Goal: Task Accomplishment & Management: Use online tool/utility

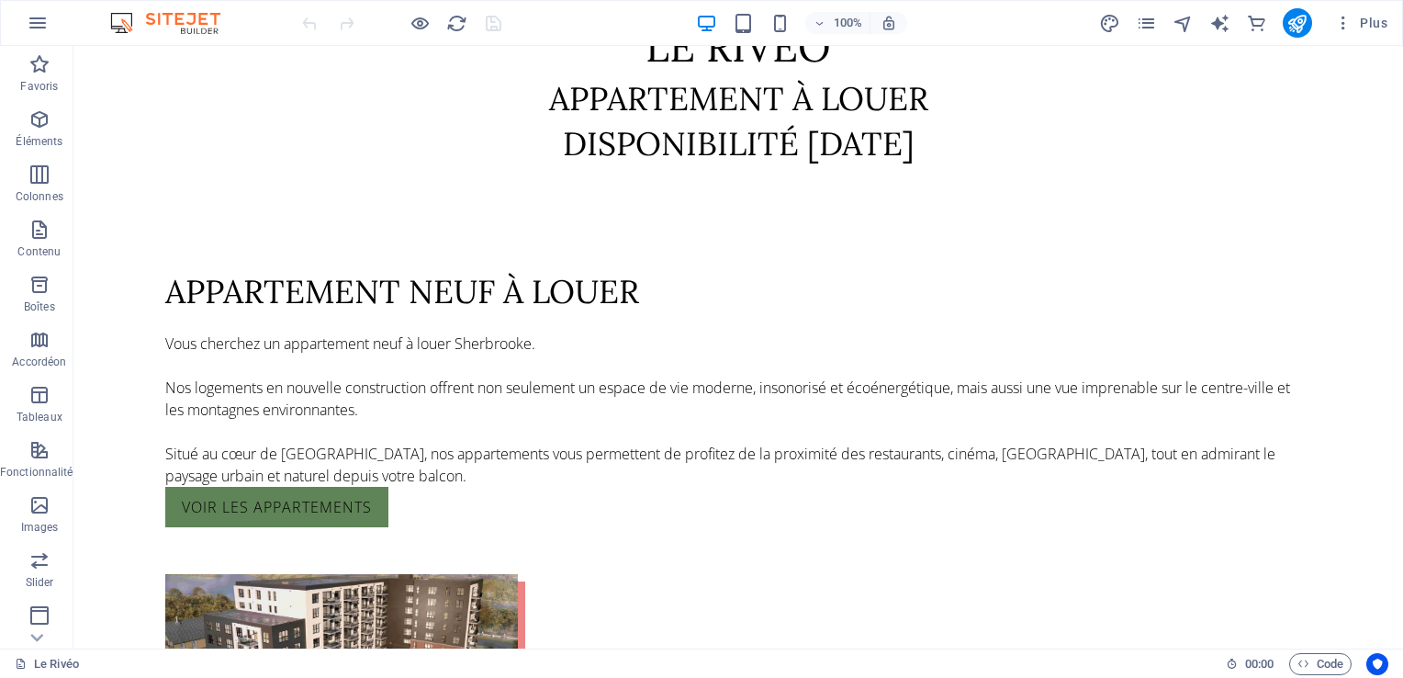
scroll to position [955, 0]
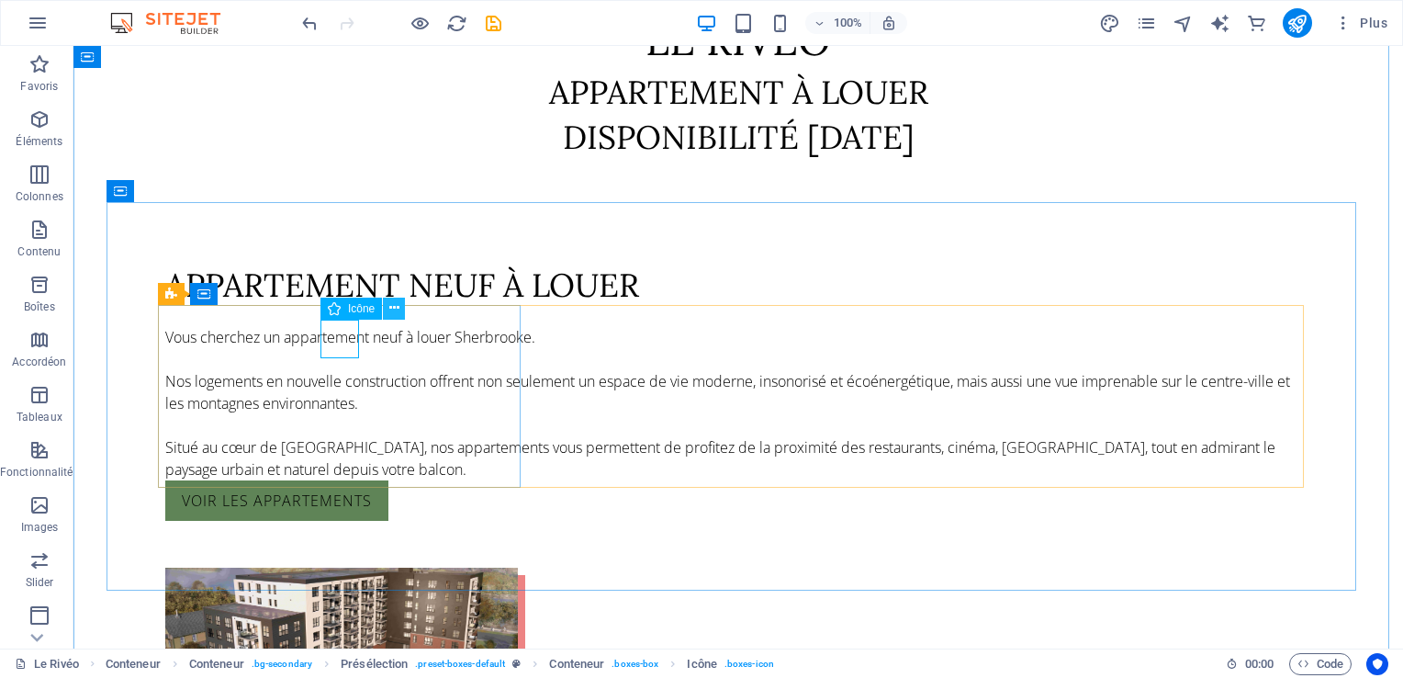
click at [394, 307] on icon at bounding box center [394, 307] width 10 height 19
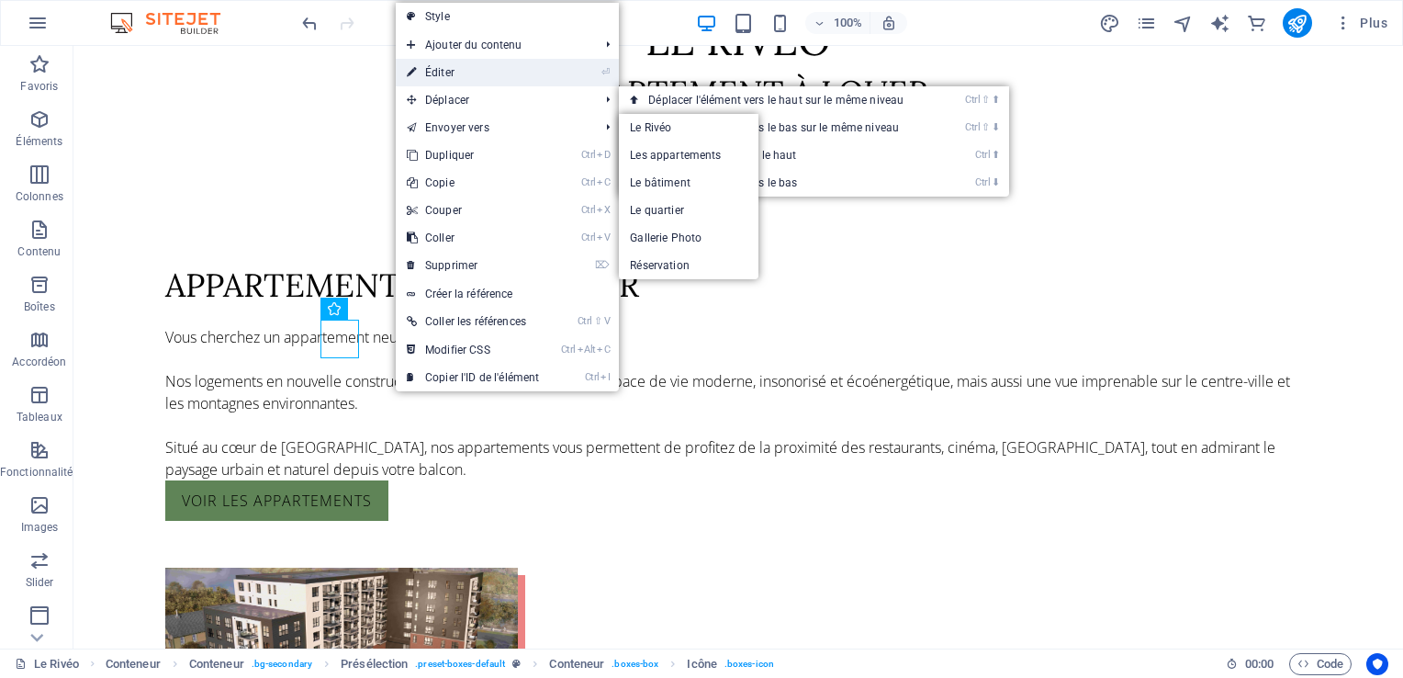
click at [475, 77] on link "⏎ Éditer" at bounding box center [473, 73] width 154 height 28
select select "xMidYMid"
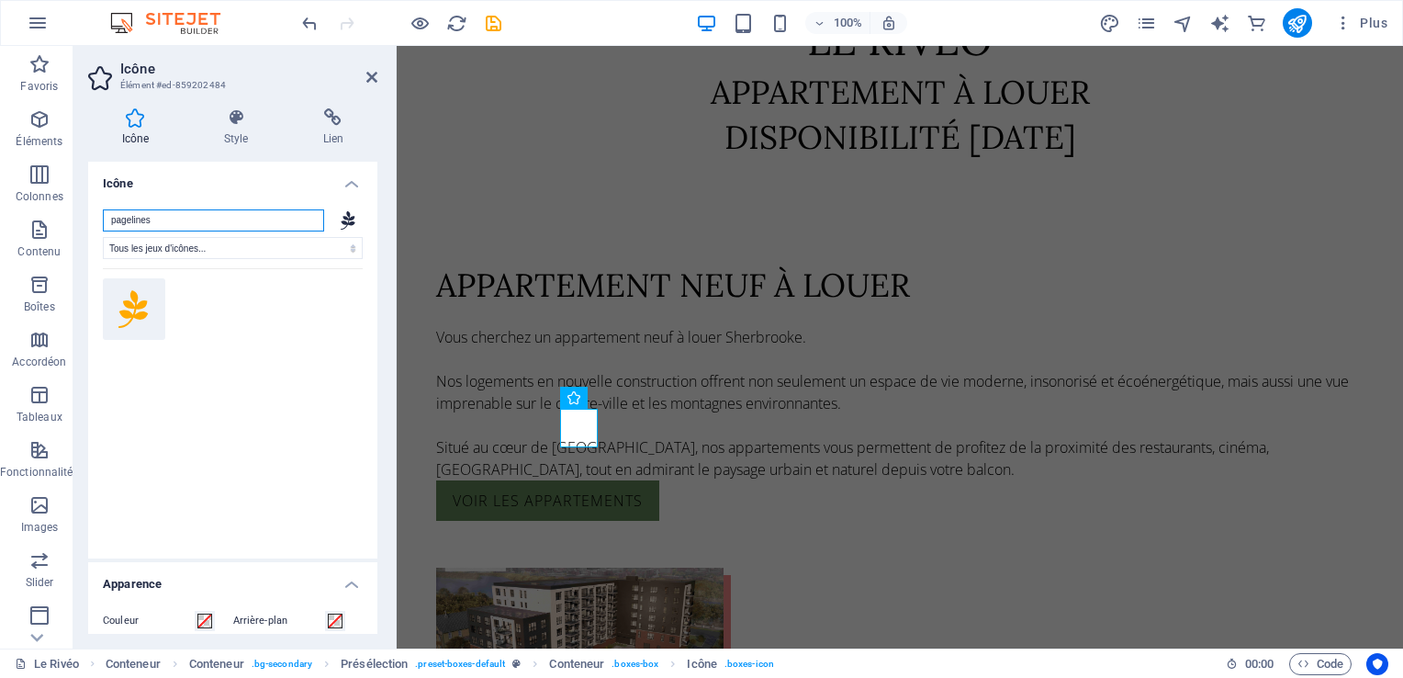
click at [288, 218] on input "pagelines" at bounding box center [213, 220] width 221 height 22
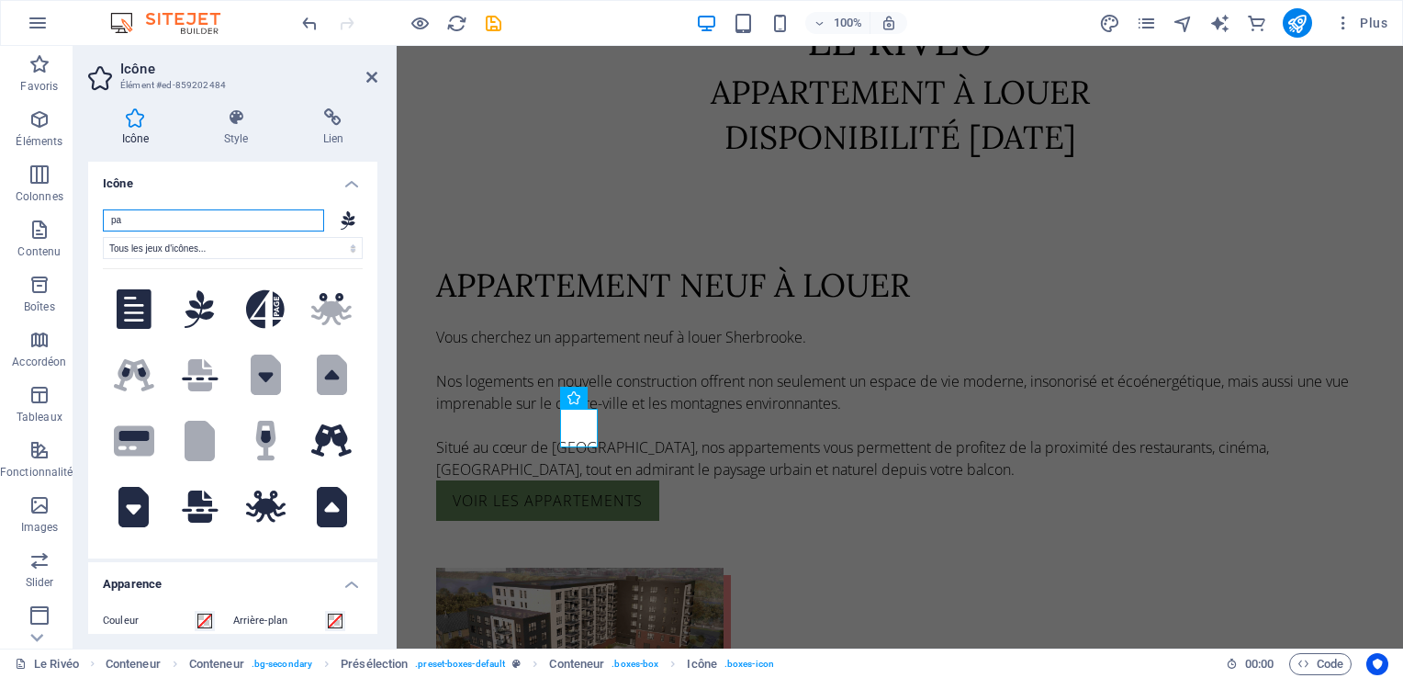
type input "p"
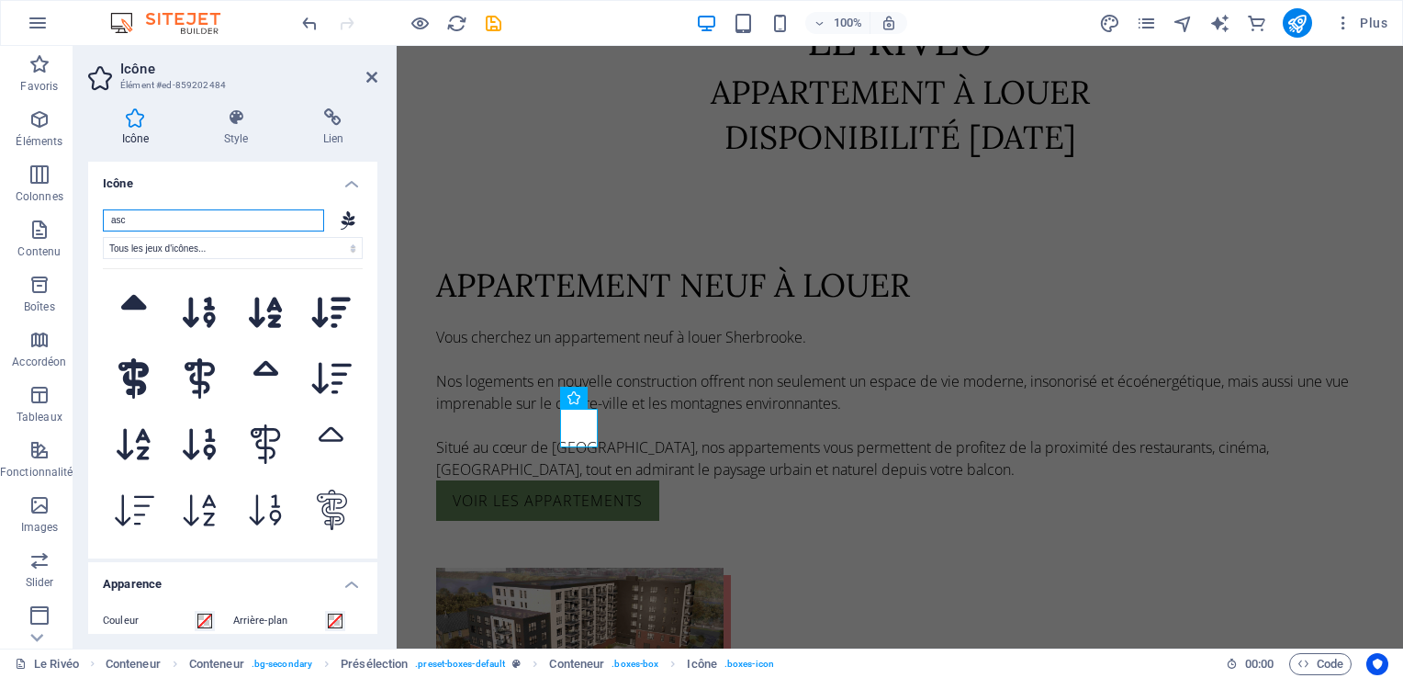
scroll to position [0, 0]
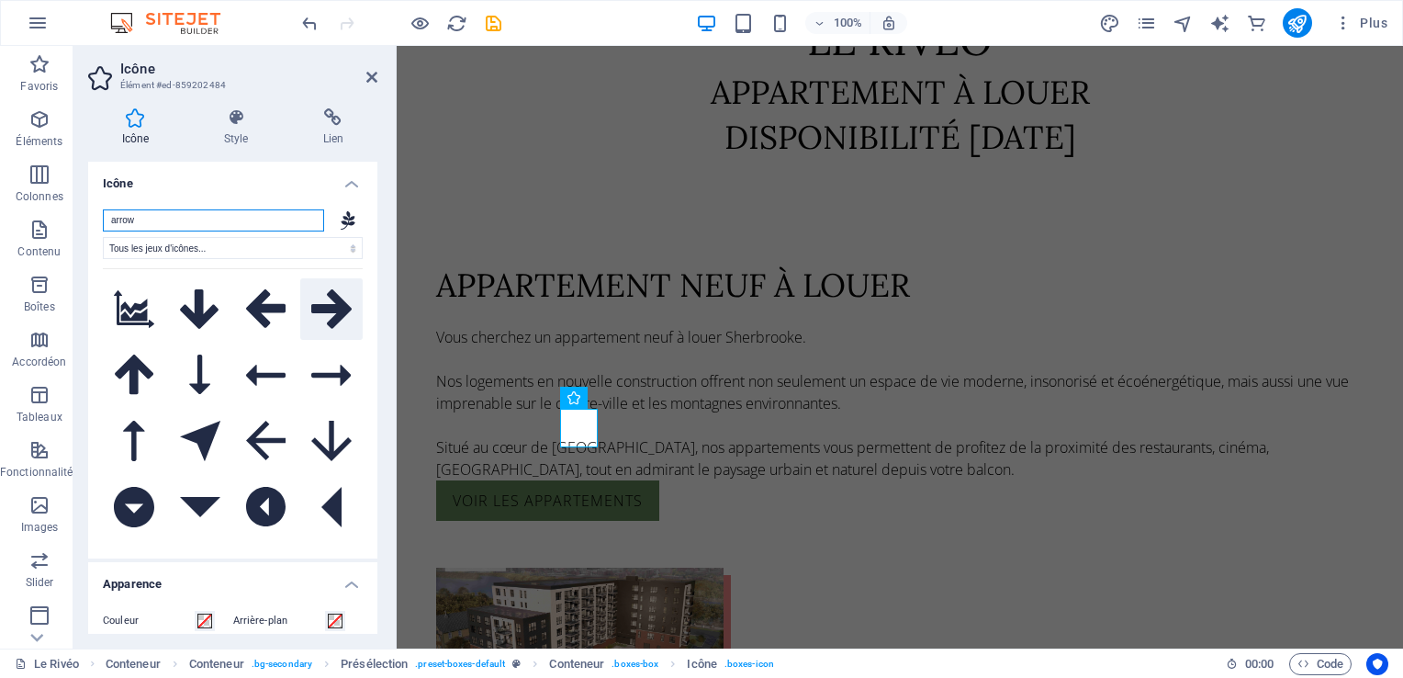
type input "arrow"
drag, startPoint x: 325, startPoint y: 310, endPoint x: 353, endPoint y: 277, distance: 43.0
click at [353, 278] on button at bounding box center [331, 309] width 62 height 62
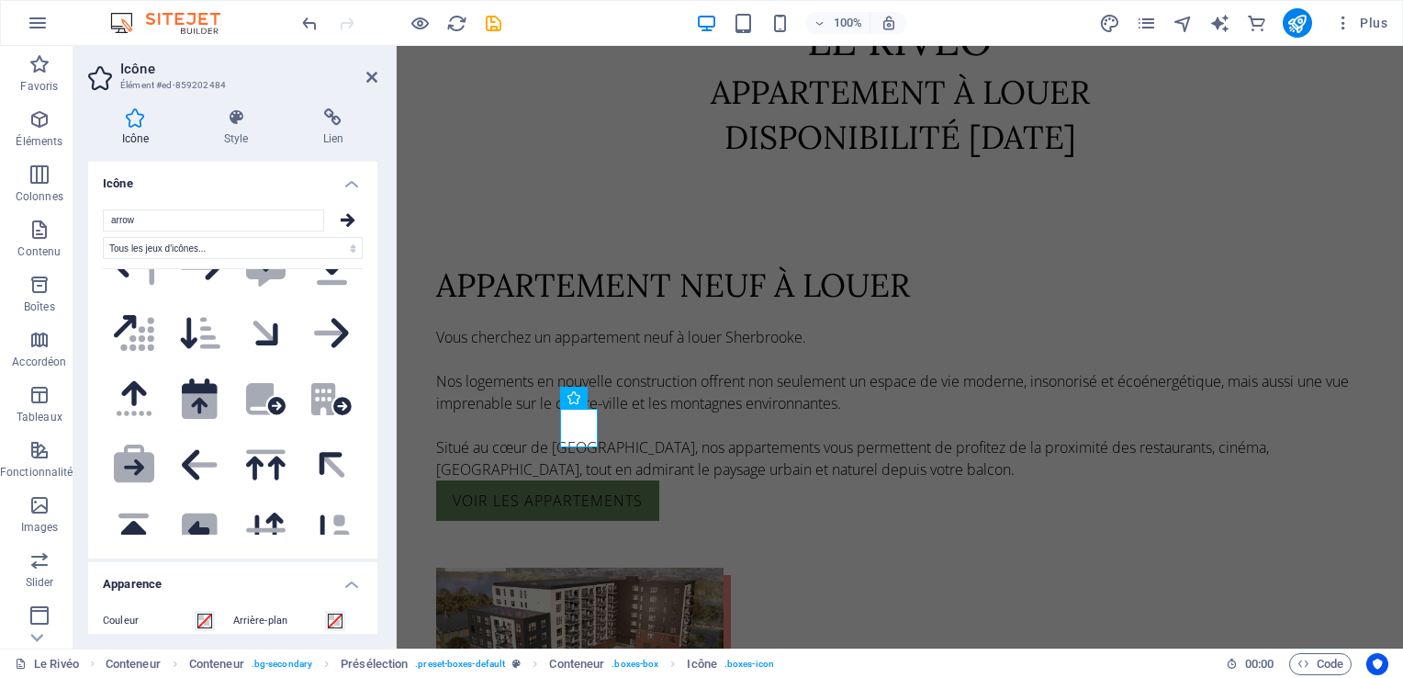
scroll to position [1603, 0]
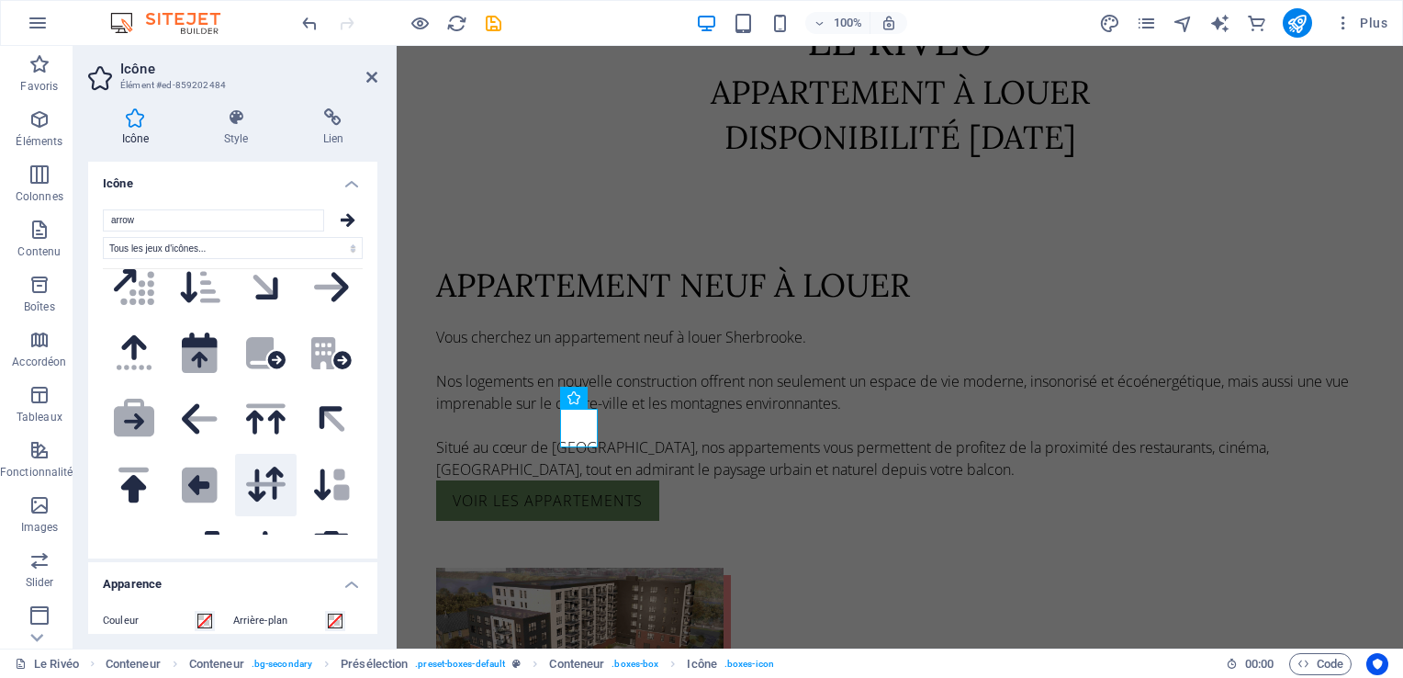
click at [257, 466] on icon at bounding box center [266, 484] width 36 height 36
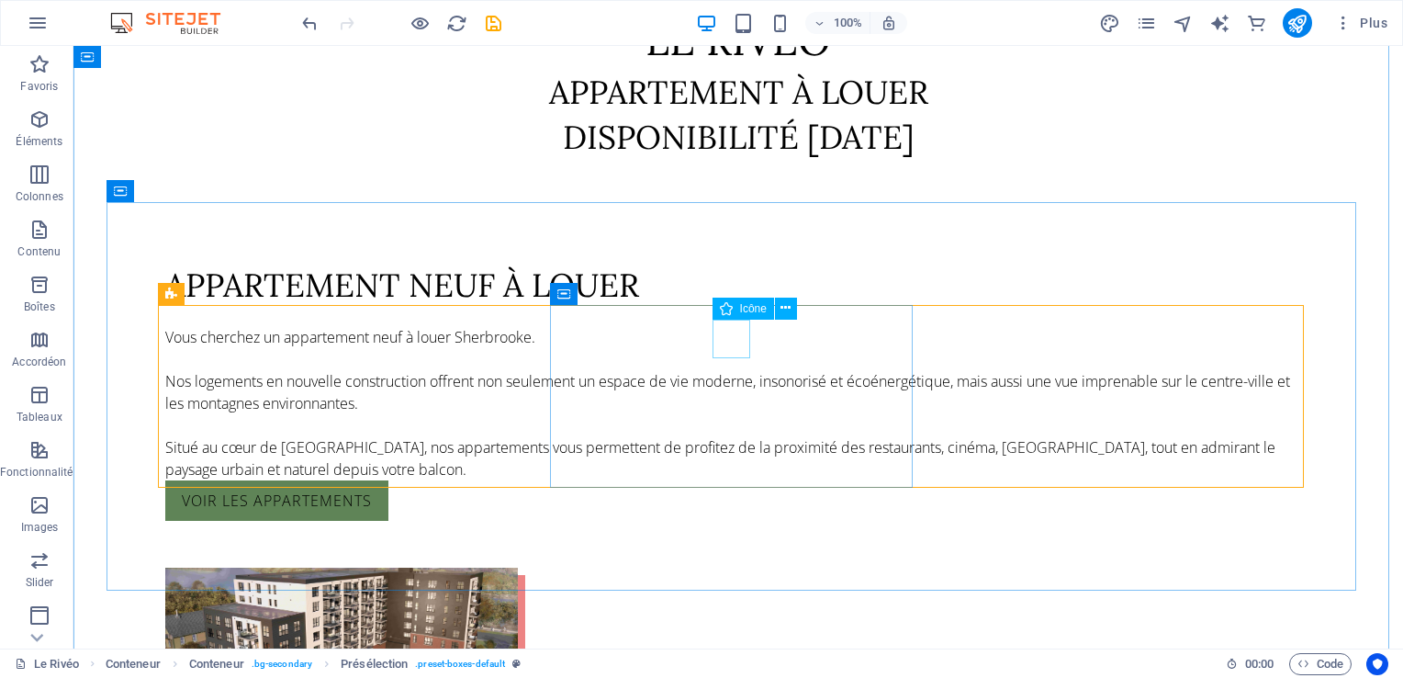
click at [783, 307] on icon at bounding box center [785, 307] width 10 height 19
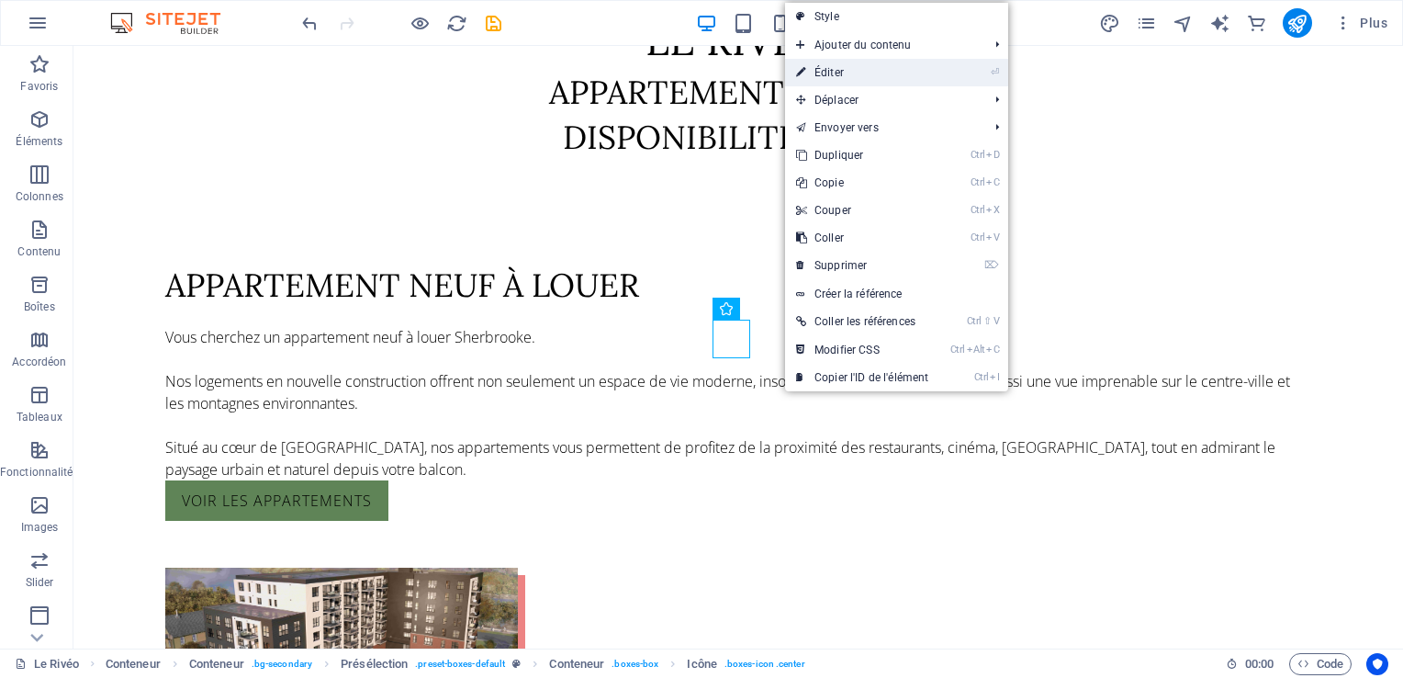
click at [828, 77] on link "⏎ Éditer" at bounding box center [862, 73] width 154 height 28
select select "xMidYMid"
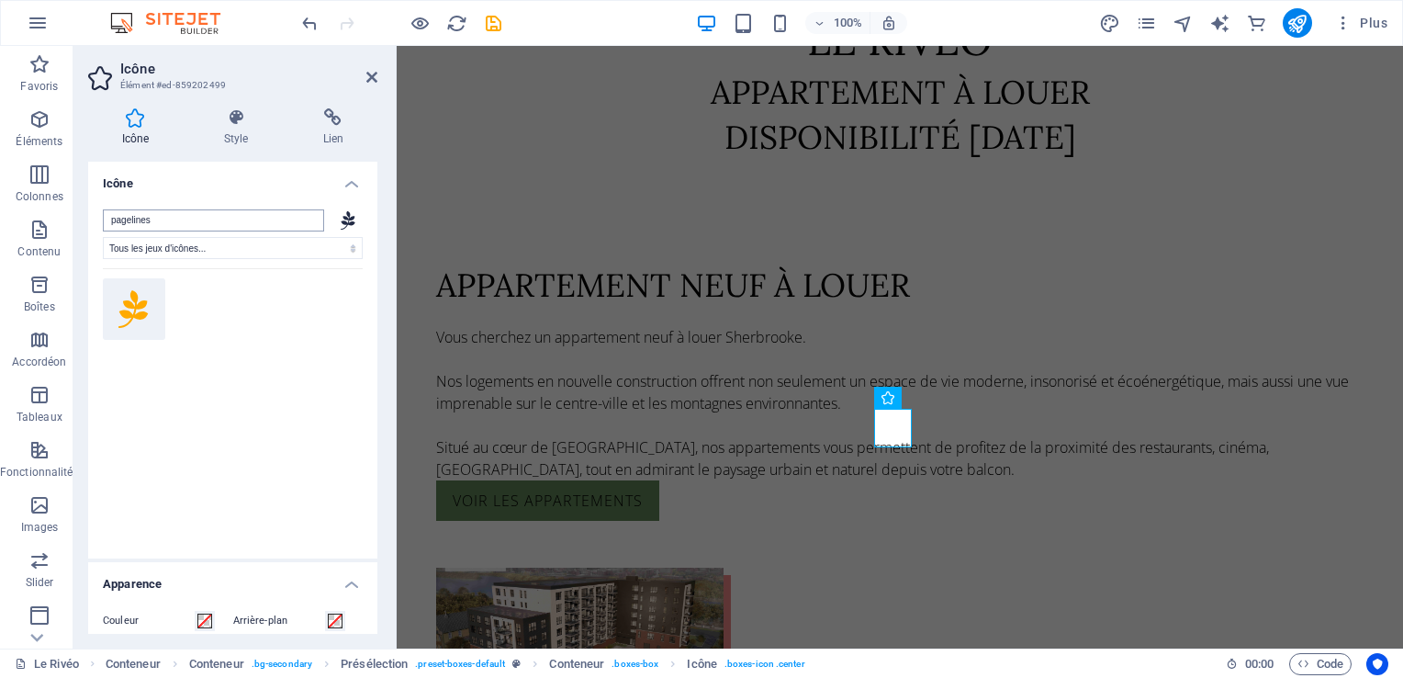
click at [255, 223] on input "pagelines" at bounding box center [213, 220] width 221 height 22
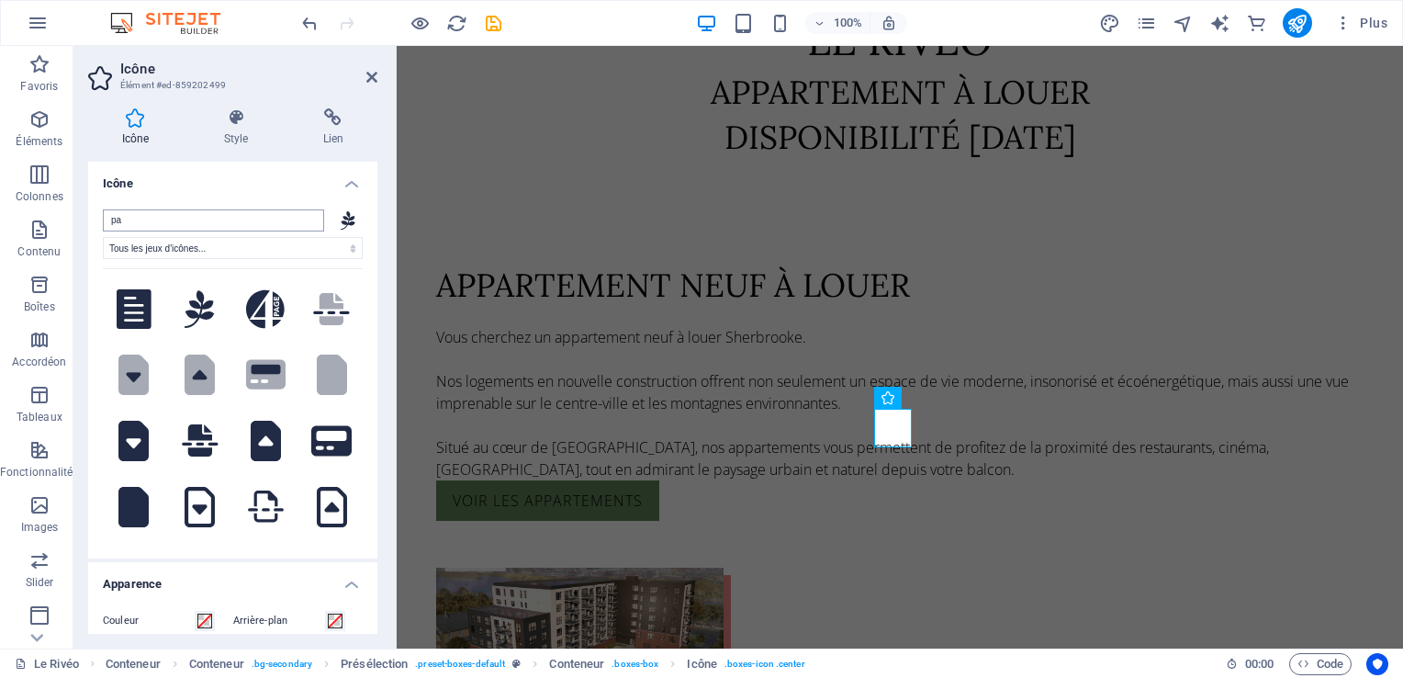
type input "p"
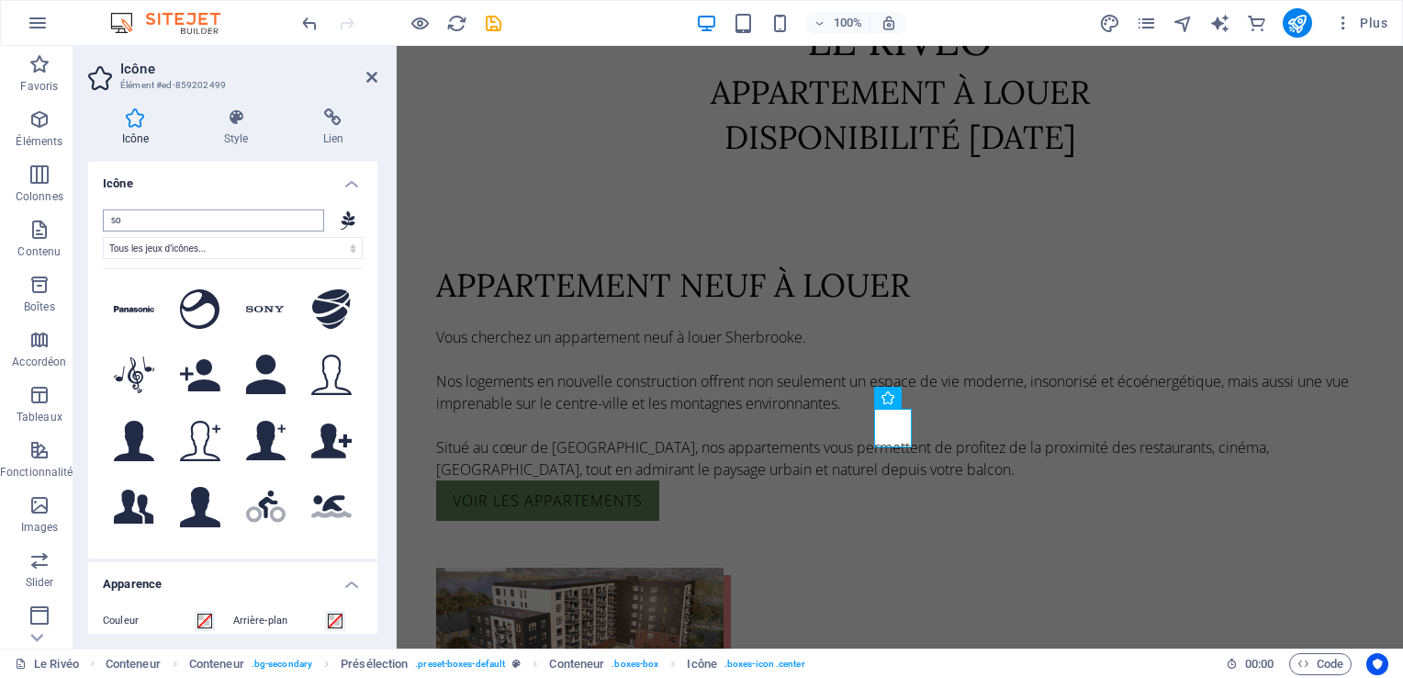
type input "s"
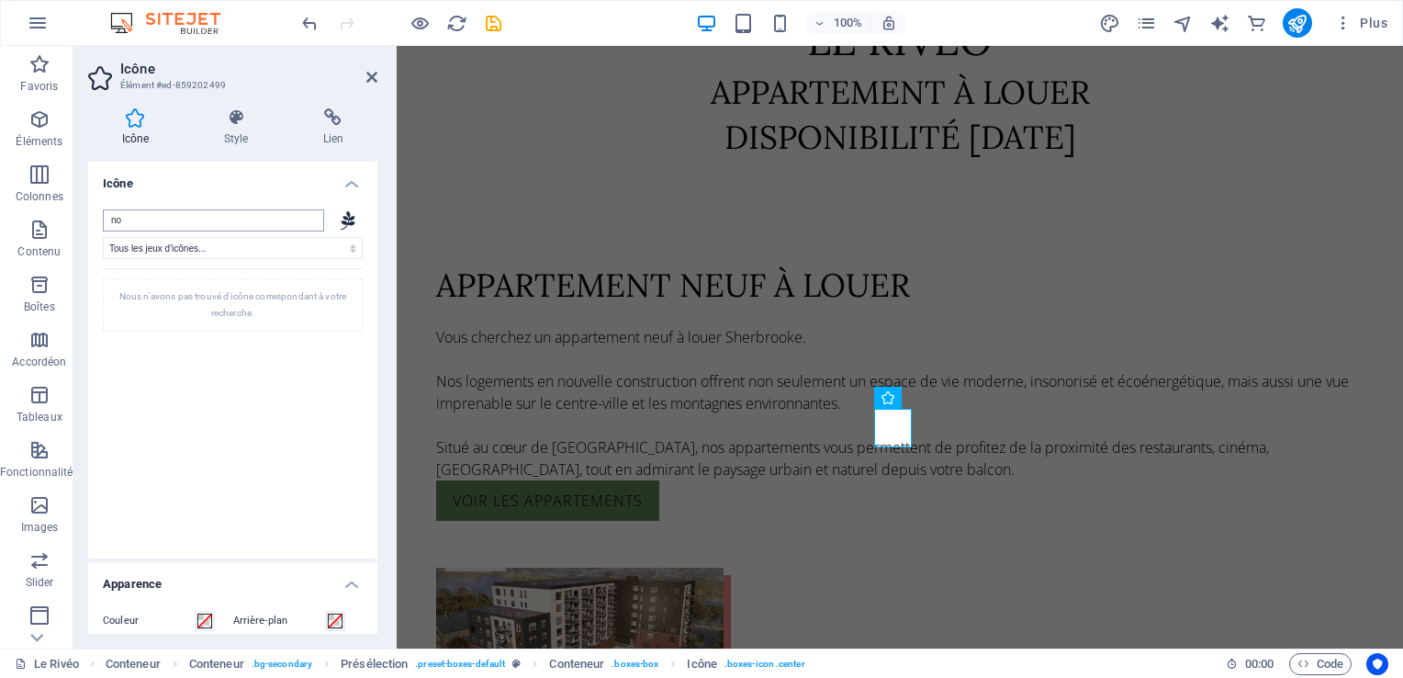
type input "n"
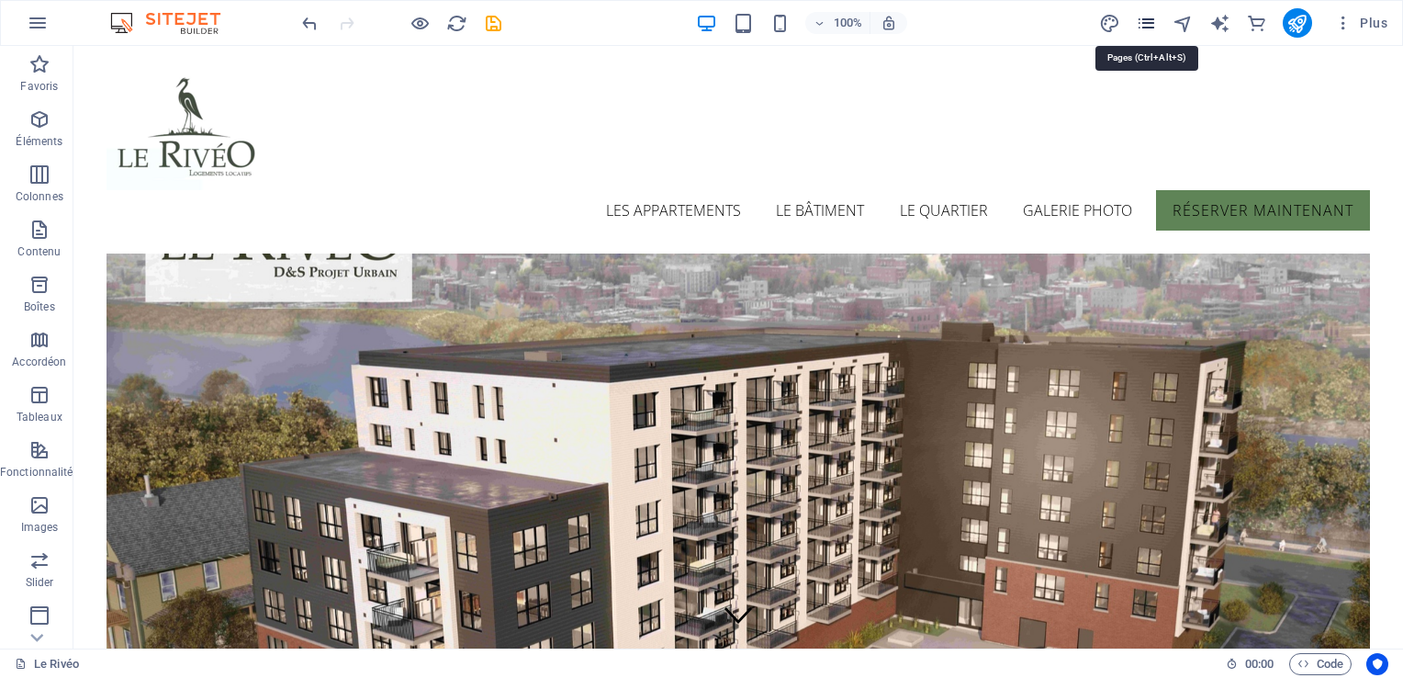
click at [1152, 24] on icon "pages" at bounding box center [1146, 23] width 21 height 21
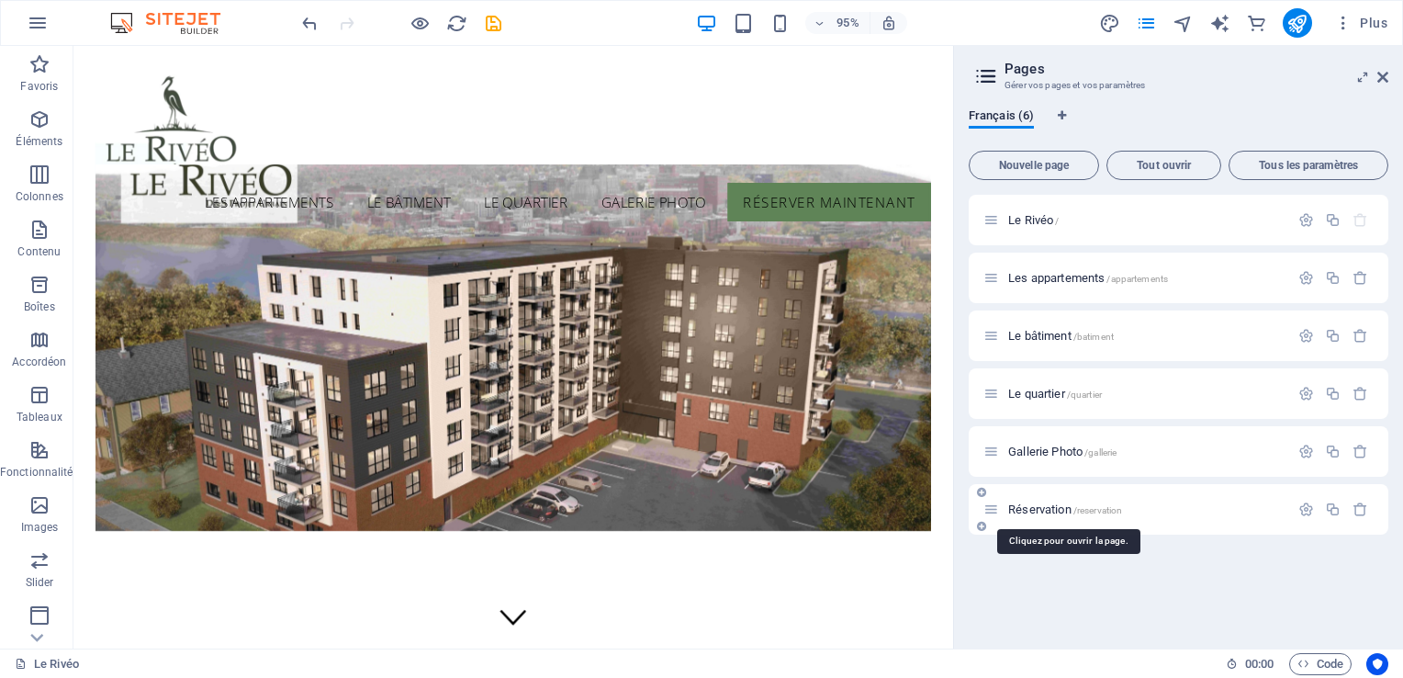
click at [1036, 504] on span "Réservation /reservation" at bounding box center [1065, 509] width 114 height 14
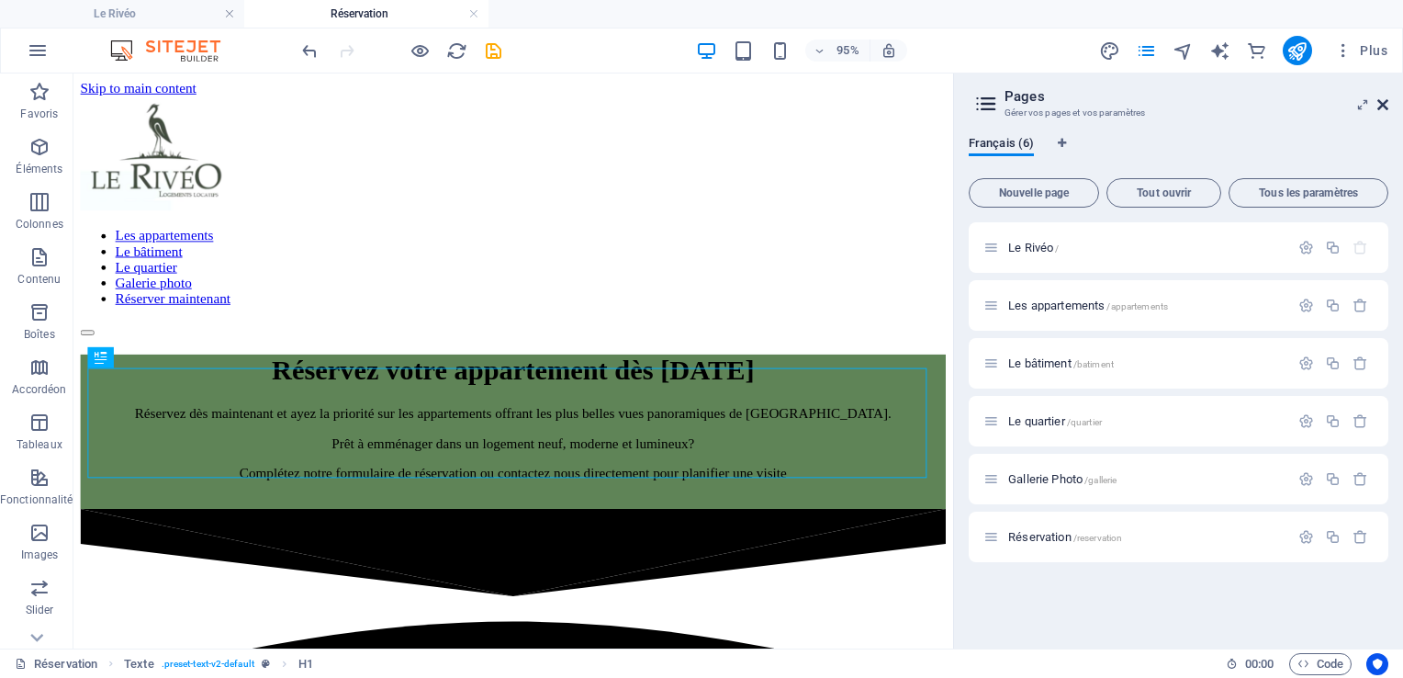
click at [1381, 101] on icon at bounding box center [1382, 104] width 11 height 15
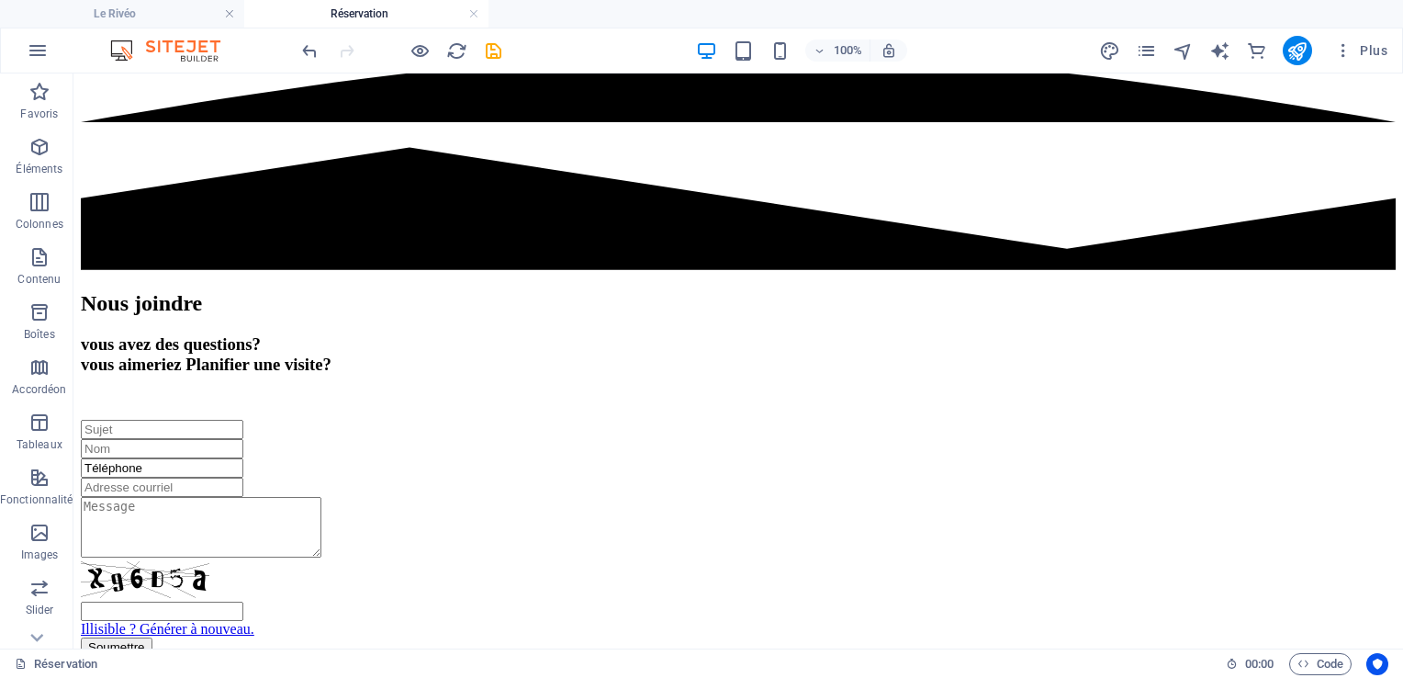
scroll to position [605, 0]
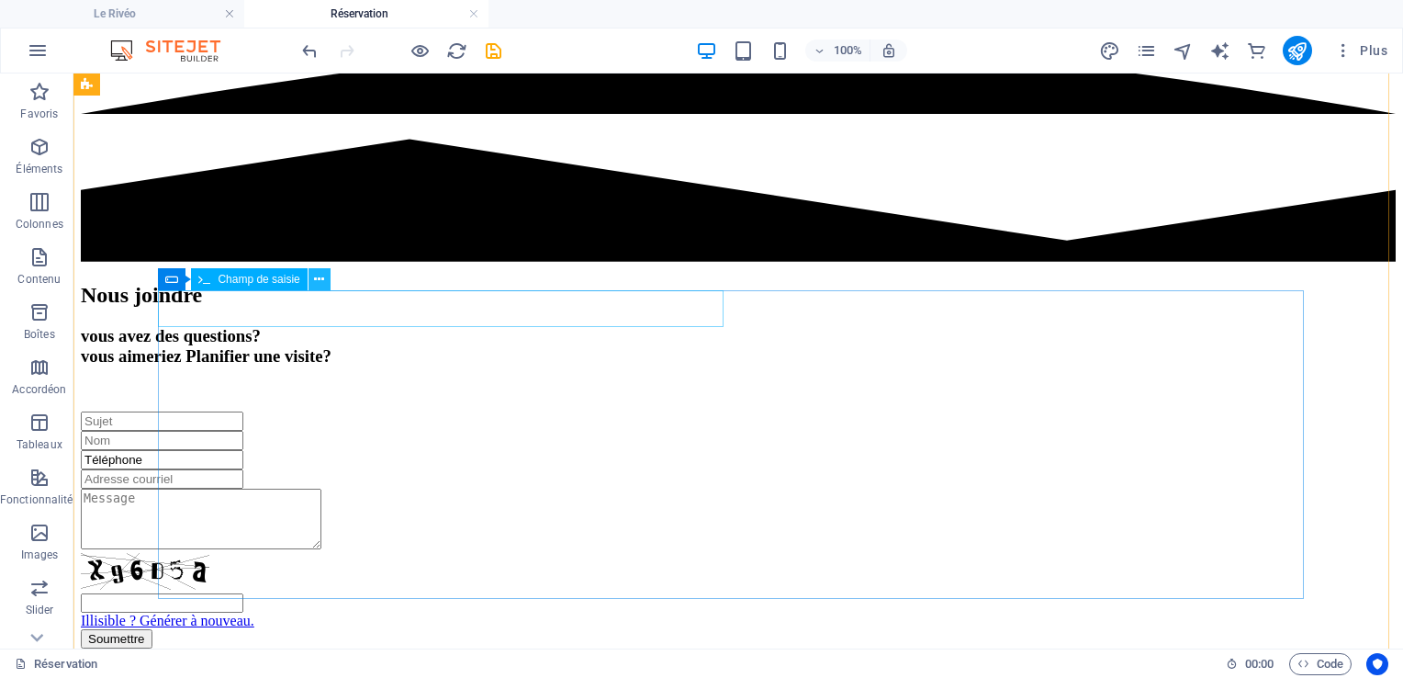
click at [318, 281] on icon at bounding box center [319, 279] width 10 height 19
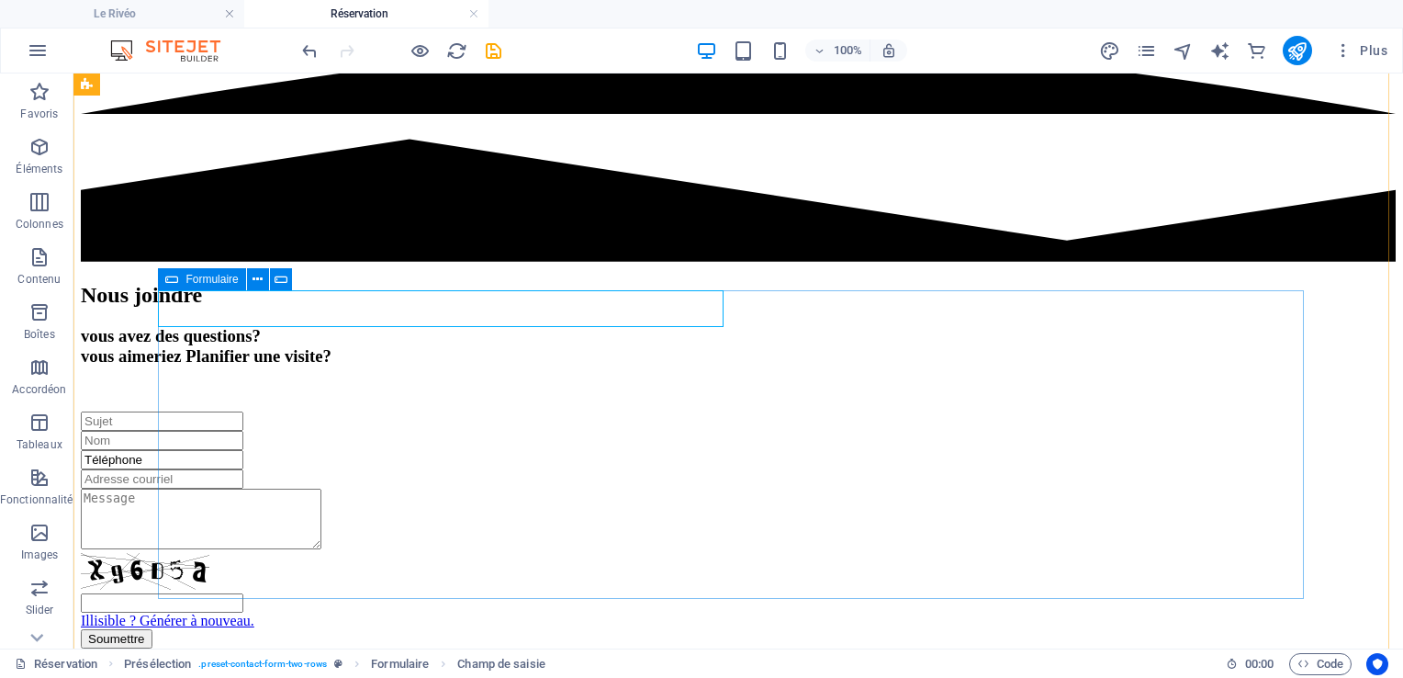
click at [687, 596] on div "Téléphone Illisible ? Générer à nouveau. Soumettre" at bounding box center [738, 529] width 1315 height 237
click at [316, 285] on icon at bounding box center [319, 279] width 10 height 19
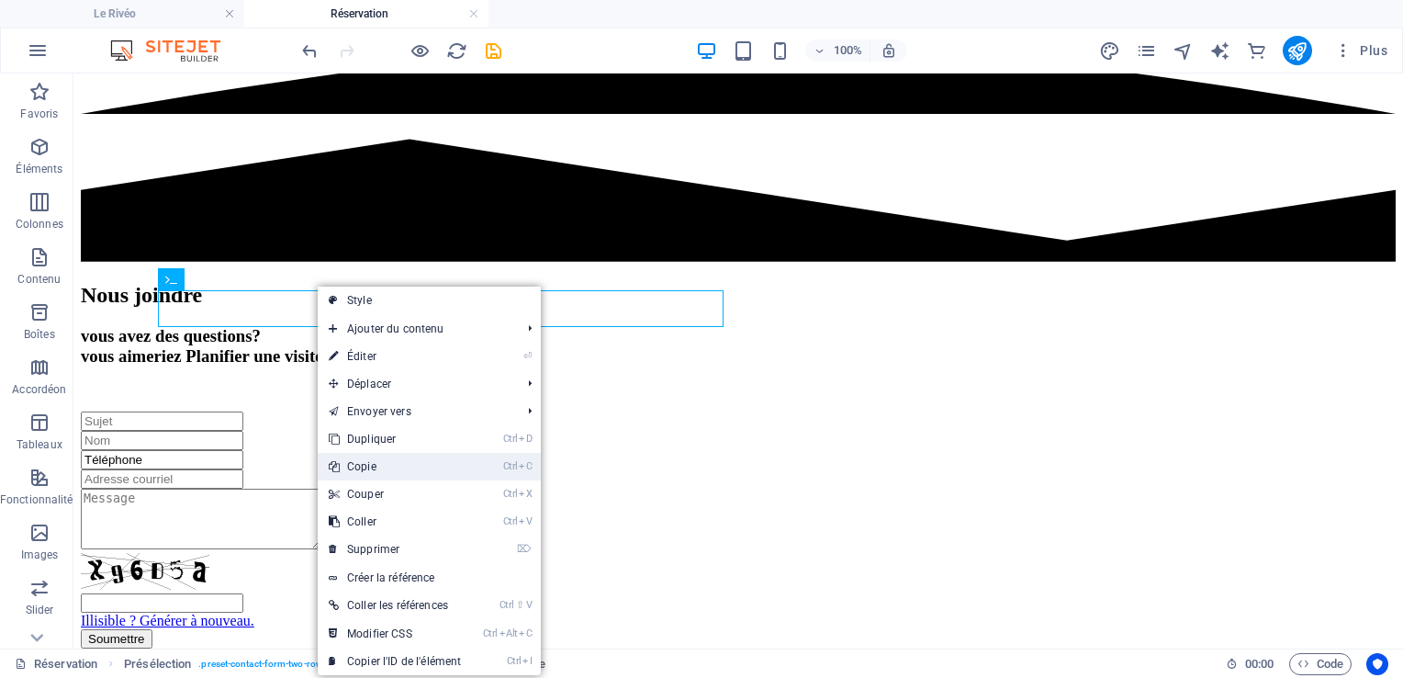
click at [377, 470] on link "Ctrl C Copie" at bounding box center [395, 467] width 154 height 28
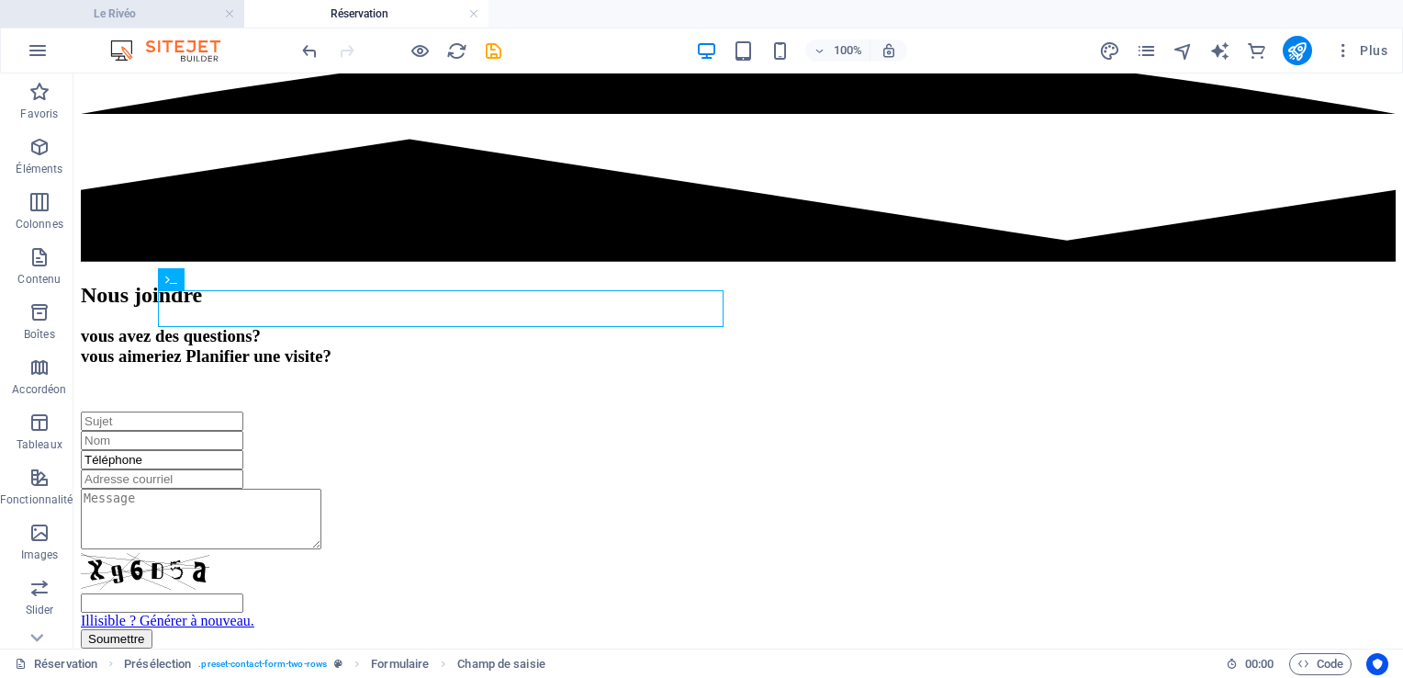
click at [174, 5] on h4 "Le Rivéo" at bounding box center [122, 14] width 244 height 20
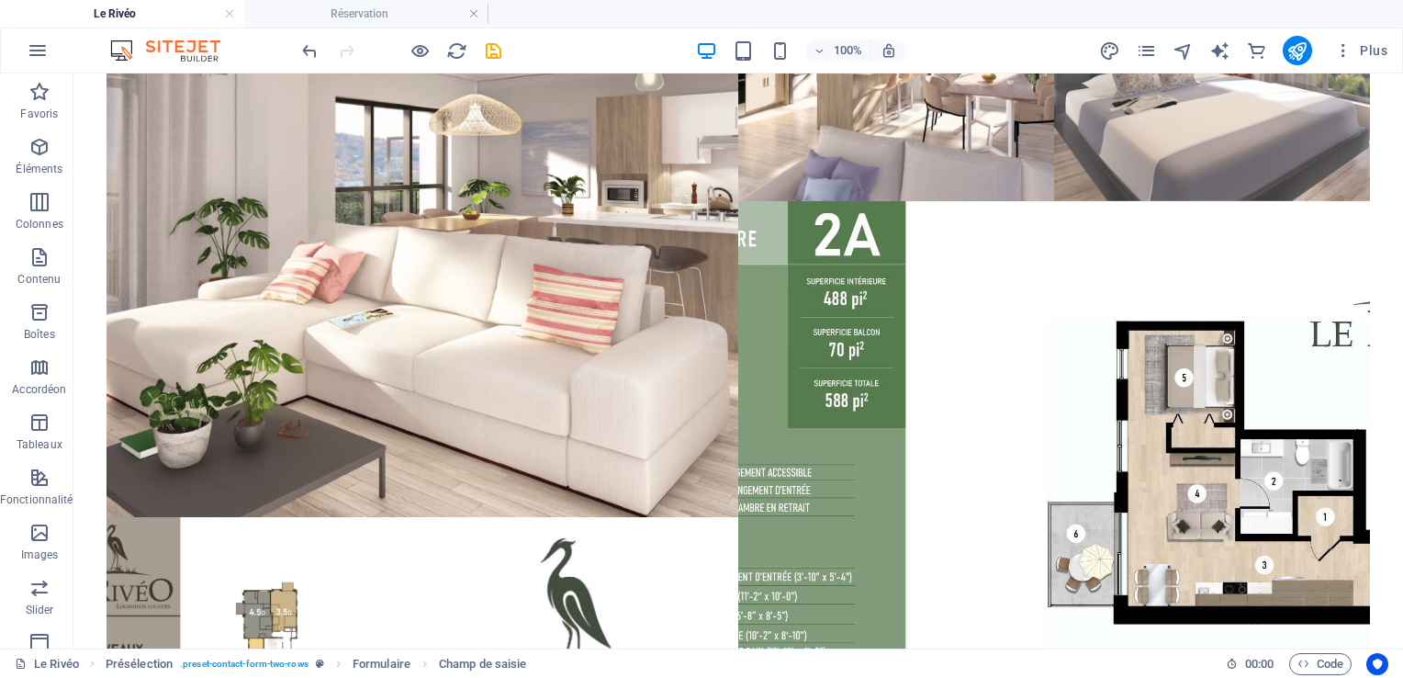
scroll to position [3974, 0]
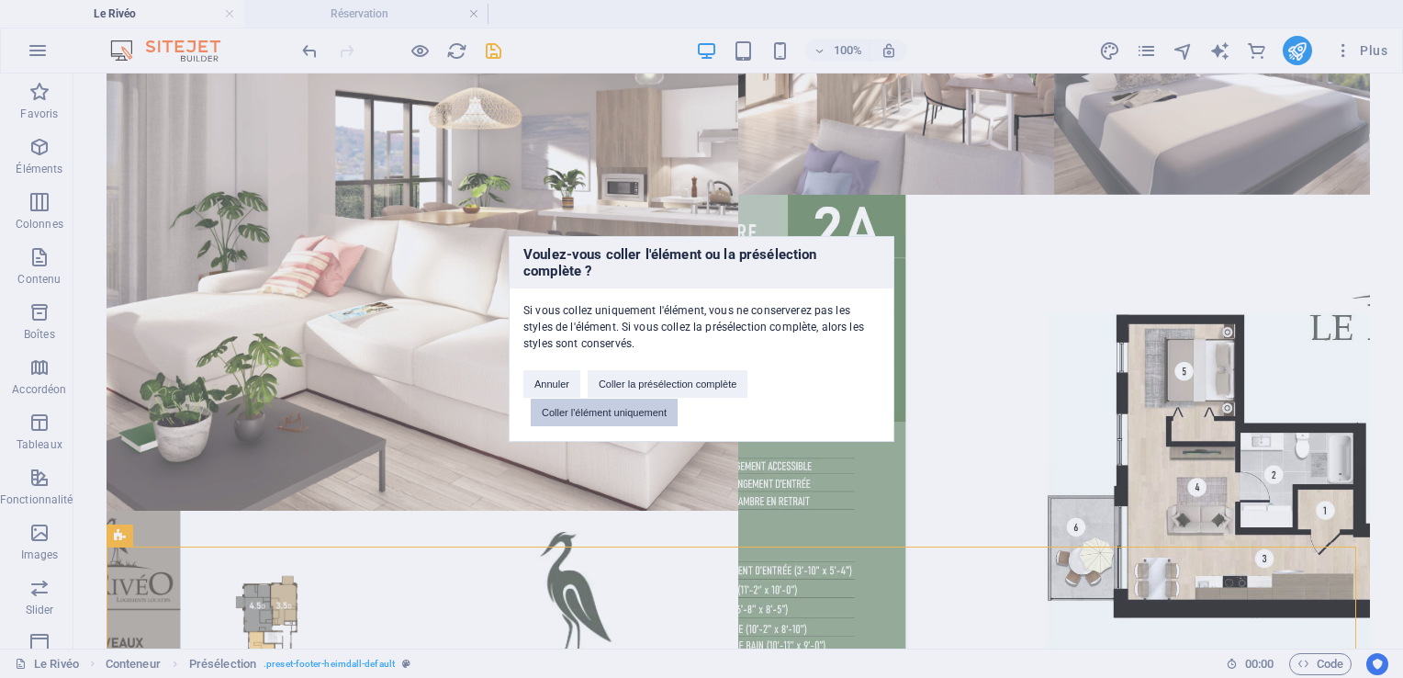
click at [669, 409] on button "Coller l'élément uniquement" at bounding box center [604, 412] width 147 height 28
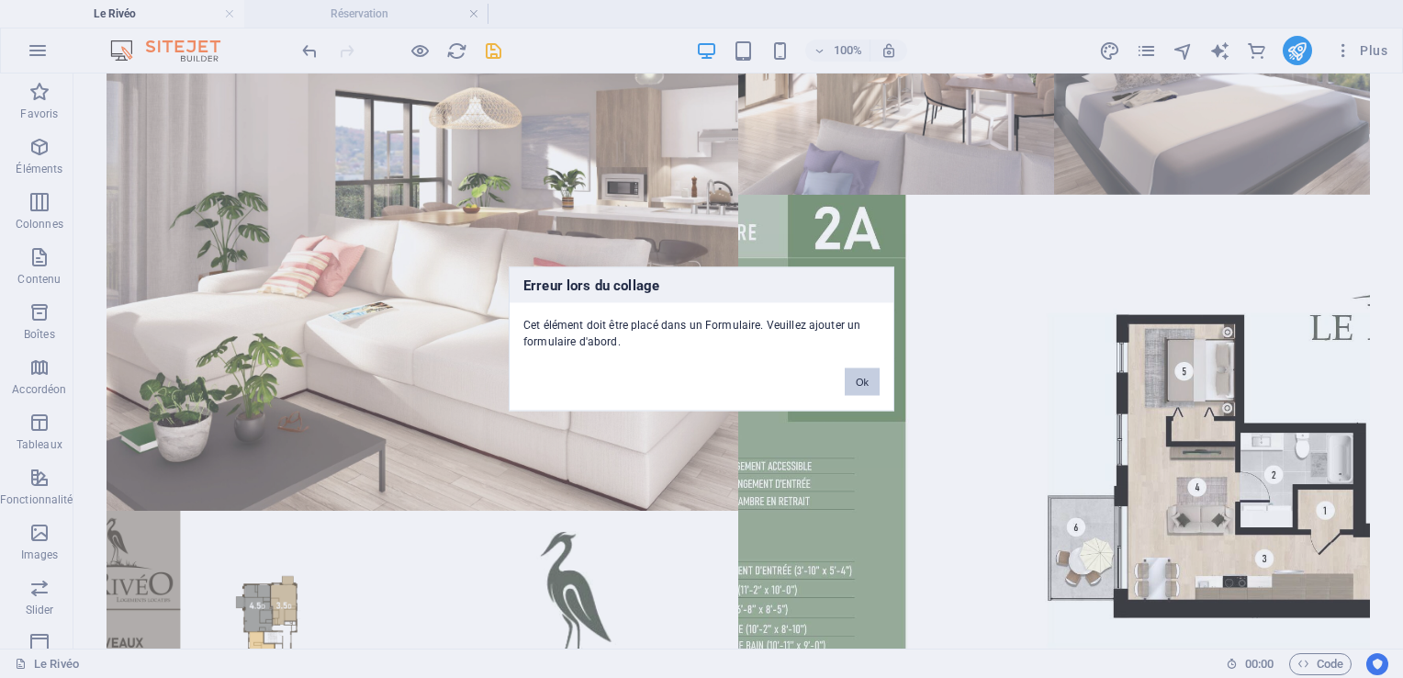
click at [858, 375] on button "Ok" at bounding box center [862, 382] width 35 height 28
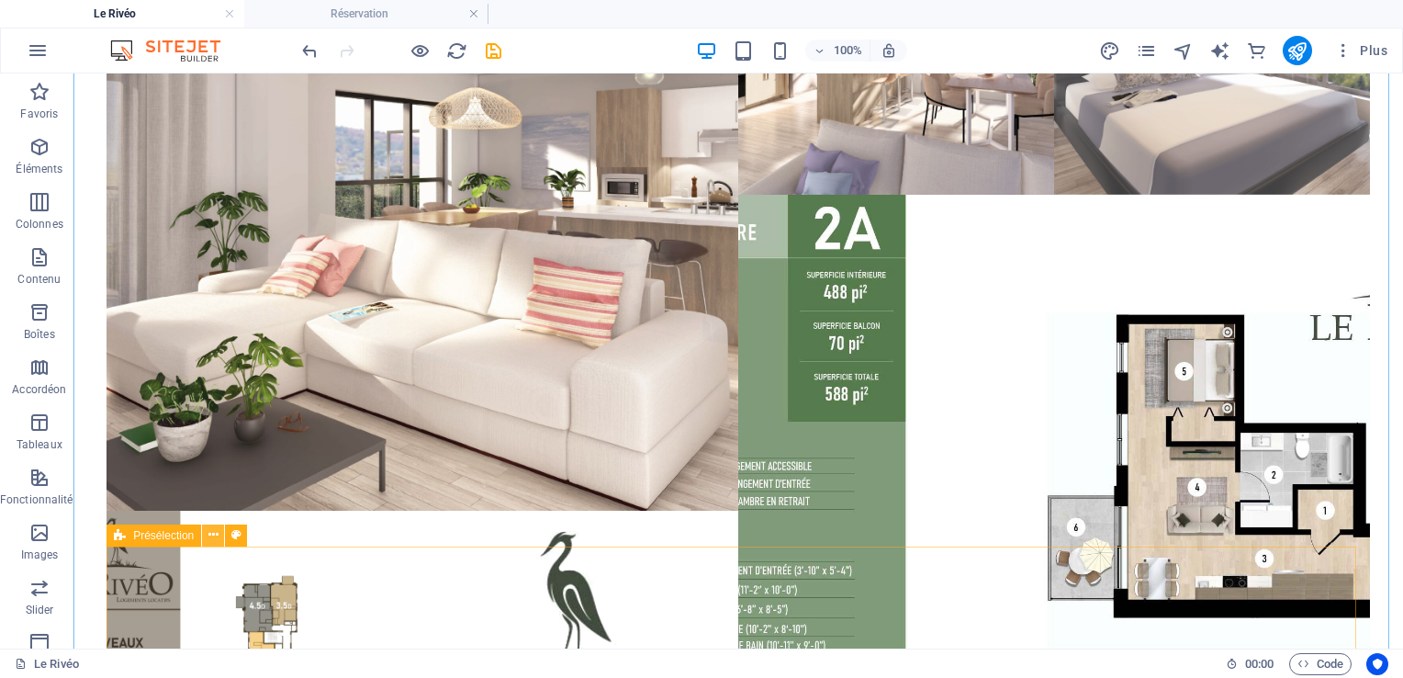
click at [211, 544] on icon at bounding box center [213, 534] width 10 height 19
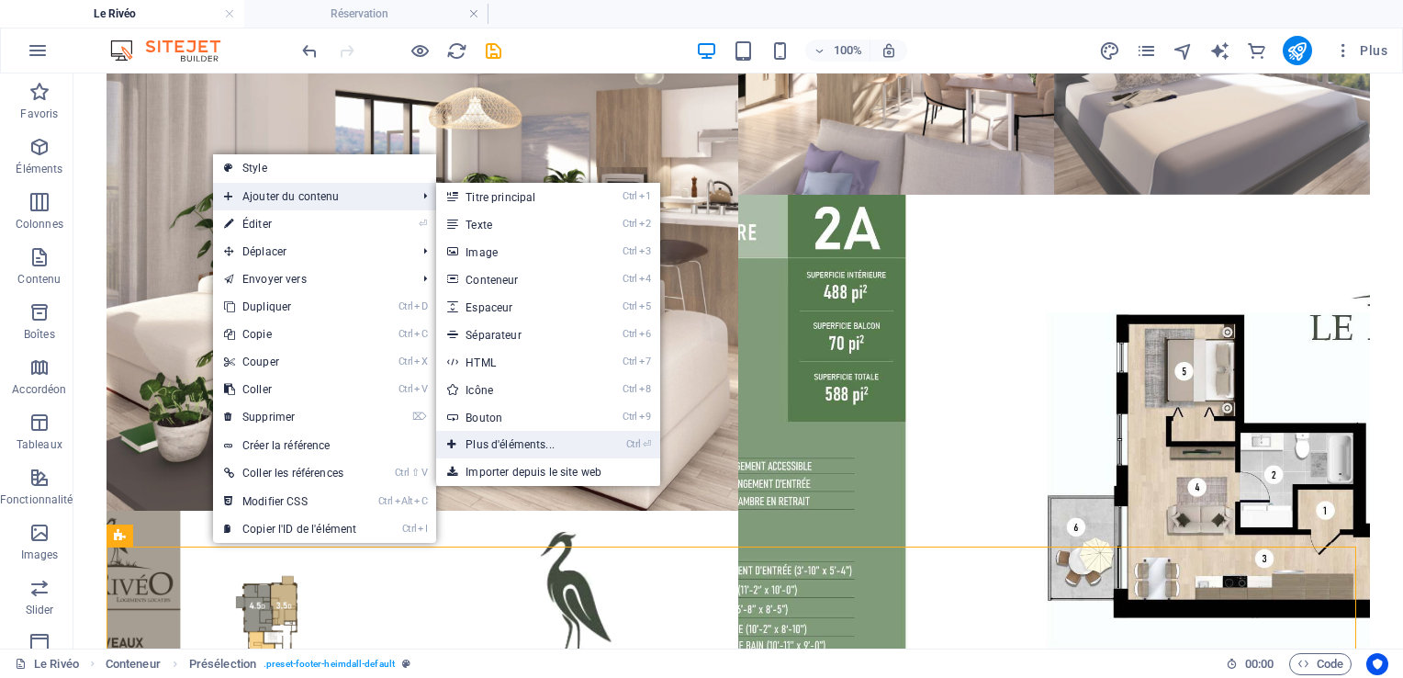
click at [573, 441] on link "Ctrl ⏎ Plus d'éléments..." at bounding box center [513, 445] width 155 height 28
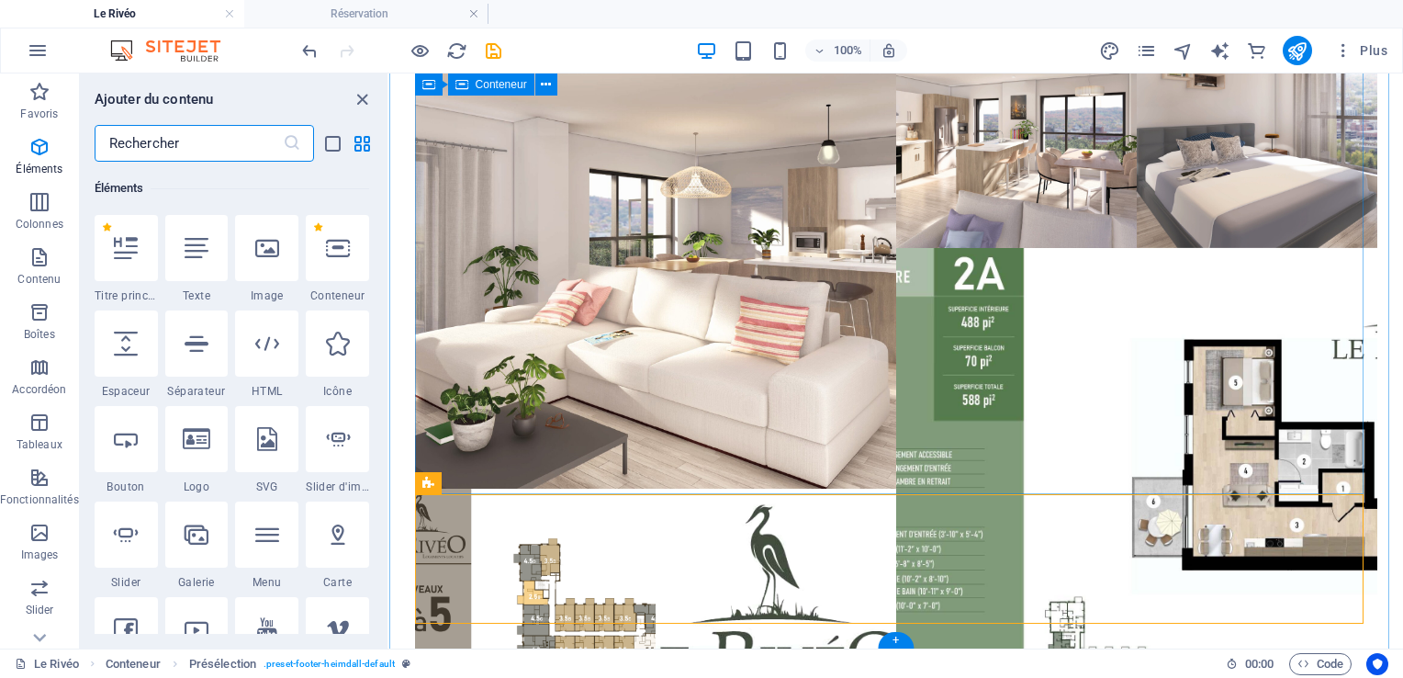
scroll to position [195, 0]
click at [275, 140] on input "text" at bounding box center [189, 143] width 188 height 37
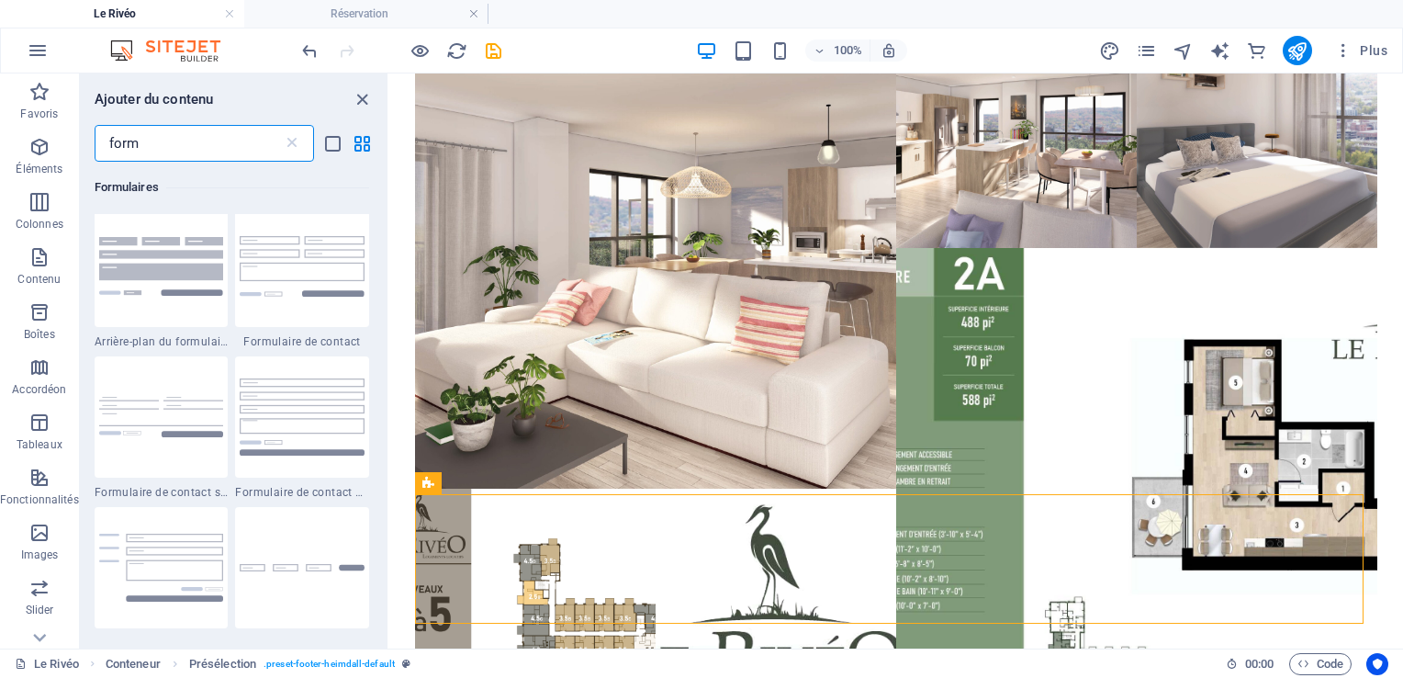
scroll to position [906, 0]
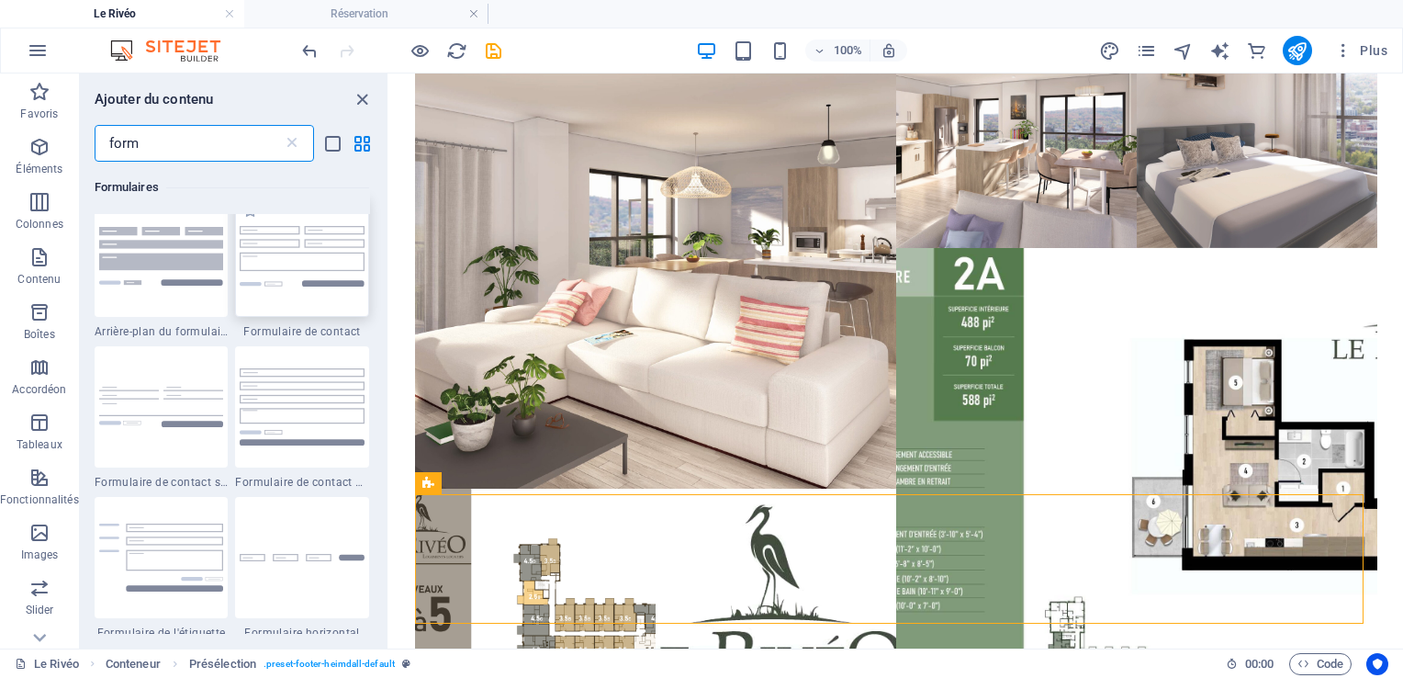
type input "form"
click at [306, 299] on div at bounding box center [302, 256] width 134 height 121
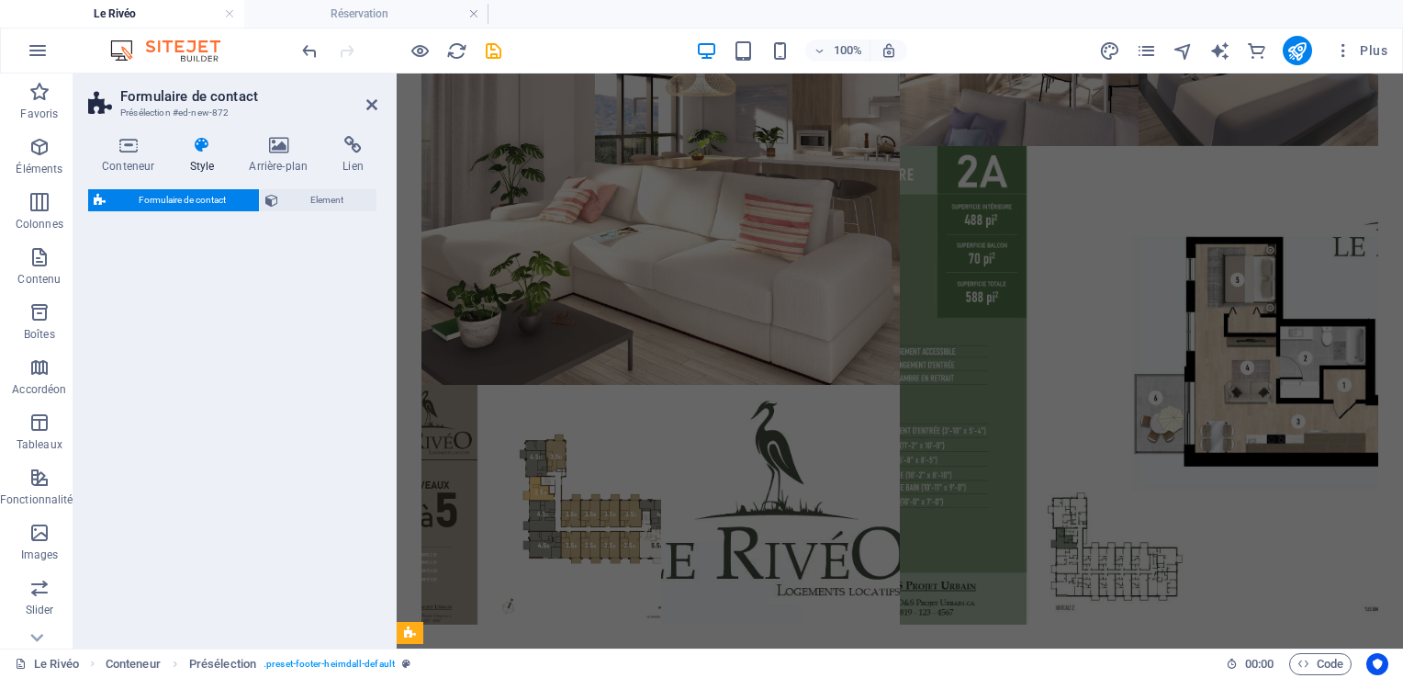
select select "rem"
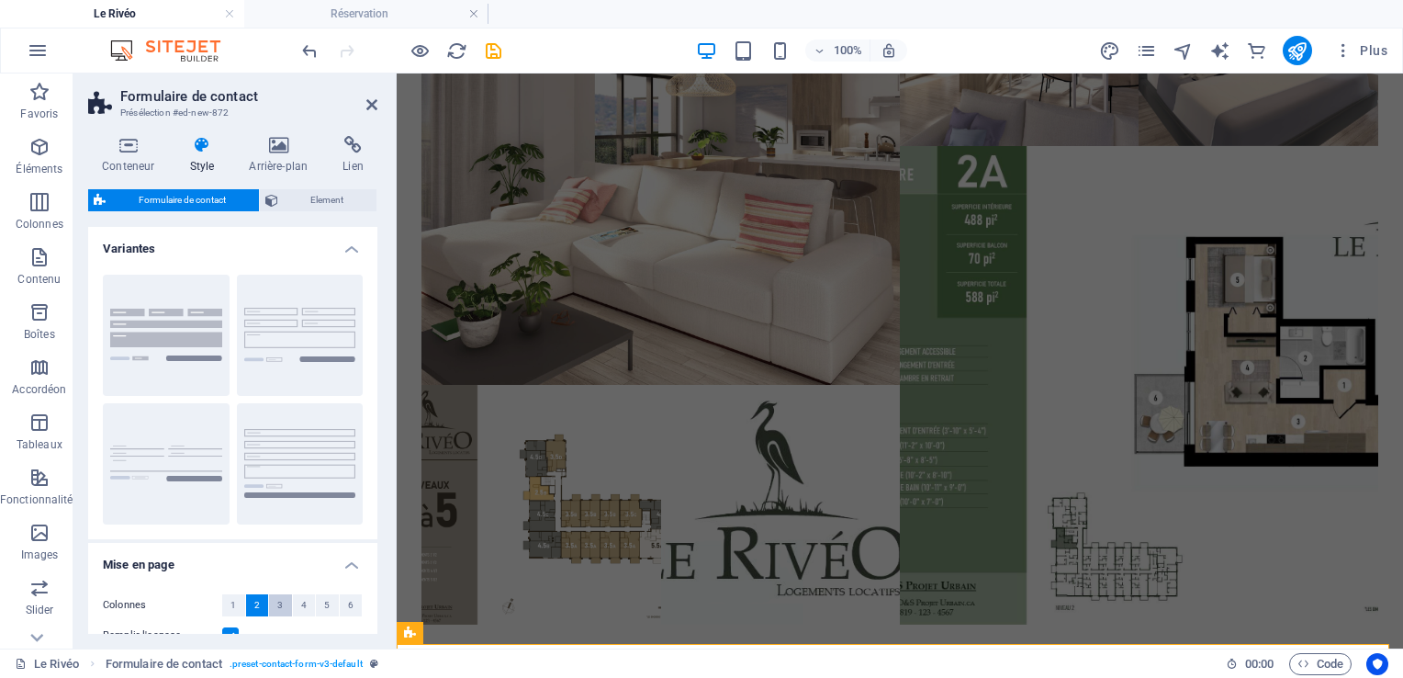
click at [277, 604] on span "3" at bounding box center [280, 605] width 6 height 22
click at [297, 605] on button "4" at bounding box center [304, 605] width 23 height 22
click at [278, 607] on span "3" at bounding box center [280, 605] width 6 height 22
drag, startPoint x: 378, startPoint y: 435, endPoint x: 376, endPoint y: 461, distance: 25.8
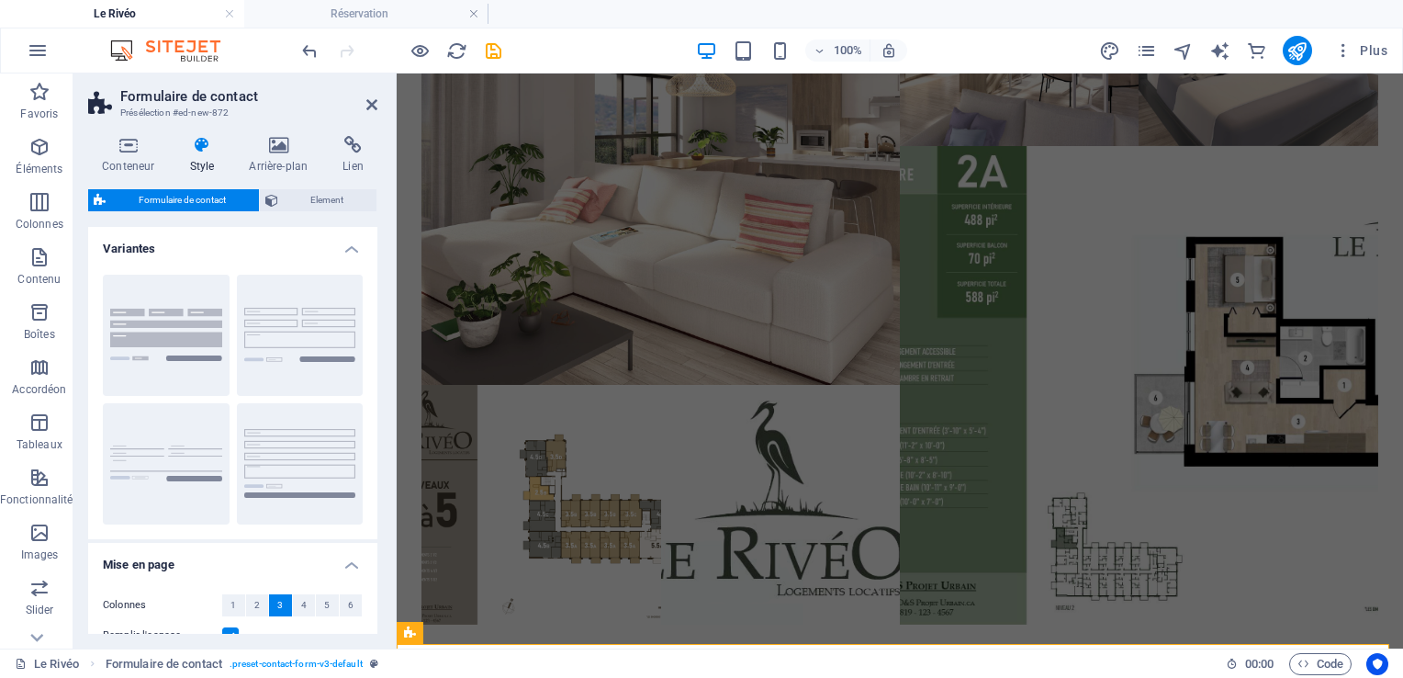
click at [376, 461] on div "Conteneur Style Arrière-plan Lien Taille Hauteur Par défaut px rem % vh vw Haut…" at bounding box center [232, 384] width 319 height 527
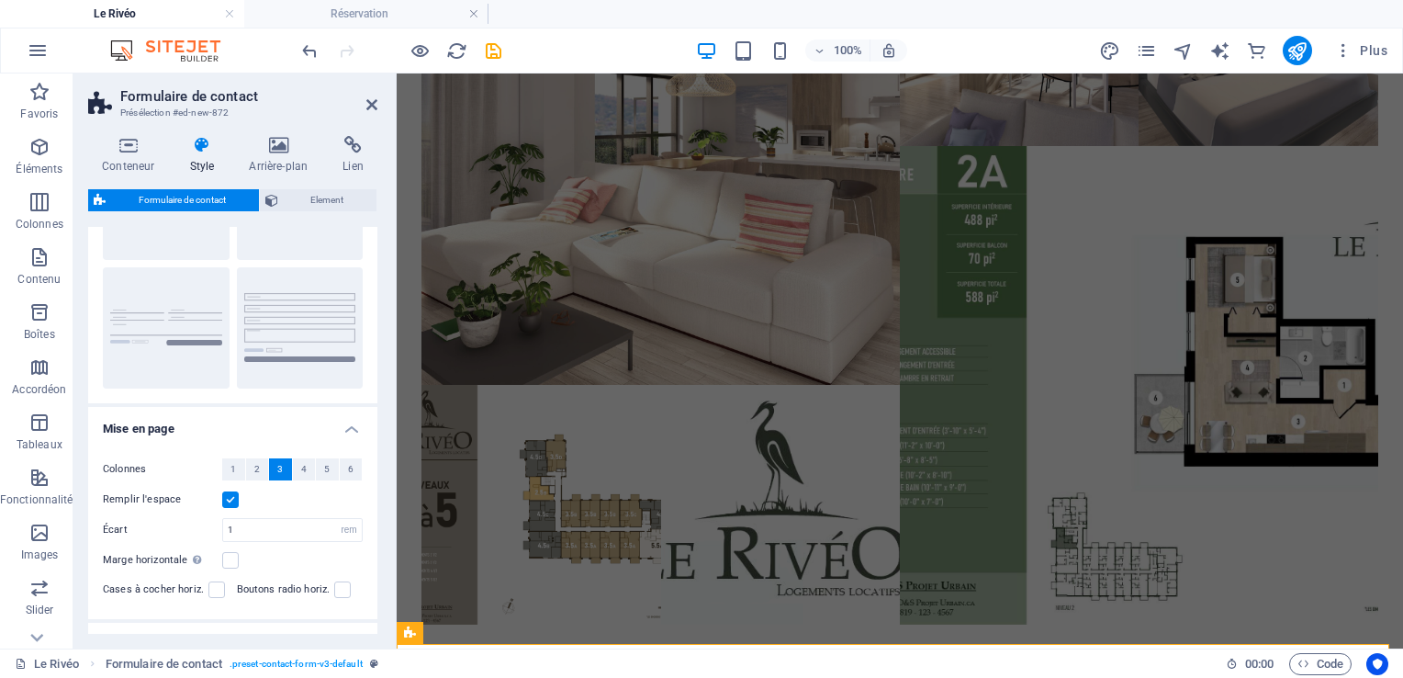
scroll to position [288, 0]
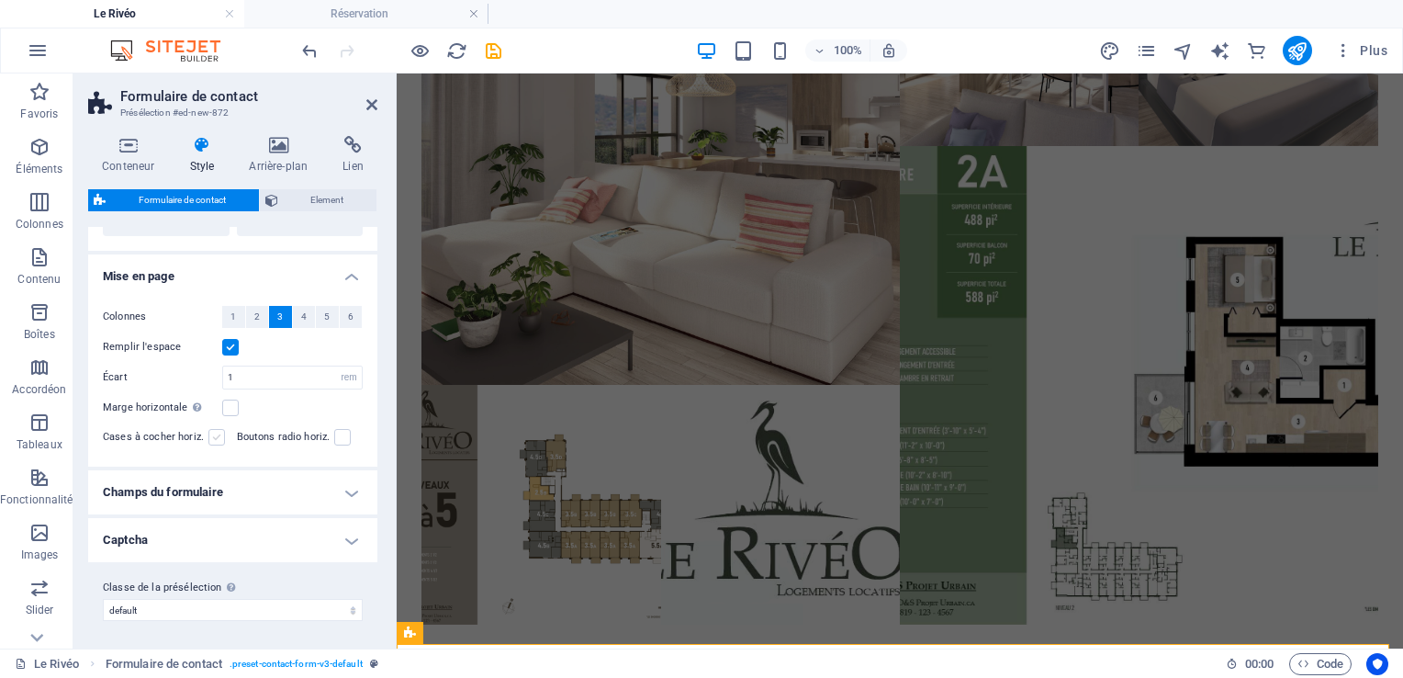
click at [210, 435] on label at bounding box center [216, 437] width 17 height 17
click at [0, 0] on input "Cases à cocher horiz." at bounding box center [0, 0] width 0 height 0
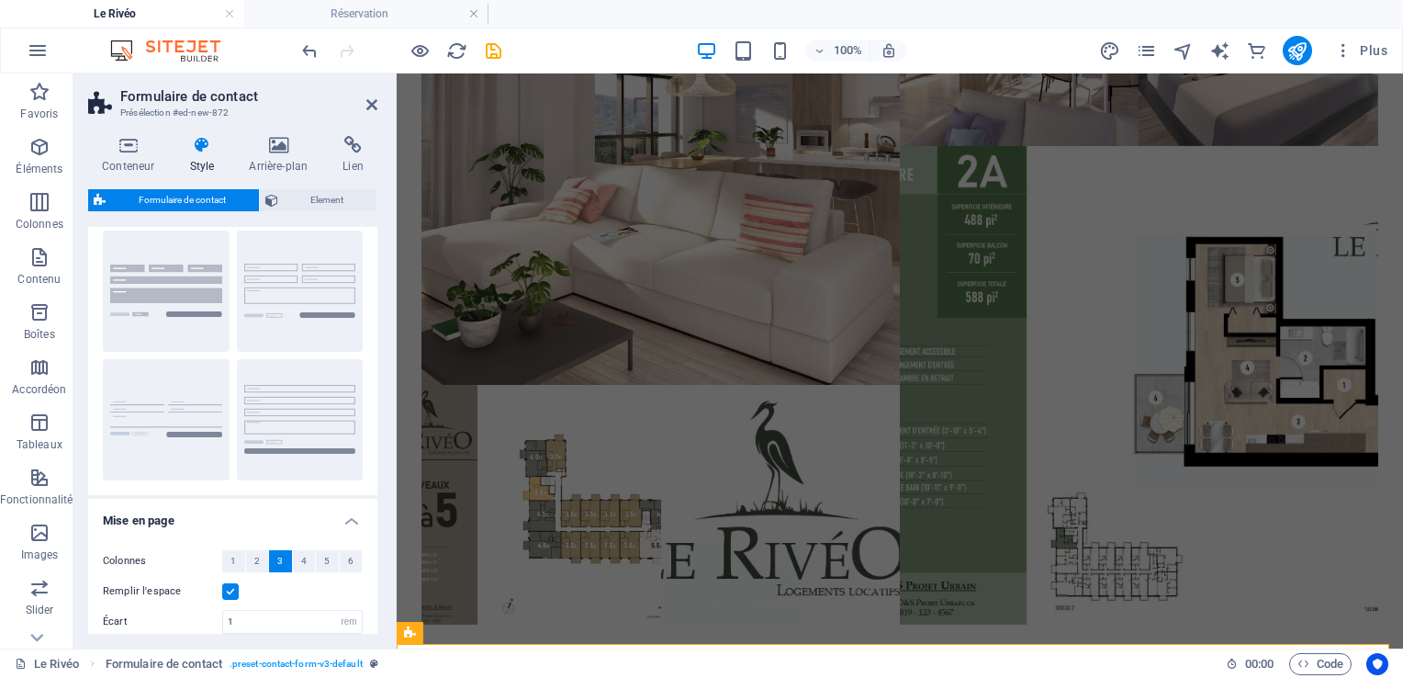
scroll to position [0, 0]
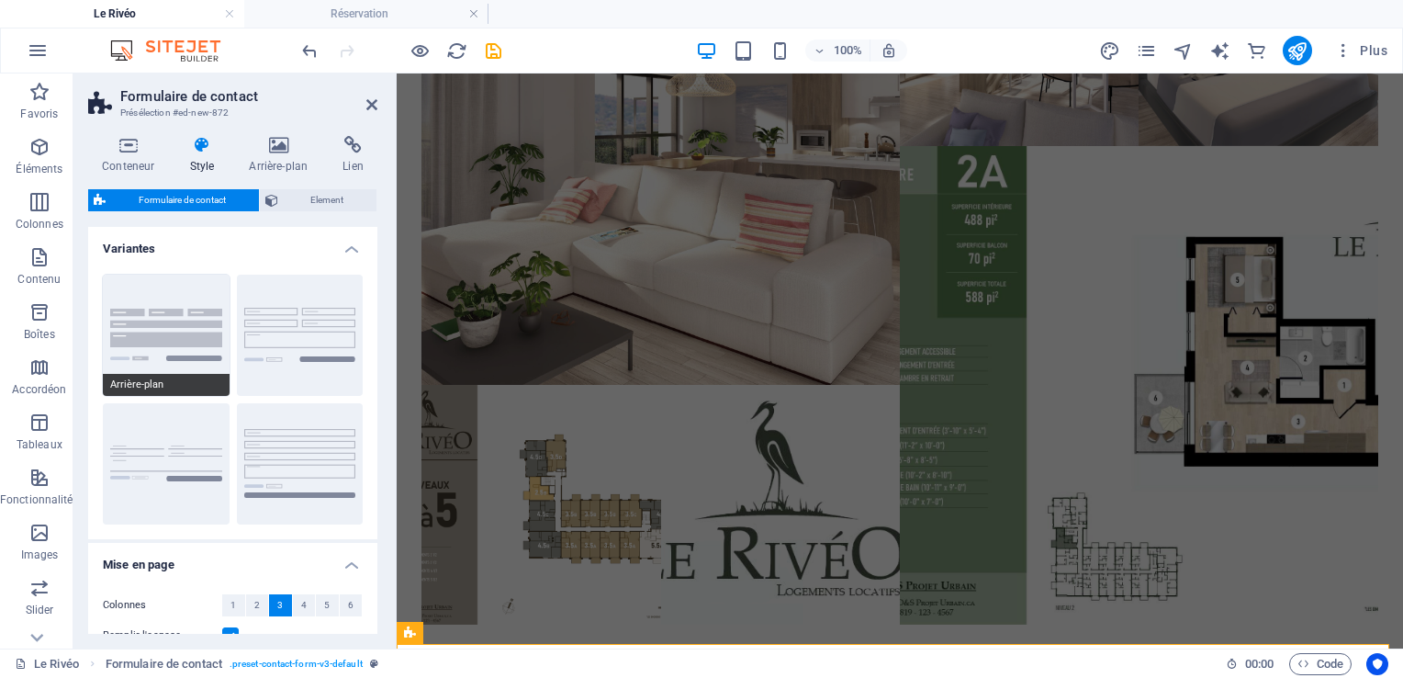
click at [162, 321] on button "Arrière-plan" at bounding box center [166, 334] width 127 height 121
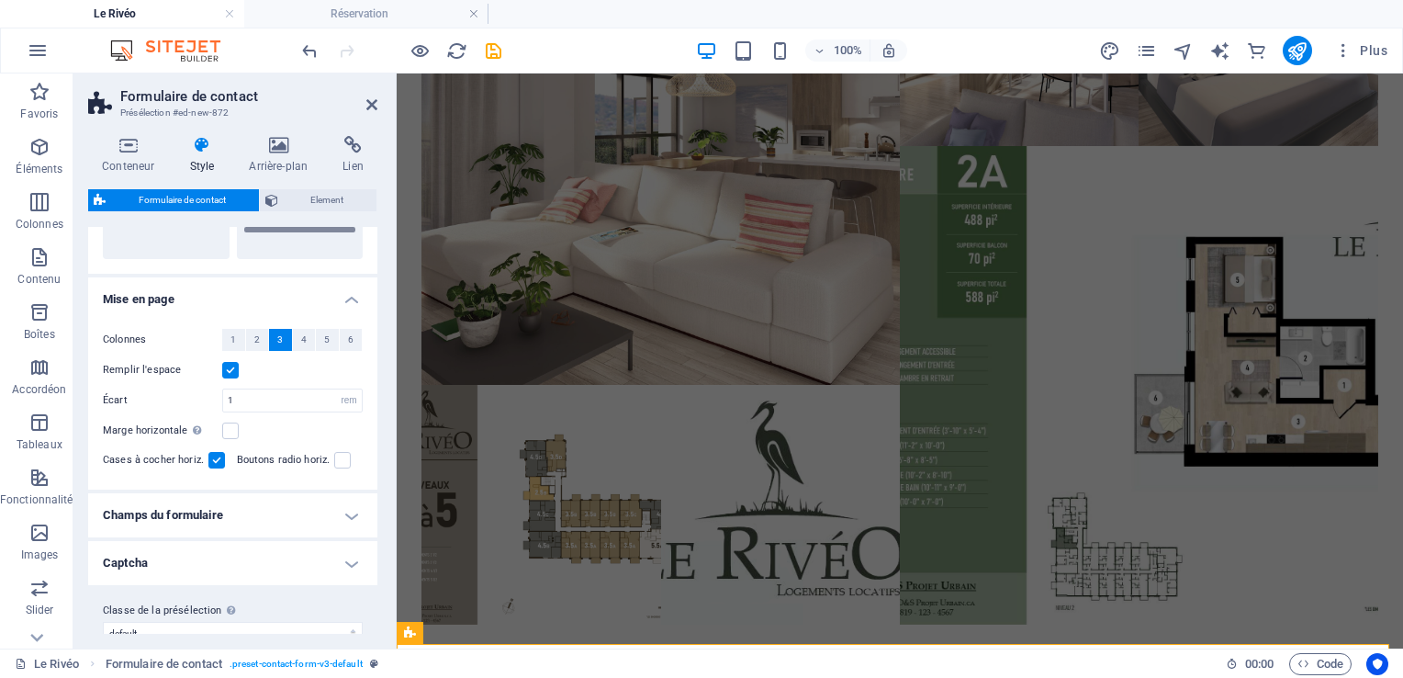
scroll to position [288, 0]
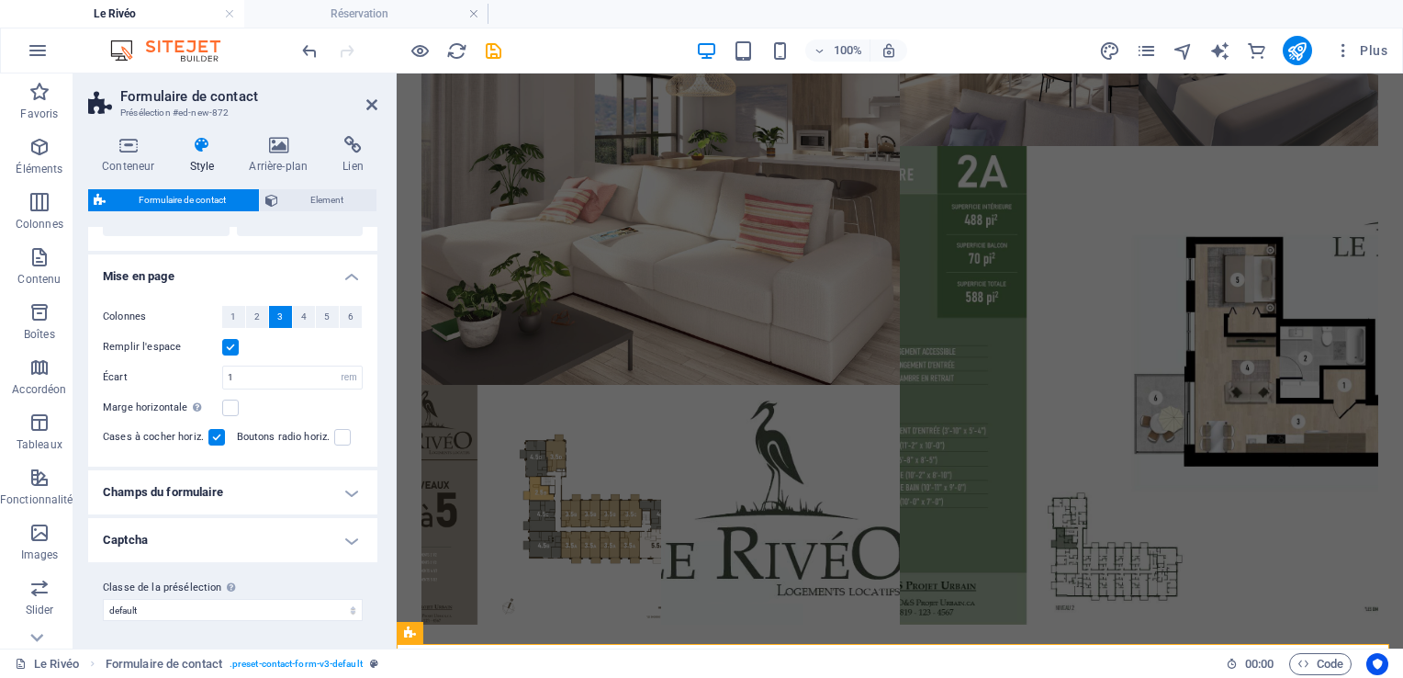
click at [327, 501] on h4 "Champs du formulaire" at bounding box center [232, 492] width 289 height 44
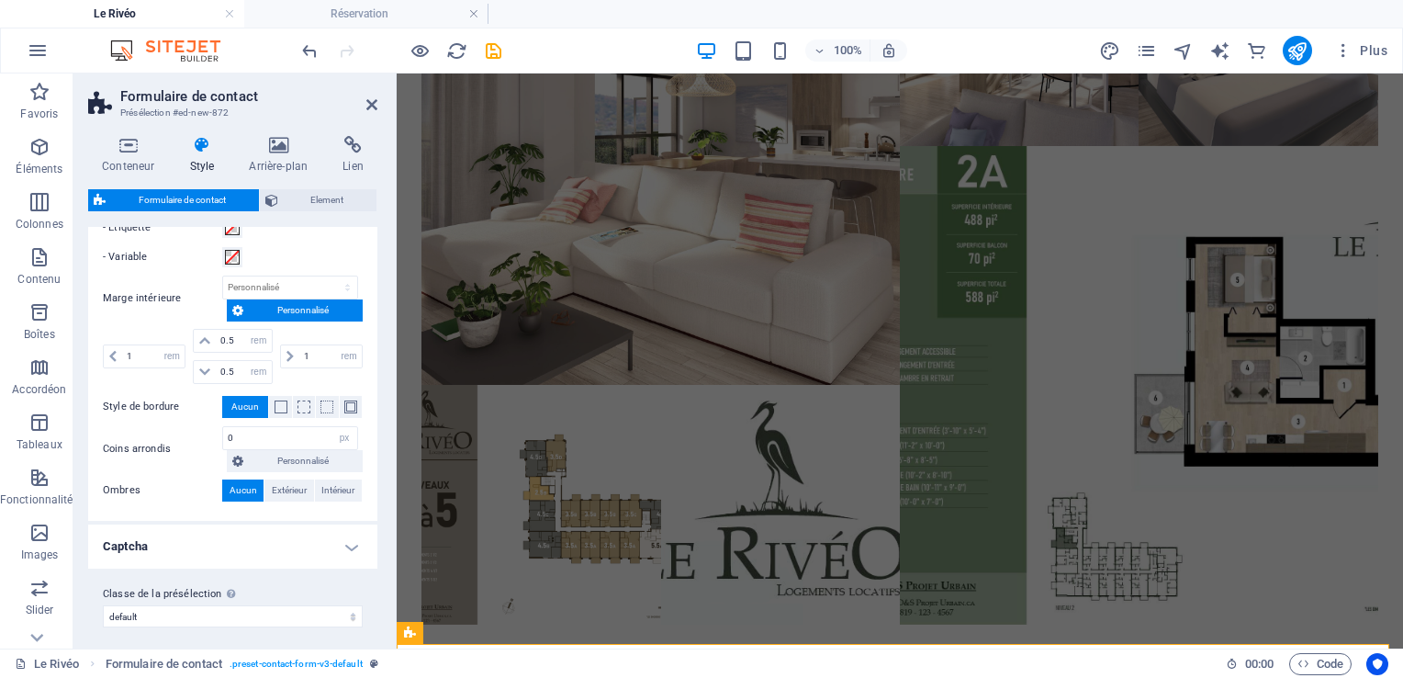
scroll to position [721, 0]
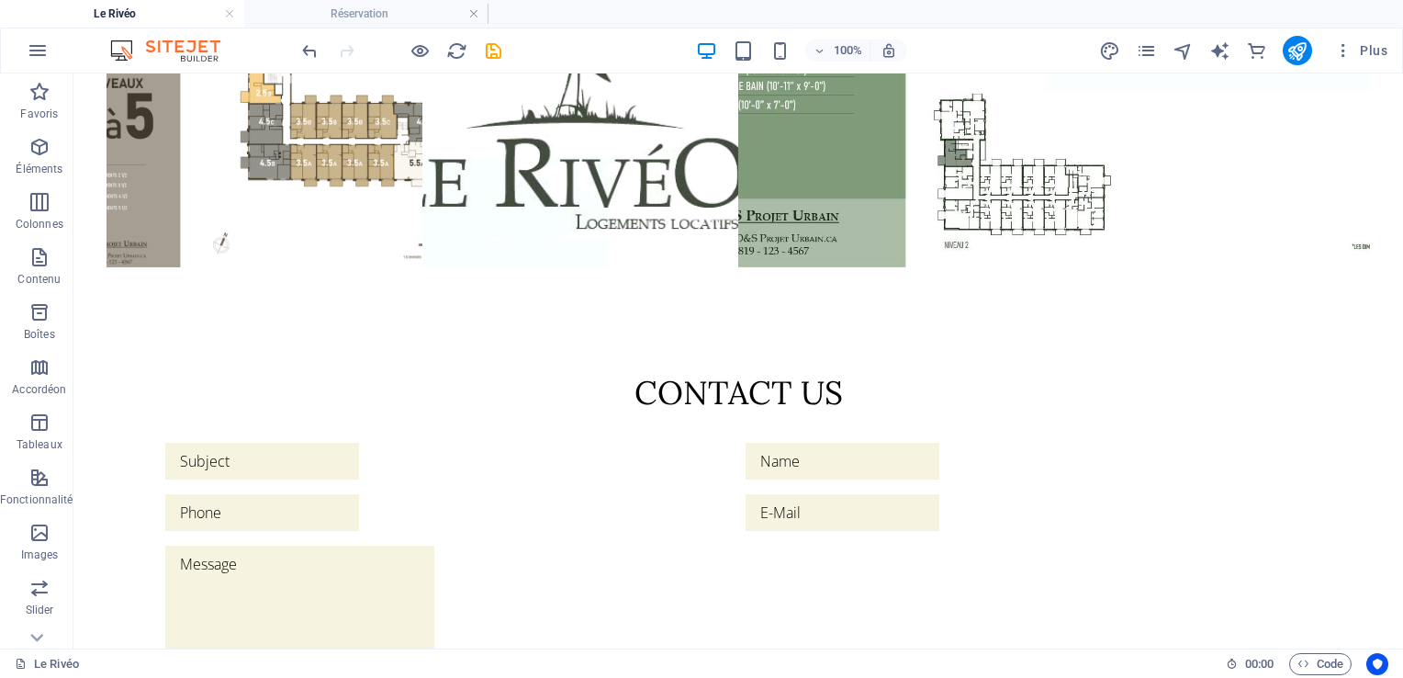
scroll to position [4537, 0]
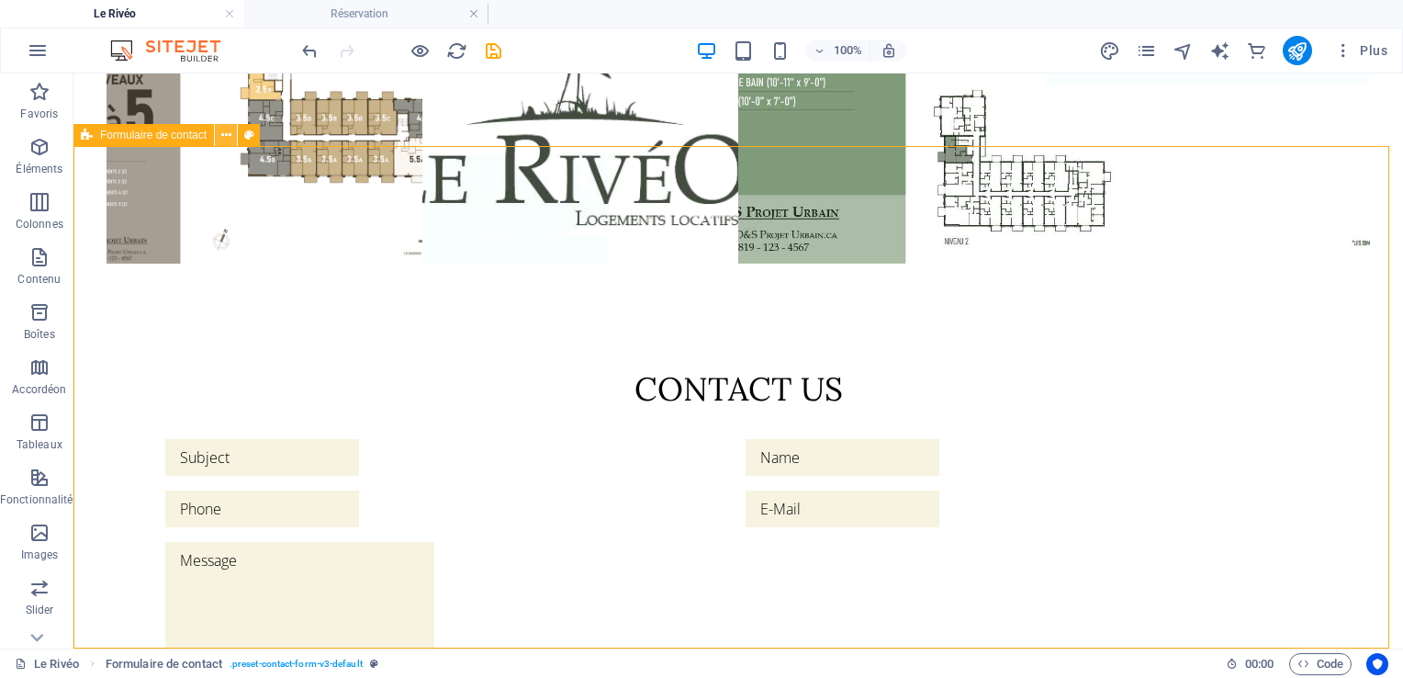
click at [232, 134] on button at bounding box center [226, 135] width 22 height 22
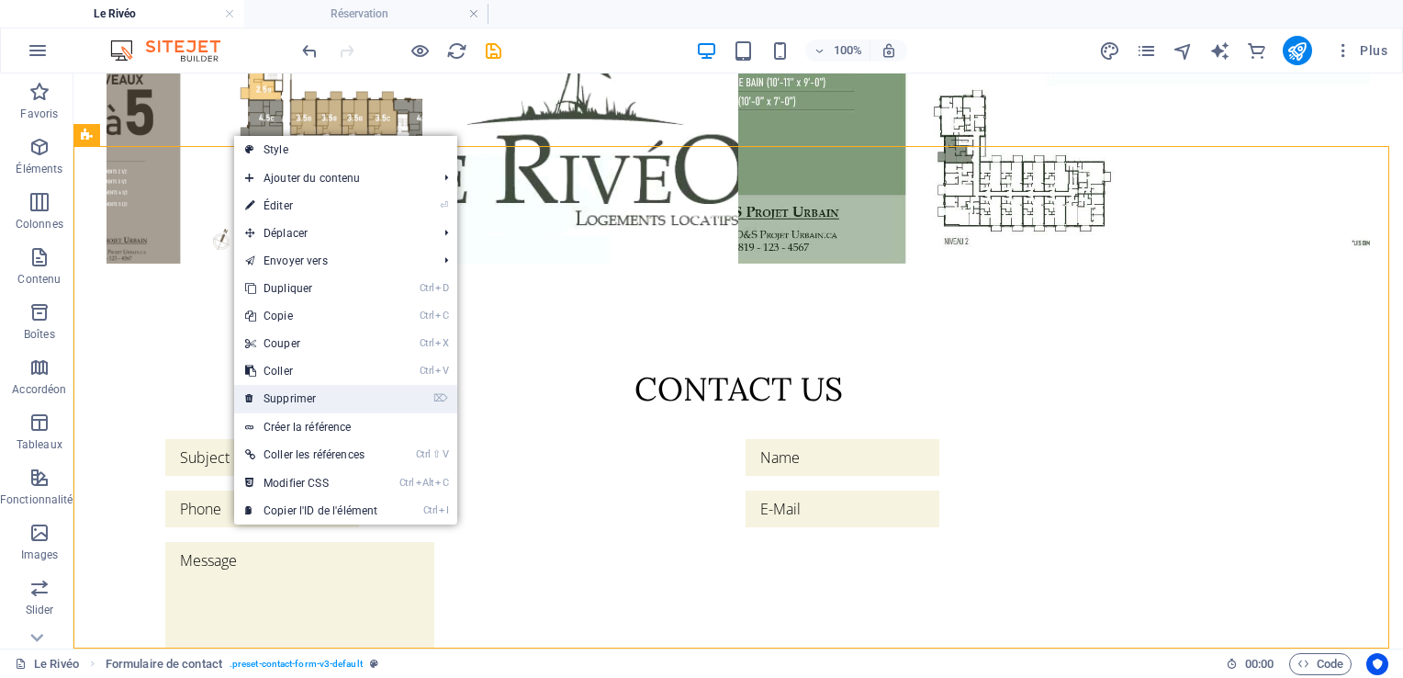
click at [323, 389] on link "⌦ Supprimer" at bounding box center [311, 399] width 154 height 28
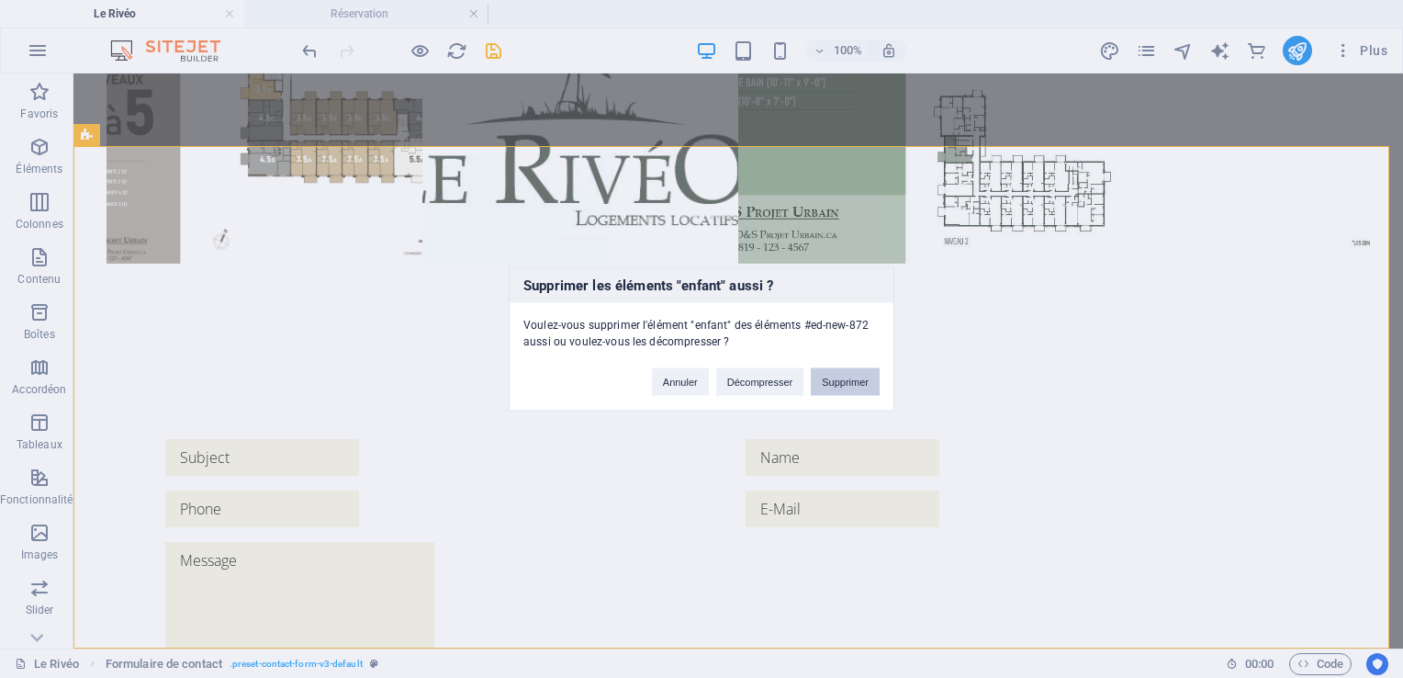
click at [843, 373] on button "Supprimer" at bounding box center [845, 382] width 69 height 28
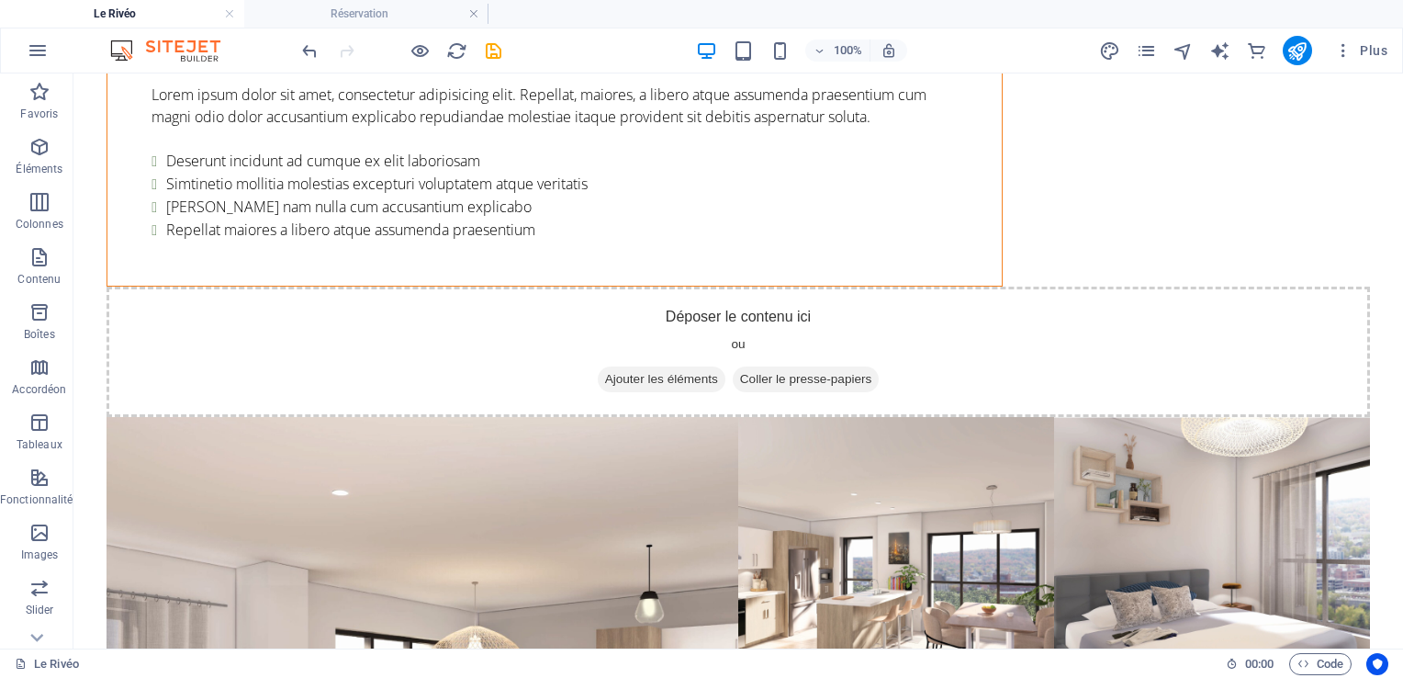
scroll to position [3555, 0]
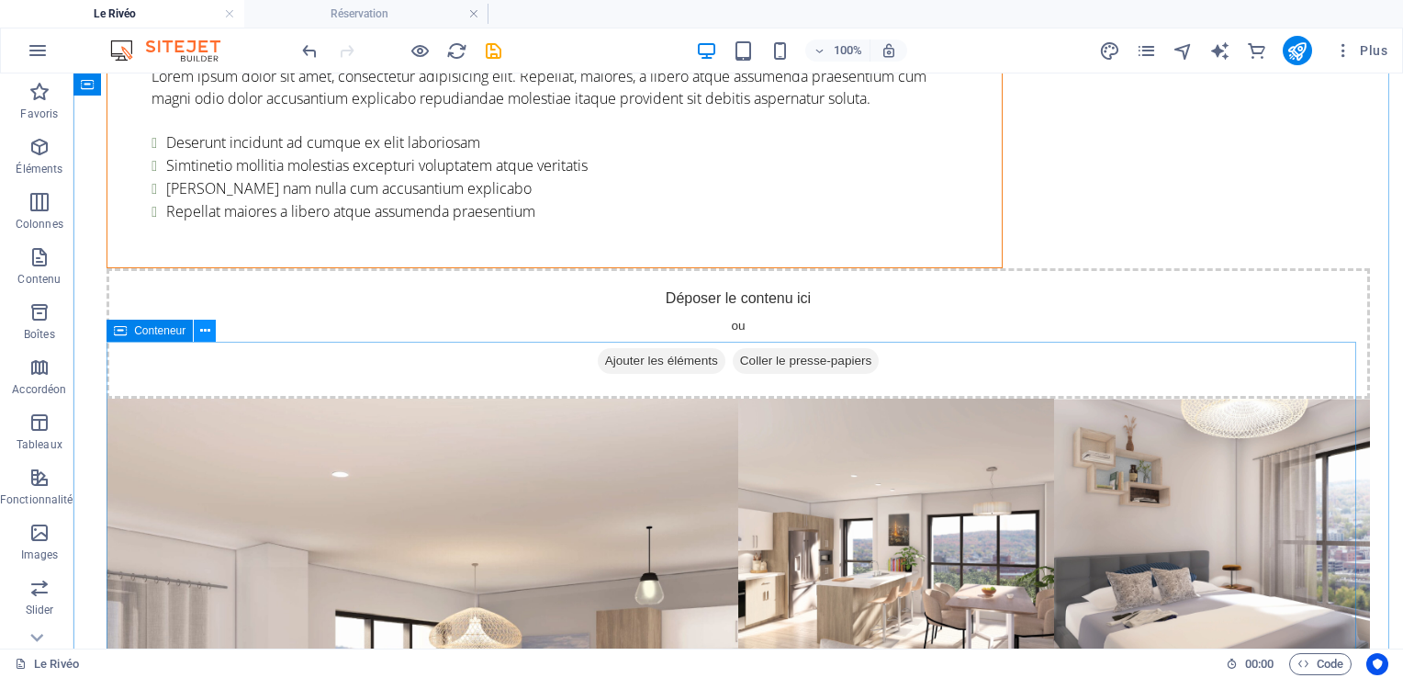
click at [205, 336] on icon at bounding box center [205, 330] width 10 height 19
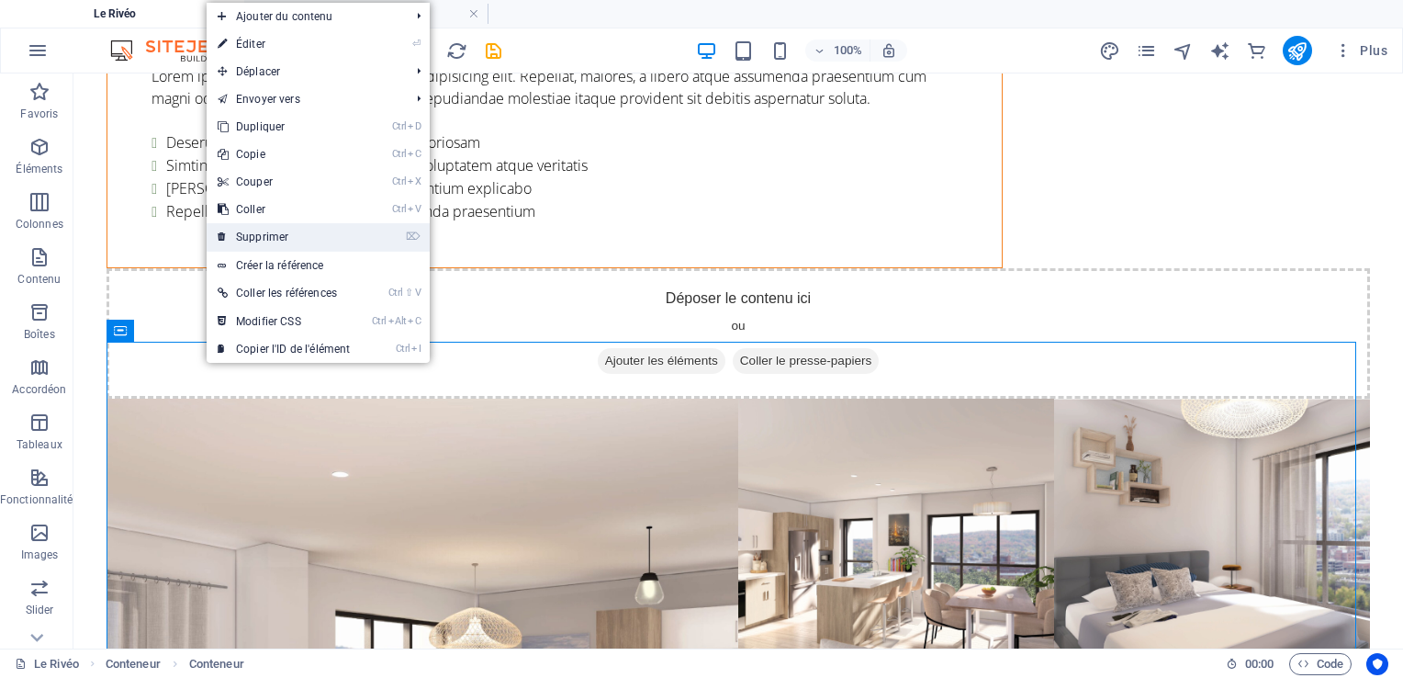
click at [263, 230] on link "⌦ Supprimer" at bounding box center [284, 237] width 154 height 28
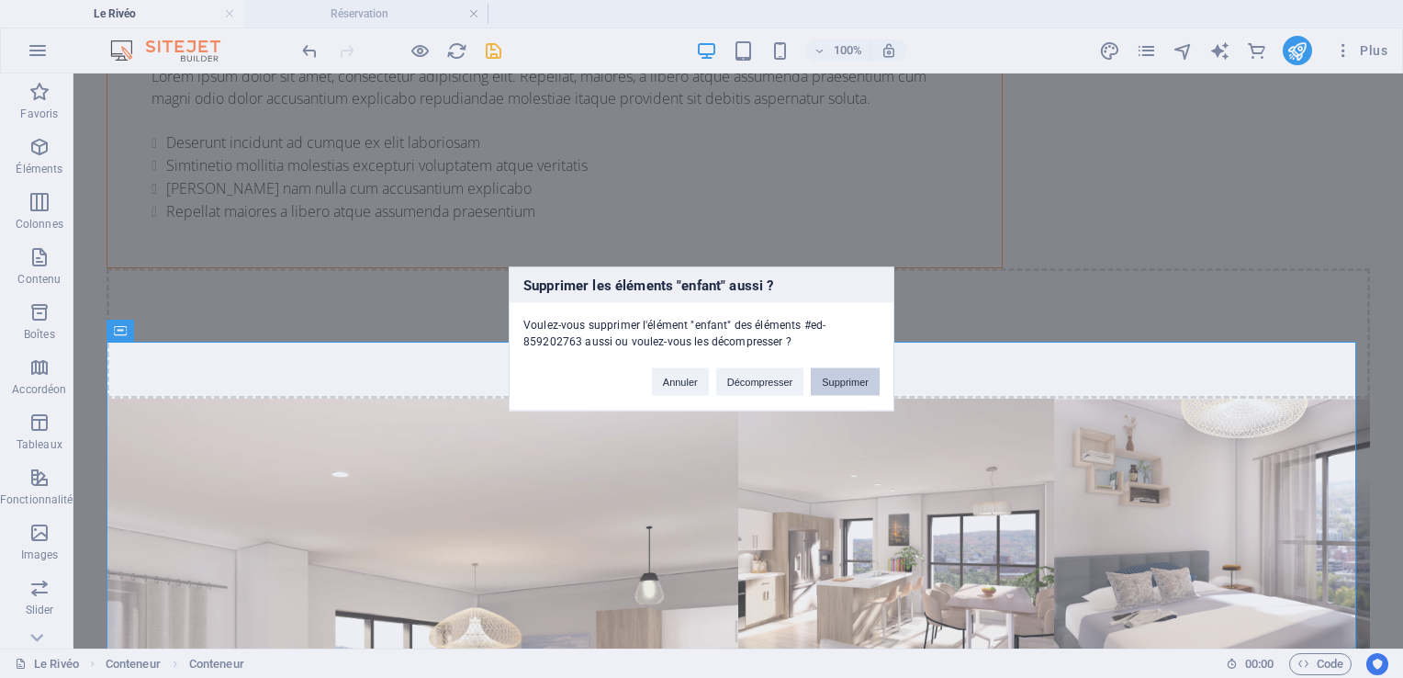
click at [849, 384] on button "Supprimer" at bounding box center [845, 382] width 69 height 28
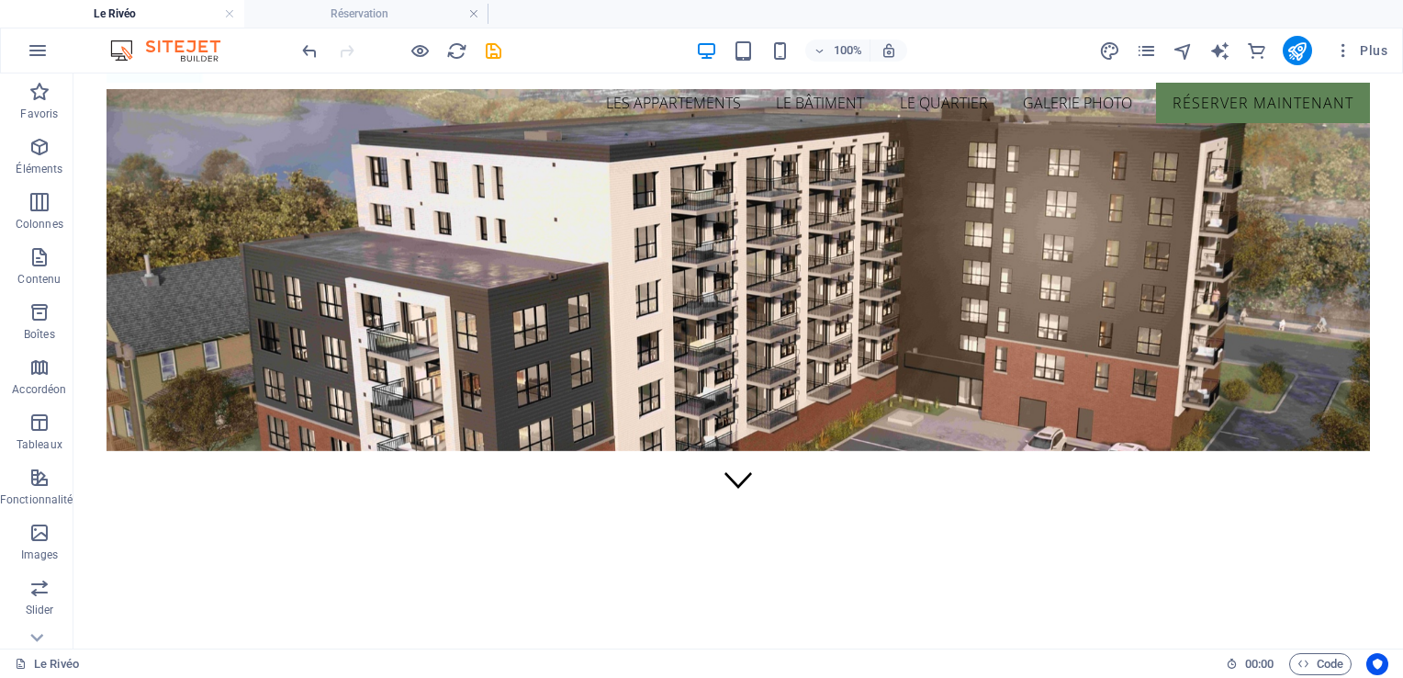
scroll to position [0, 0]
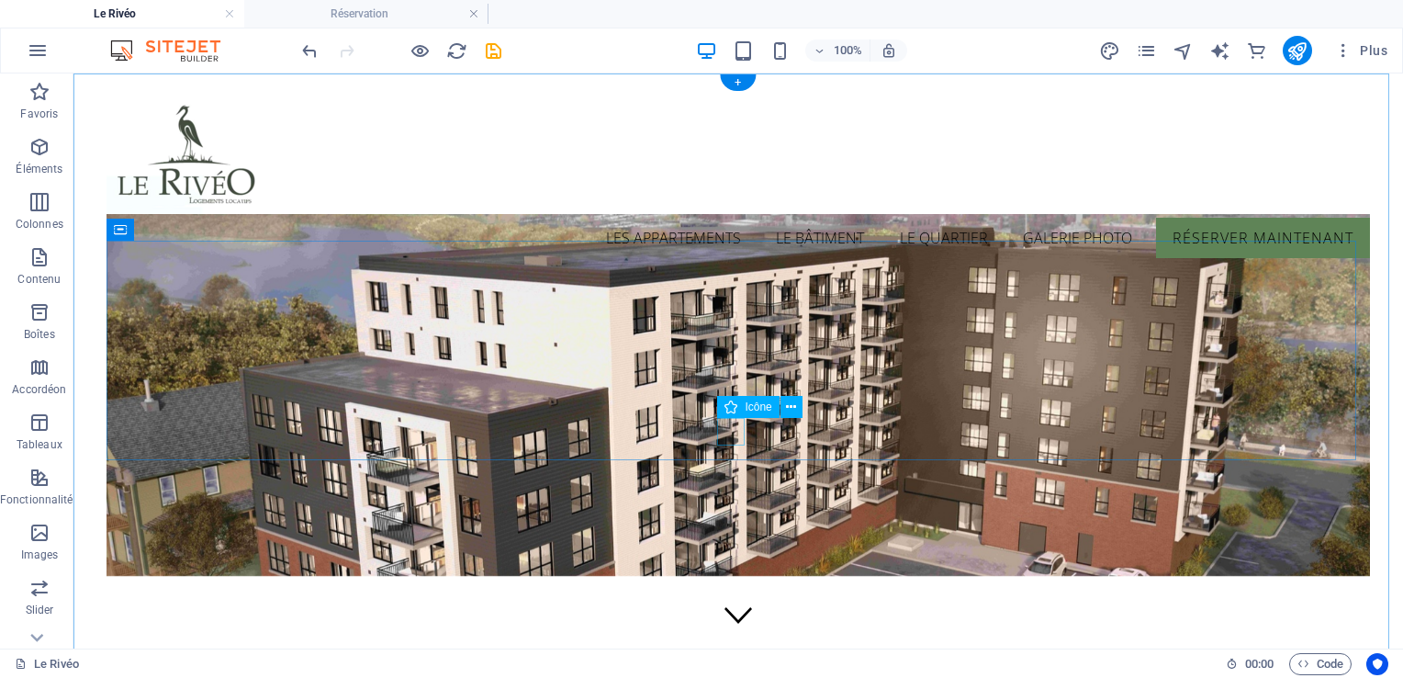
click at [724, 600] on figure at bounding box center [738, 616] width 28 height 33
click at [790, 406] on icon at bounding box center [791, 407] width 10 height 19
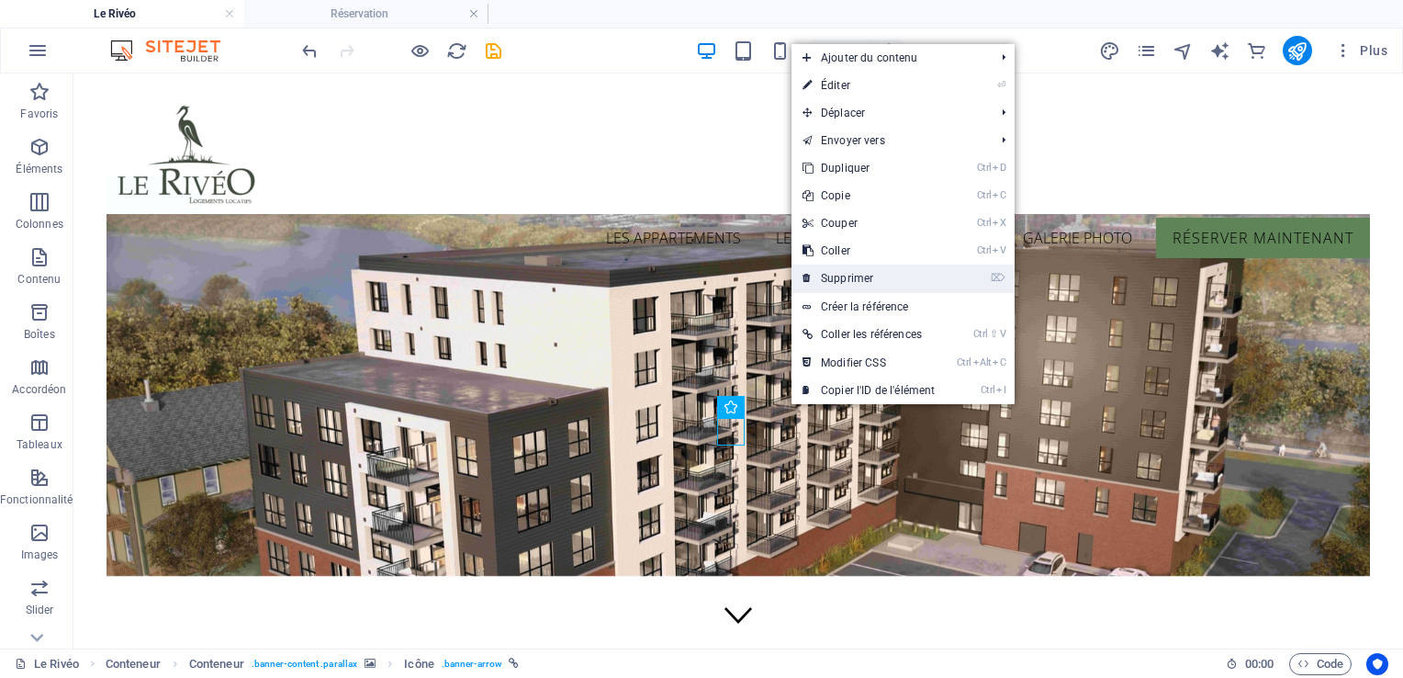
click at [842, 276] on link "⌦ Supprimer" at bounding box center [868, 278] width 154 height 28
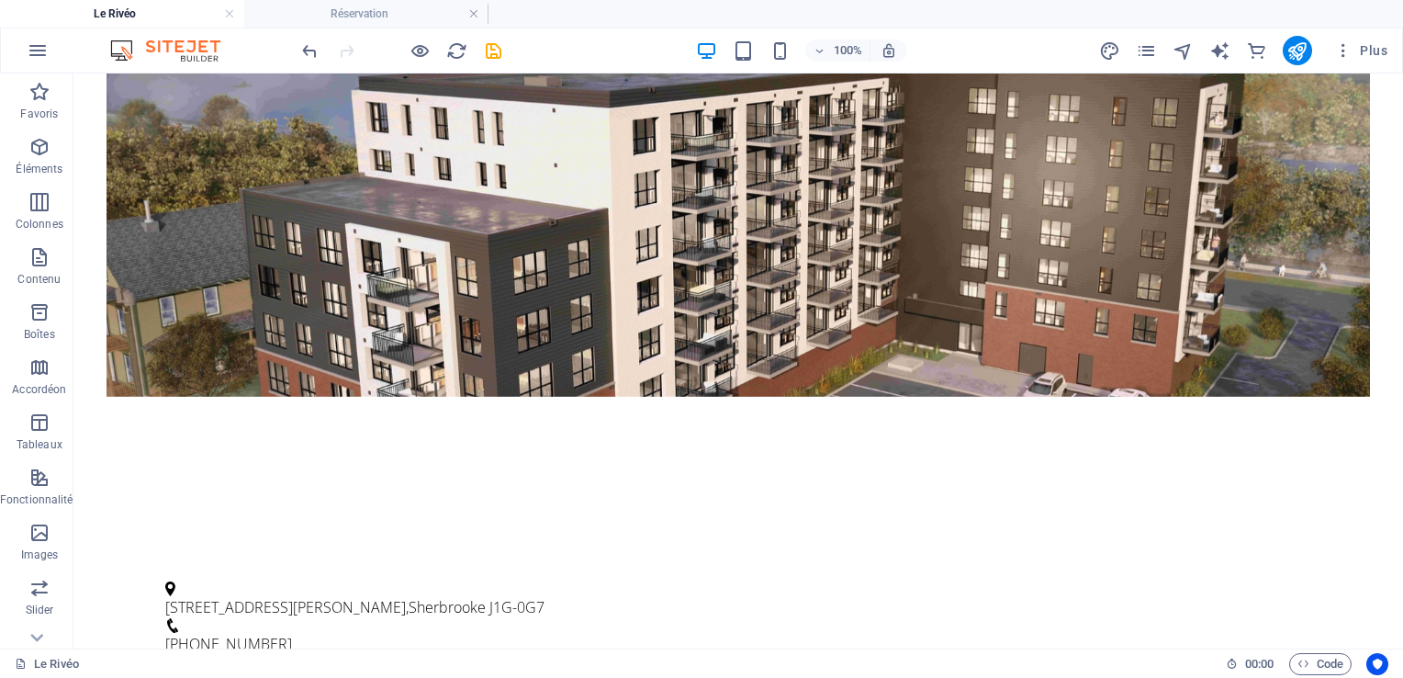
scroll to position [299, 0]
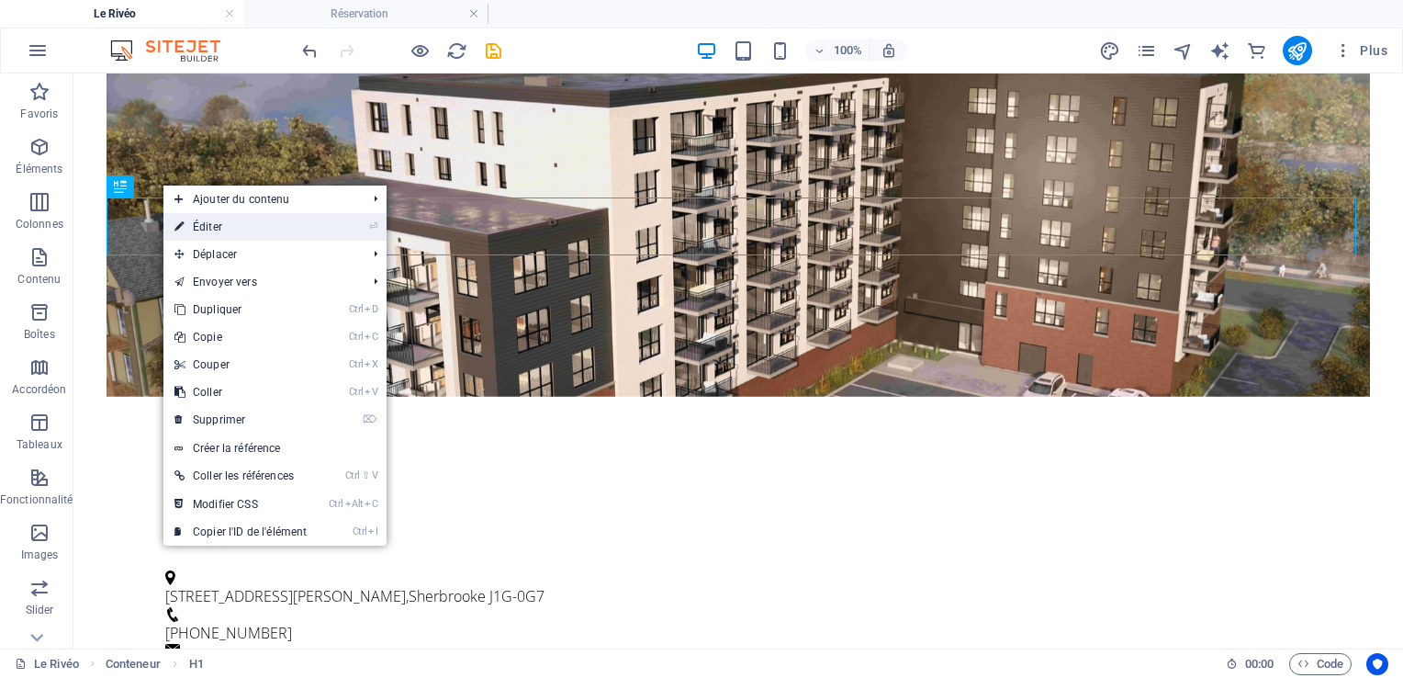
click at [191, 218] on link "⏎ Éditer" at bounding box center [240, 227] width 154 height 28
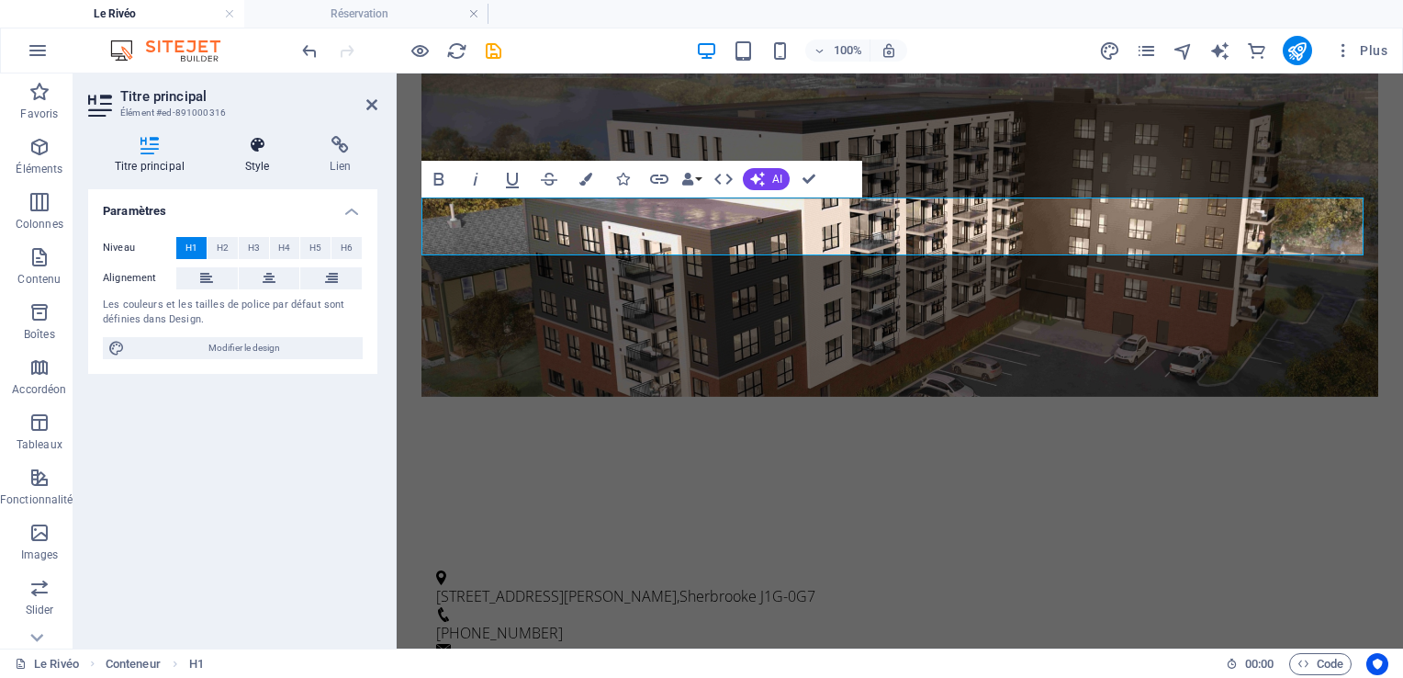
click at [242, 149] on icon at bounding box center [257, 145] width 78 height 18
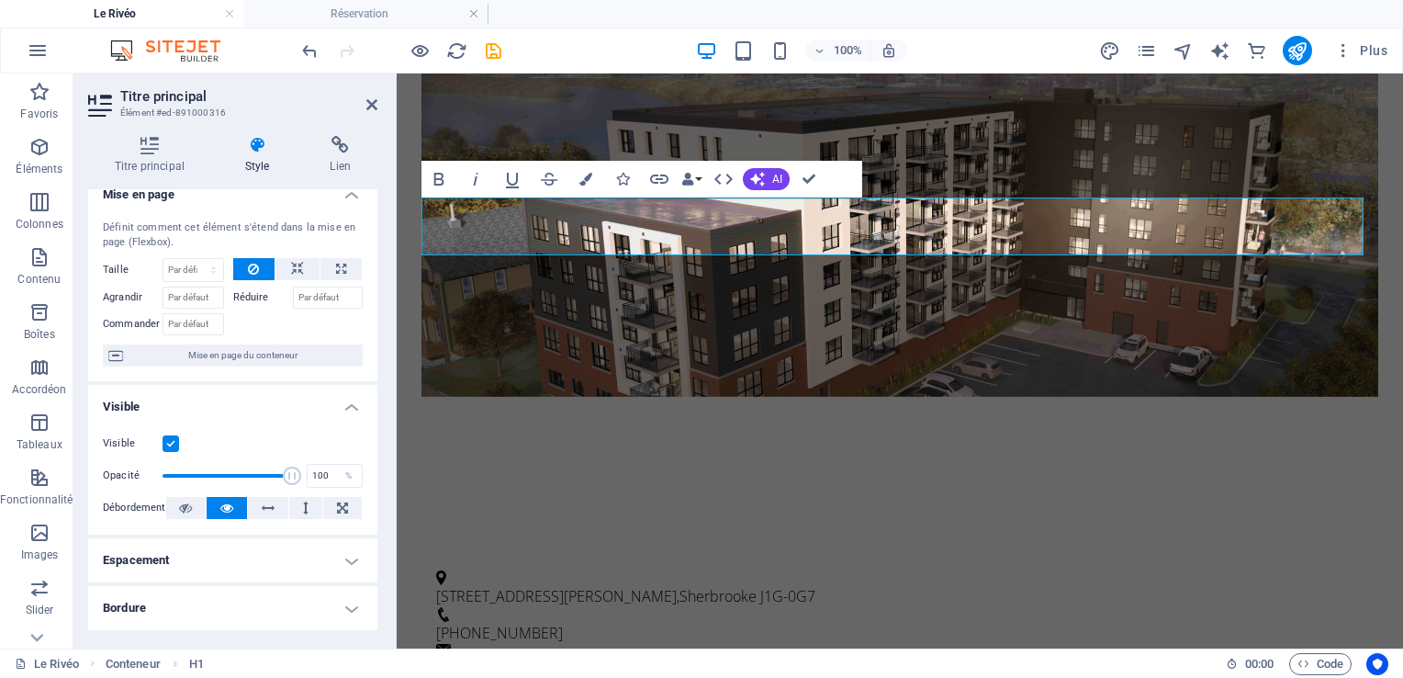
scroll to position [0, 0]
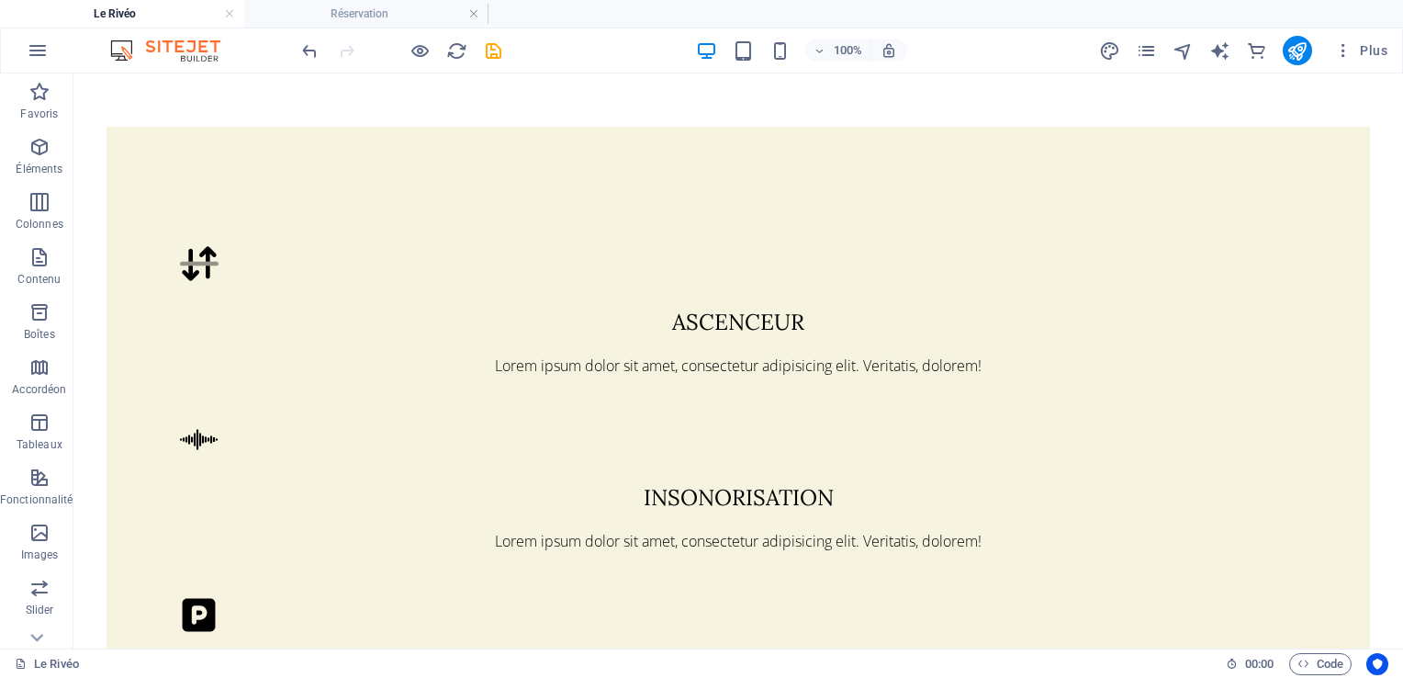
scroll to position [1650, 0]
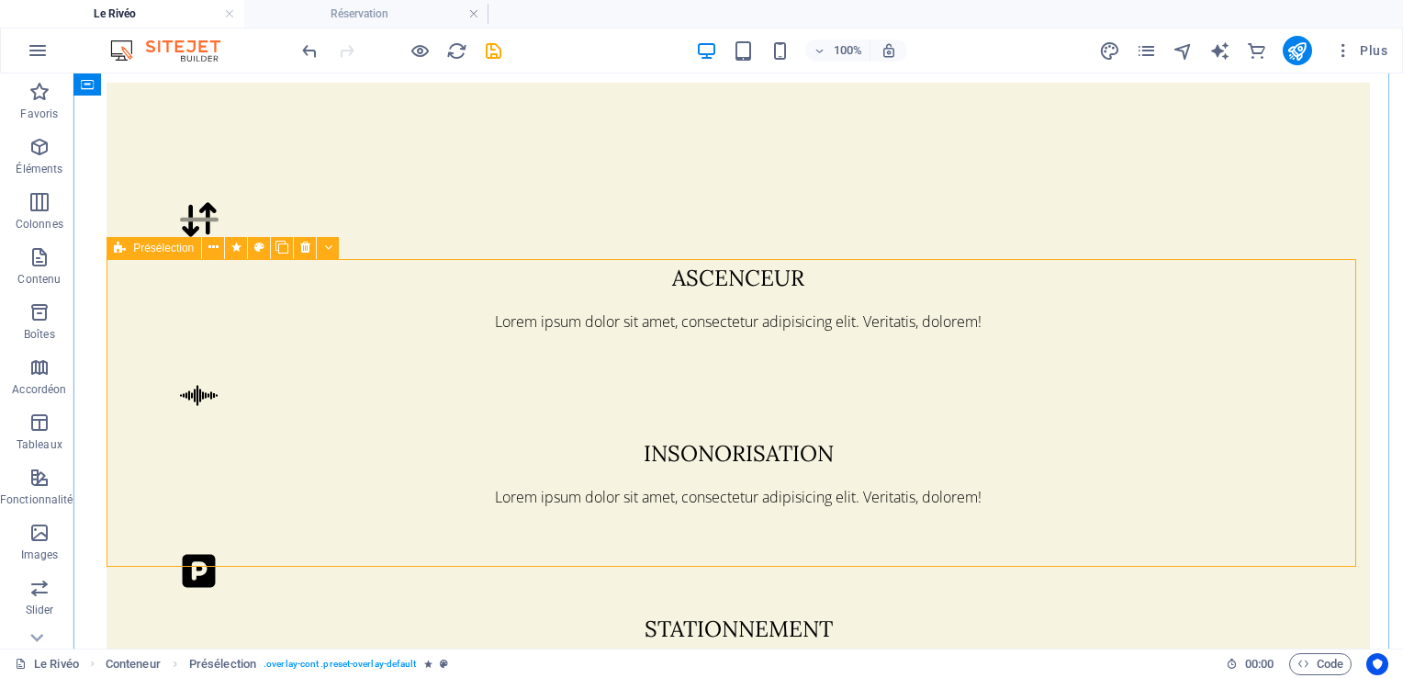
click at [209, 253] on icon at bounding box center [213, 247] width 10 height 19
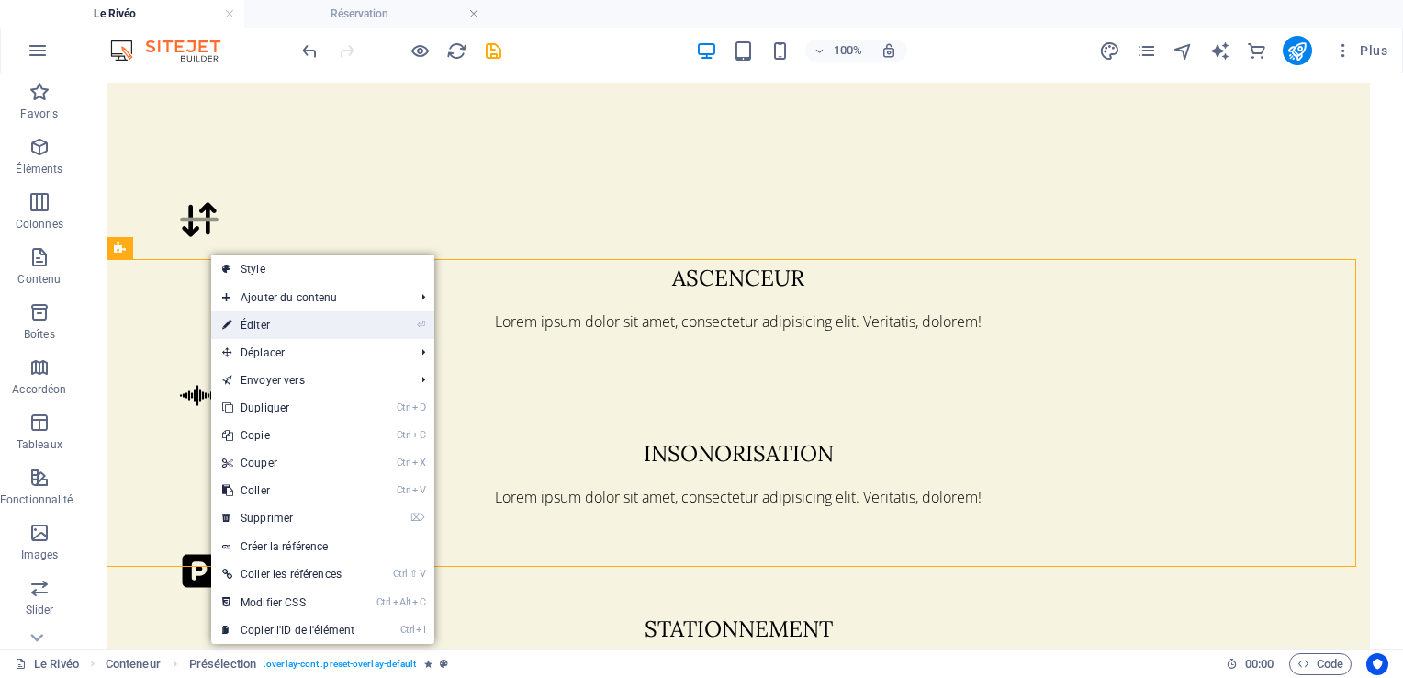
click at [248, 321] on link "⏎ Éditer" at bounding box center [288, 325] width 154 height 28
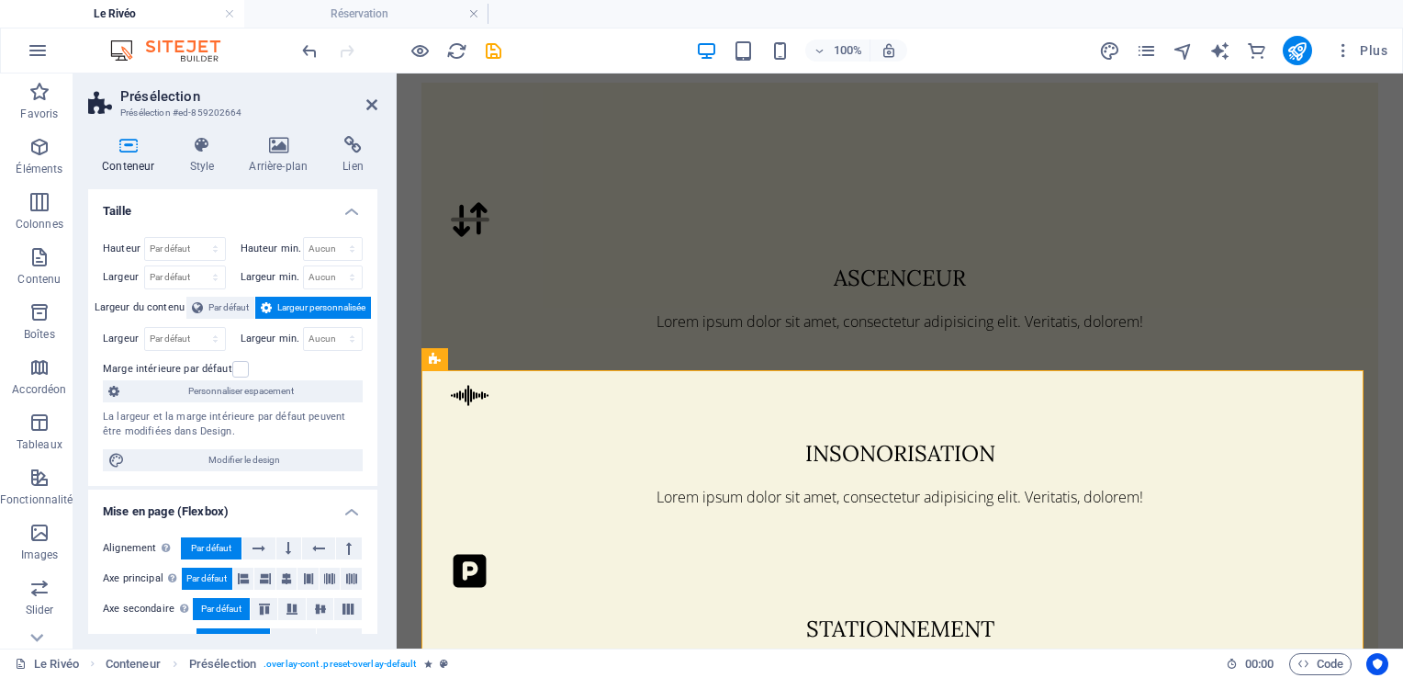
drag, startPoint x: 373, startPoint y: 215, endPoint x: 375, endPoint y: 318, distance: 102.8
click at [375, 318] on div "Taille Hauteur Par défaut px rem % vh vw Hauteur min. Aucun px rem % vh vw Larg…" at bounding box center [232, 411] width 289 height 444
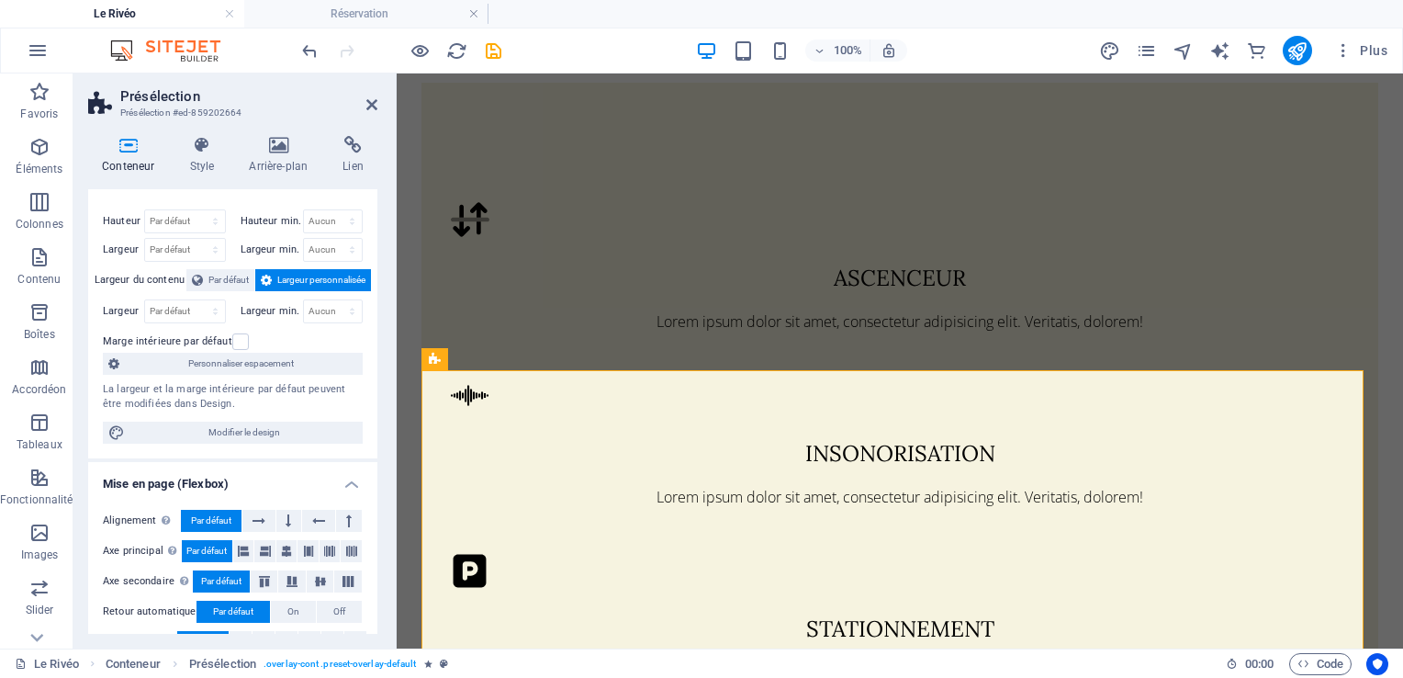
scroll to position [0, 0]
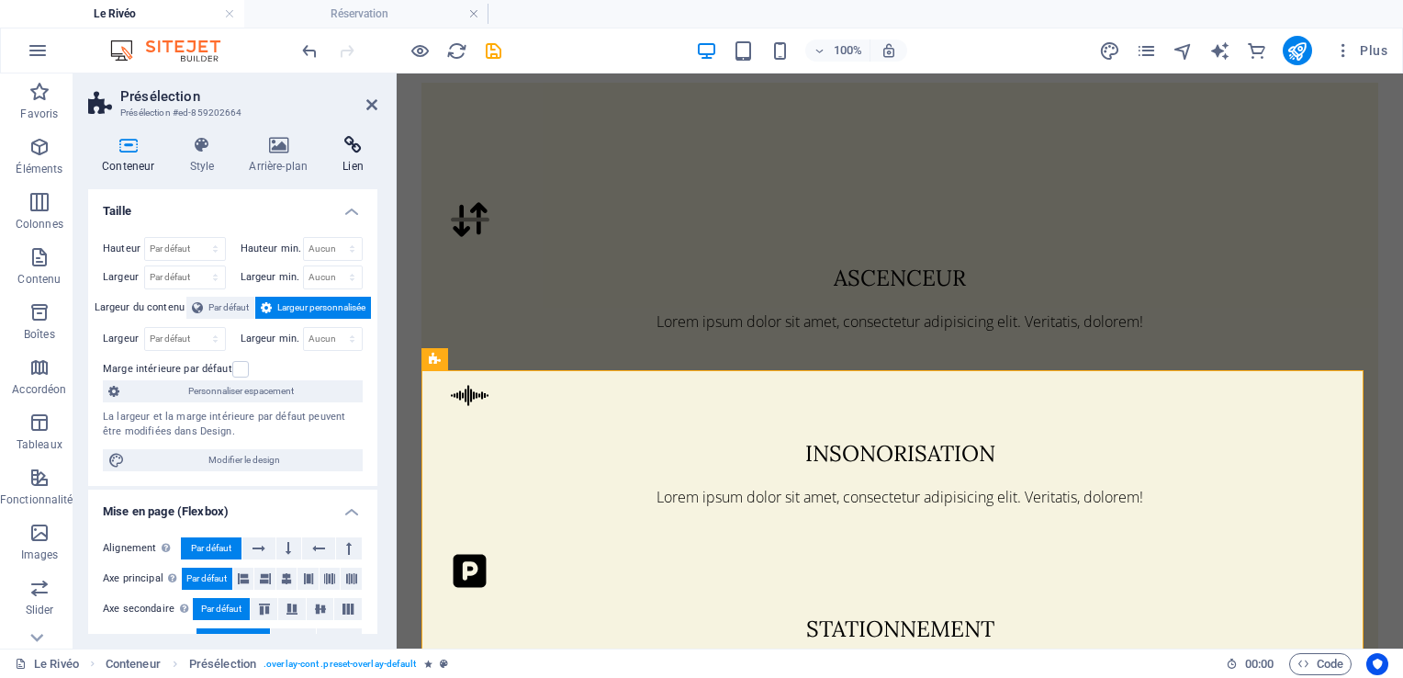
click at [356, 151] on icon at bounding box center [353, 145] width 49 height 18
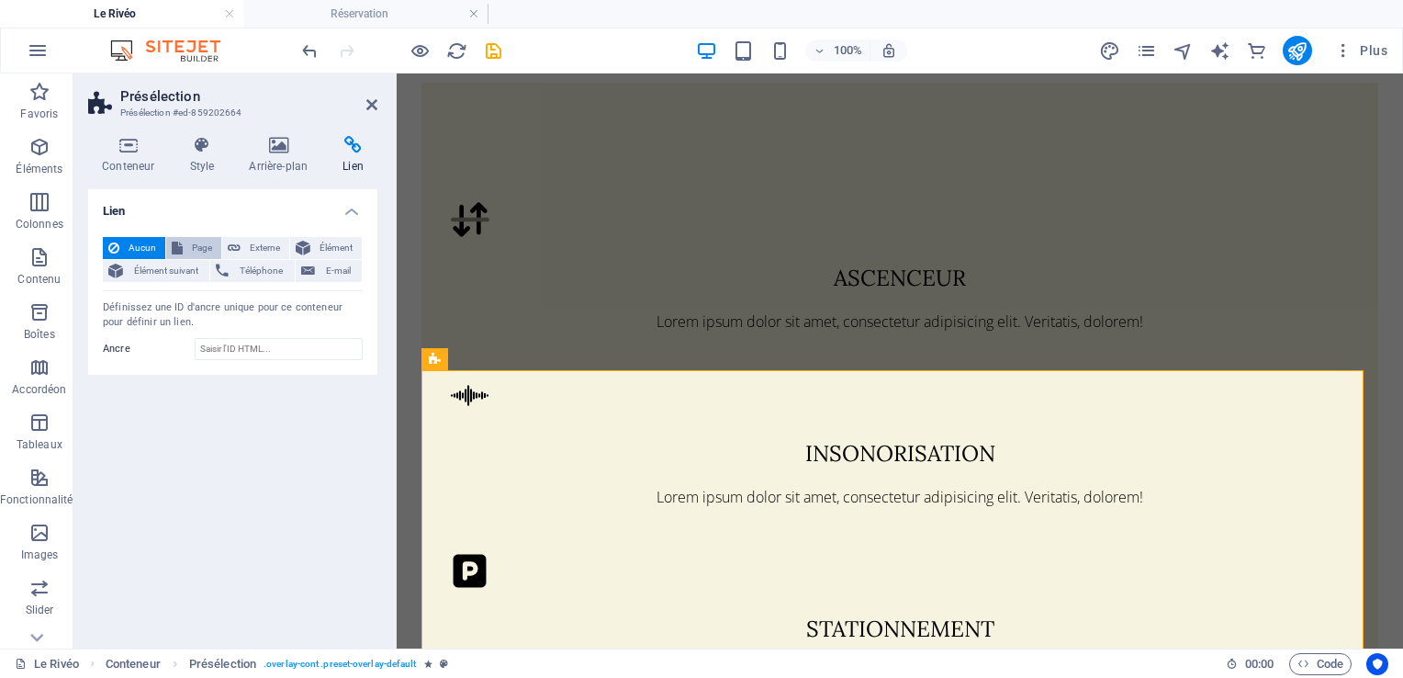
click at [188, 241] on span "Page" at bounding box center [202, 248] width 28 height 22
select select
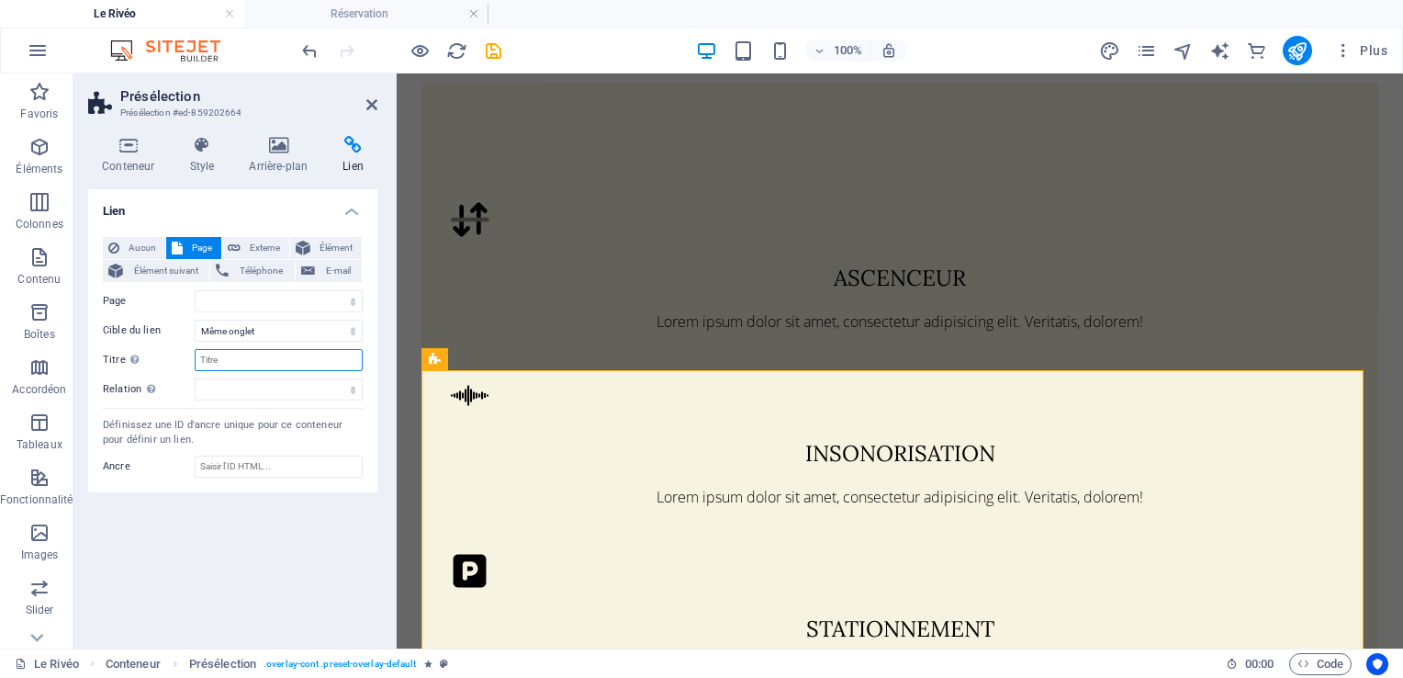
click at [240, 356] on input "Titre Description supplémentaire du lien. Celle-ci doit être différente du text…" at bounding box center [279, 360] width 168 height 22
type input "noas"
select select
type input "n"
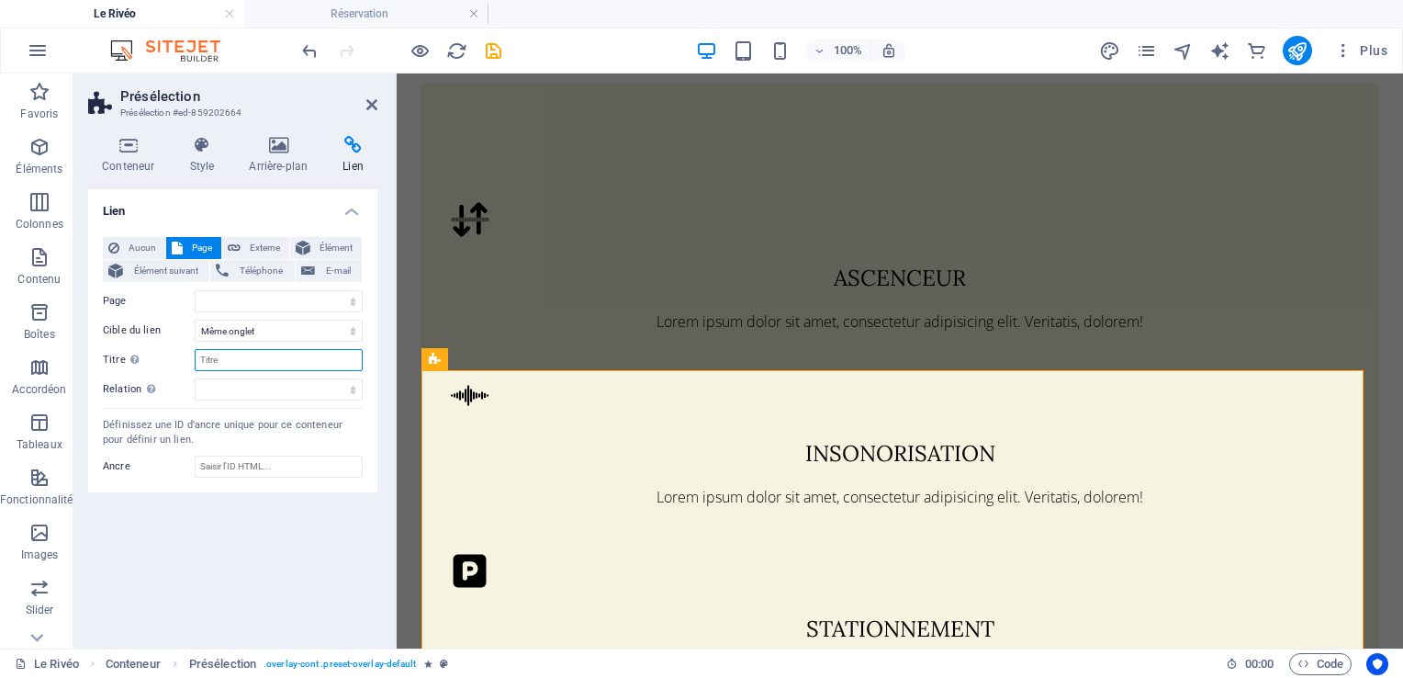
select select
type input "No"
select select
type input "Nos appartements"
select select
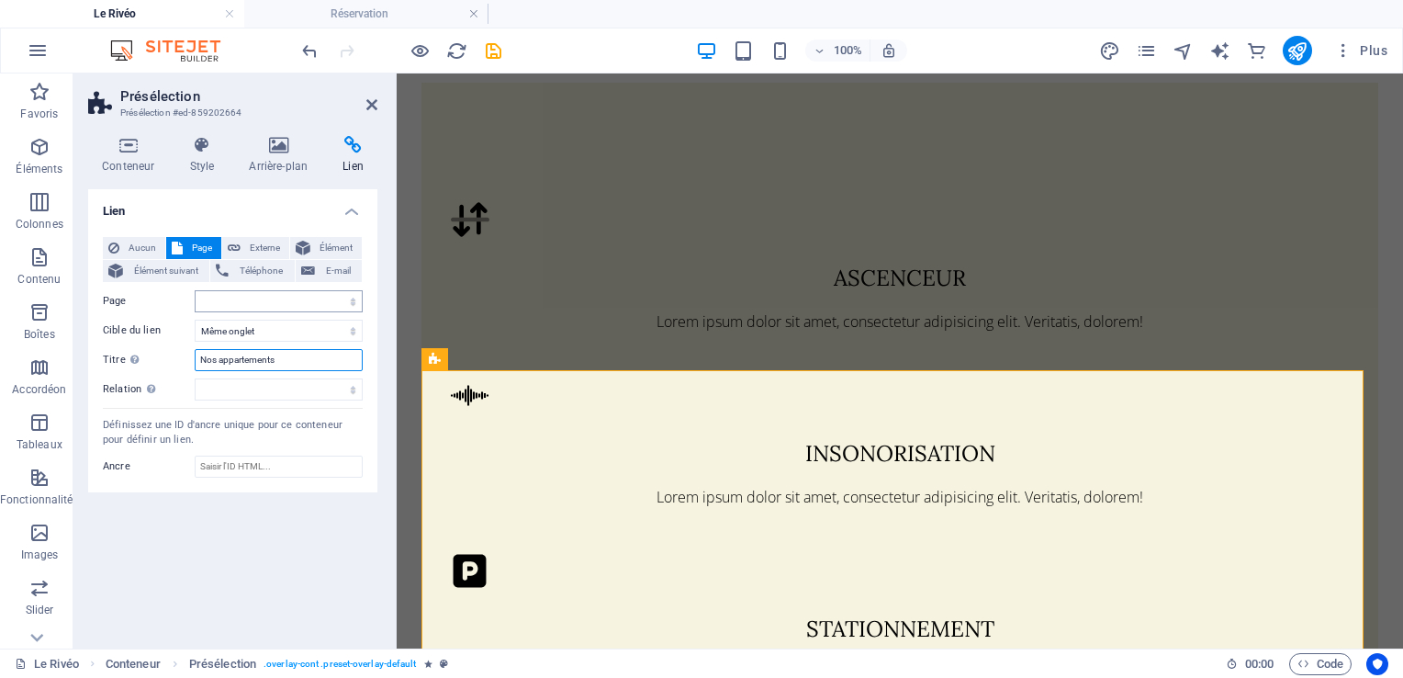
type input "Nos appartements"
click at [283, 298] on select "Le Rivéo Les appartements Le bâtiment Le quartier Gallerie Photo Réservation" at bounding box center [279, 301] width 168 height 22
select select "1"
click at [195, 290] on select "Le Rivéo Les appartements Le bâtiment Le quartier Gallerie Photo Réservation" at bounding box center [279, 301] width 168 height 22
click at [213, 360] on input "Nos appartements" at bounding box center [279, 360] width 168 height 22
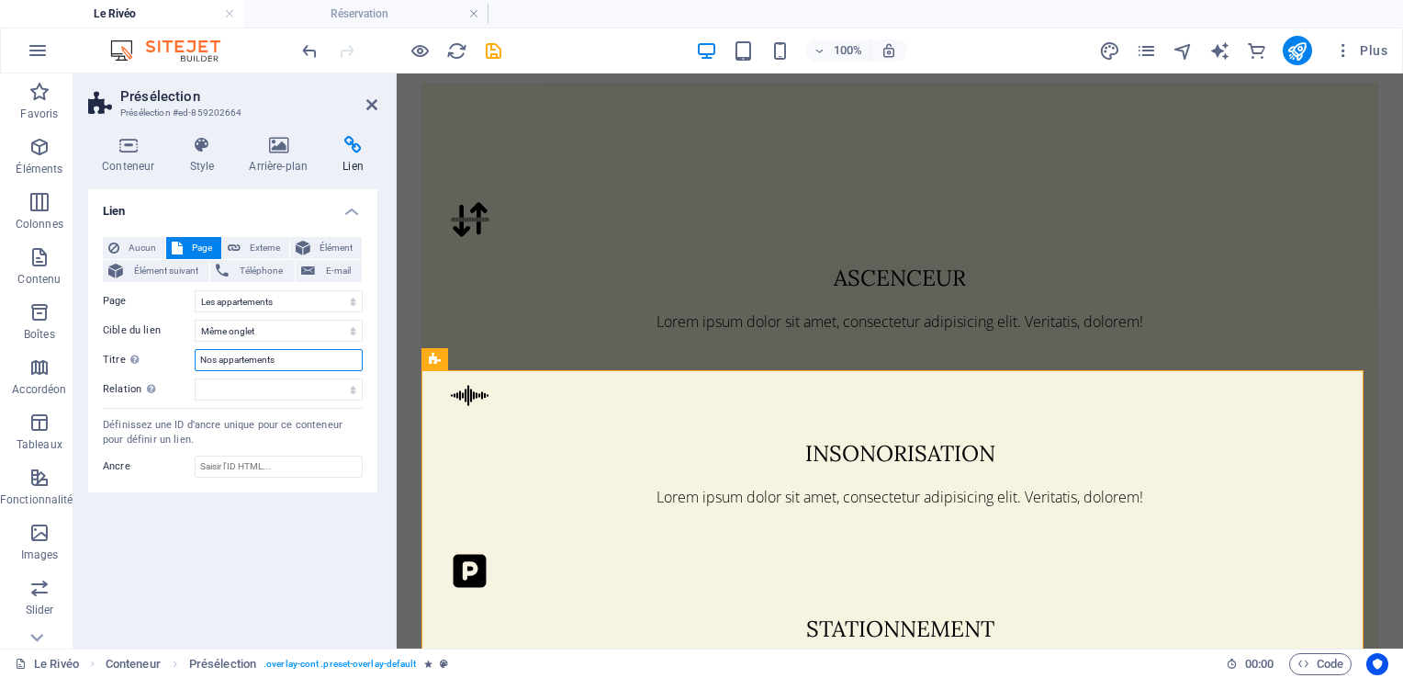
click at [214, 361] on input "Nos appartements" at bounding box center [279, 360] width 168 height 22
click at [283, 359] on input "Les appartements" at bounding box center [279, 360] width 168 height 22
type input "Les appartements"
click at [299, 334] on select "Nouvel onglet Même onglet Superposition" at bounding box center [279, 330] width 168 height 22
click at [195, 319] on select "Nouvel onglet Même onglet Superposition" at bounding box center [279, 330] width 168 height 22
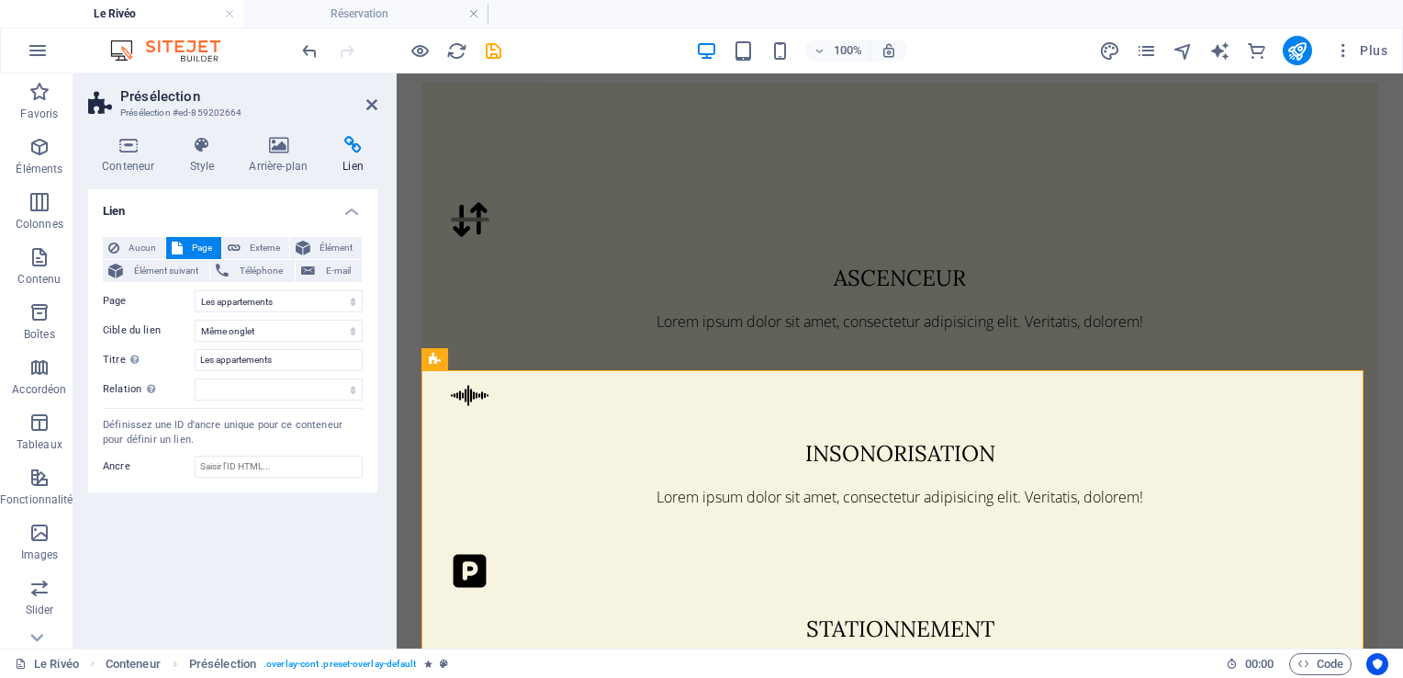
click at [298, 492] on div "Lien Aucun Page Externe Élément Élément suivant Téléphone E-mail Page Le Rivéo …" at bounding box center [232, 411] width 289 height 444
click at [193, 147] on icon at bounding box center [201, 145] width 52 height 18
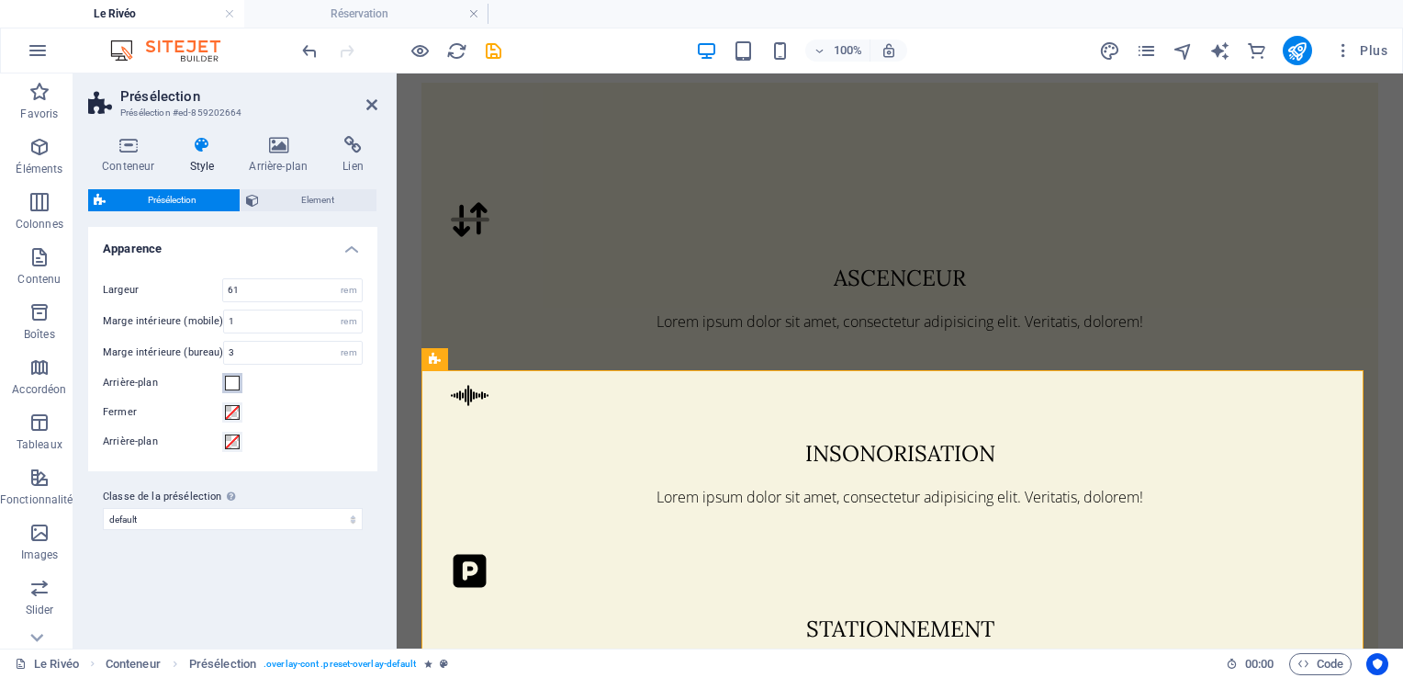
click at [234, 386] on span at bounding box center [232, 382] width 15 height 15
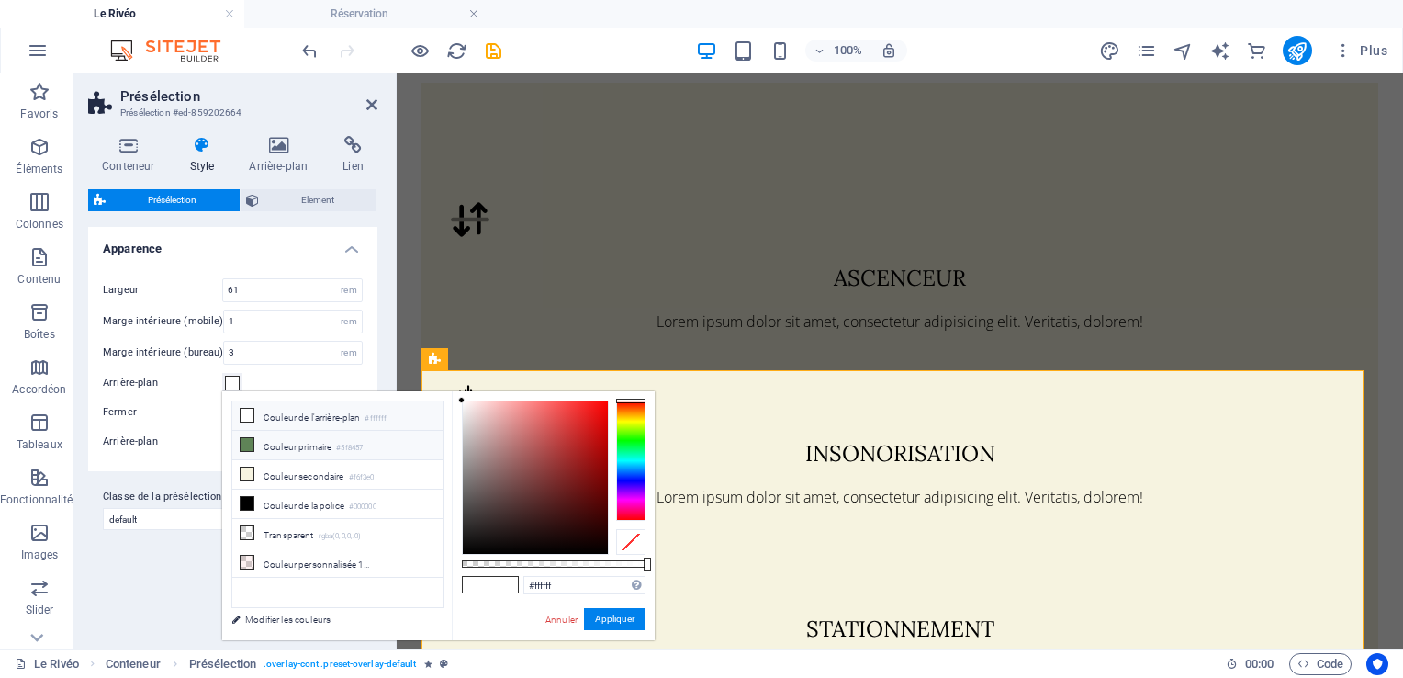
click at [267, 446] on li "Couleur primaire #5f8457" at bounding box center [337, 445] width 211 height 29
type input "#5f8457"
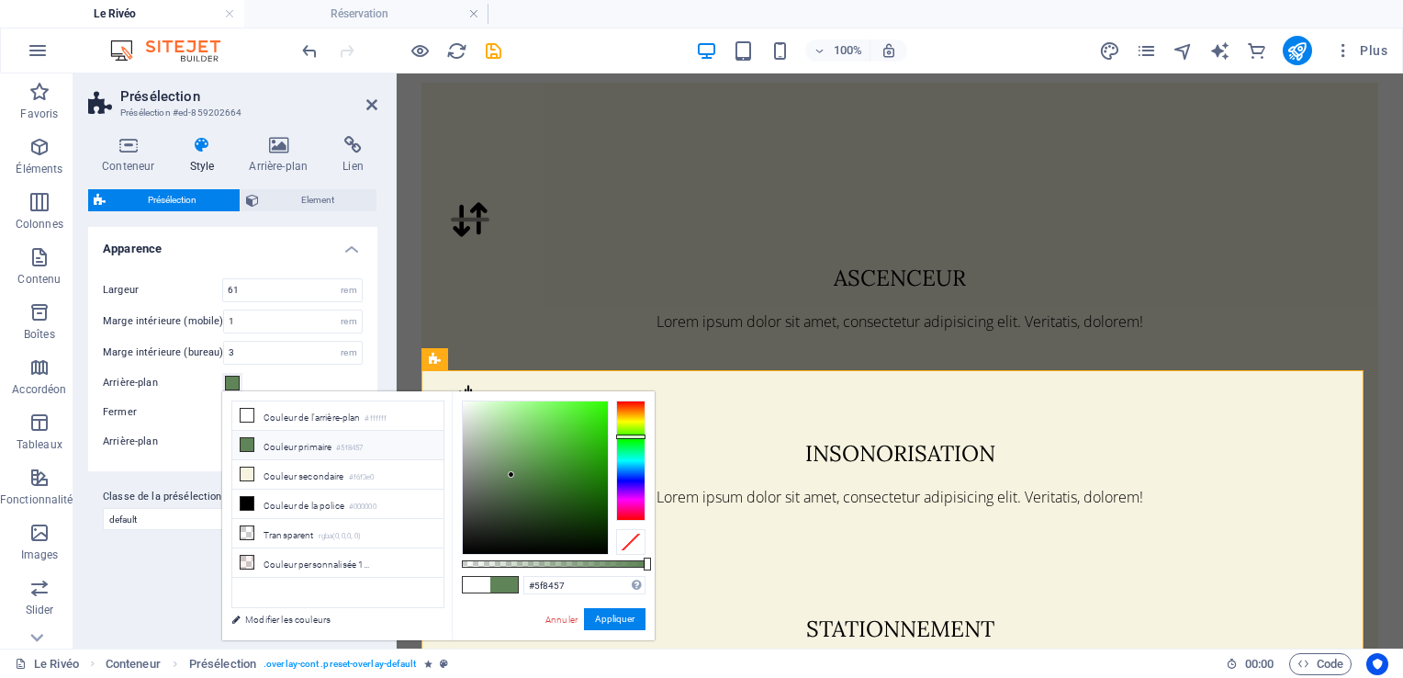
click at [173, 575] on div "Variantes Par défaut Apparence Largeur 61 rem Marge intérieure (mobile) 1 rem M…" at bounding box center [232, 430] width 289 height 407
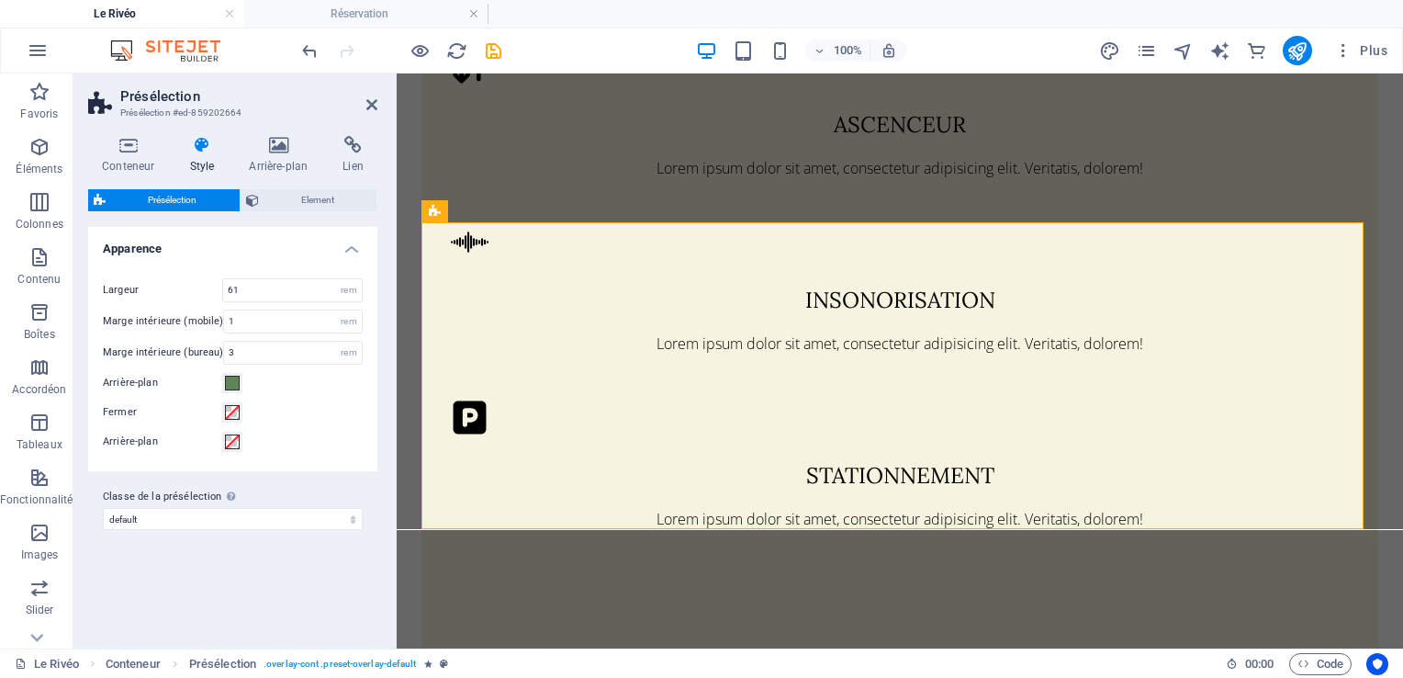
scroll to position [1803, 0]
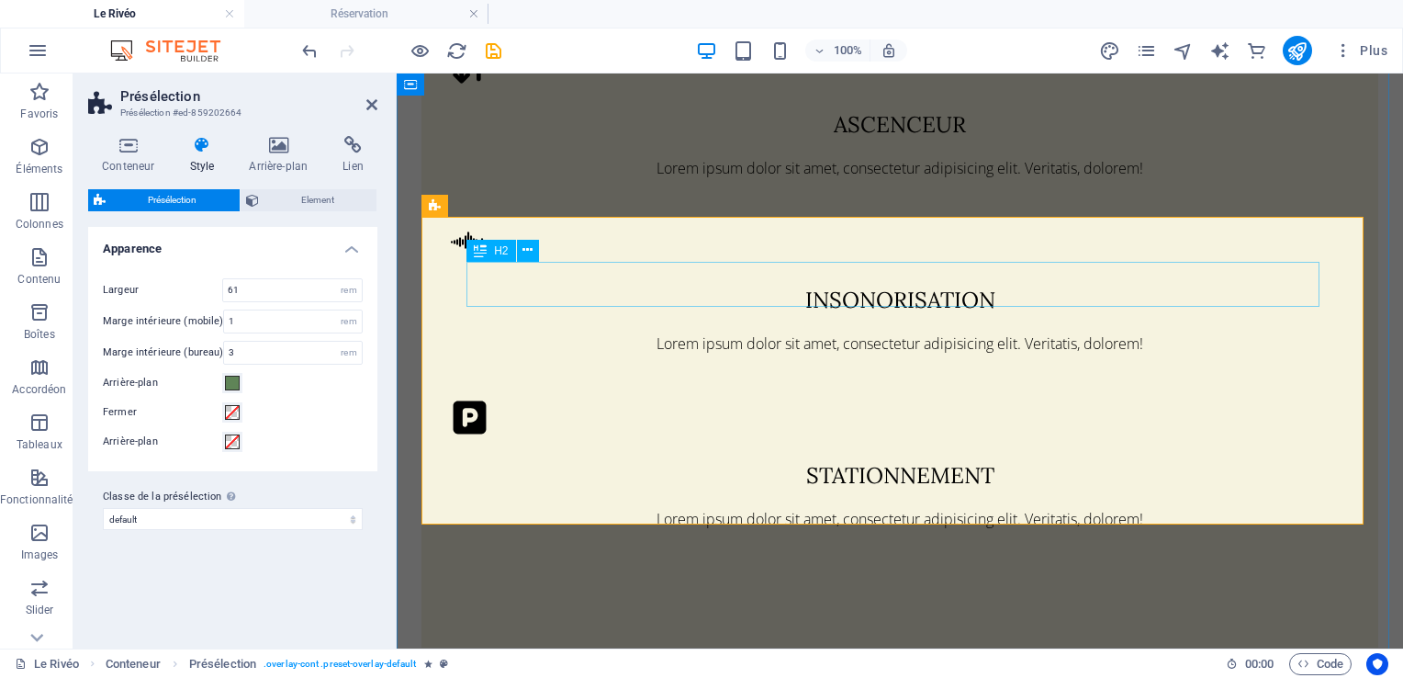
click at [522, 248] on icon at bounding box center [527, 250] width 10 height 19
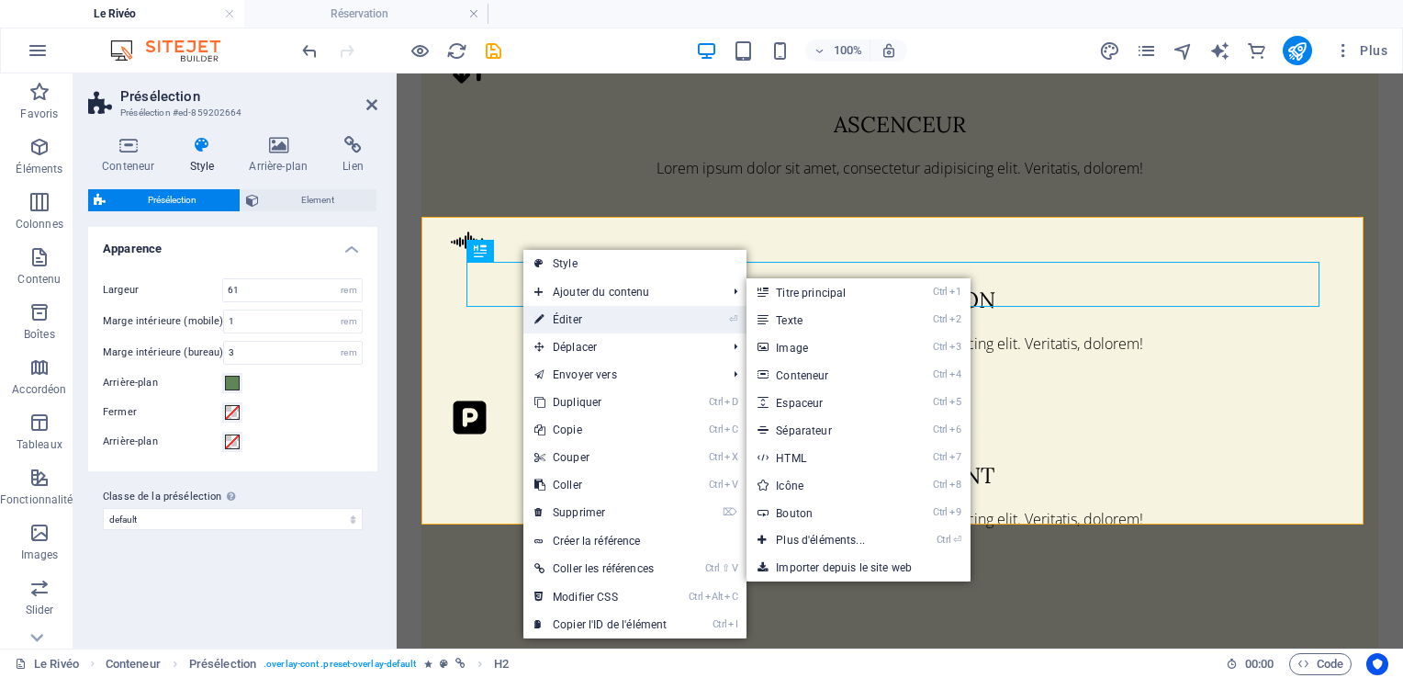
click at [557, 325] on link "⏎ Éditer" at bounding box center [600, 320] width 154 height 28
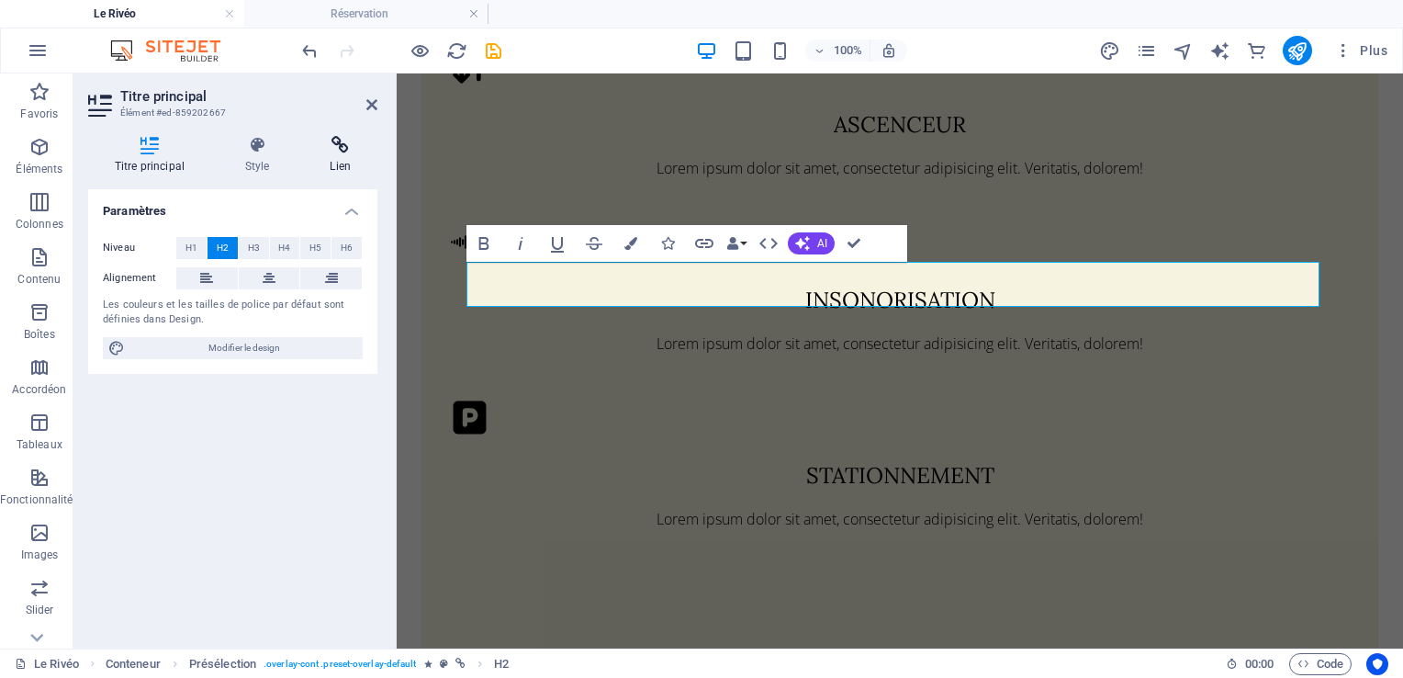
click at [334, 163] on h4 "Lien" at bounding box center [340, 155] width 73 height 39
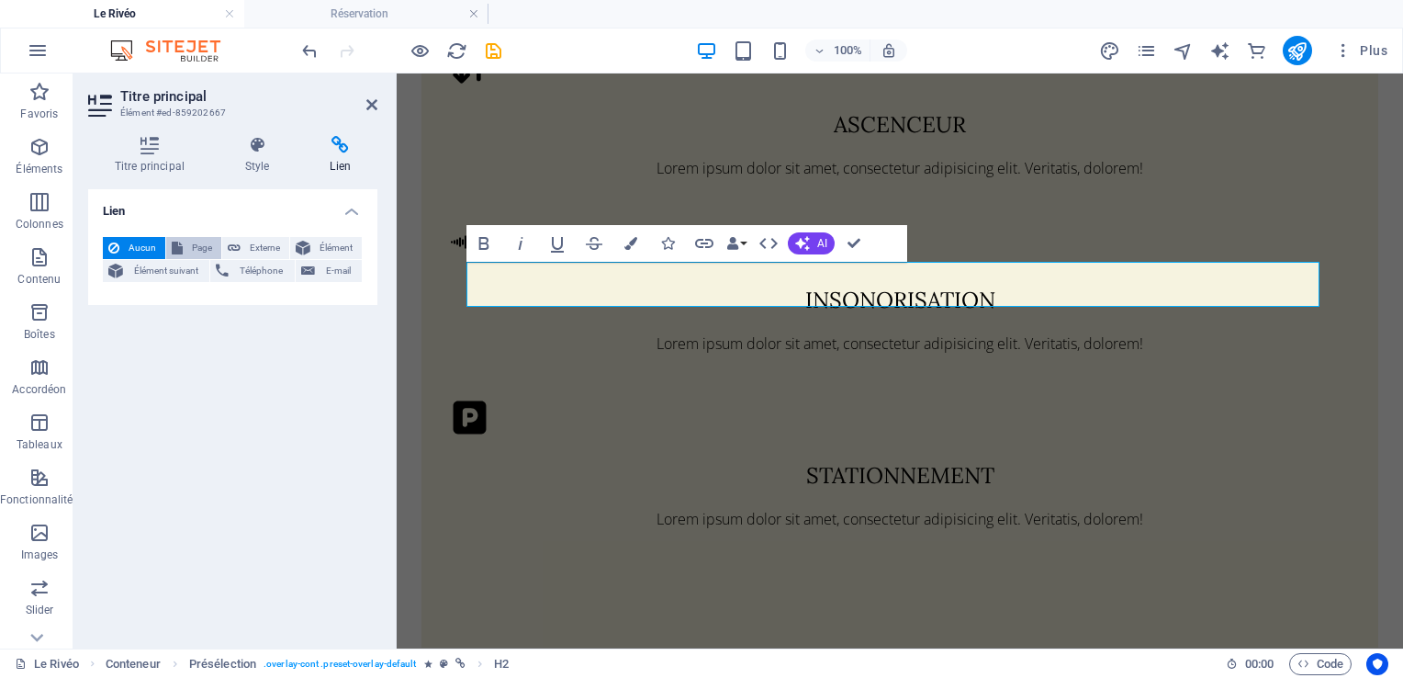
click at [206, 248] on span "Page" at bounding box center [202, 248] width 28 height 22
select select
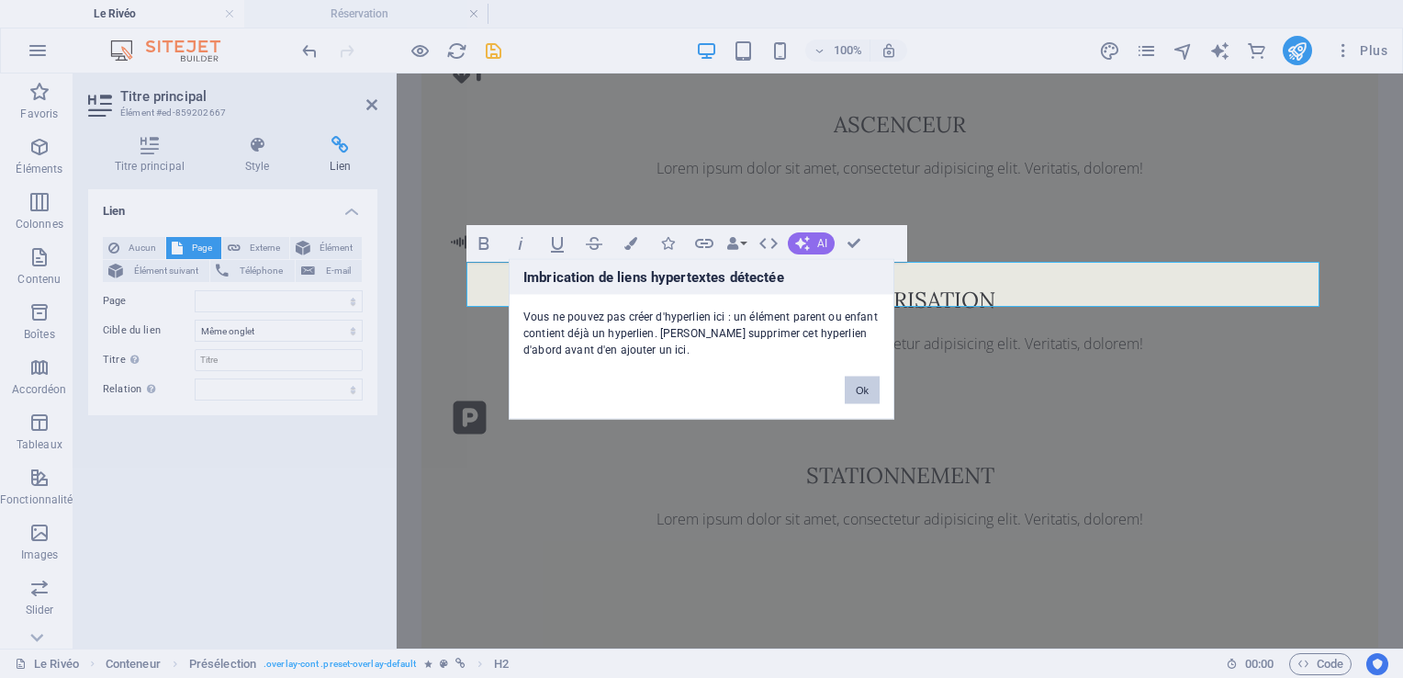
click at [858, 390] on button "Ok" at bounding box center [862, 390] width 35 height 28
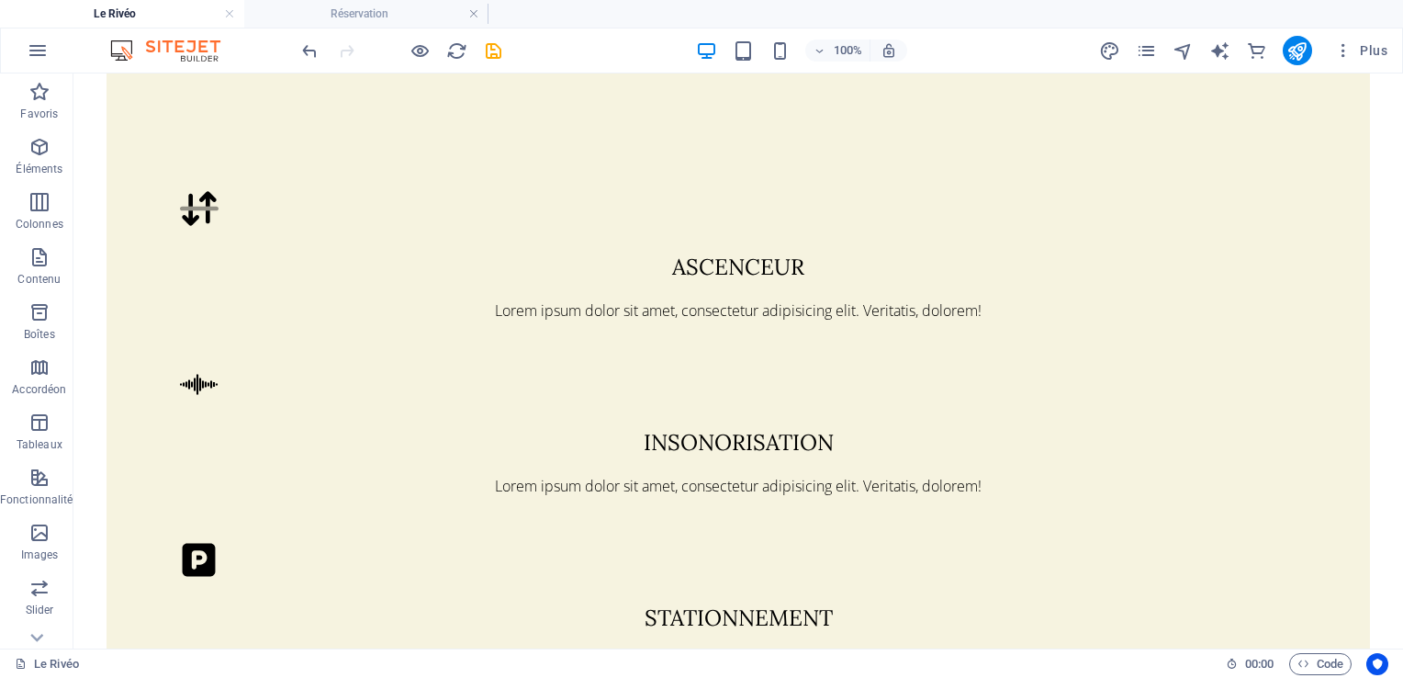
scroll to position [1755, 0]
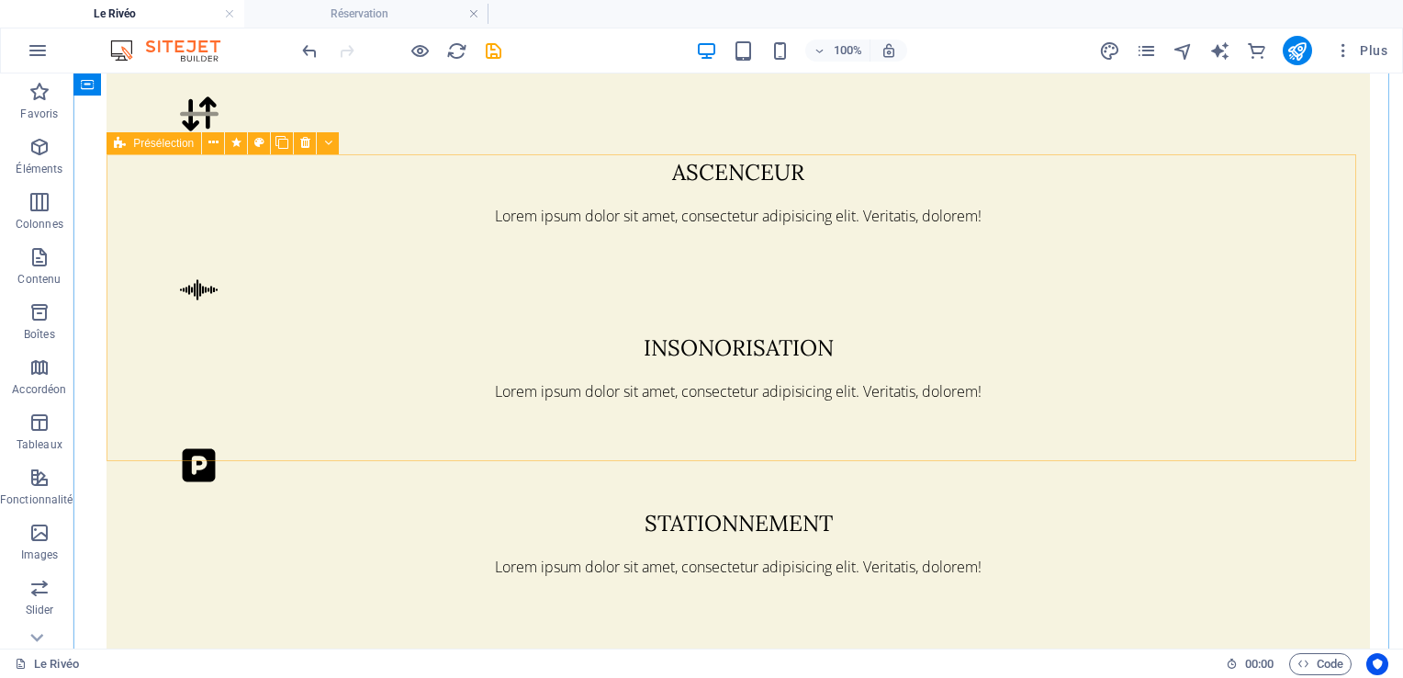
click at [209, 144] on icon at bounding box center [213, 142] width 10 height 19
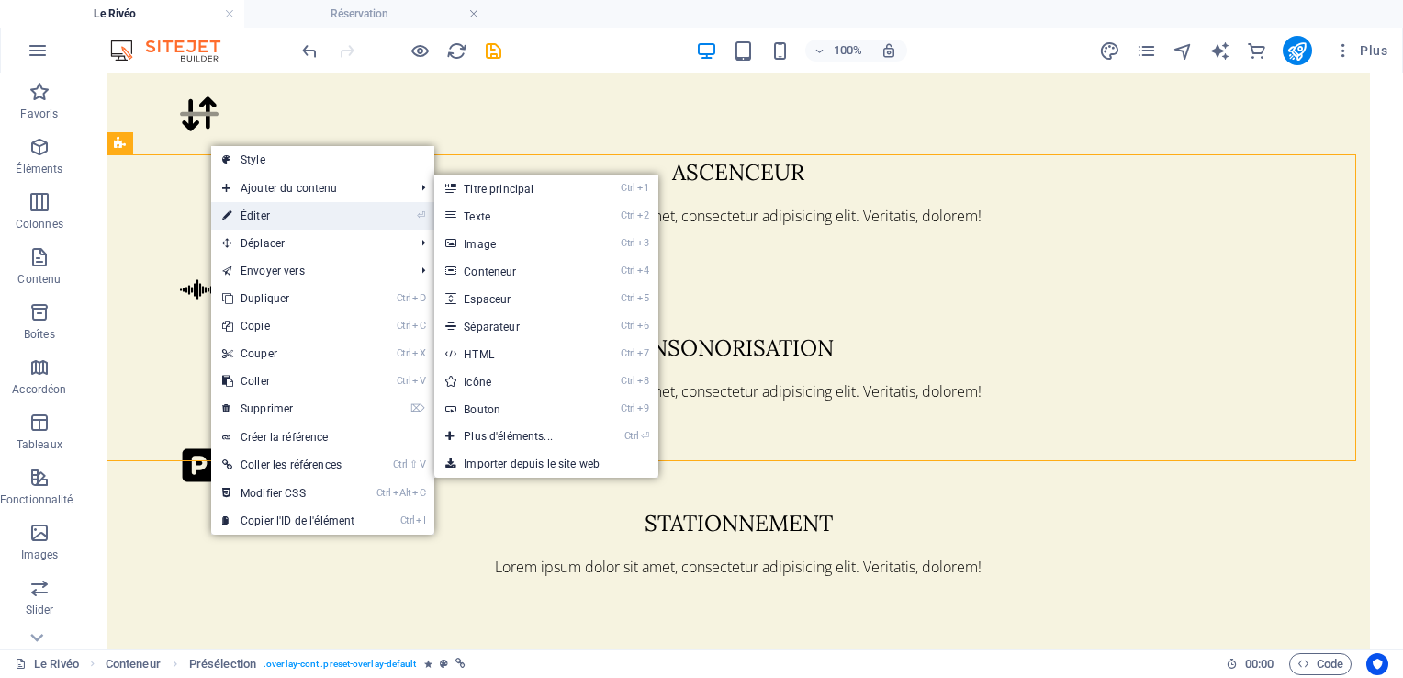
click at [241, 207] on link "⏎ Éditer" at bounding box center [288, 216] width 154 height 28
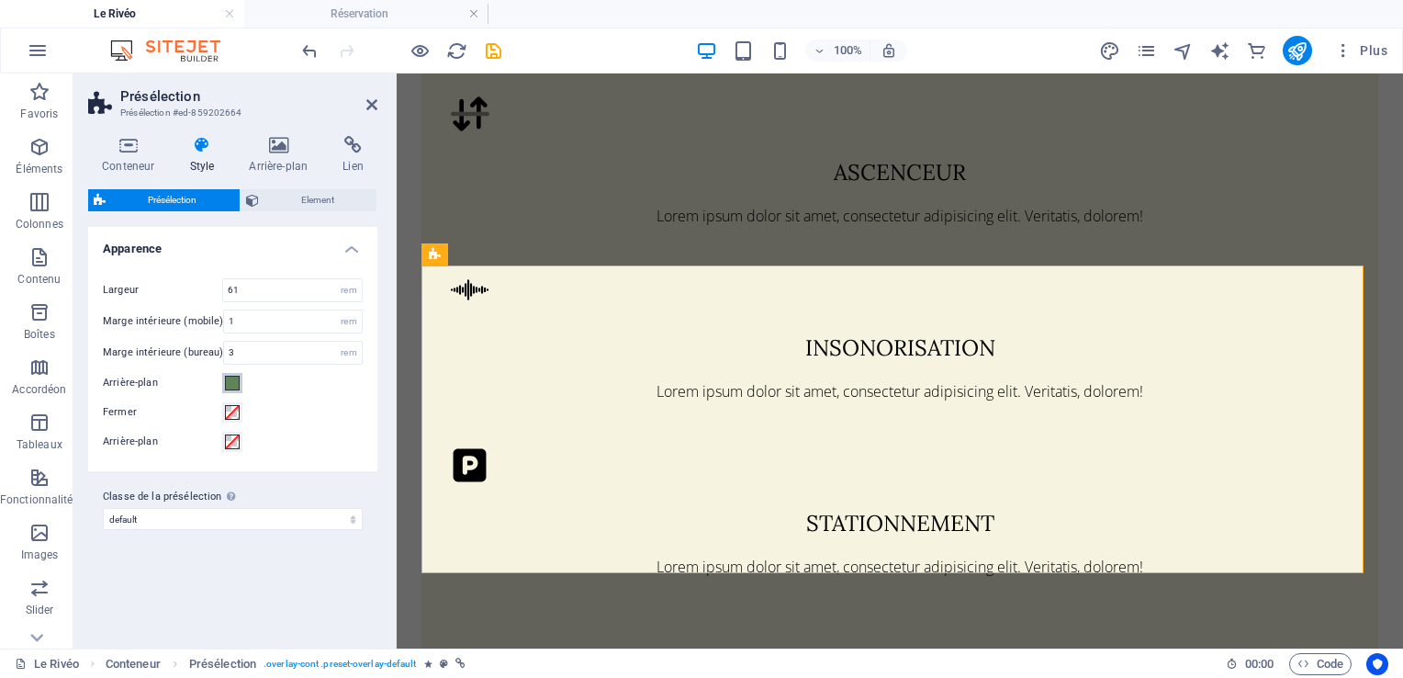
click at [231, 384] on span at bounding box center [232, 382] width 15 height 15
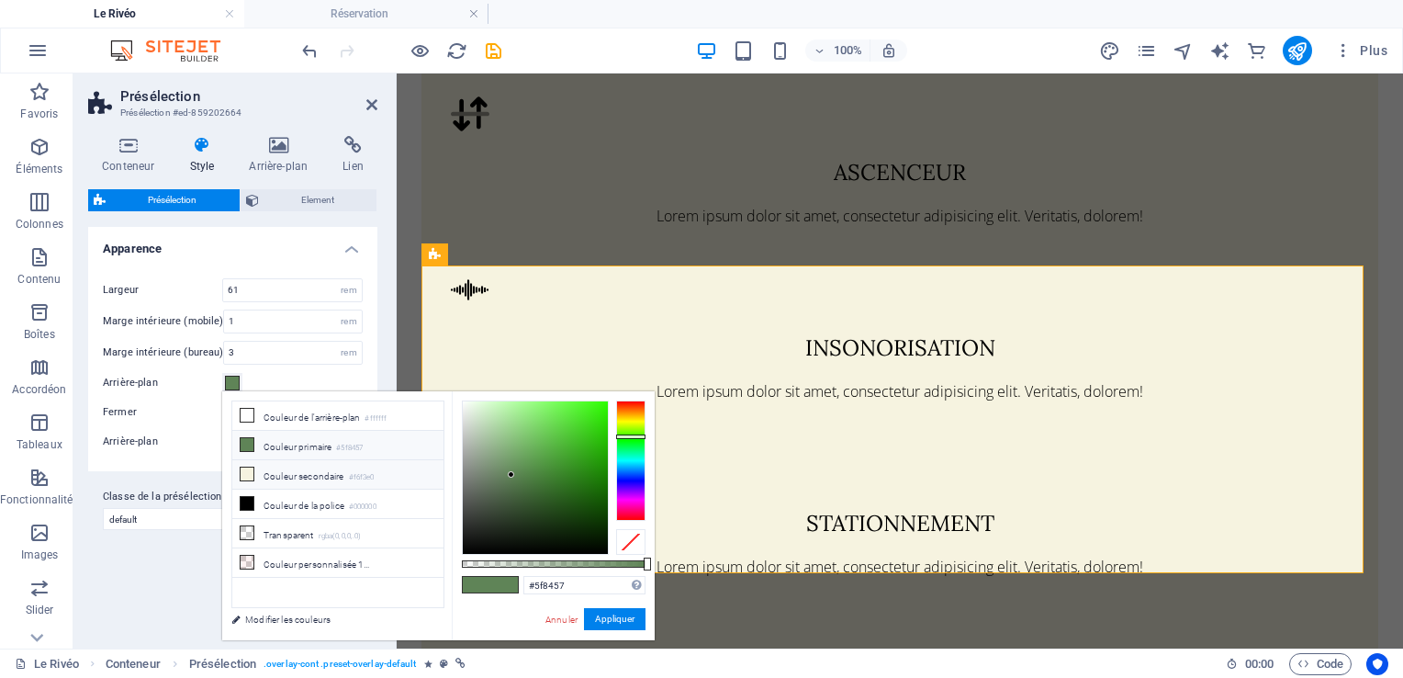
click at [263, 468] on li "Couleur secondaire #f6f3e0" at bounding box center [337, 474] width 211 height 29
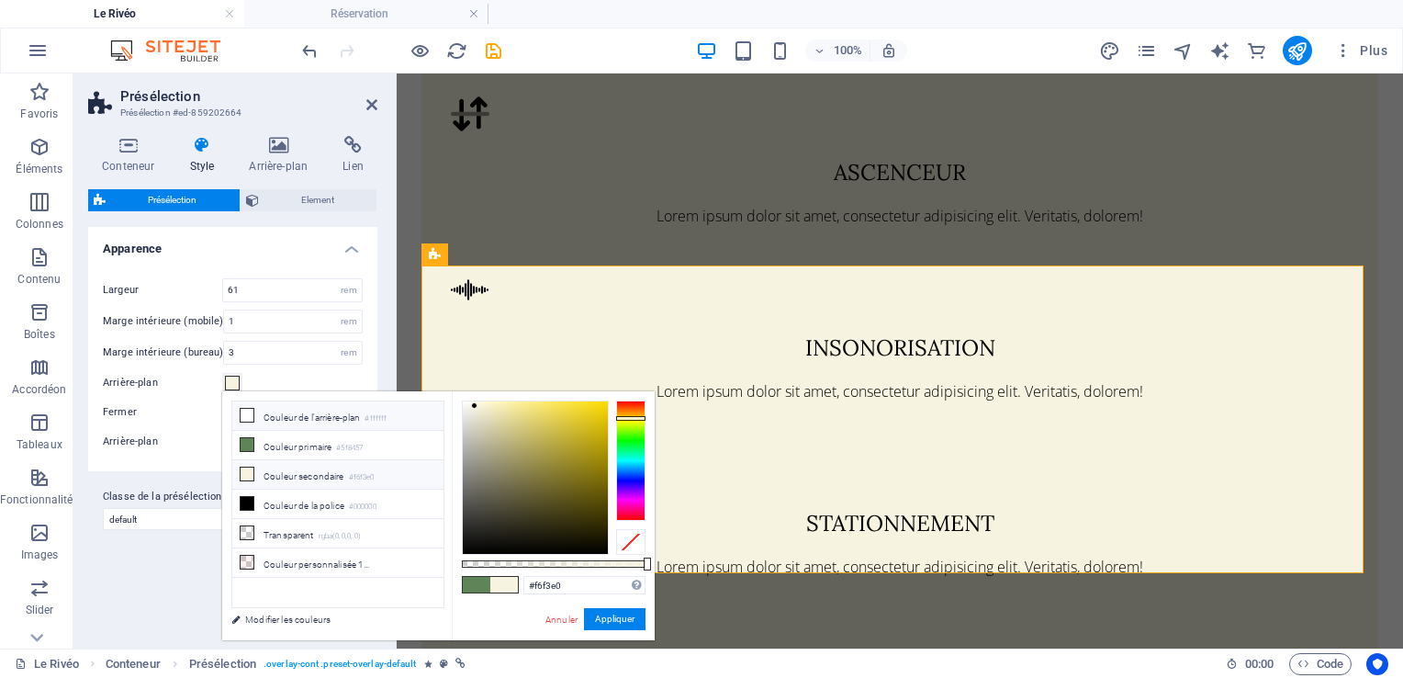
click at [282, 408] on li "Couleur de l'arrière-plan #ffffff" at bounding box center [337, 415] width 211 height 29
type input "#ffffff"
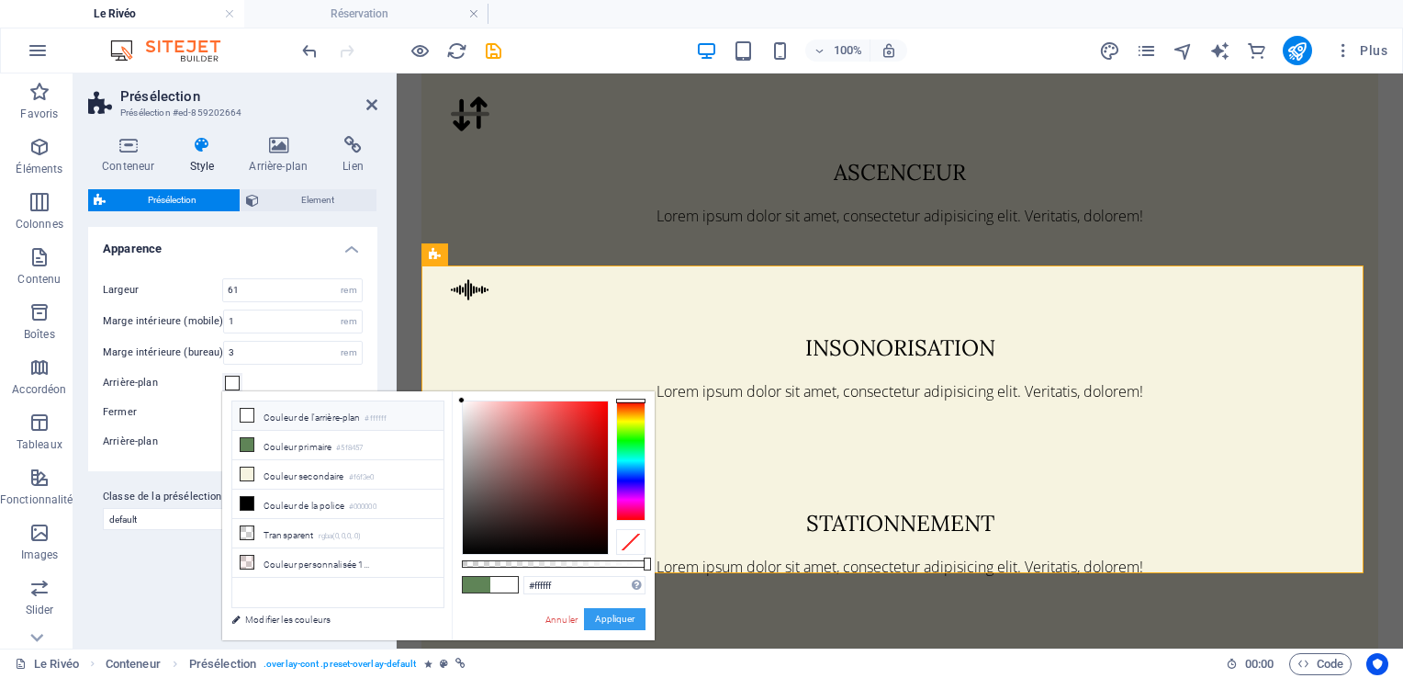
click at [633, 624] on button "Appliquer" at bounding box center [615, 619] width 62 height 22
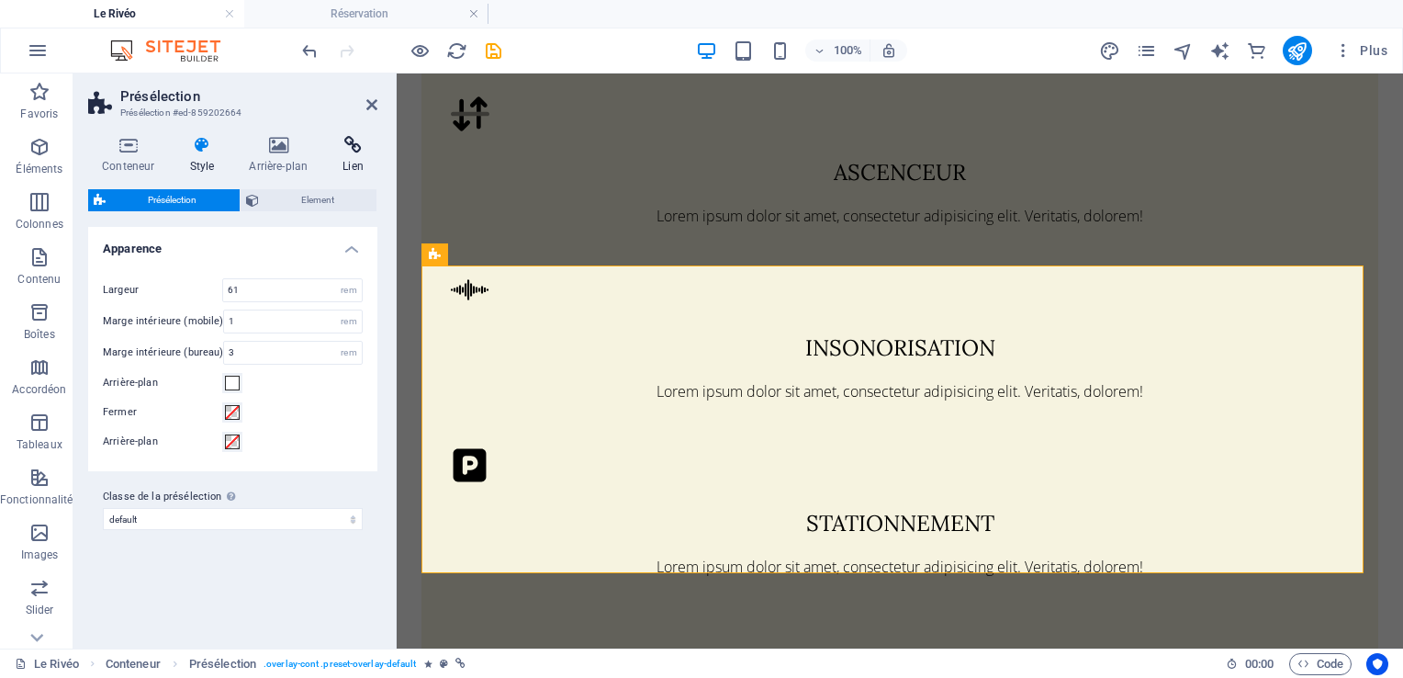
click at [353, 155] on h4 "Lien" at bounding box center [353, 155] width 49 height 39
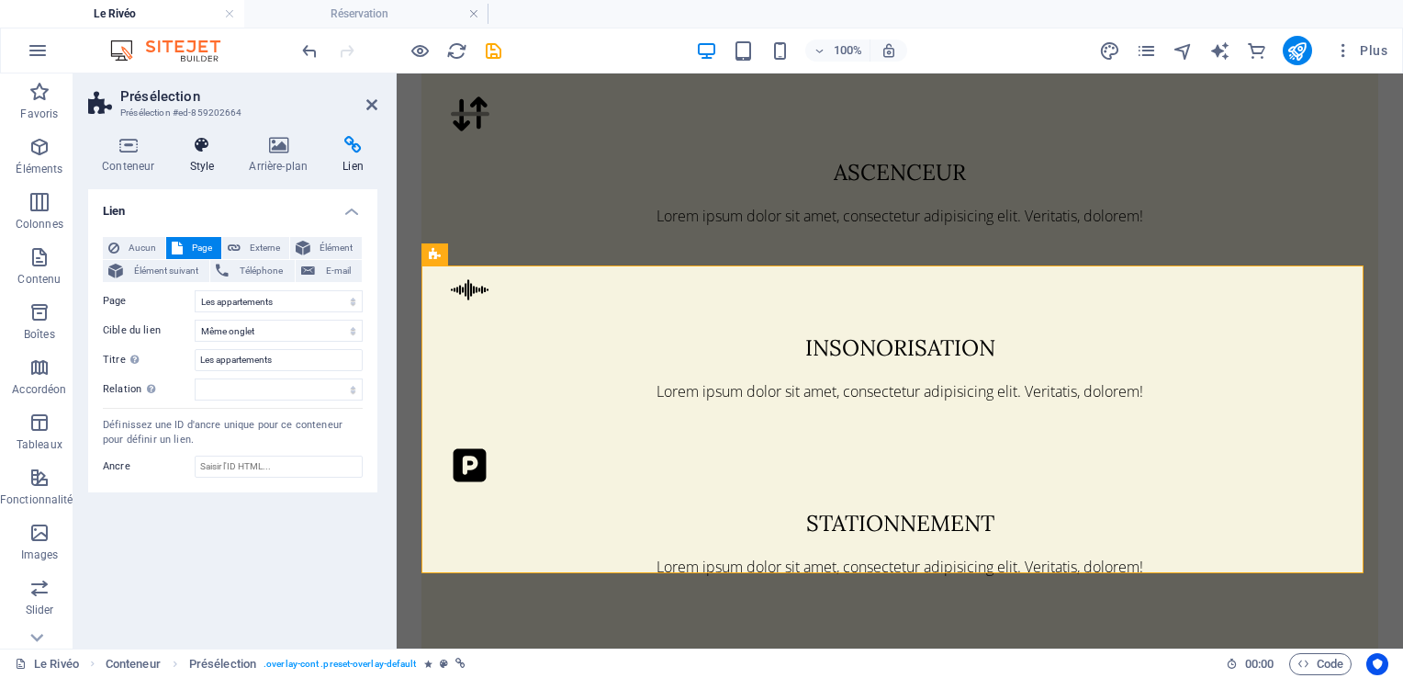
click at [201, 159] on h4 "Style" at bounding box center [205, 155] width 60 height 39
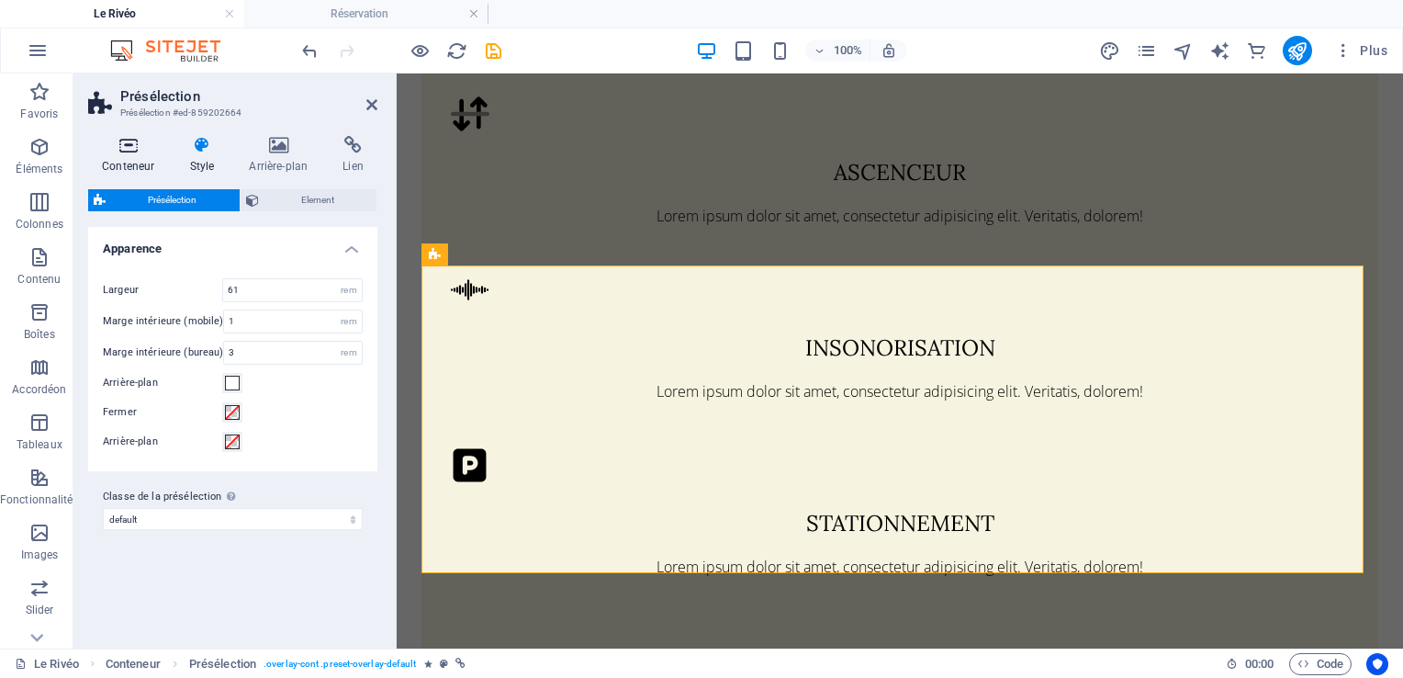
click at [131, 138] on icon at bounding box center [128, 145] width 80 height 18
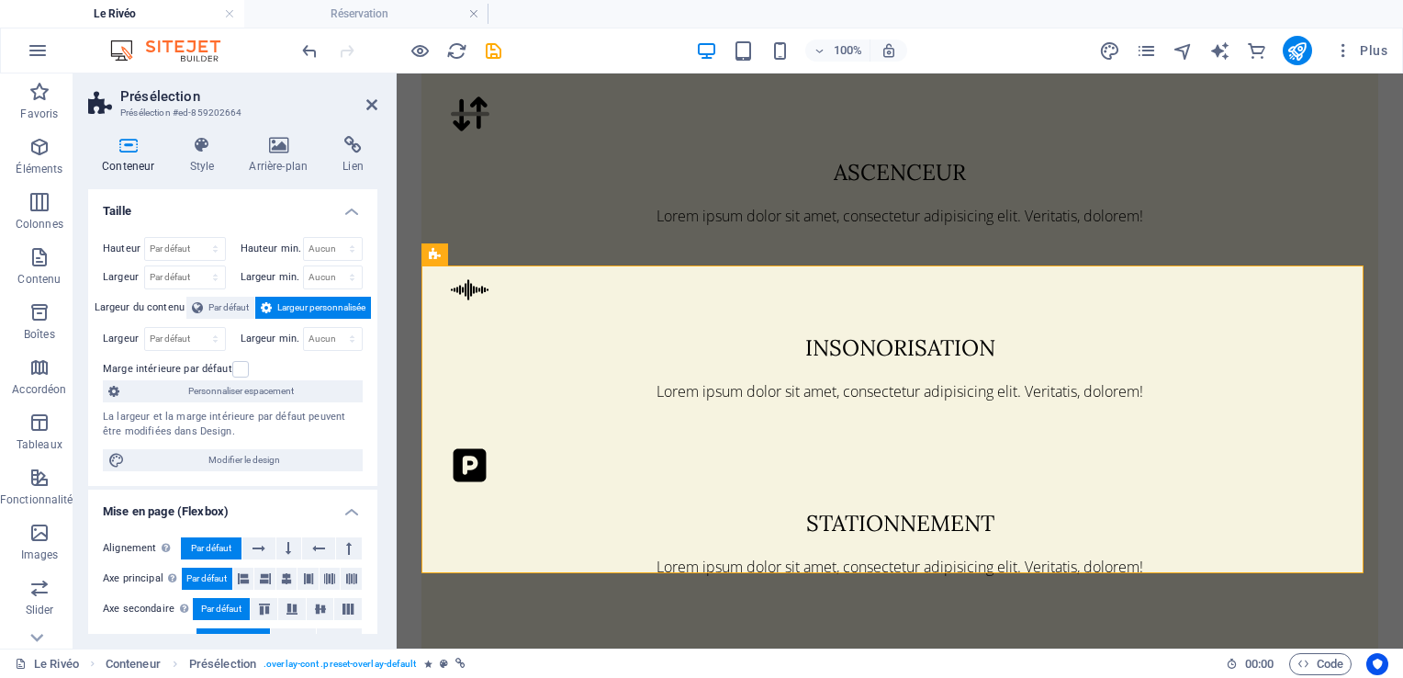
drag, startPoint x: 377, startPoint y: 252, endPoint x: 375, endPoint y: 319, distance: 68.0
click at [375, 319] on div "Conteneur Style Arrière-plan Lien Taille Hauteur Par défaut px rem % vh vw Haut…" at bounding box center [232, 384] width 319 height 527
drag, startPoint x: 373, startPoint y: 319, endPoint x: 381, endPoint y: 527, distance: 207.6
click at [381, 527] on div "Conteneur Style Arrière-plan Lien Taille Hauteur Par défaut px rem % vh vw Haut…" at bounding box center [232, 384] width 319 height 527
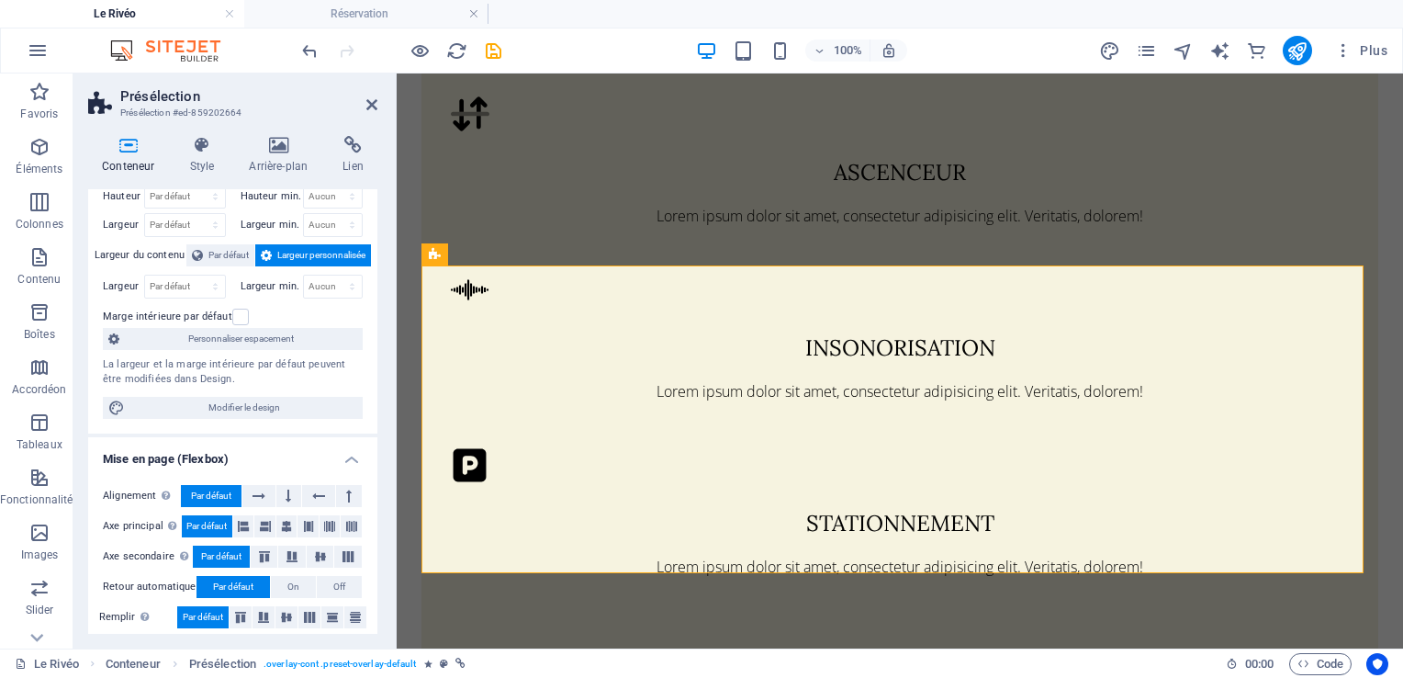
scroll to position [0, 0]
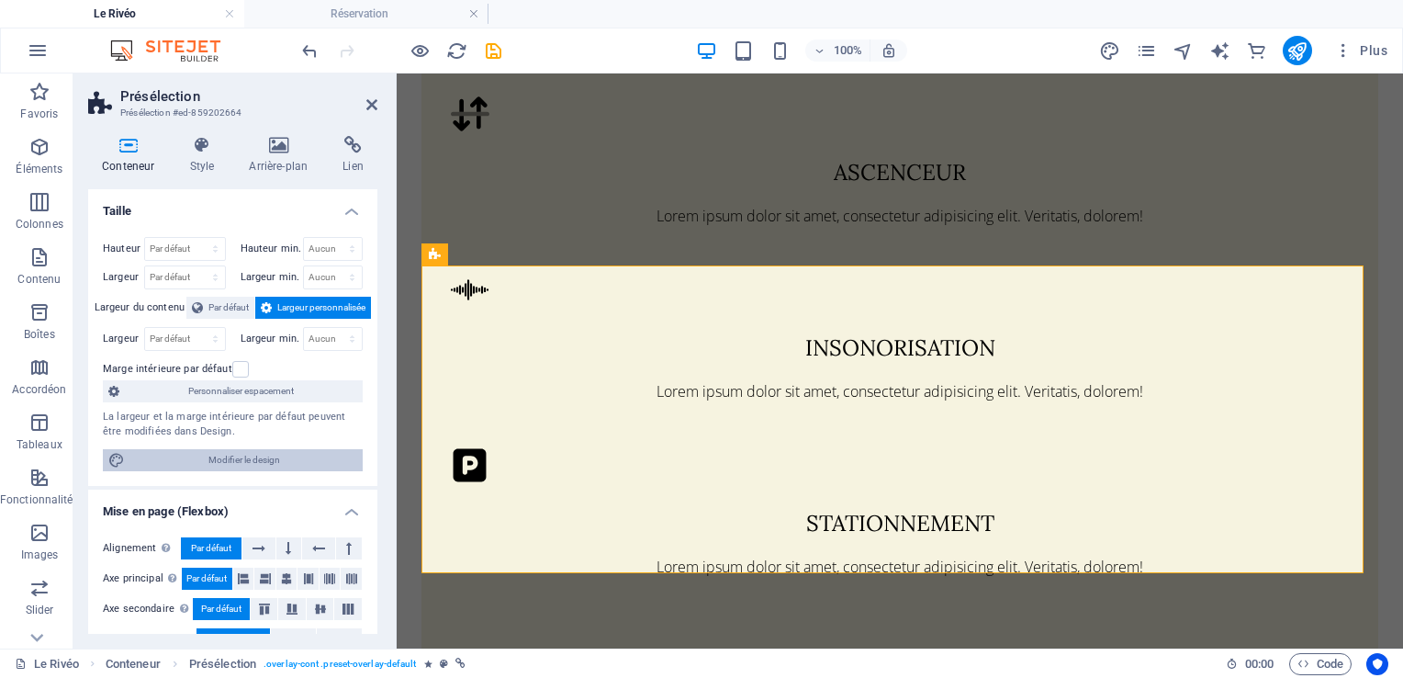
click at [247, 459] on span "Modifier le design" at bounding box center [243, 460] width 227 height 22
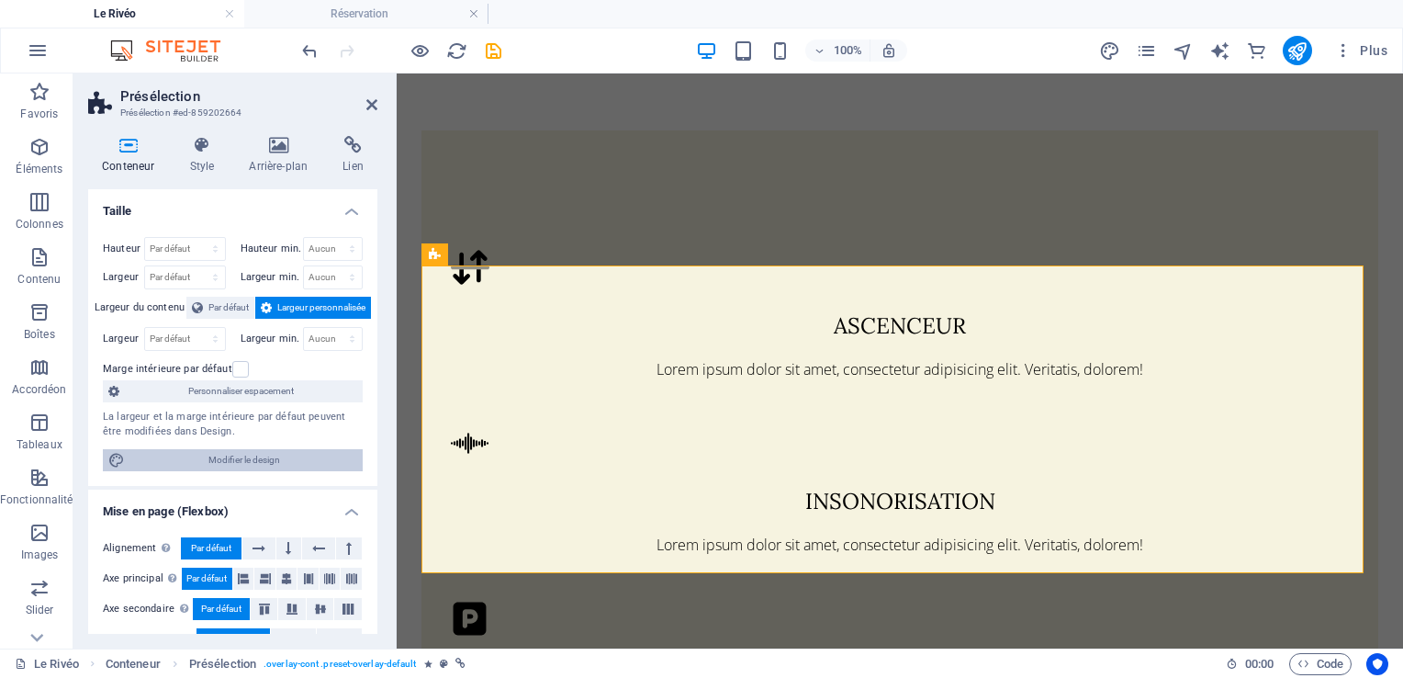
select select "rem"
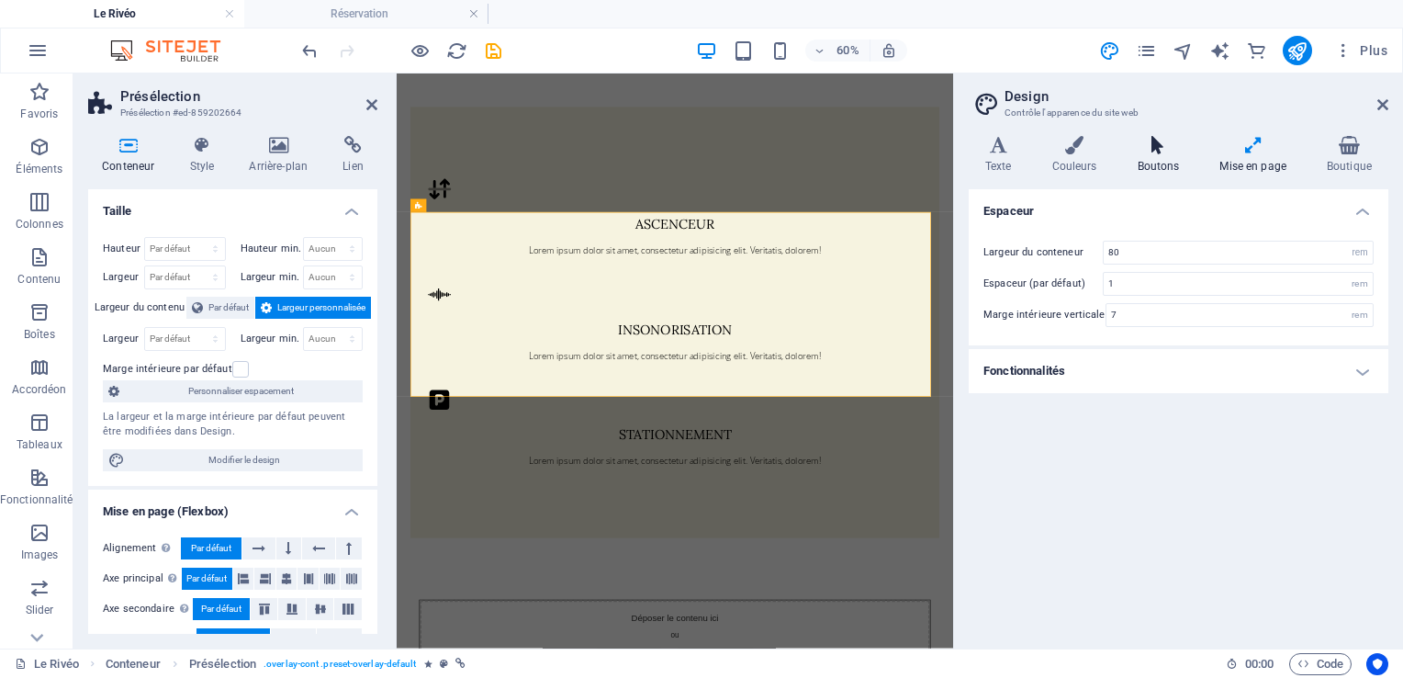
click at [1160, 141] on icon at bounding box center [1158, 145] width 75 height 18
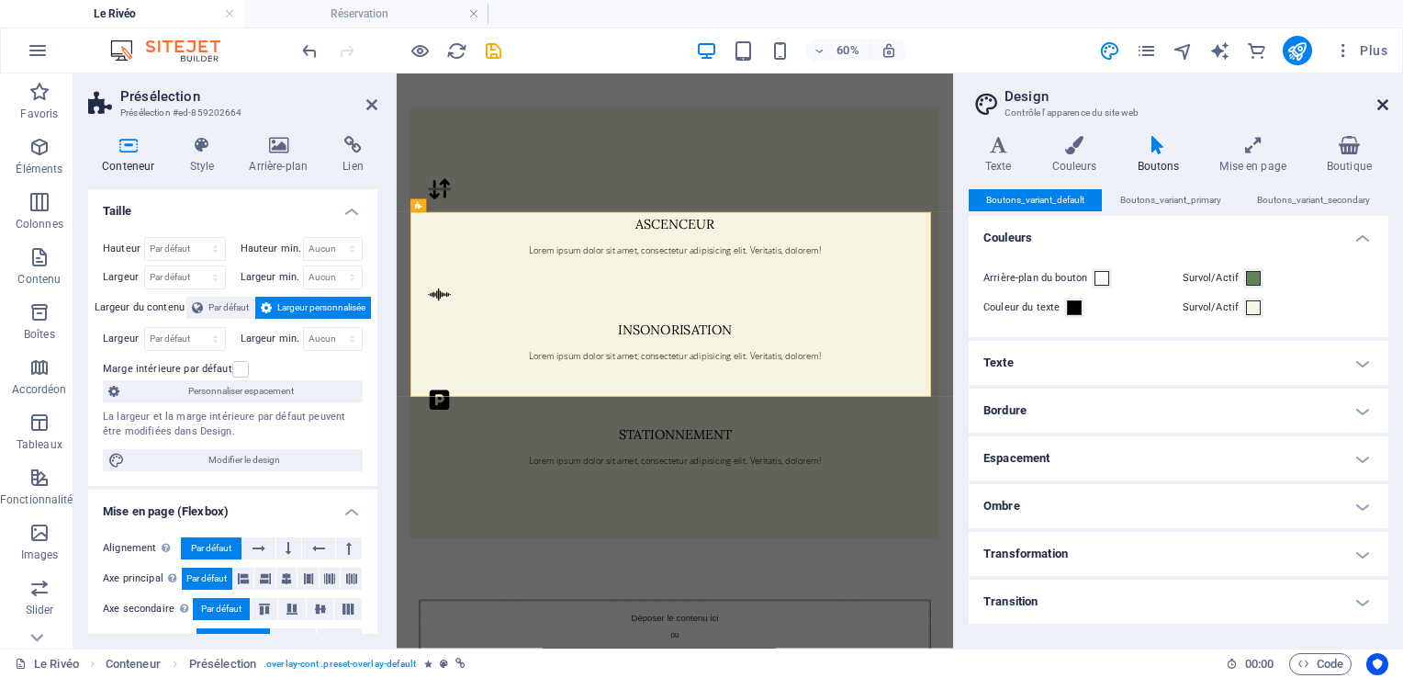
click at [1384, 97] on icon at bounding box center [1382, 104] width 11 height 15
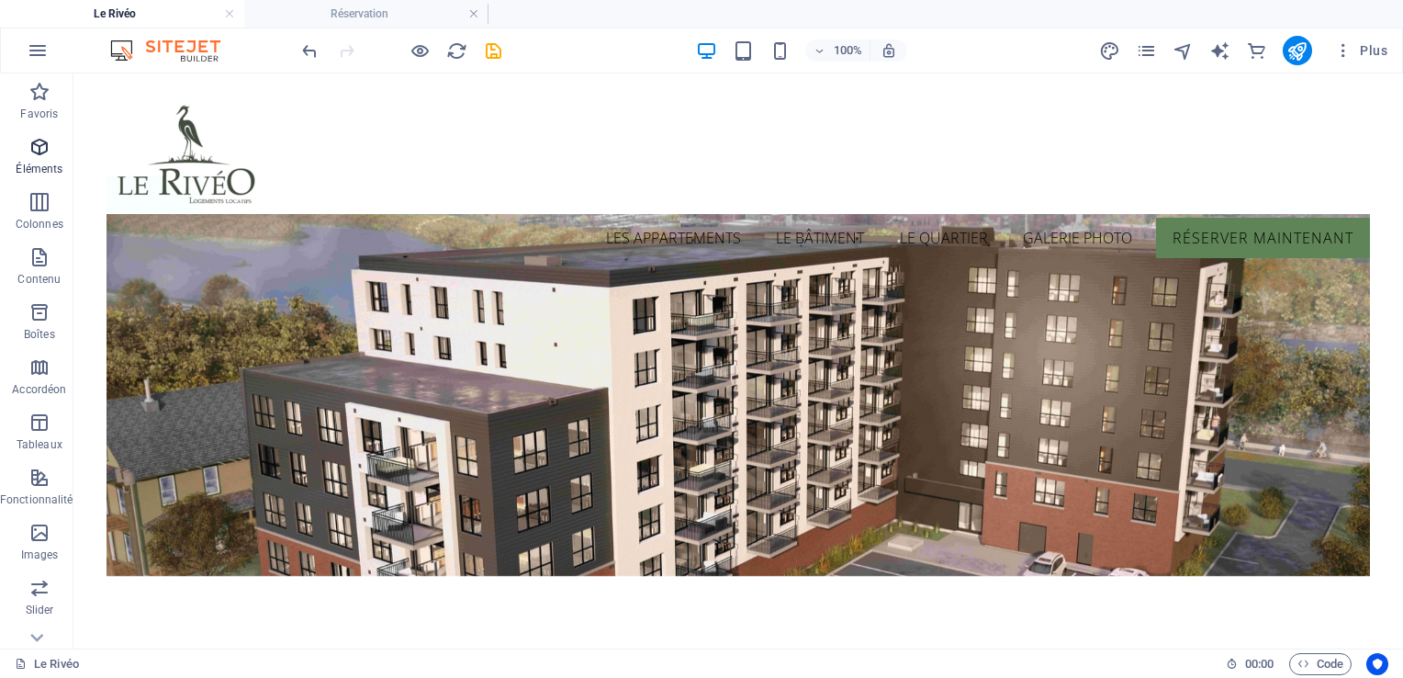
click at [42, 166] on p "Éléments" at bounding box center [39, 169] width 47 height 15
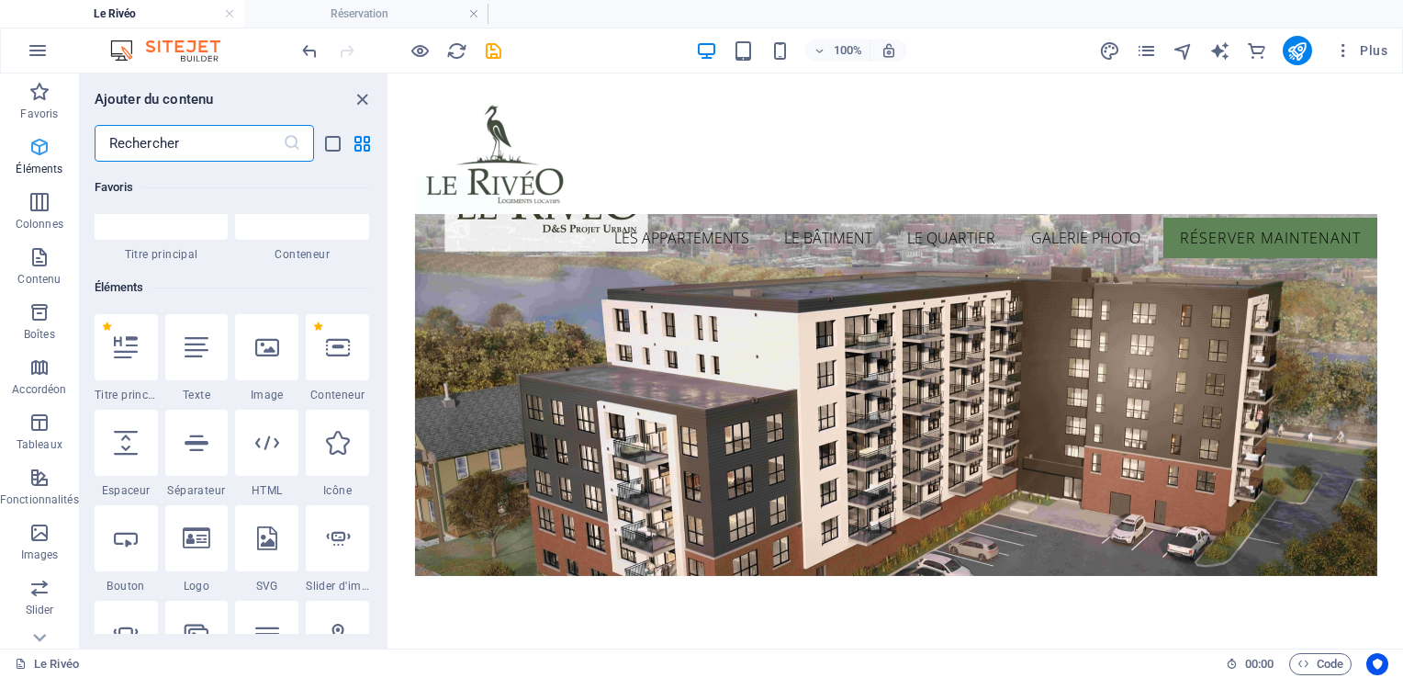
scroll to position [195, 0]
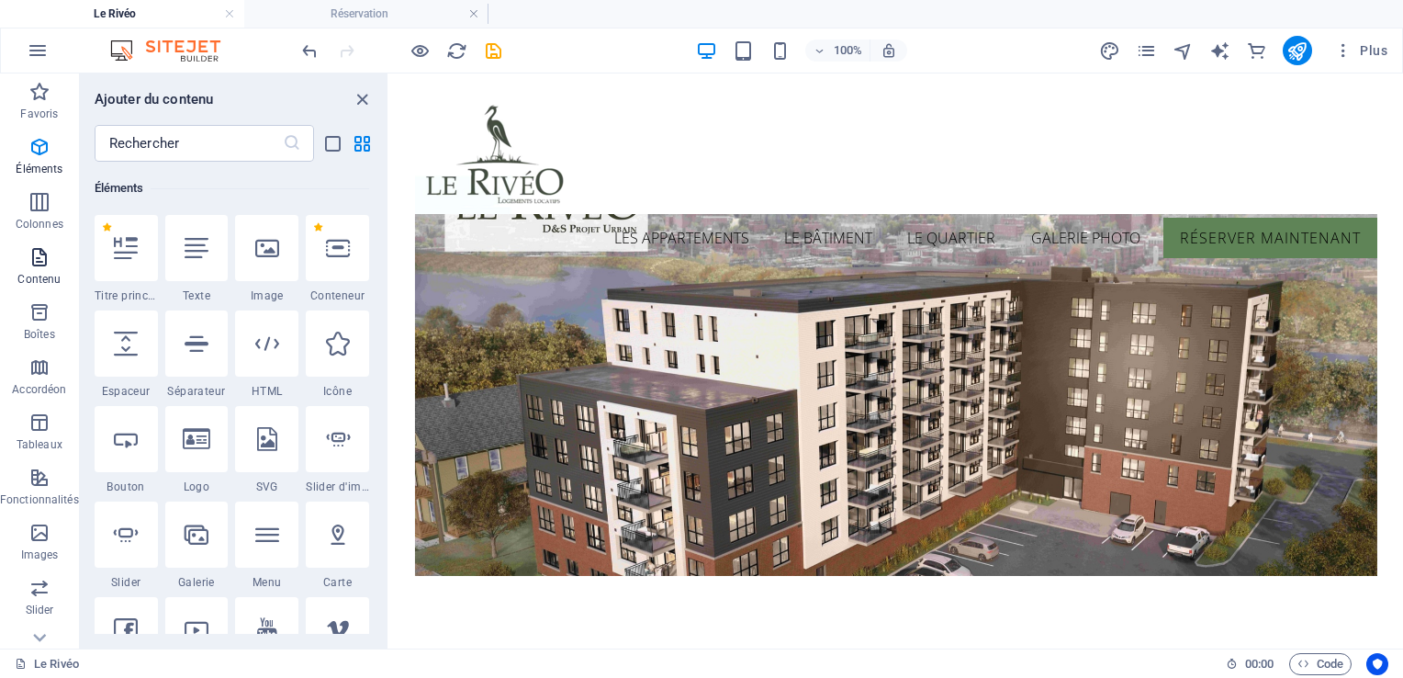
click at [39, 255] on icon "button" at bounding box center [39, 257] width 22 height 22
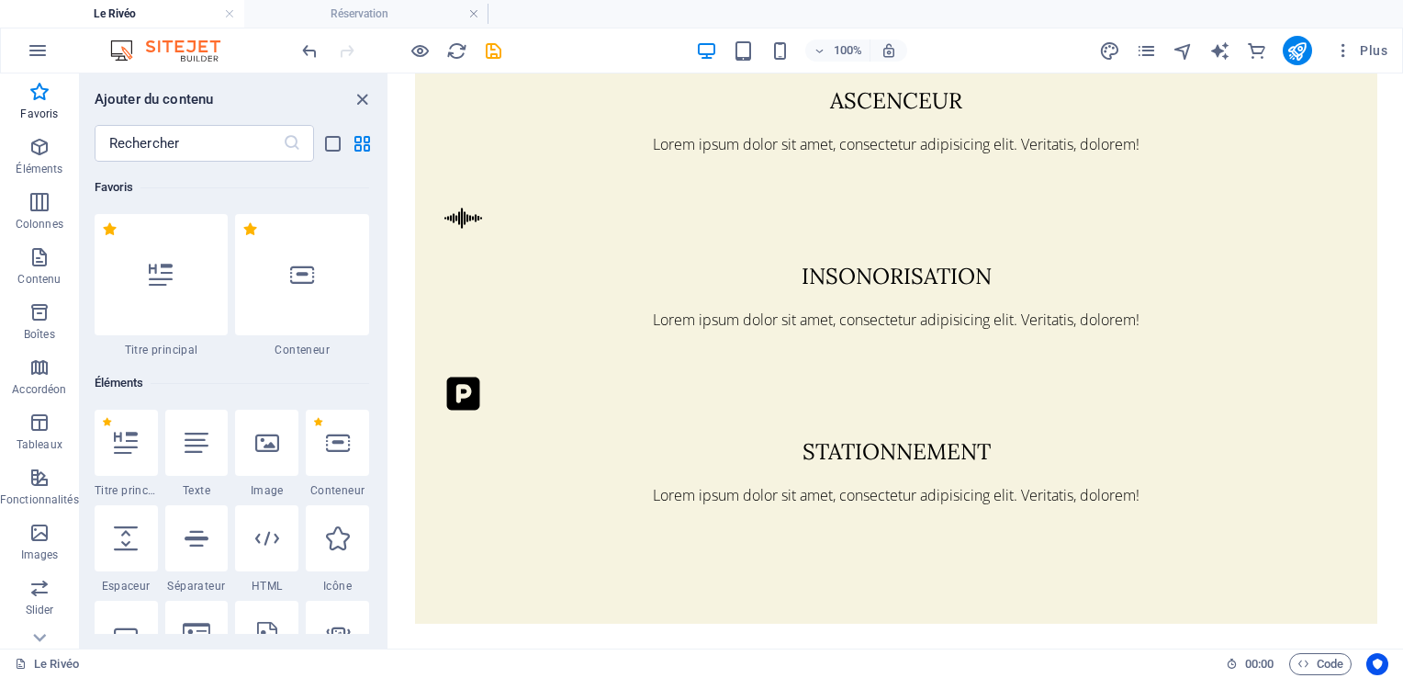
scroll to position [1938, 0]
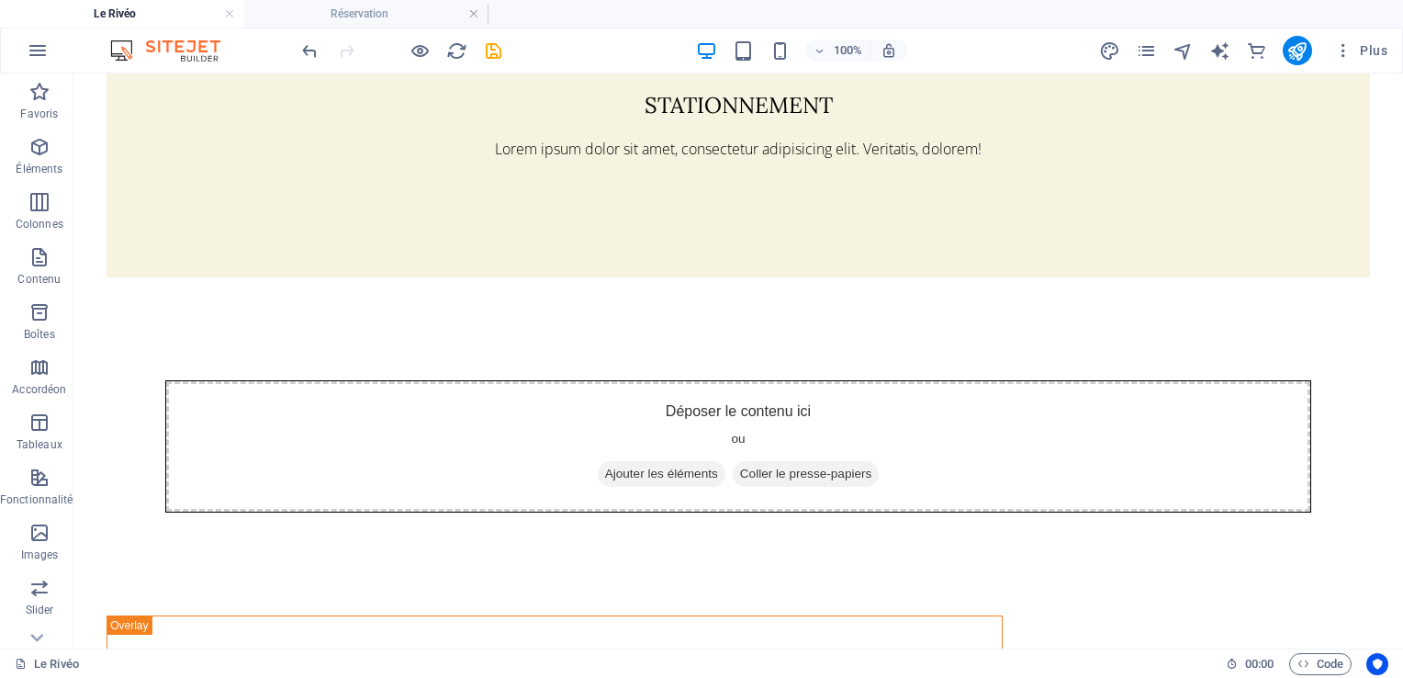
scroll to position [2201, 0]
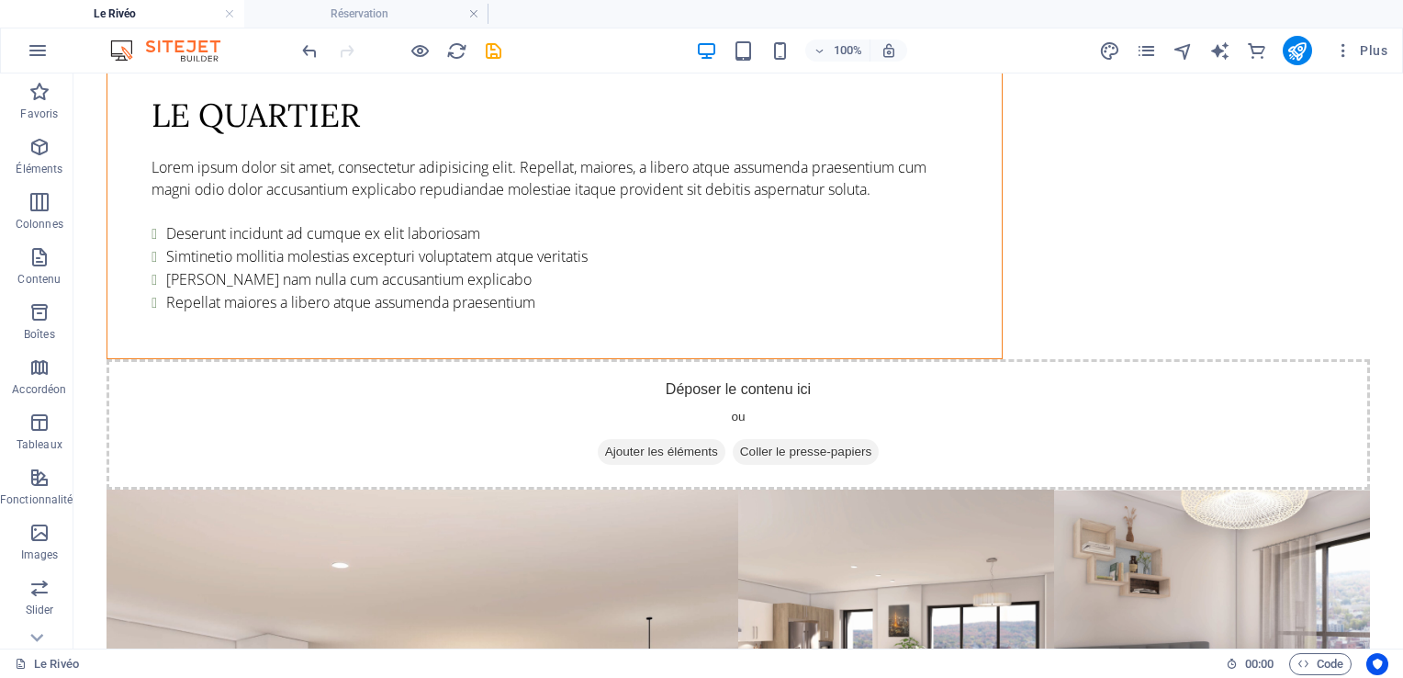
scroll to position [3411, 0]
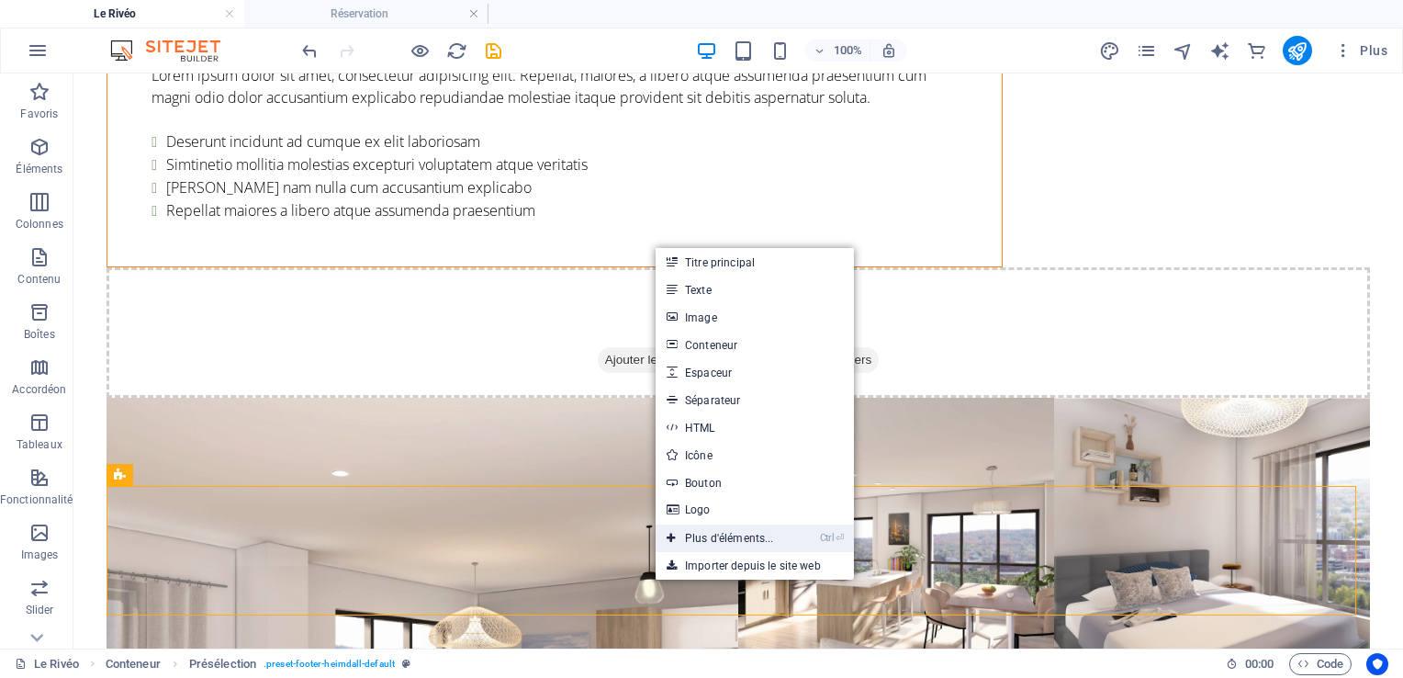
click at [698, 542] on link "Ctrl ⏎ Plus d'éléments..." at bounding box center [719, 538] width 129 height 28
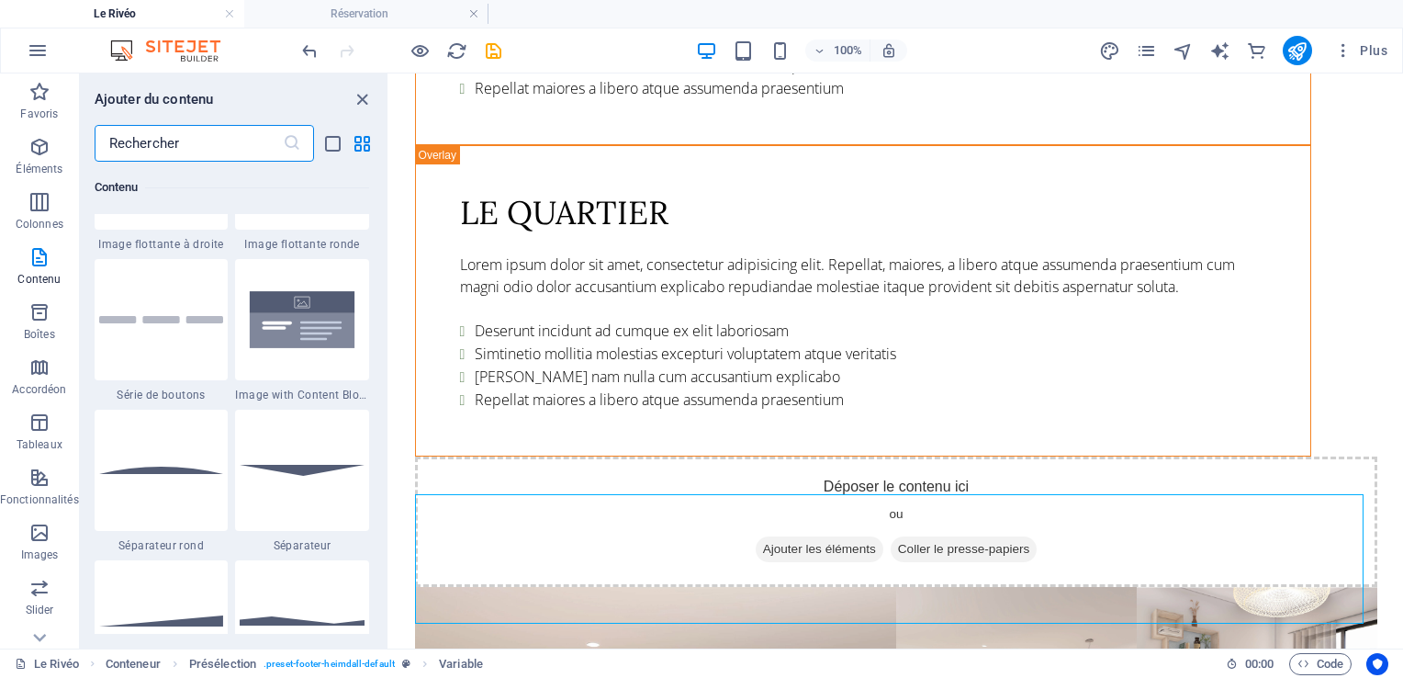
scroll to position [4279, 0]
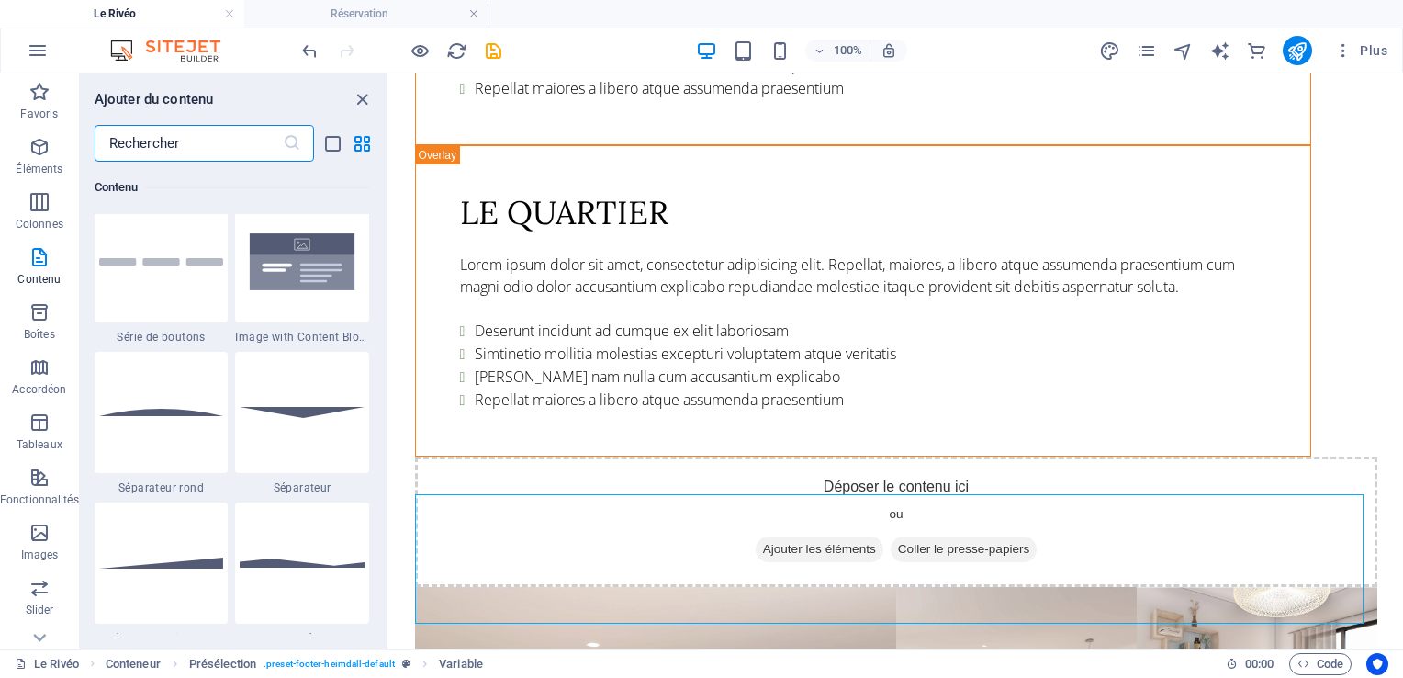
click at [190, 134] on input "text" at bounding box center [189, 143] width 188 height 37
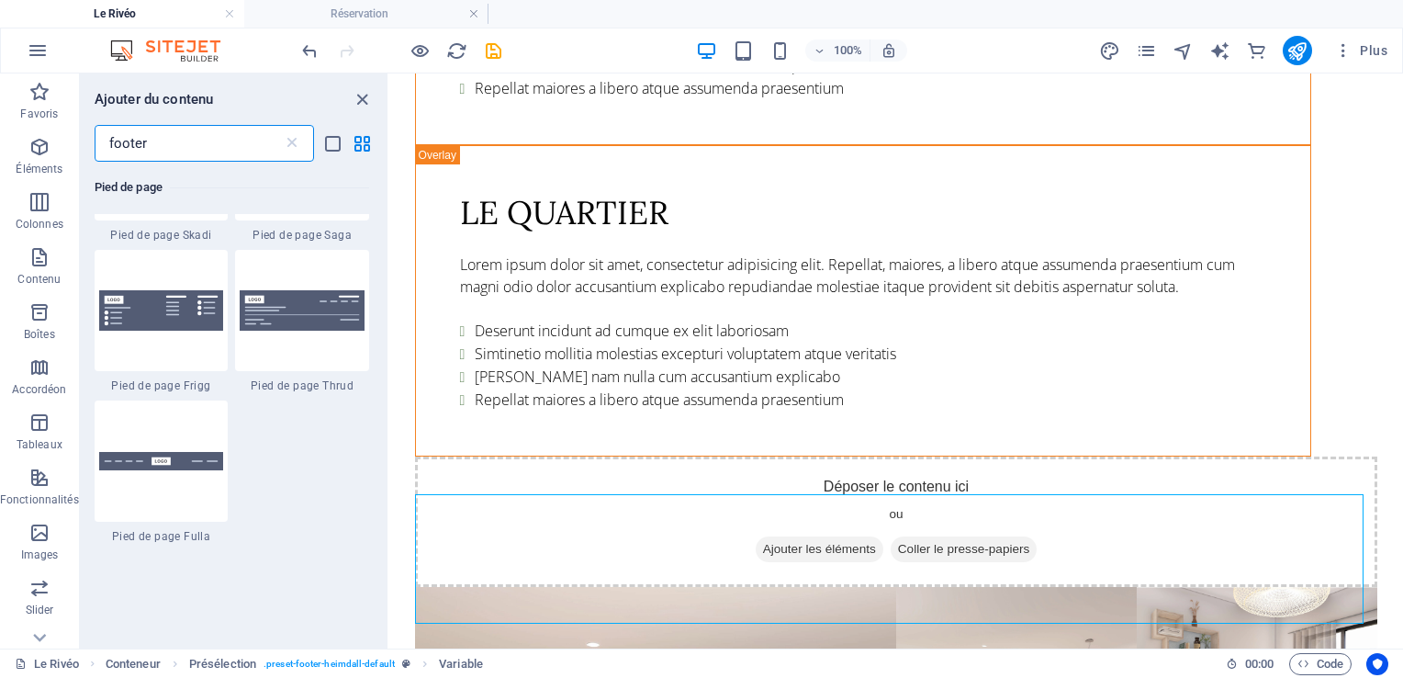
scroll to position [876, 0]
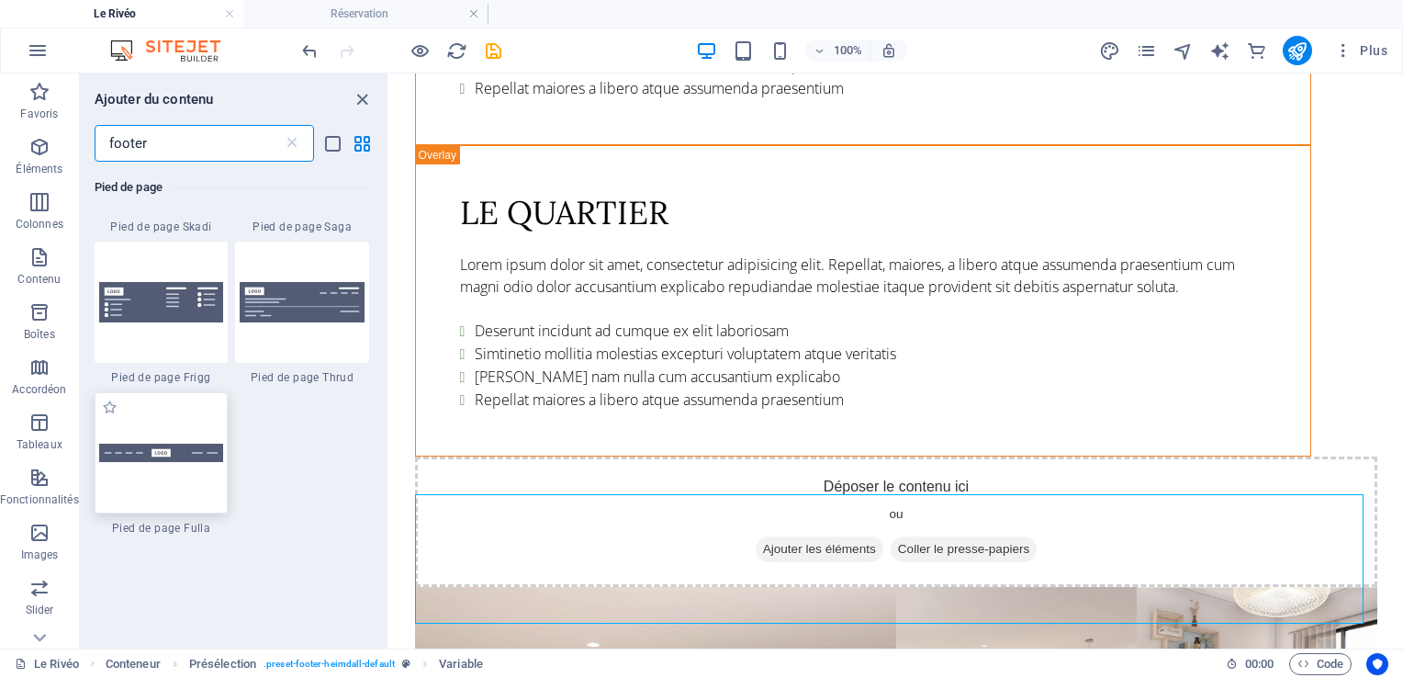
type input "footer"
click at [191, 474] on div at bounding box center [162, 452] width 134 height 121
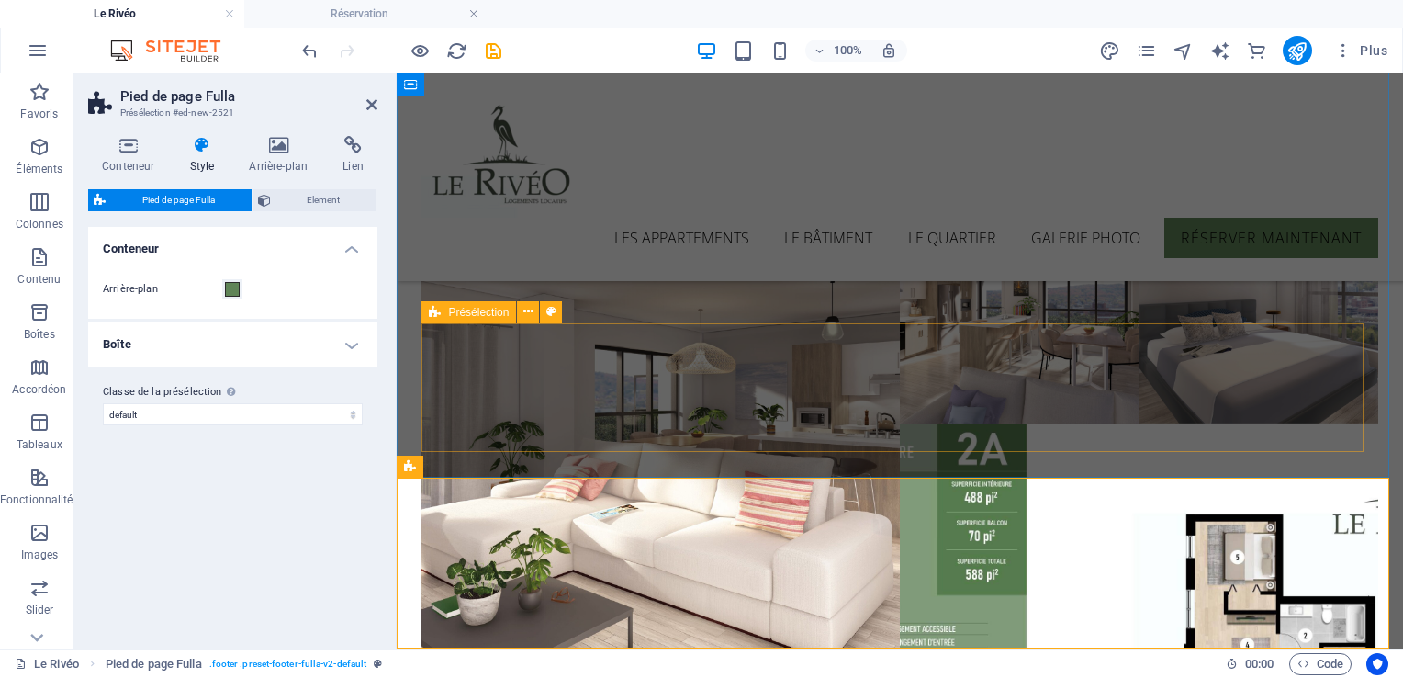
scroll to position [3489, 0]
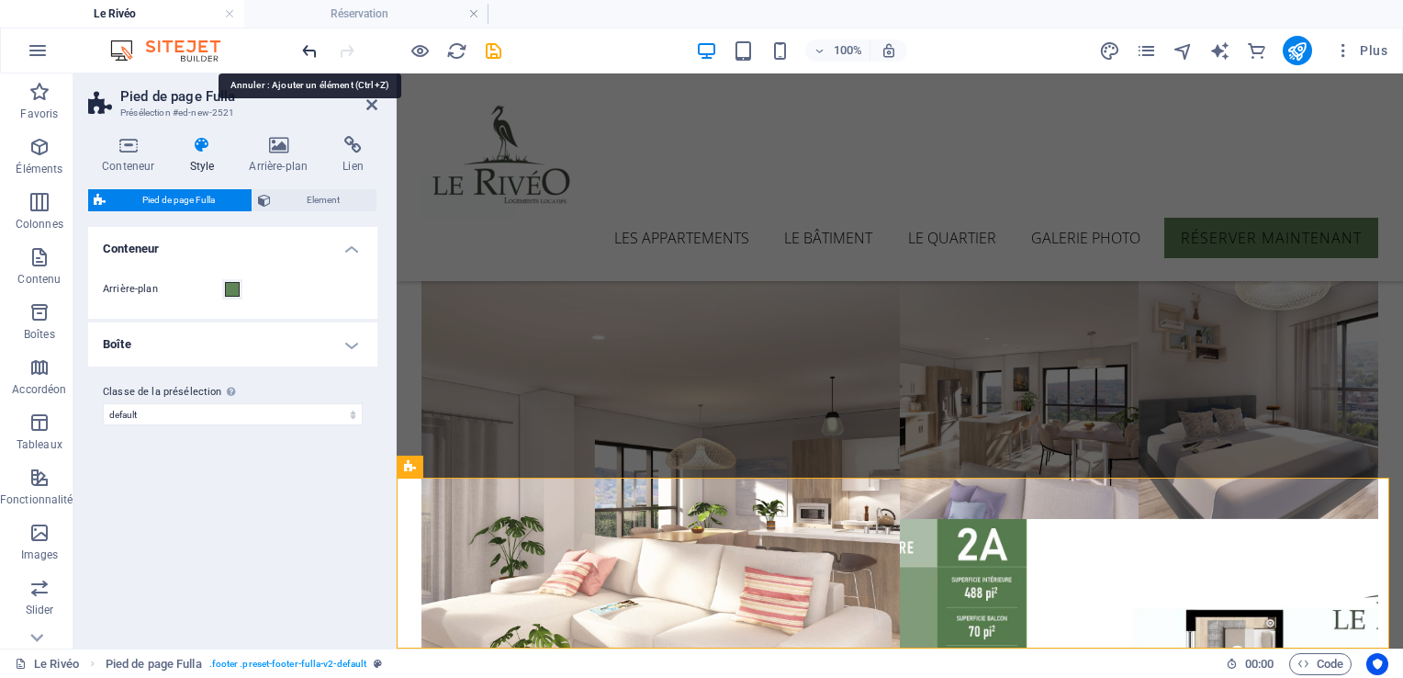
click at [305, 50] on icon "undo" at bounding box center [309, 50] width 21 height 21
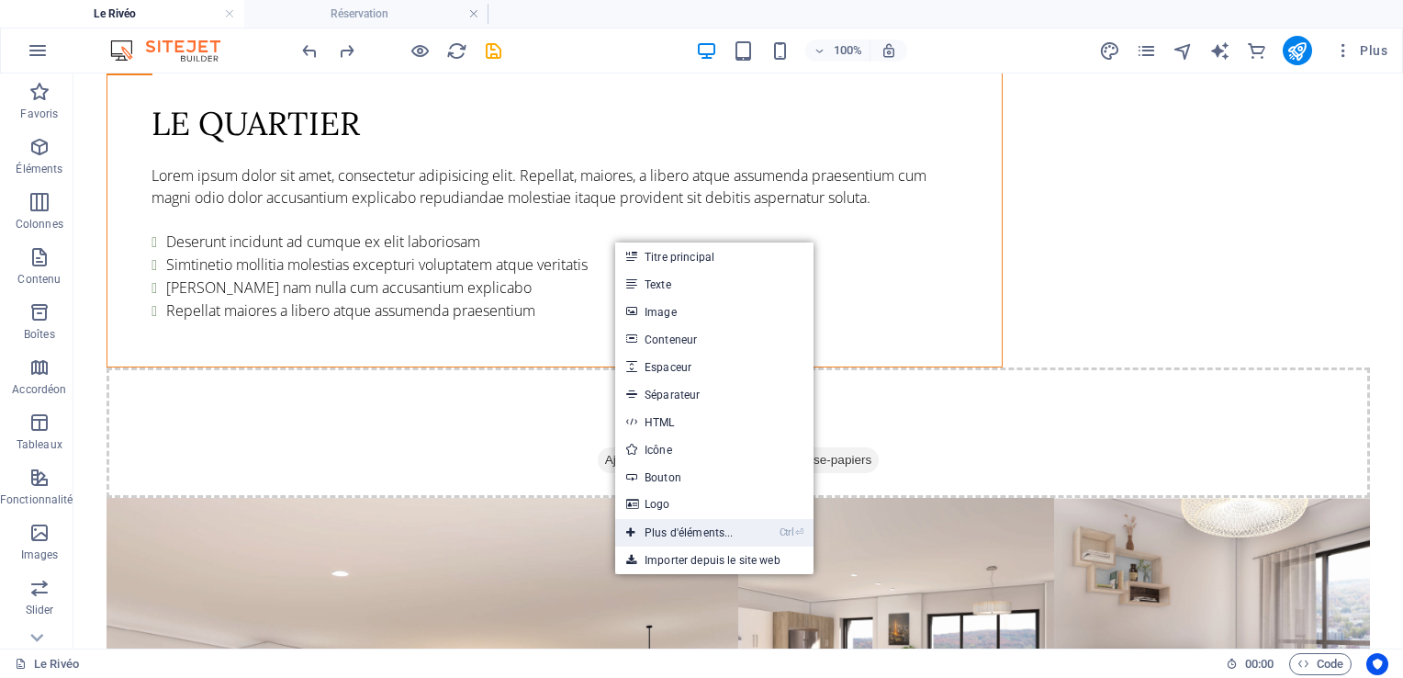
click at [647, 534] on link "Ctrl ⏎ Plus d'éléments..." at bounding box center [679, 533] width 129 height 28
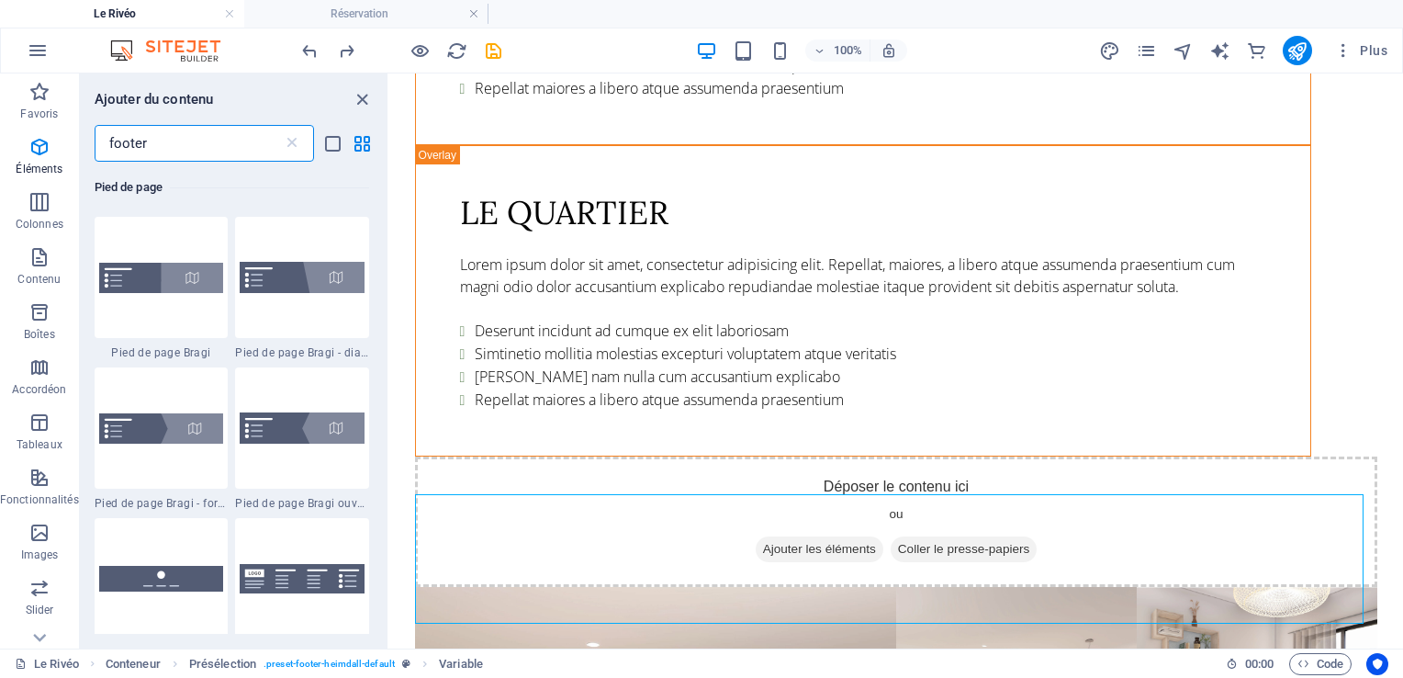
scroll to position [444, 0]
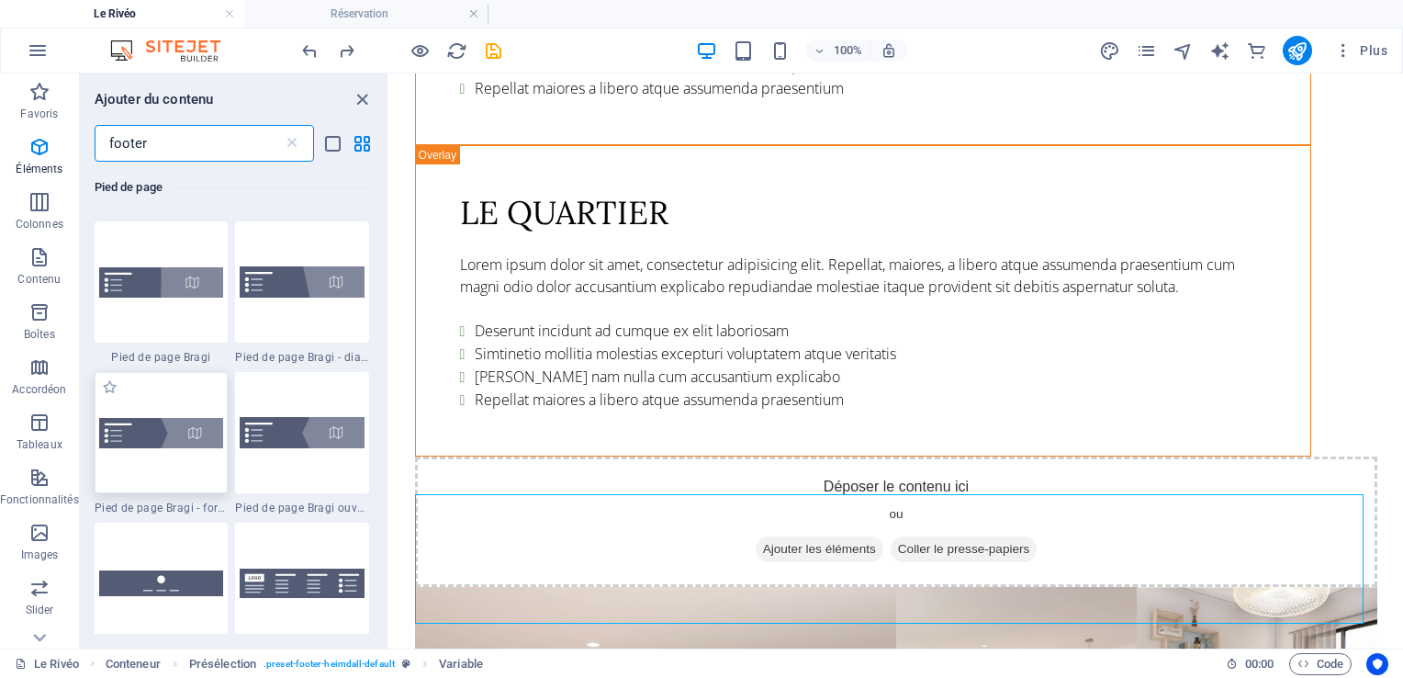
click at [127, 432] on img at bounding box center [161, 433] width 125 height 30
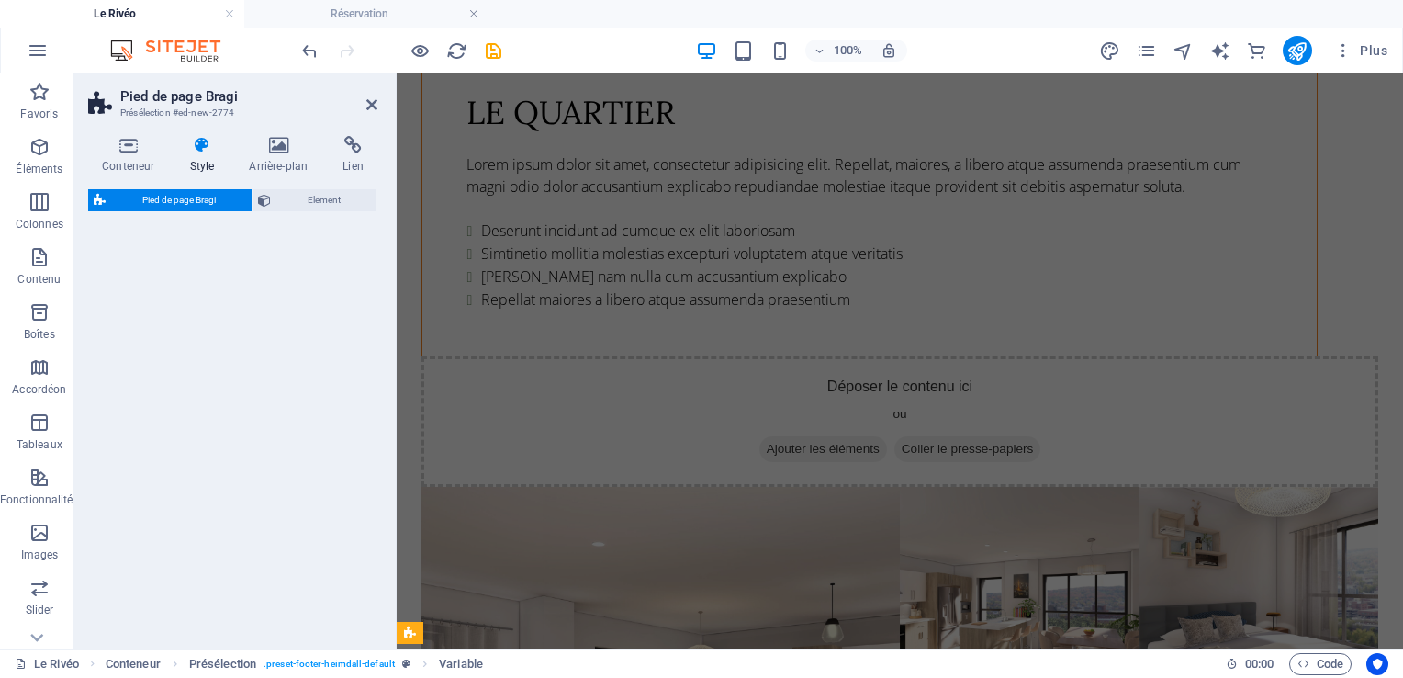
select select "%"
select select "rem"
select select "px"
select select "rem"
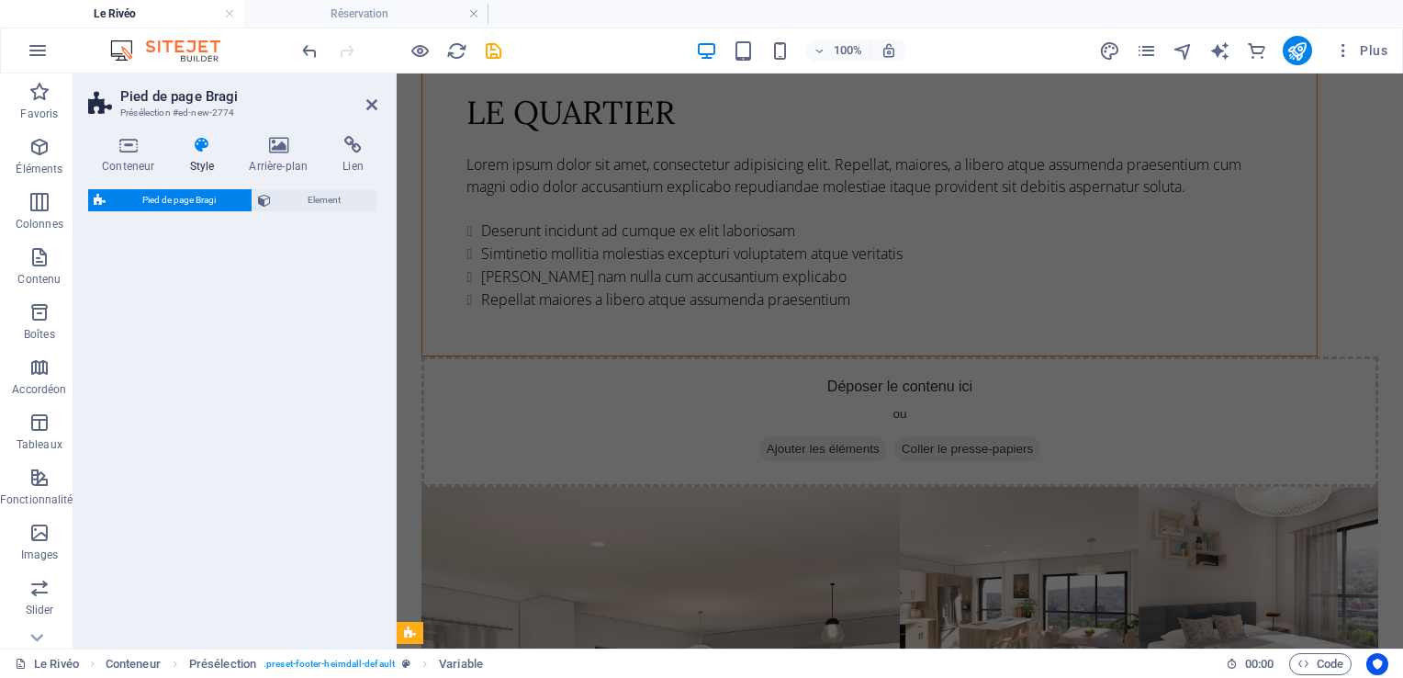
select select "rem"
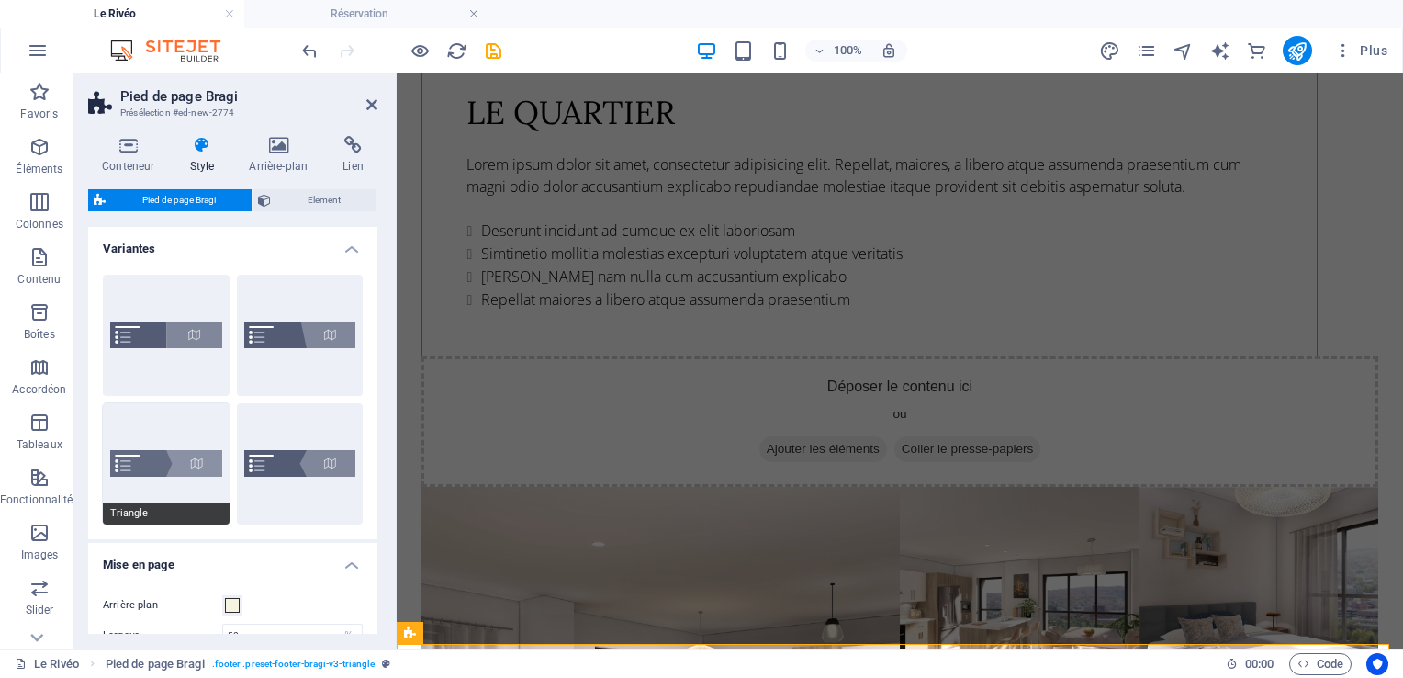
click at [196, 480] on button "Triangle" at bounding box center [166, 463] width 127 height 121
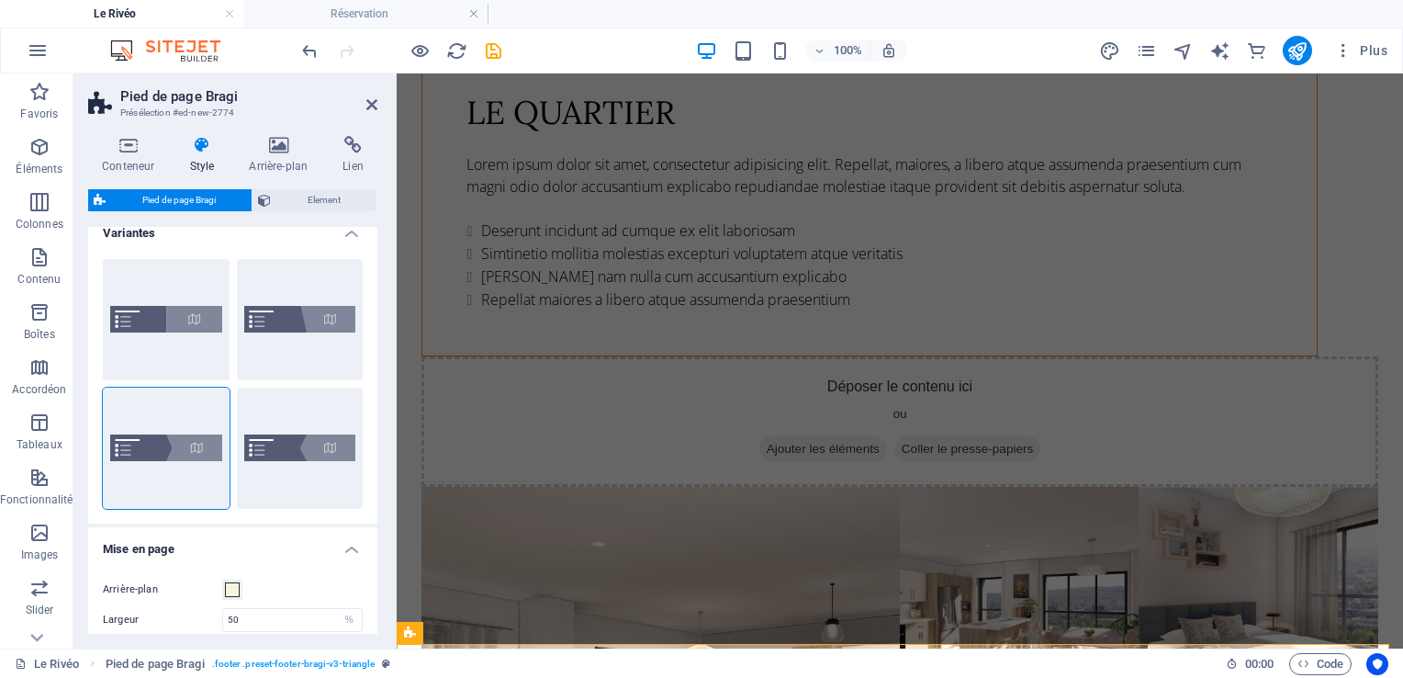
scroll to position [15, 0]
click at [371, 108] on icon at bounding box center [371, 104] width 11 height 15
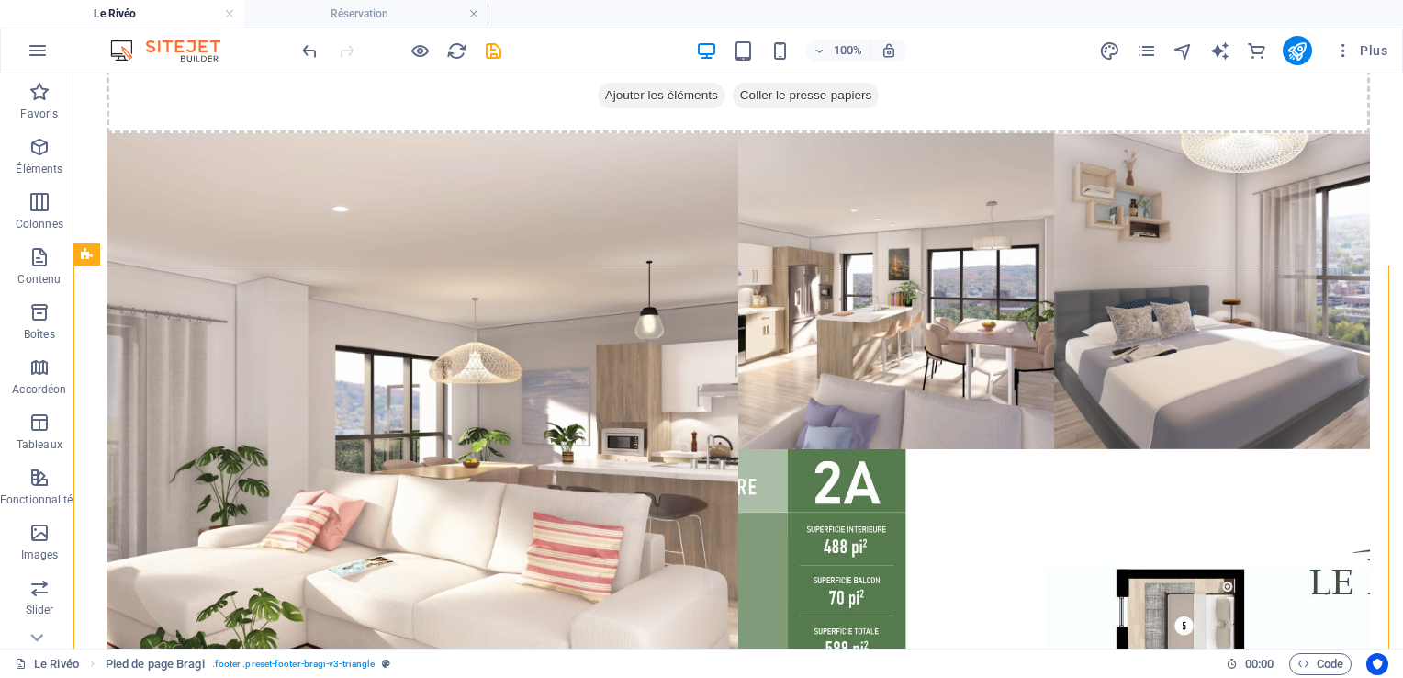
scroll to position [3793, 0]
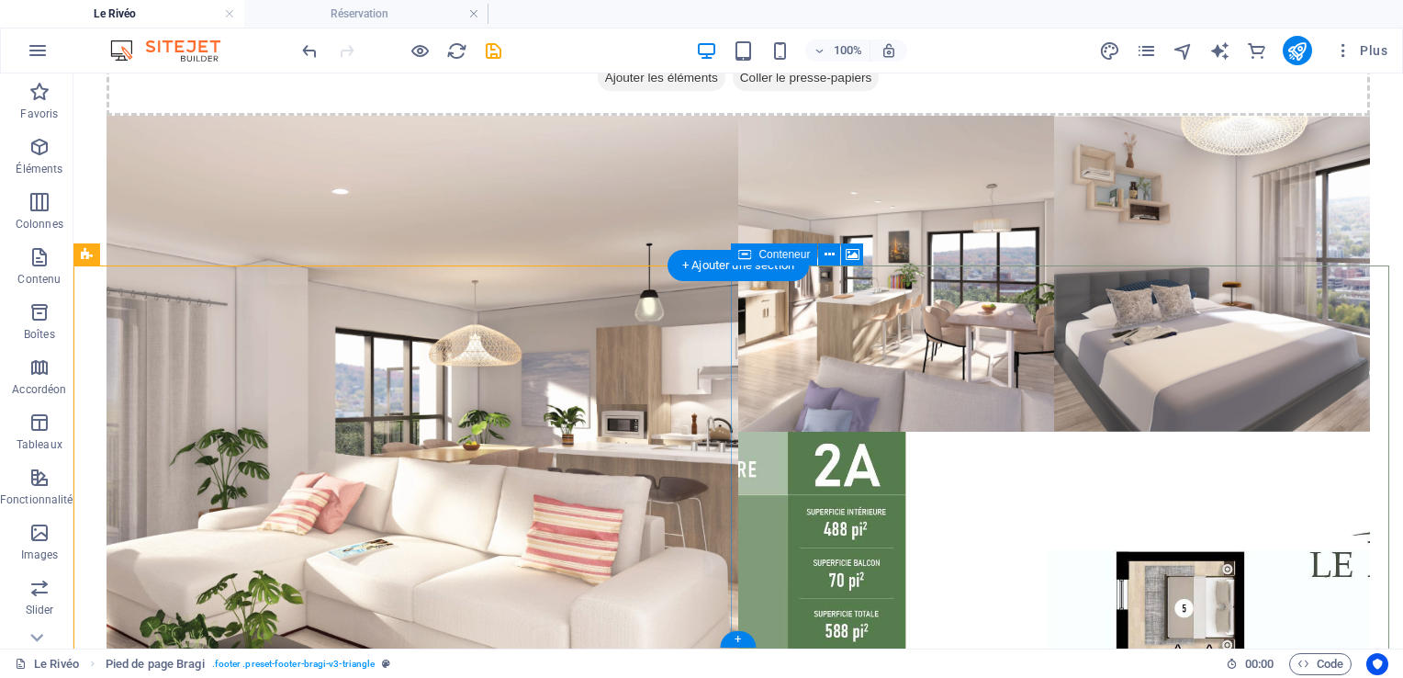
click at [830, 249] on icon at bounding box center [829, 254] width 10 height 19
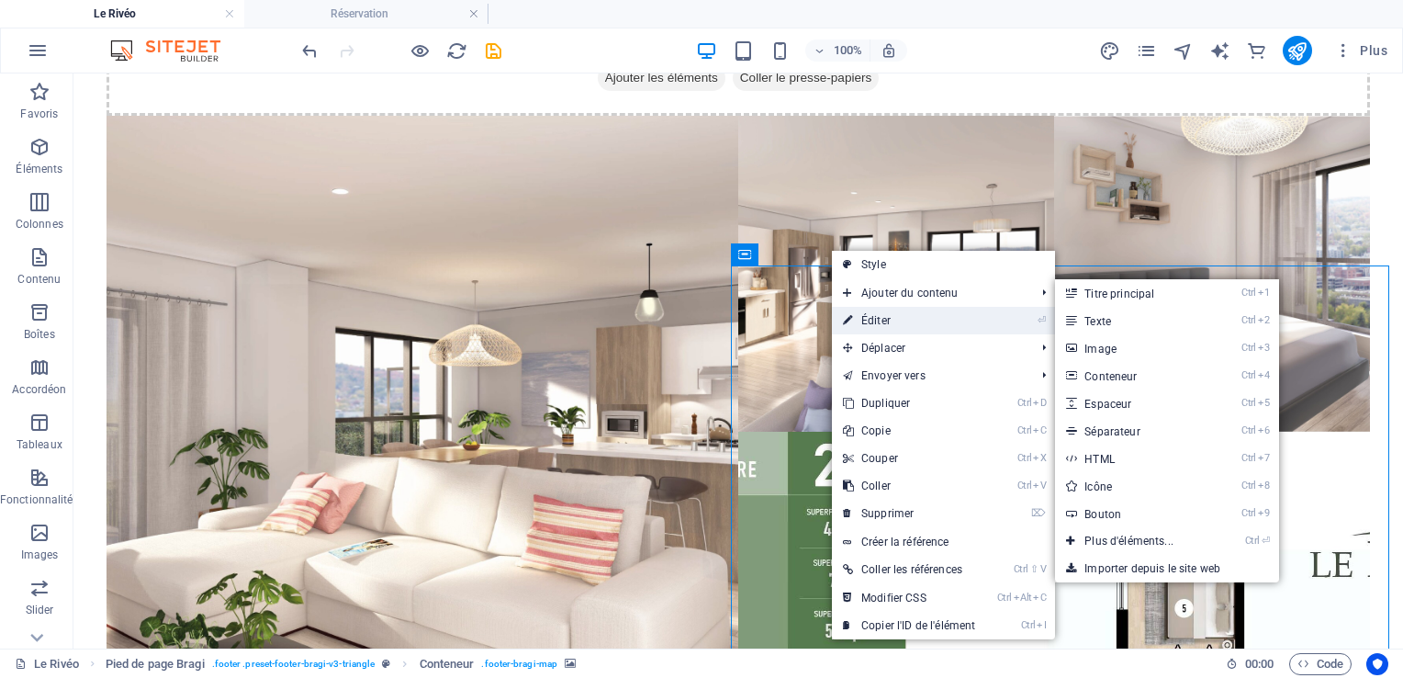
click at [856, 325] on link "⏎ Éditer" at bounding box center [909, 321] width 154 height 28
select select "px"
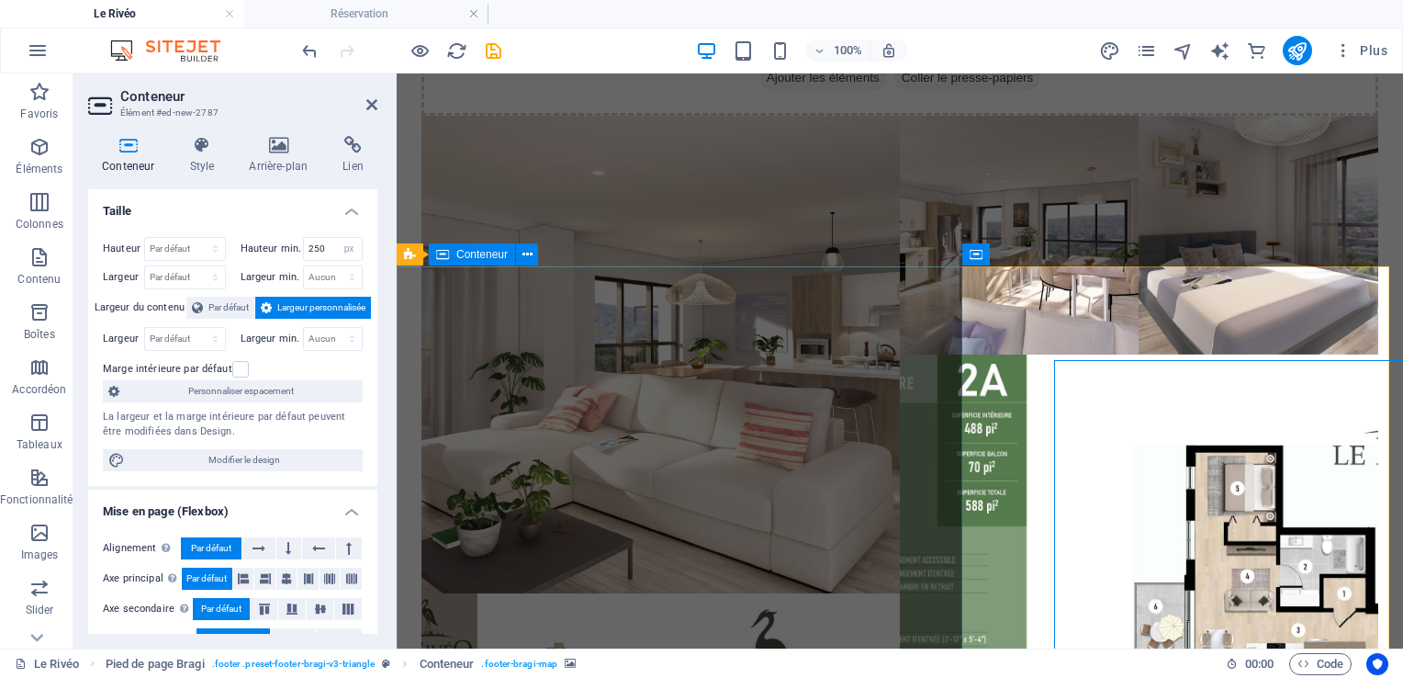
scroll to position [3700, 0]
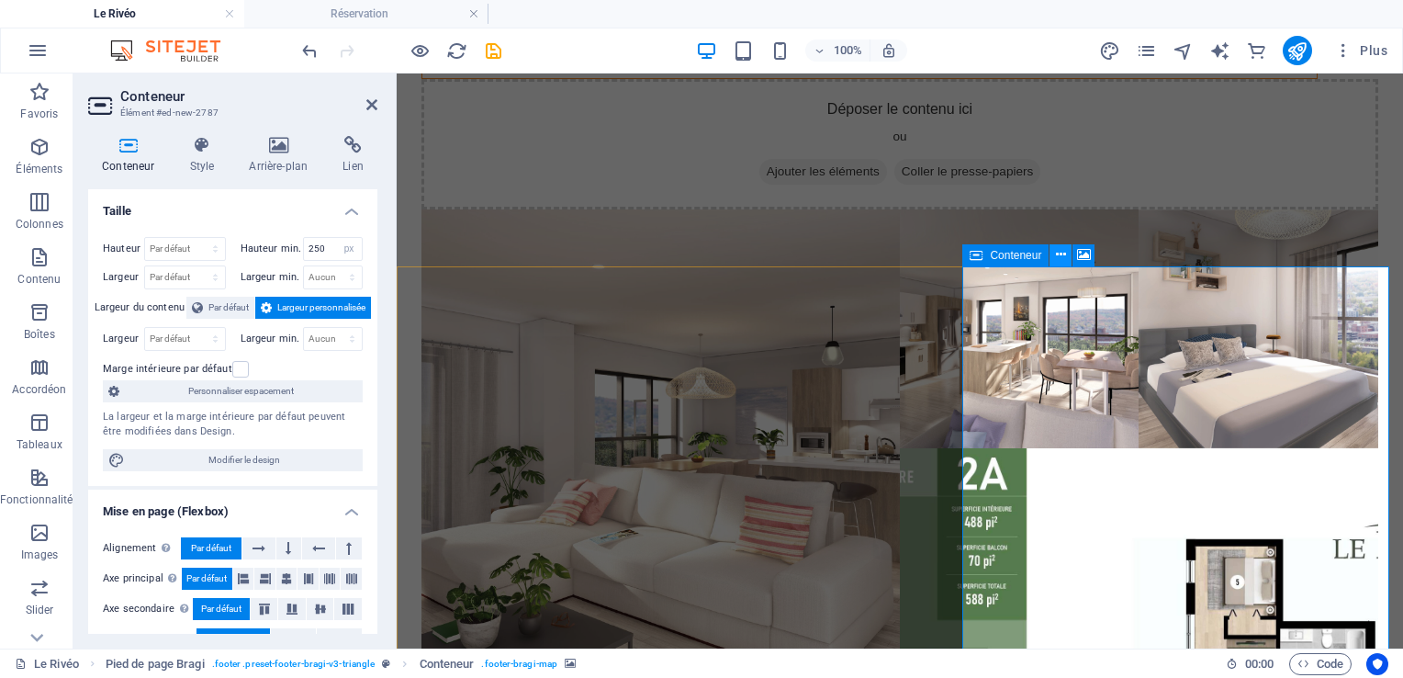
click at [1059, 258] on icon at bounding box center [1061, 254] width 10 height 19
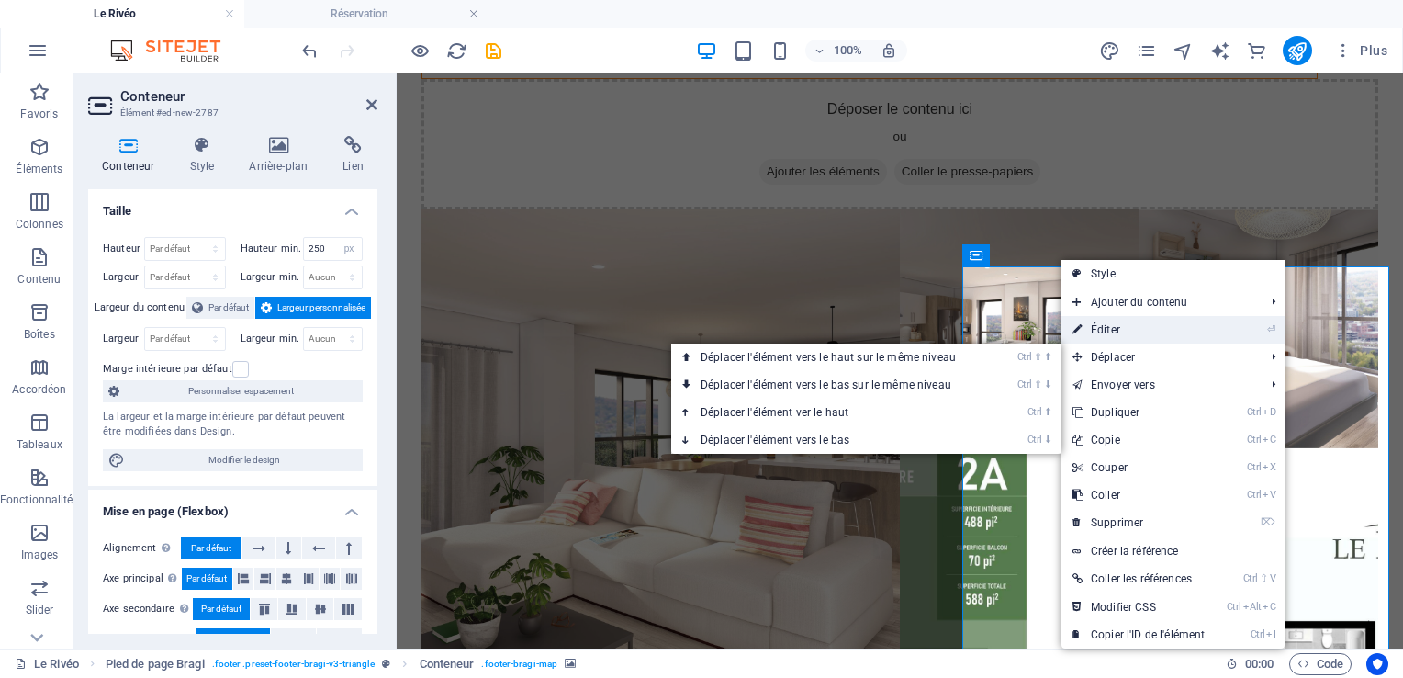
click at [1094, 325] on link "⏎ Éditer" at bounding box center [1138, 330] width 154 height 28
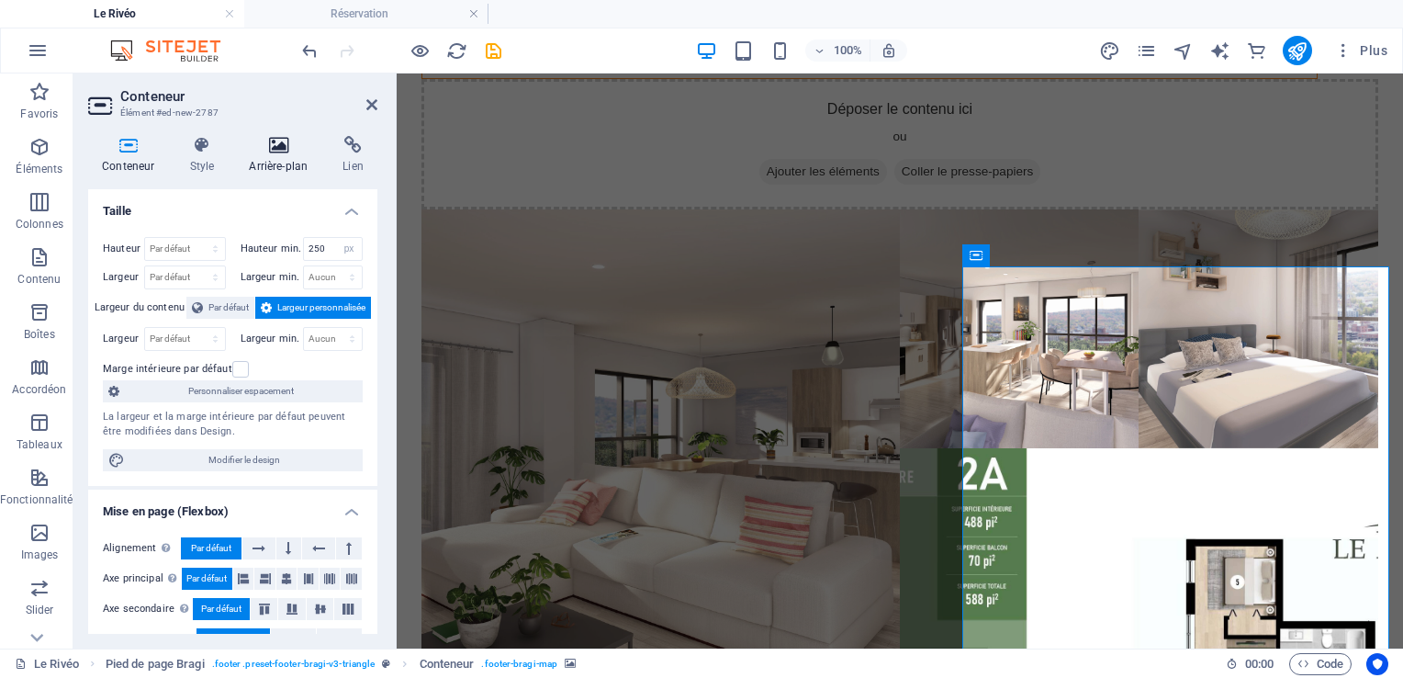
click at [286, 156] on h4 "Arrière-plan" at bounding box center [282, 155] width 94 height 39
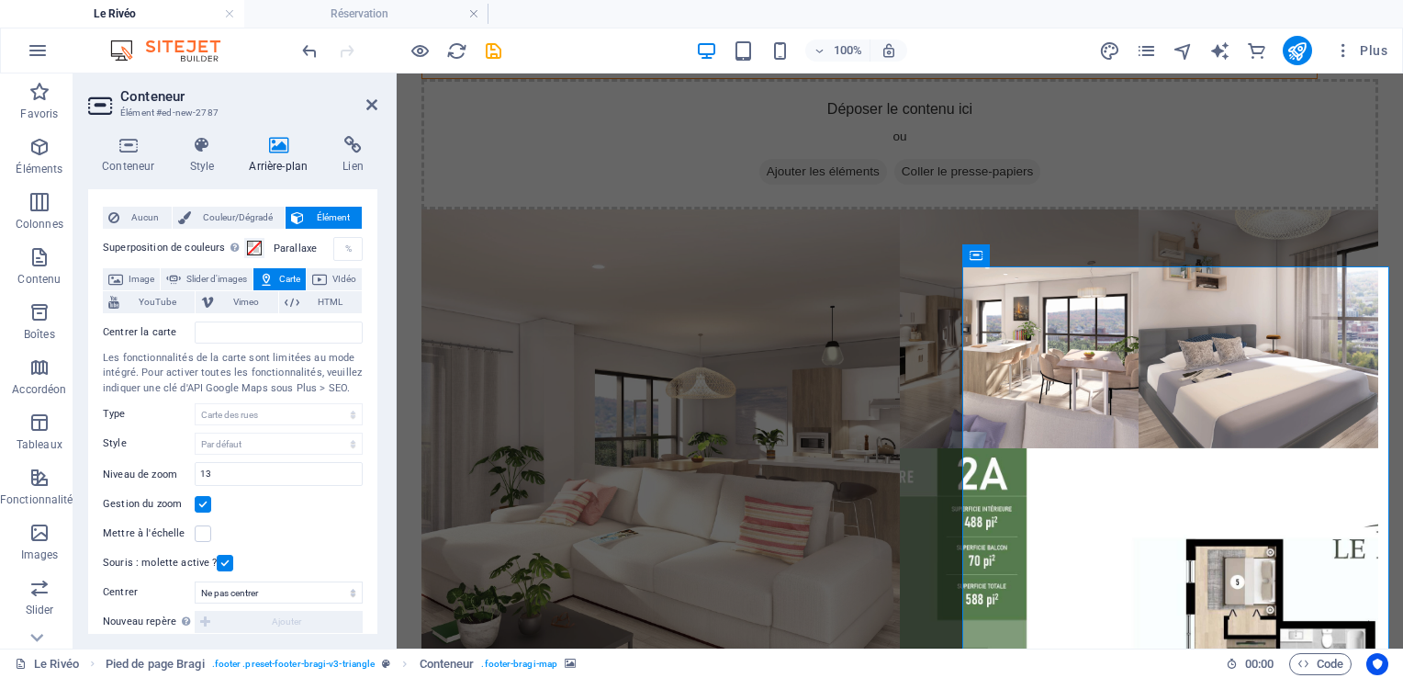
scroll to position [15, 0]
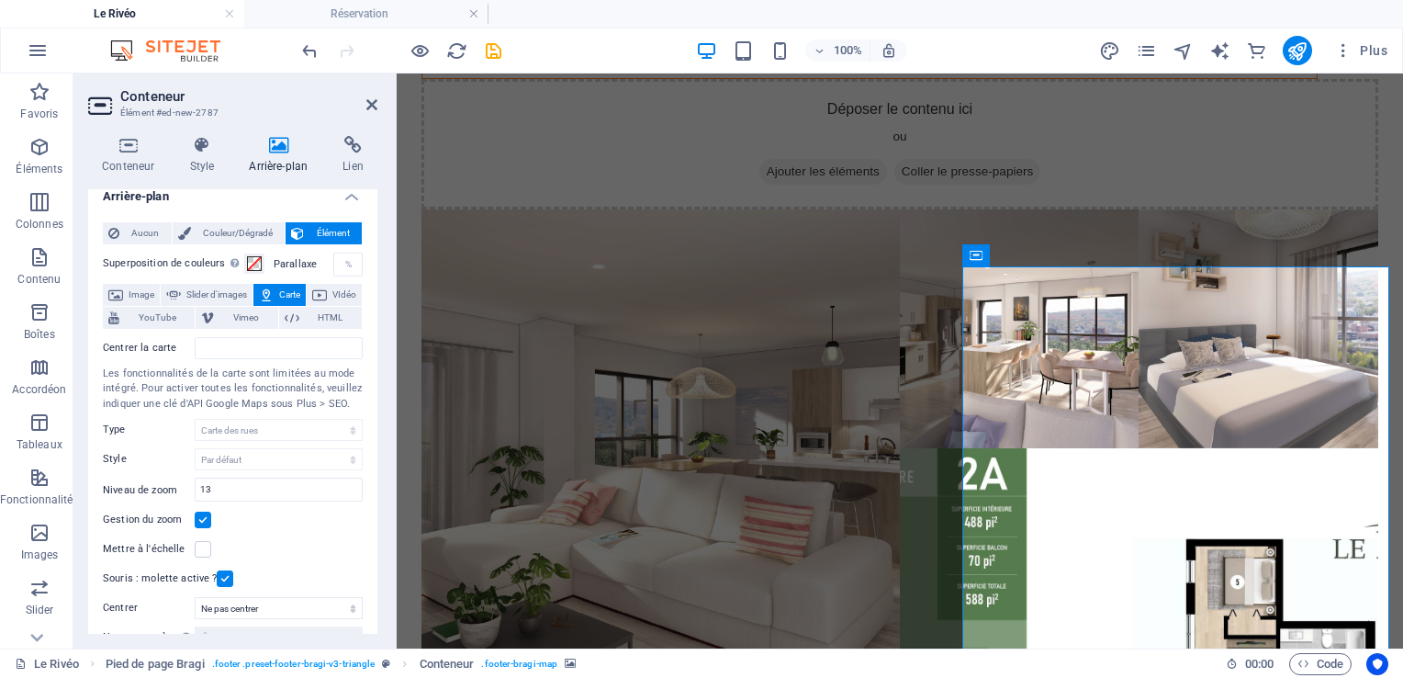
drag, startPoint x: 775, startPoint y: 409, endPoint x: 1372, endPoint y: 447, distance: 598.9
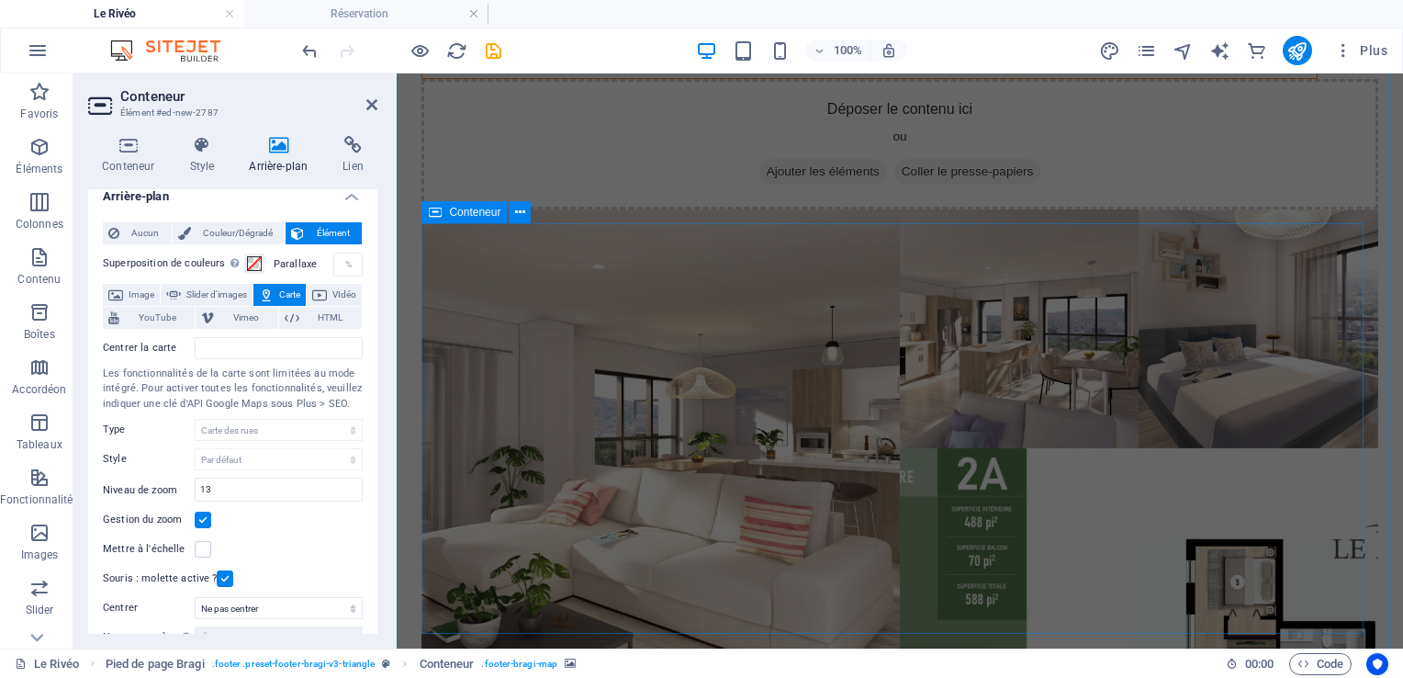
scroll to position [1050, 0]
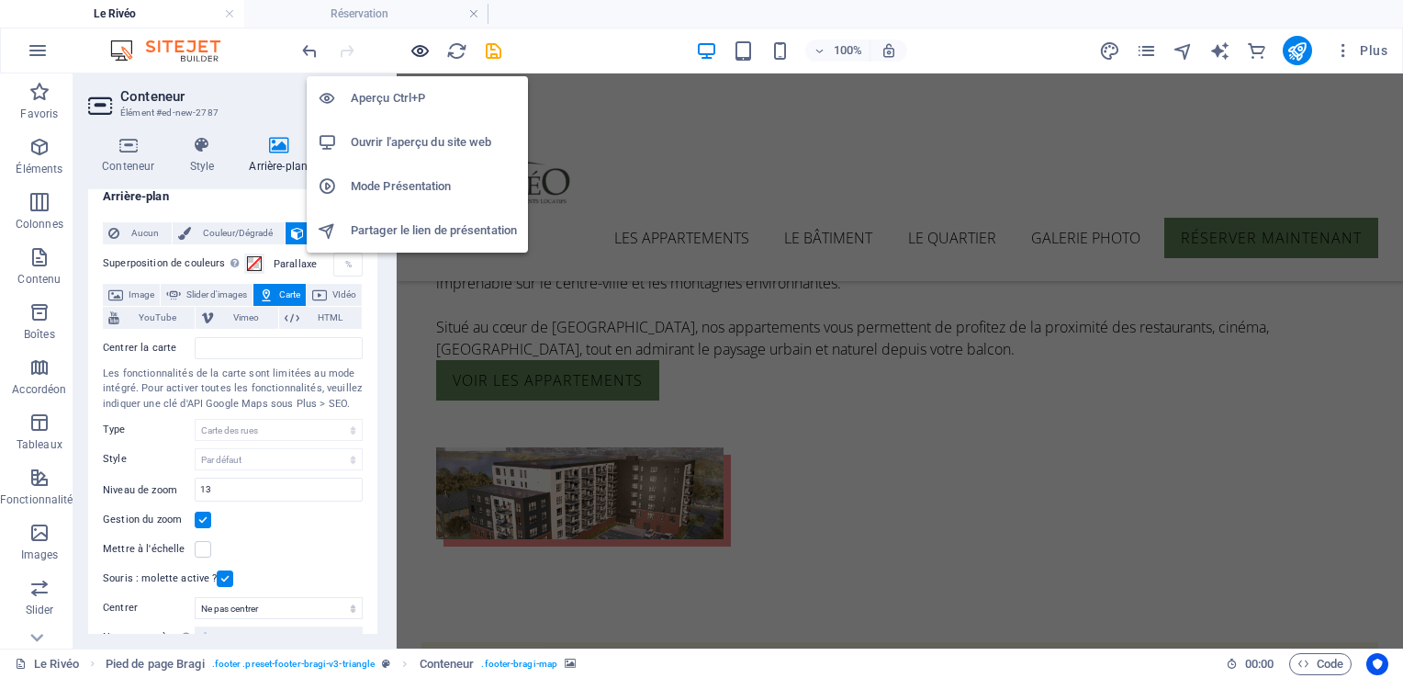
click at [414, 44] on icon "button" at bounding box center [419, 50] width 21 height 21
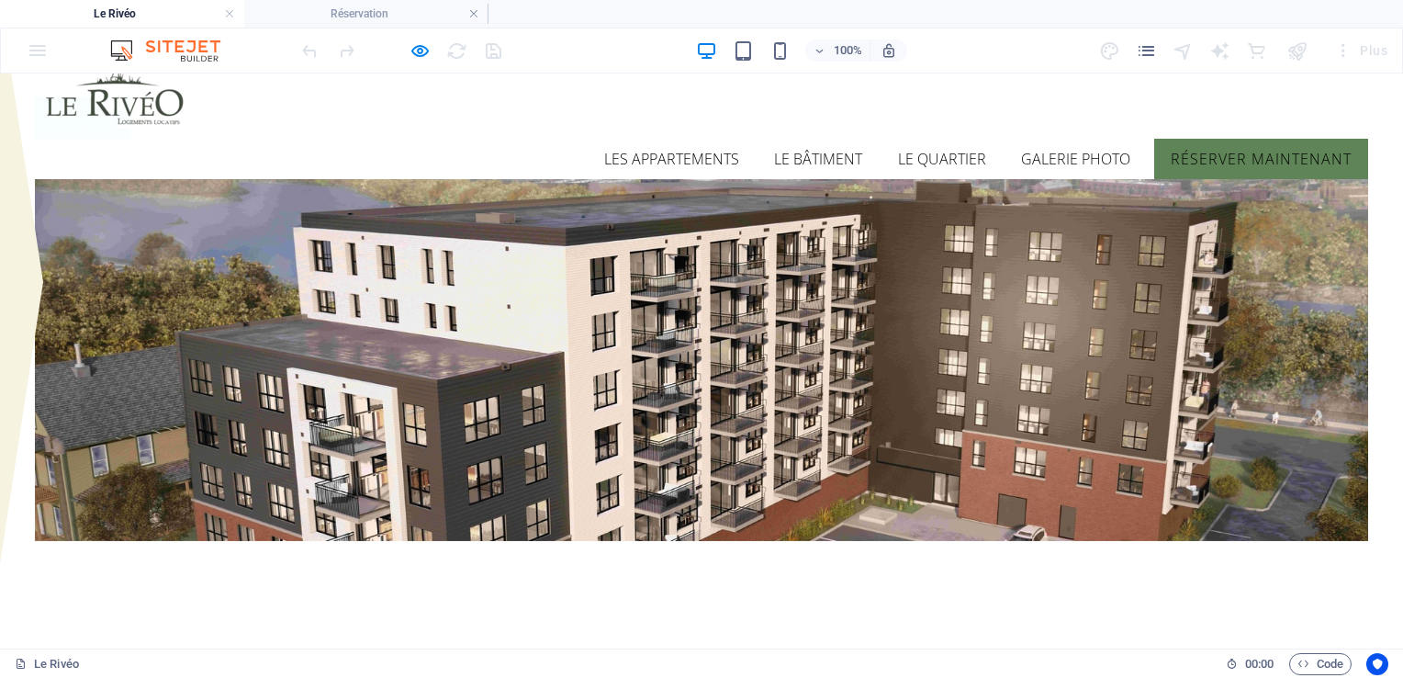
scroll to position [74, 0]
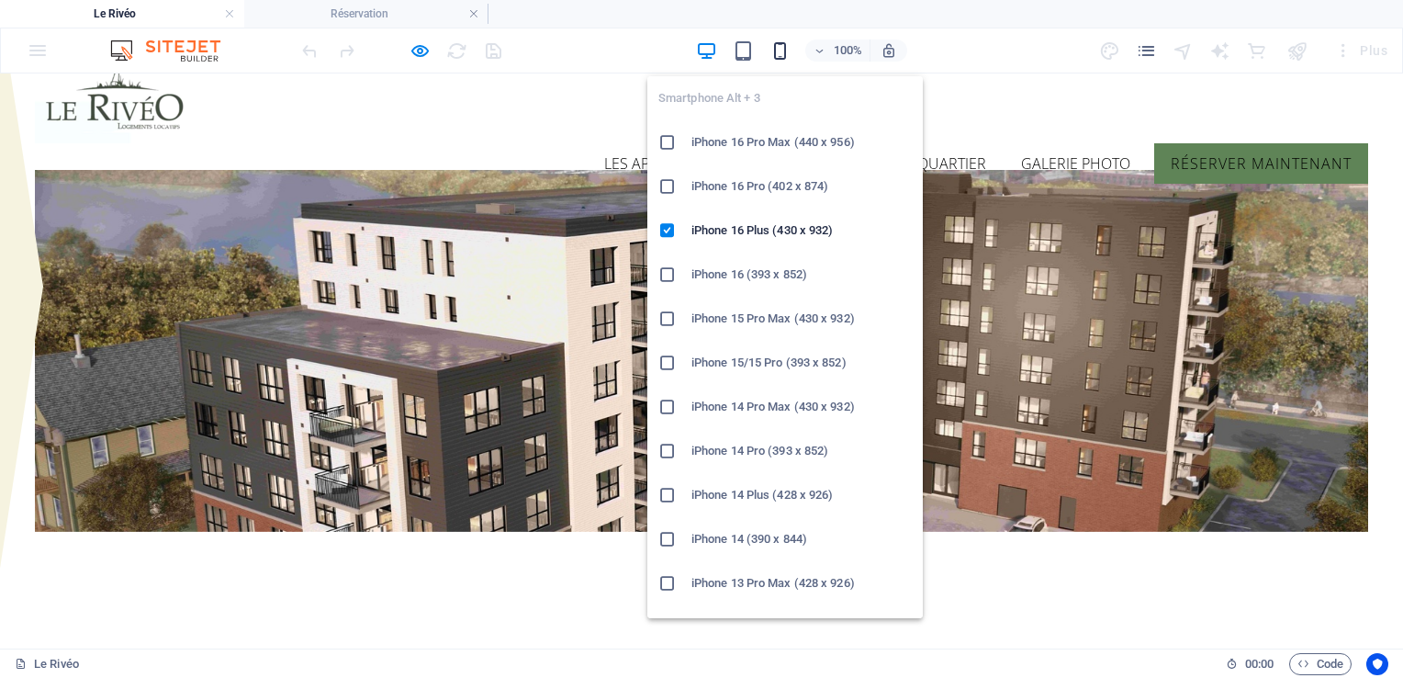
click at [777, 53] on icon "button" at bounding box center [779, 50] width 21 height 21
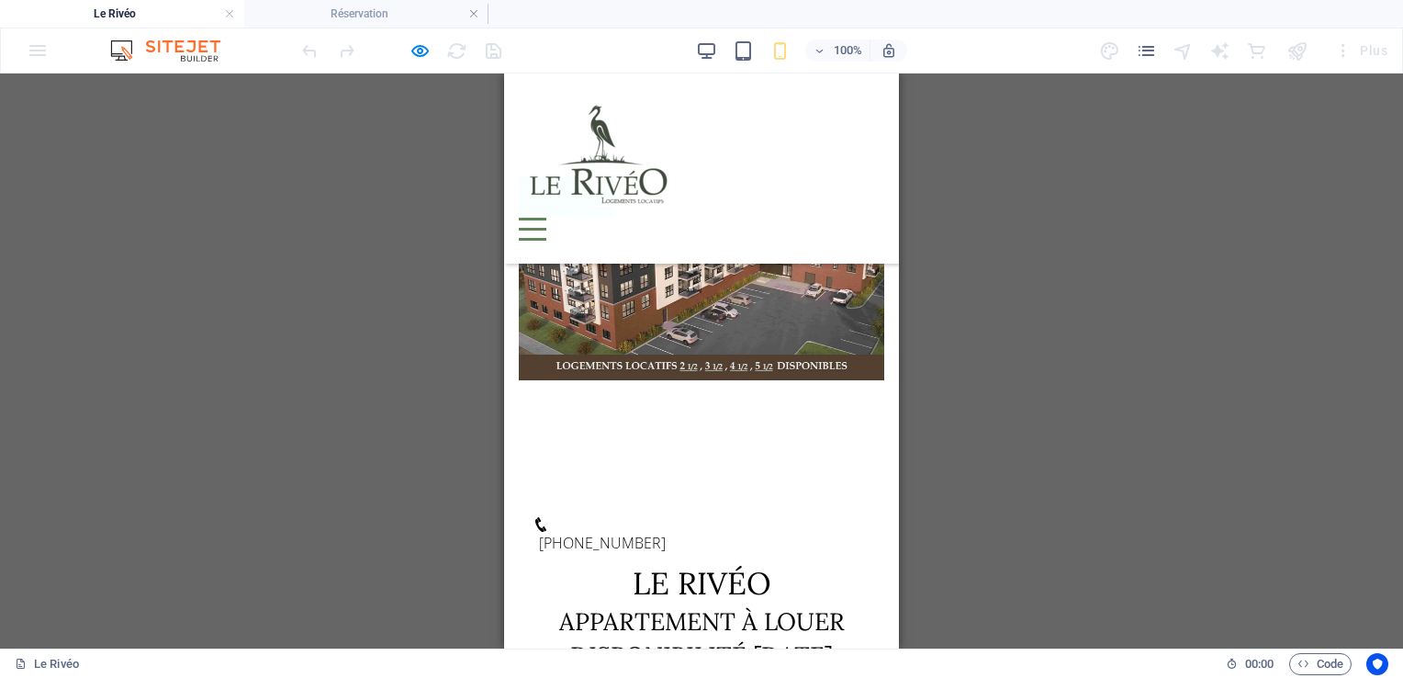
scroll to position [167, 0]
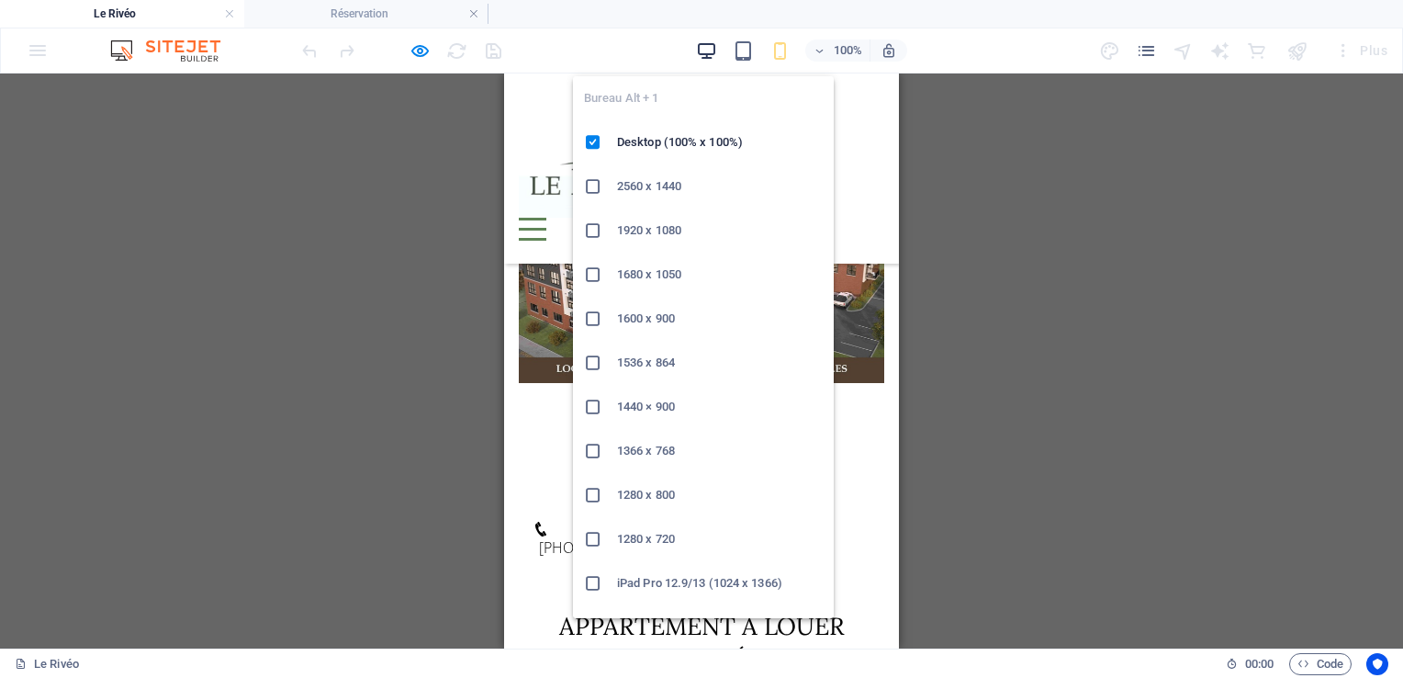
click at [703, 40] on icon "button" at bounding box center [706, 50] width 21 height 21
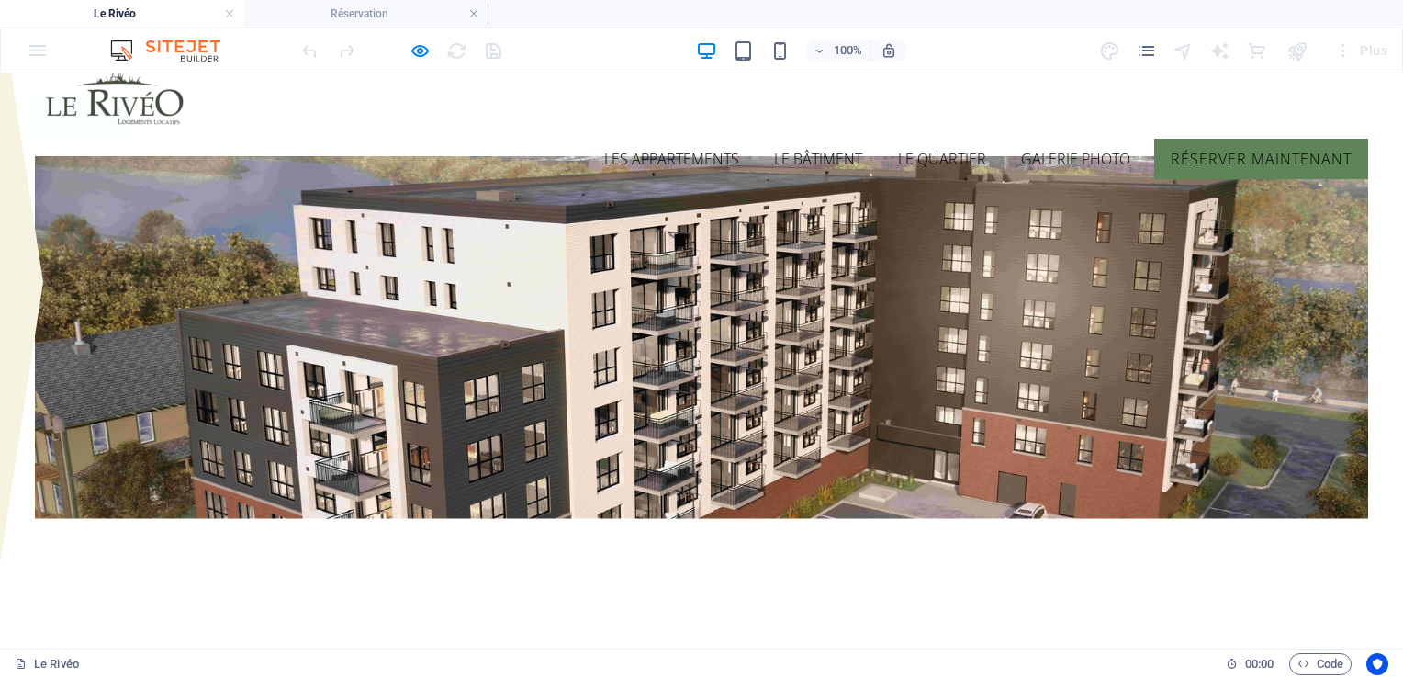
scroll to position [53, 0]
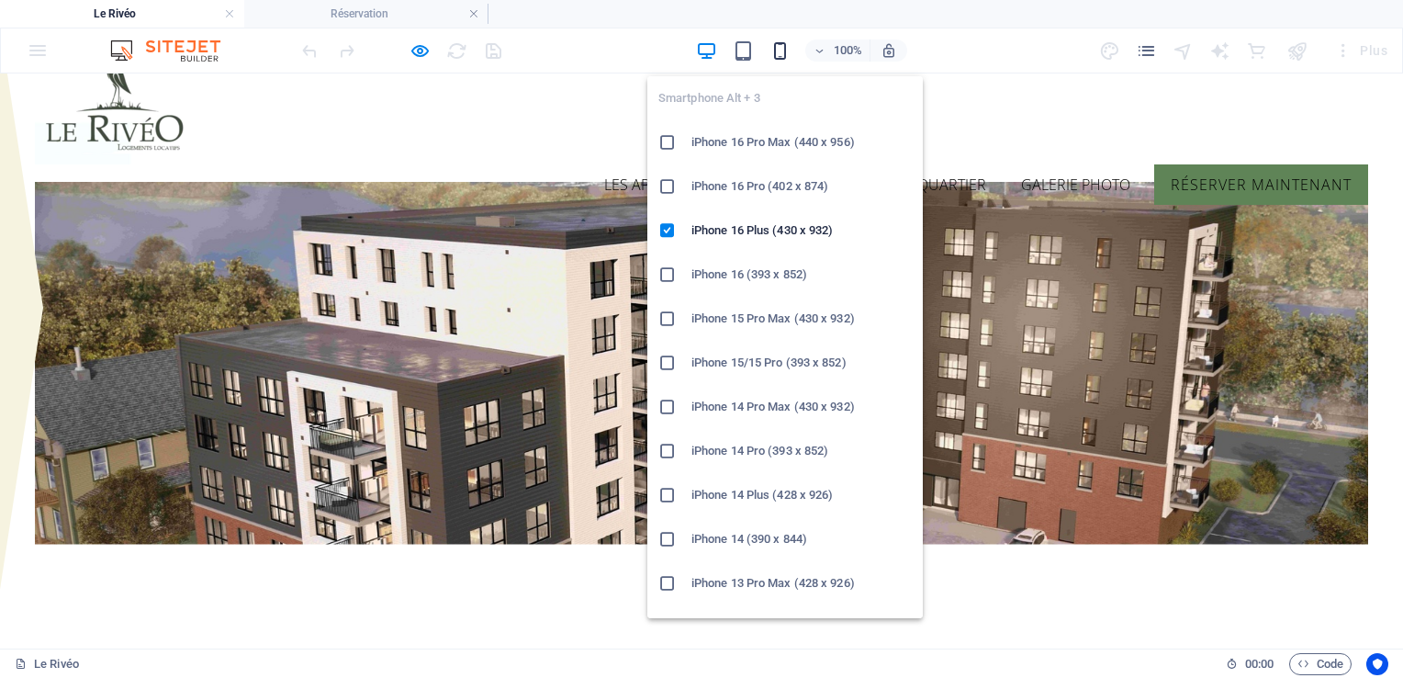
click at [784, 54] on icon "button" at bounding box center [779, 50] width 21 height 21
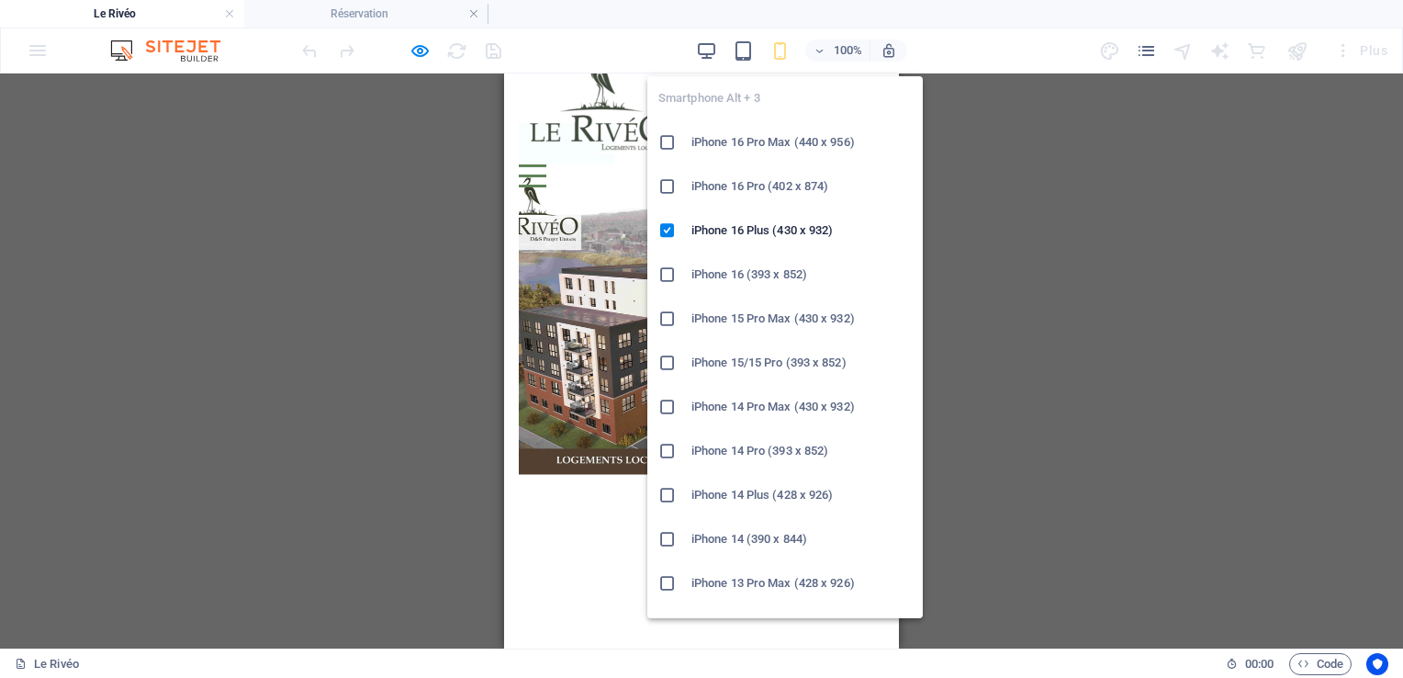
click at [784, 54] on icon "button" at bounding box center [779, 50] width 21 height 21
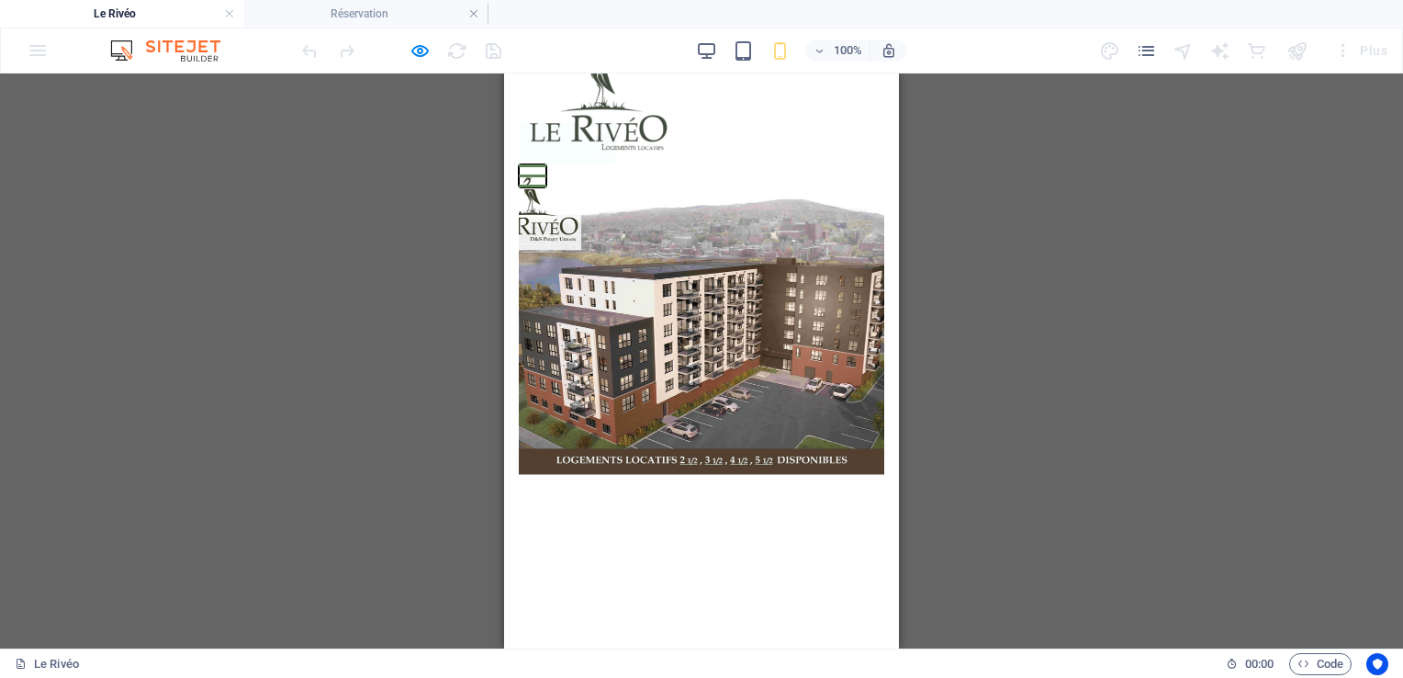
click at [546, 164] on button at bounding box center [533, 165] width 28 height 3
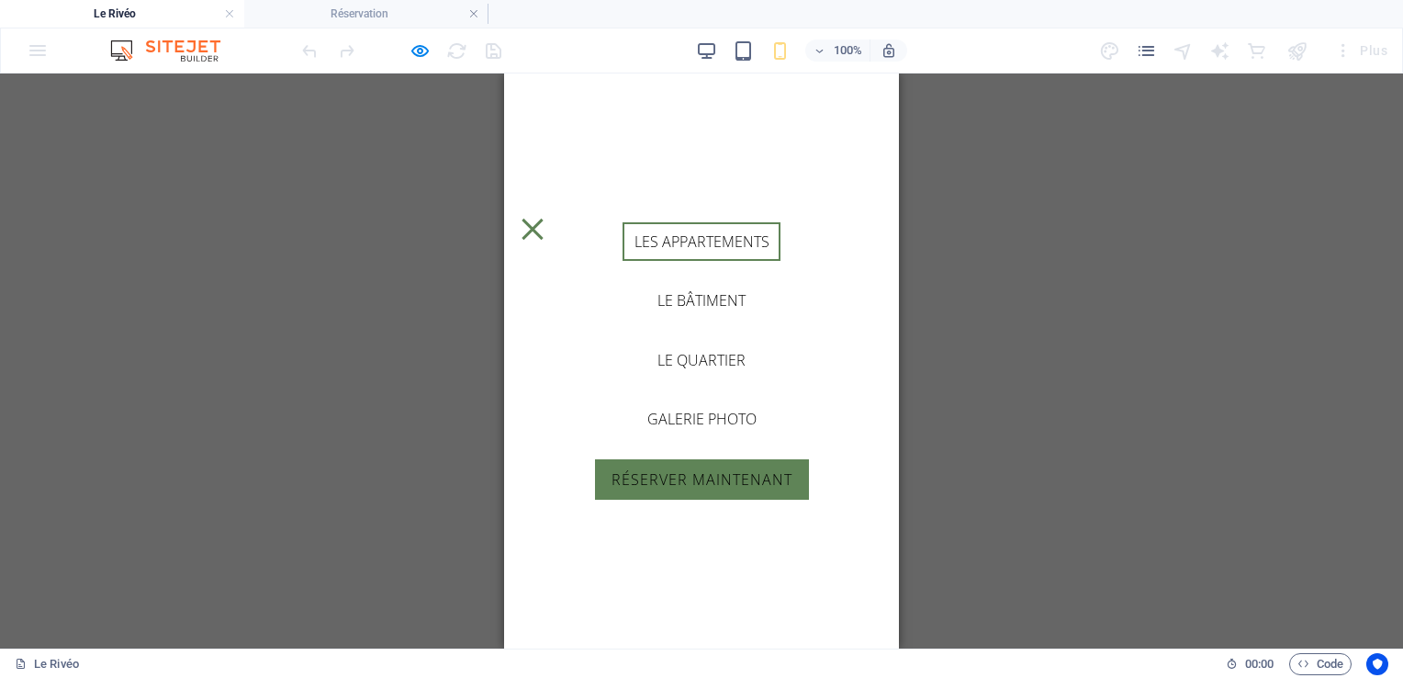
click at [746, 240] on link "Les appartements" at bounding box center [701, 241] width 159 height 39
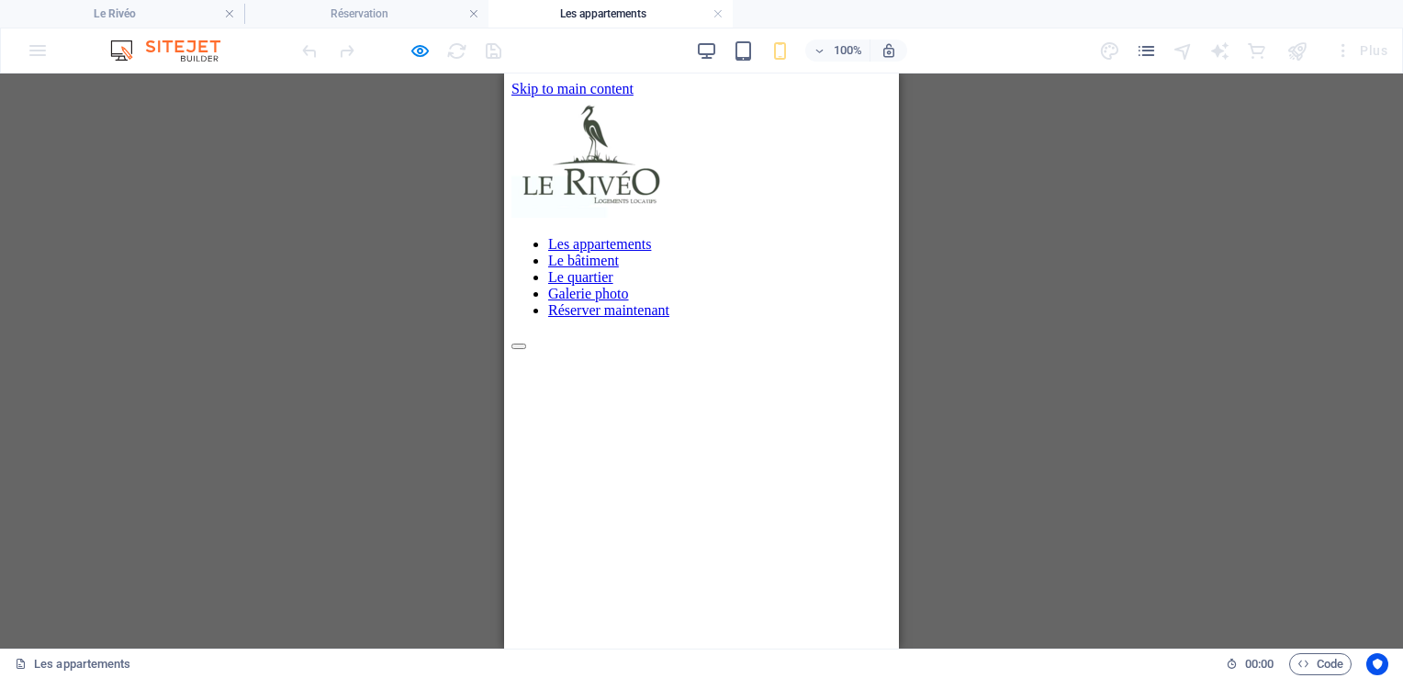
scroll to position [0, 0]
click at [1140, 354] on div "Glissez et déposez l'élément de votre choix pour remplacer le contenu existant.…" at bounding box center [701, 360] width 1403 height 575
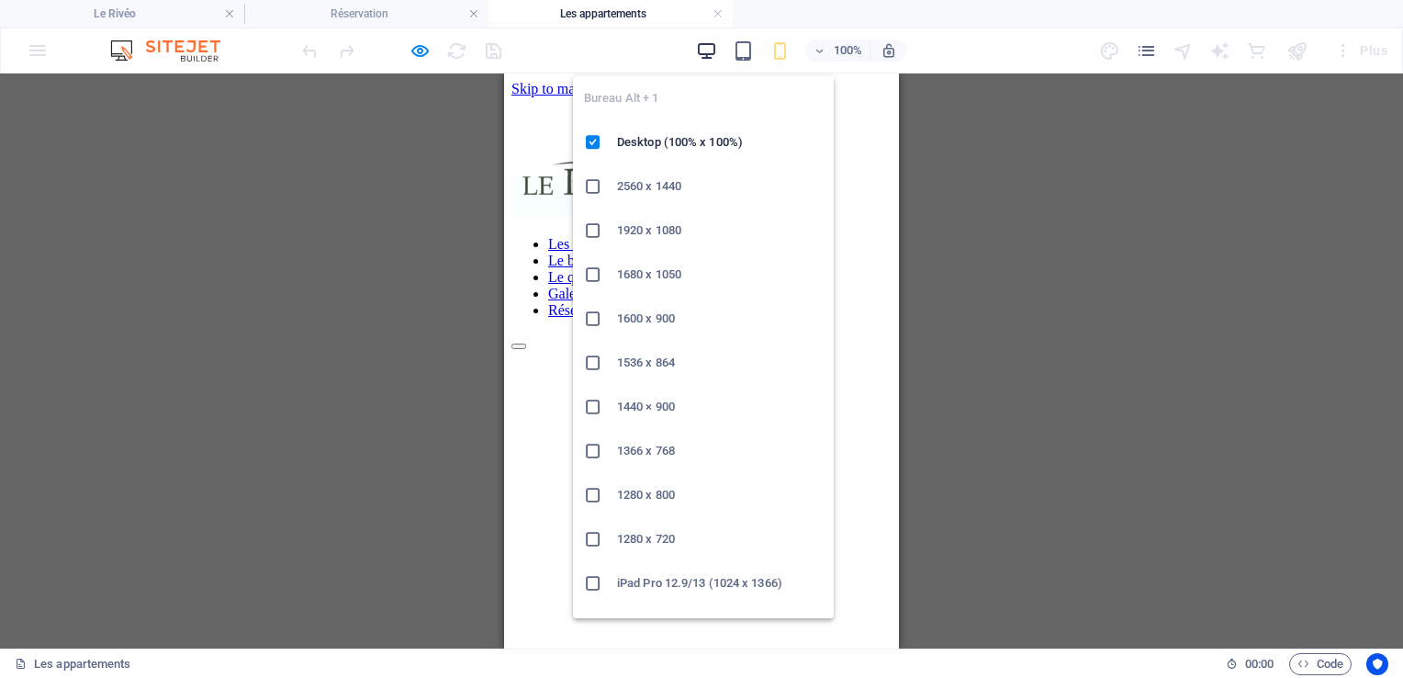
click at [705, 54] on icon "button" at bounding box center [706, 50] width 21 height 21
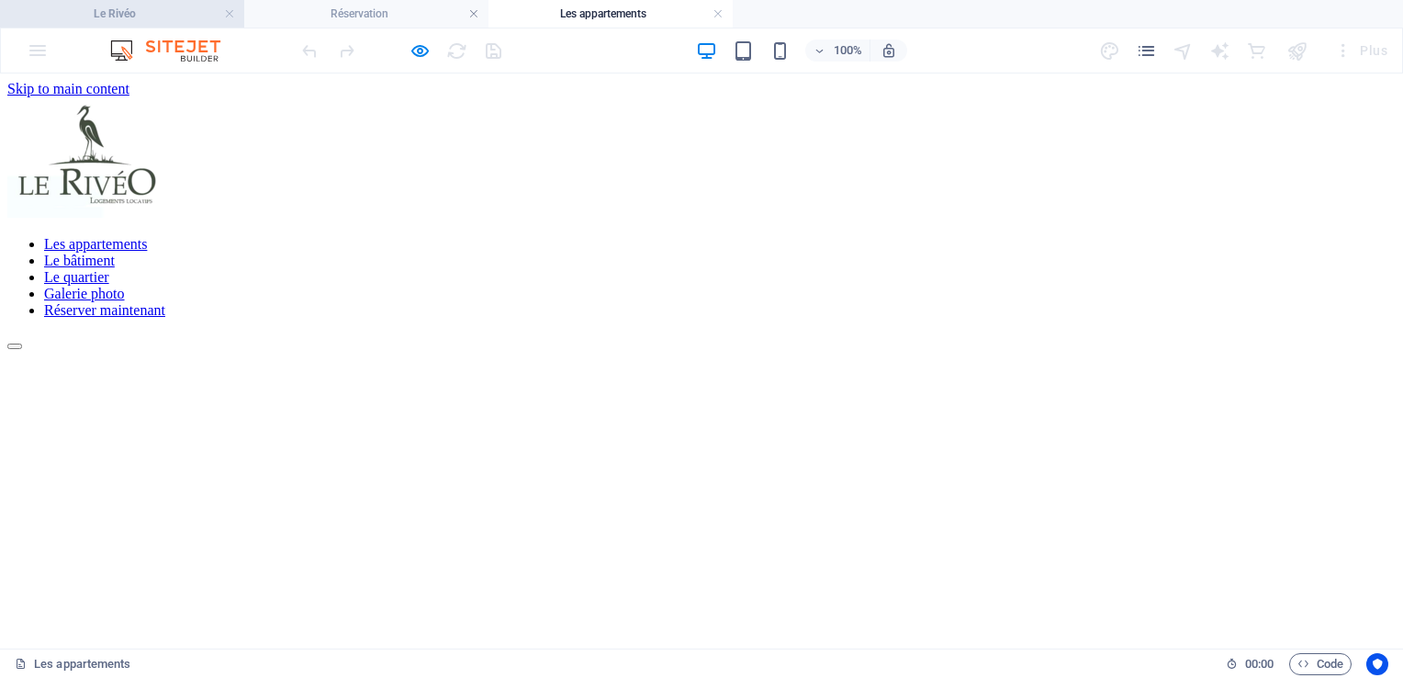
click at [178, 12] on h4 "Le Rivéo" at bounding box center [122, 14] width 244 height 20
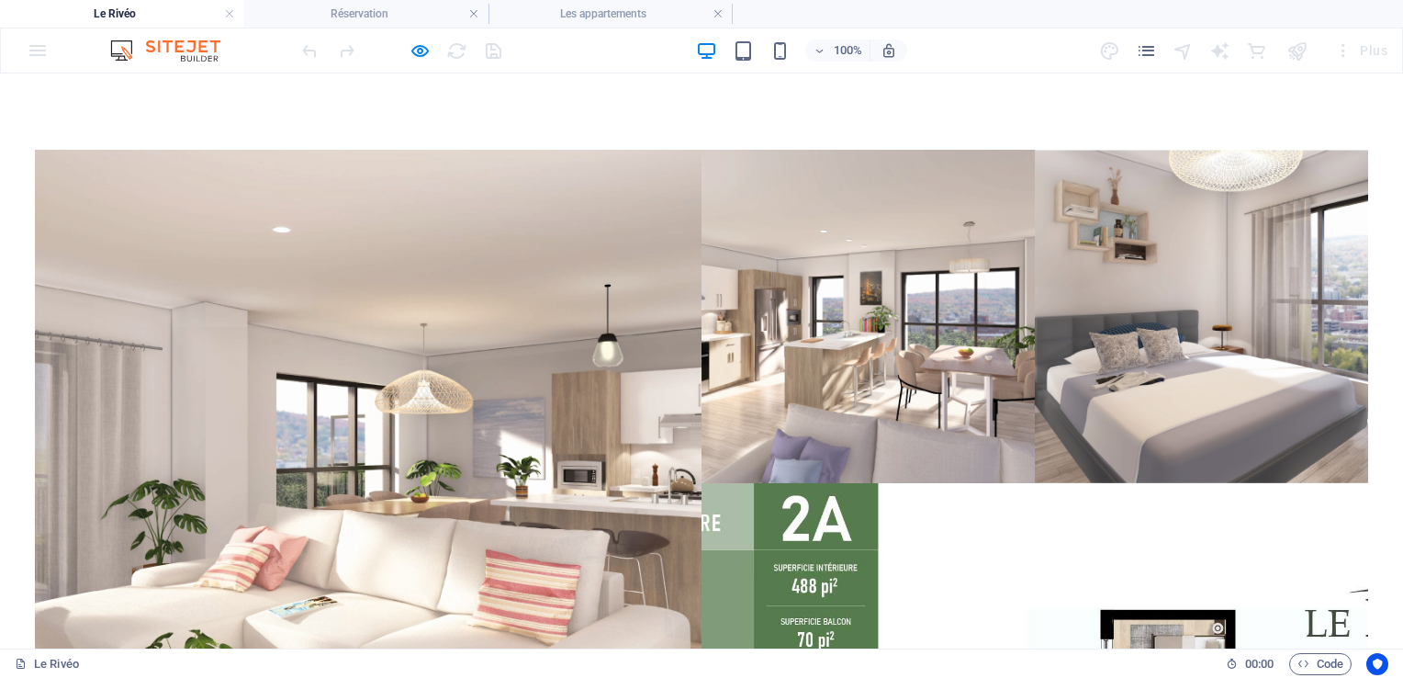
scroll to position [2537, 0]
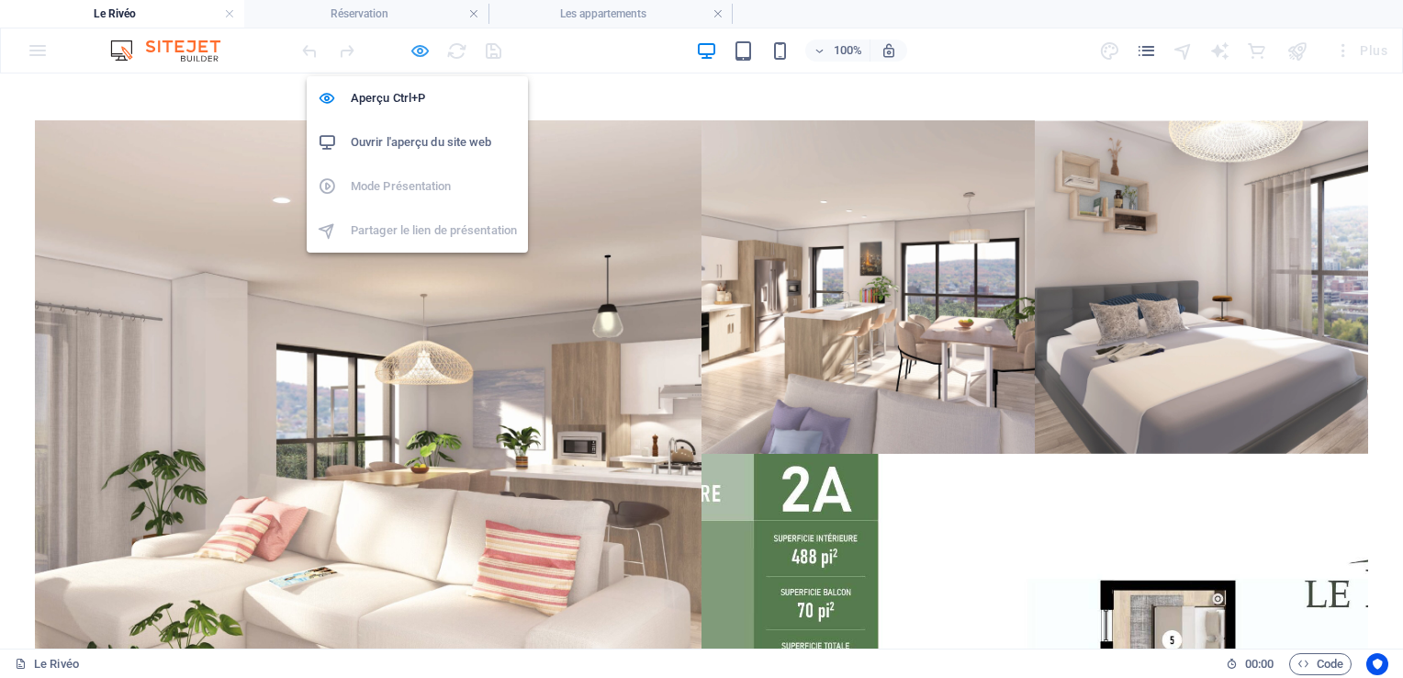
click at [426, 53] on icon "button" at bounding box center [419, 50] width 21 height 21
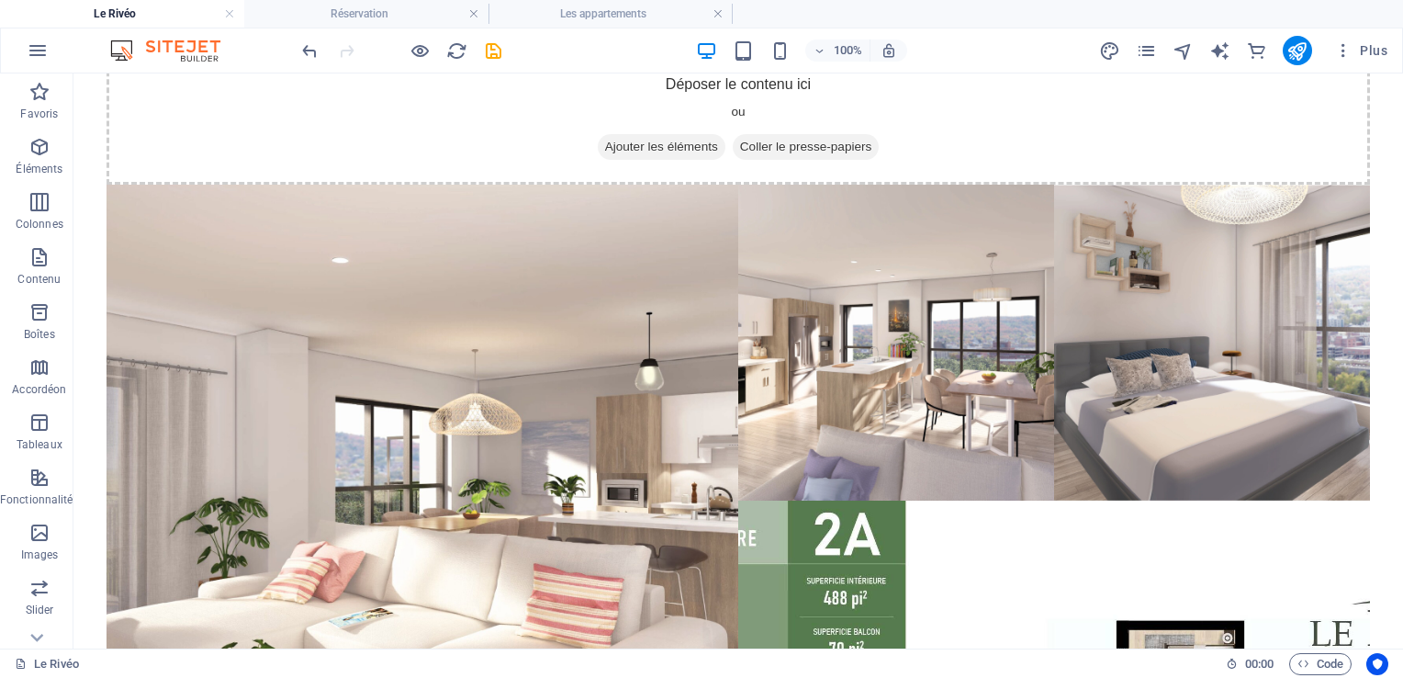
scroll to position [3793, 0]
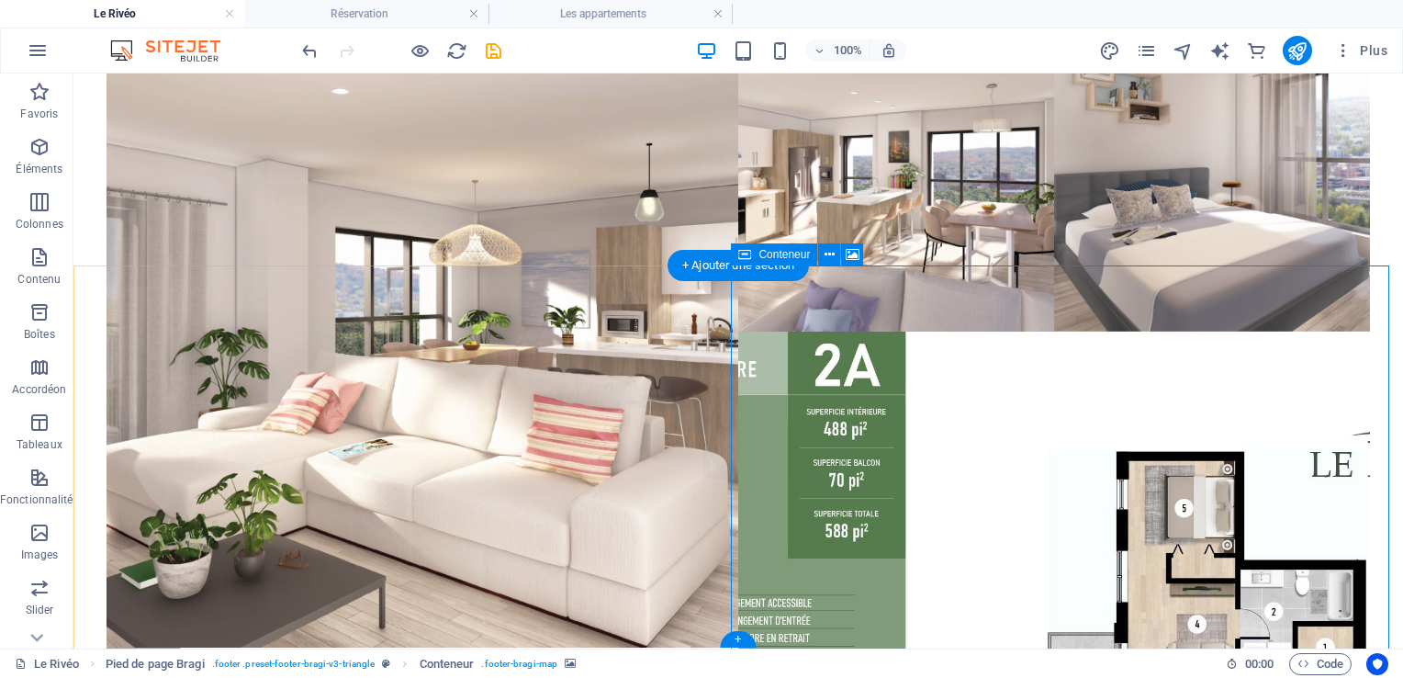
click at [830, 255] on icon at bounding box center [829, 254] width 10 height 19
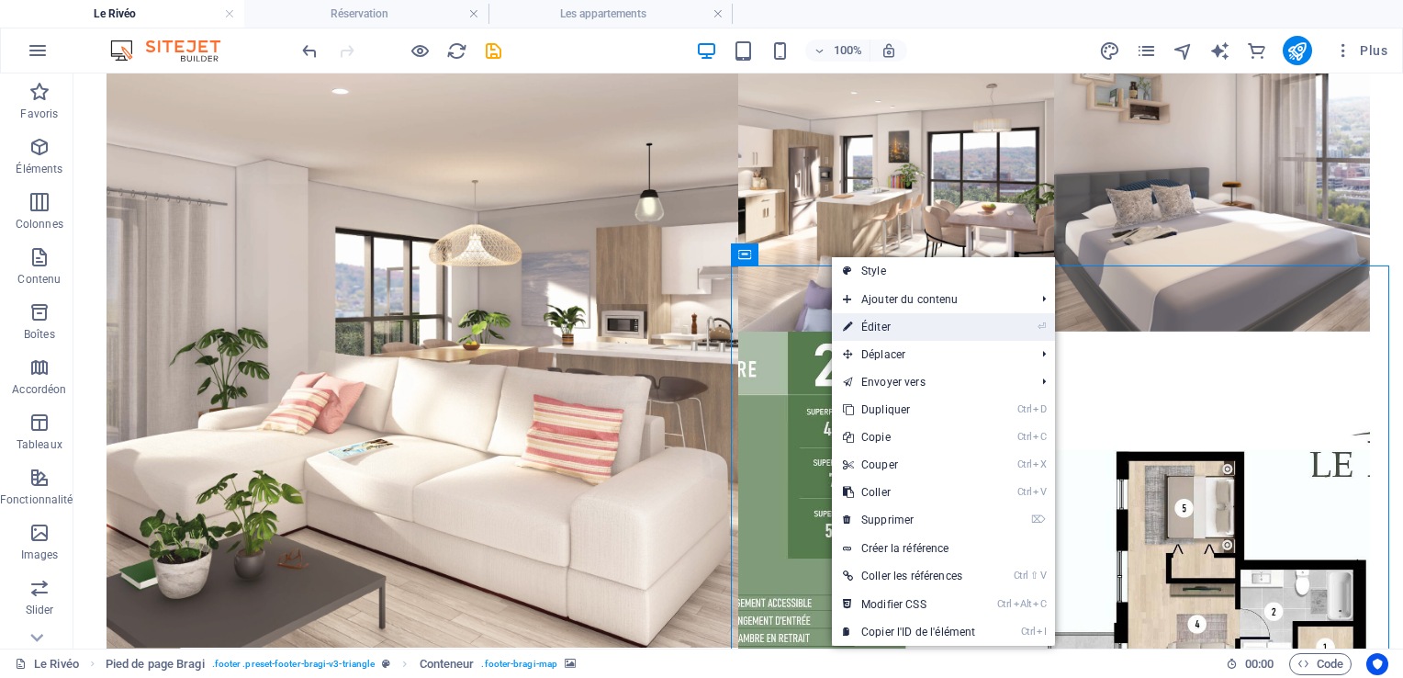
click at [873, 330] on link "⏎ Éditer" at bounding box center [909, 327] width 154 height 28
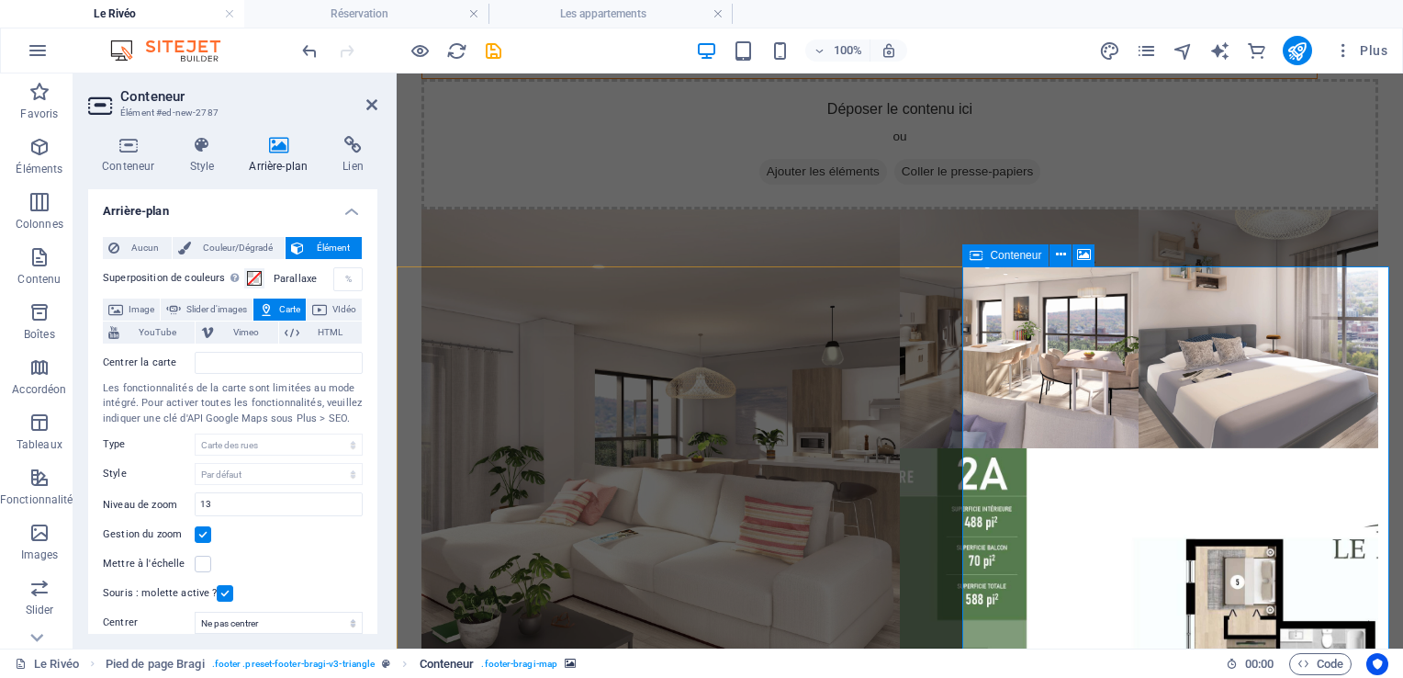
click at [512, 662] on span ". footer-bragi-map" at bounding box center [519, 664] width 76 height 22
click at [352, 667] on span ". footer .preset-footer-bragi-v3-triangle" at bounding box center [293, 664] width 163 height 22
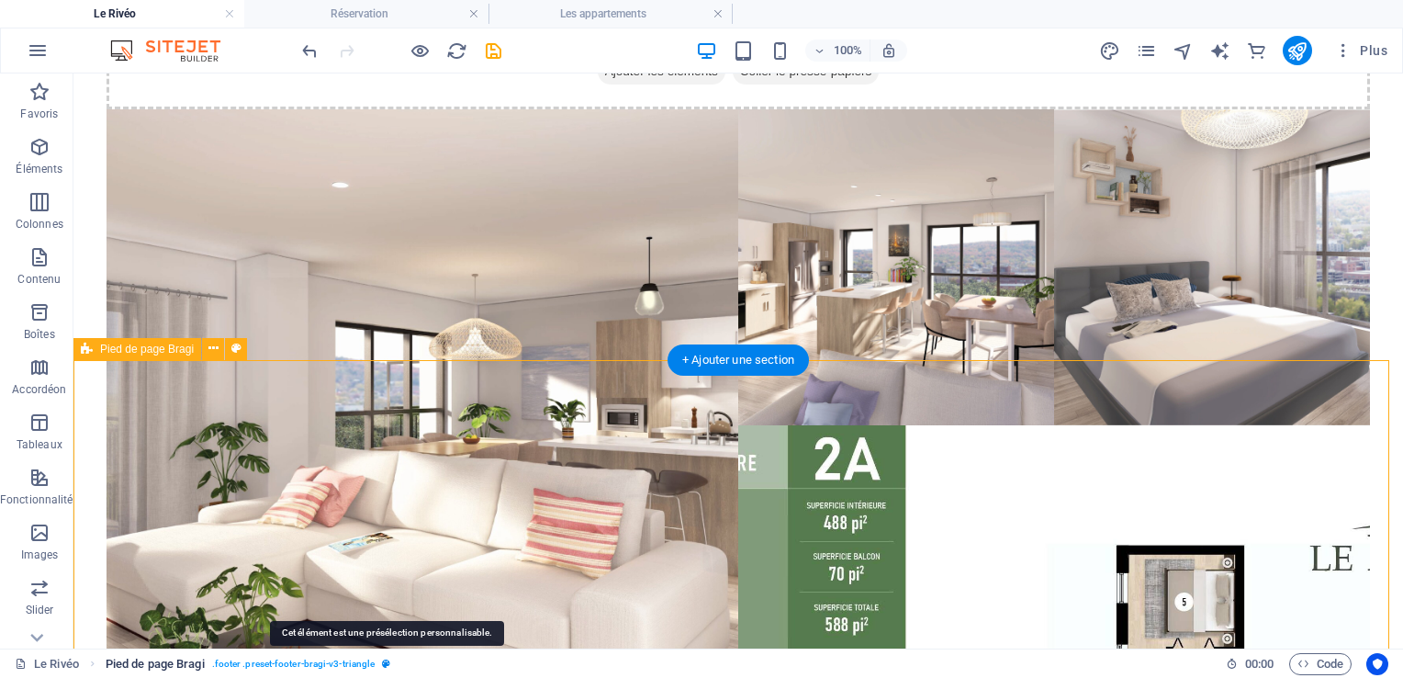
click at [384, 660] on icon "breadcrumb" at bounding box center [386, 663] width 8 height 10
select select "%"
select select "rem"
select select "px"
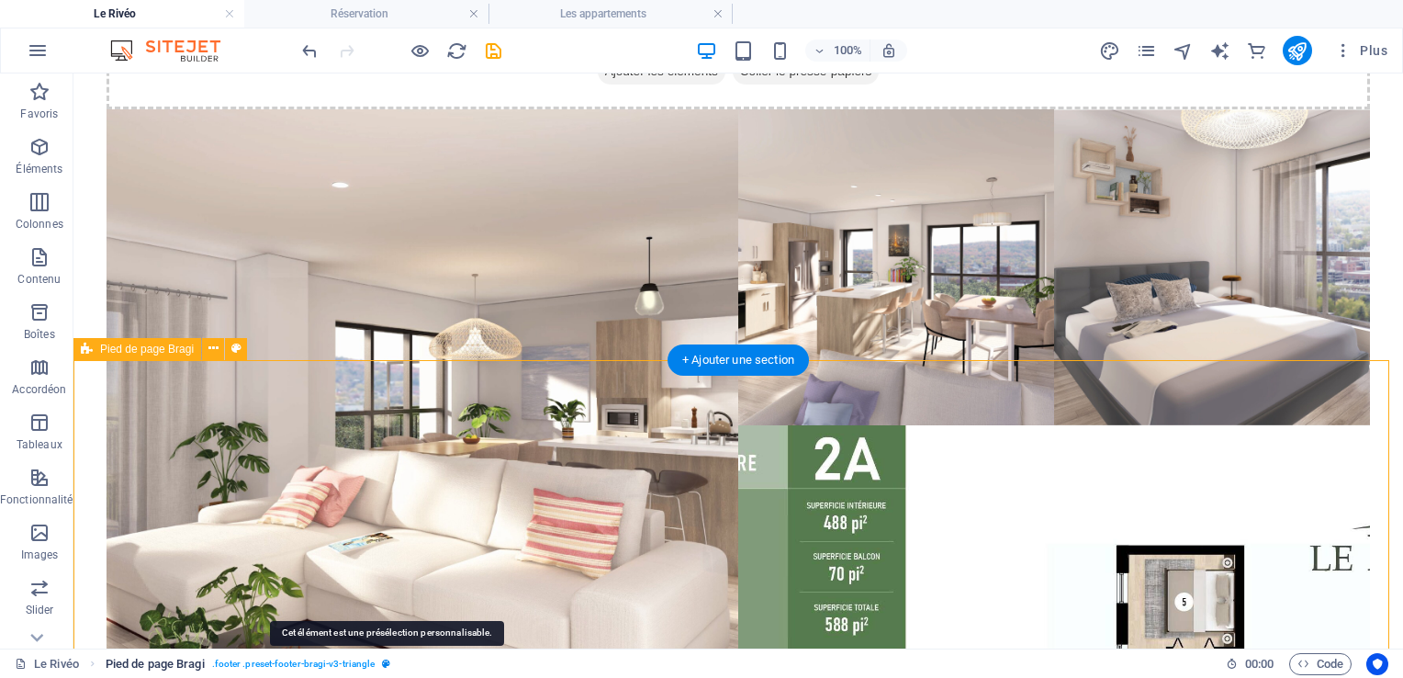
select select "rem"
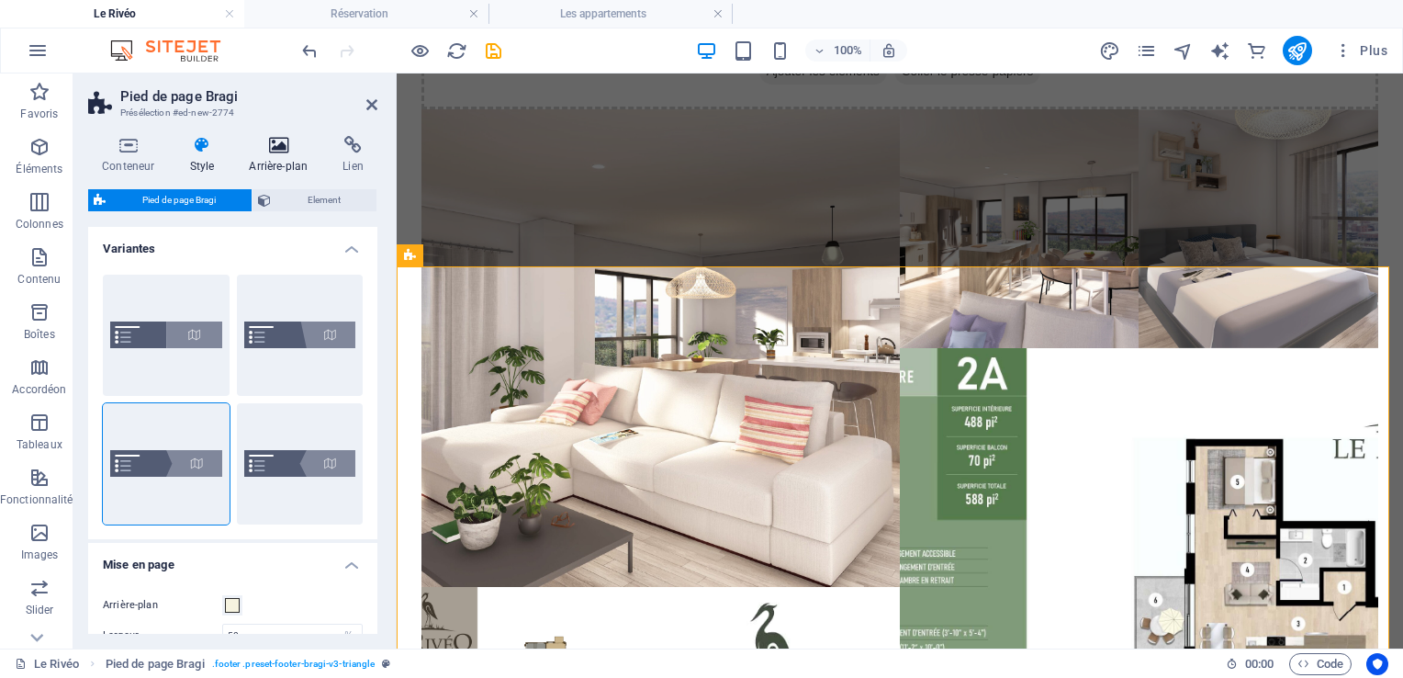
click at [283, 162] on h4 "Arrière-plan" at bounding box center [282, 155] width 94 height 39
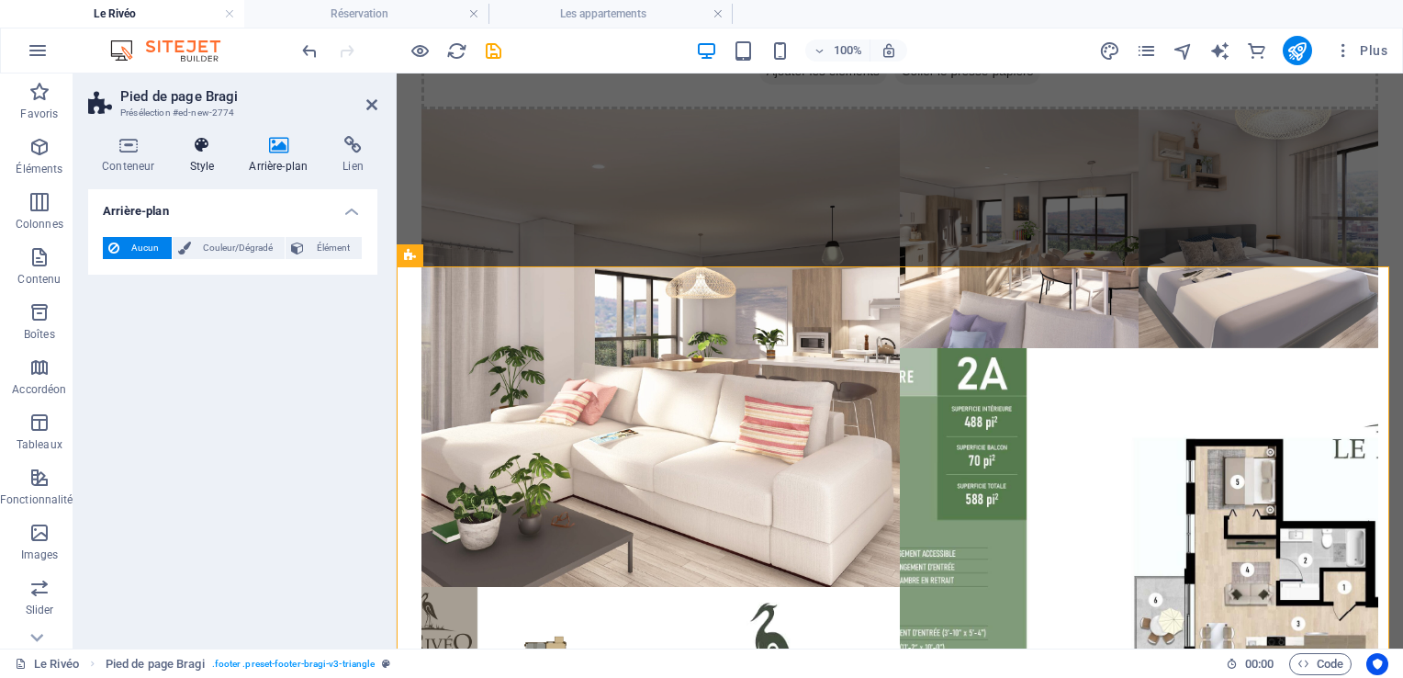
click at [192, 159] on h4 "Style" at bounding box center [205, 155] width 60 height 39
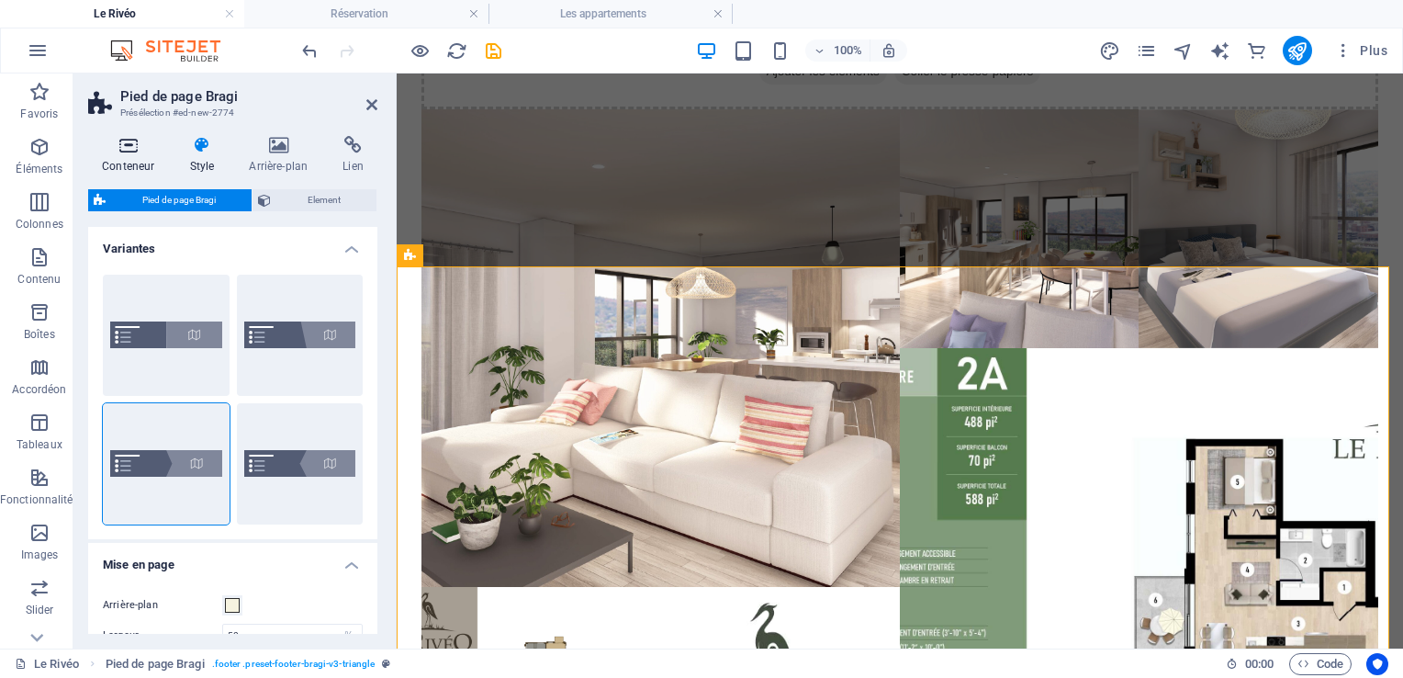
click at [132, 146] on icon at bounding box center [128, 145] width 80 height 18
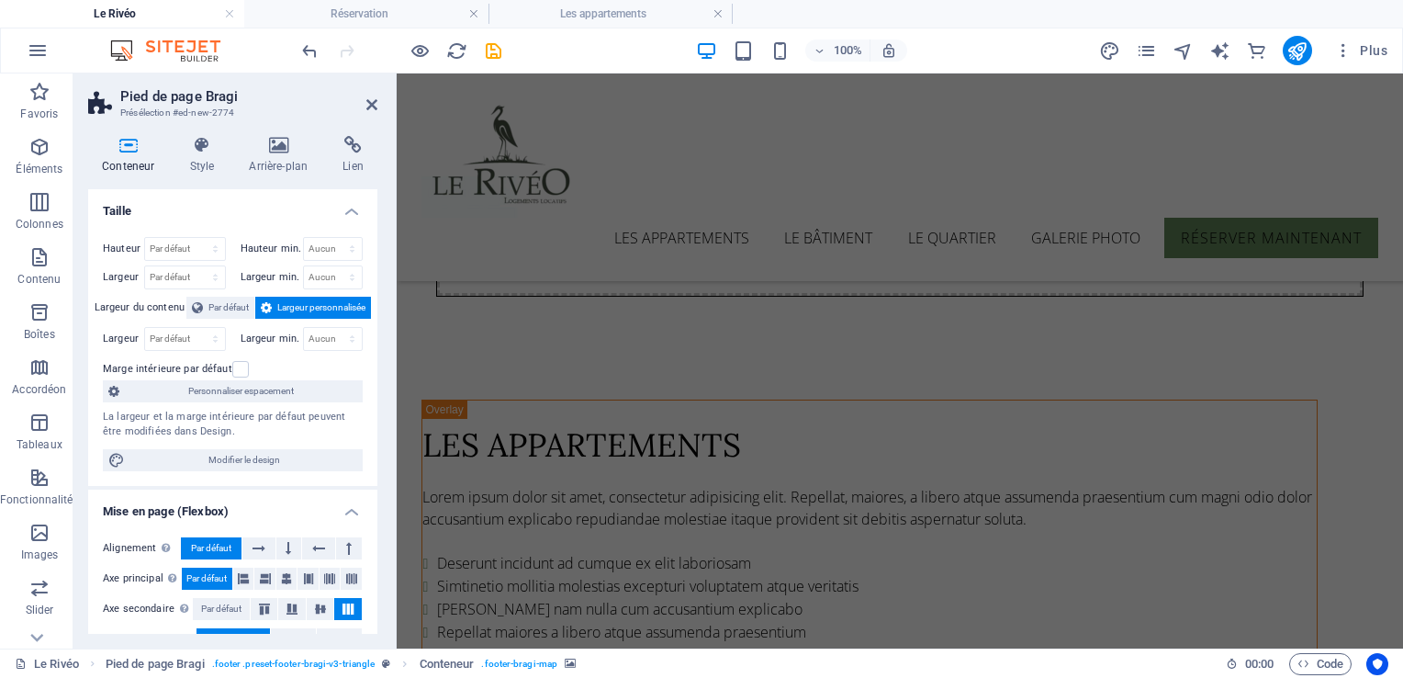
scroll to position [2336, 0]
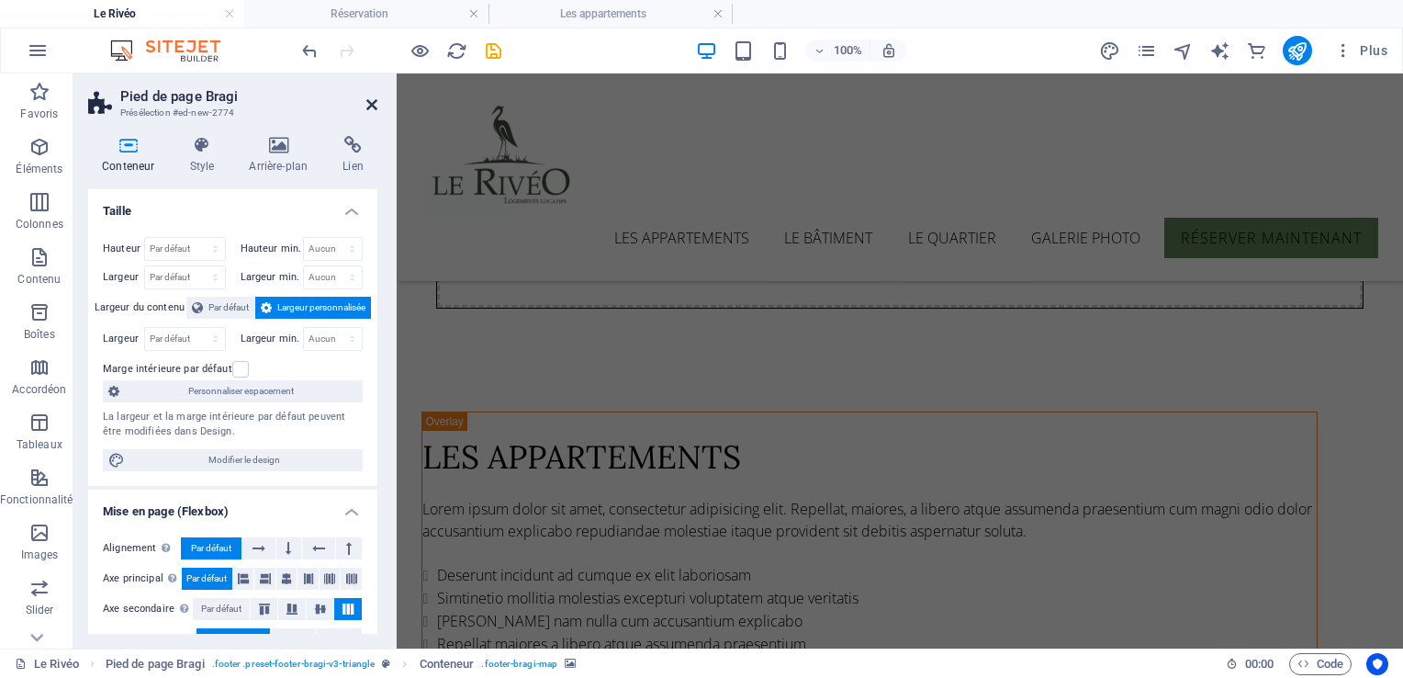
click at [374, 103] on icon at bounding box center [371, 104] width 11 height 15
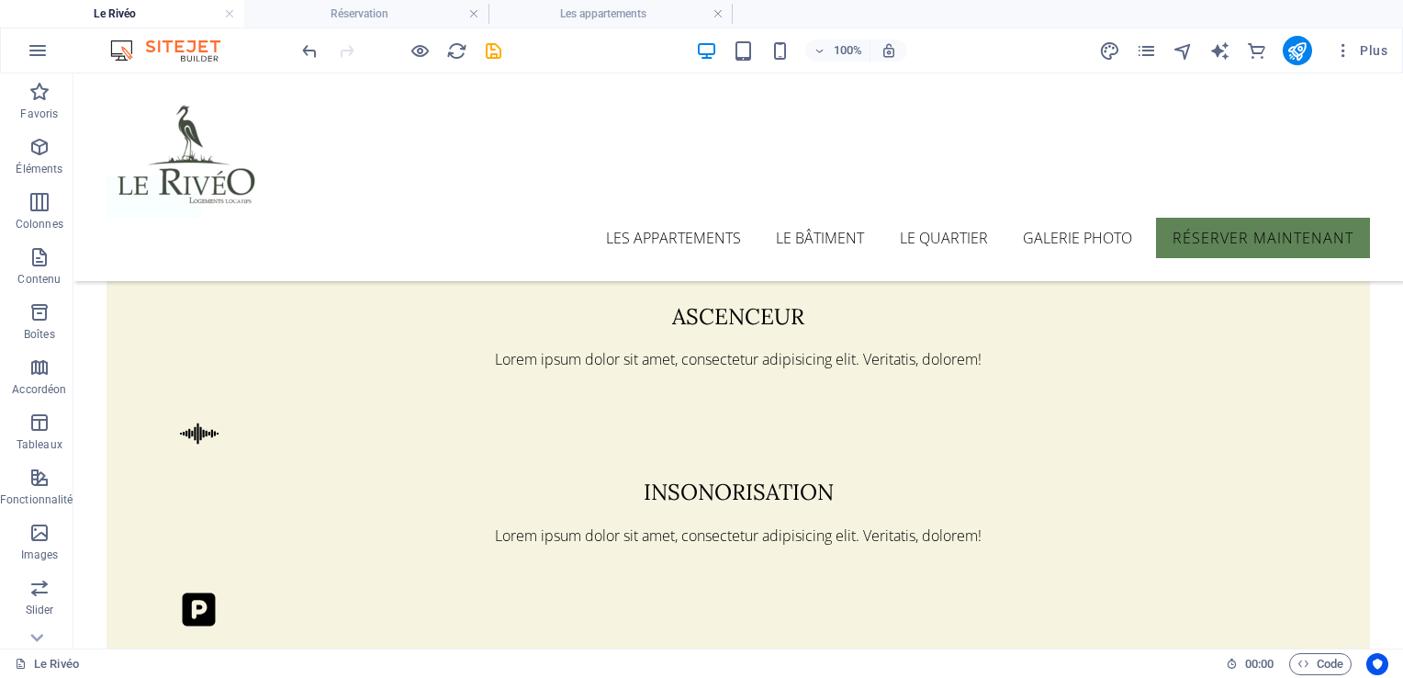
scroll to position [1629, 0]
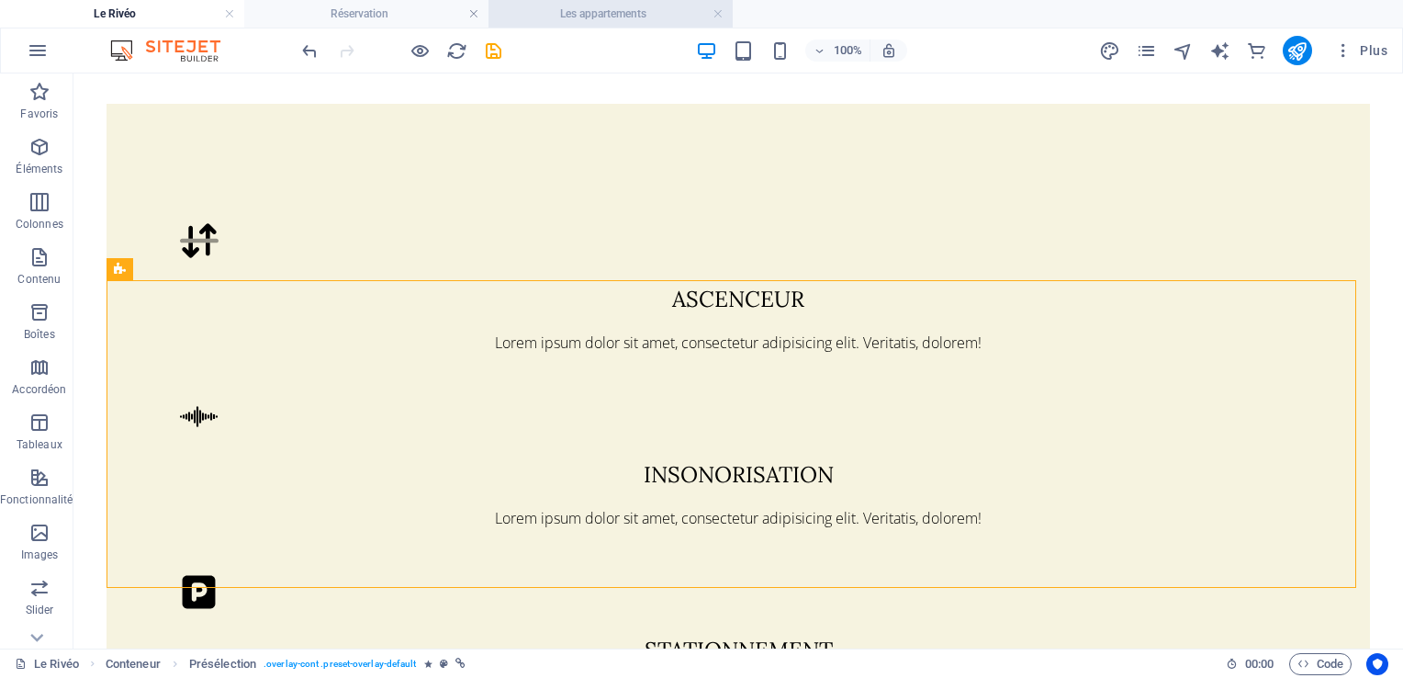
click at [580, 16] on h4 "Les appartements" at bounding box center [610, 14] width 244 height 20
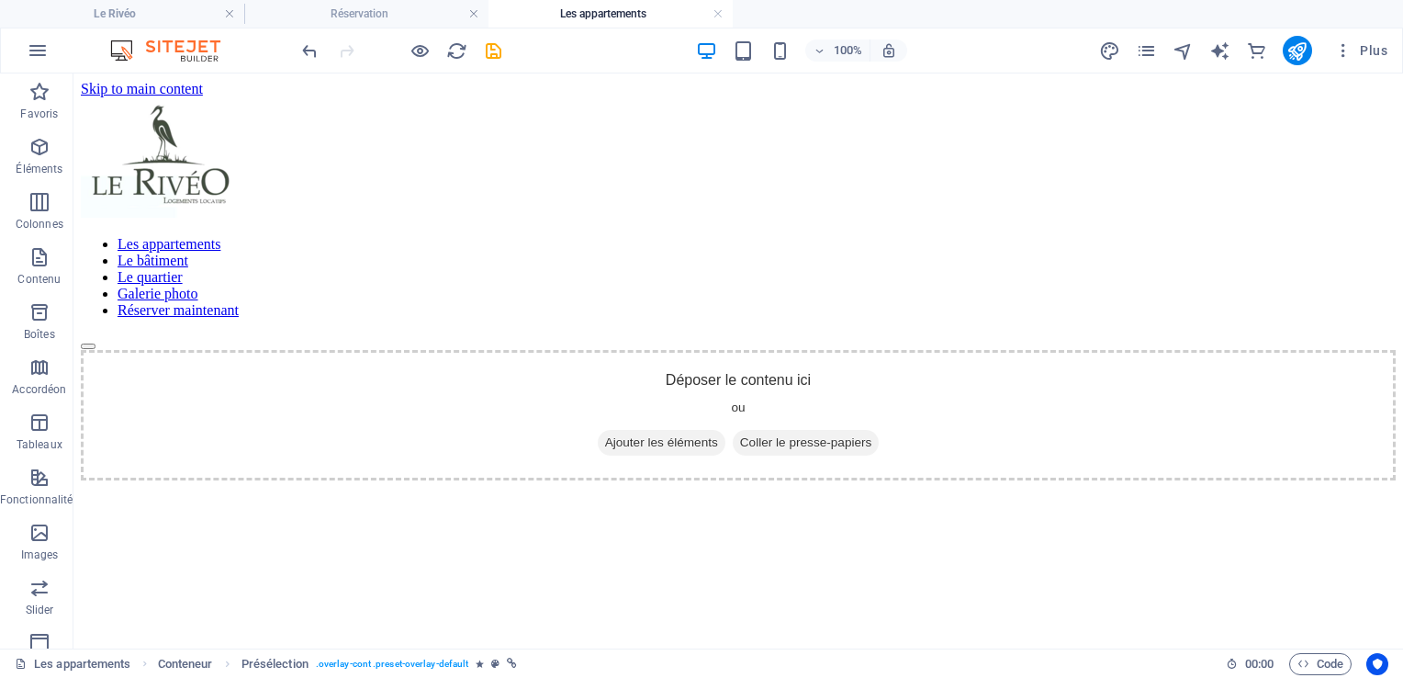
scroll to position [0, 0]
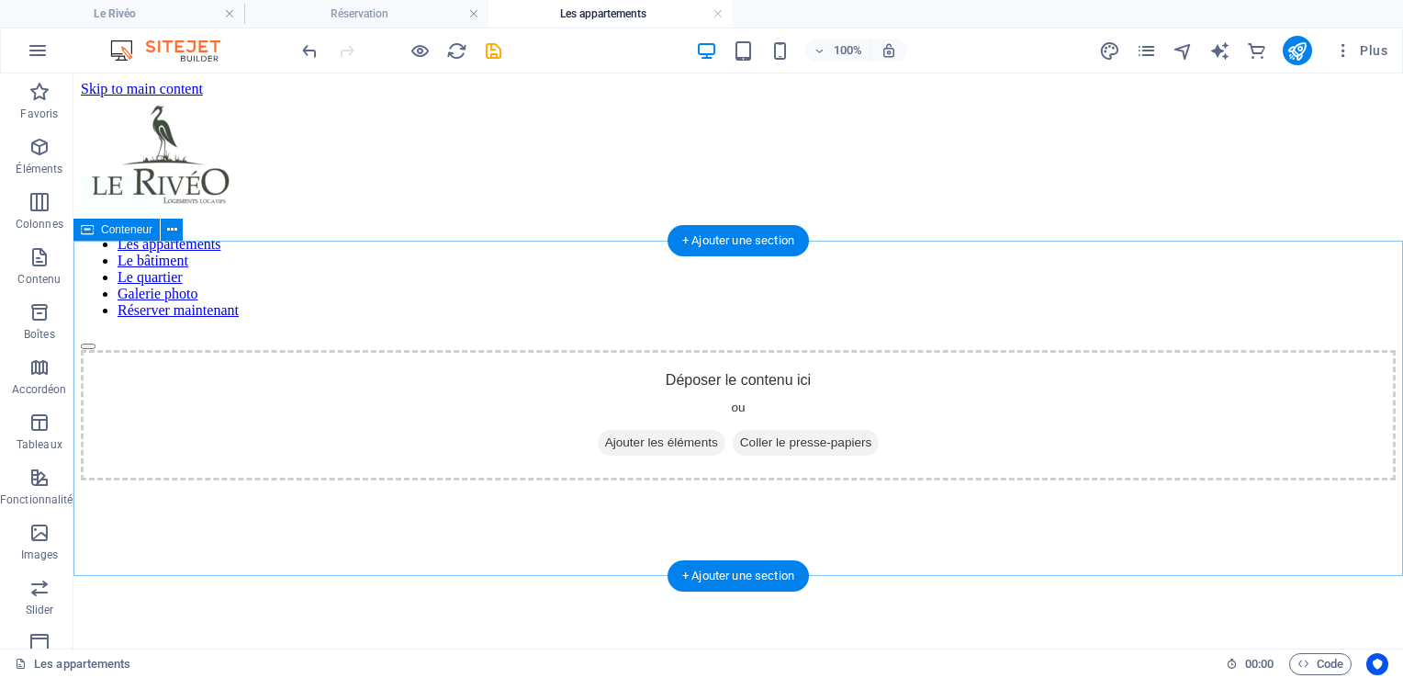
click at [639, 440] on span "Ajouter les éléments" at bounding box center [662, 443] width 128 height 26
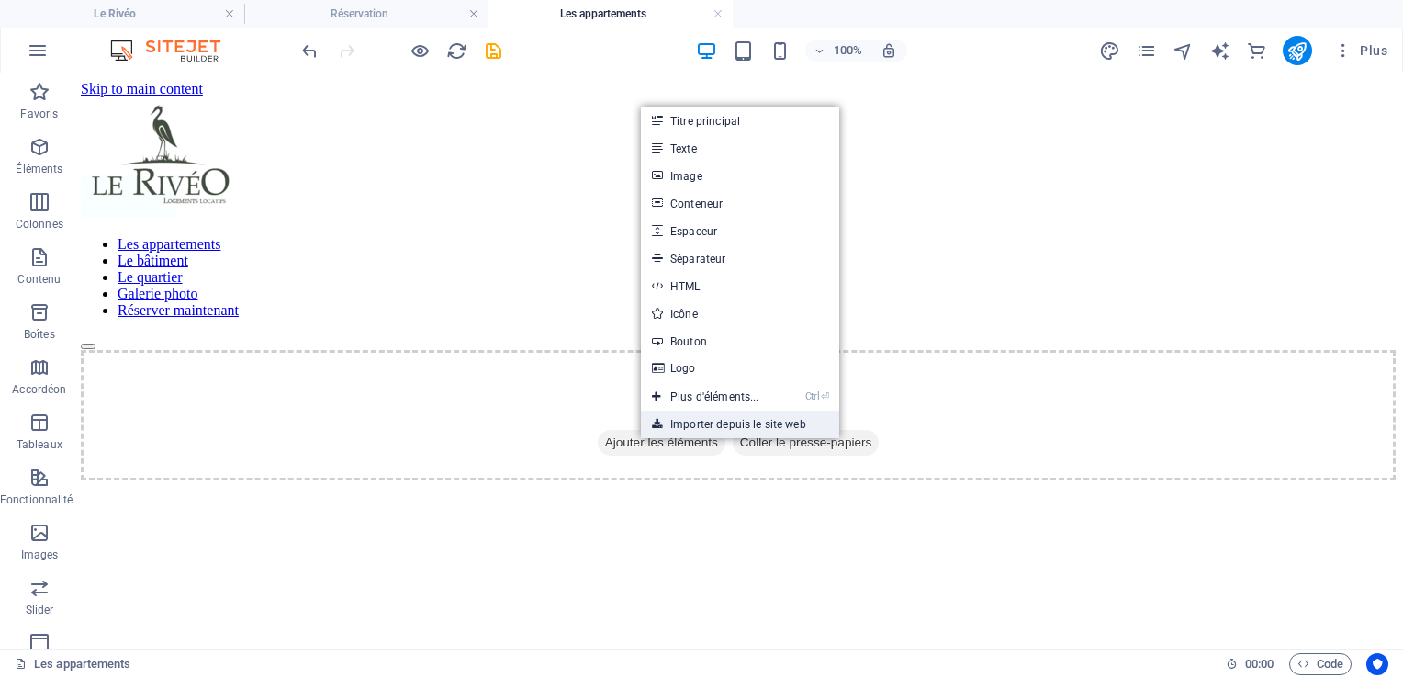
click at [690, 427] on link "Importer depuis le site web" at bounding box center [740, 424] width 198 height 28
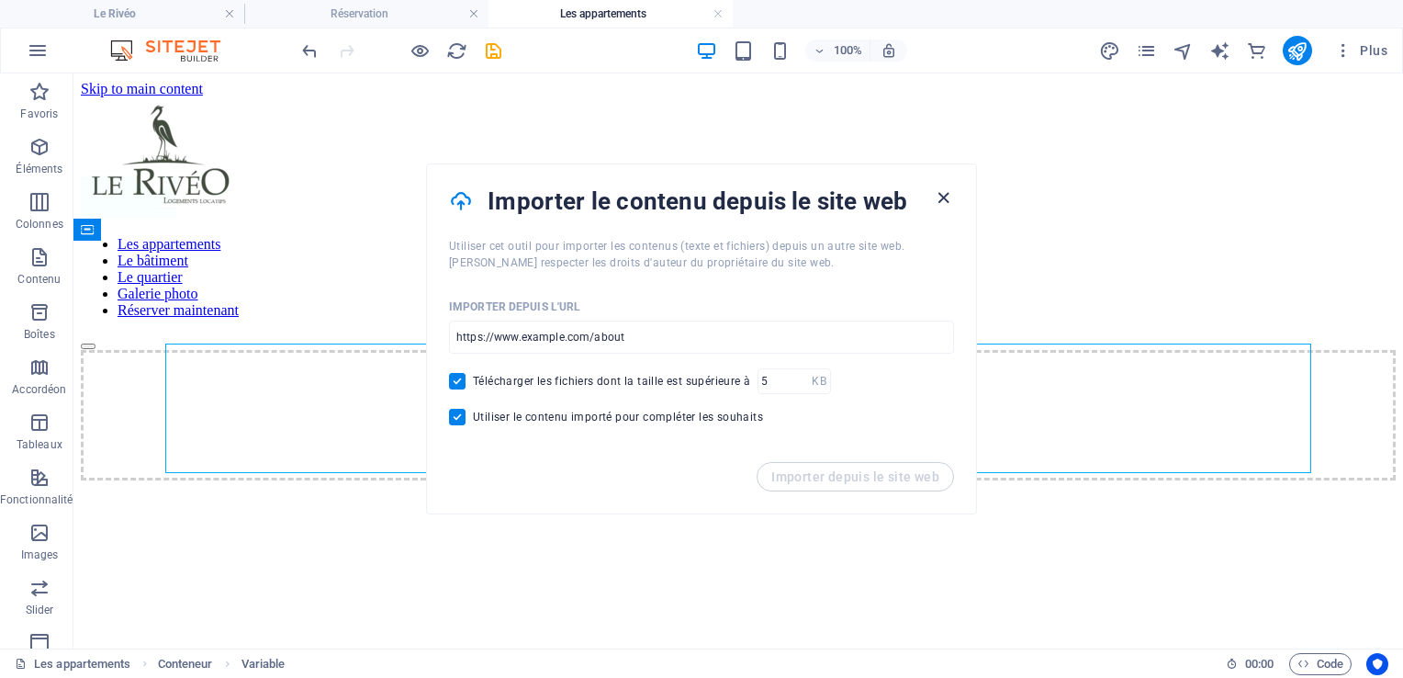
click at [942, 191] on icon "button" at bounding box center [943, 197] width 21 height 21
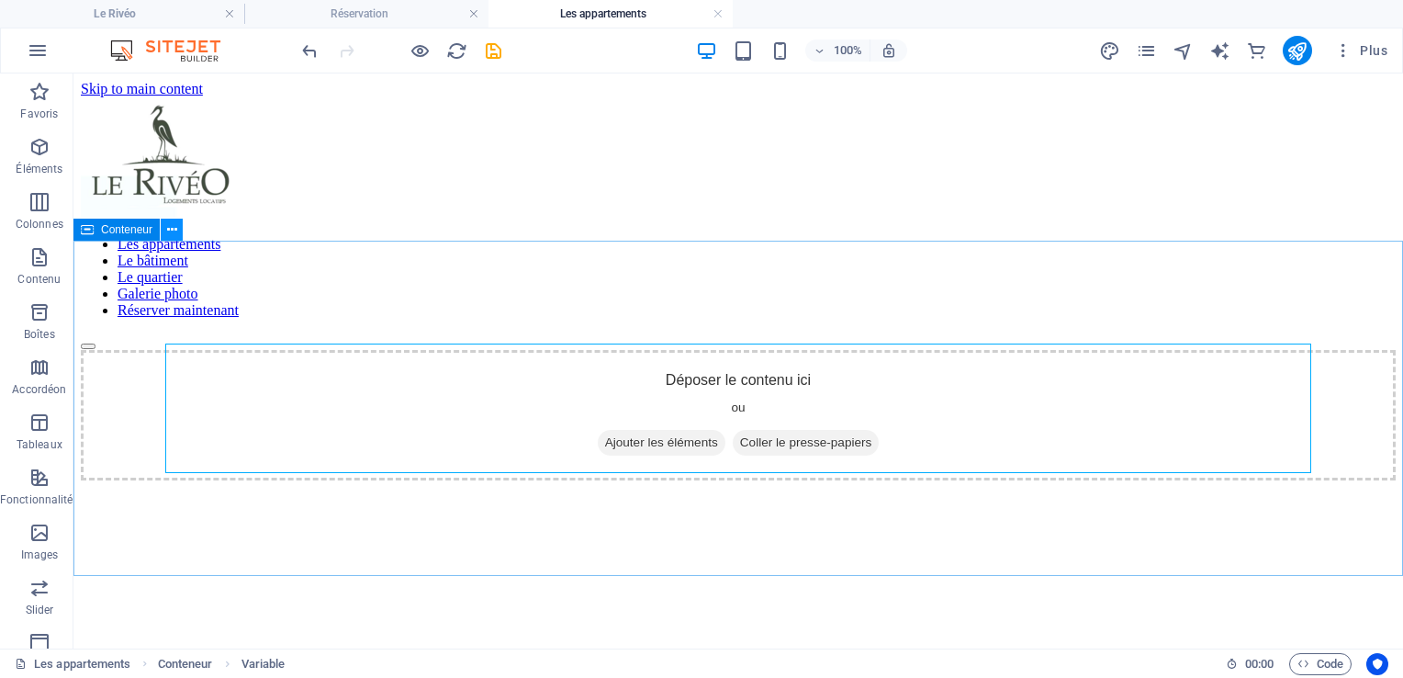
click at [177, 234] on button at bounding box center [172, 229] width 22 height 22
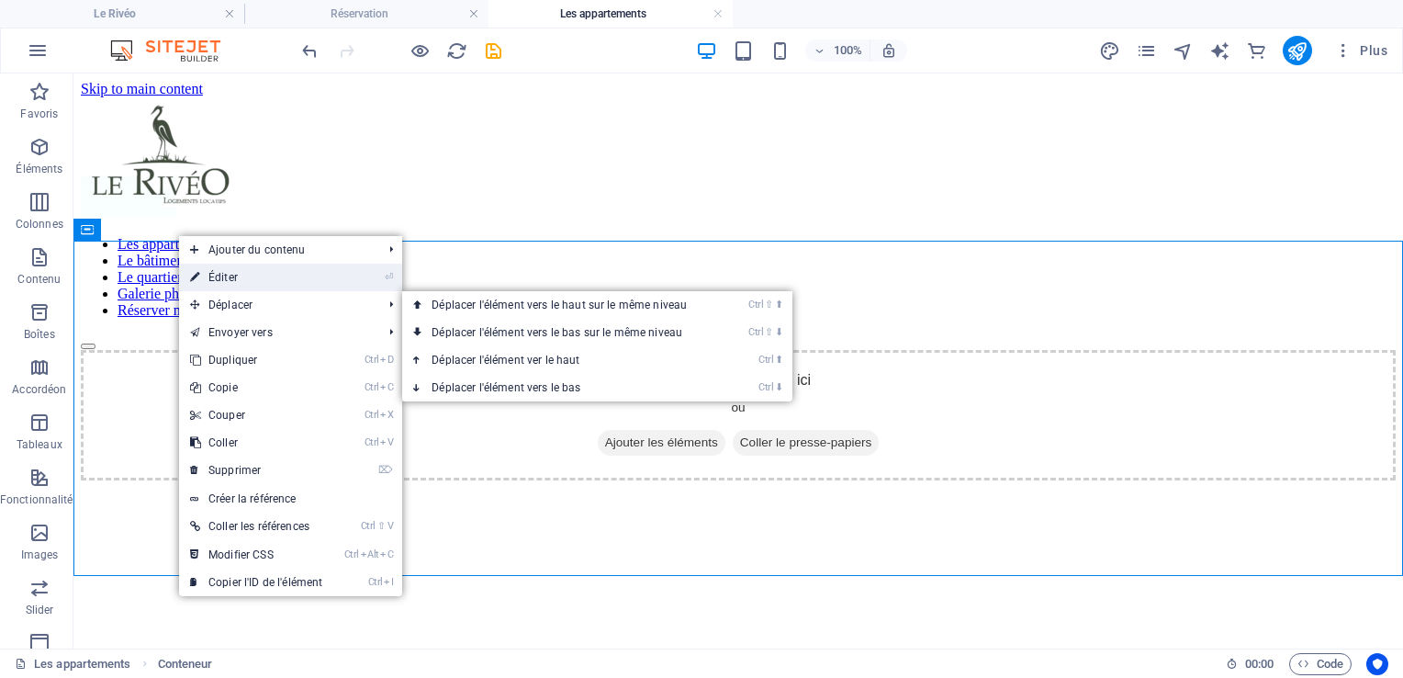
click at [258, 281] on link "⏎ Éditer" at bounding box center [256, 277] width 154 height 28
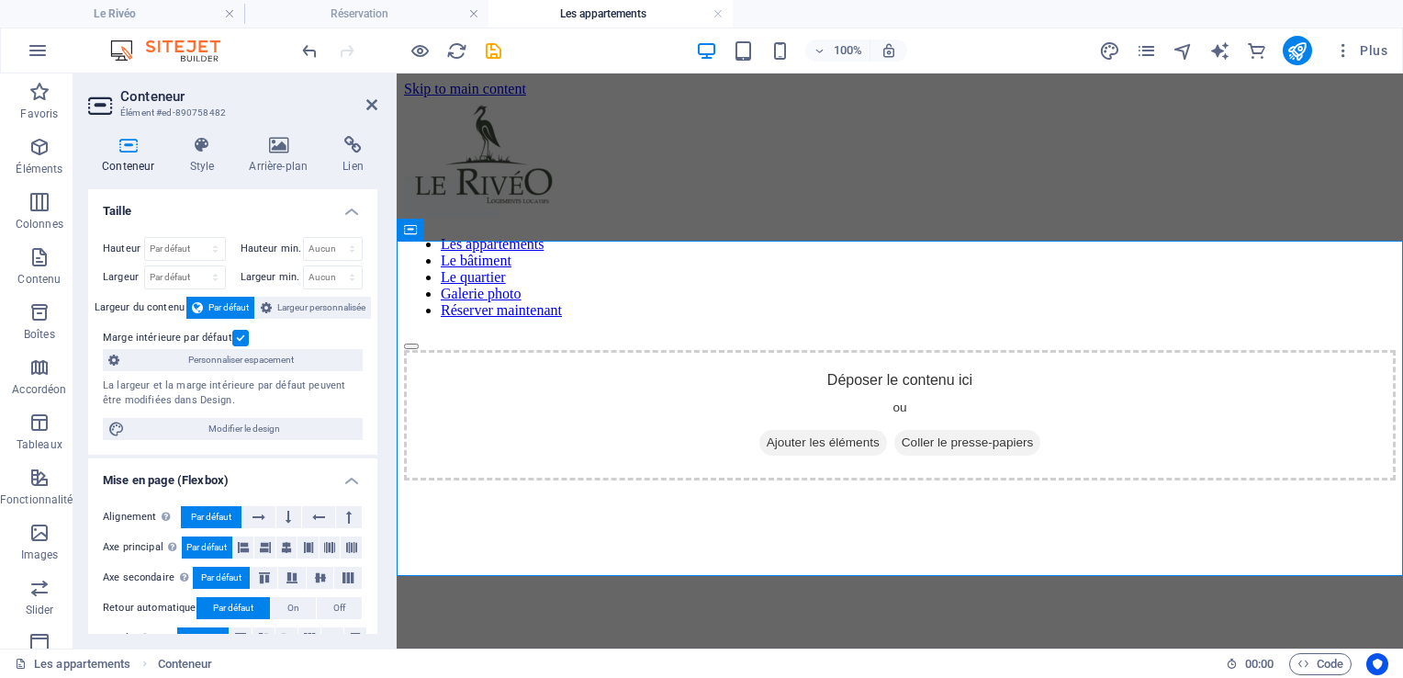
click at [378, 107] on aside "Conteneur Élément #ed-890758482 Conteneur Style Arrière-plan Lien Taille Hauteu…" at bounding box center [234, 360] width 323 height 575
click at [373, 106] on icon at bounding box center [371, 104] width 11 height 15
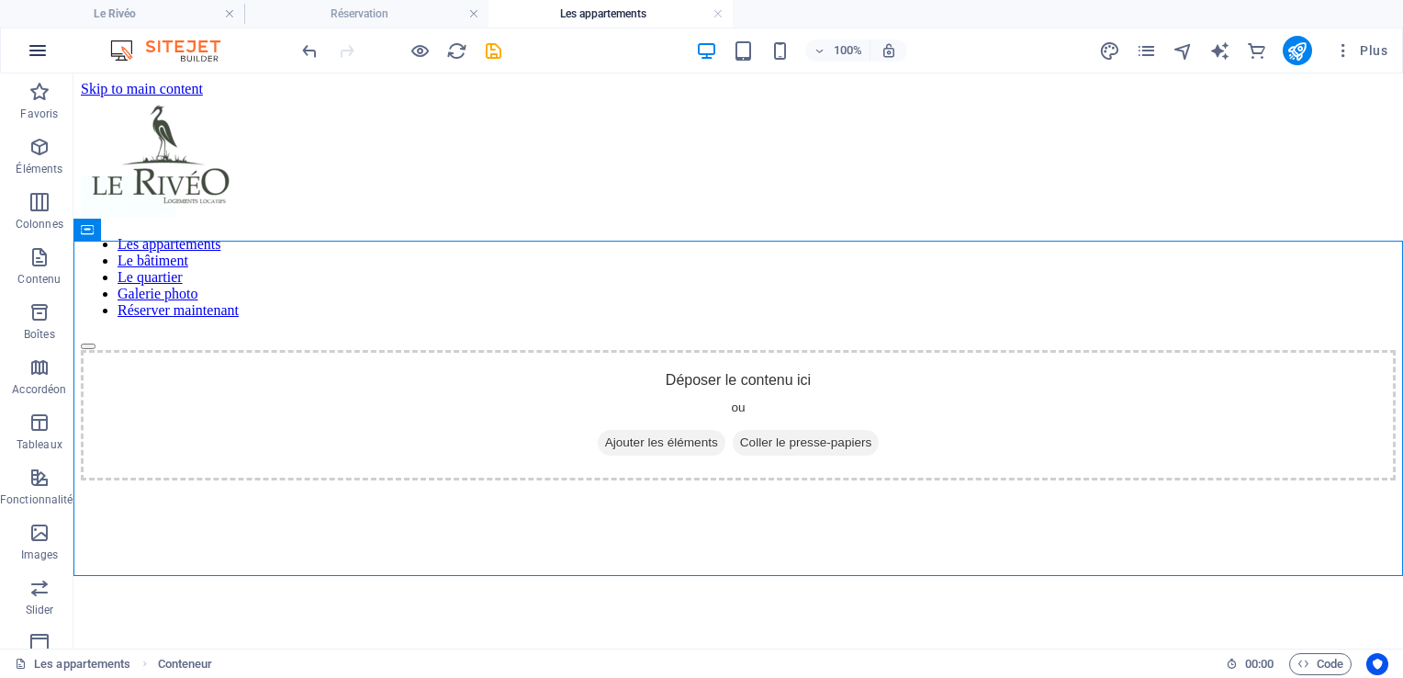
click at [50, 55] on button "button" at bounding box center [38, 50] width 44 height 44
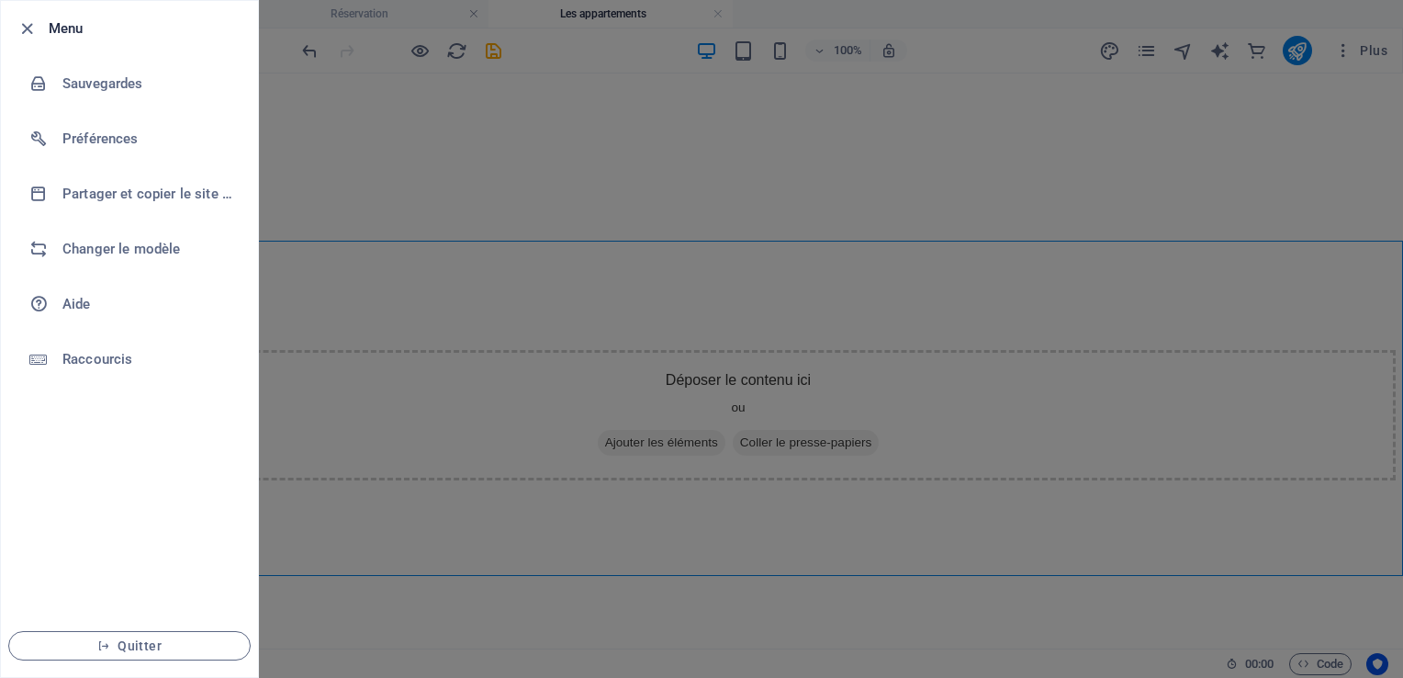
click at [357, 531] on div at bounding box center [701, 339] width 1403 height 678
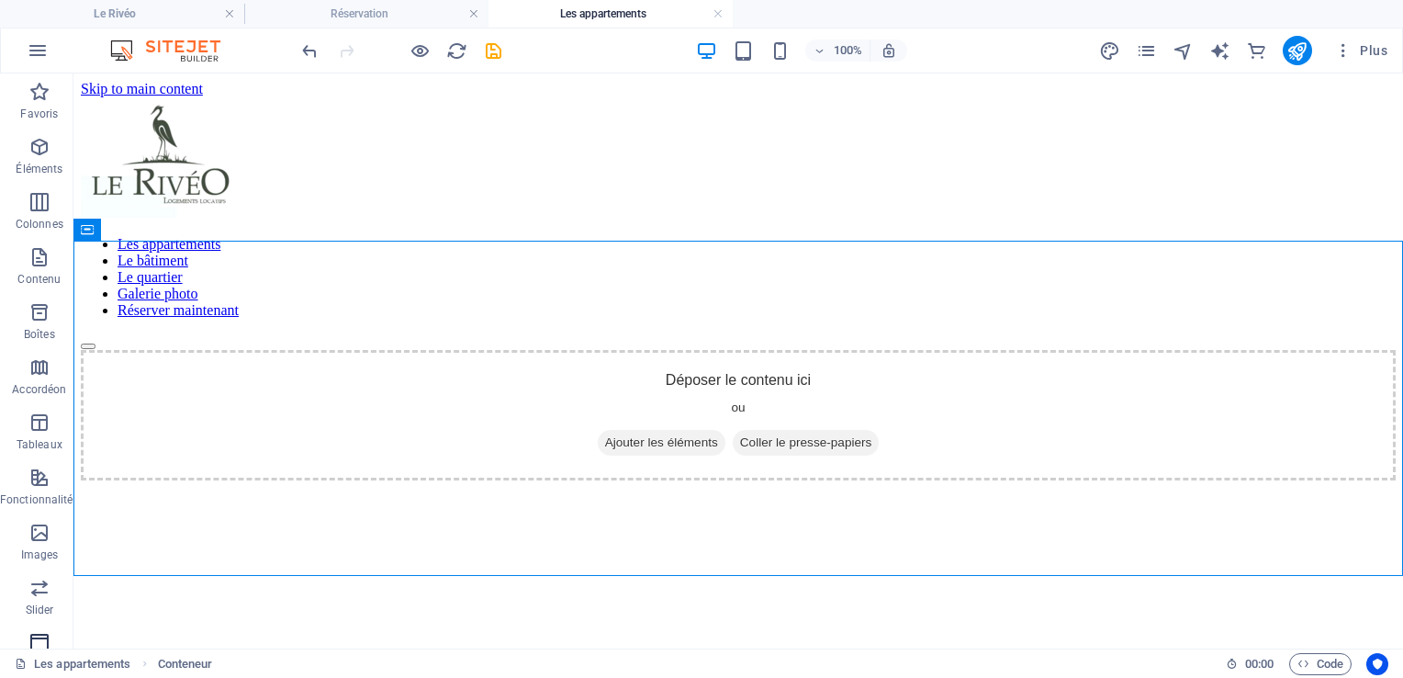
click at [47, 641] on icon "button" at bounding box center [39, 643] width 22 height 22
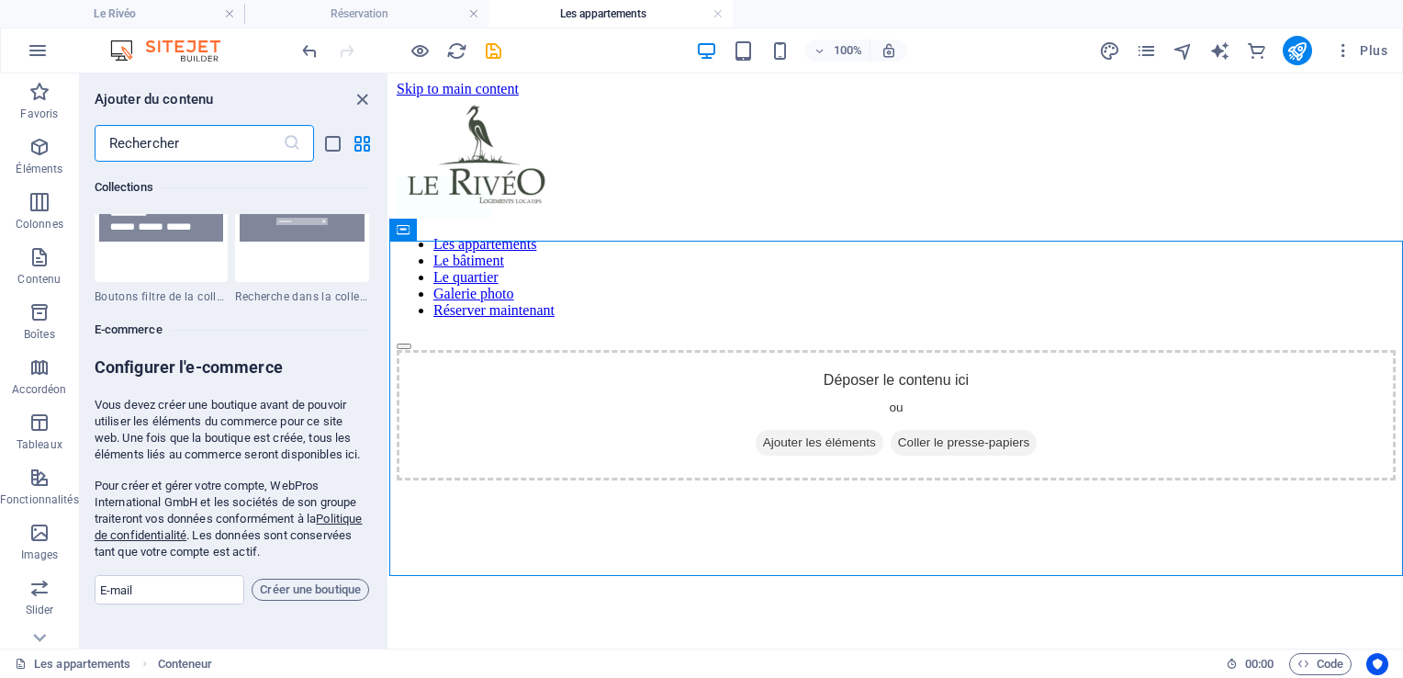
scroll to position [17578, 0]
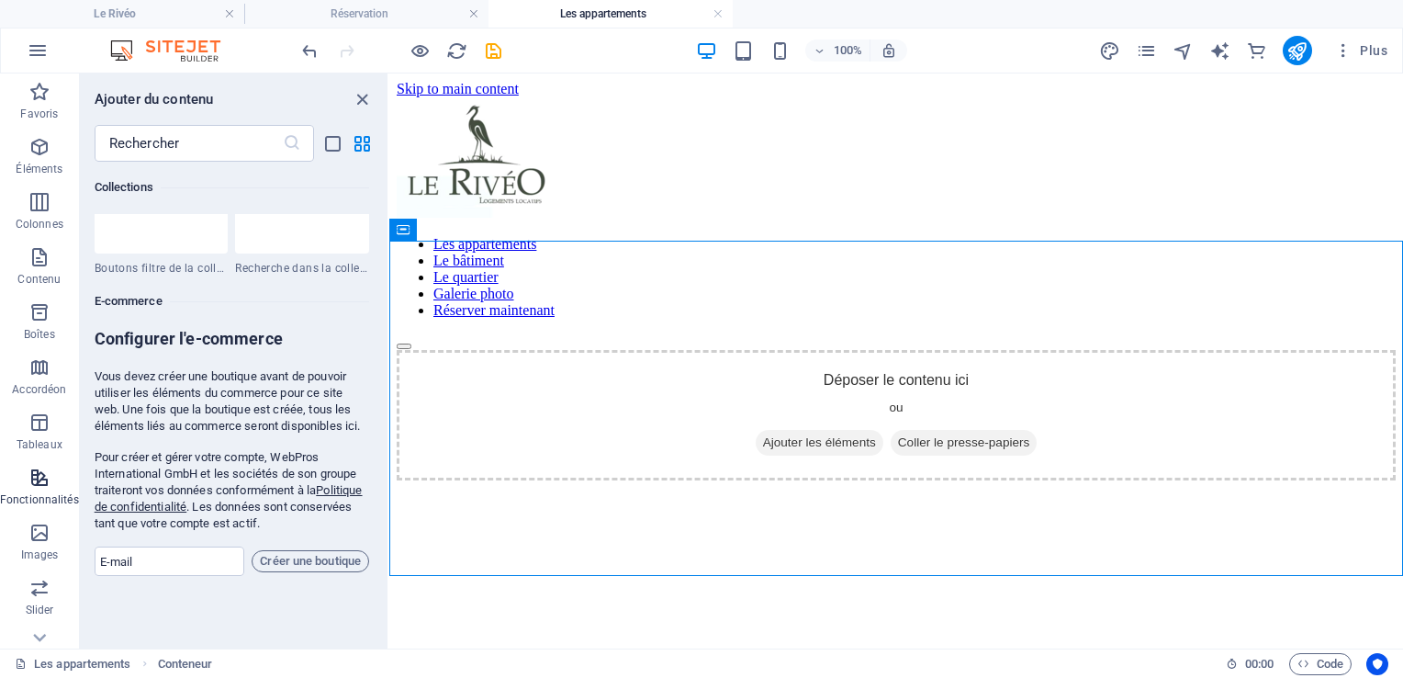
click at [46, 494] on p "Fonctionnalités" at bounding box center [39, 499] width 79 height 15
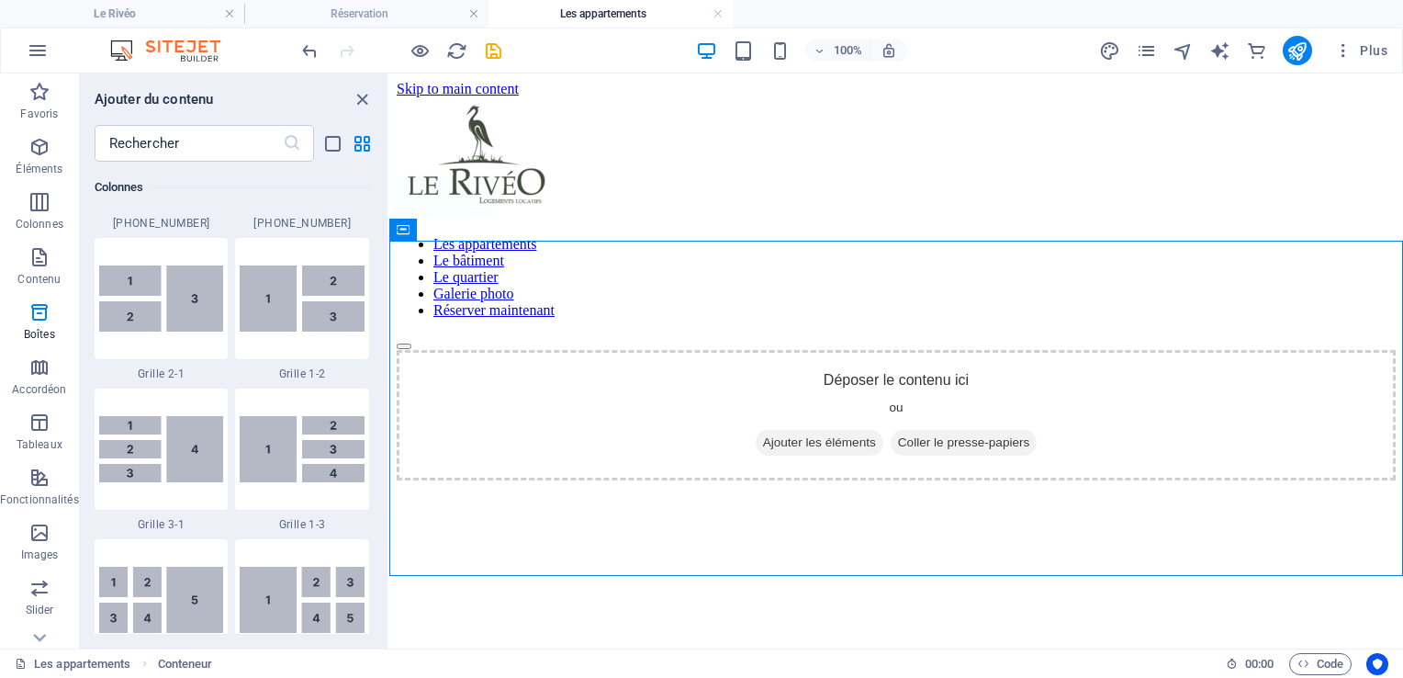
scroll to position [717, 0]
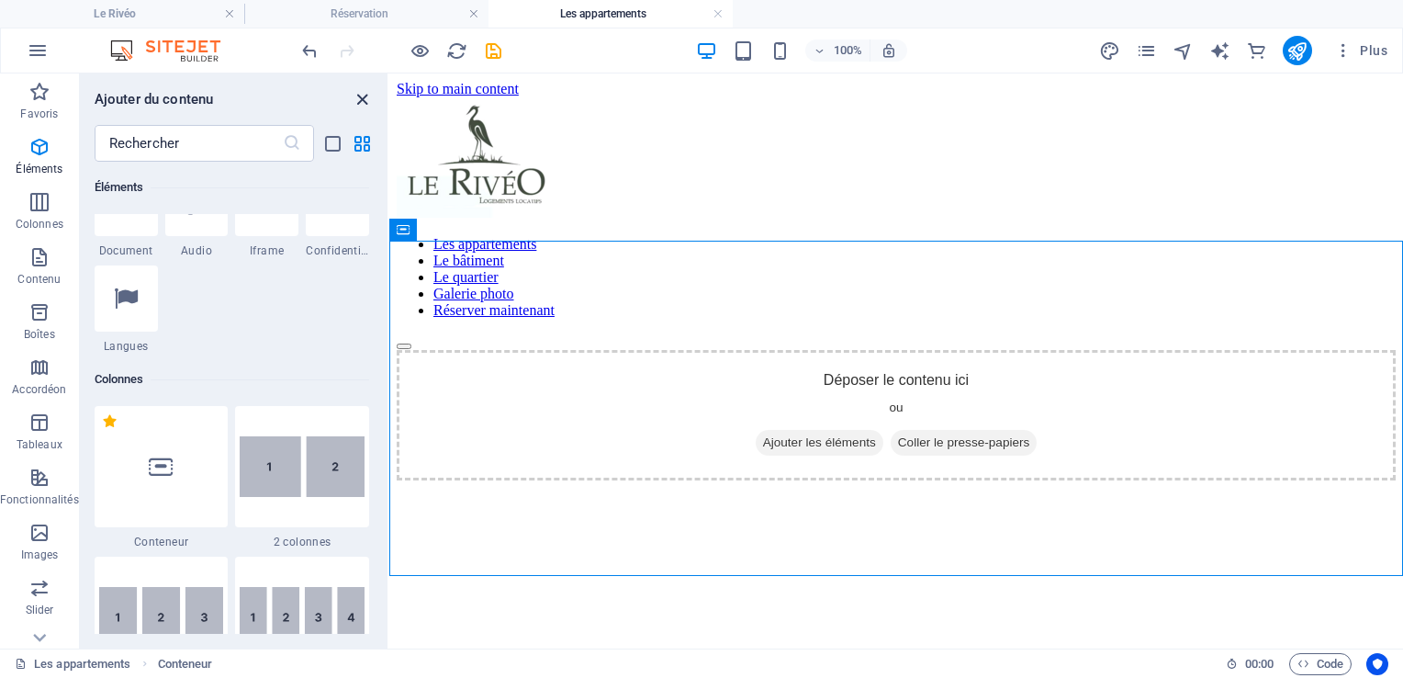
click at [366, 96] on icon "close panel" at bounding box center [362, 99] width 21 height 21
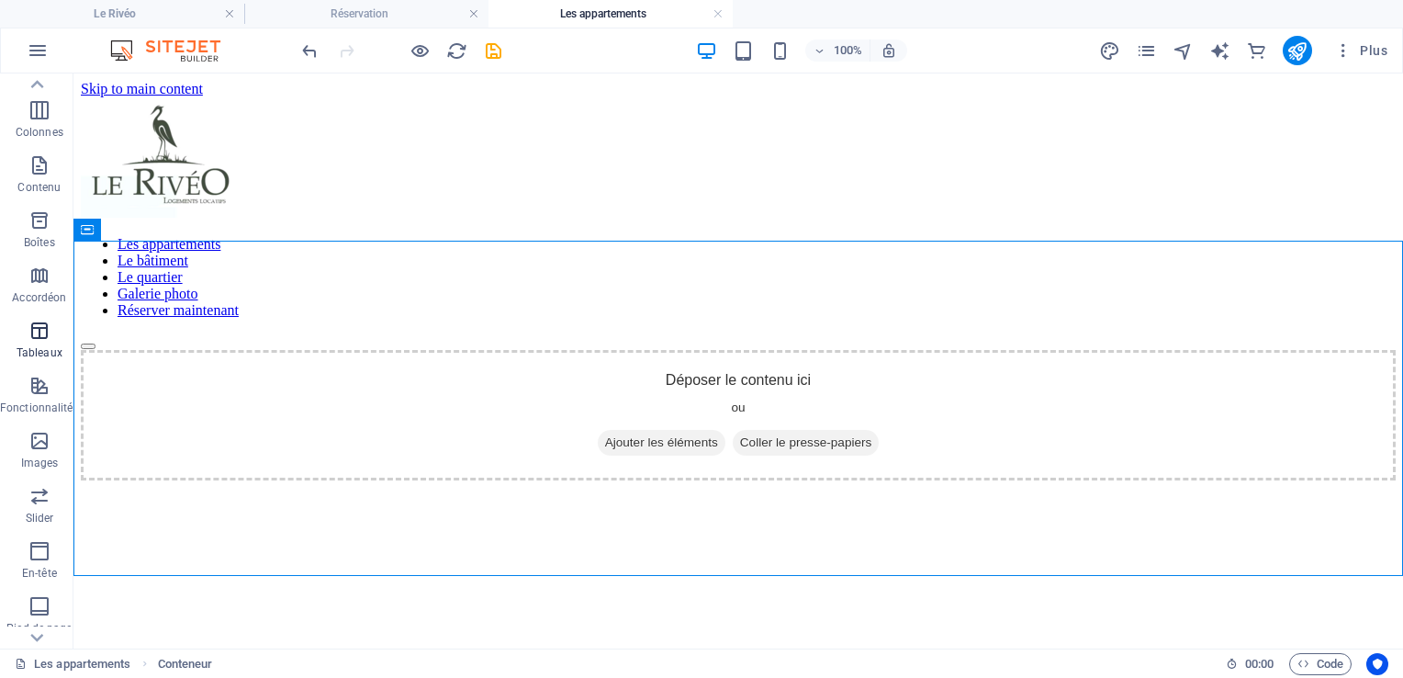
scroll to position [184, 0]
click at [50, 297] on span "Fonctionnalités" at bounding box center [39, 305] width 79 height 44
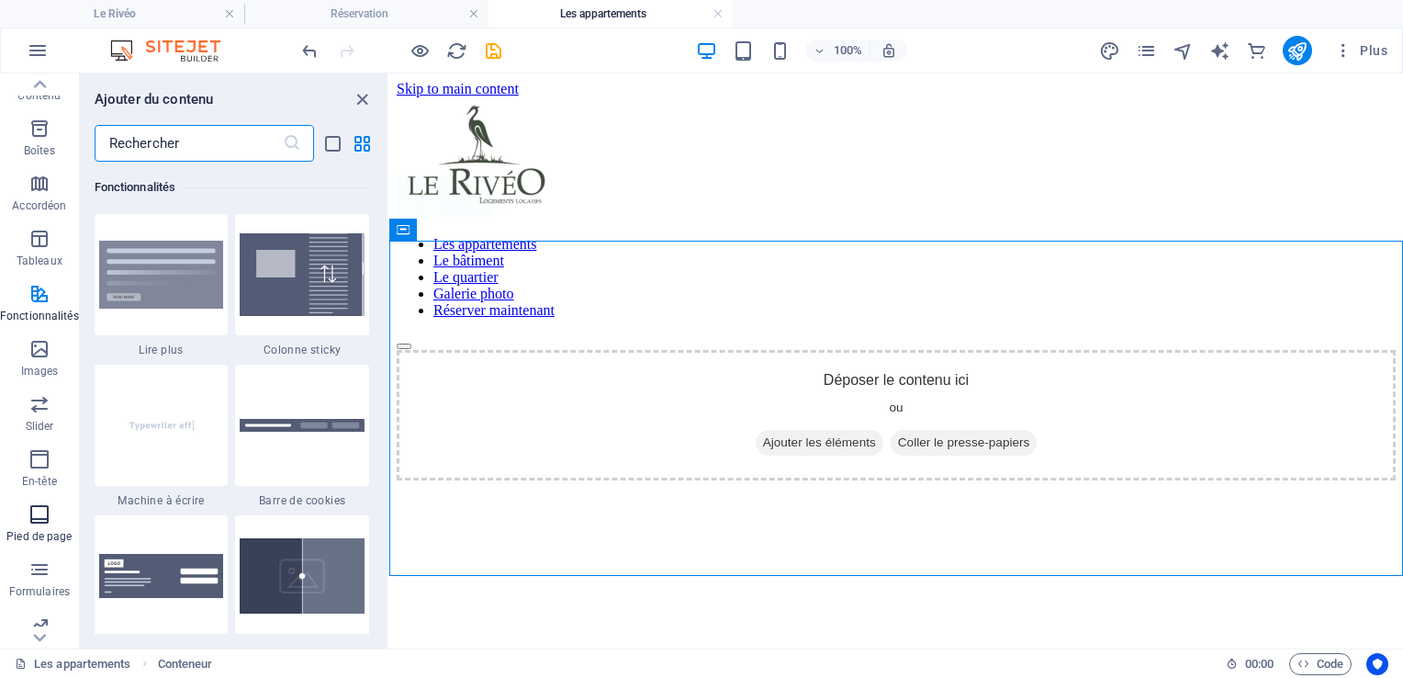
scroll to position [306, 0]
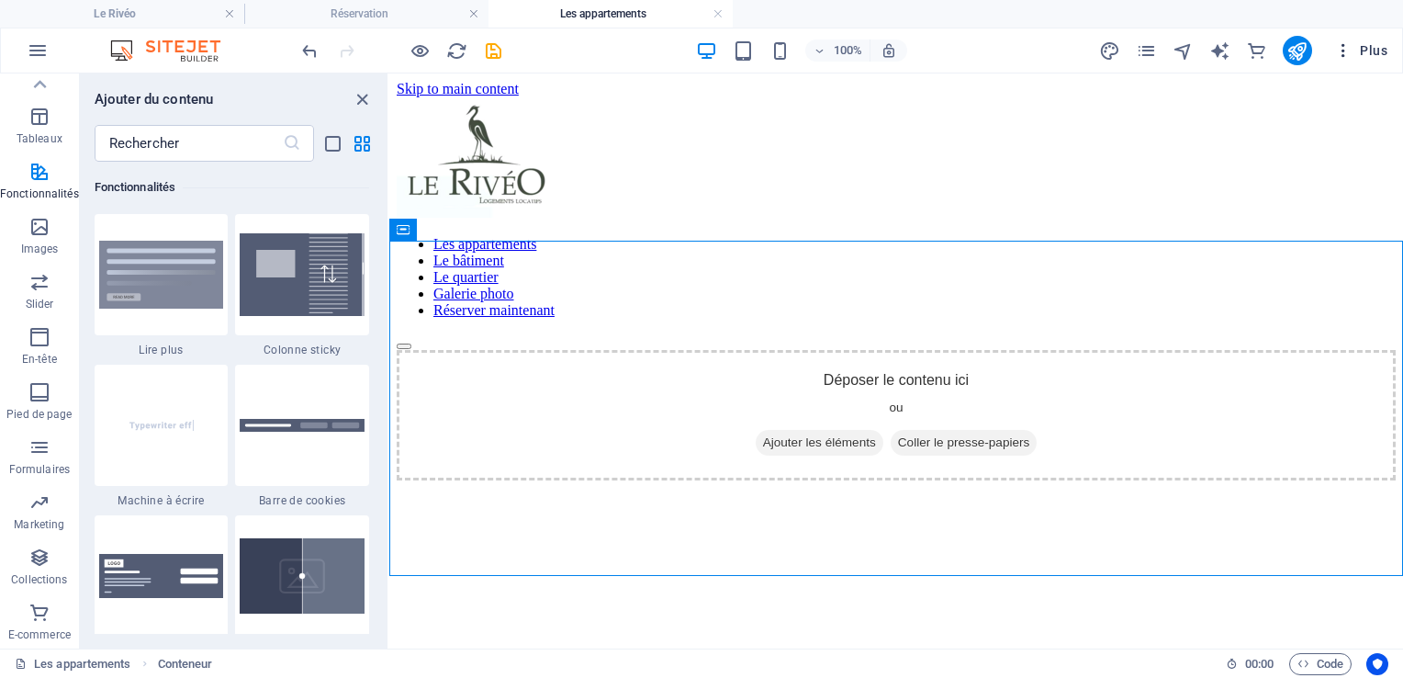
click at [1348, 50] on icon "button" at bounding box center [1343, 50] width 18 height 18
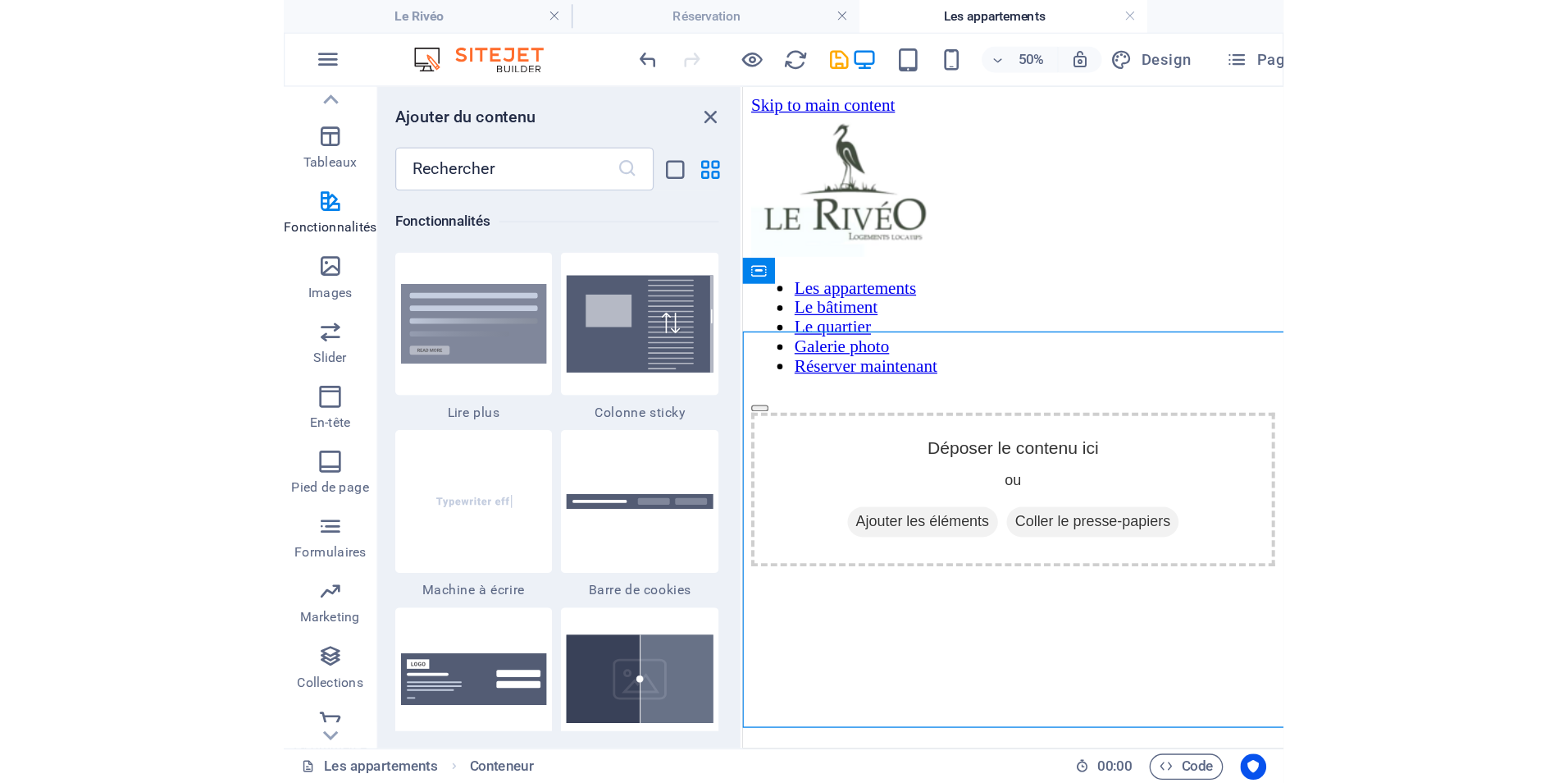
scroll to position [97, 0]
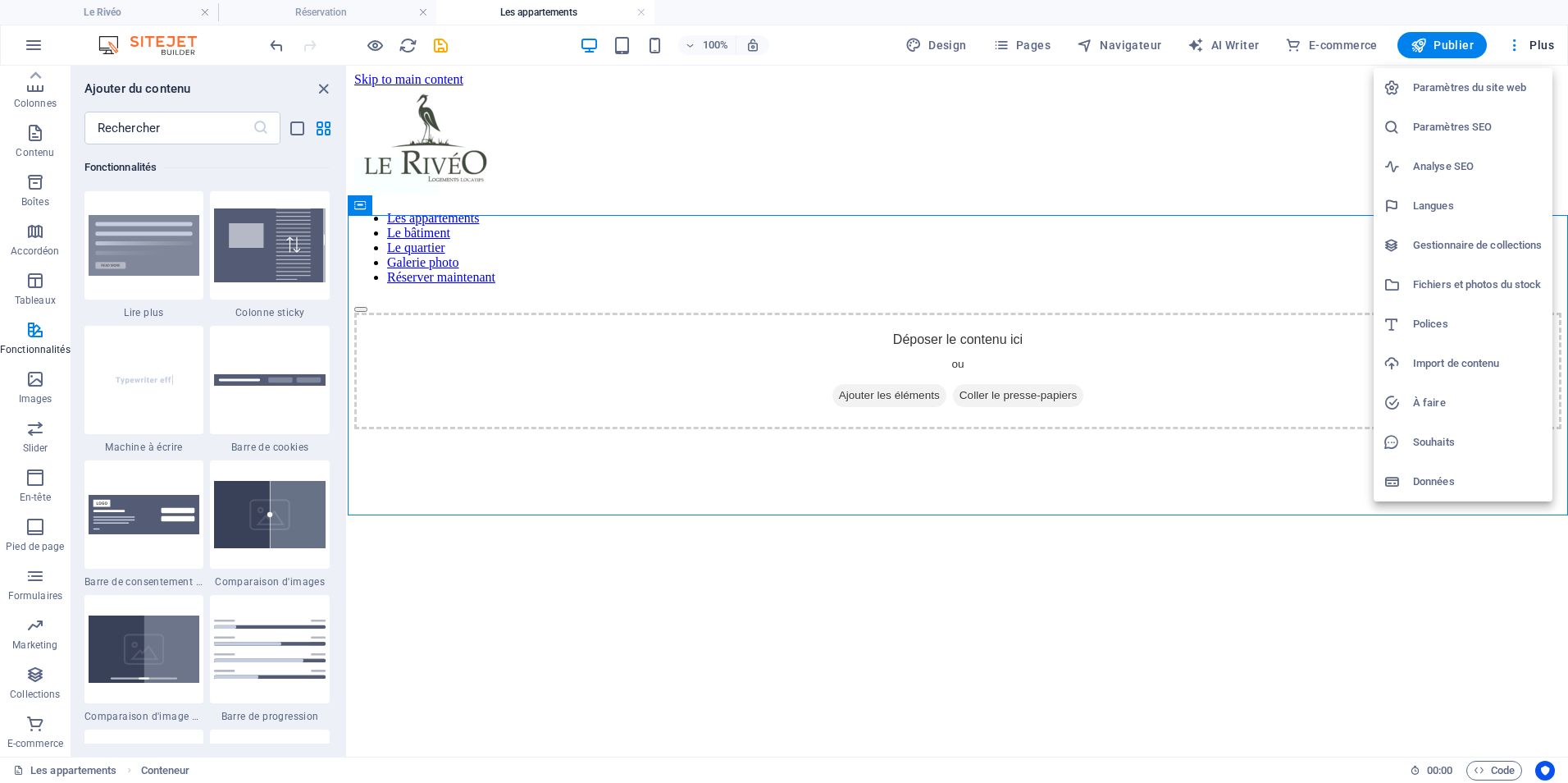
click at [35, 605] on div at bounding box center [784, 392] width 1568 height 783
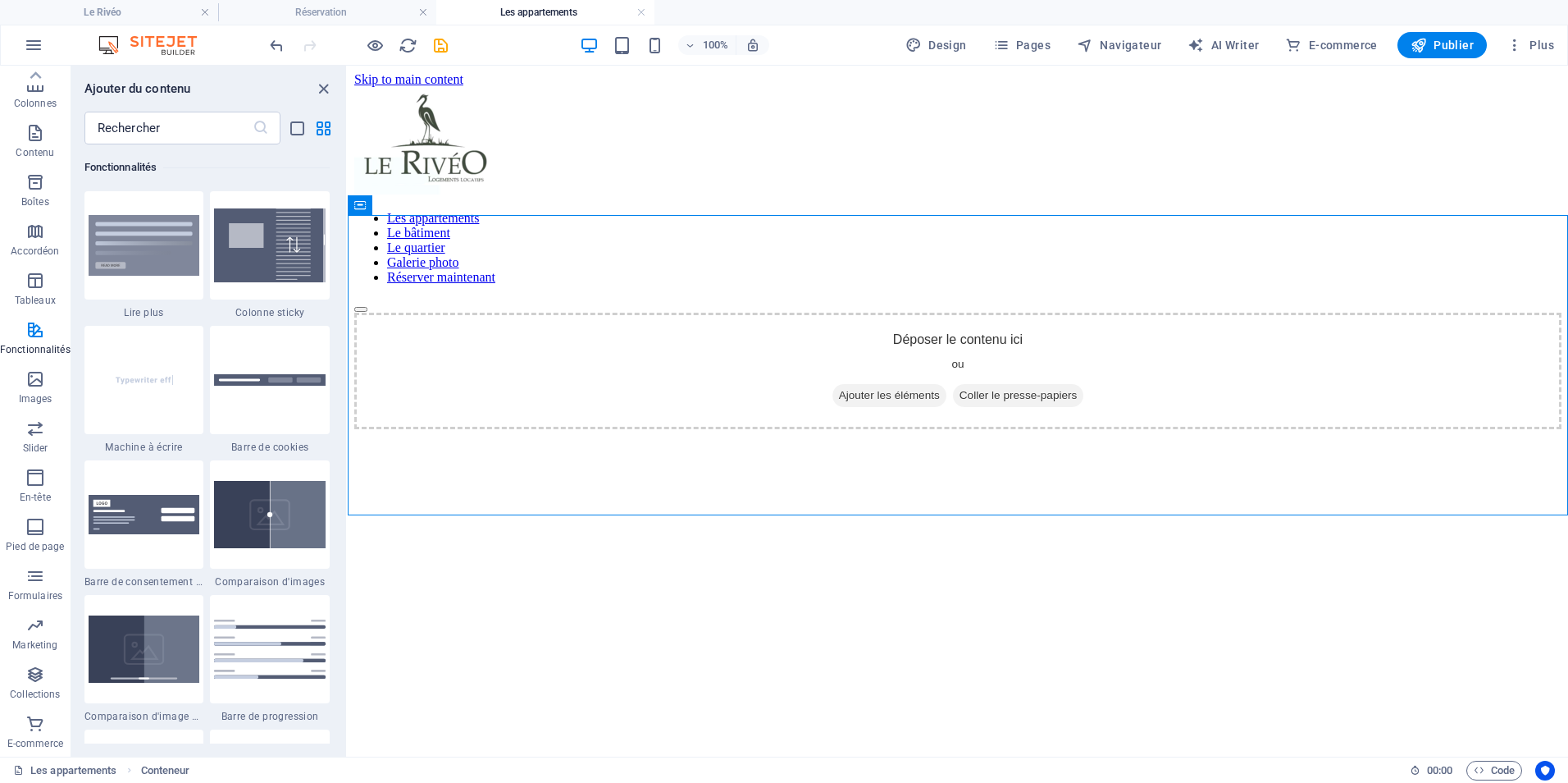
click at [35, 605] on icon "button" at bounding box center [35, 724] width 20 height 20
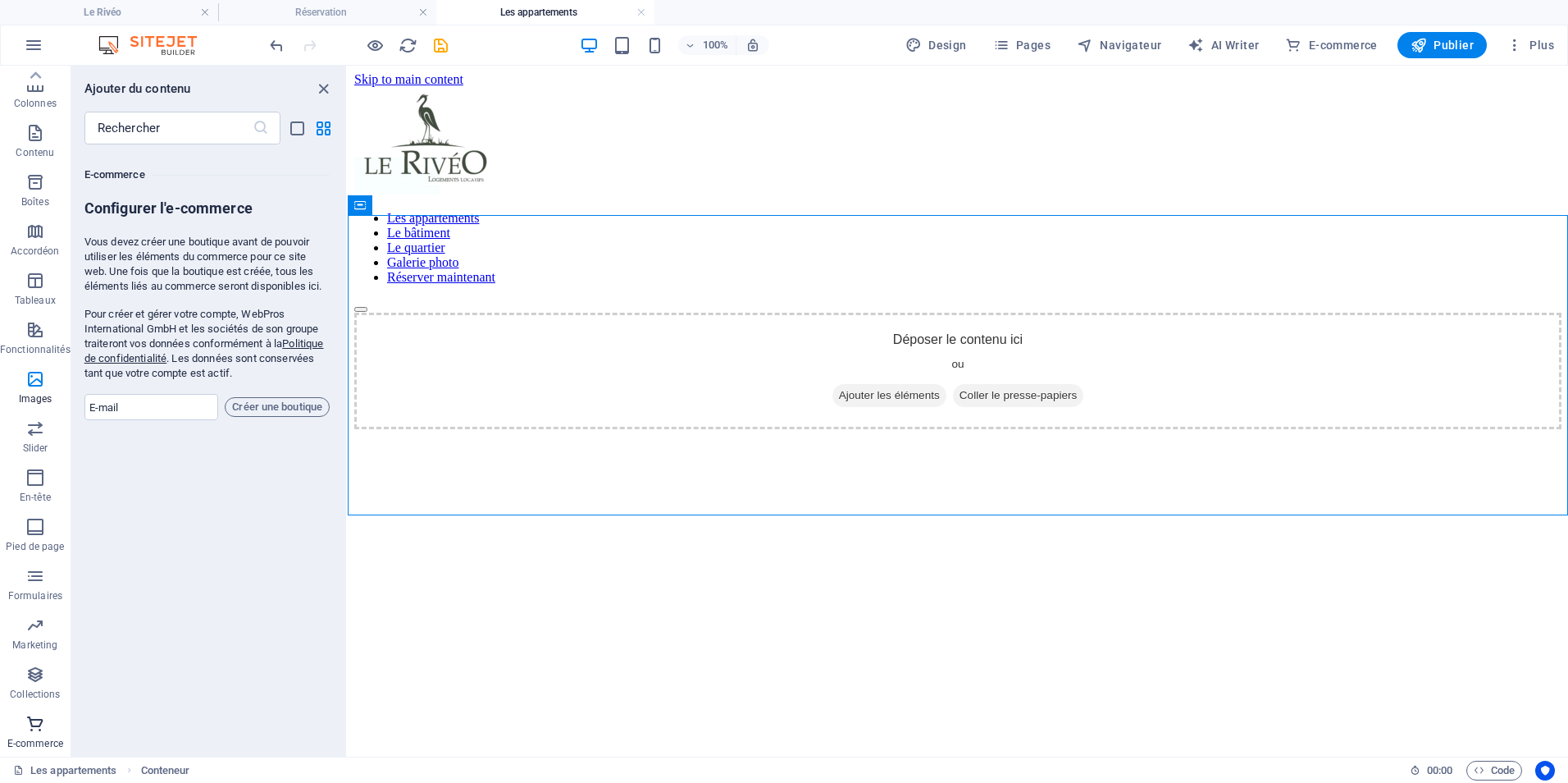
scroll to position [15814, 0]
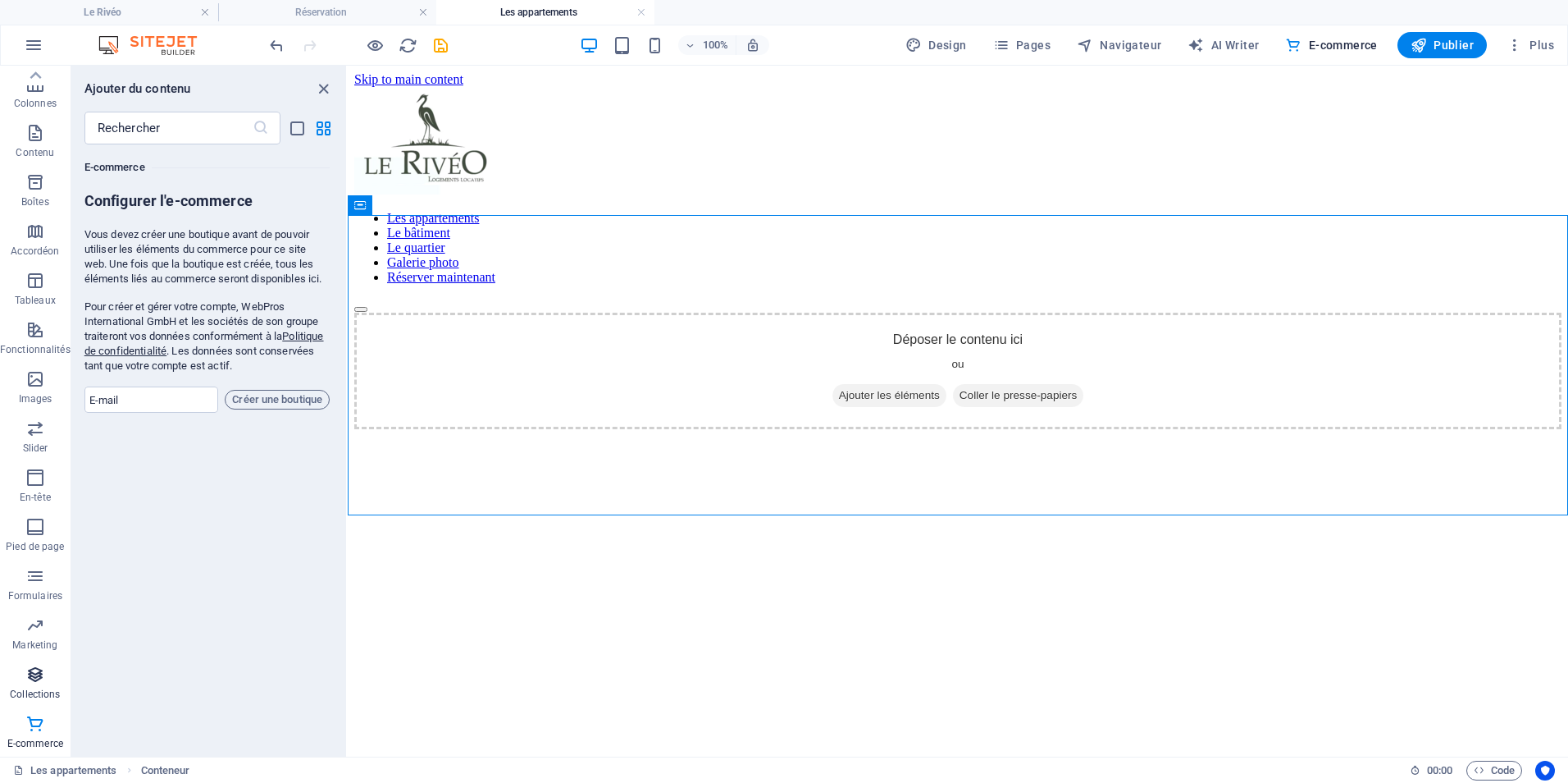
click at [38, 605] on p "Collections" at bounding box center [35, 694] width 50 height 13
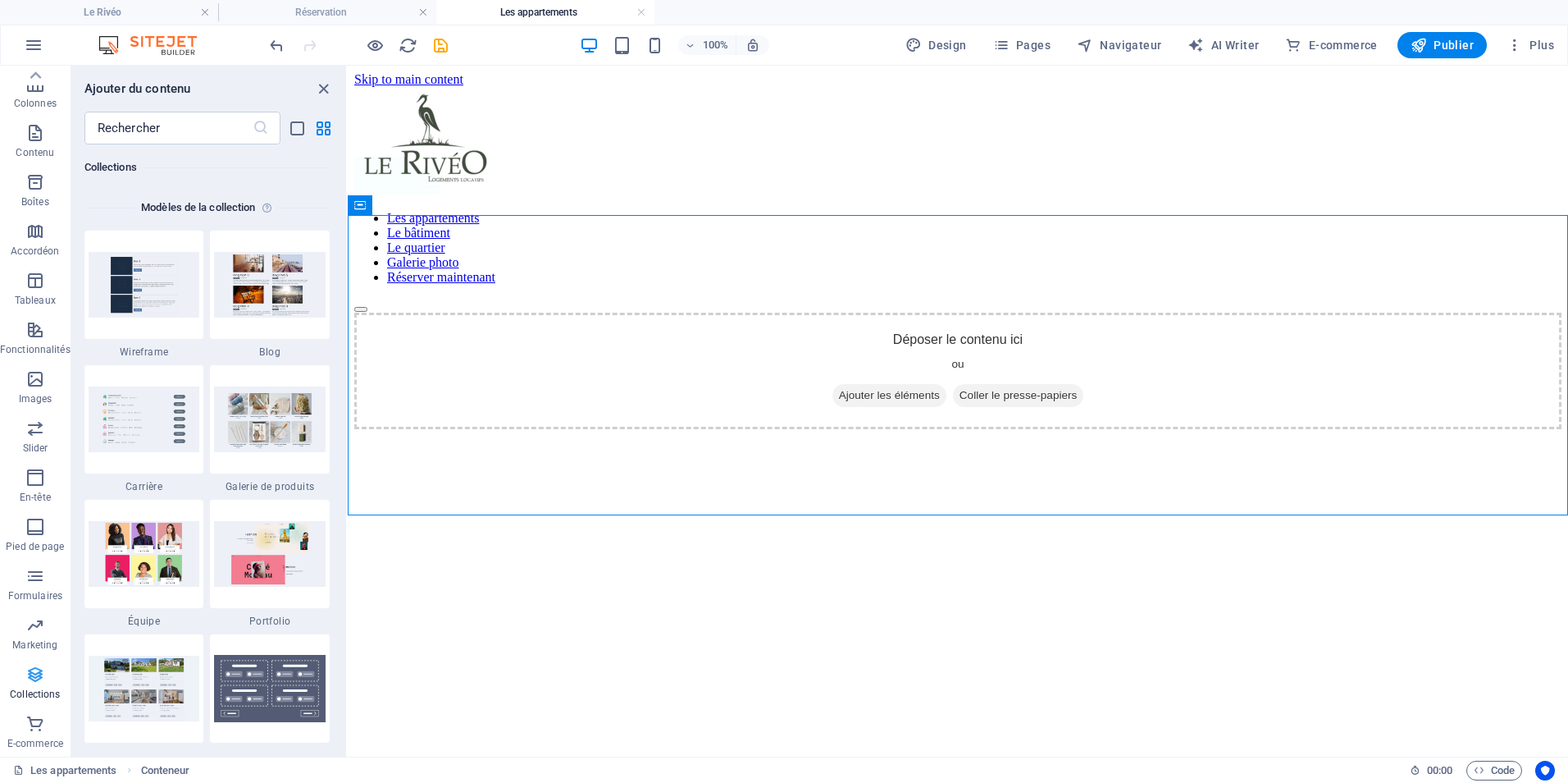
scroll to position [15022, 0]
click at [134, 124] on input "text" at bounding box center [169, 128] width 168 height 33
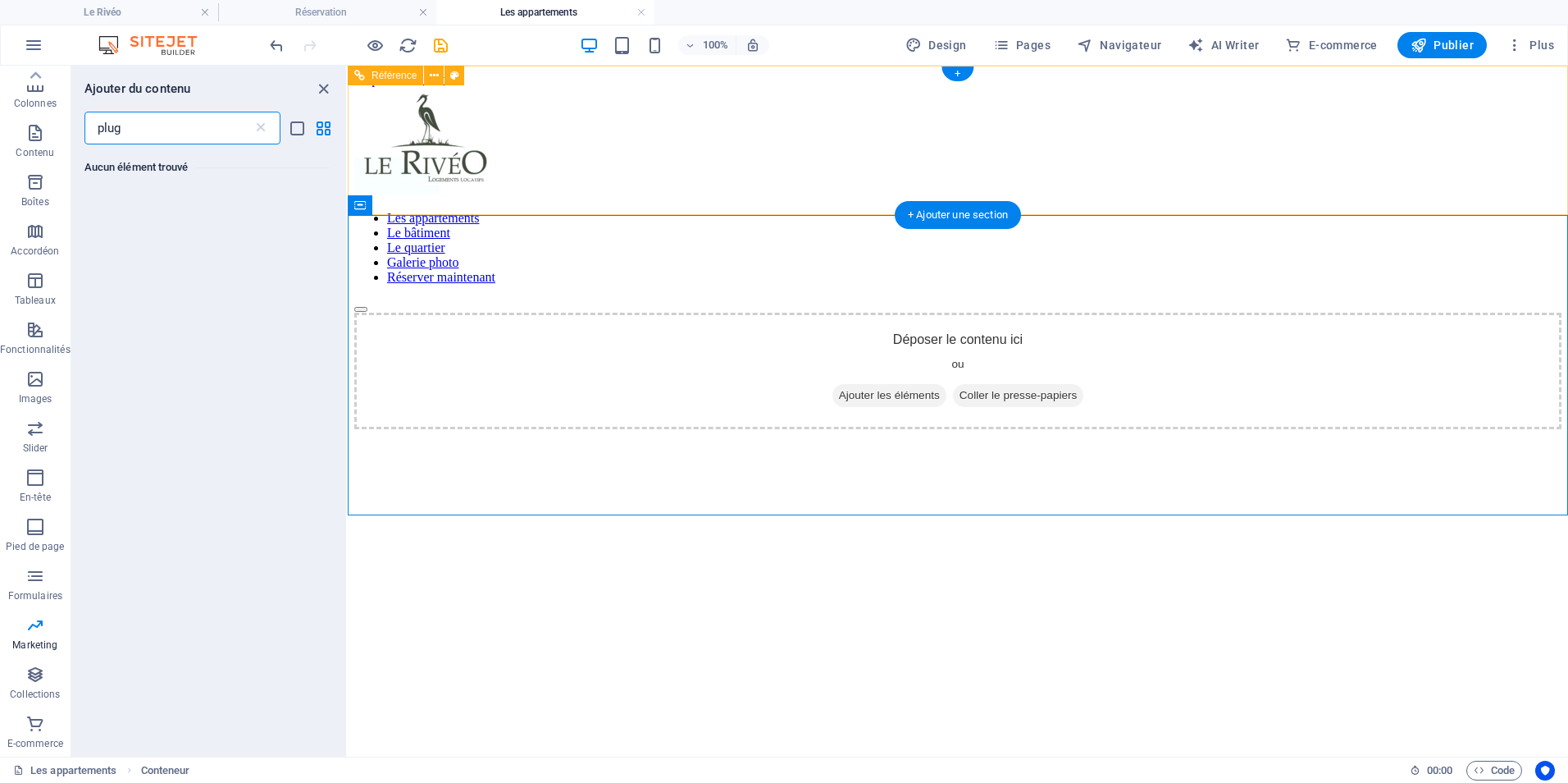
scroll to position [0, 0]
type input "p"
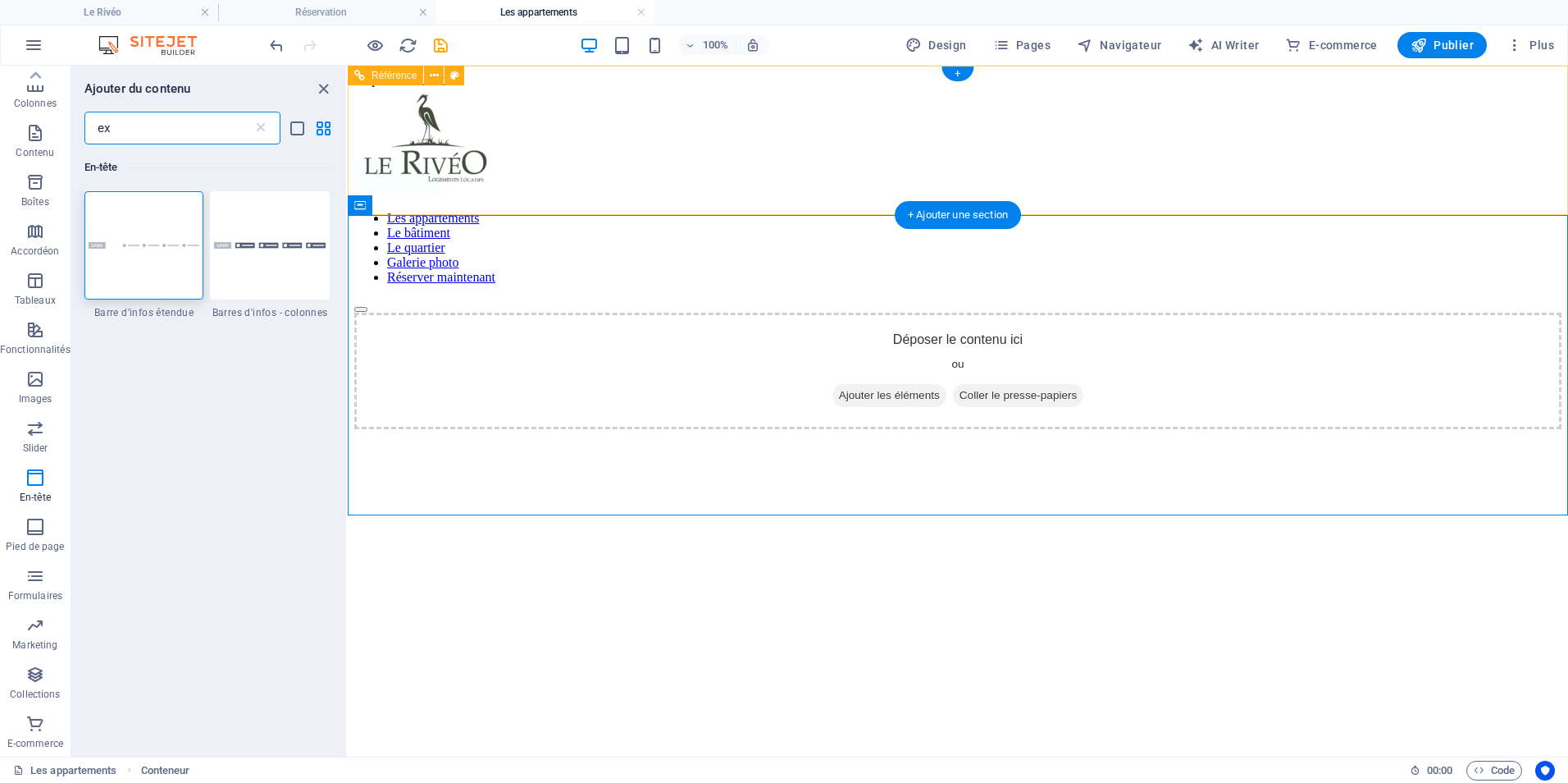
type input "e"
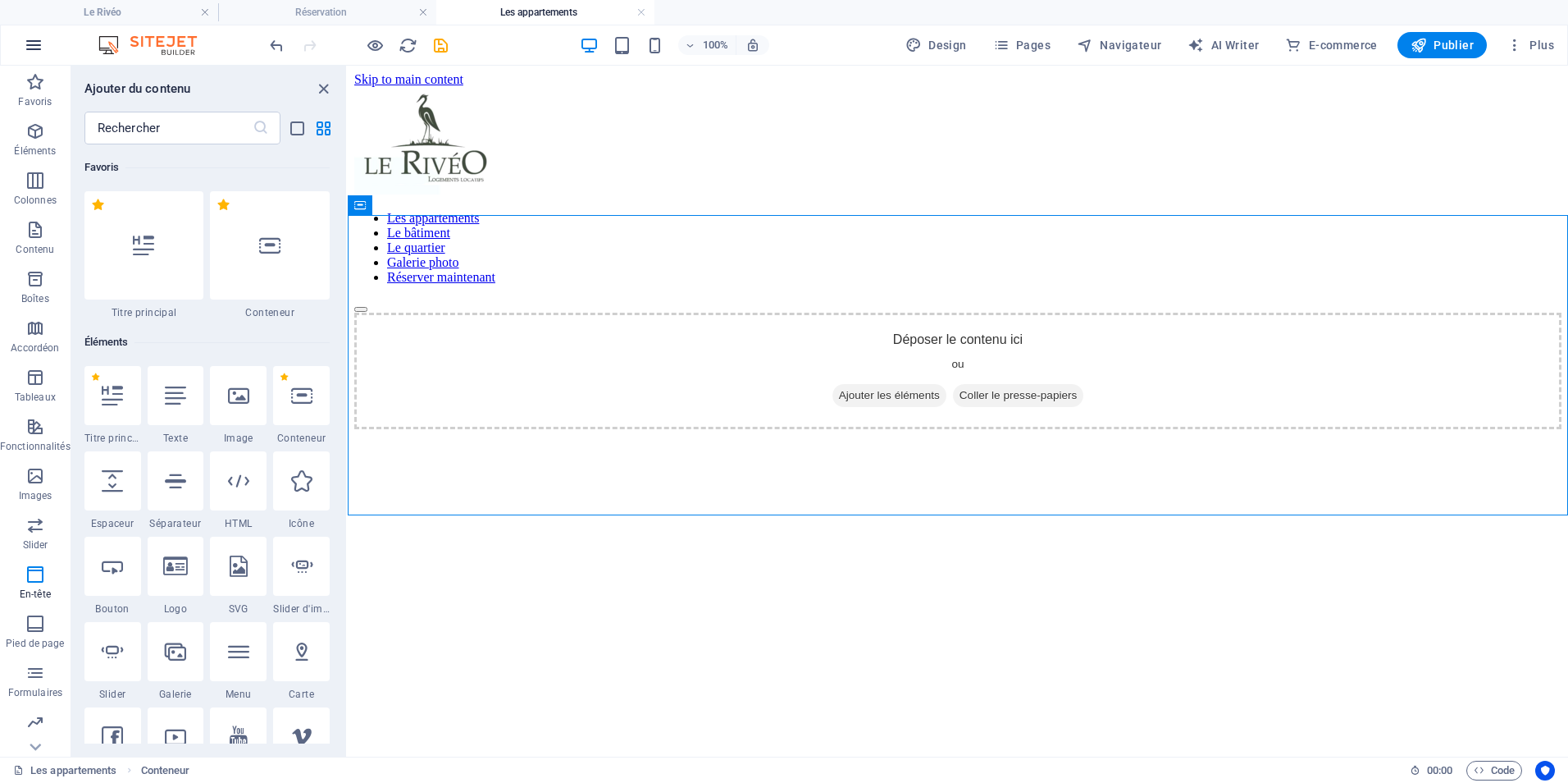
click at [30, 43] on icon "button" at bounding box center [34, 45] width 20 height 20
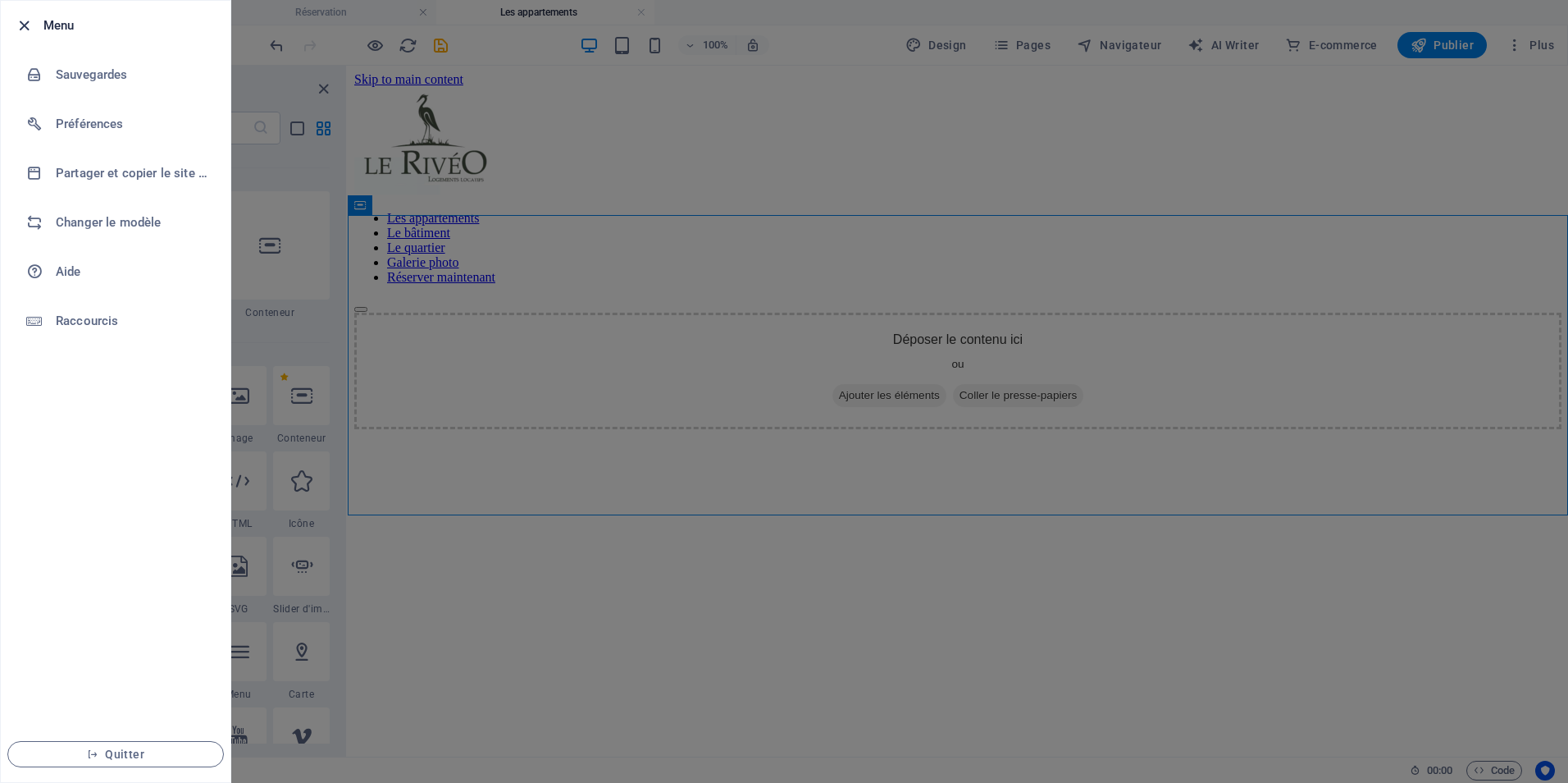
click at [22, 26] on icon "button" at bounding box center [24, 25] width 19 height 19
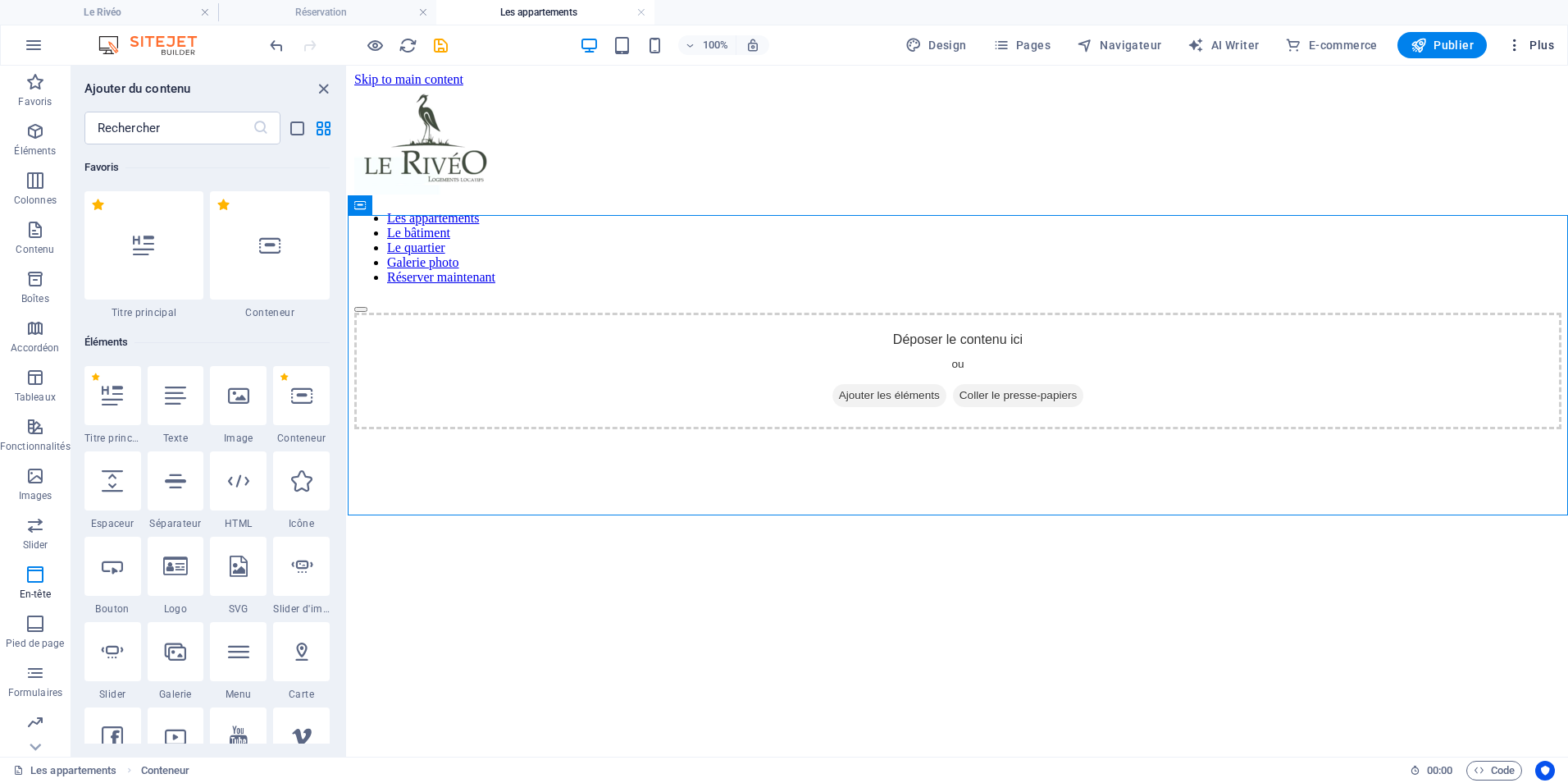
click at [1253, 45] on icon "button" at bounding box center [1514, 45] width 16 height 16
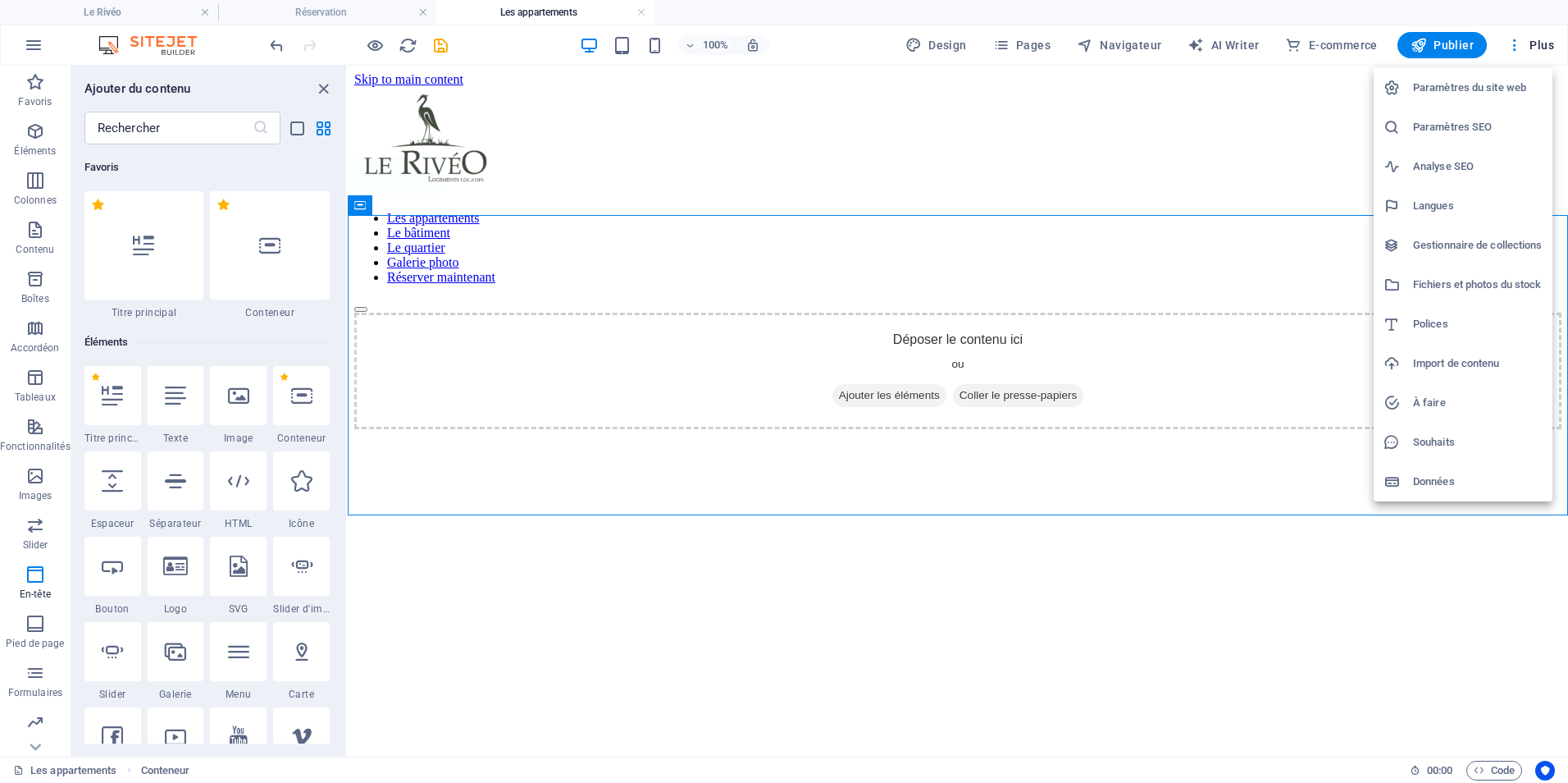
click at [1253, 45] on div at bounding box center [784, 392] width 1568 height 783
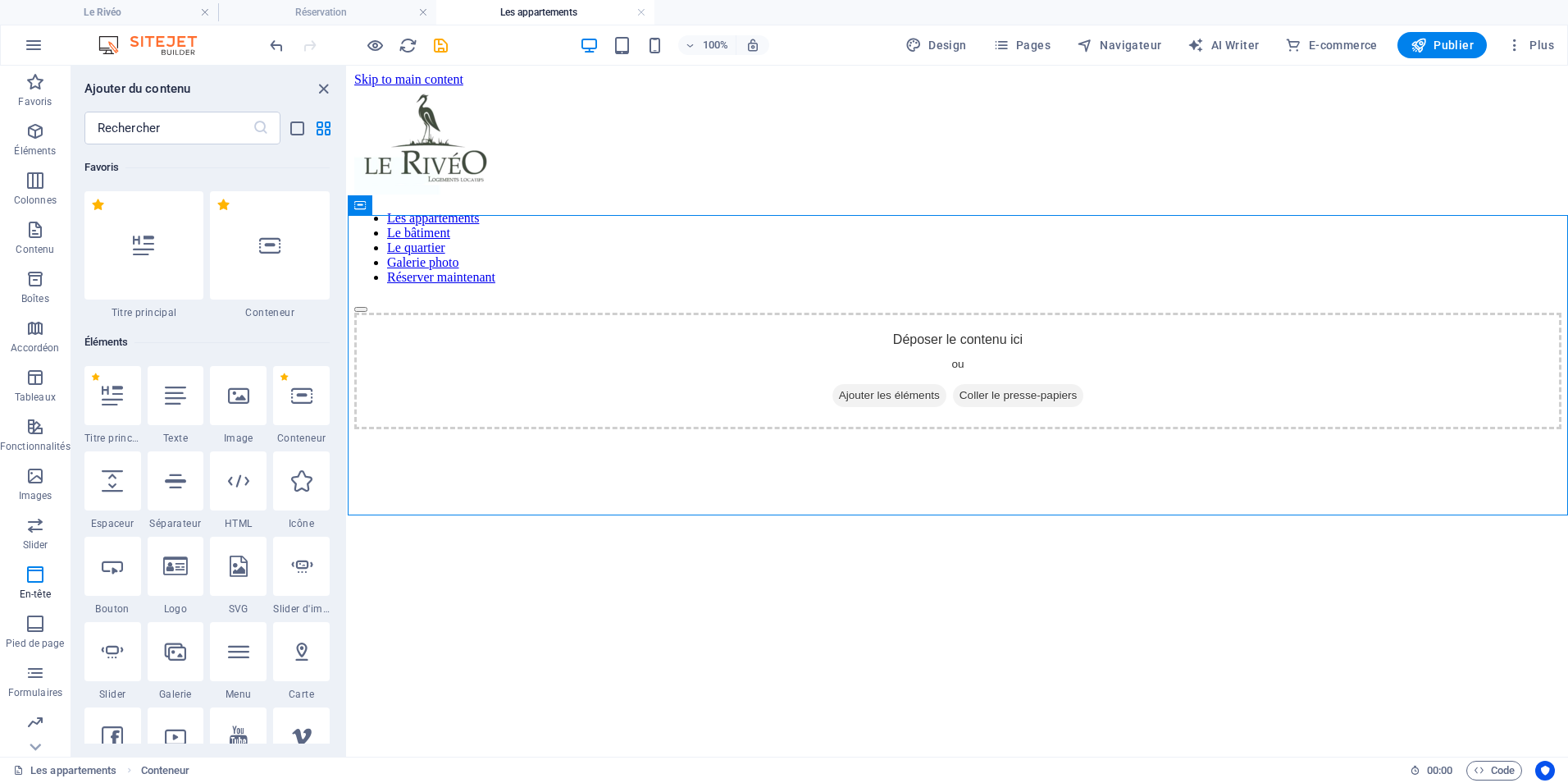
click at [1253, 45] on span "Plus" at bounding box center [1530, 45] width 47 height 16
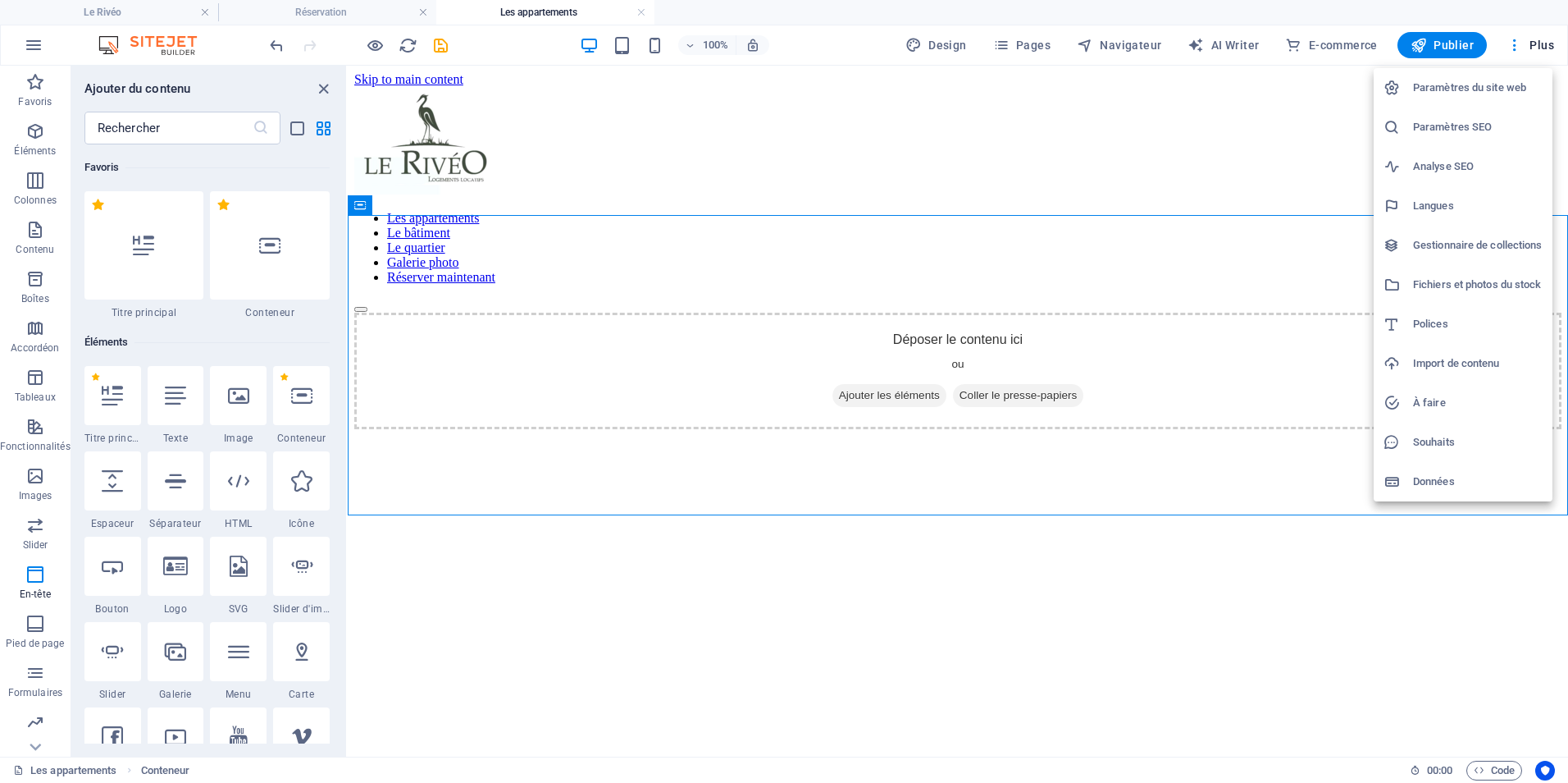
click at [1253, 362] on h6 "Import de contenu" at bounding box center [1478, 364] width 130 height 20
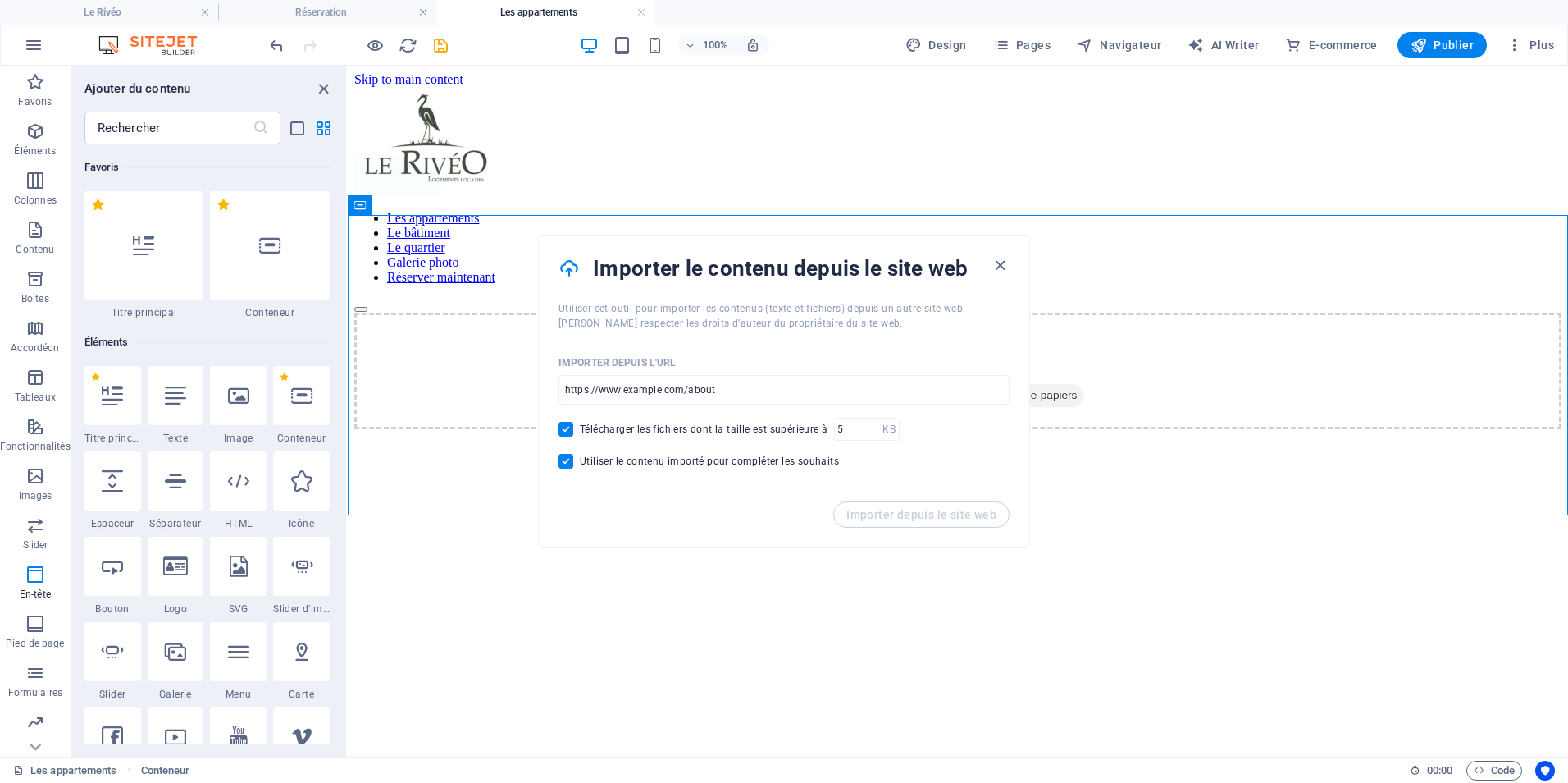
drag, startPoint x: 656, startPoint y: 308, endPoint x: 952, endPoint y: 306, distance: 296.0
click at [952, 306] on span "Utiliser cet outil pour importer les contenus (texte et fichiers) depuis un aut…" at bounding box center [761, 316] width 407 height 26
drag, startPoint x: 1299, startPoint y: 372, endPoint x: 1144, endPoint y: 258, distance: 192.4
click at [1144, 313] on div "Déposer le contenu ici ou Ajouter les éléments Coller le presse-papiers" at bounding box center [958, 371] width 1207 height 116
click at [948, 45] on span "Design" at bounding box center [936, 45] width 62 height 16
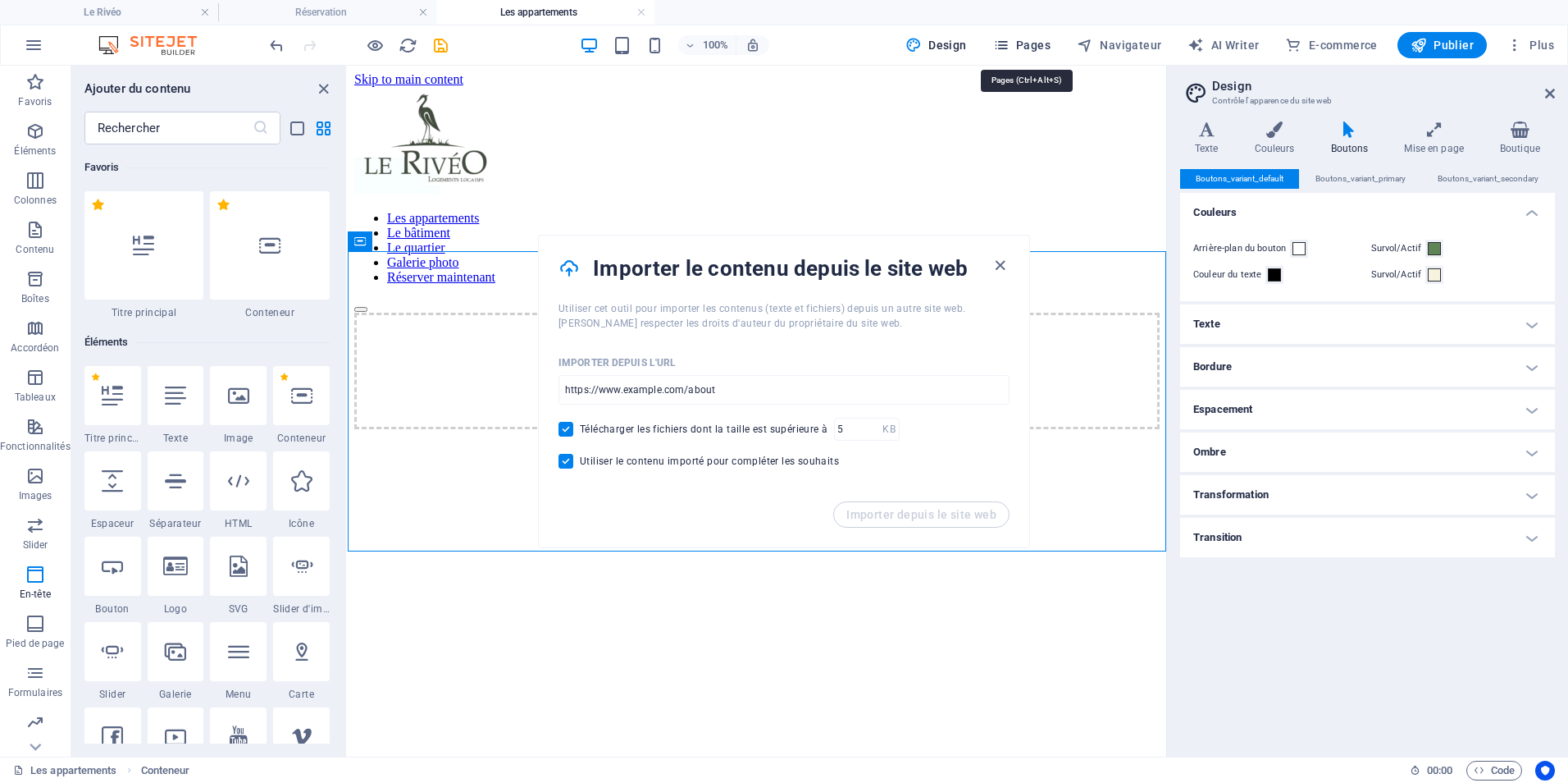
click at [1026, 41] on span "Pages" at bounding box center [1022, 45] width 57 height 16
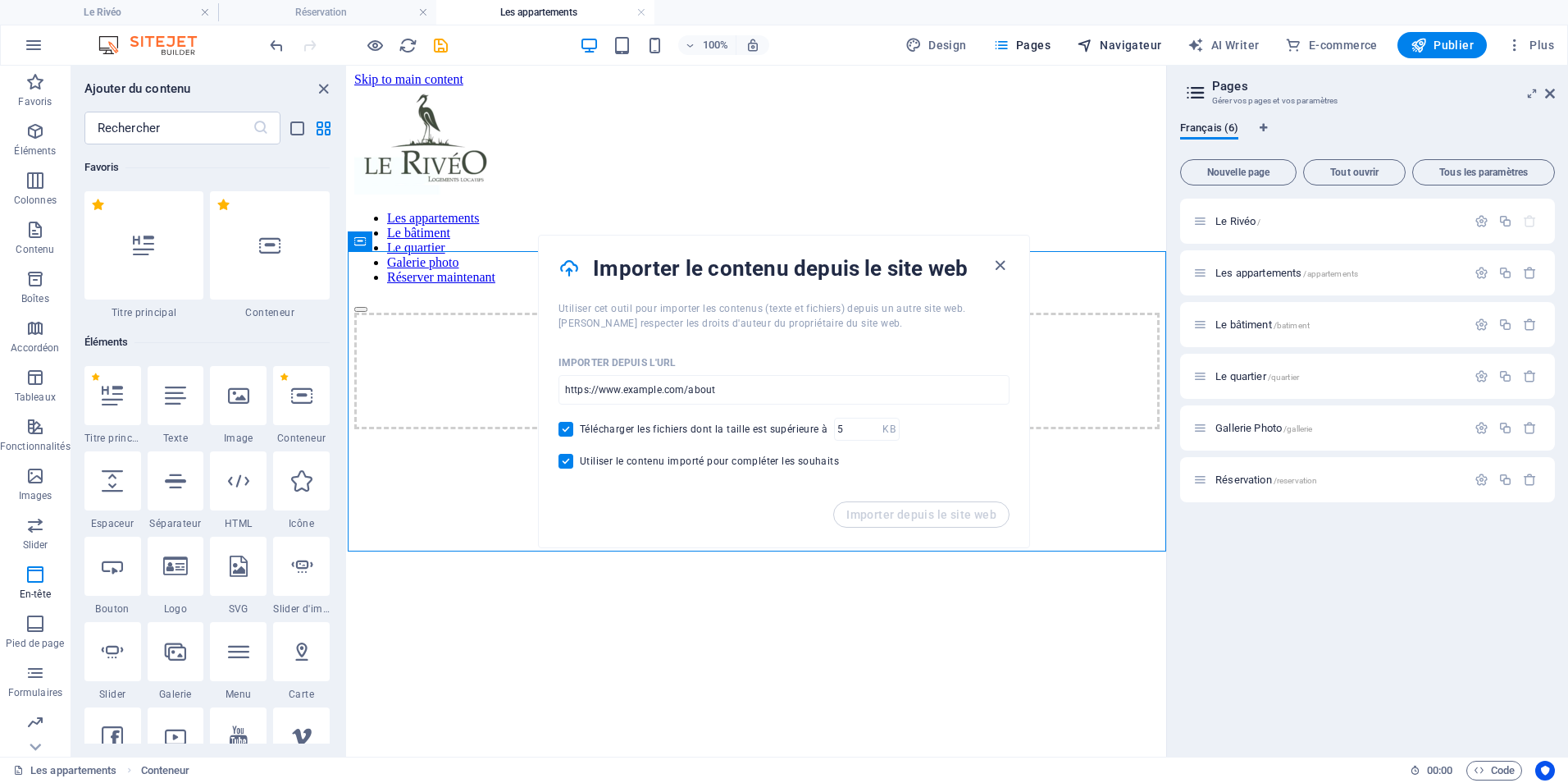
click at [1111, 38] on span "Navigateur" at bounding box center [1119, 45] width 85 height 16
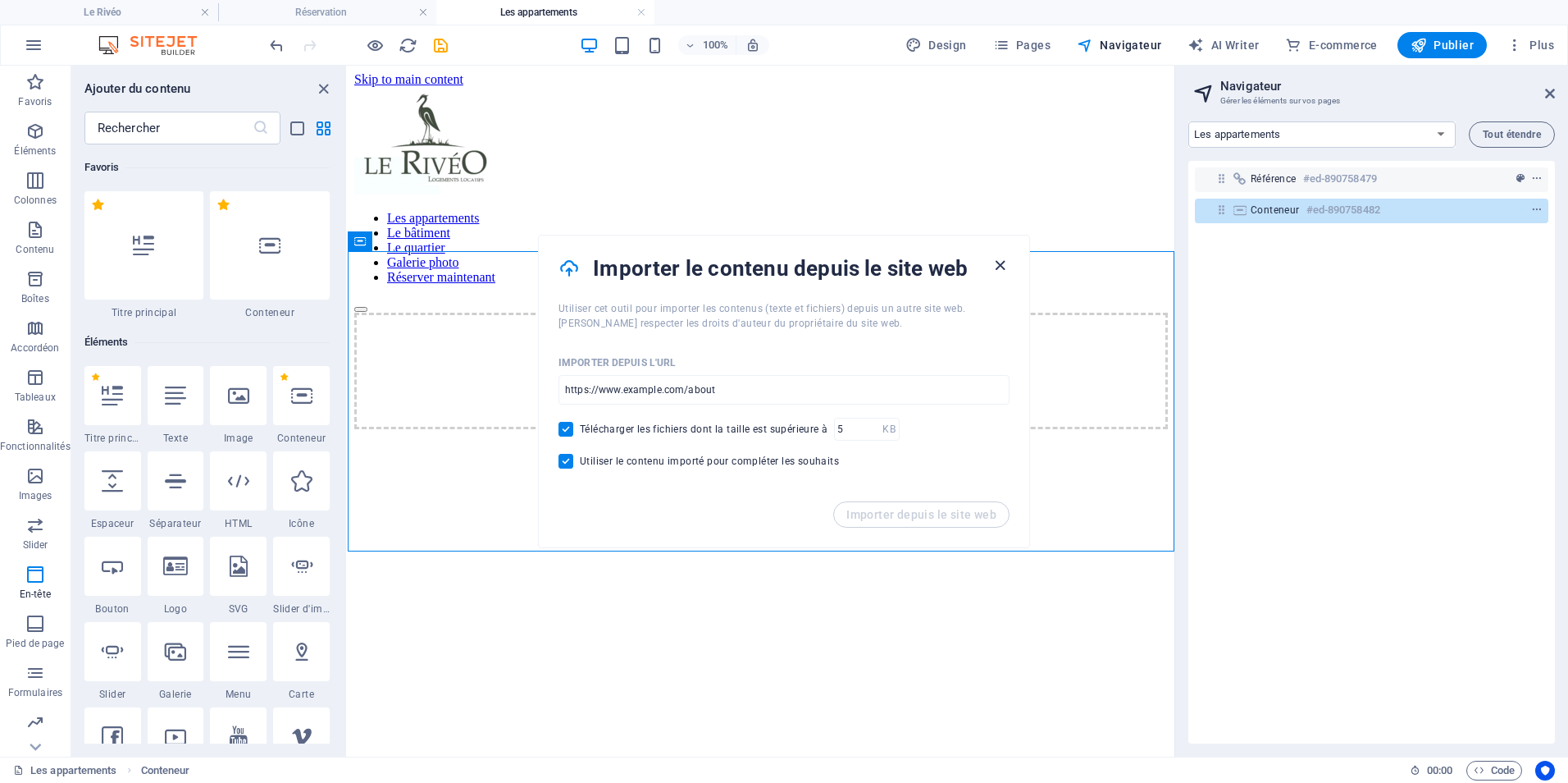
click at [1005, 262] on icon "button" at bounding box center [1000, 265] width 19 height 19
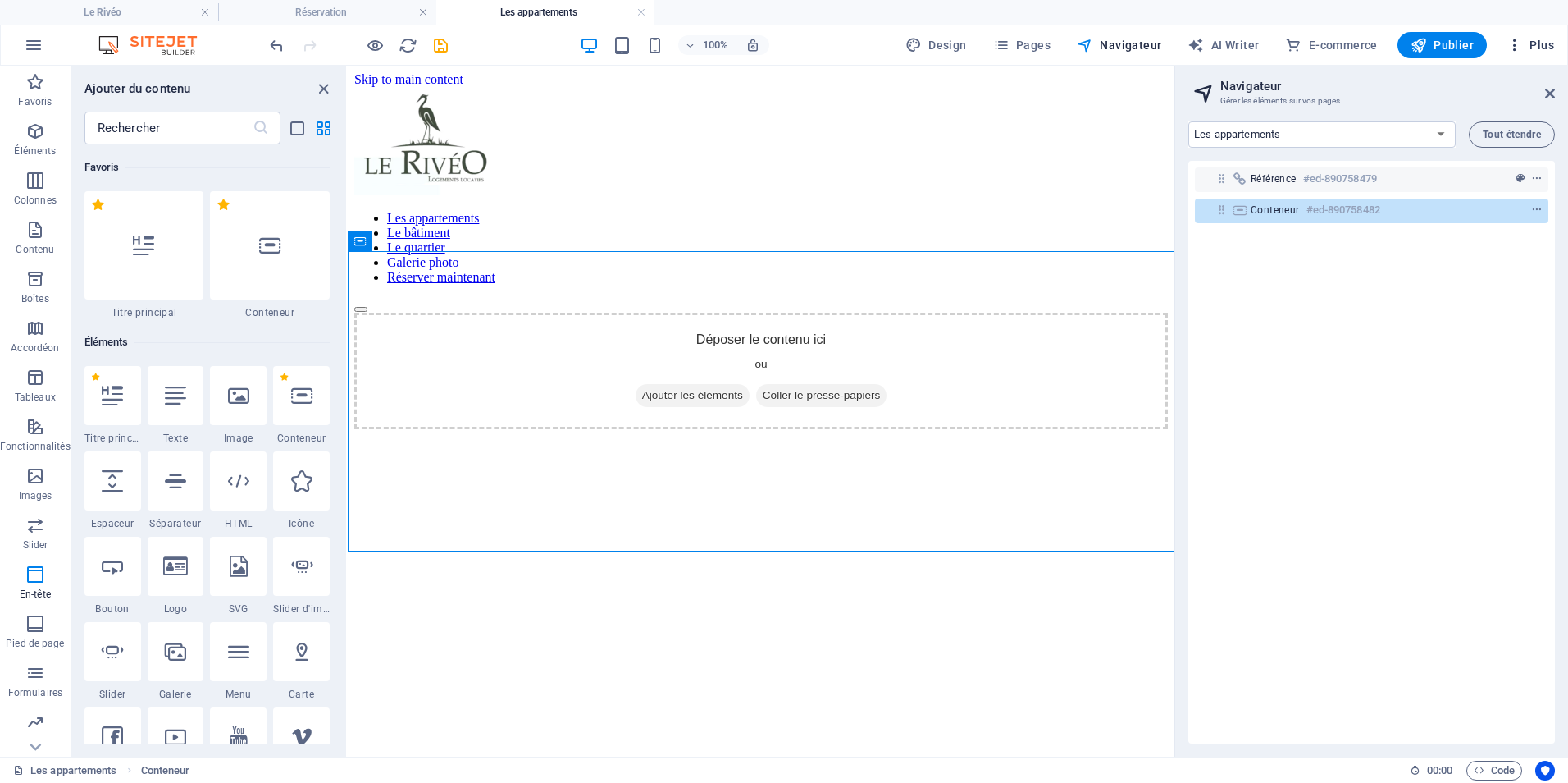
click at [1253, 50] on icon "button" at bounding box center [1514, 45] width 16 height 16
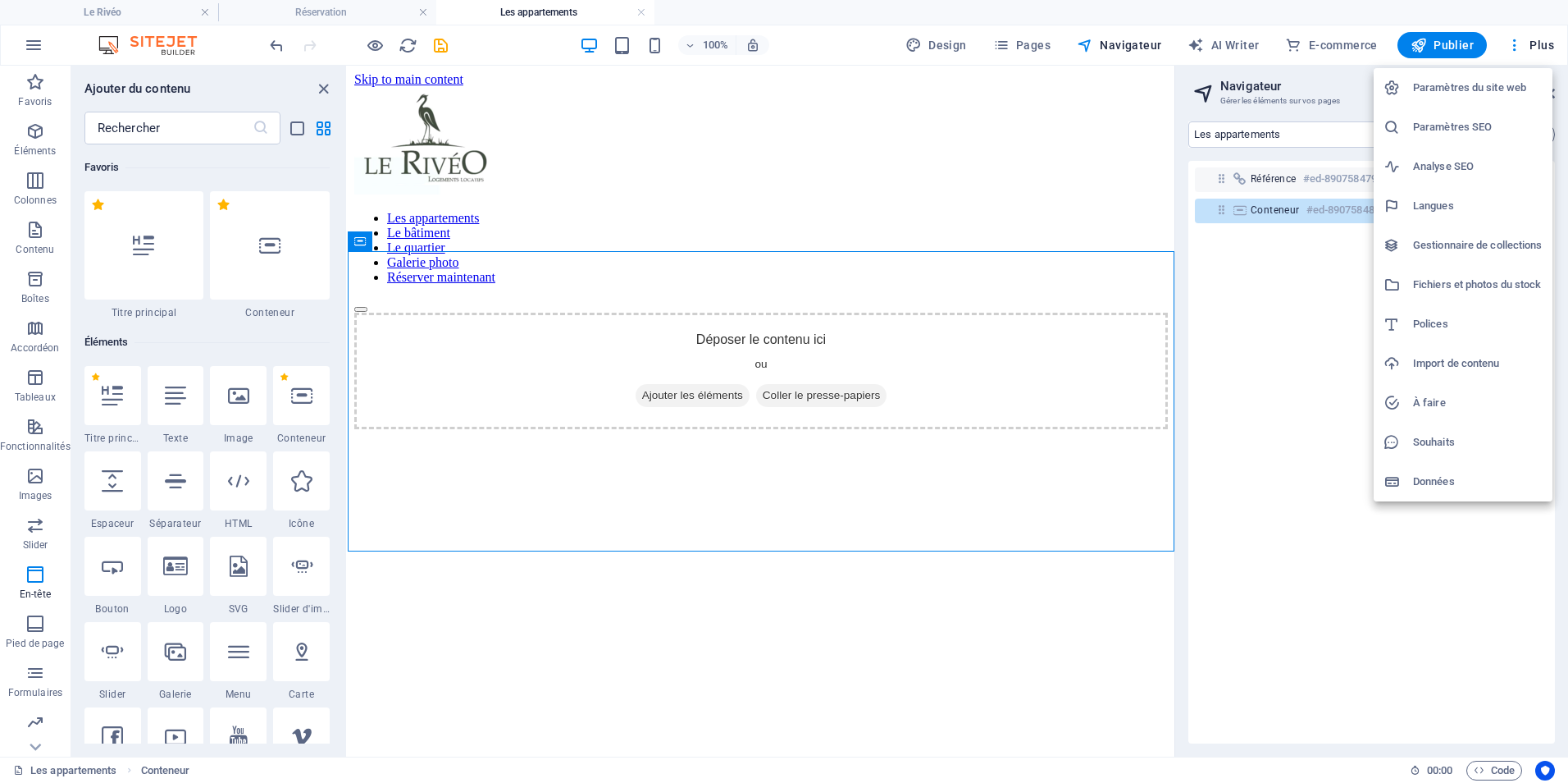
click at [230, 474] on div at bounding box center [784, 392] width 1568 height 783
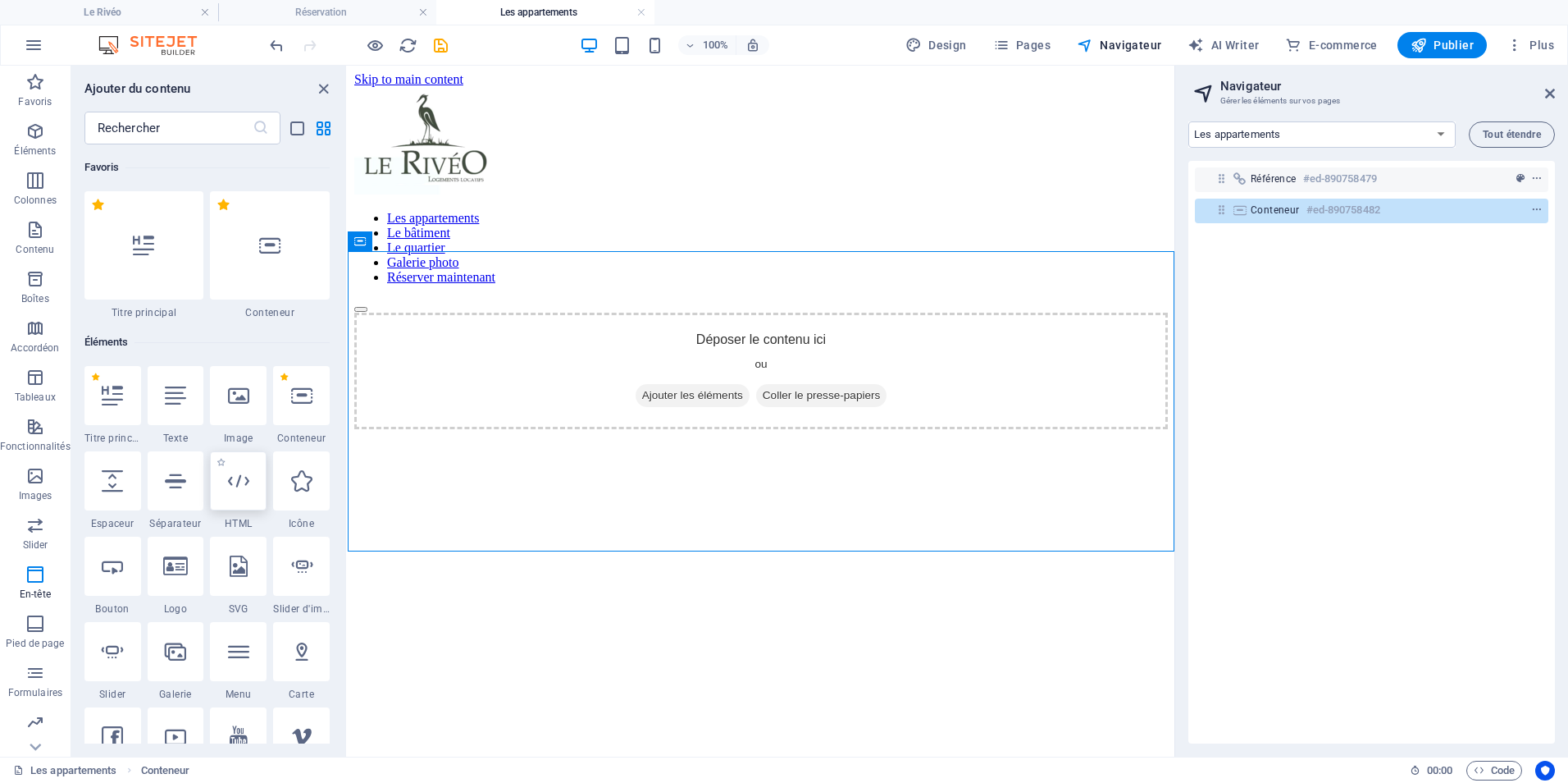
click at [231, 469] on div at bounding box center [238, 481] width 56 height 59
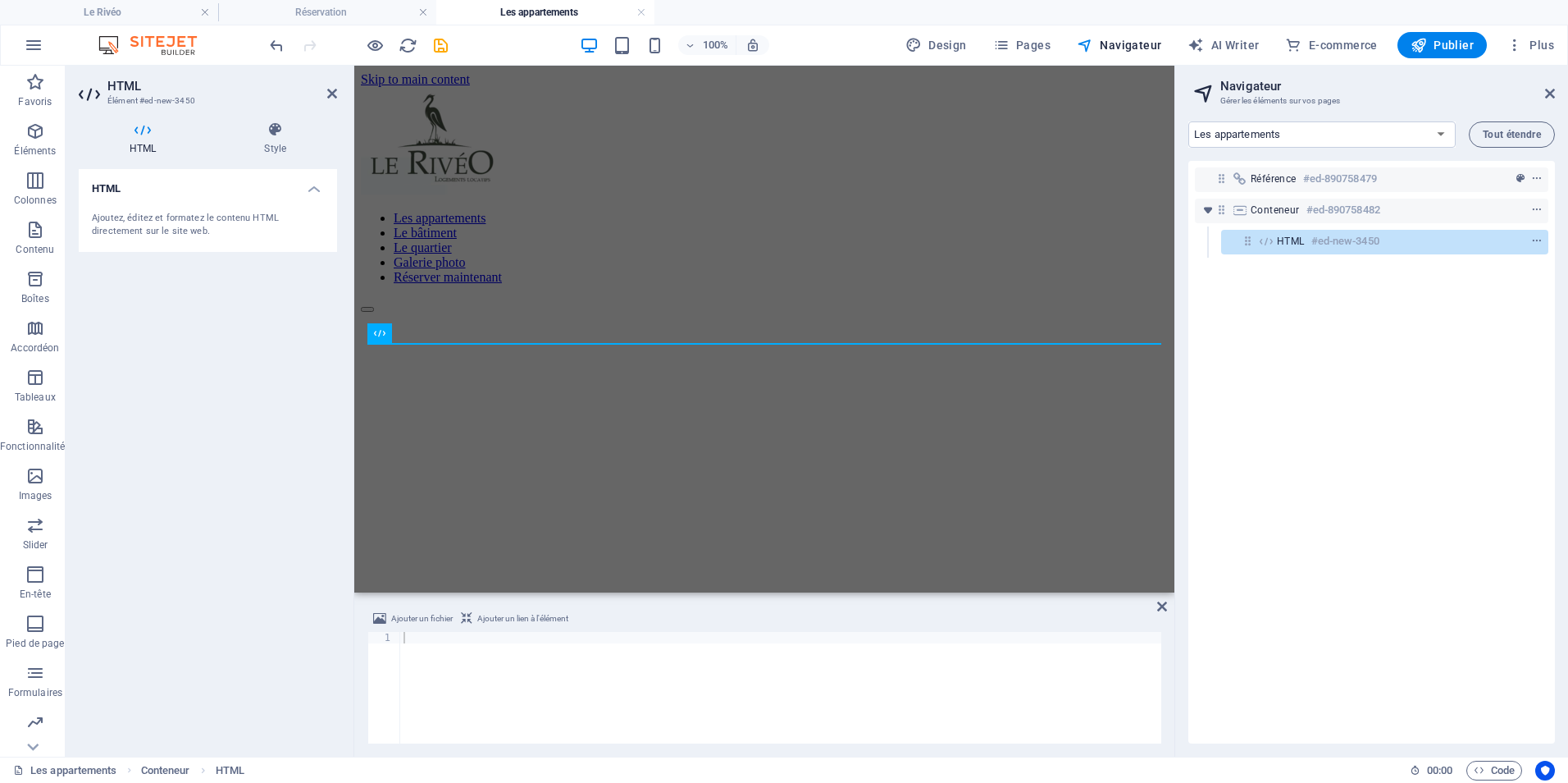
click at [128, 385] on div "HTML Ajoutez, éditez et formatez le contenu HTML directement sur le site web." at bounding box center [207, 456] width 258 height 575
click at [1253, 239] on icon "context-menu" at bounding box center [1537, 240] width 12 height 12
click at [223, 376] on div "HTML Ajoutez, éditez et formatez le contenu HTML directement sur le site web." at bounding box center [207, 456] width 258 height 575
click at [32, 474] on icon "button" at bounding box center [35, 476] width 20 height 20
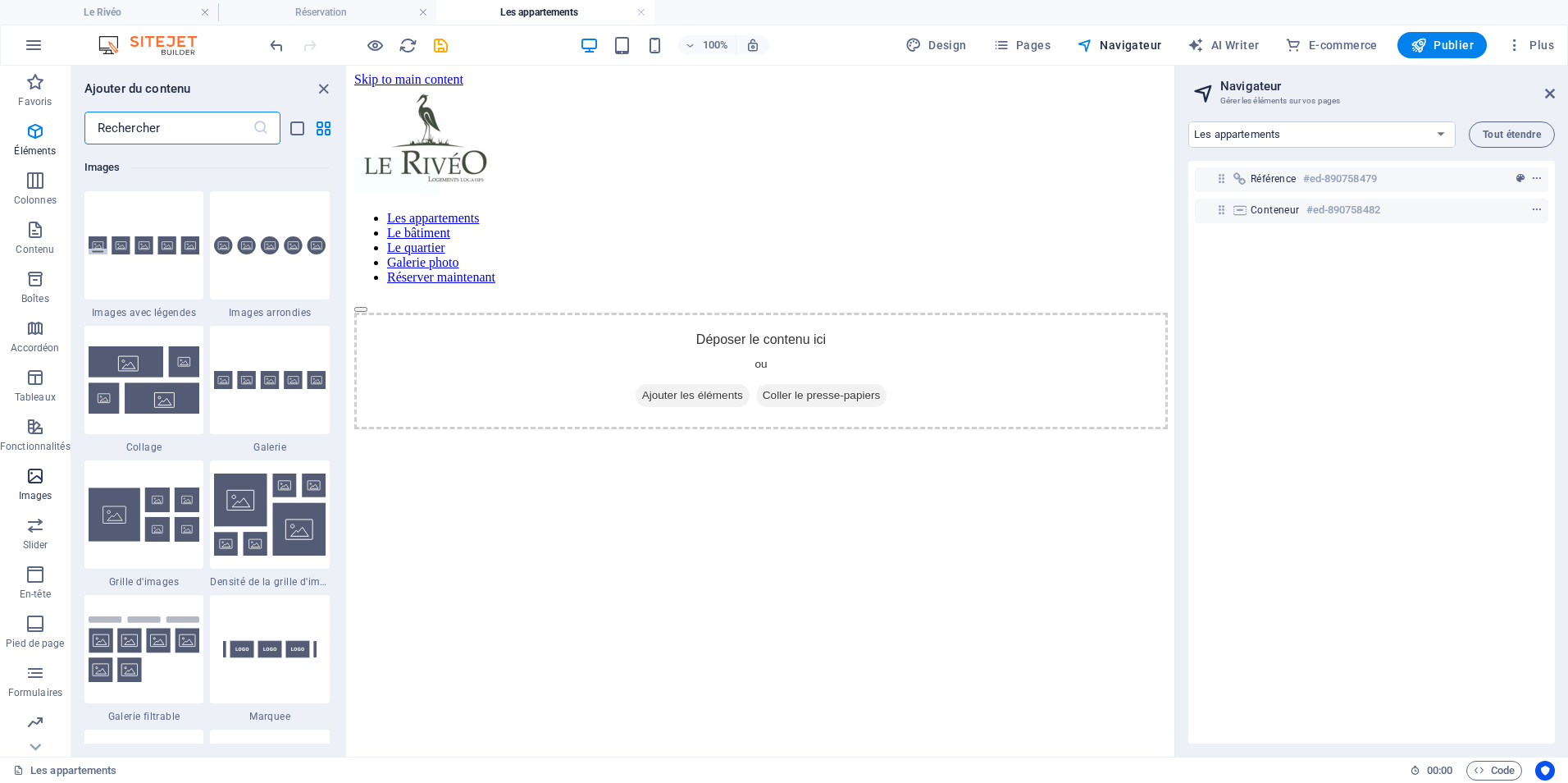
scroll to position [8321, 0]
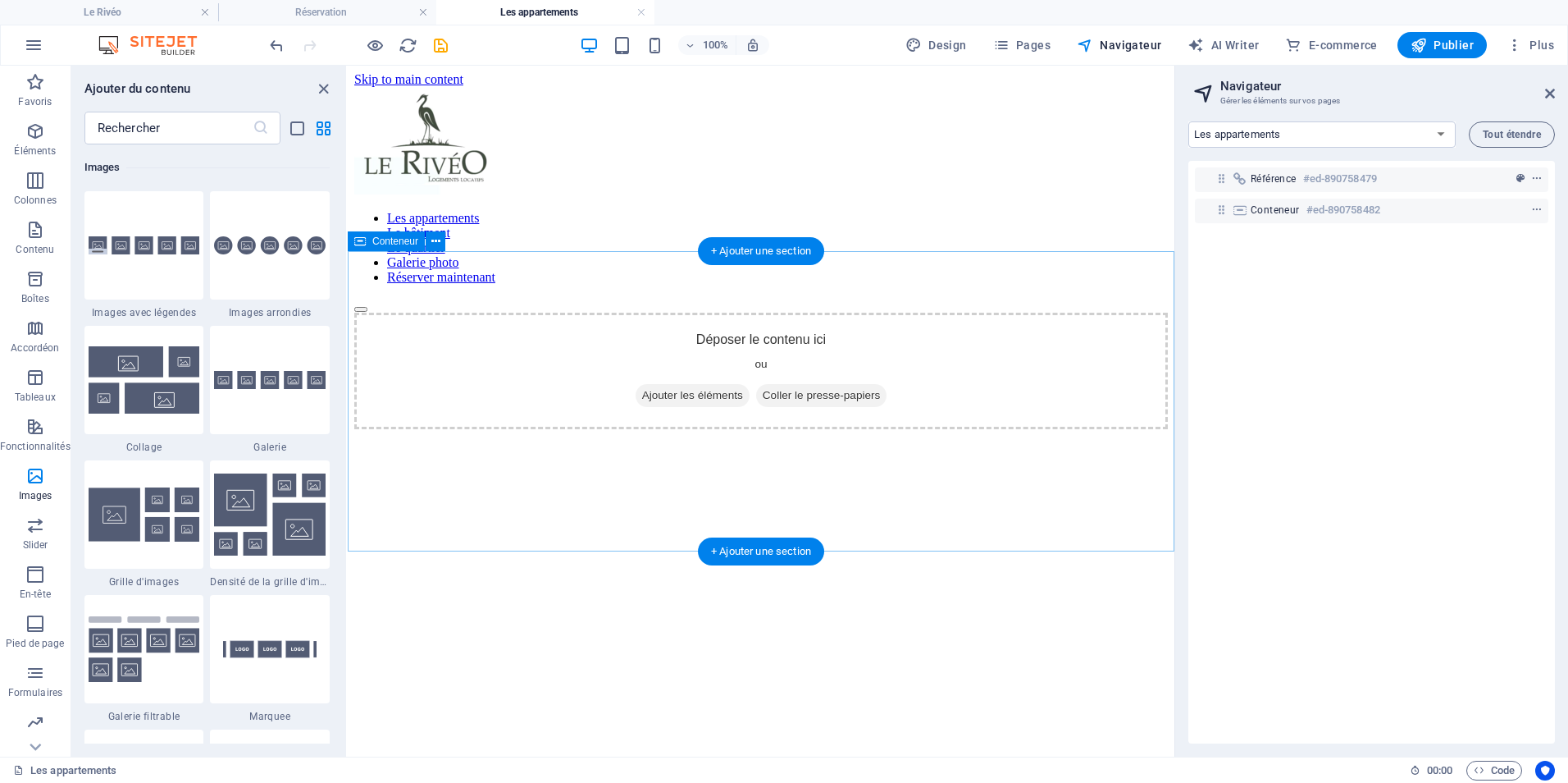
click at [491, 397] on div "Déposer le contenu ici ou Ajouter les éléments Coller le presse-papiers" at bounding box center [761, 371] width 814 height 116
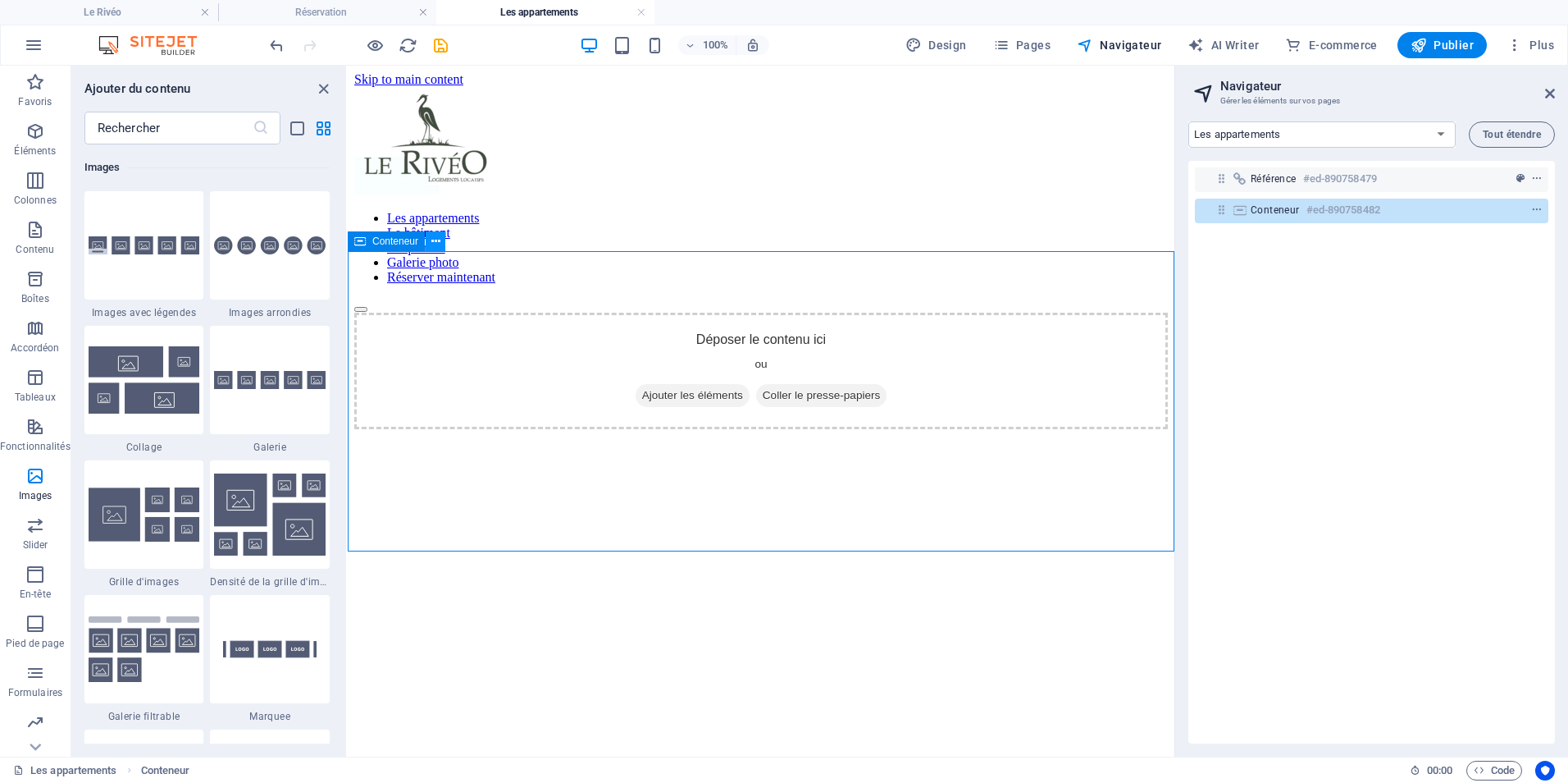
click at [438, 247] on icon at bounding box center [436, 241] width 9 height 17
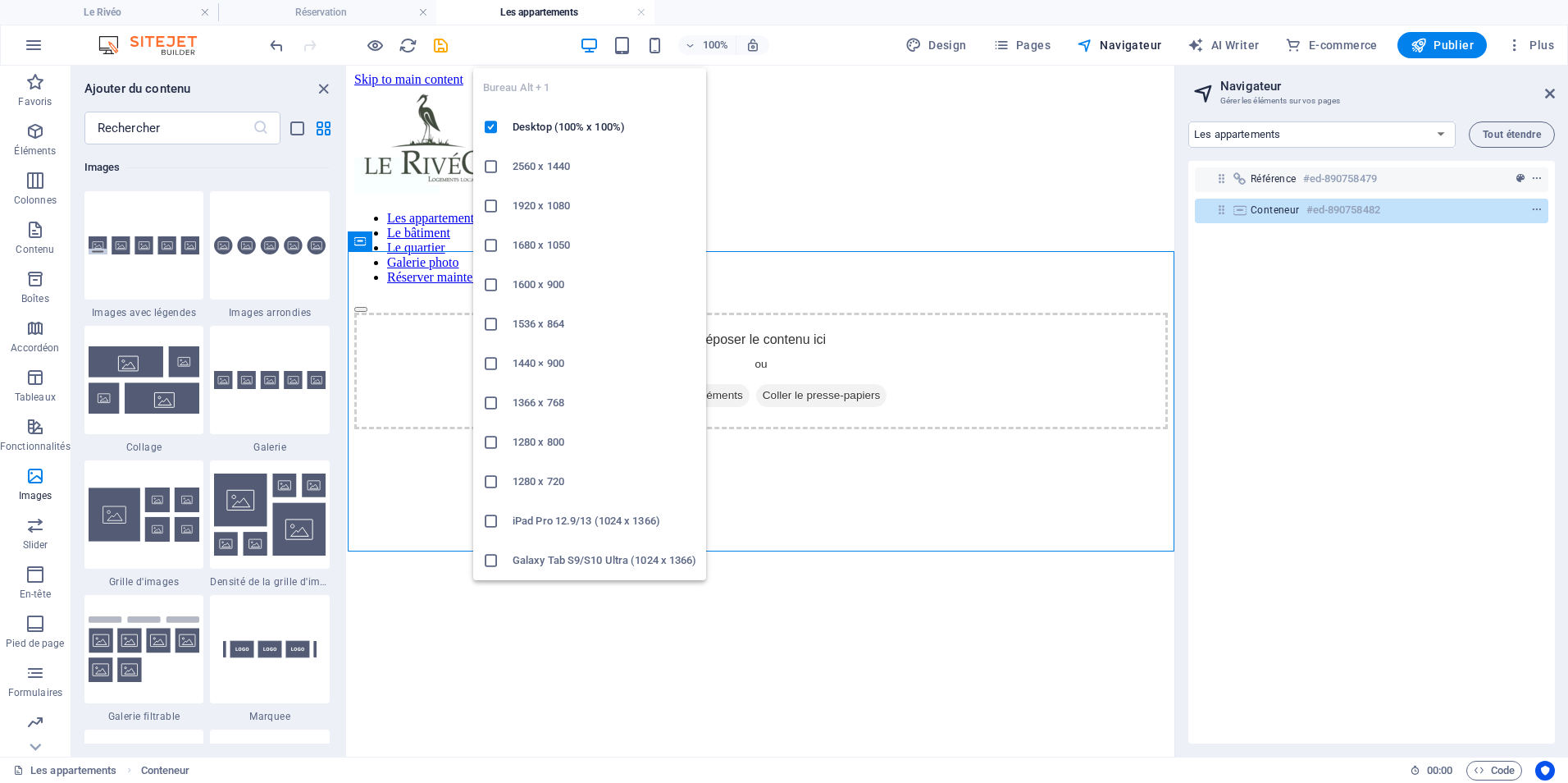
click at [587, 42] on icon "button" at bounding box center [589, 45] width 19 height 19
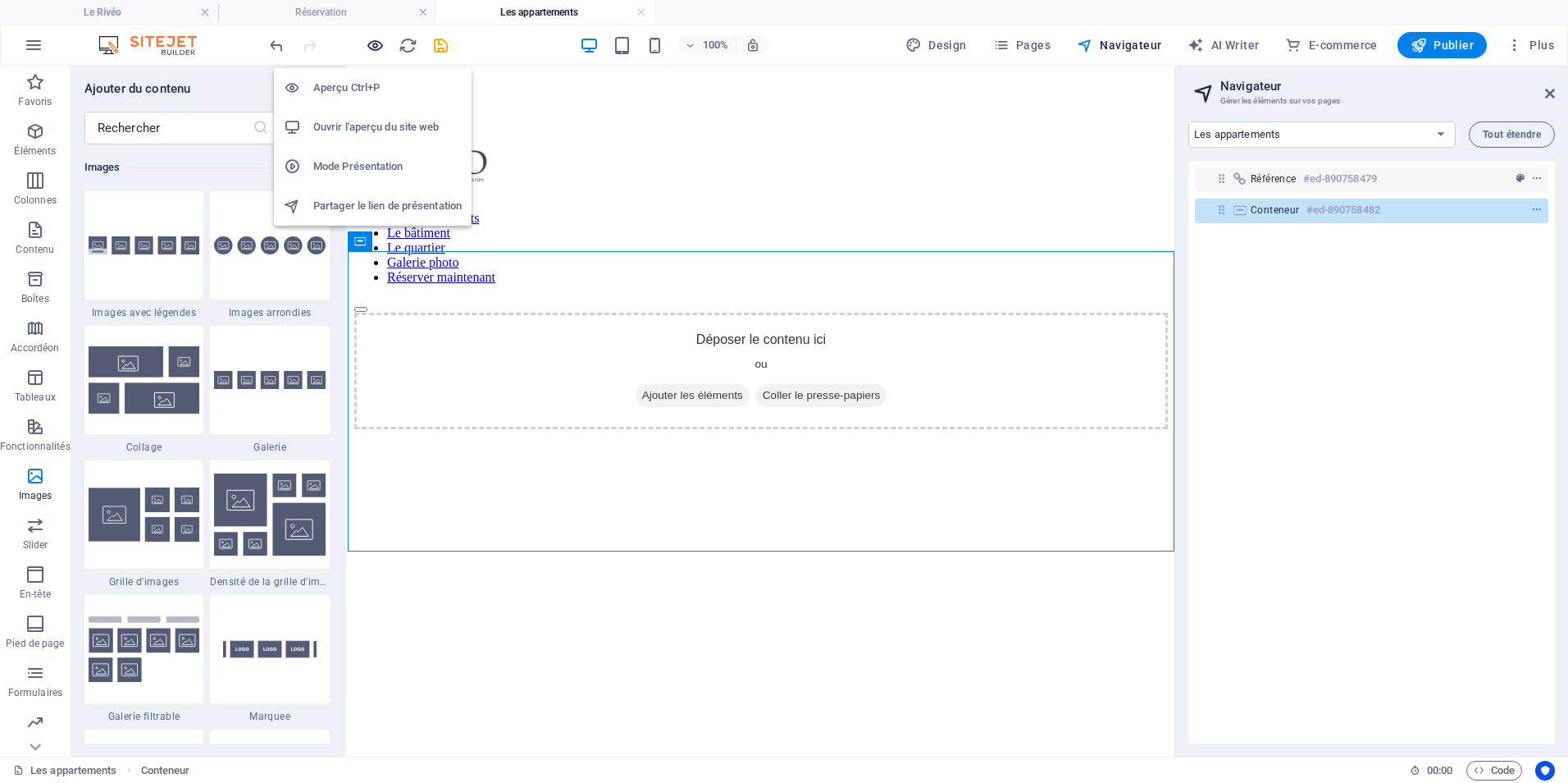
click at [370, 46] on icon "button" at bounding box center [374, 45] width 19 height 19
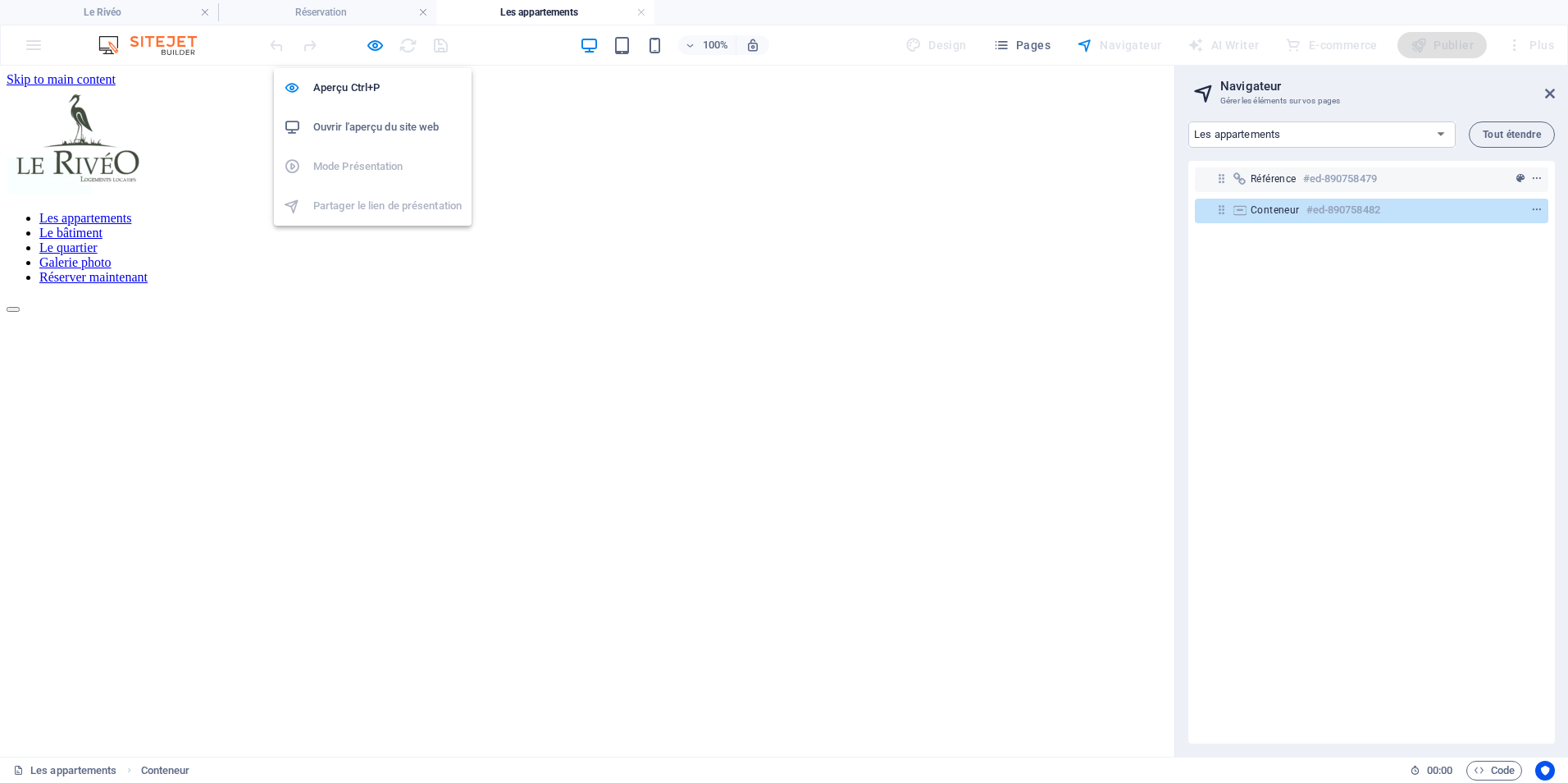
click at [371, 125] on h6 "Ouvrir l'aperçu du site web" at bounding box center [388, 127] width 148 height 20
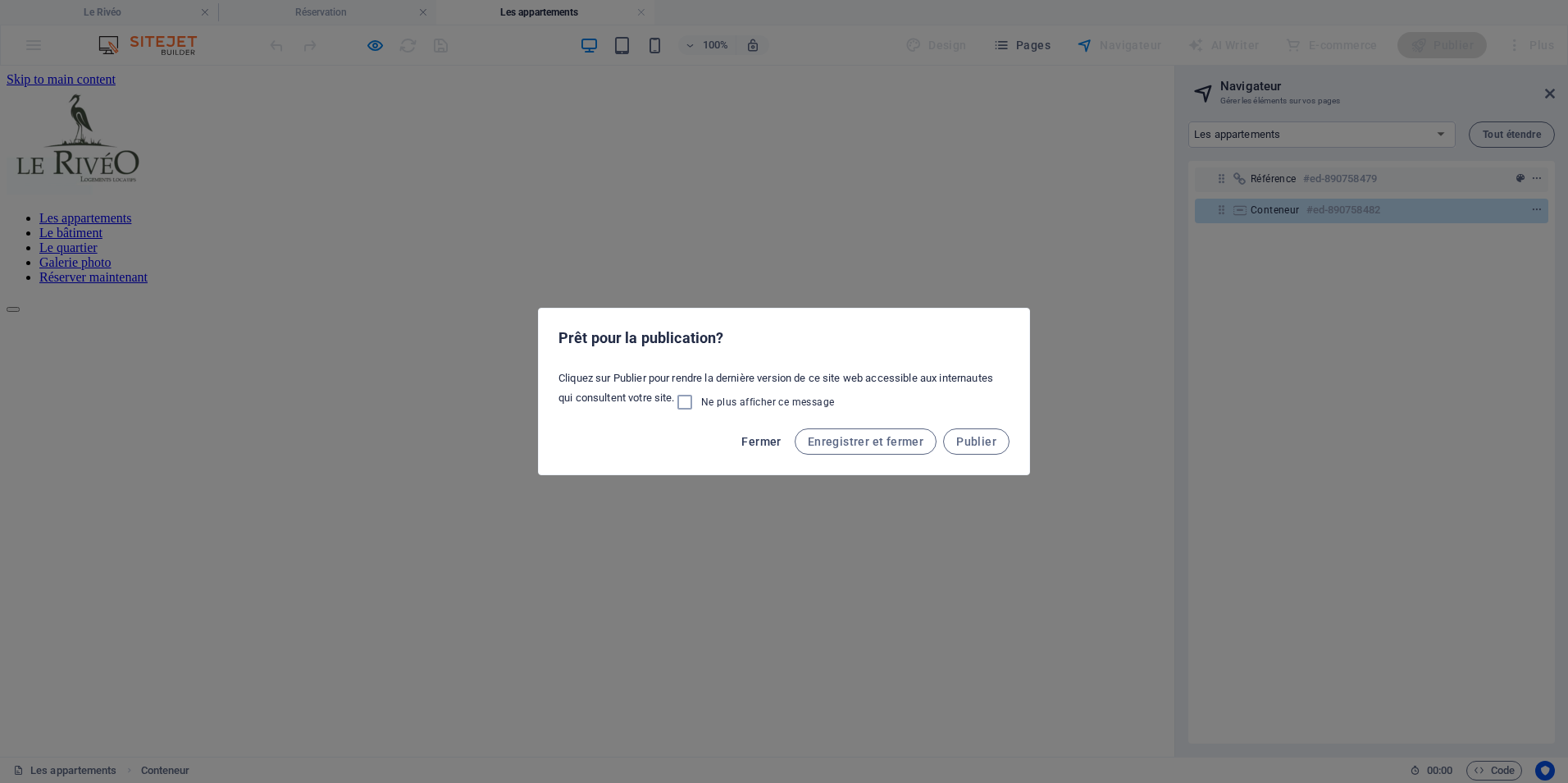
click at [764, 438] on span "Fermer" at bounding box center [761, 442] width 39 height 13
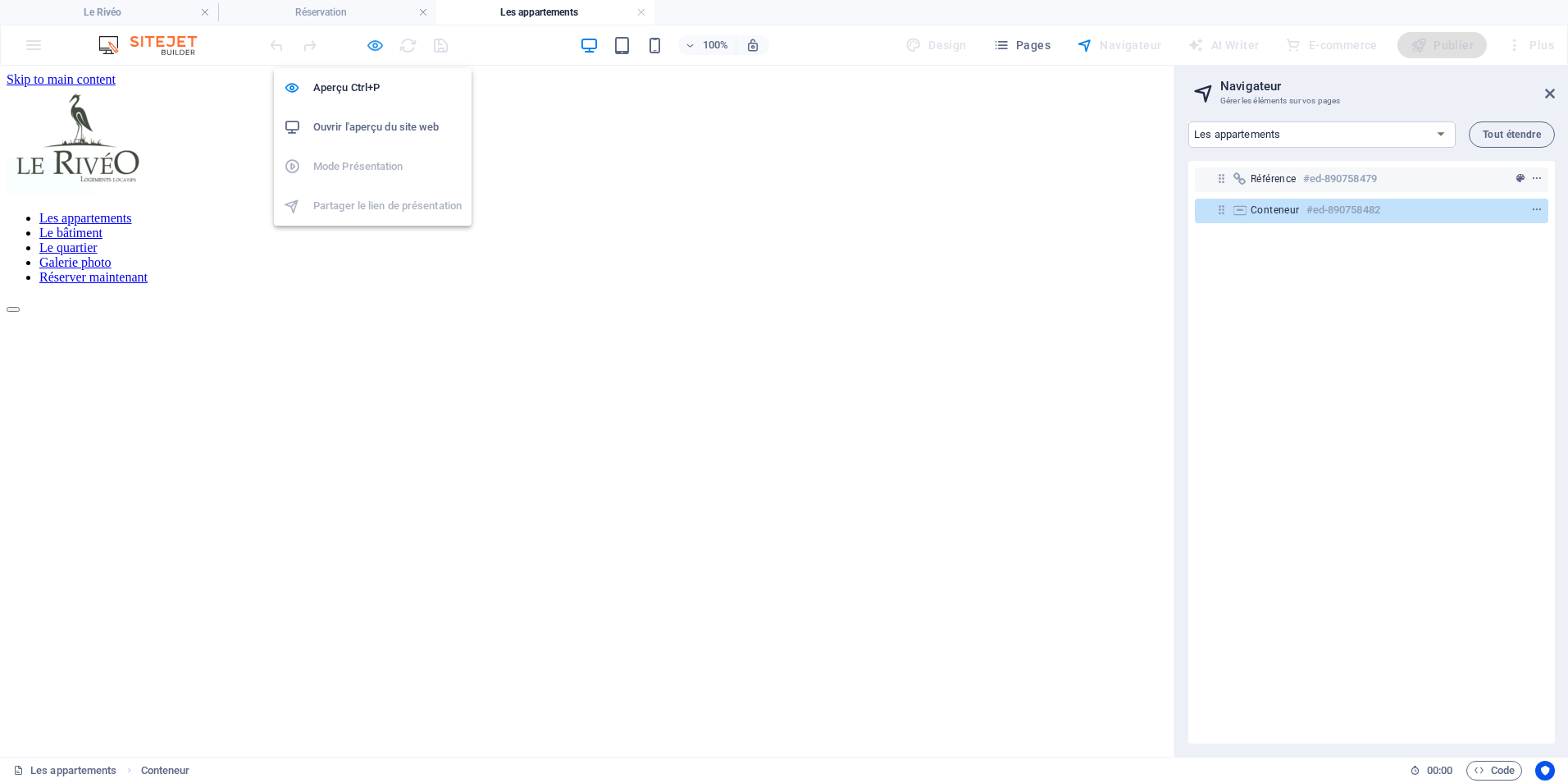
click at [375, 46] on icon "button" at bounding box center [374, 45] width 19 height 19
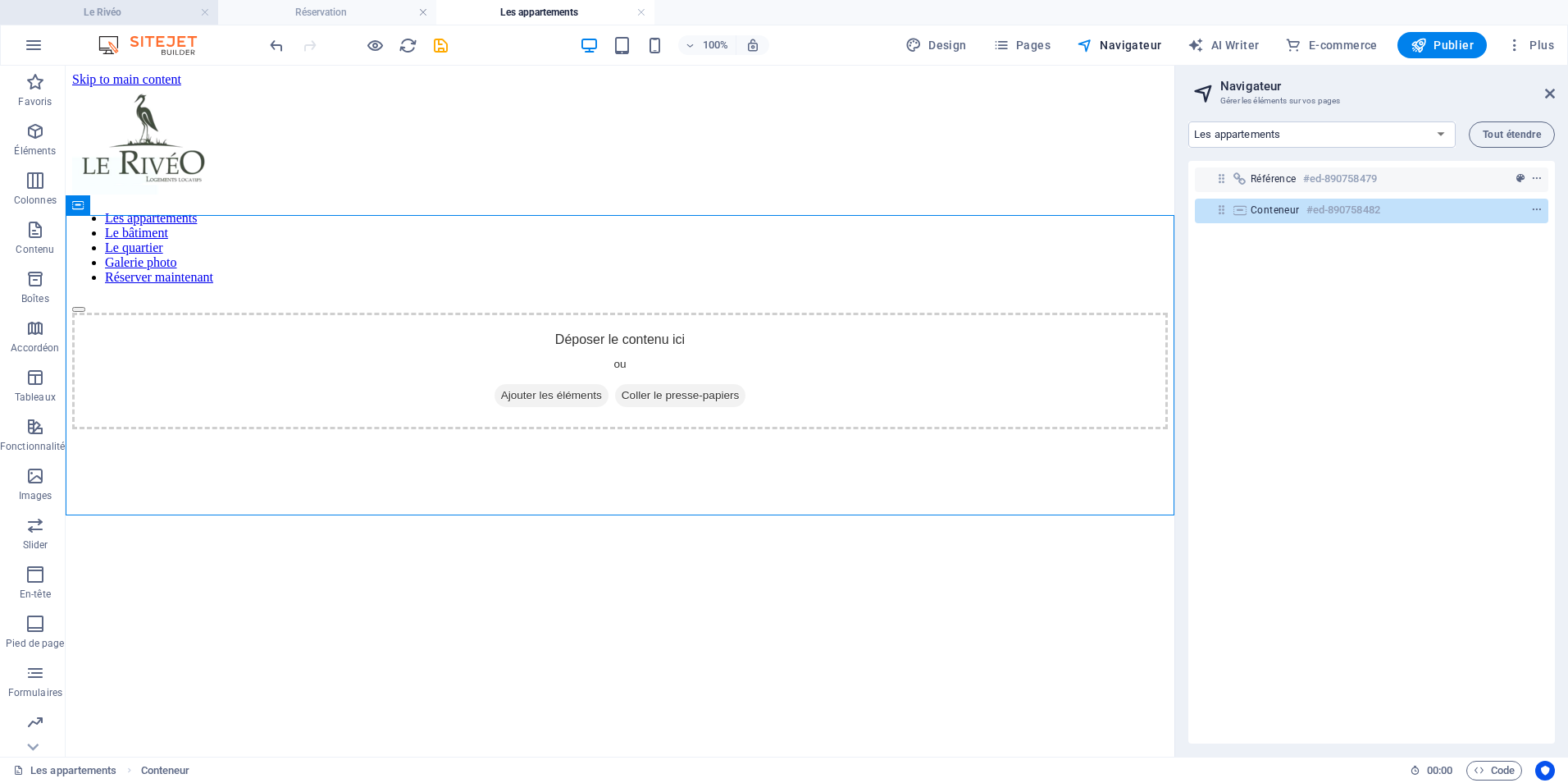
click at [123, 10] on h4 "Le Rivéo" at bounding box center [109, 13] width 218 height 18
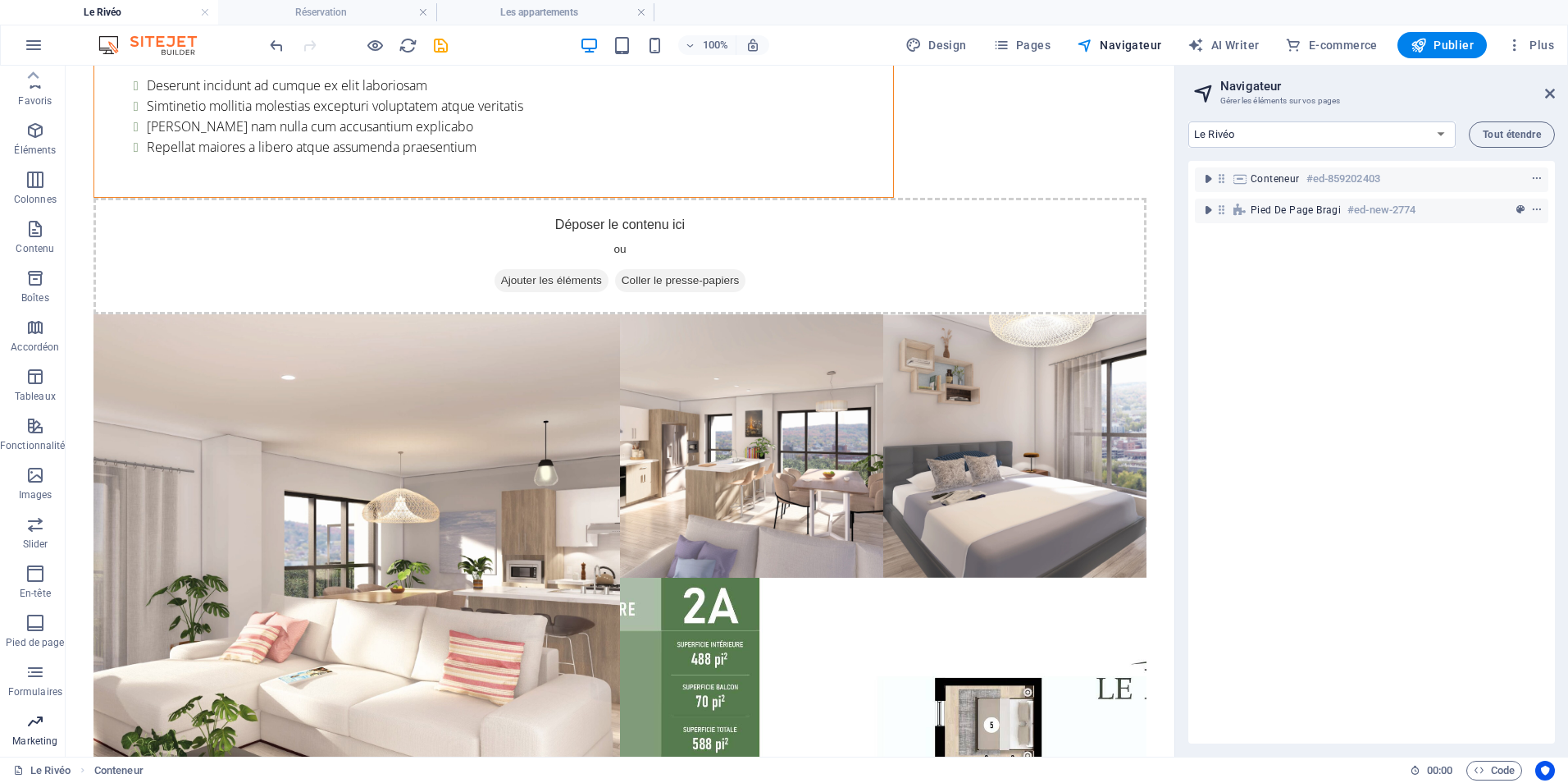
scroll to position [0, 0]
click at [35, 120] on button "Éléments" at bounding box center [35, 139] width 71 height 49
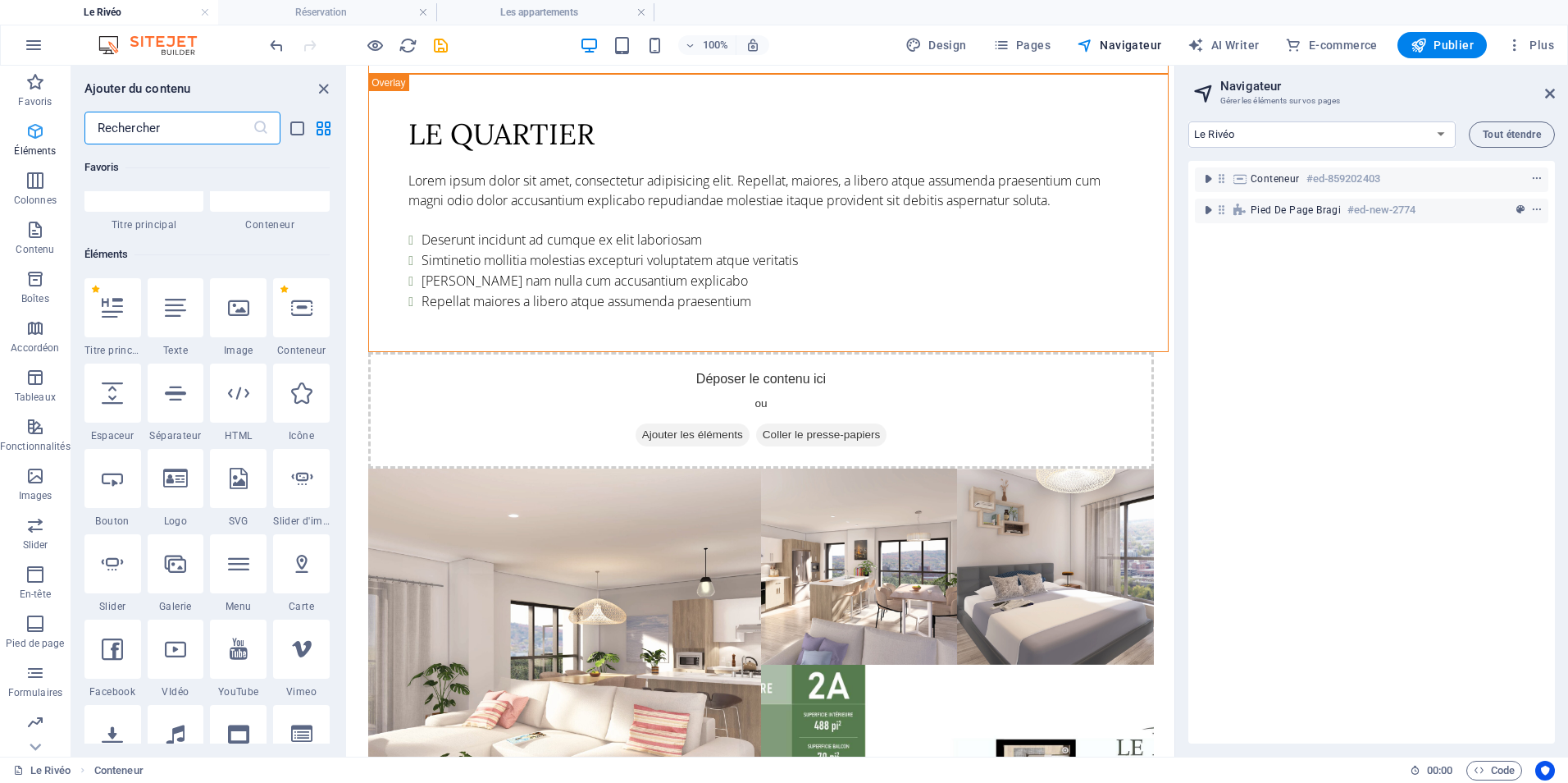
scroll to position [175, 0]
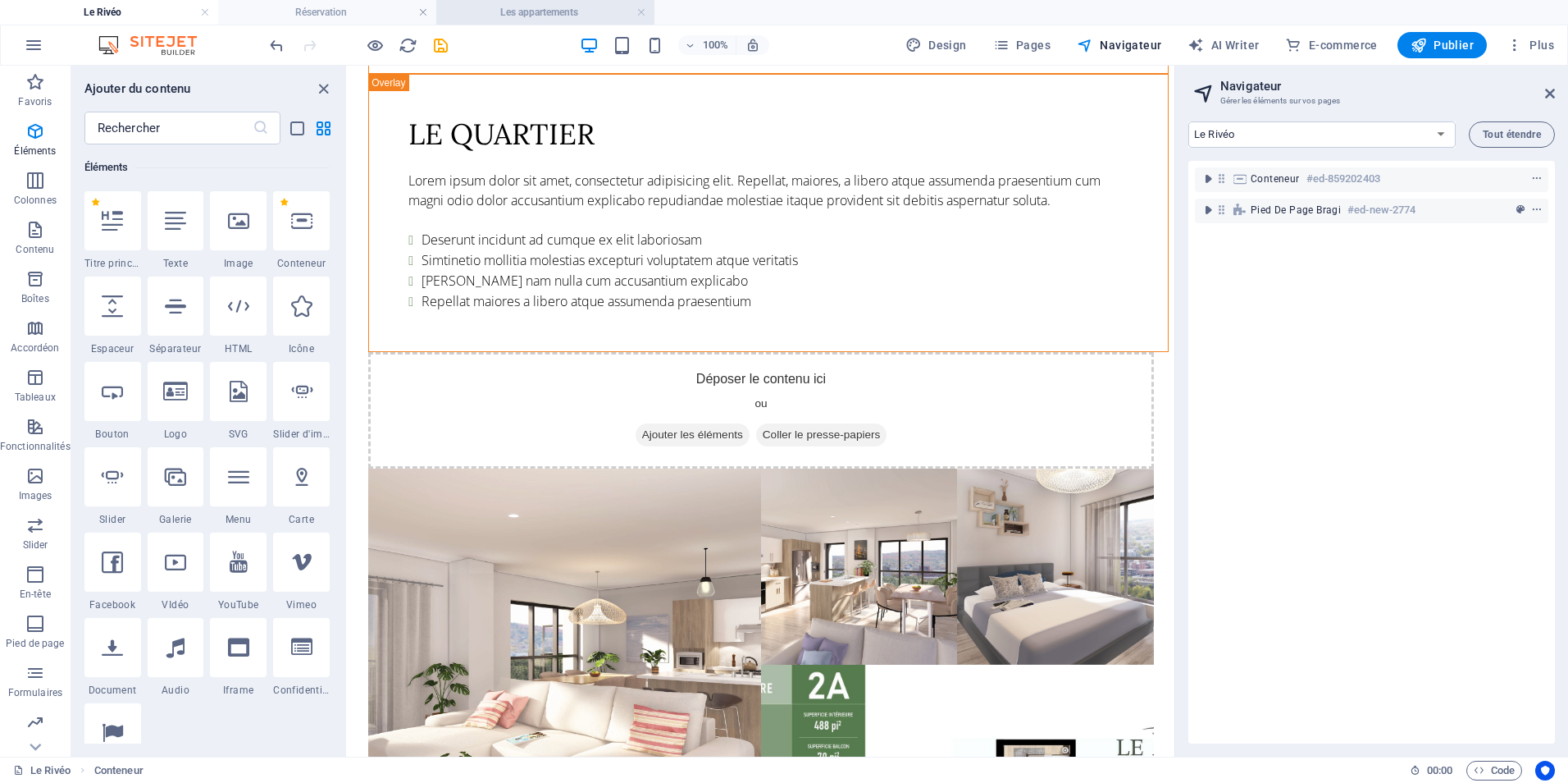
click at [539, 1] on li "Les appartements" at bounding box center [545, 13] width 218 height 25
select select "16806903-fr"
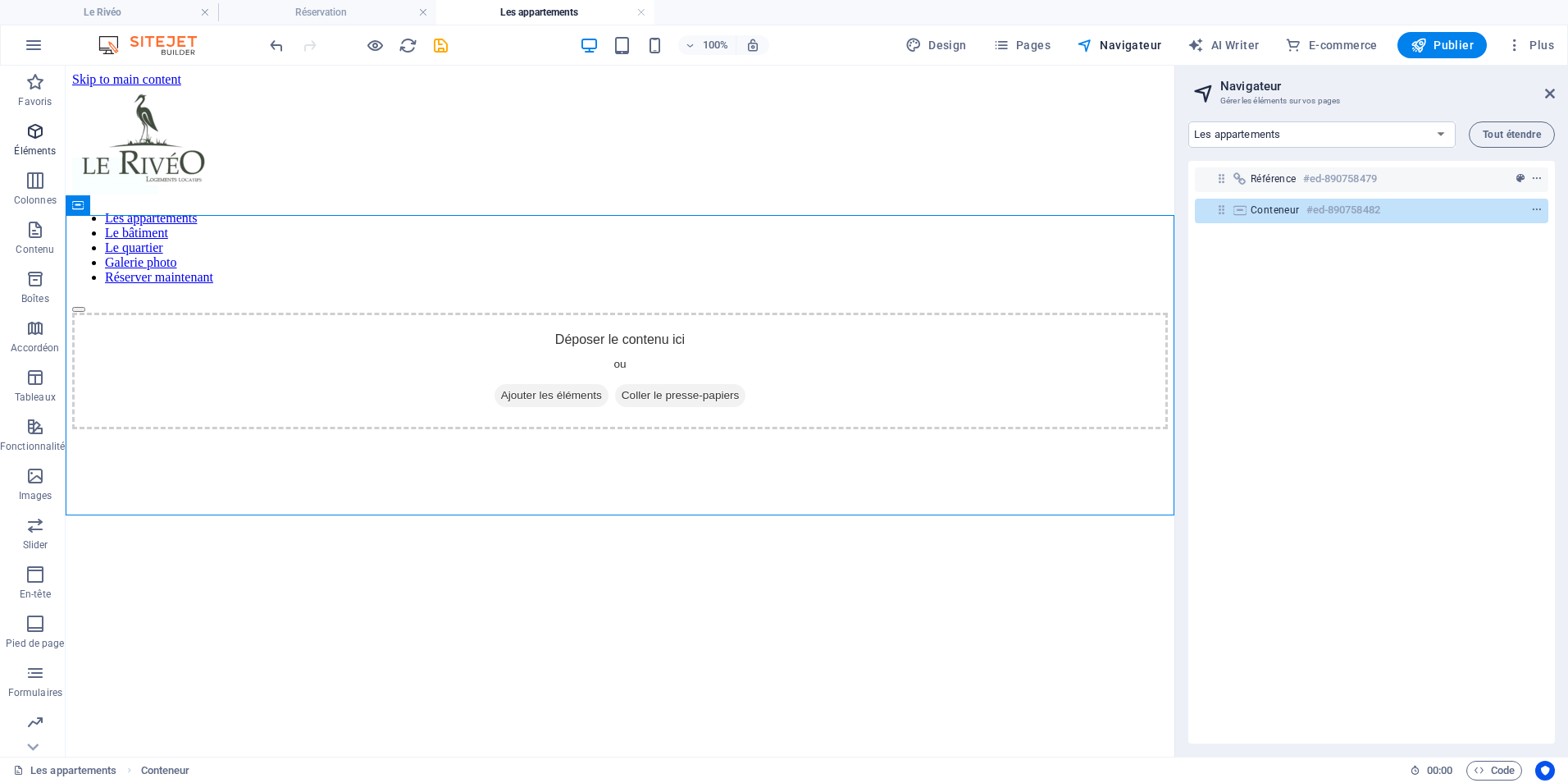
click at [30, 132] on icon "button" at bounding box center [35, 131] width 20 height 20
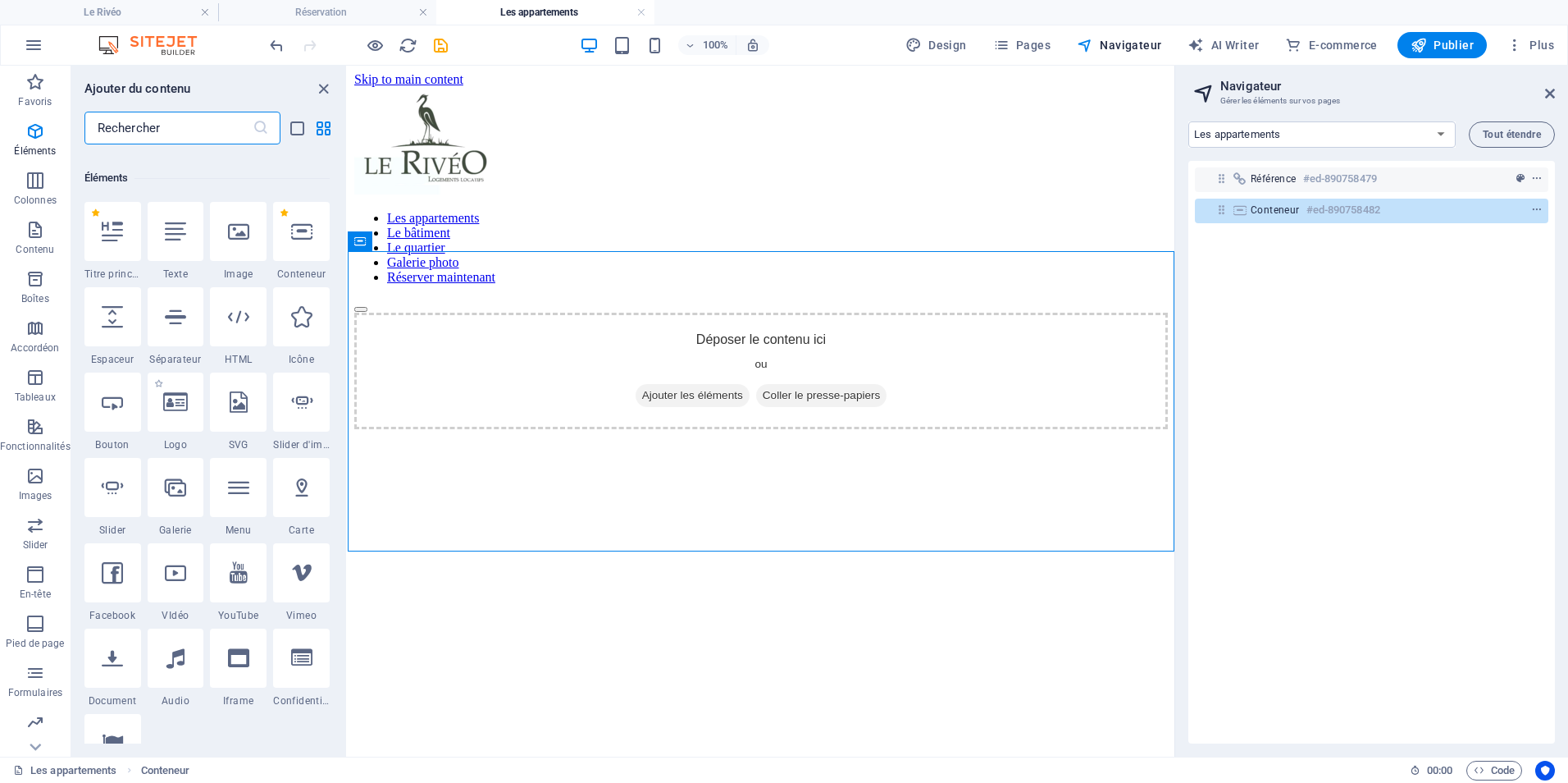
scroll to position [175, 0]
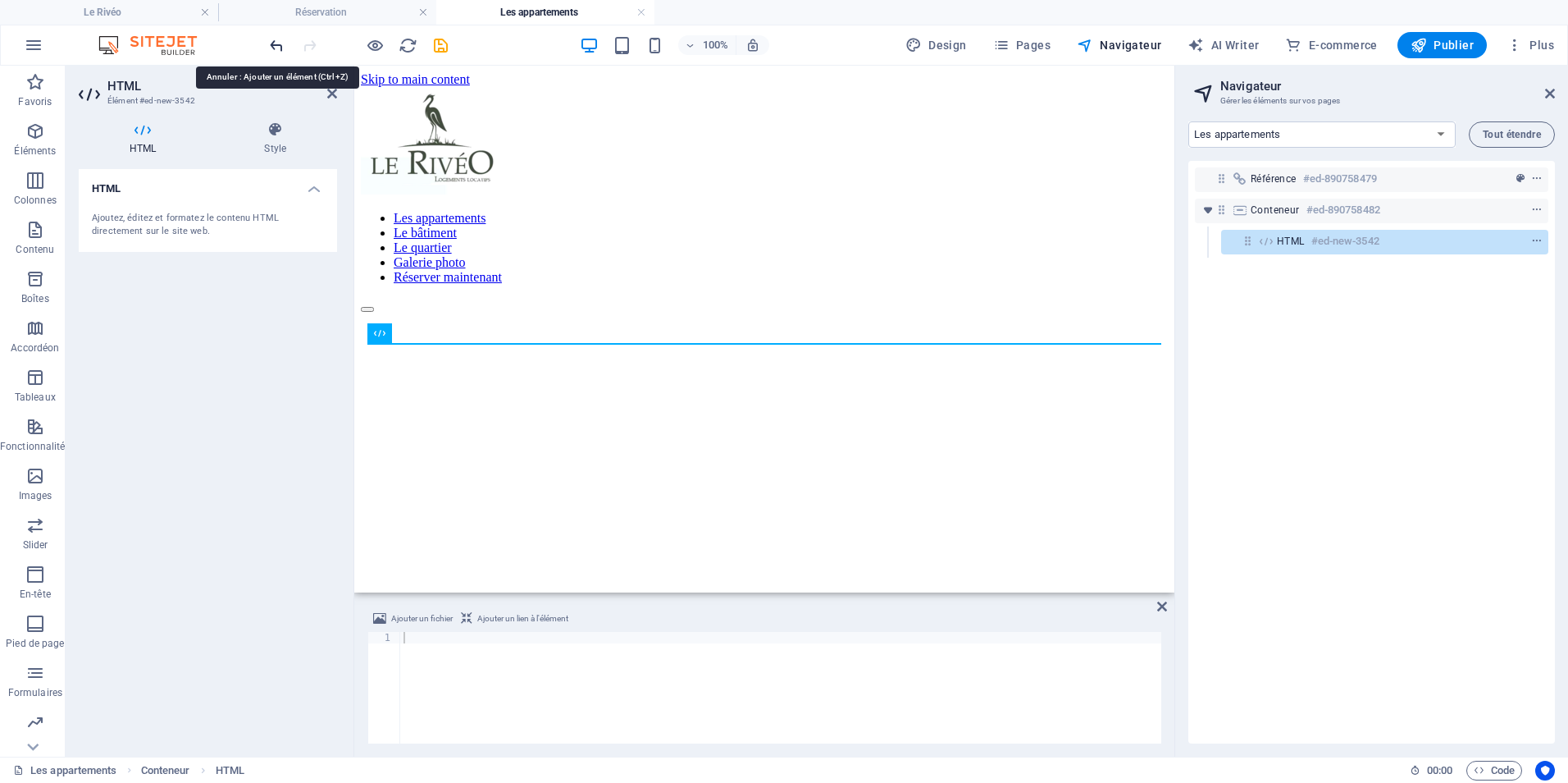
click at [276, 51] on icon "undo" at bounding box center [276, 45] width 19 height 19
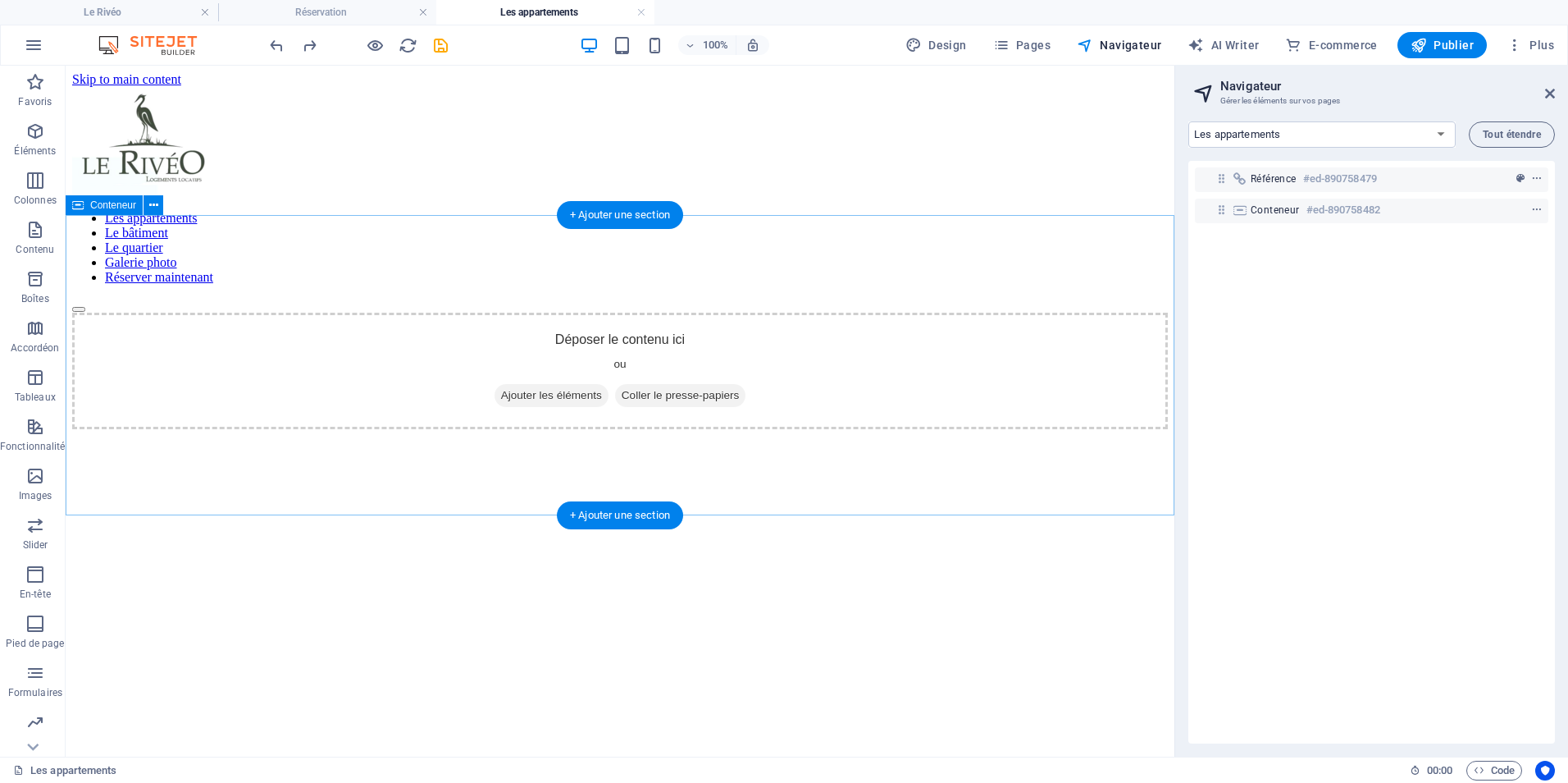
click at [566, 384] on span "Ajouter les éléments" at bounding box center [552, 396] width 114 height 23
click at [546, 388] on span "Ajouter les éléments" at bounding box center [552, 396] width 114 height 23
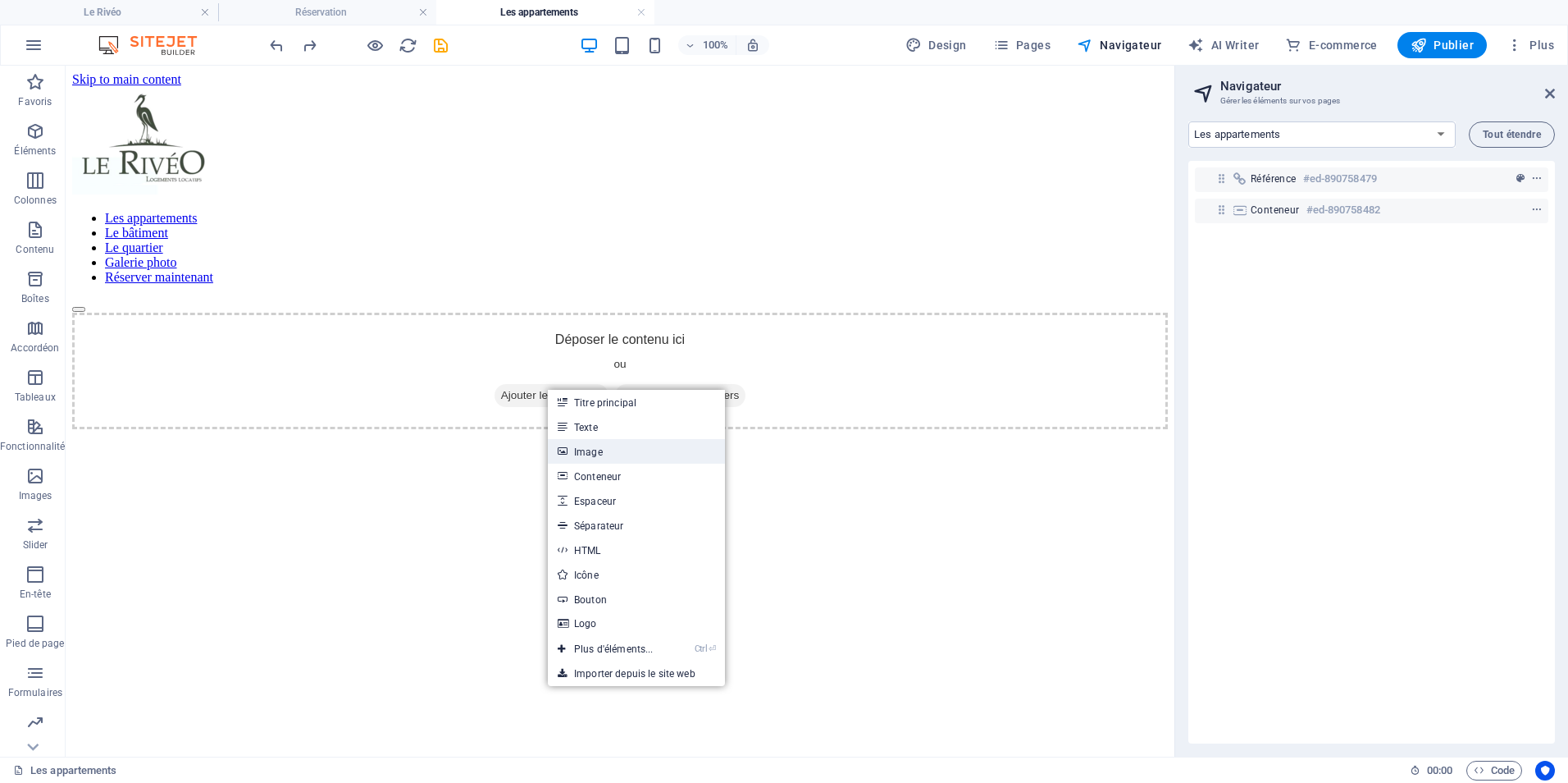
click at [596, 450] on link "Image" at bounding box center [636, 451] width 177 height 25
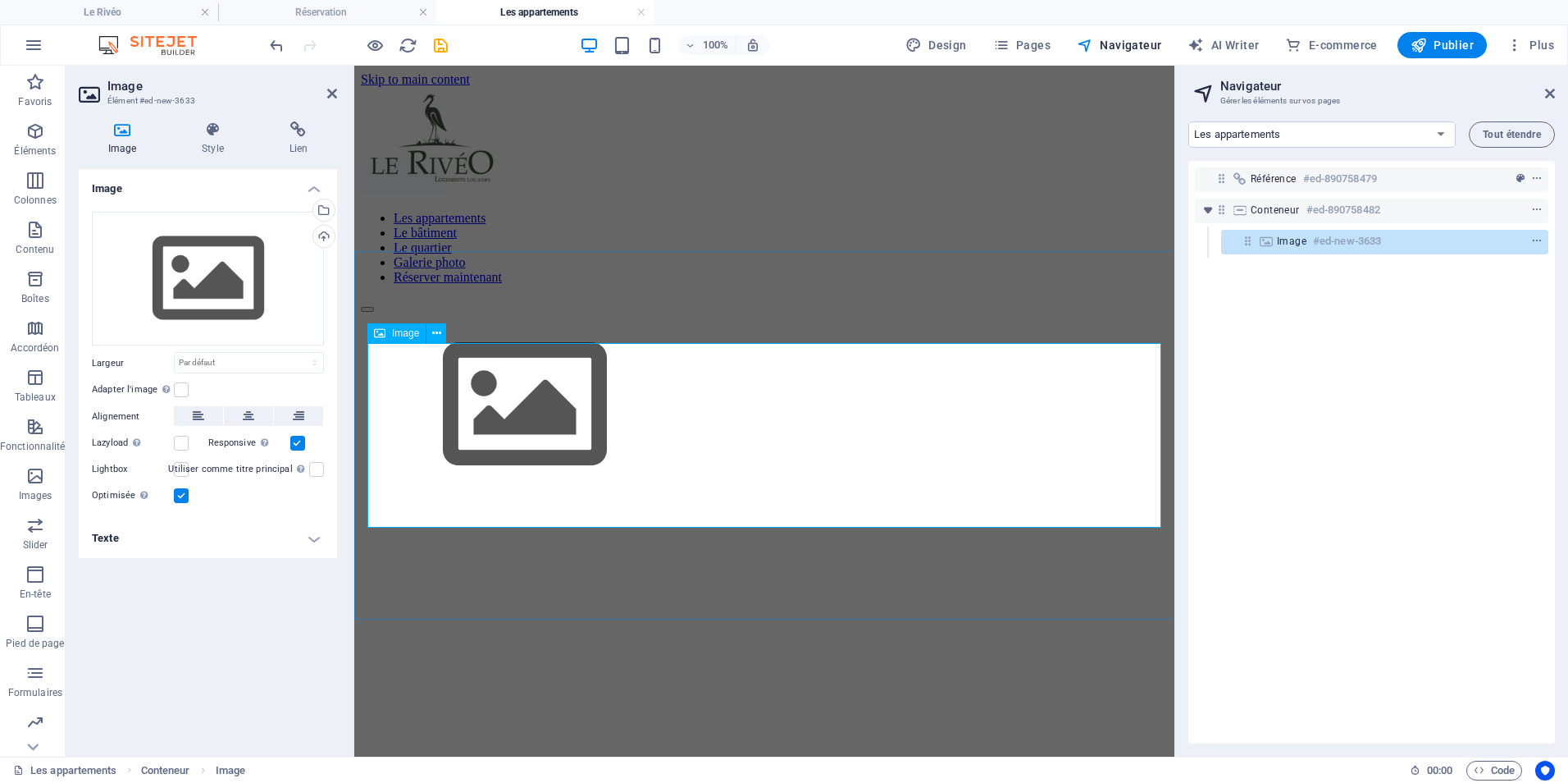
click at [525, 453] on figure at bounding box center [764, 407] width 807 height 188
click at [231, 279] on div "Glissez les fichiers ici, cliquez pour choisir les fichiers ou sélectionnez les…" at bounding box center [208, 279] width 232 height 135
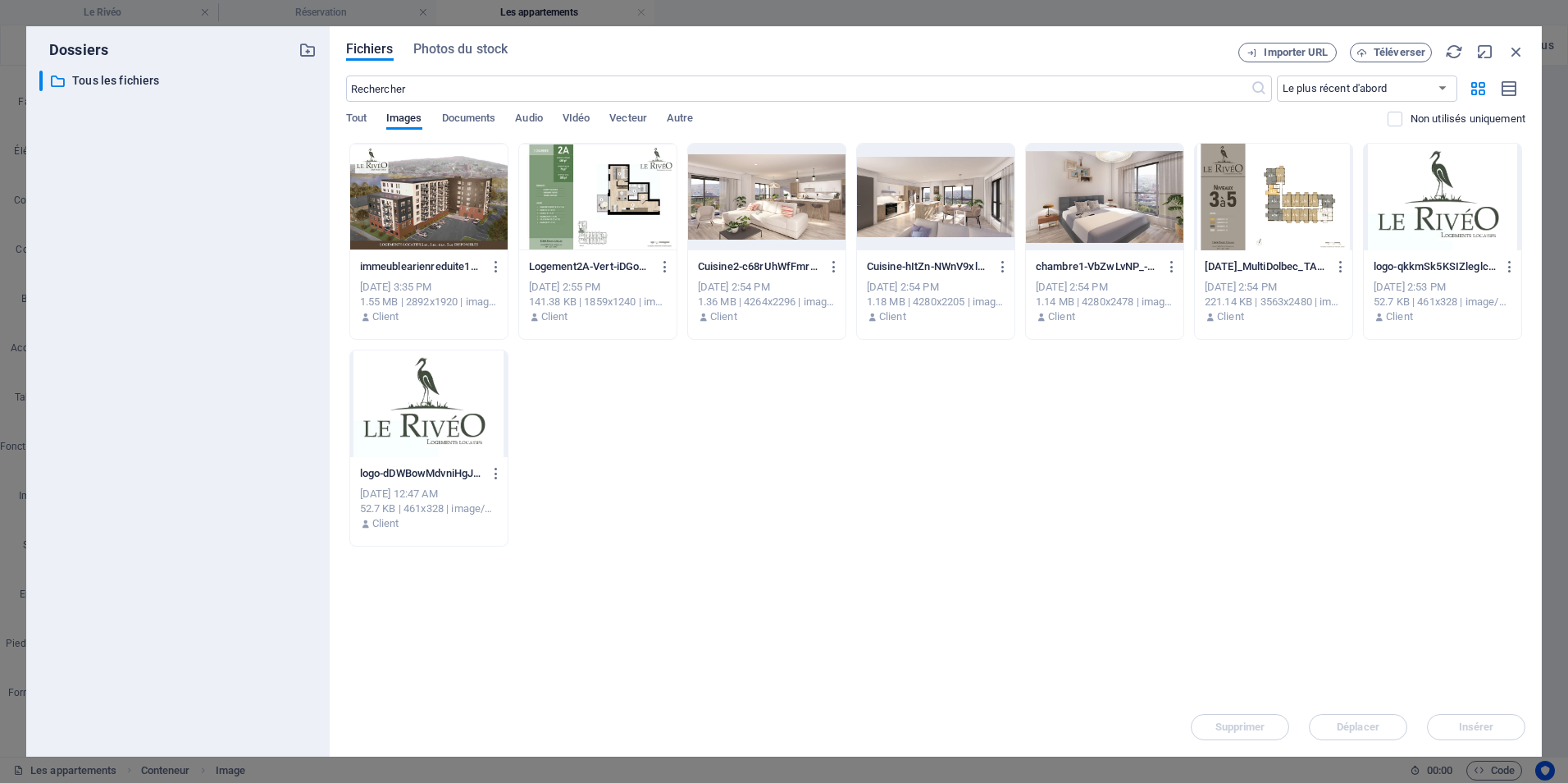
click at [578, 203] on div at bounding box center [598, 197] width 157 height 106
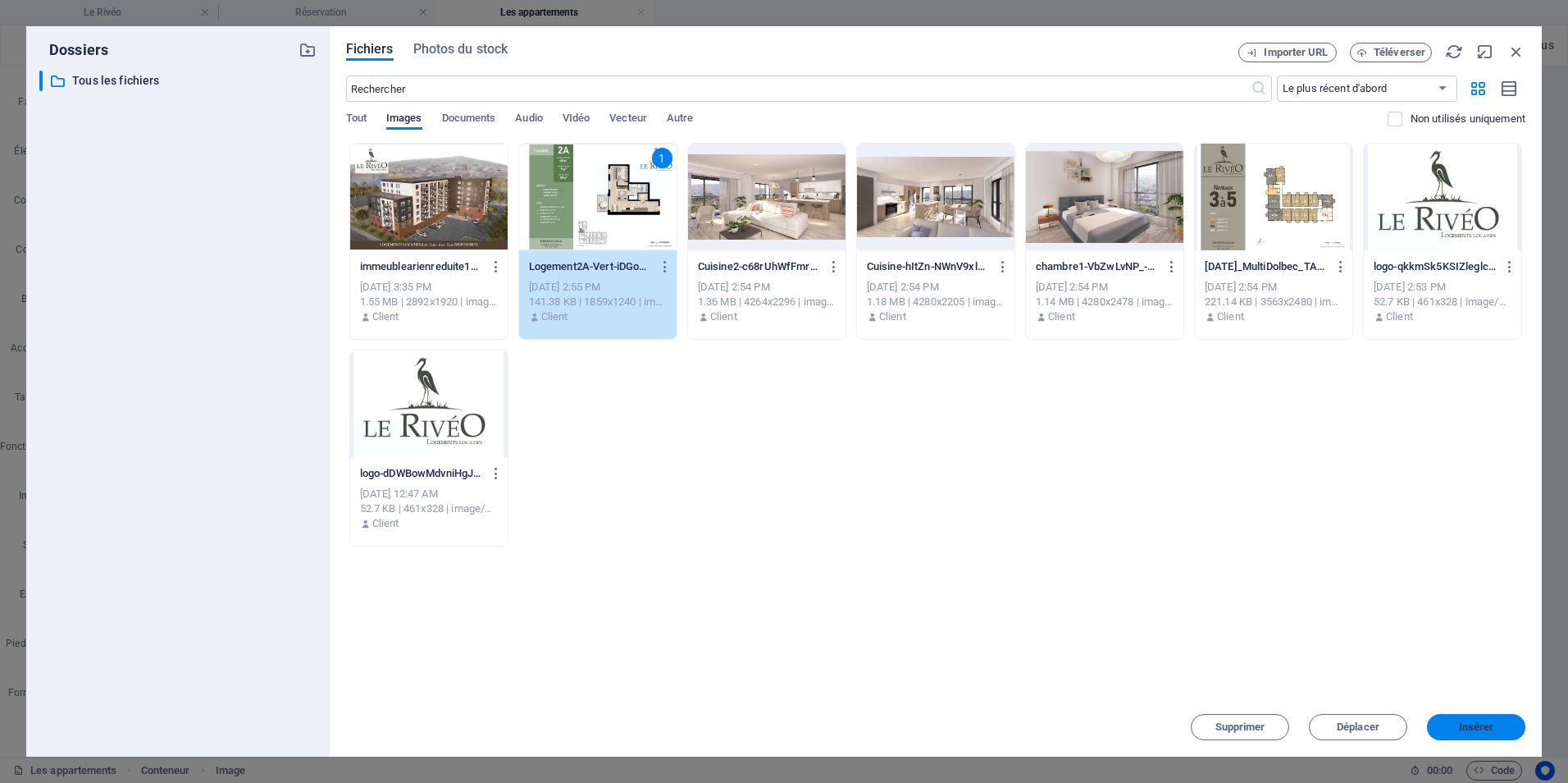
click at [1253, 605] on span "Insérer" at bounding box center [1476, 727] width 35 height 10
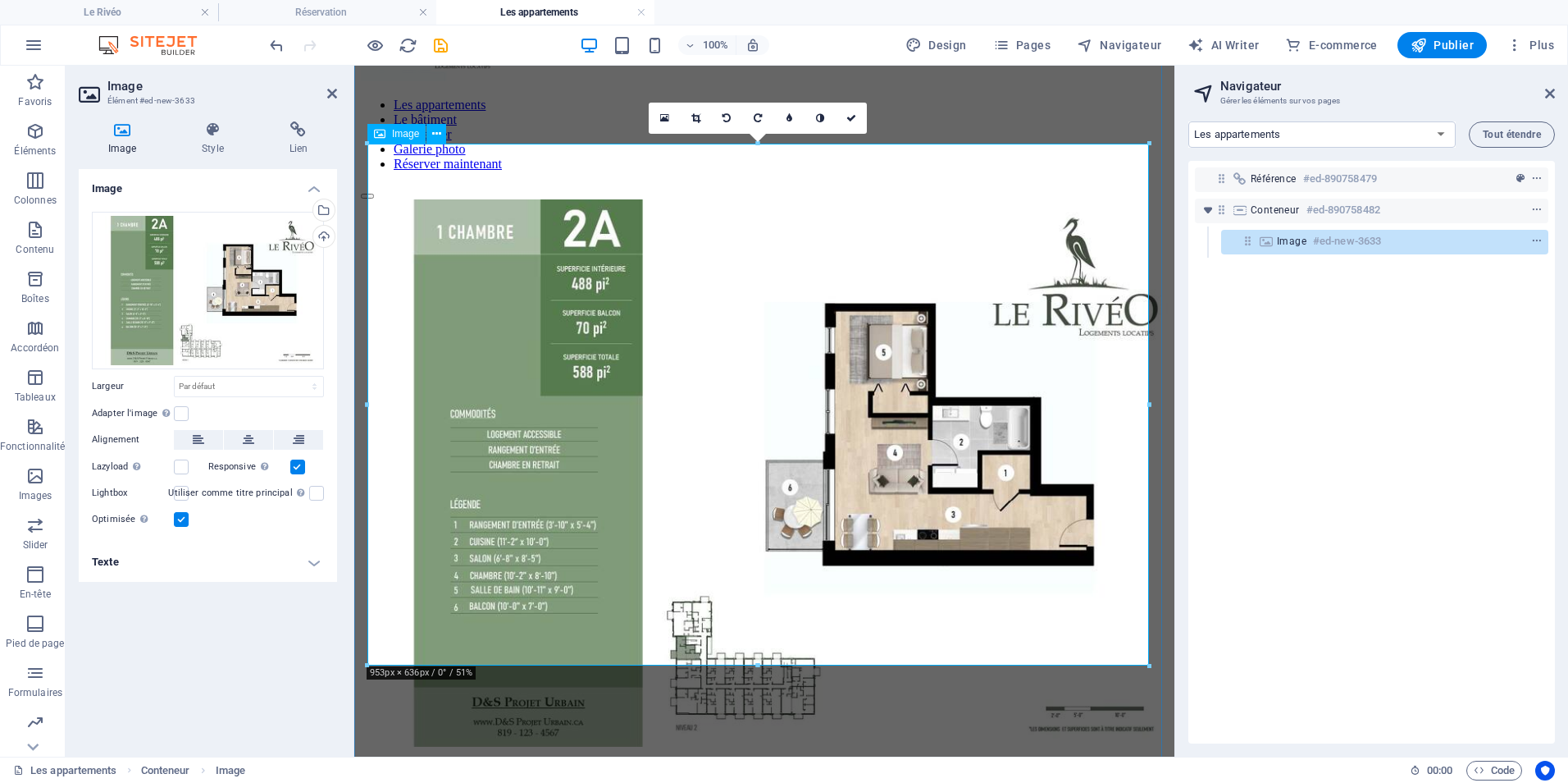
scroll to position [200, 0]
click at [704, 199] on figure at bounding box center [764, 475] width 807 height 551
click at [685, 114] on link at bounding box center [695, 117] width 31 height 31
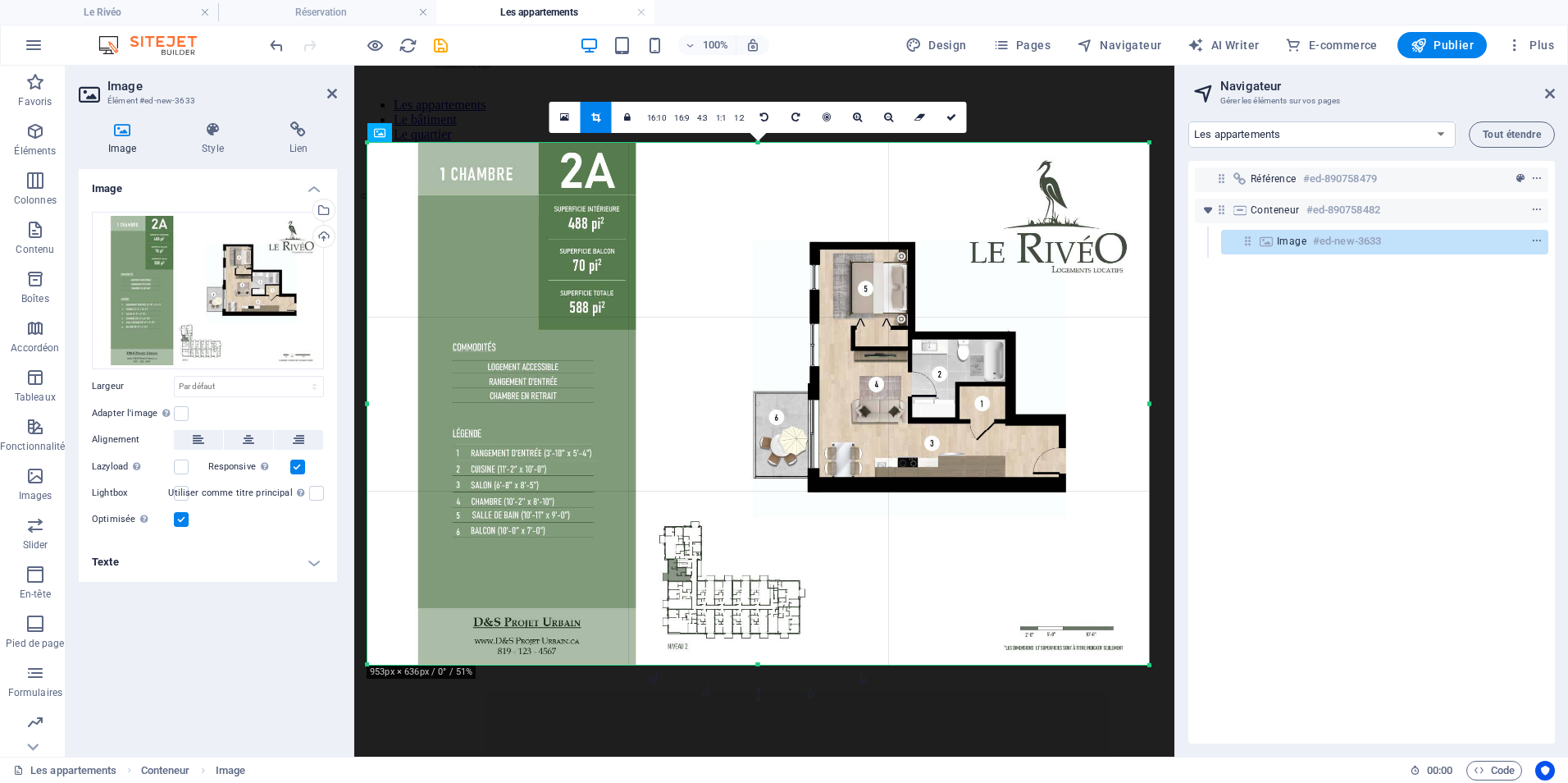
scroll to position [0, 0]
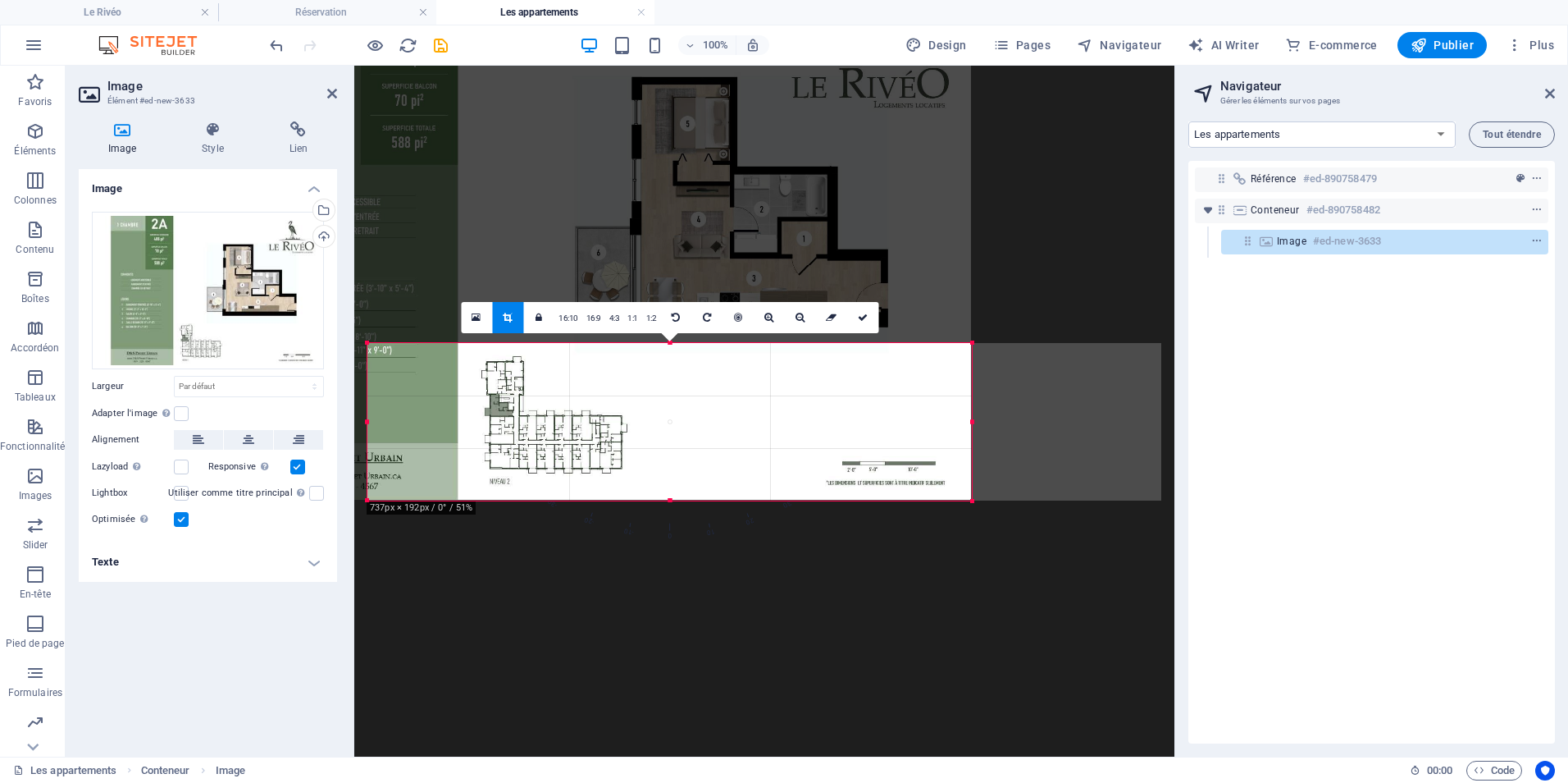
drag, startPoint x: 369, startPoint y: 146, endPoint x: 547, endPoint y: 511, distance: 406.1
click at [547, 501] on div "180 170 160 150 140 130 120 110 100 90 80 70 60 50 40 30 20 10 0 -10 -20 -30 -4…" at bounding box center [669, 422] width 605 height 157
click at [1158, 437] on figure at bounding box center [764, 392] width 807 height 160
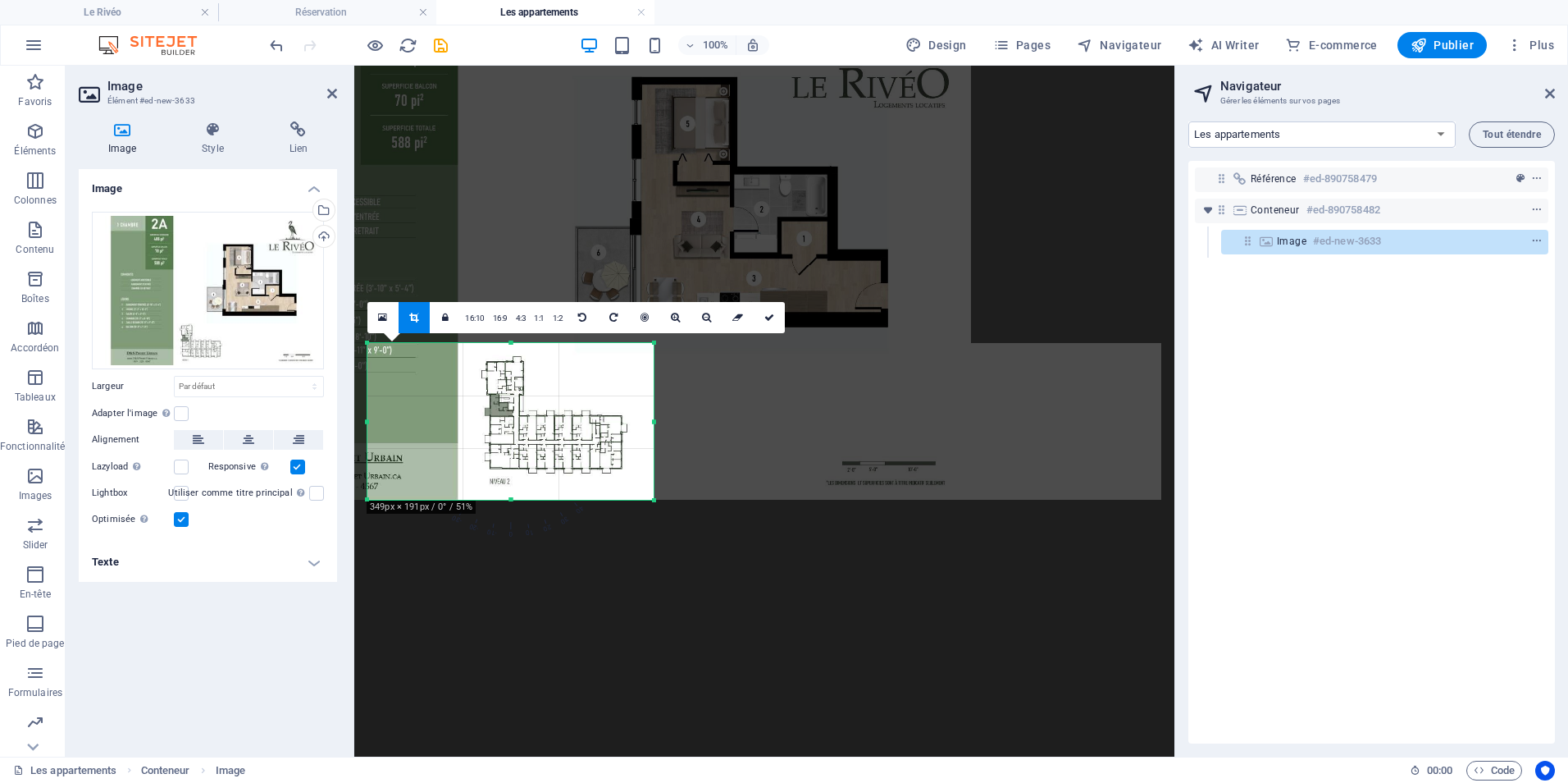
drag, startPoint x: 970, startPoint y: 421, endPoint x: 652, endPoint y: 427, distance: 318.1
click at [652, 427] on div at bounding box center [654, 421] width 5 height 156
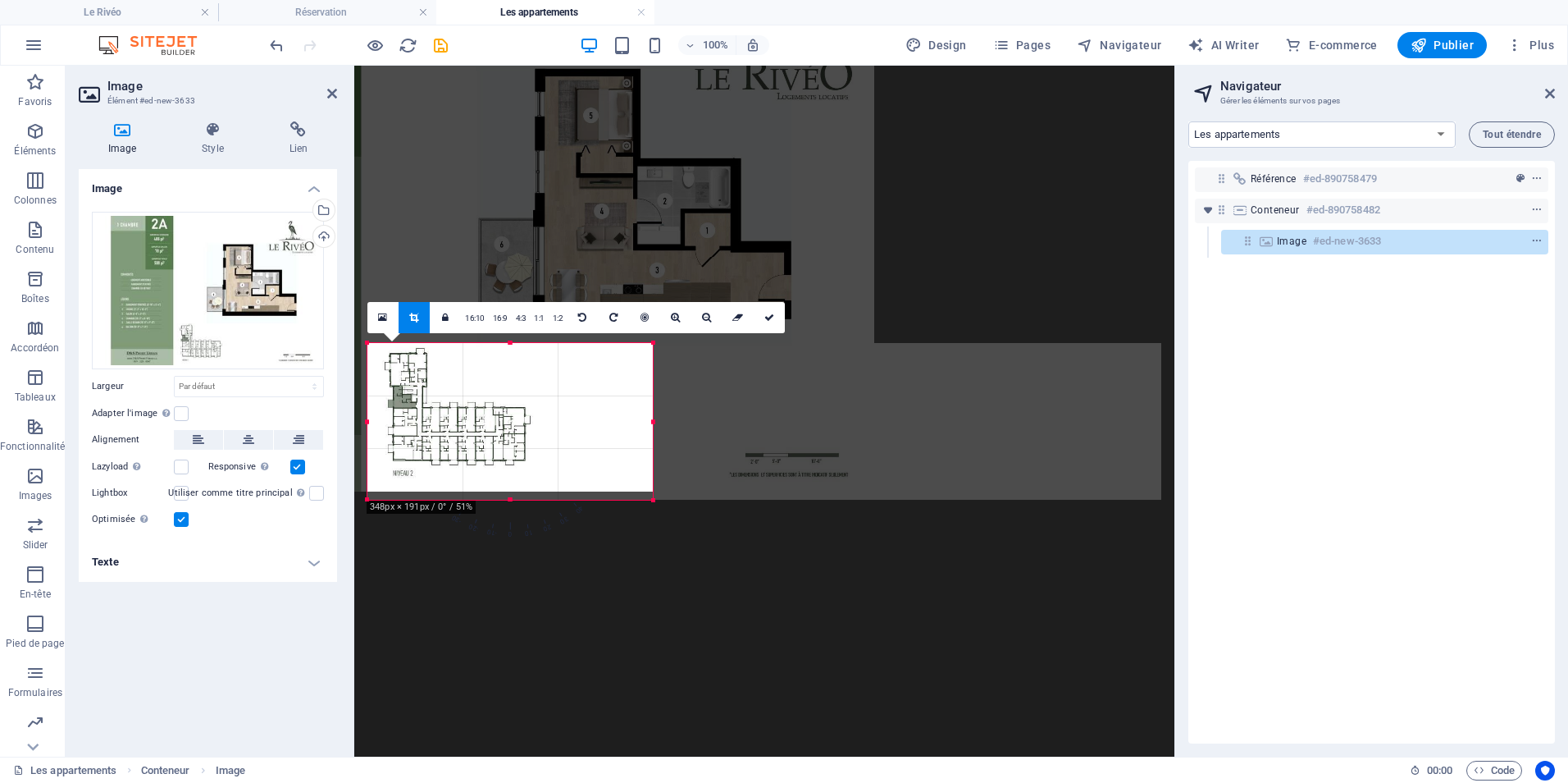
drag, startPoint x: 371, startPoint y: 425, endPoint x: 274, endPoint y: 417, distance: 97.3
click at [274, 417] on div "Image Élément #ed-new-3633 Image Style Lien Image Glissez les fichiers ici, cli…" at bounding box center [619, 410] width 1109 height 691
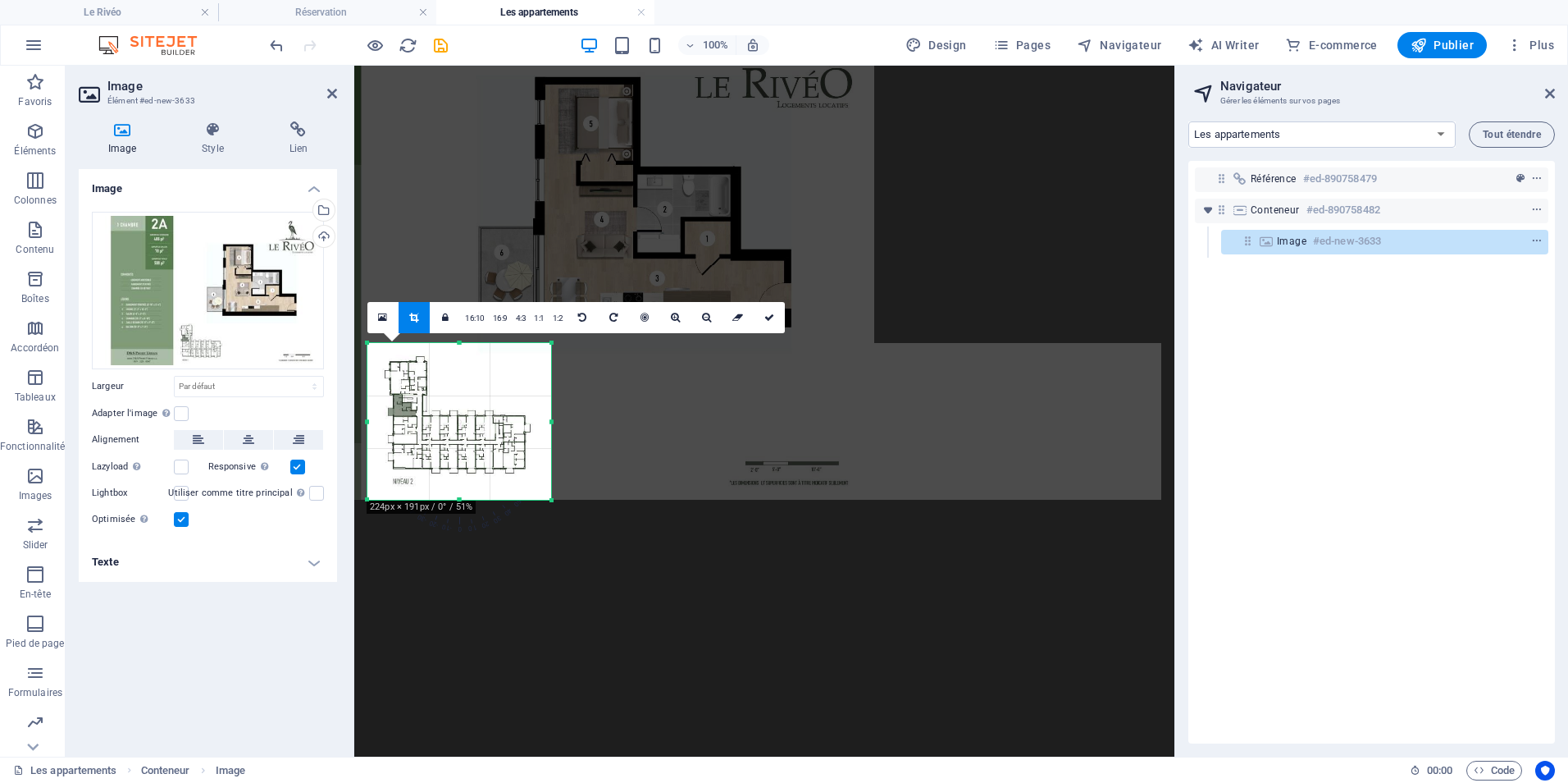
drag, startPoint x: 651, startPoint y: 421, endPoint x: 549, endPoint y: 421, distance: 102.0
click at [549, 421] on div at bounding box center [551, 421] width 5 height 156
click at [418, 448] on div at bounding box center [483, 239] width 782 height 522
click at [761, 324] on link at bounding box center [769, 317] width 31 height 31
type input "224"
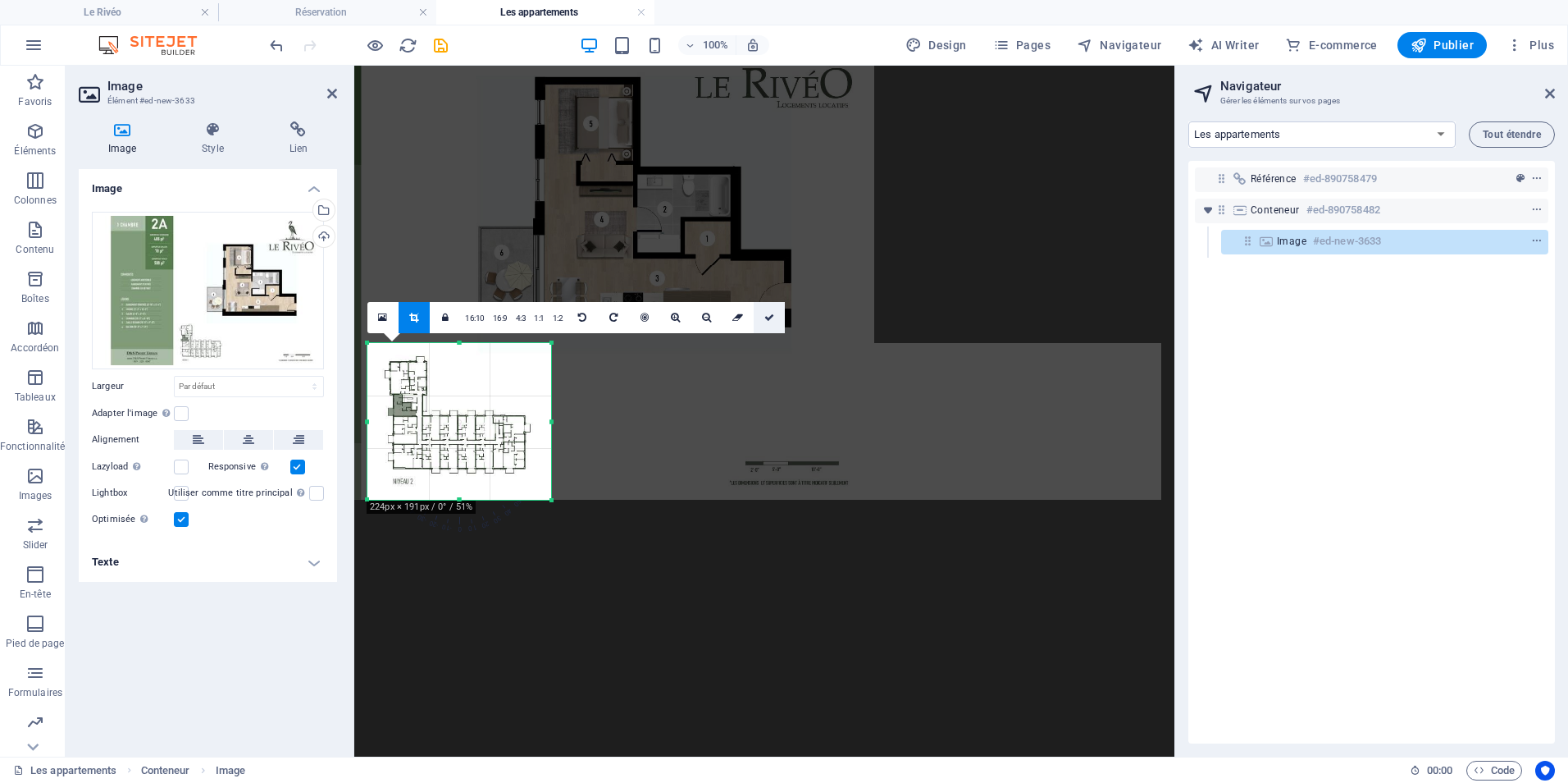
select select "px"
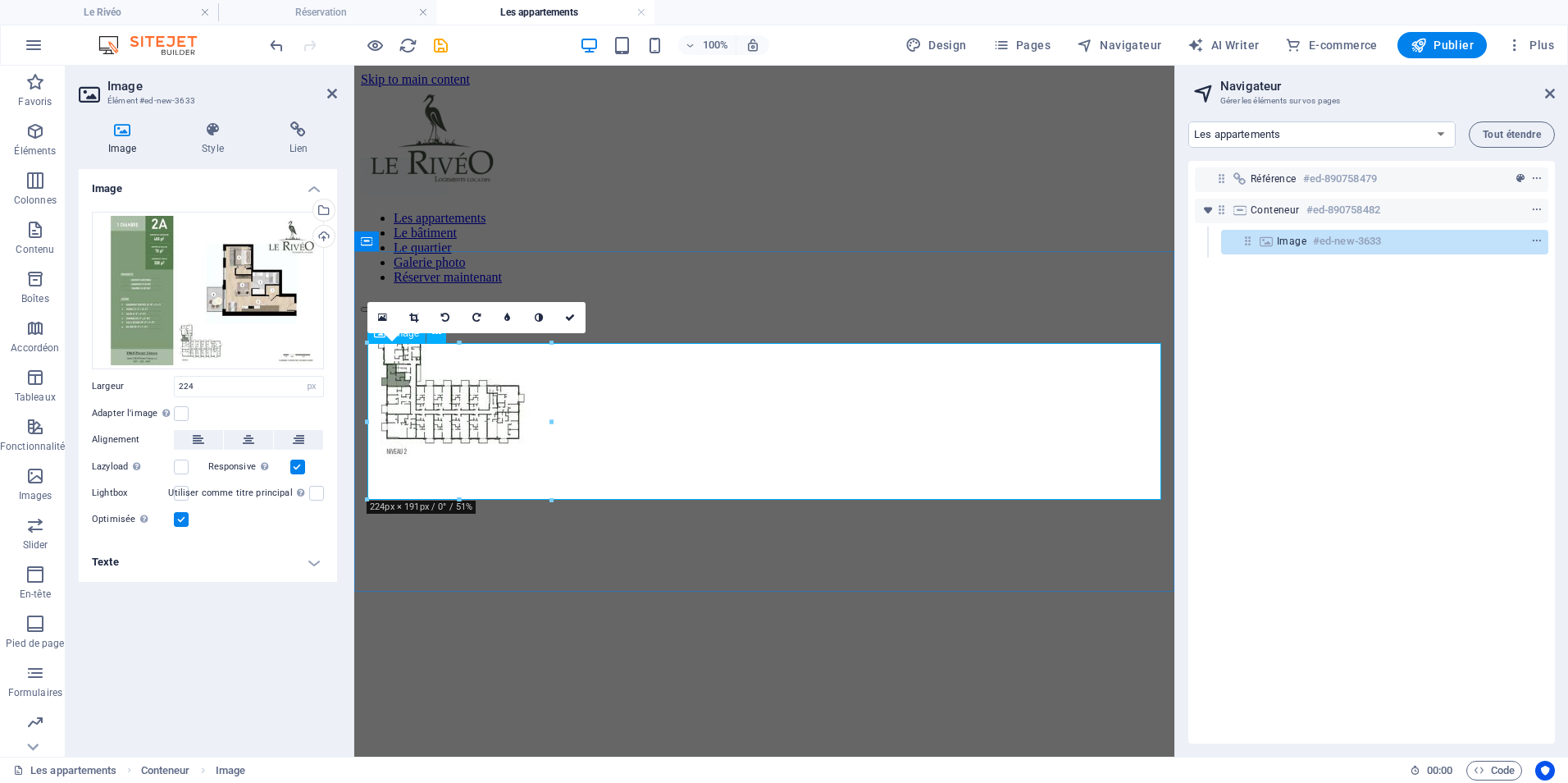
click at [421, 431] on figure at bounding box center [764, 392] width 807 height 160
click at [552, 333] on div "16:10 16:9 4:3 1:1 1:2 0" at bounding box center [476, 317] width 218 height 31
click at [532, 360] on figure at bounding box center [764, 392] width 807 height 160
click at [566, 321] on icon at bounding box center [570, 317] width 10 height 10
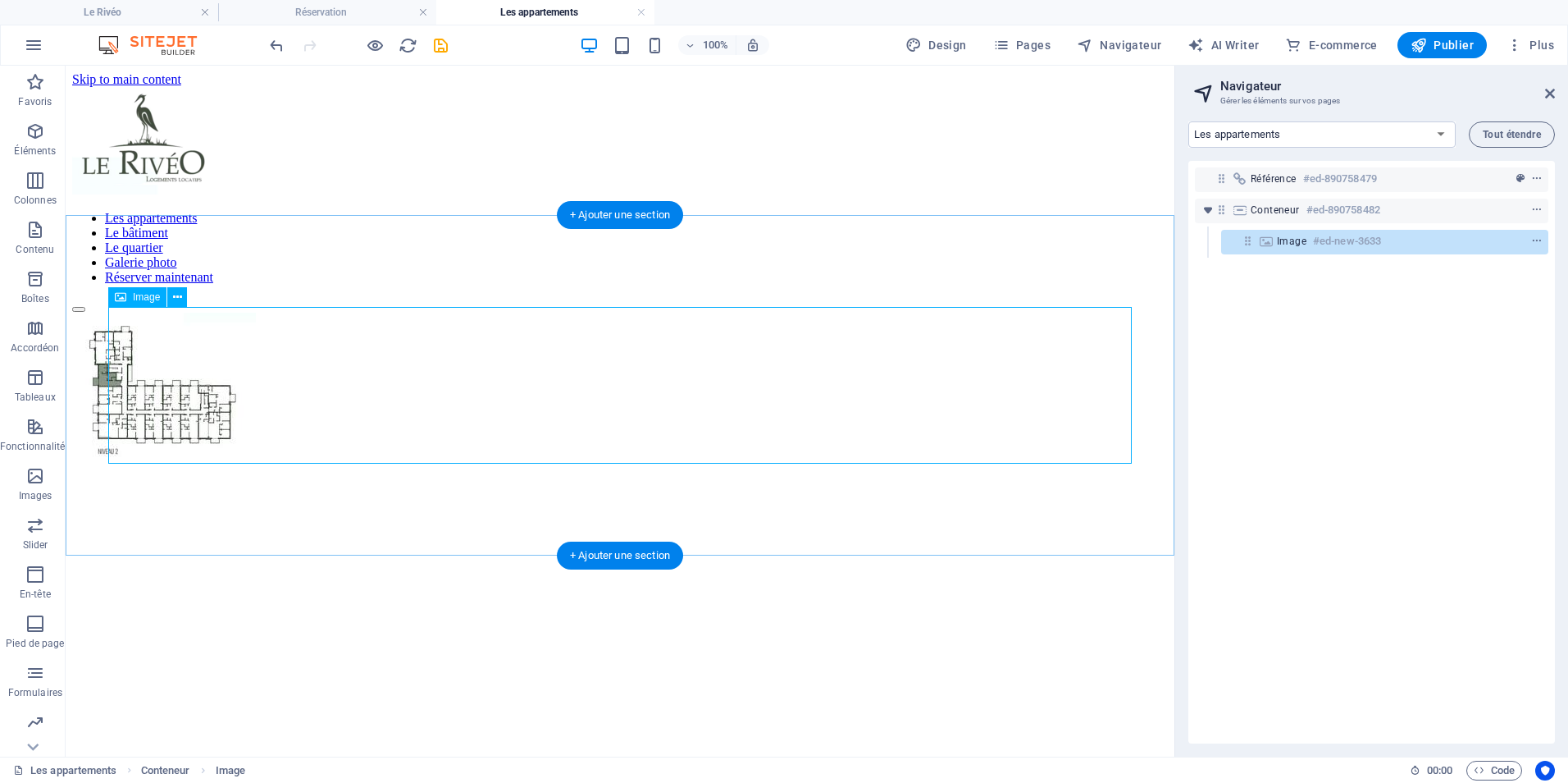
click at [223, 382] on figure at bounding box center [620, 392] width 1096 height 160
drag, startPoint x: 219, startPoint y: 401, endPoint x: 414, endPoint y: 356, distance: 200.1
click at [220, 401] on figure at bounding box center [620, 392] width 1096 height 160
click at [147, 363] on figure at bounding box center [620, 392] width 1096 height 160
click at [183, 293] on button at bounding box center [177, 297] width 20 height 20
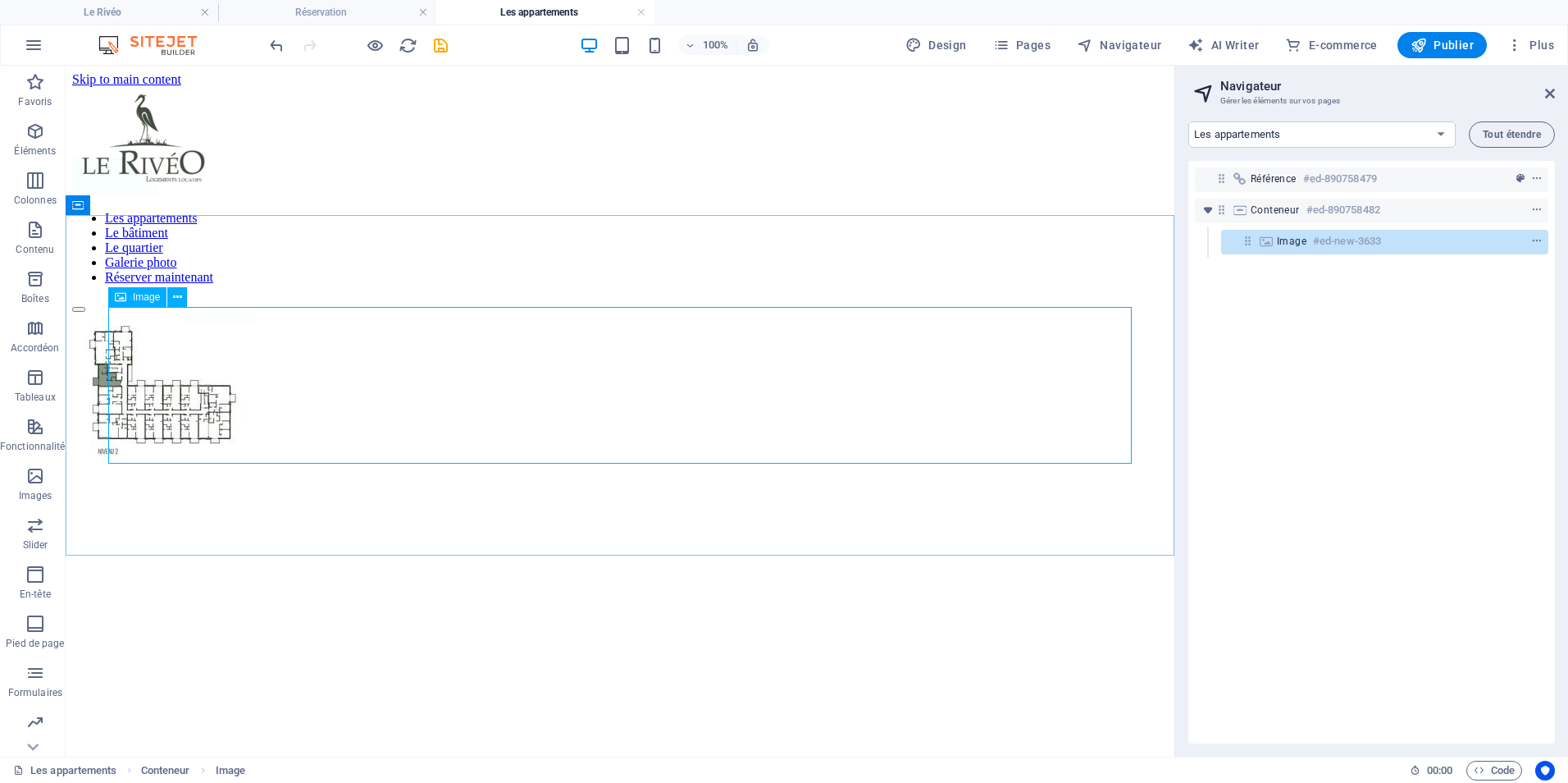
click at [135, 297] on span "Image" at bounding box center [147, 297] width 27 height 10
select select "px"
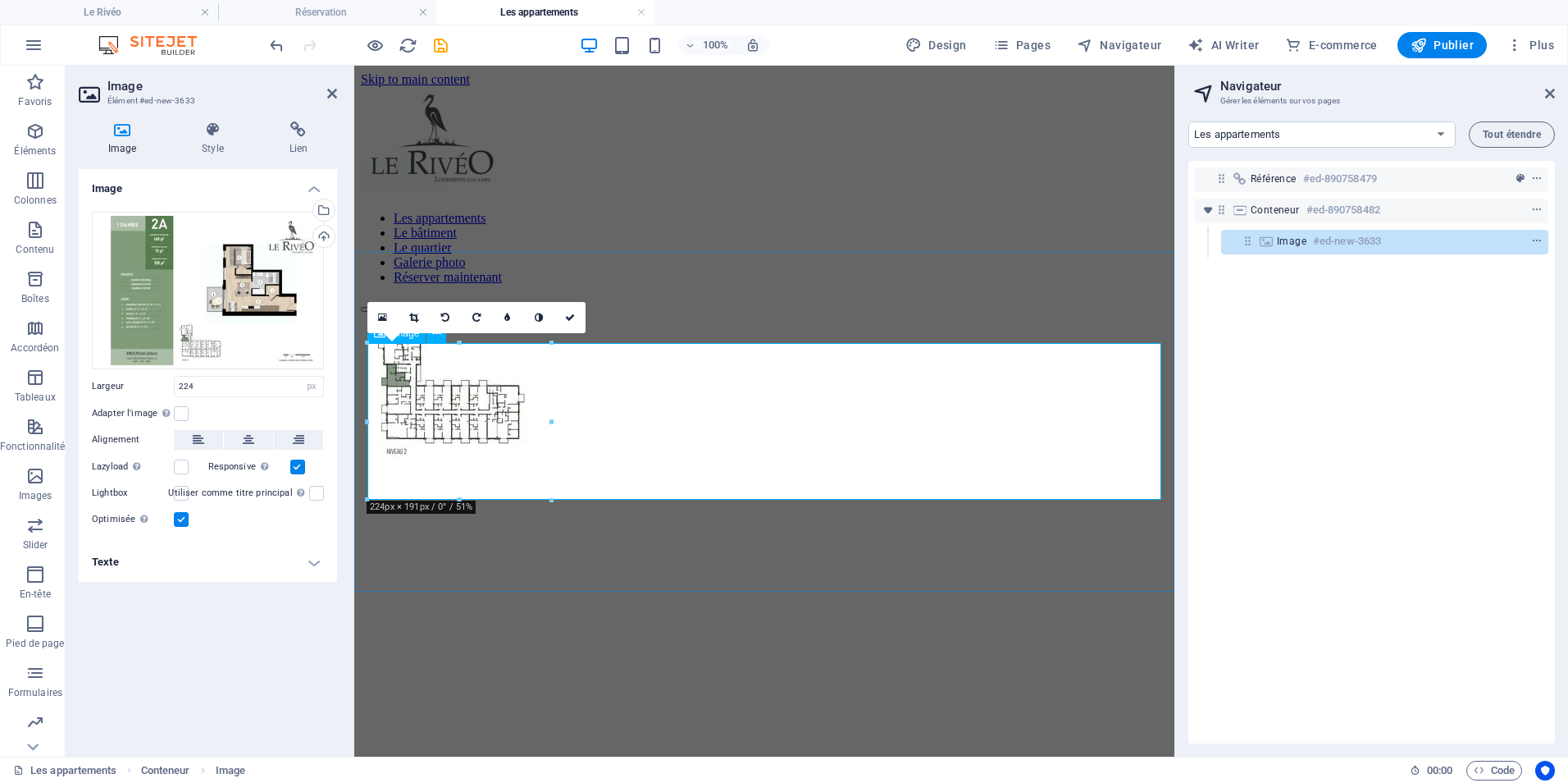
click at [516, 439] on figure at bounding box center [764, 392] width 807 height 160
click at [556, 423] on figure at bounding box center [764, 392] width 807 height 160
drag, startPoint x: 908, startPoint y: 485, endPoint x: 930, endPoint y: 419, distance: 69.6
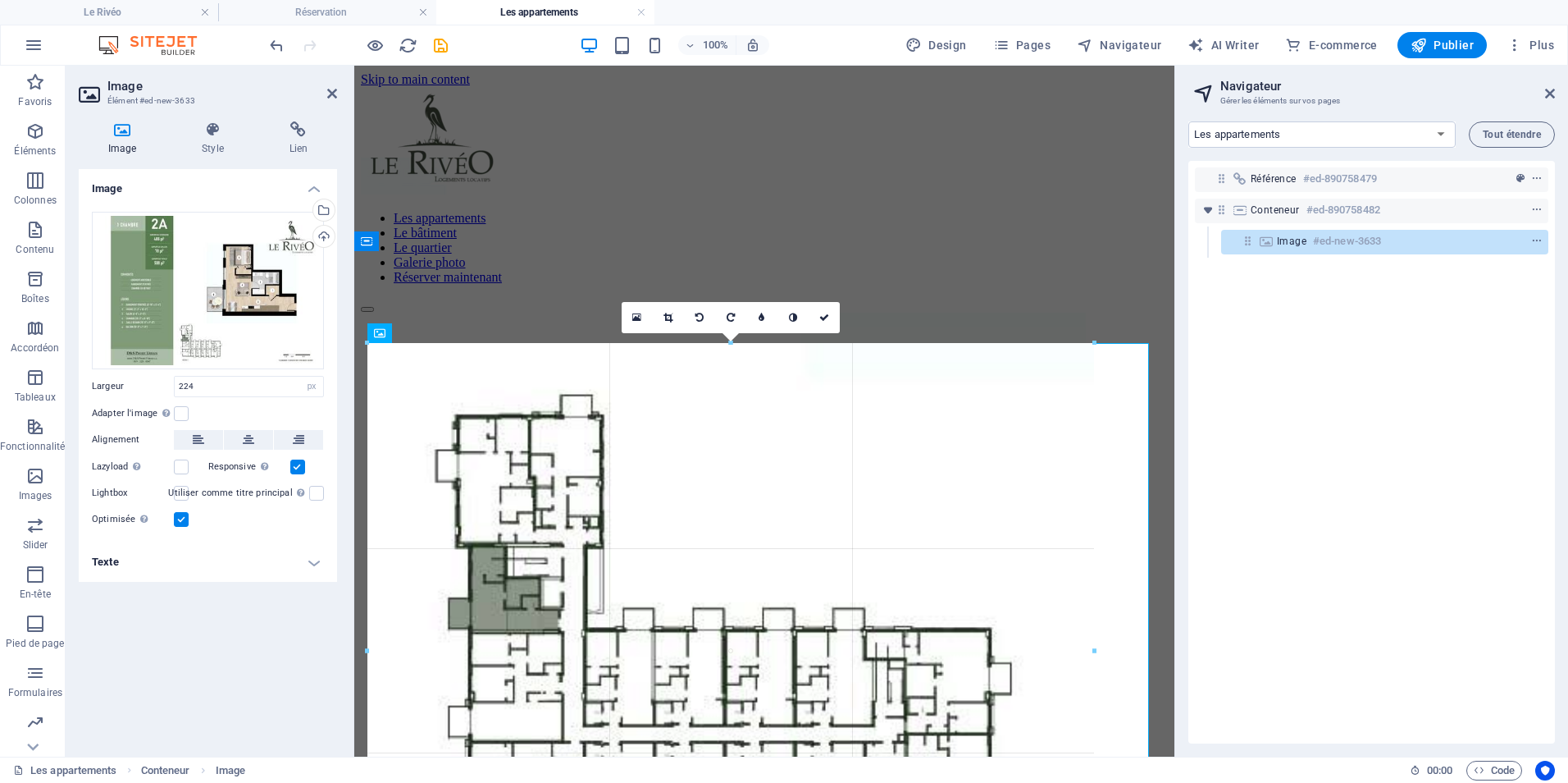
type input "886"
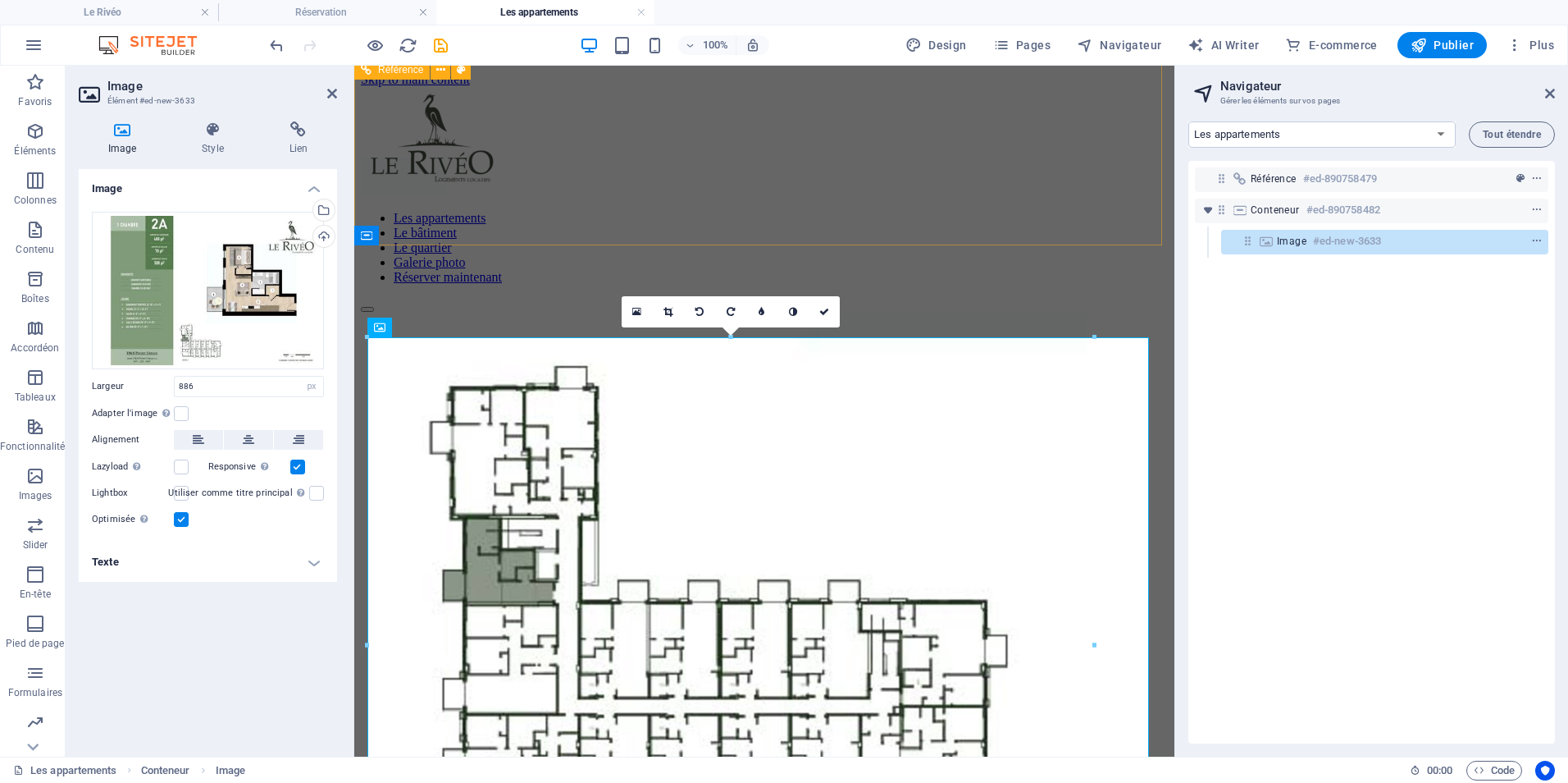
scroll to position [299, 0]
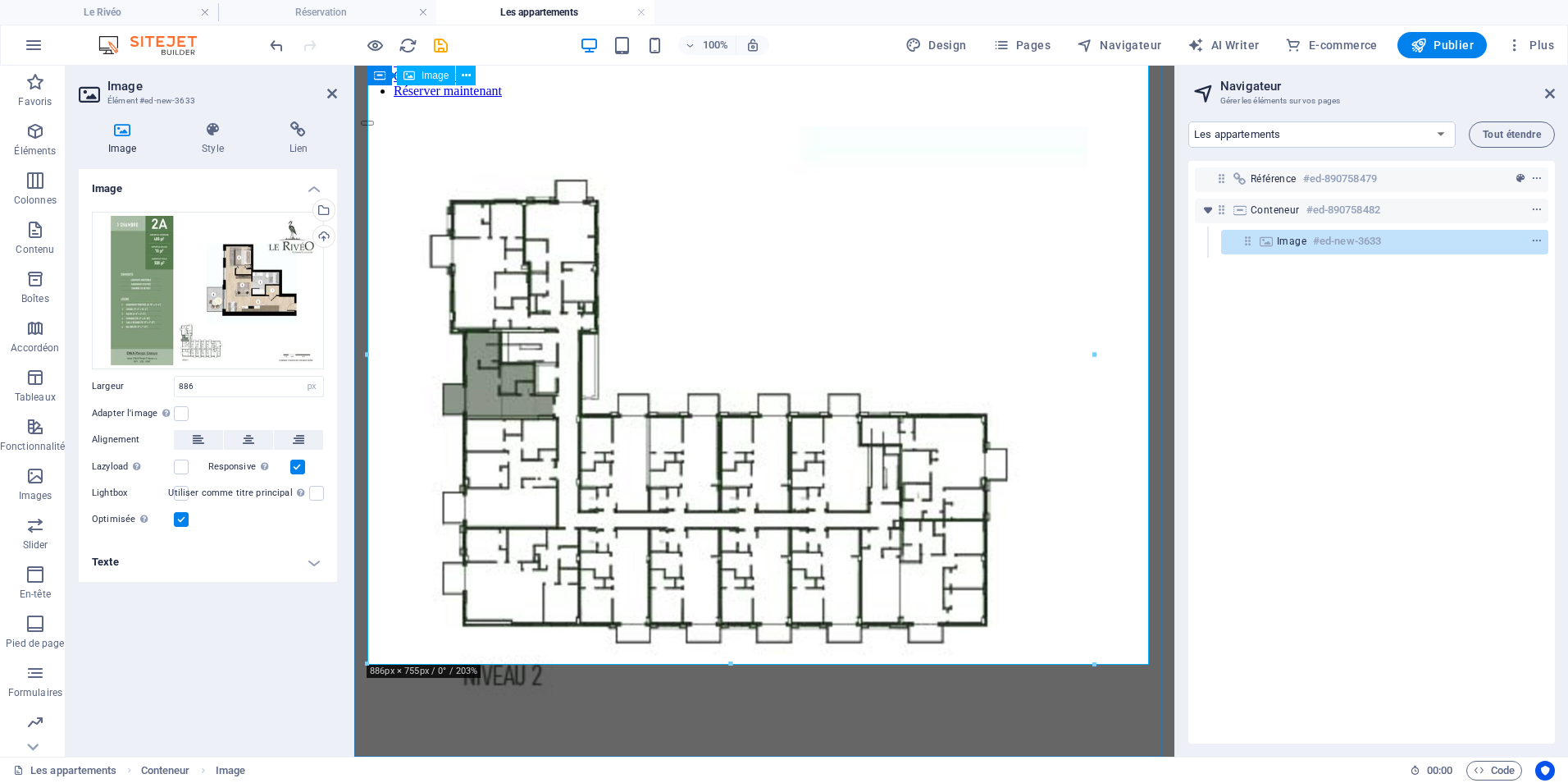
click at [700, 356] on figure at bounding box center [764, 438] width 807 height 624
click at [207, 135] on icon at bounding box center [213, 130] width 80 height 16
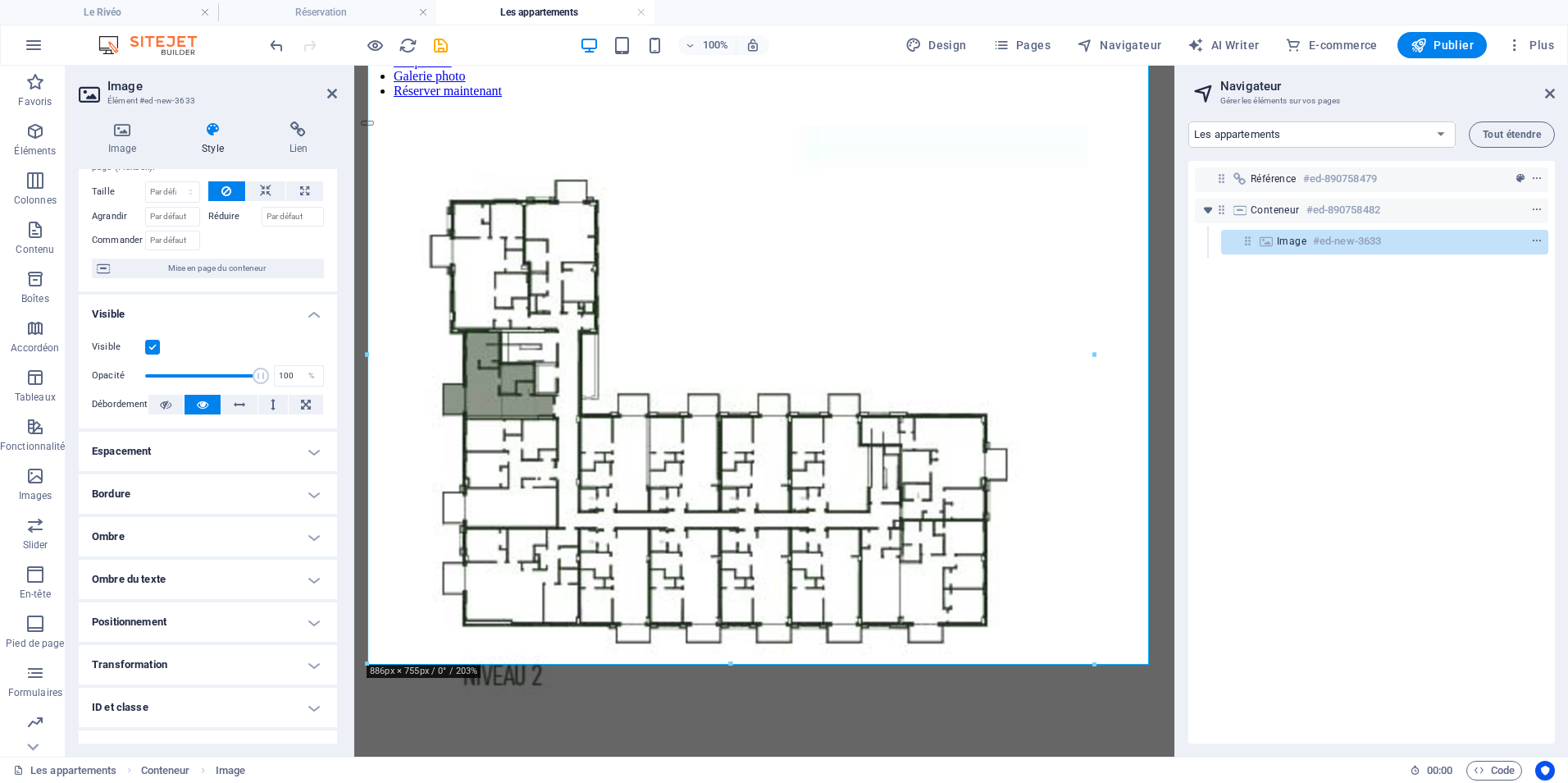
scroll to position [133, 0]
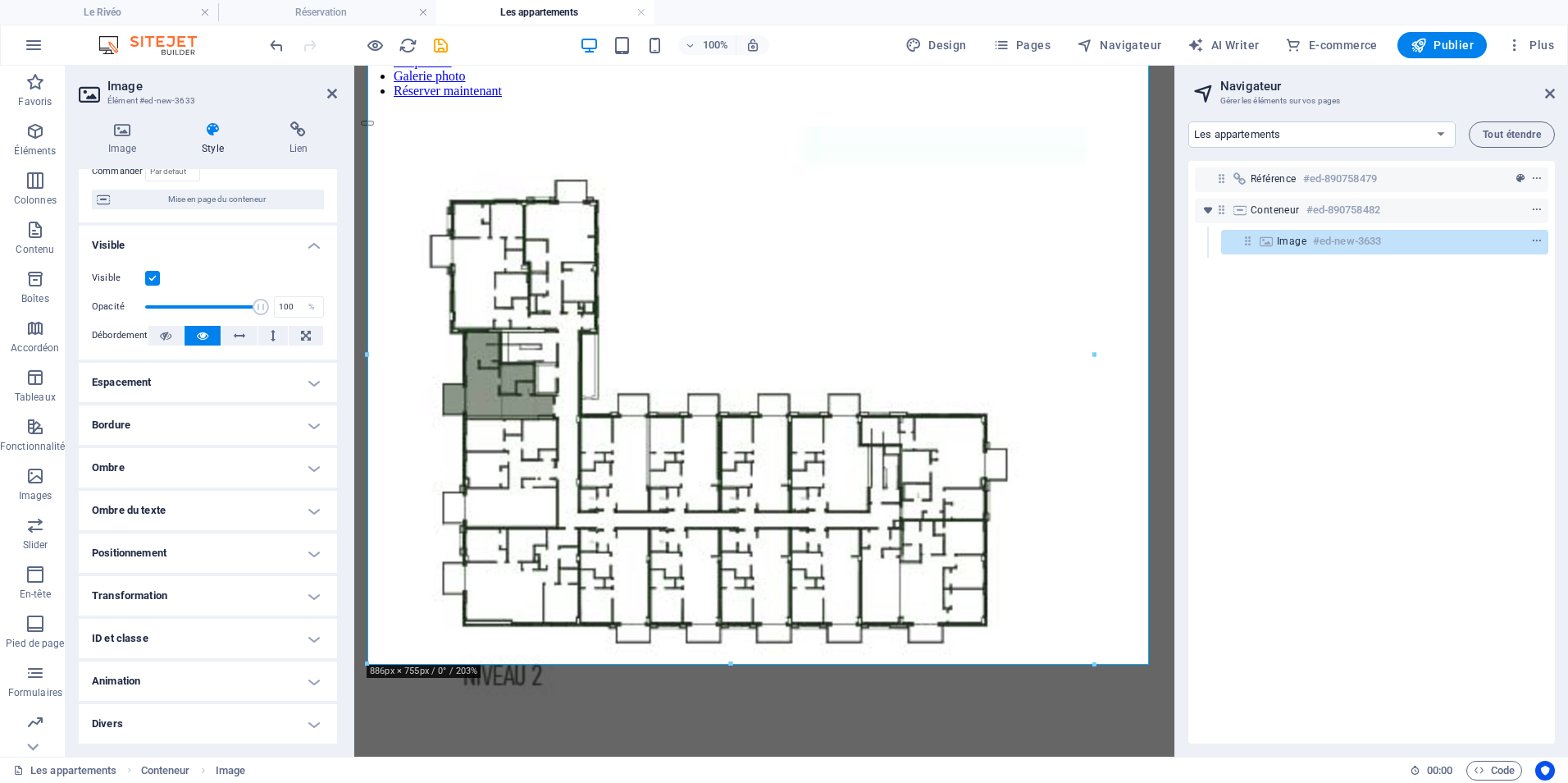
click at [280, 605] on h4 "Animation" at bounding box center [207, 681] width 258 height 39
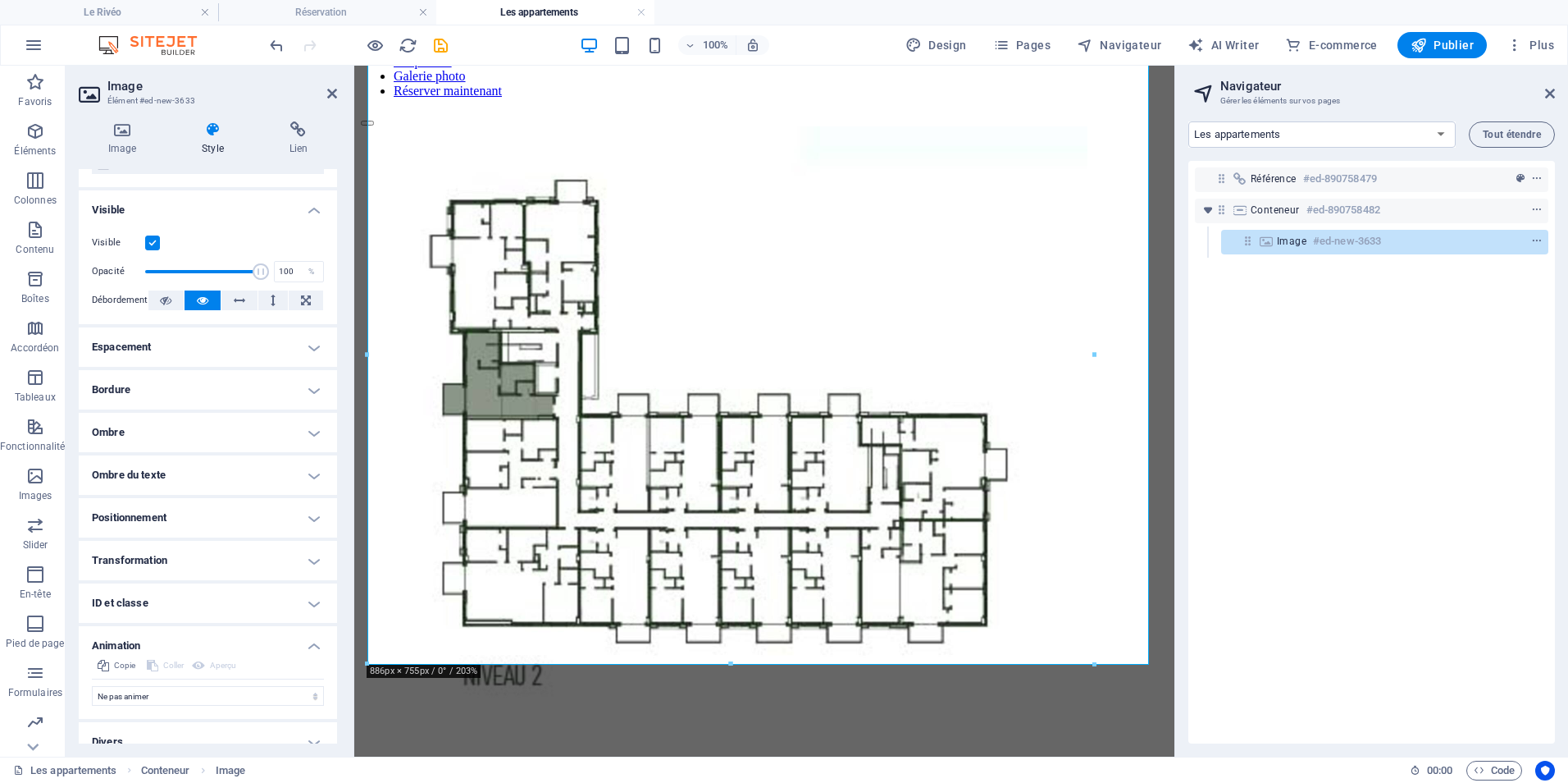
scroll to position [186, 0]
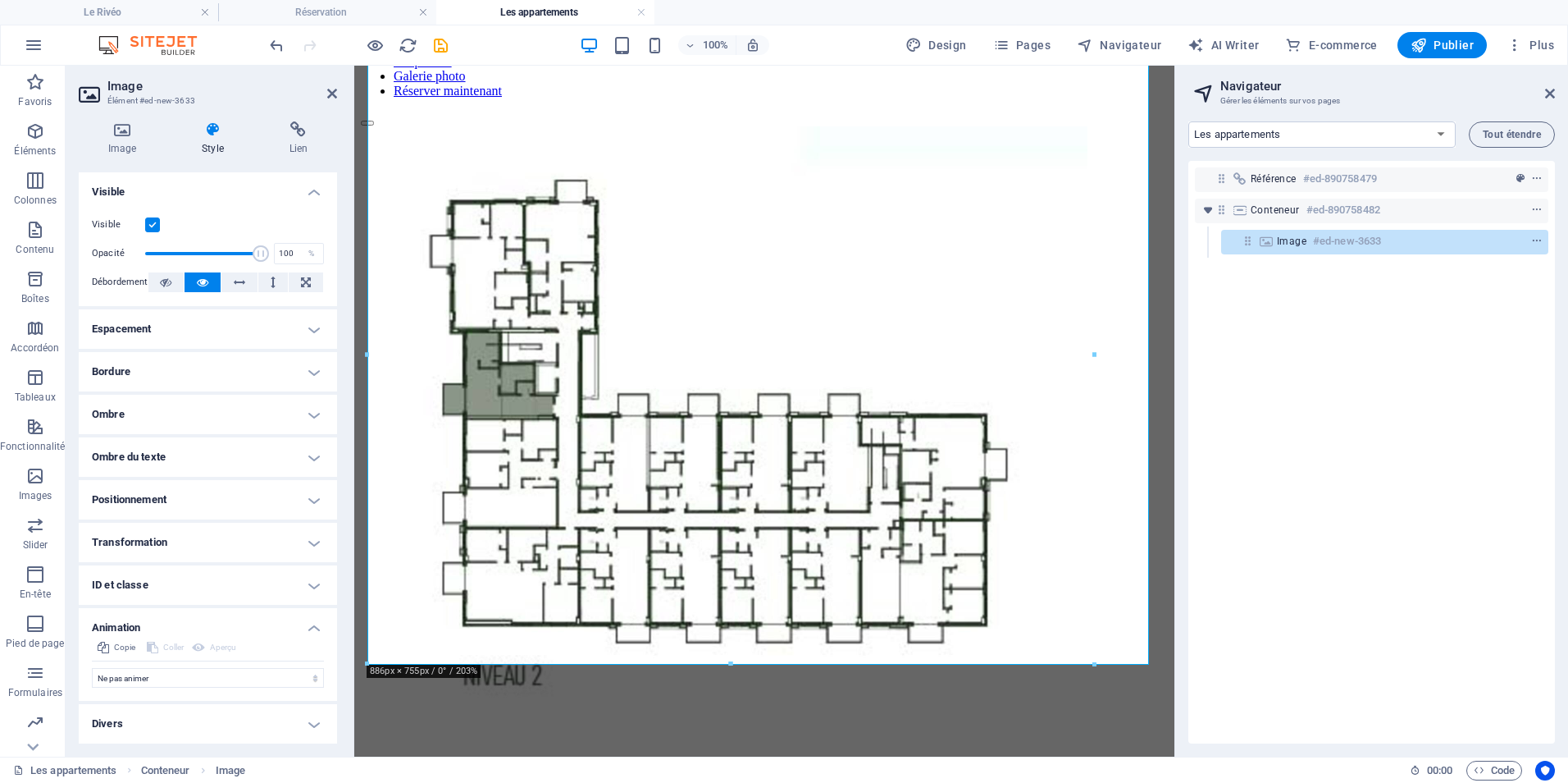
click at [281, 605] on h4 "Divers" at bounding box center [207, 724] width 258 height 39
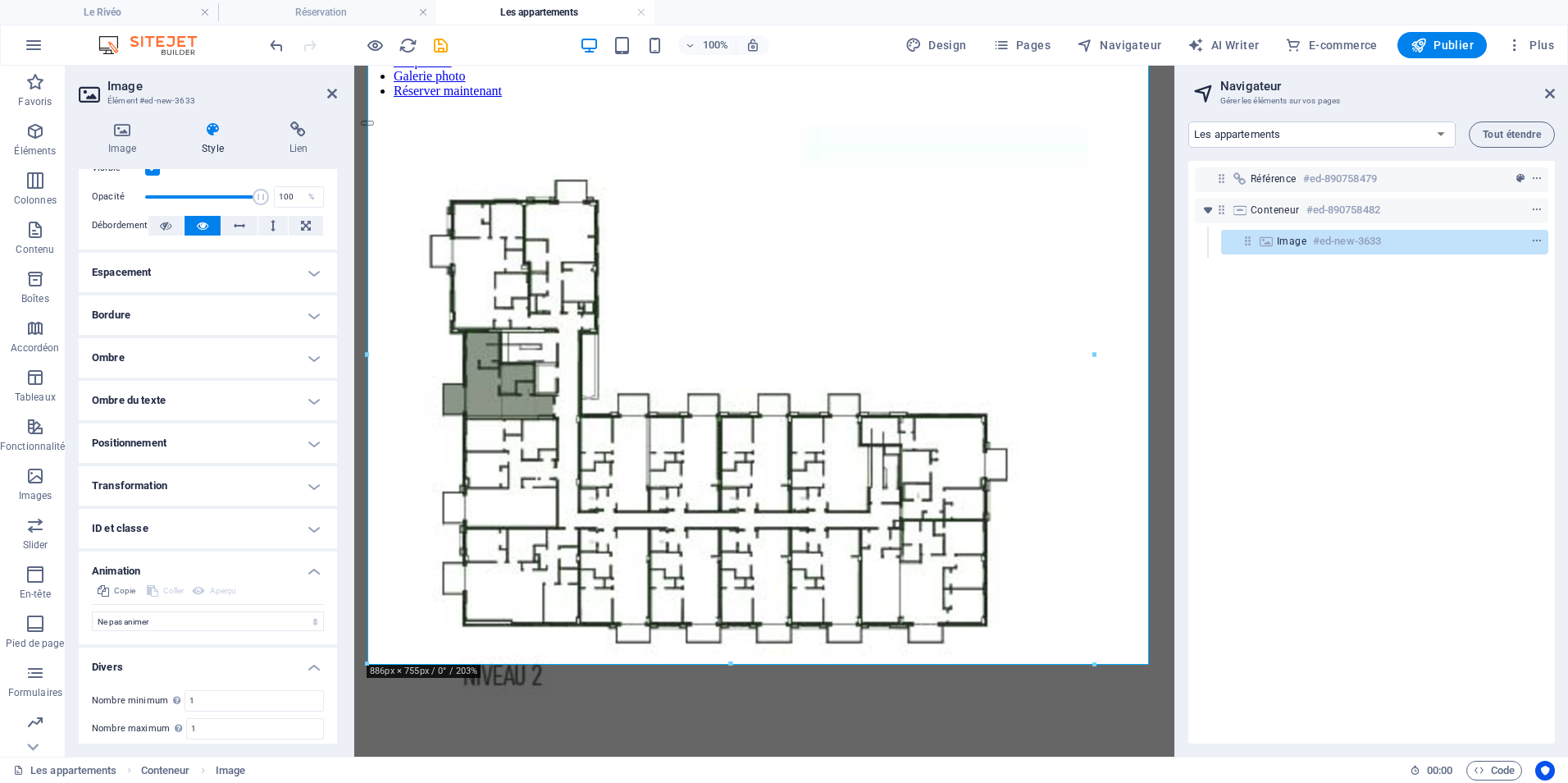
scroll to position [288, 0]
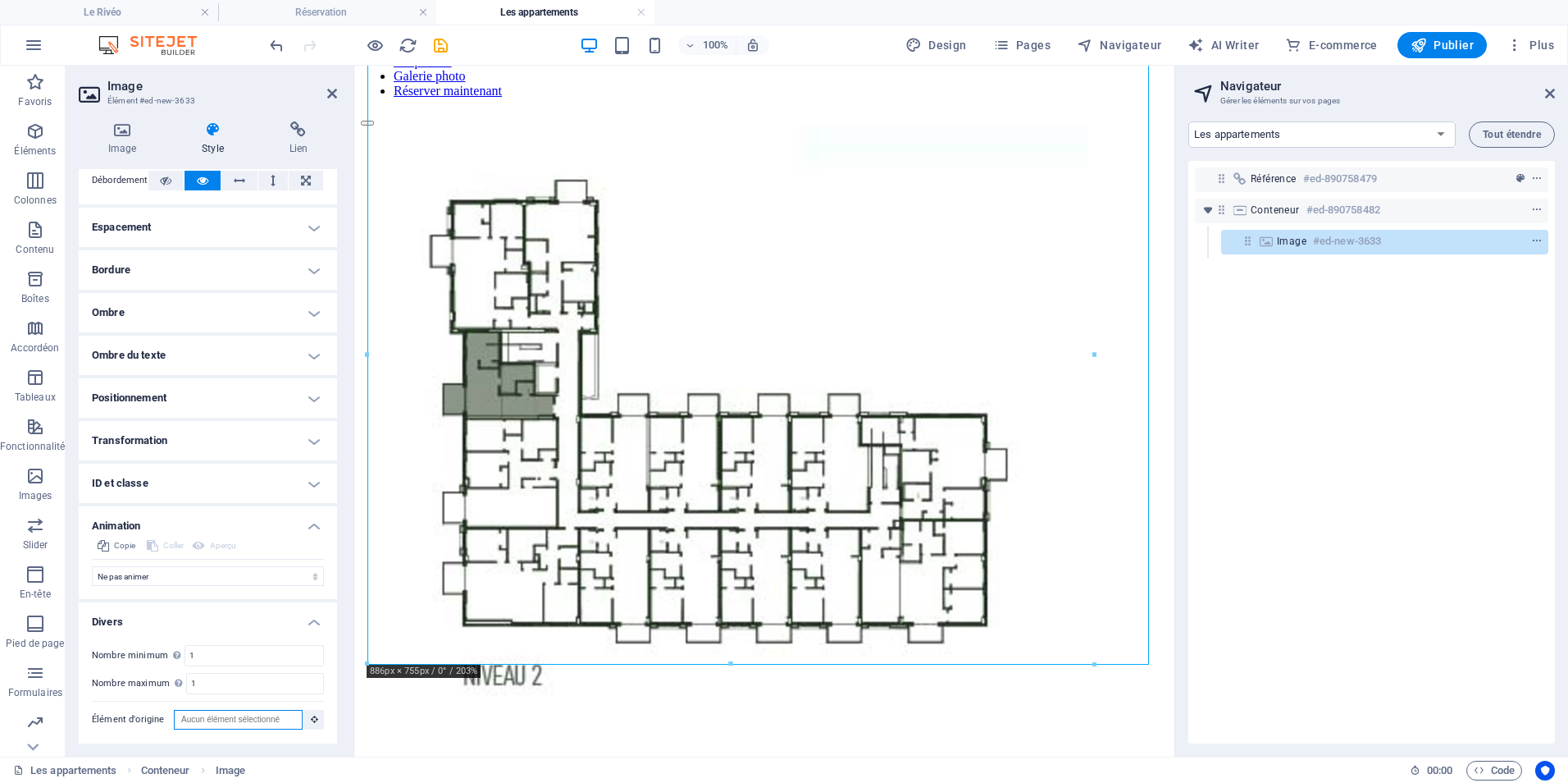
click at [214, 605] on input "Élément d'origine" at bounding box center [239, 720] width 129 height 20
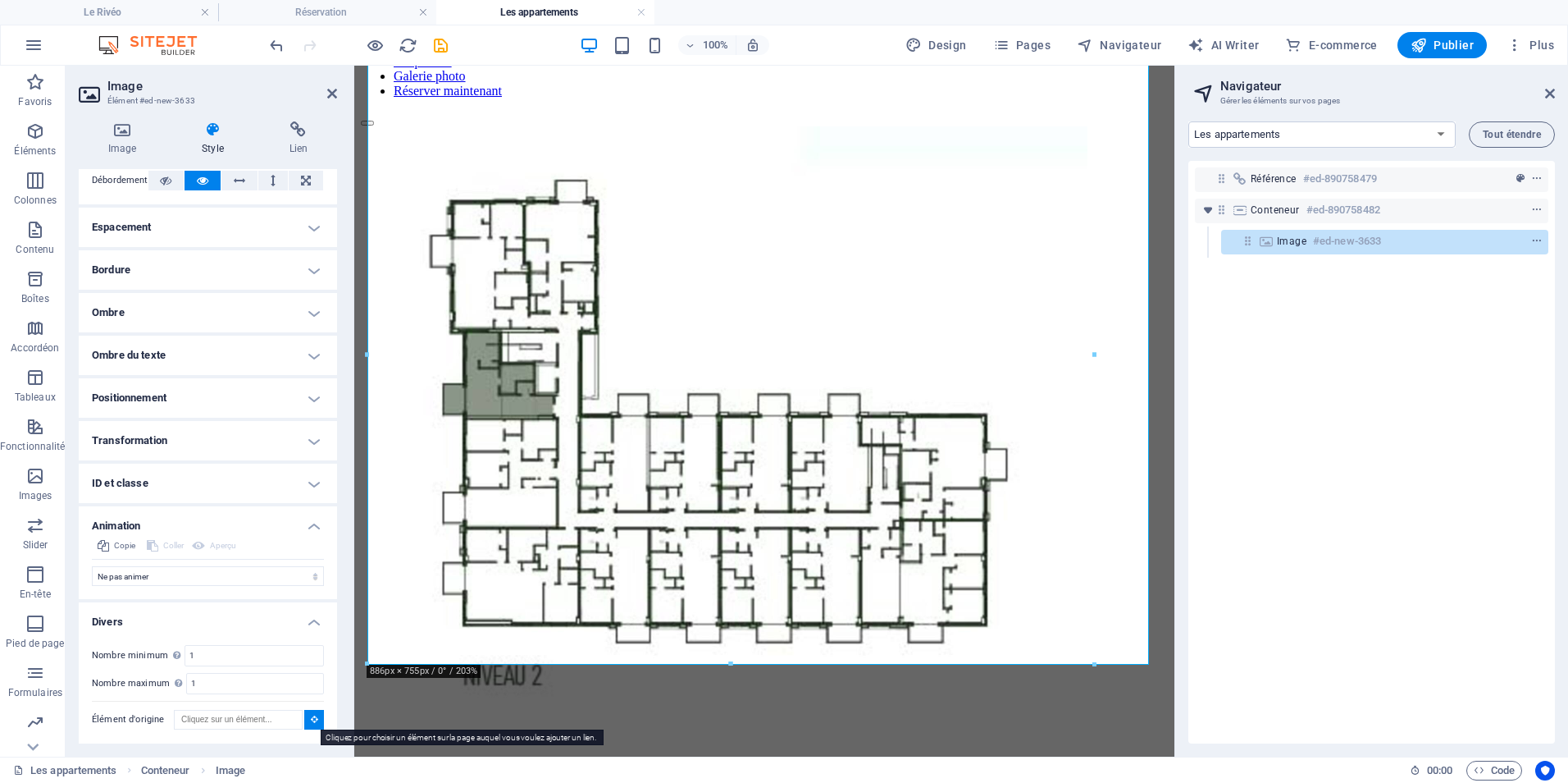
click at [311, 605] on icon at bounding box center [314, 719] width 7 height 8
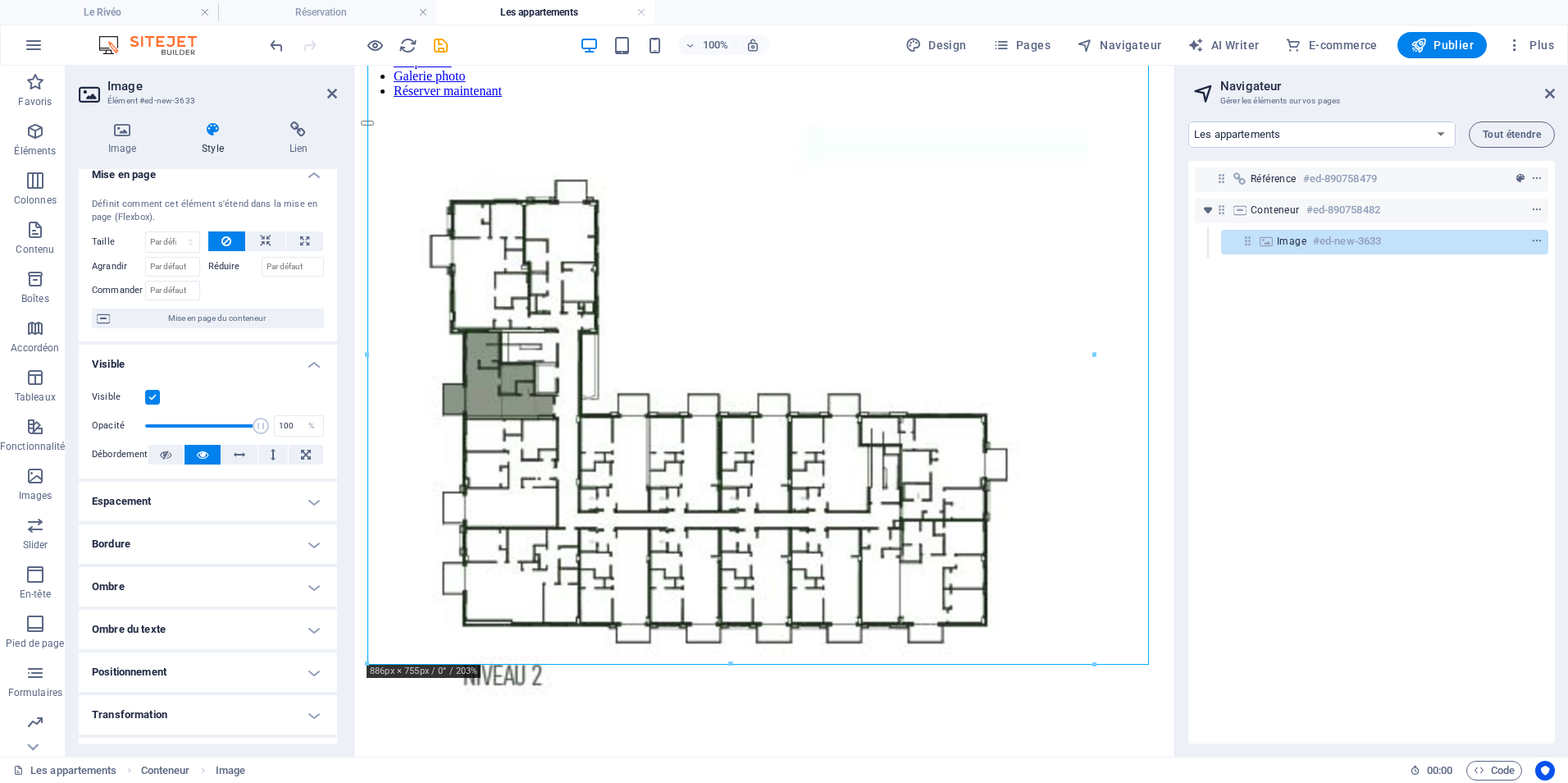
scroll to position [0, 0]
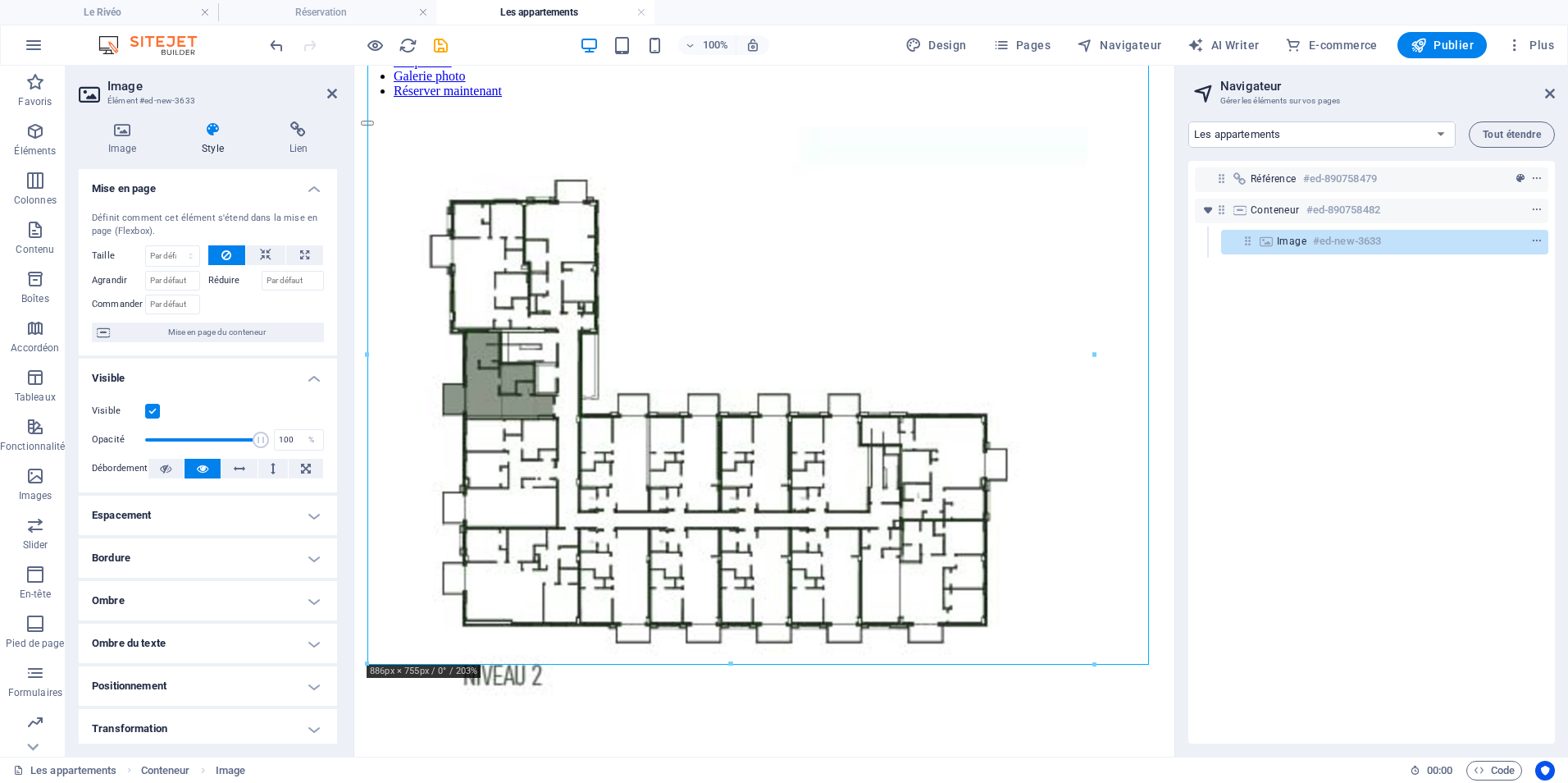
click at [282, 121] on div "Image Style Lien Image Glissez les fichiers ici, cliquez pour choisir les fichi…" at bounding box center [207, 432] width 285 height 648
click at [295, 135] on icon at bounding box center [298, 130] width 77 height 16
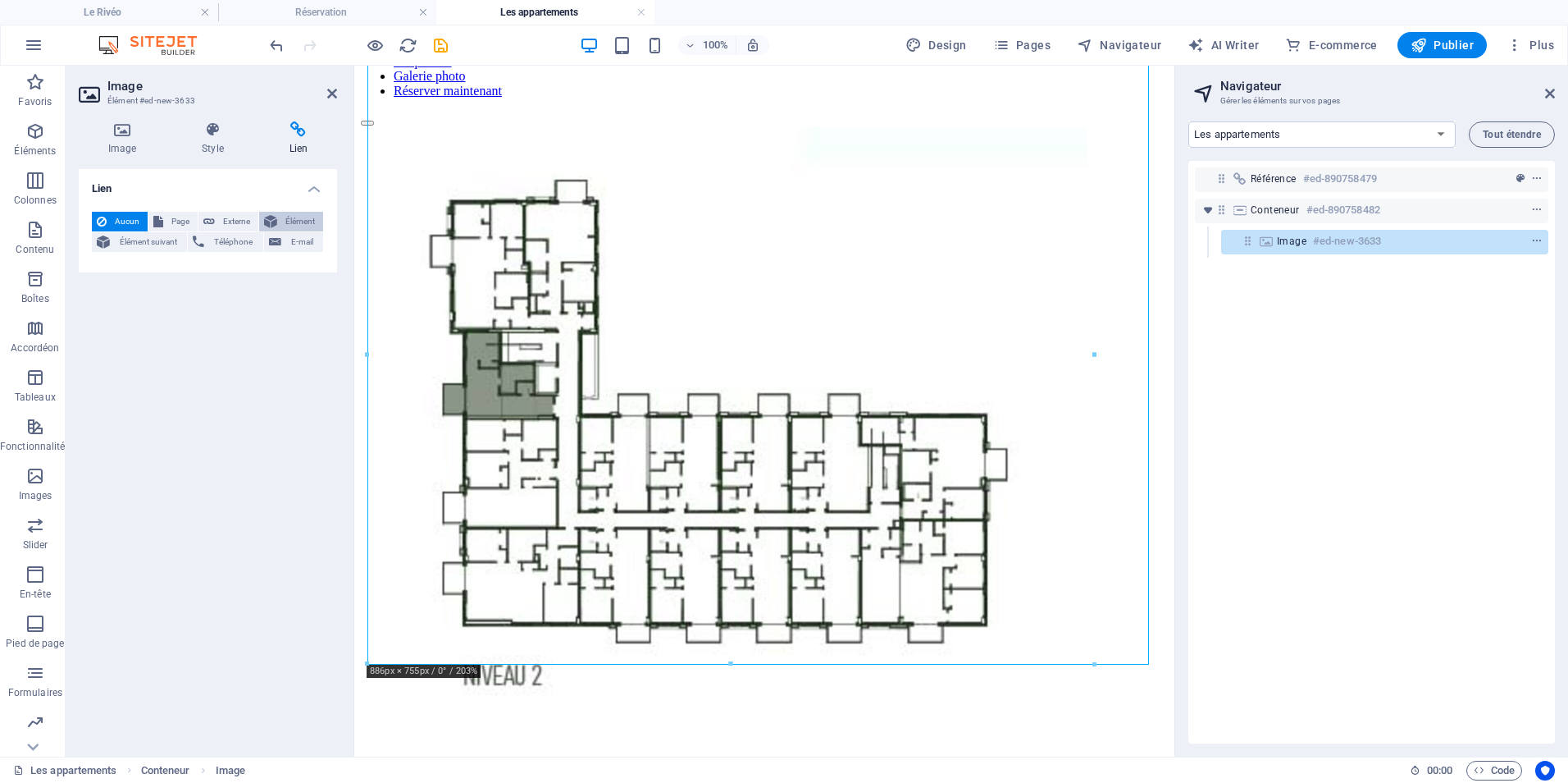
click at [304, 223] on span "Élément" at bounding box center [300, 222] width 36 height 20
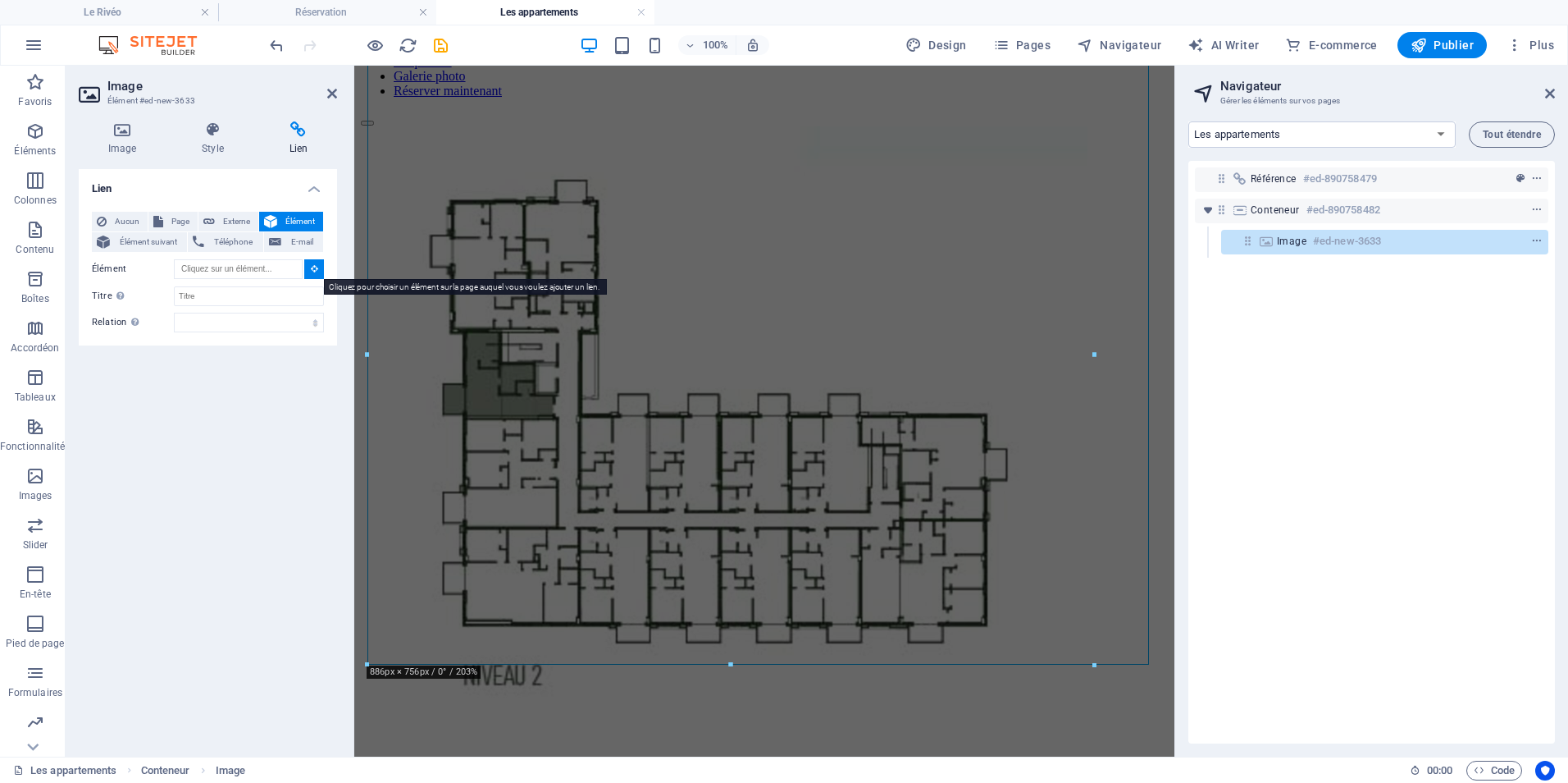
click at [309, 267] on button at bounding box center [314, 269] width 20 height 20
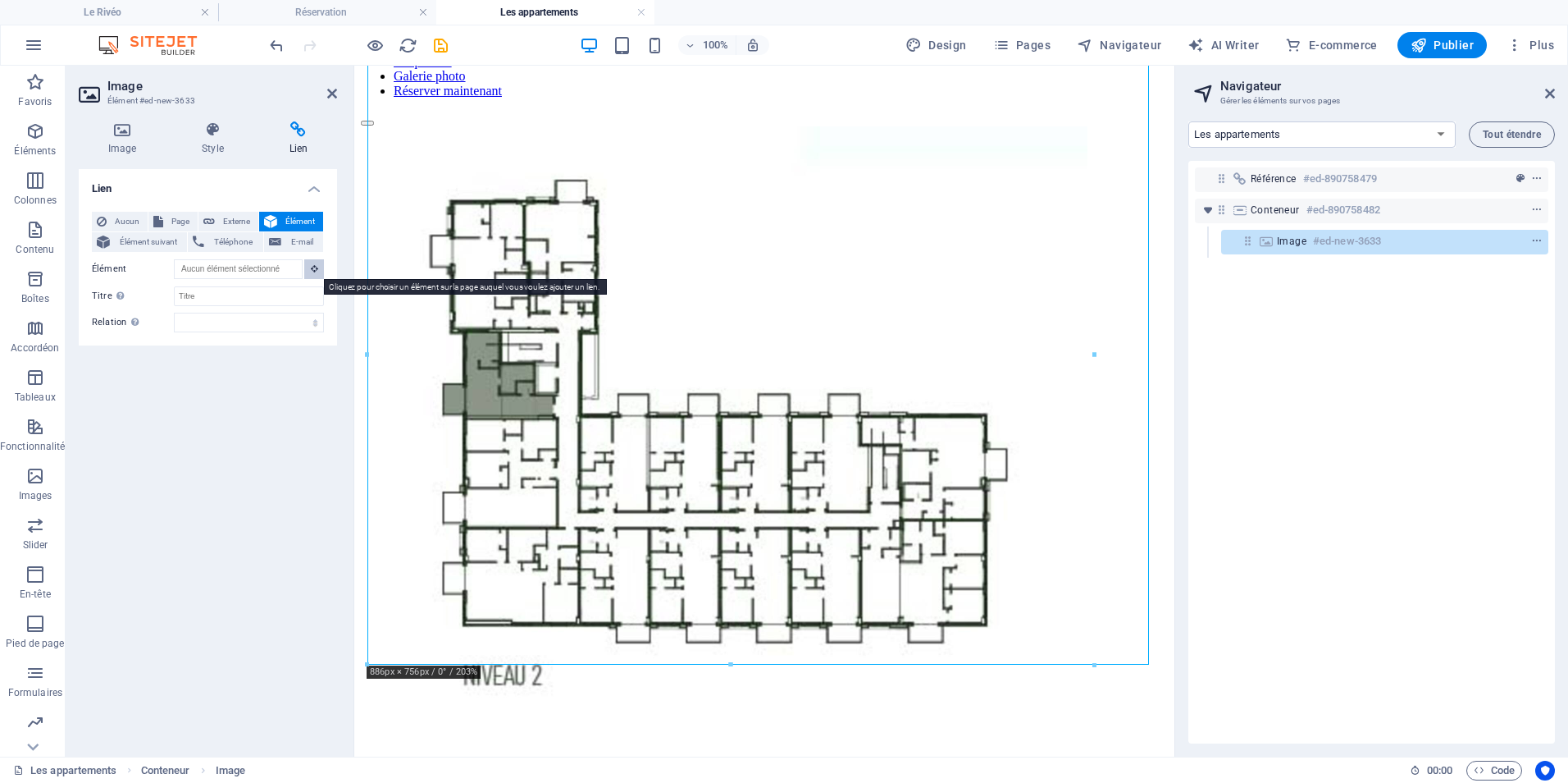
click at [309, 267] on button at bounding box center [314, 269] width 20 height 20
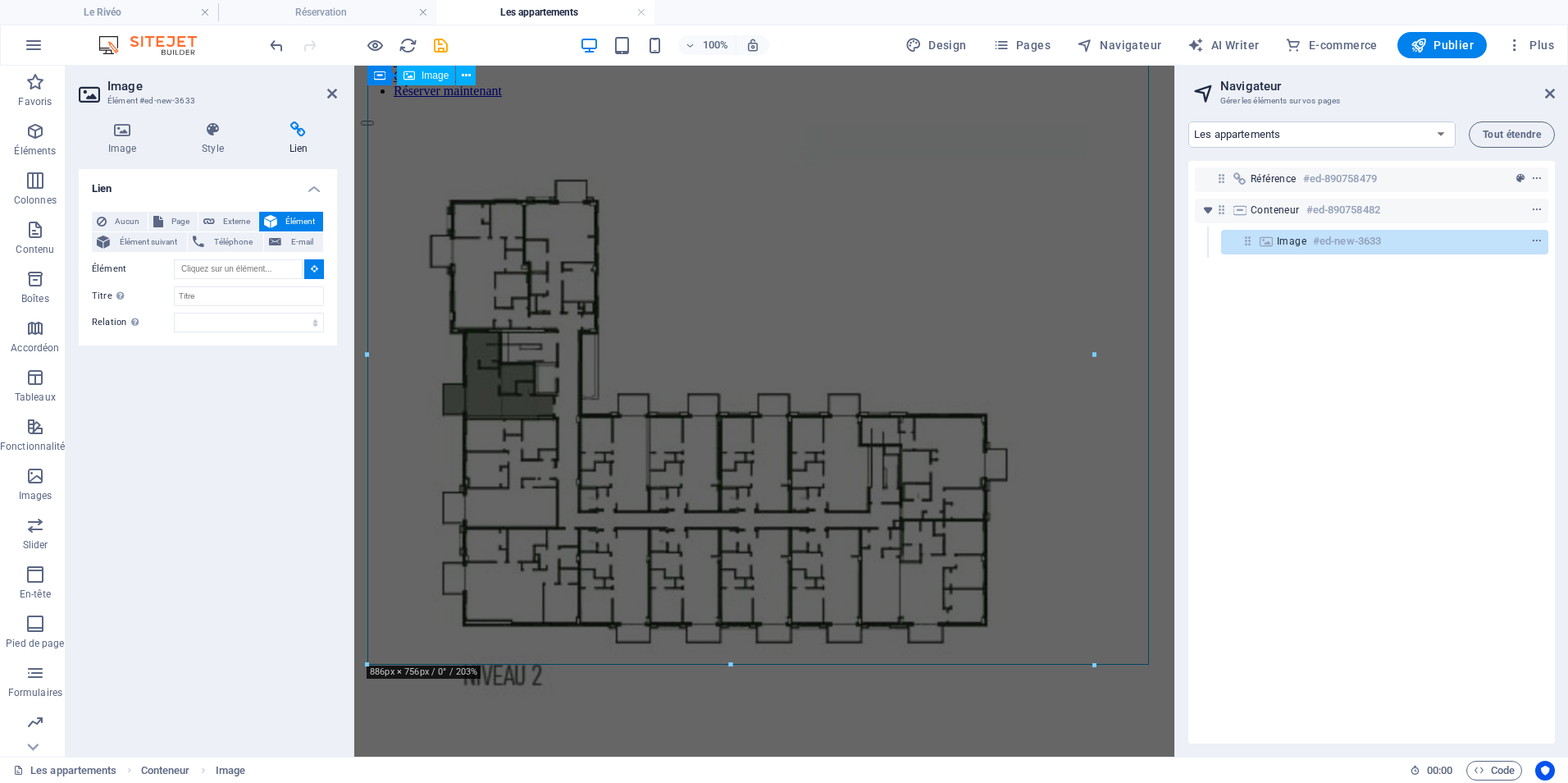
drag, startPoint x: 393, startPoint y: 264, endPoint x: 596, endPoint y: 422, distance: 257.2
click at [576, 425] on figure at bounding box center [764, 438] width 807 height 624
type input "#ed-new-3633"
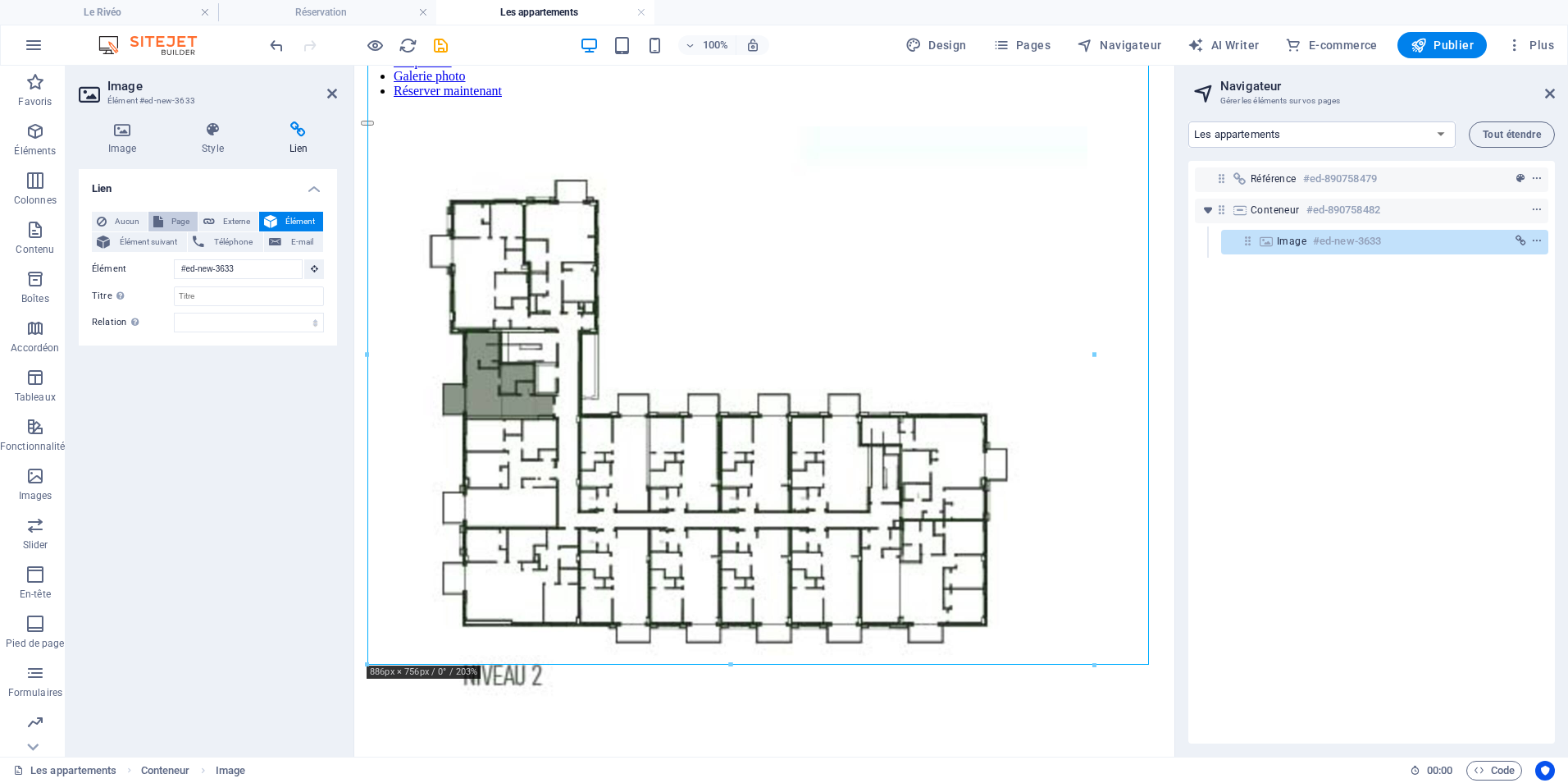
click at [173, 220] on span "Page" at bounding box center [180, 222] width 25 height 20
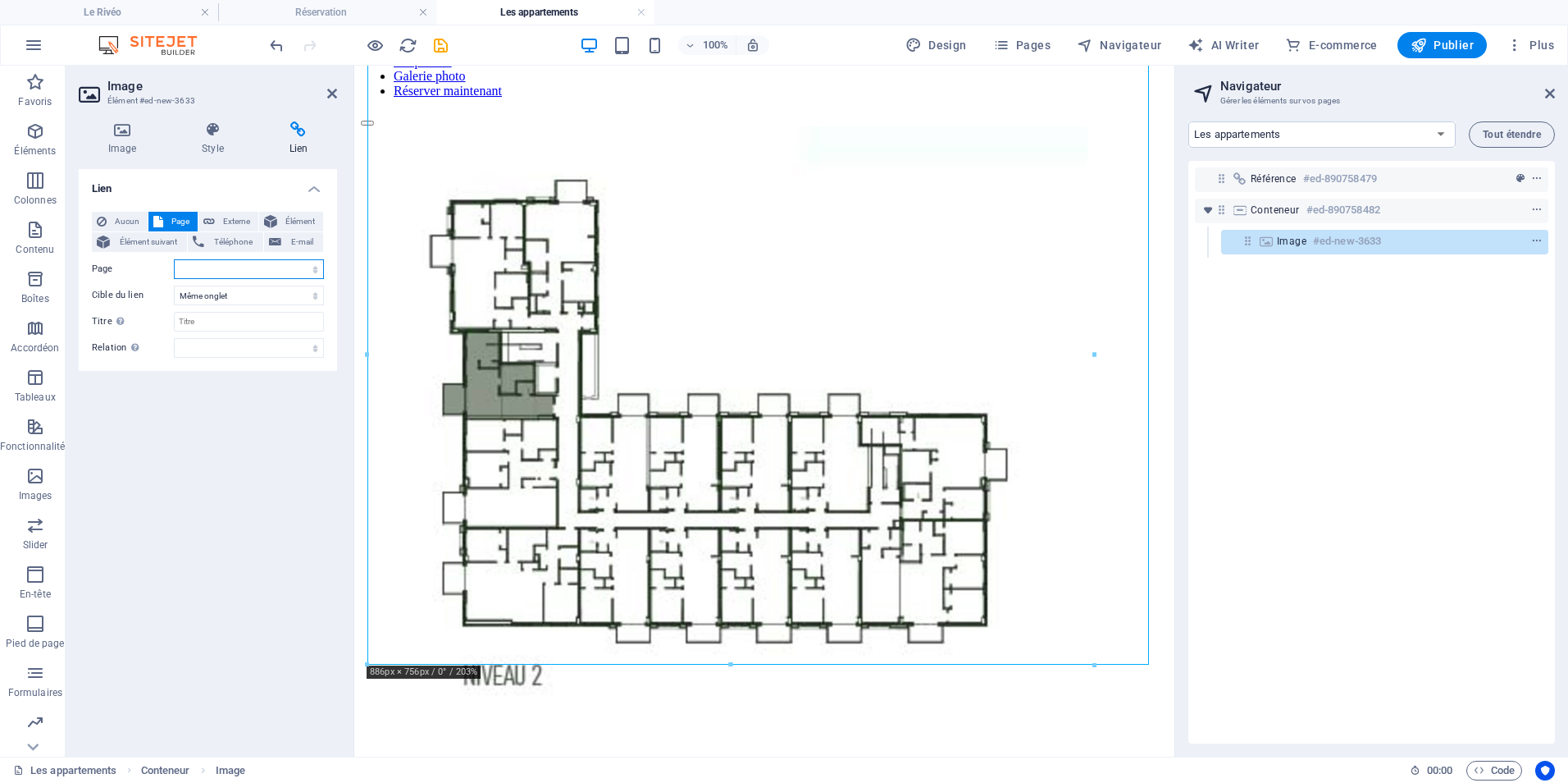
click at [314, 269] on select "Le Rivéo Les appartements Le bâtiment Le quartier Gallerie Photo Réservation" at bounding box center [249, 269] width 150 height 20
select select "0"
click at [174, 259] on select "Le Rivéo Les appartements Le bâtiment Le quartier Gallerie Photo Réservation" at bounding box center [249, 269] width 150 height 20
click at [264, 295] on select "Nouvel onglet Même onglet Superposition" at bounding box center [249, 295] width 150 height 20
select select "blank"
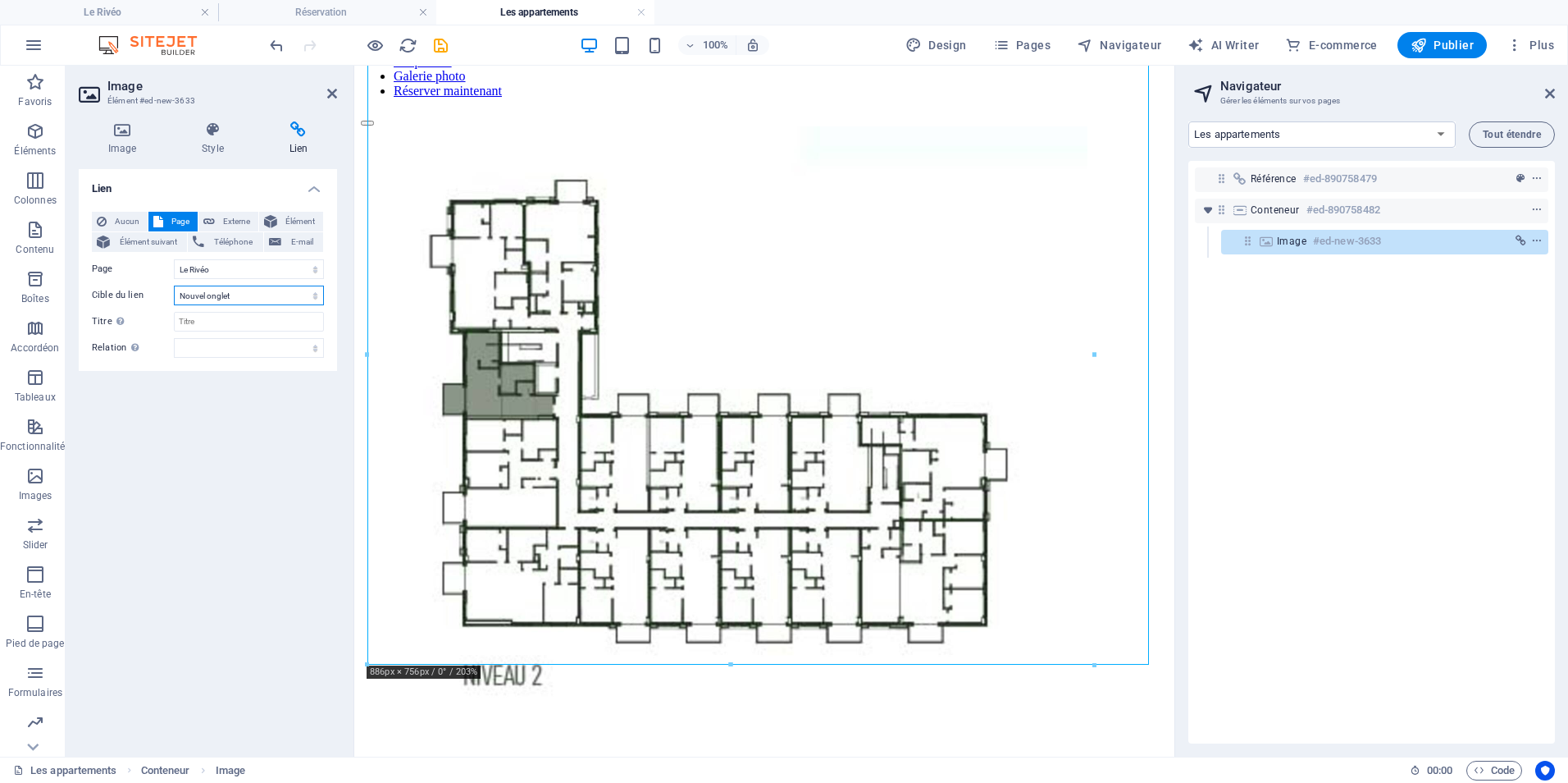
click at [174, 285] on select "Nouvel onglet Même onglet Superposition" at bounding box center [249, 295] width 150 height 20
click at [255, 349] on select "alternate author bookmark external help license next nofollow noreferrer noopen…" at bounding box center [249, 348] width 150 height 20
click at [159, 322] on label "Titre Description supplémentaire du lien. Celle-ci doit être différente du text…" at bounding box center [133, 322] width 82 height 20
click at [174, 322] on input "Titre Description supplémentaire du lien. Celle-ci doit être différente du text…" at bounding box center [249, 322] width 150 height 20
click at [205, 318] on input "Titre Description supplémentaire du lien. Celle-ci doit être différente du text…" at bounding box center [249, 322] width 150 height 20
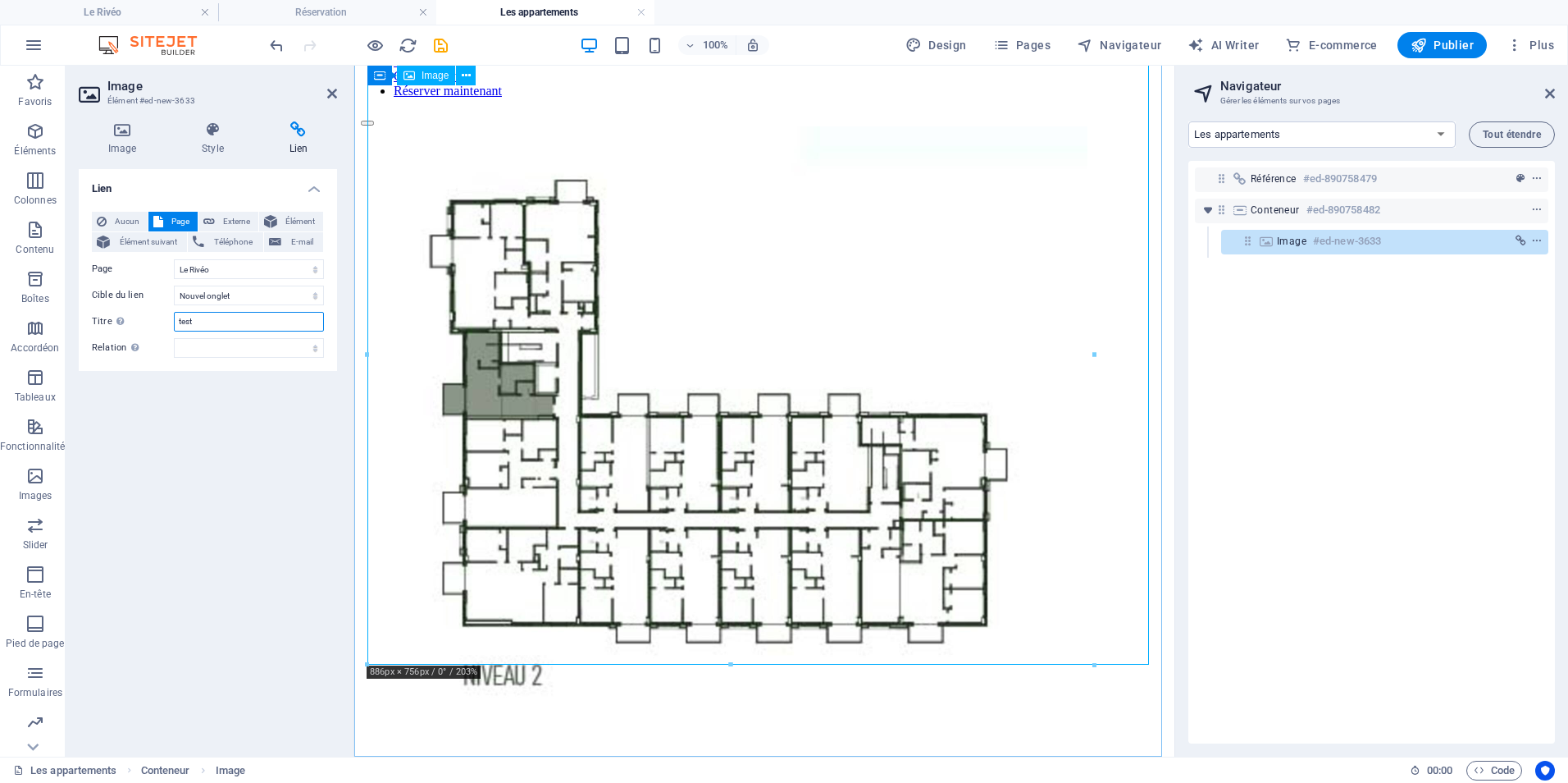
type input "test"
click at [758, 236] on figure at bounding box center [764, 438] width 807 height 624
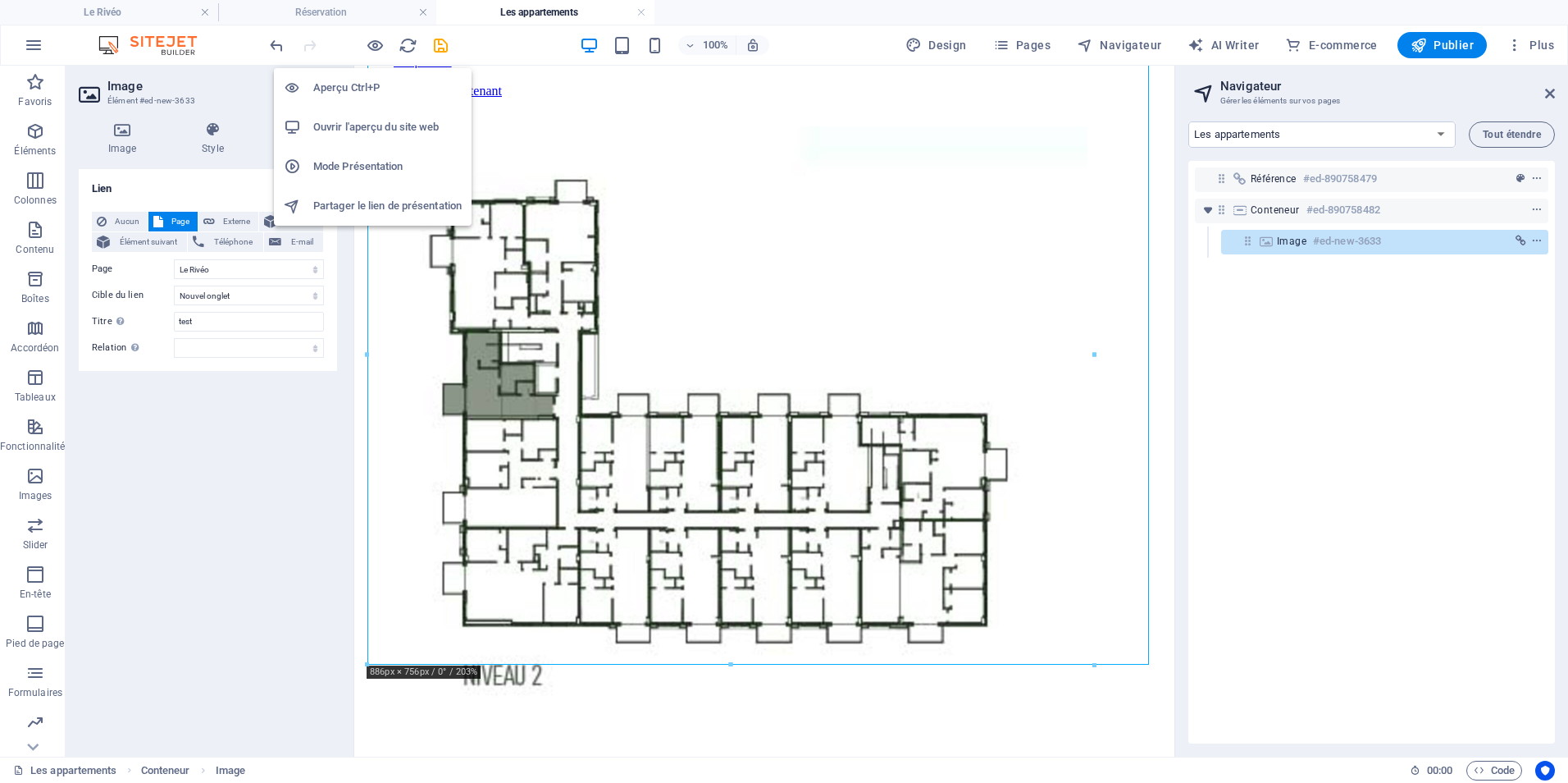
click at [358, 80] on h6 "Aperçu Ctrl+P" at bounding box center [388, 88] width 148 height 20
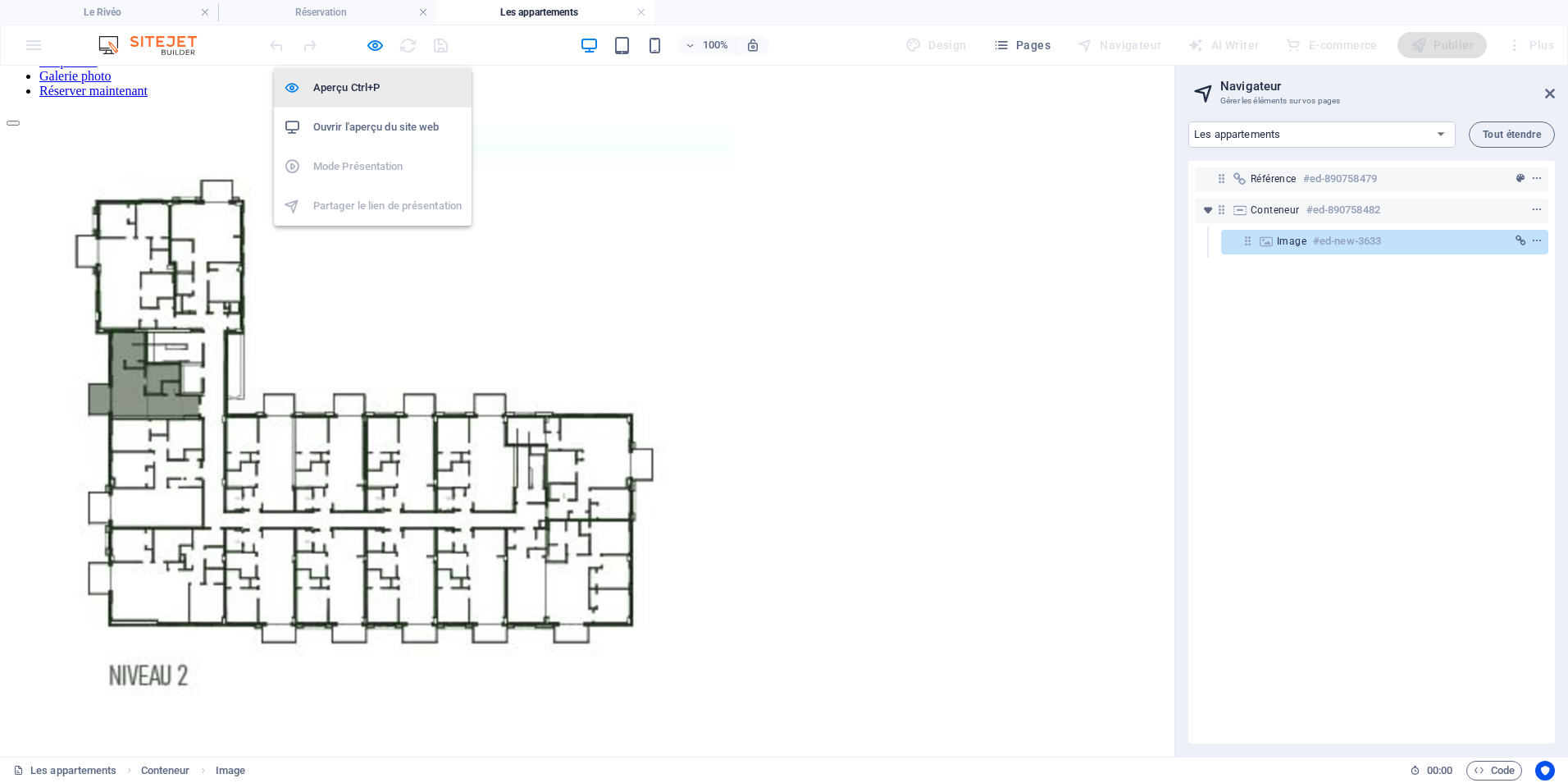
scroll to position [263, 0]
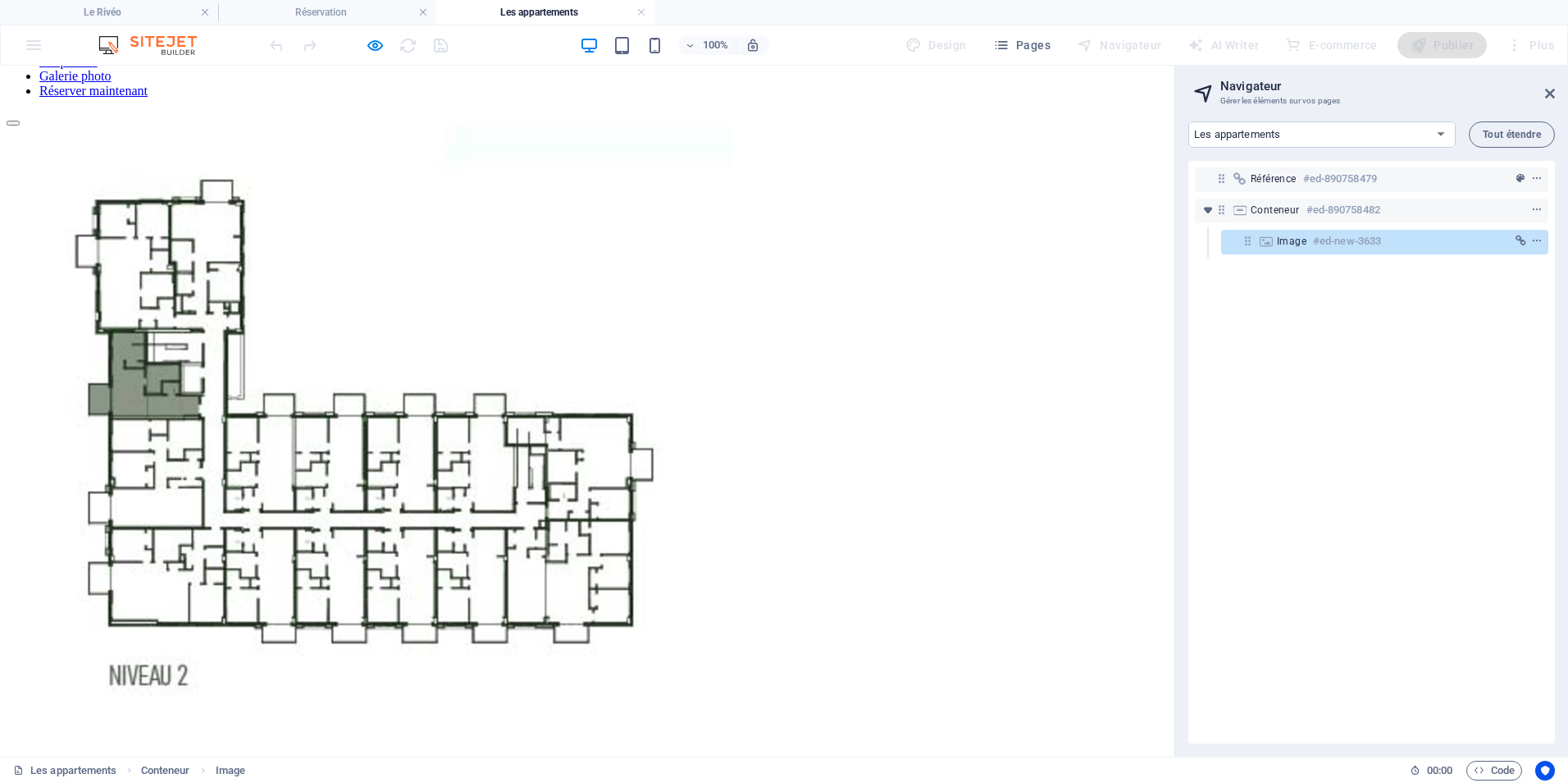
click at [437, 382] on img at bounding box center [369, 436] width 726 height 620
select select "16417377-fr"
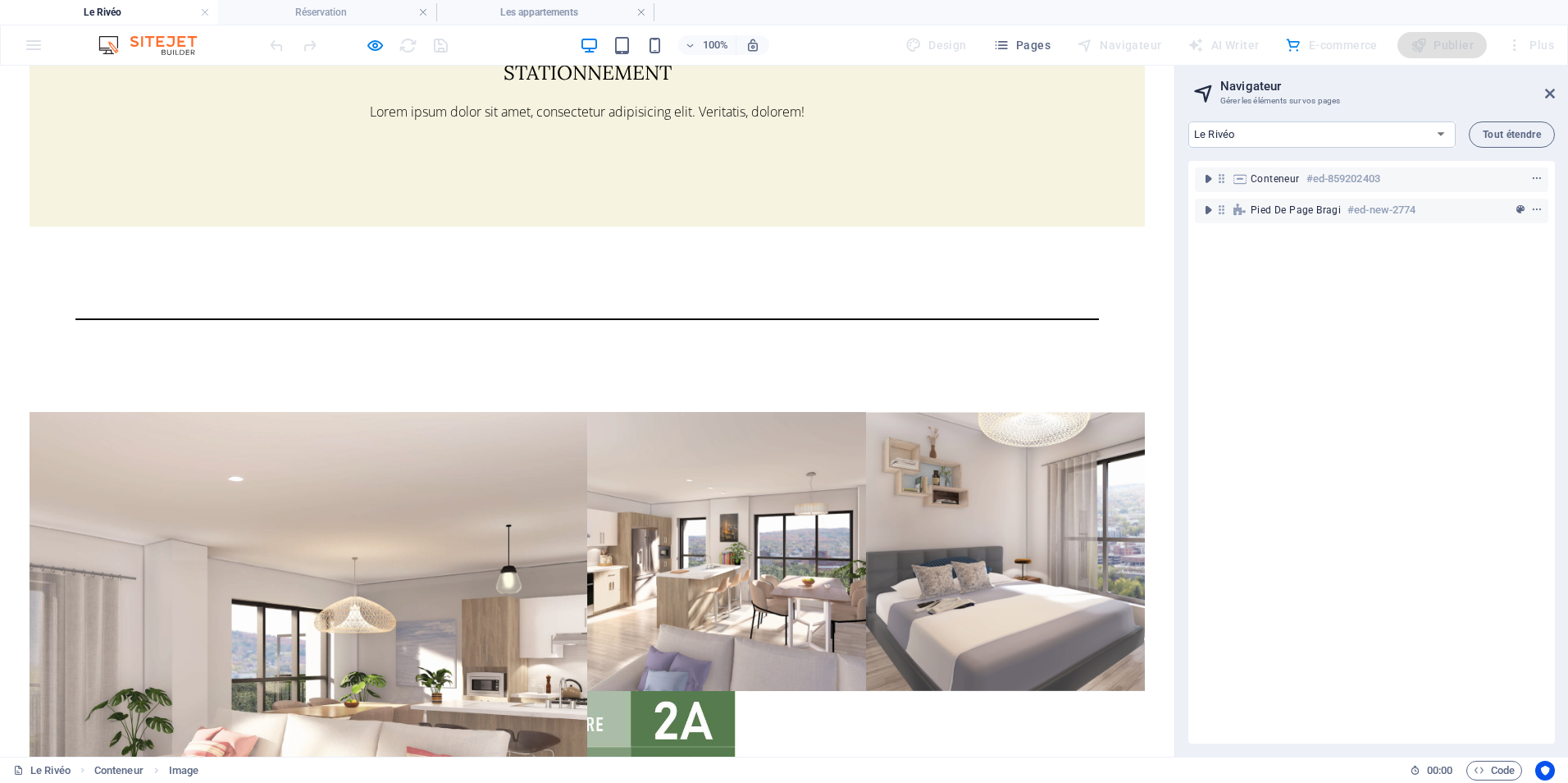
scroll to position [0, 0]
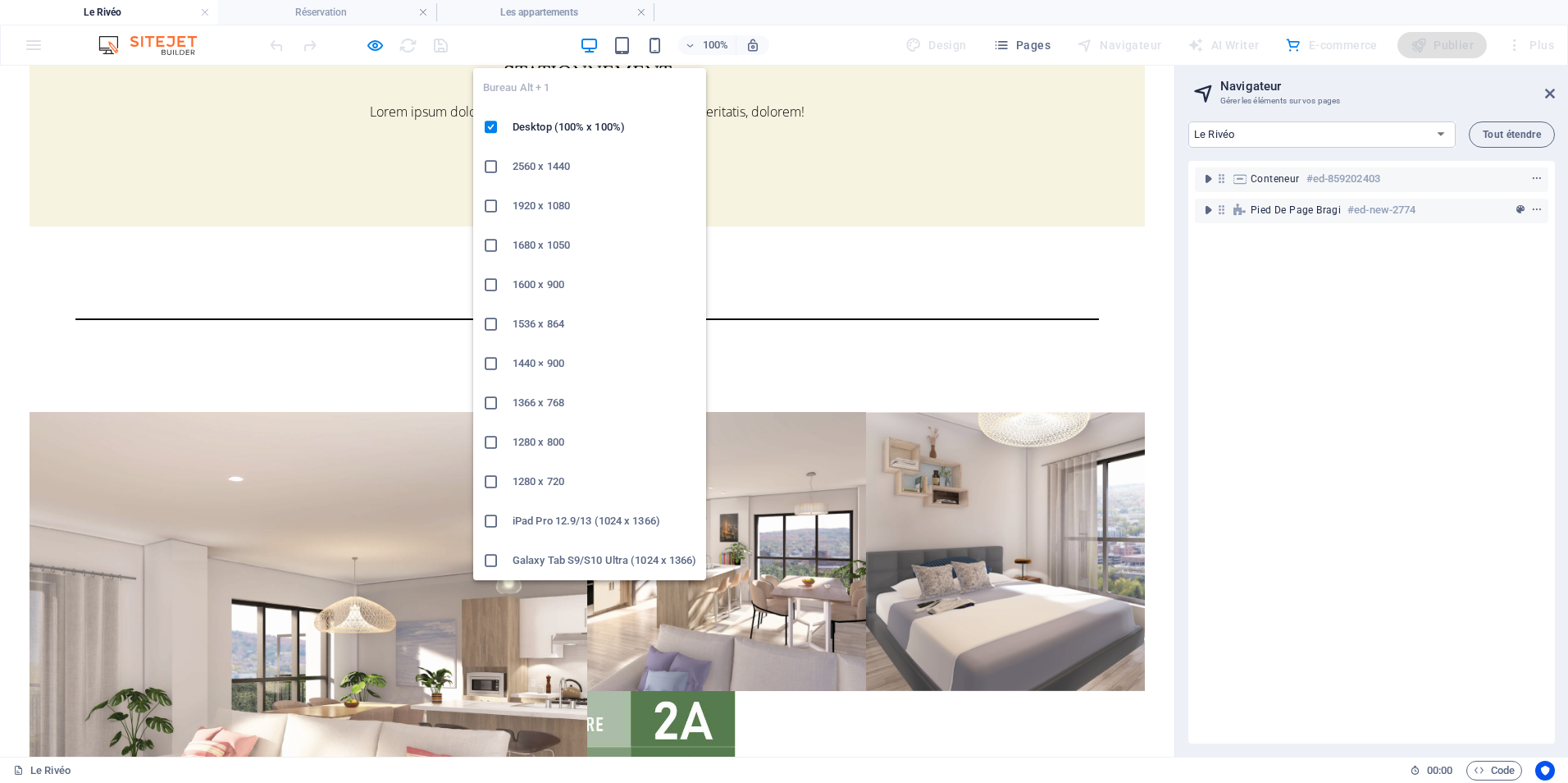
click at [591, 44] on icon "button" at bounding box center [589, 45] width 19 height 19
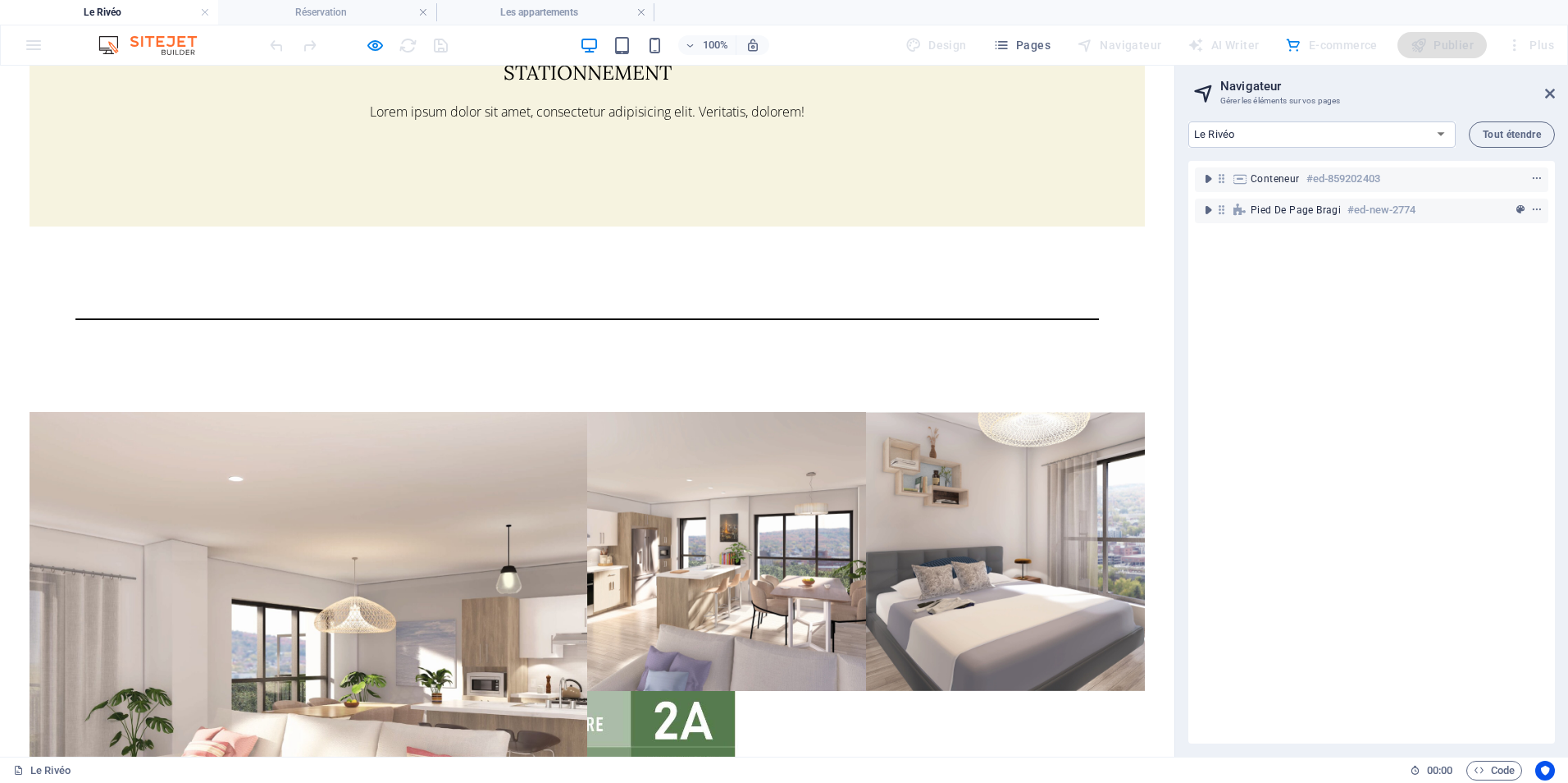
click at [1043, 53] on span "Pages" at bounding box center [1022, 45] width 57 height 16
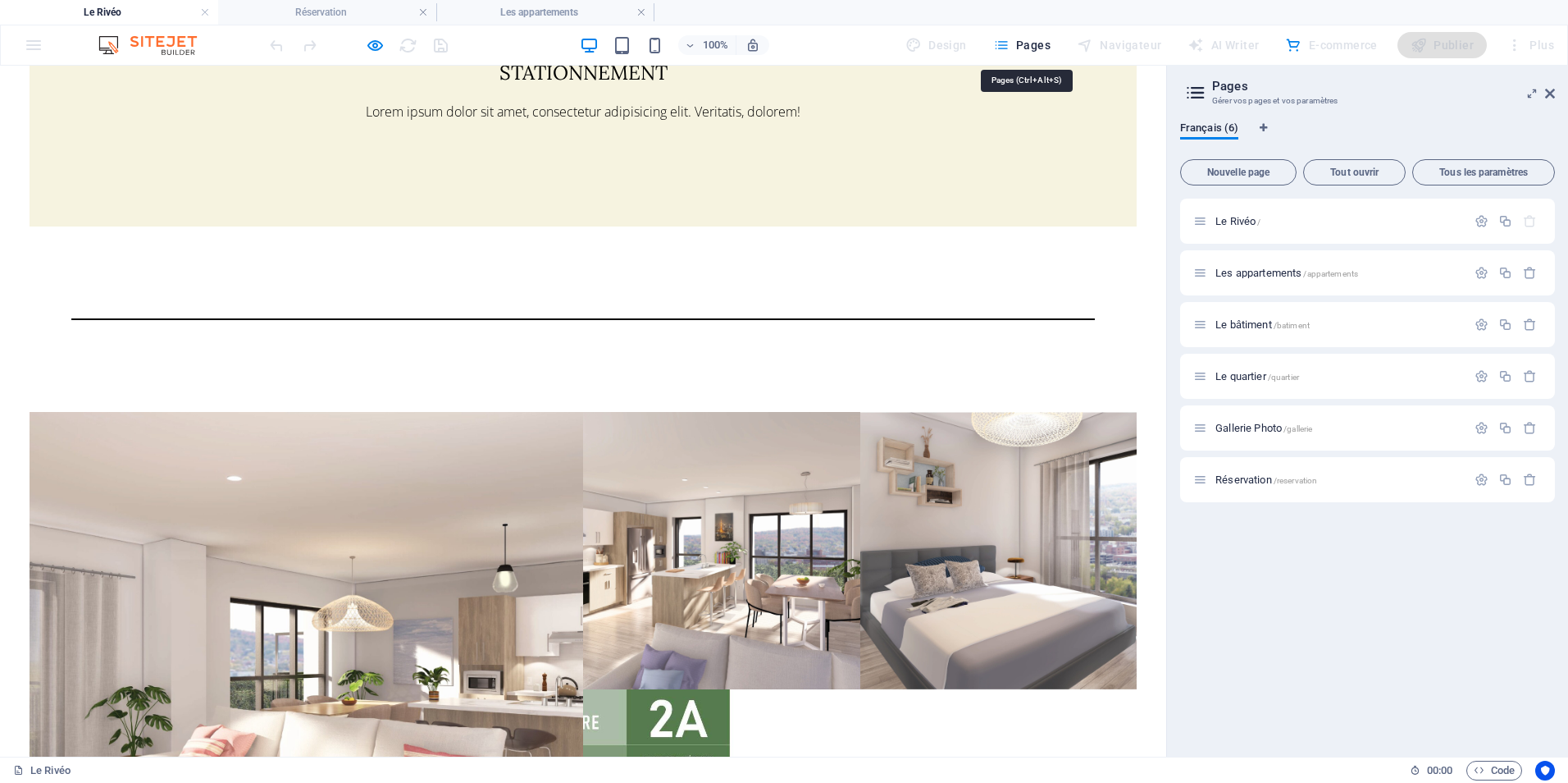
scroll to position [2029, 0]
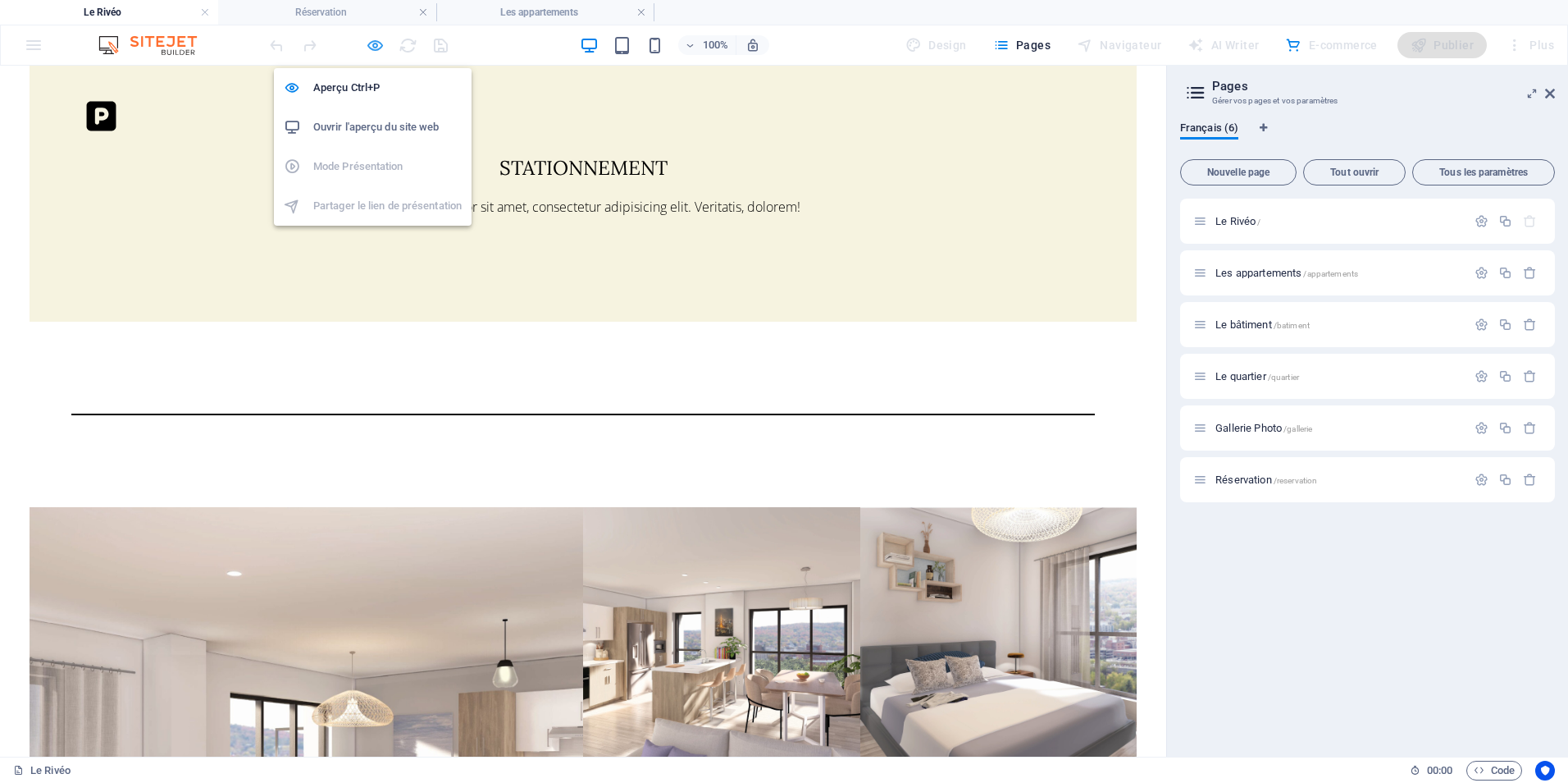
click at [380, 46] on icon "button" at bounding box center [374, 45] width 19 height 19
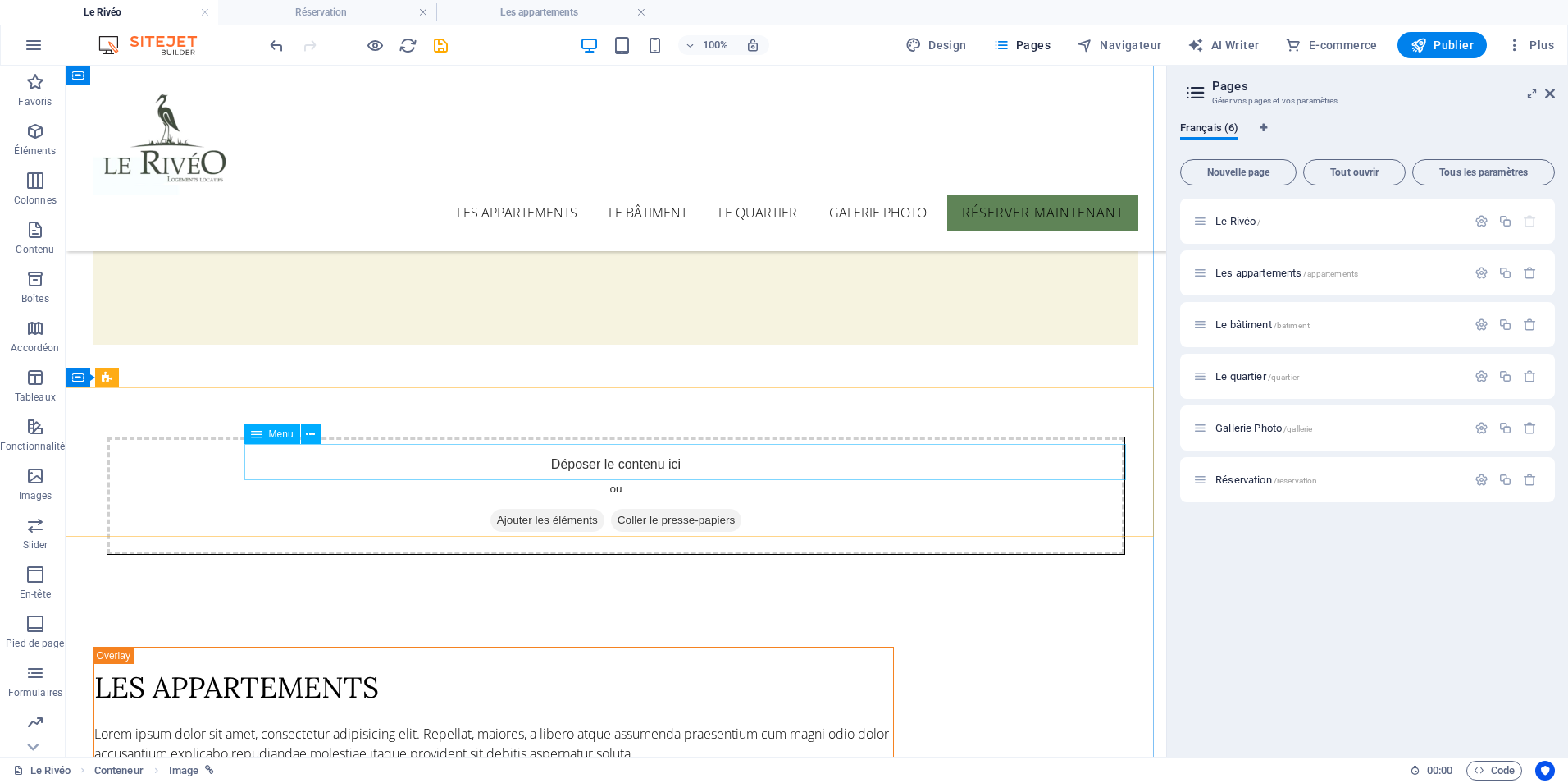
scroll to position [1770, 0]
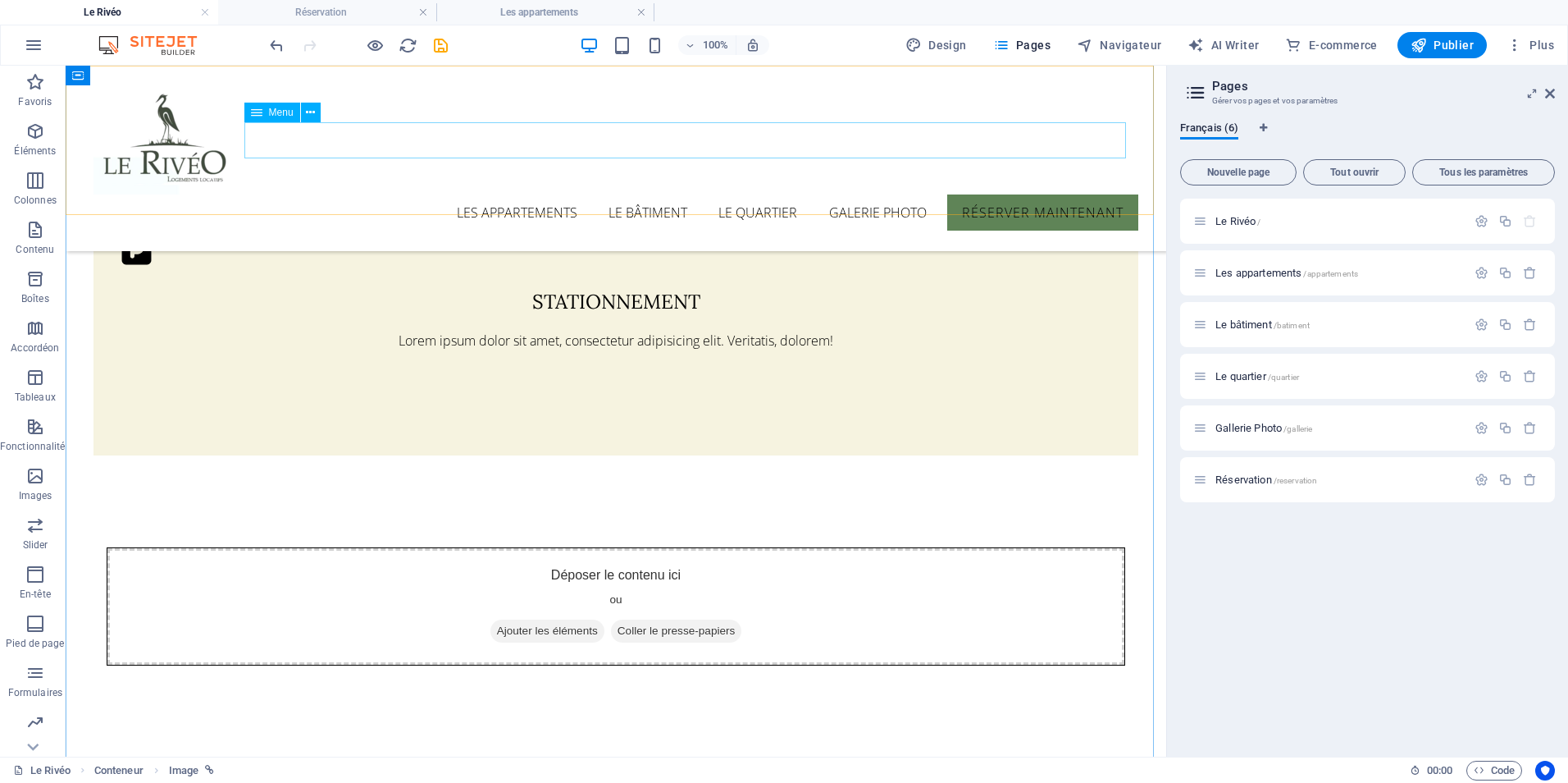
click at [525, 195] on nav "Les appartements Le bâtiment Le quartier Galerie photo Réserver maintenant" at bounding box center [616, 213] width 1046 height 36
click at [522, 195] on nav "Les appartements Le bâtiment Le quartier Galerie photo Réserver maintenant" at bounding box center [616, 213] width 1046 height 36
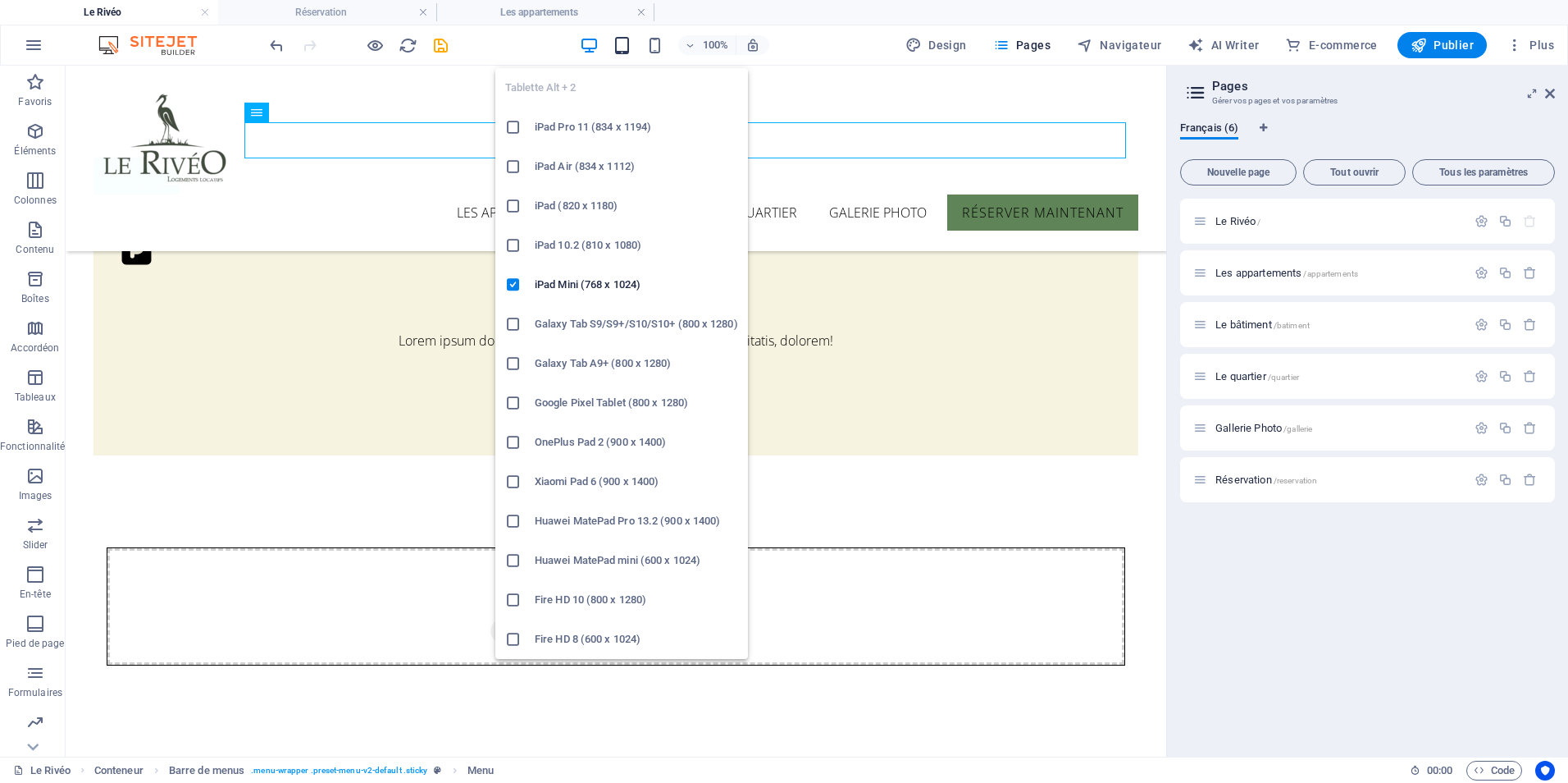
click at [627, 46] on icon "button" at bounding box center [622, 45] width 19 height 19
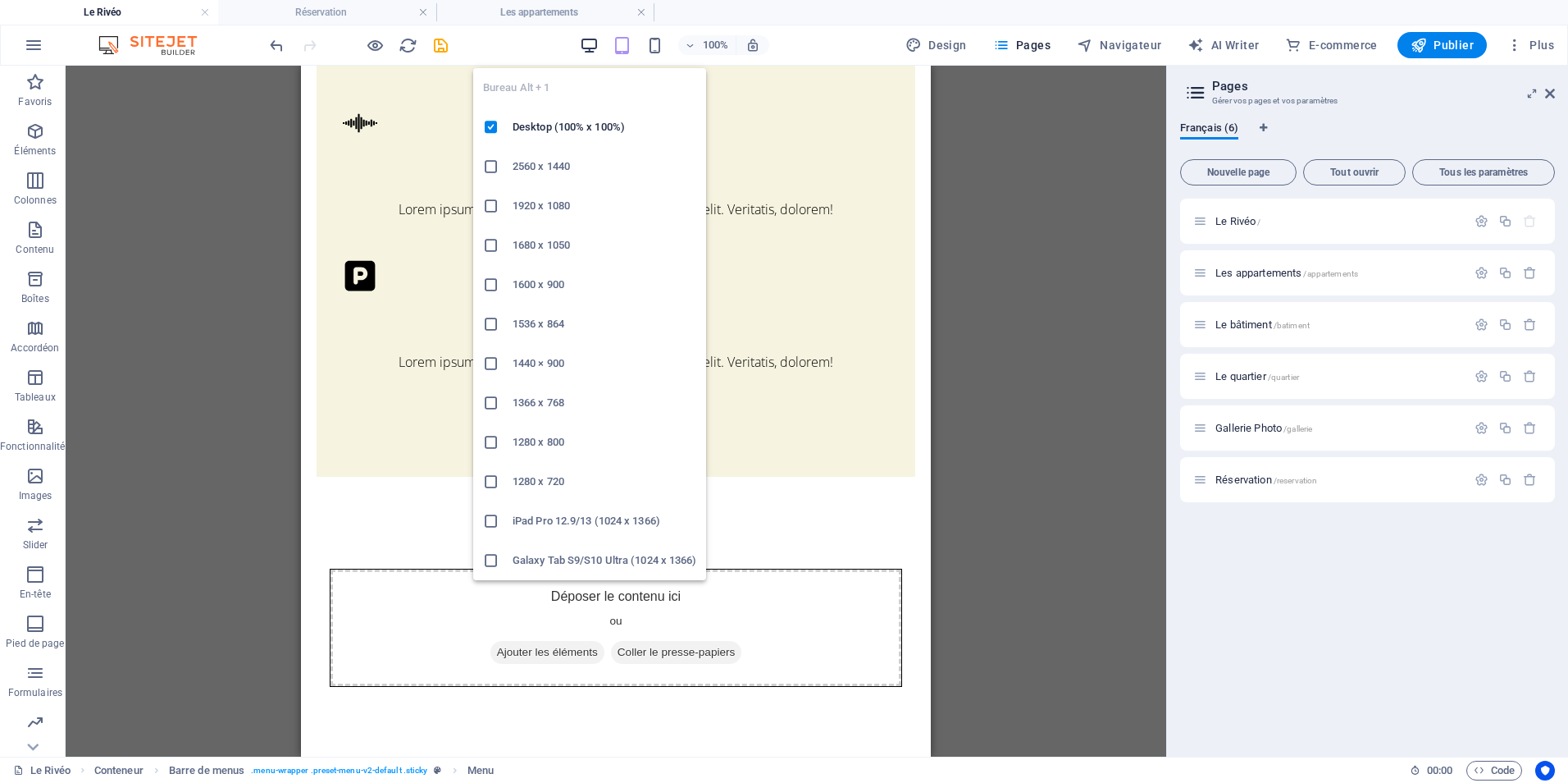
click at [0, 0] on icon "button" at bounding box center [0, 0] width 0 height 0
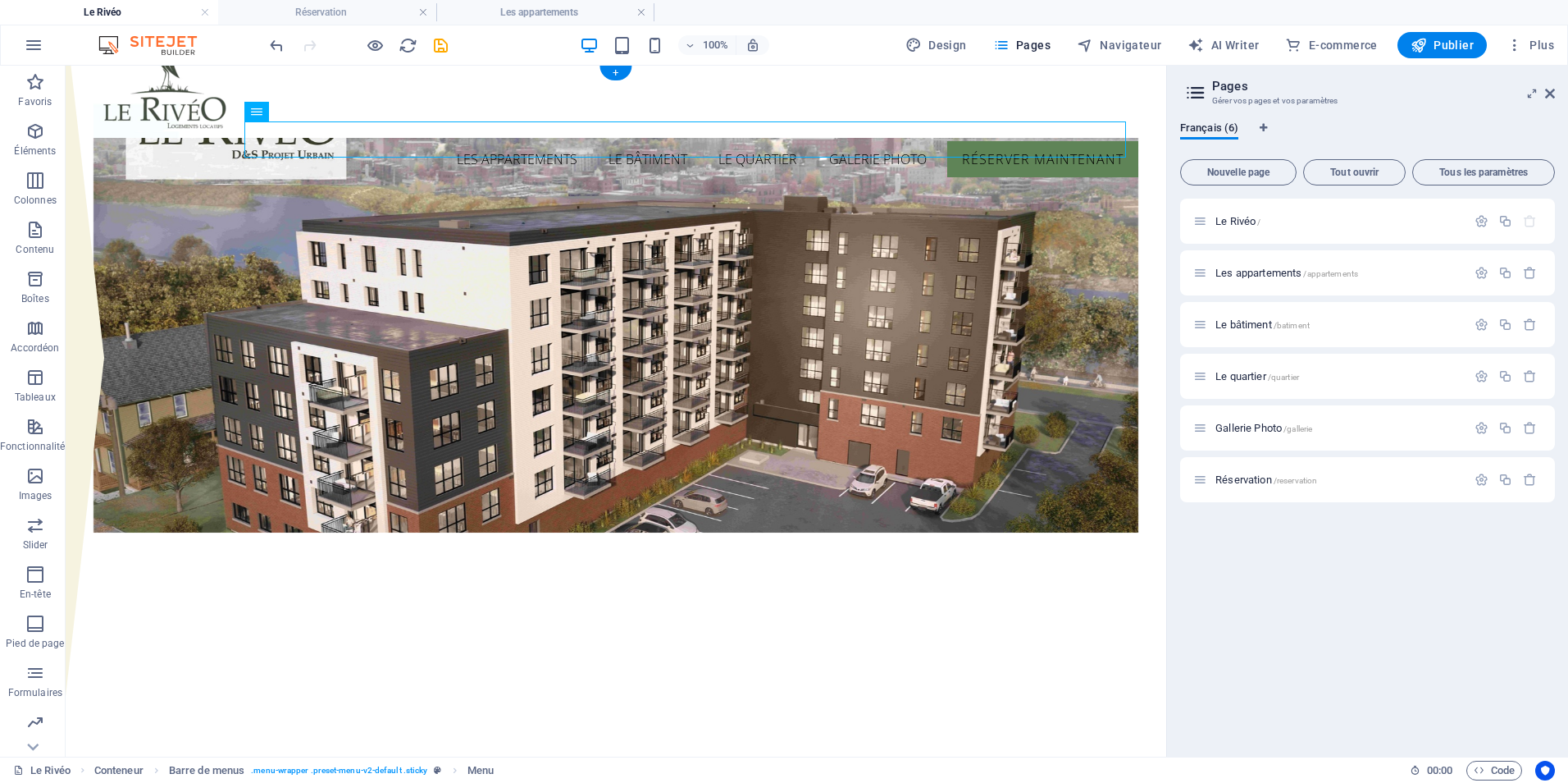
scroll to position [0, 0]
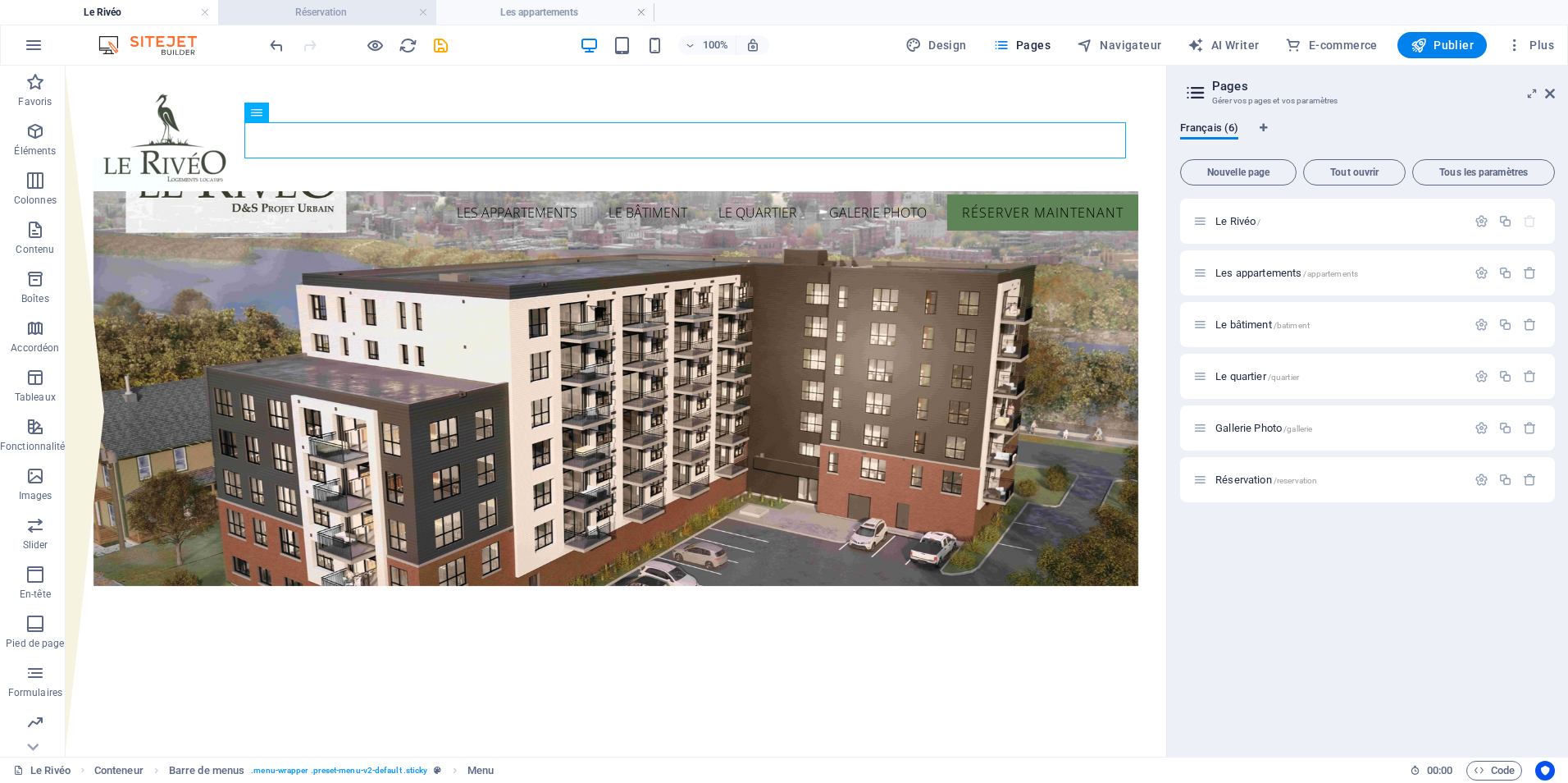
click at [363, 12] on h4 "Réservation" at bounding box center [327, 13] width 218 height 18
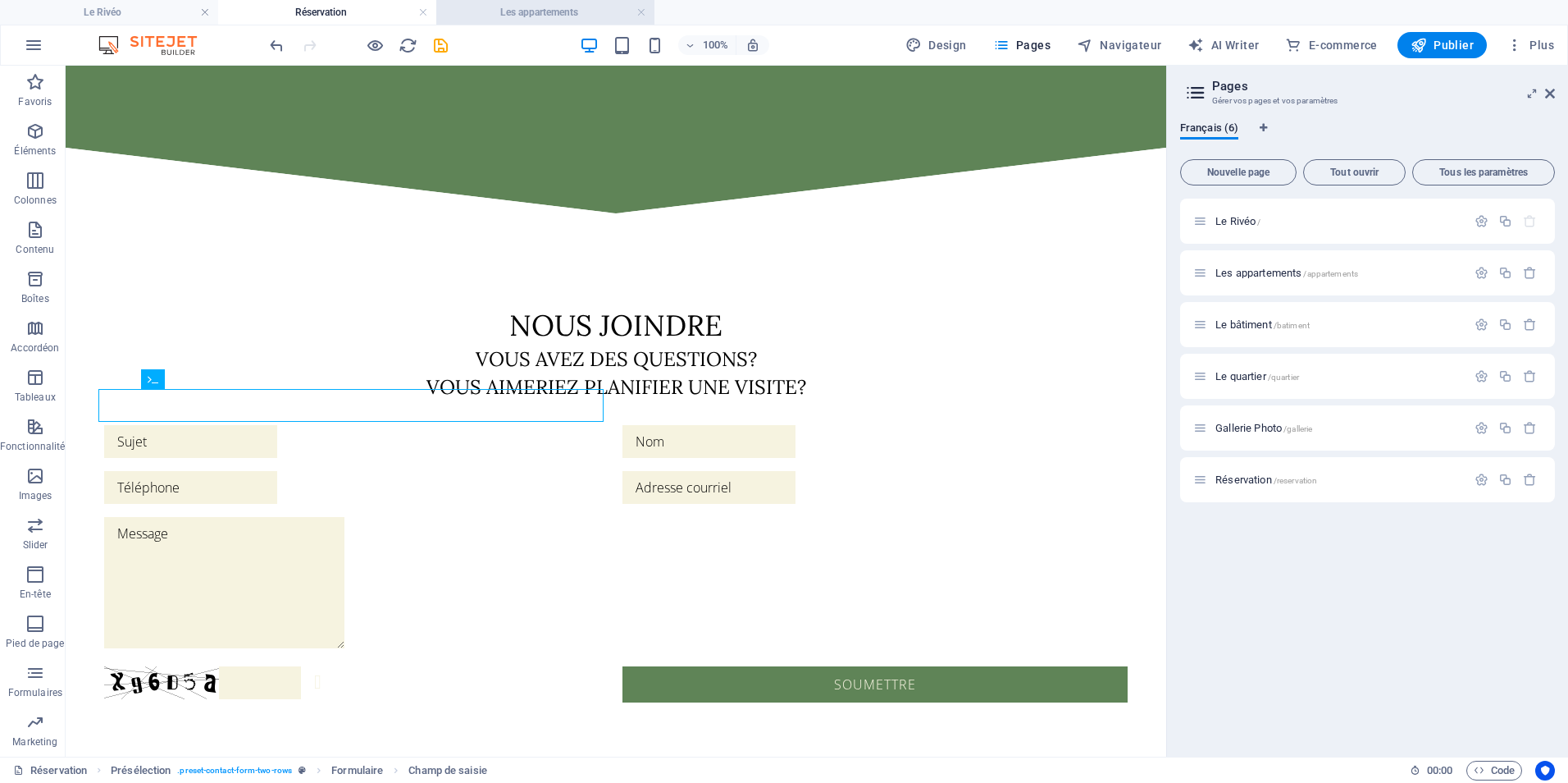
click at [574, 11] on h4 "Les appartements" at bounding box center [545, 13] width 218 height 18
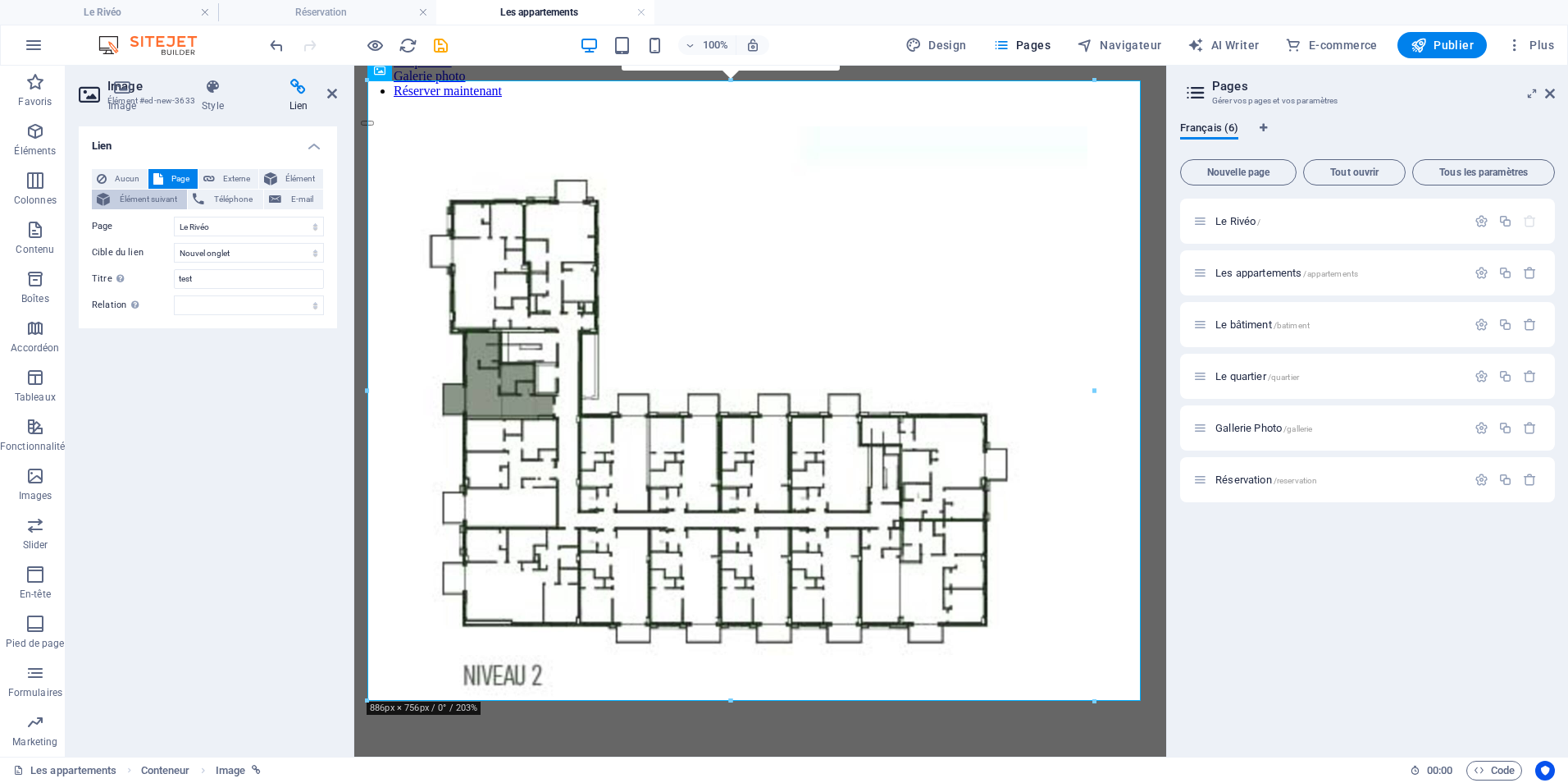
click at [148, 205] on span "Élément suivant" at bounding box center [148, 199] width 67 height 20
click at [125, 176] on span "Aucun" at bounding box center [127, 179] width 31 height 20
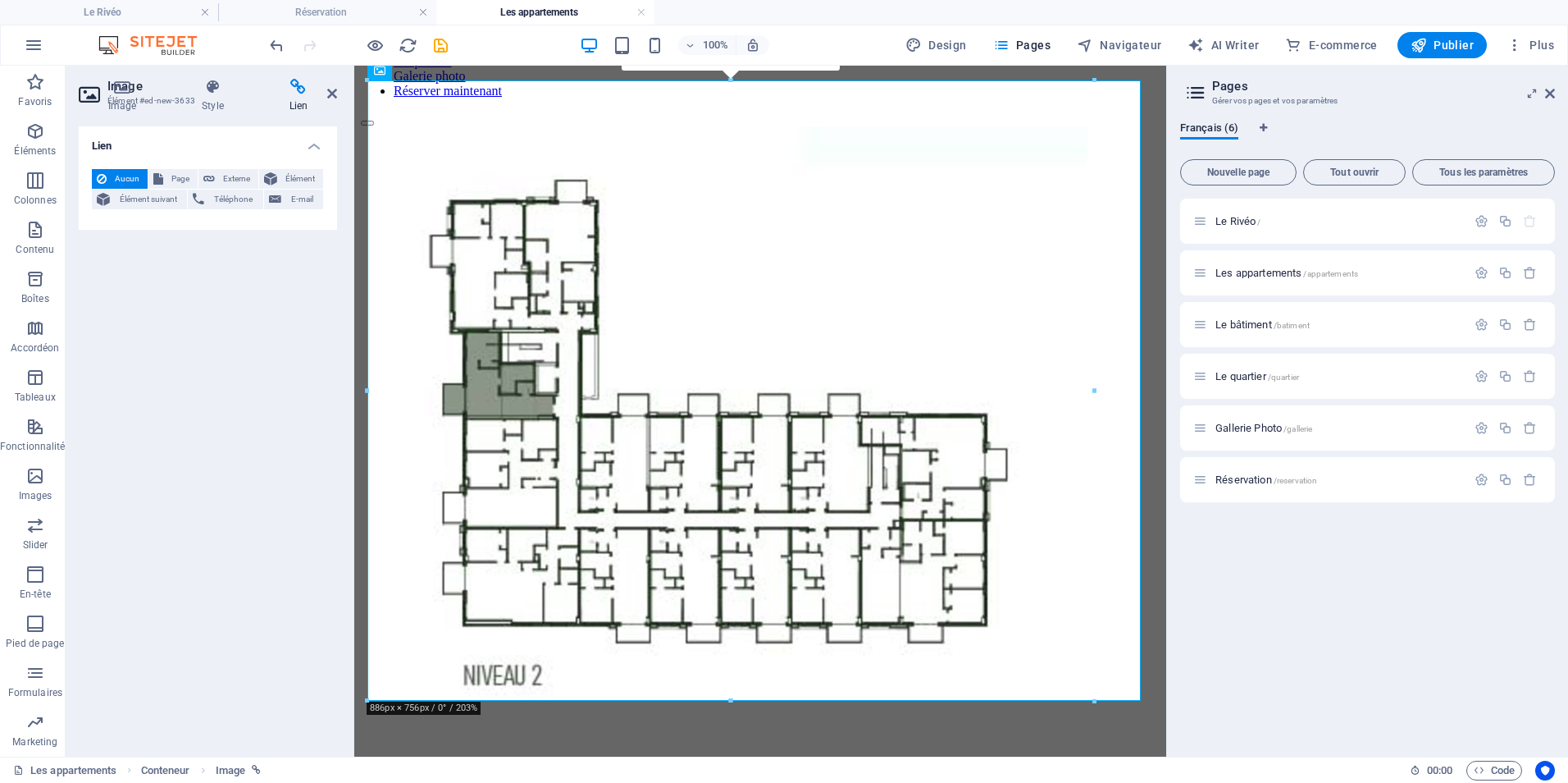
click at [315, 153] on h4 "Lien" at bounding box center [207, 140] width 258 height 29
click at [282, 95] on icon at bounding box center [298, 87] width 77 height 16
click at [318, 142] on h4 "Lien" at bounding box center [207, 146] width 258 height 39
click at [129, 181] on span "Aucun" at bounding box center [127, 179] width 31 height 20
click at [283, 178] on span "Élément" at bounding box center [300, 179] width 36 height 20
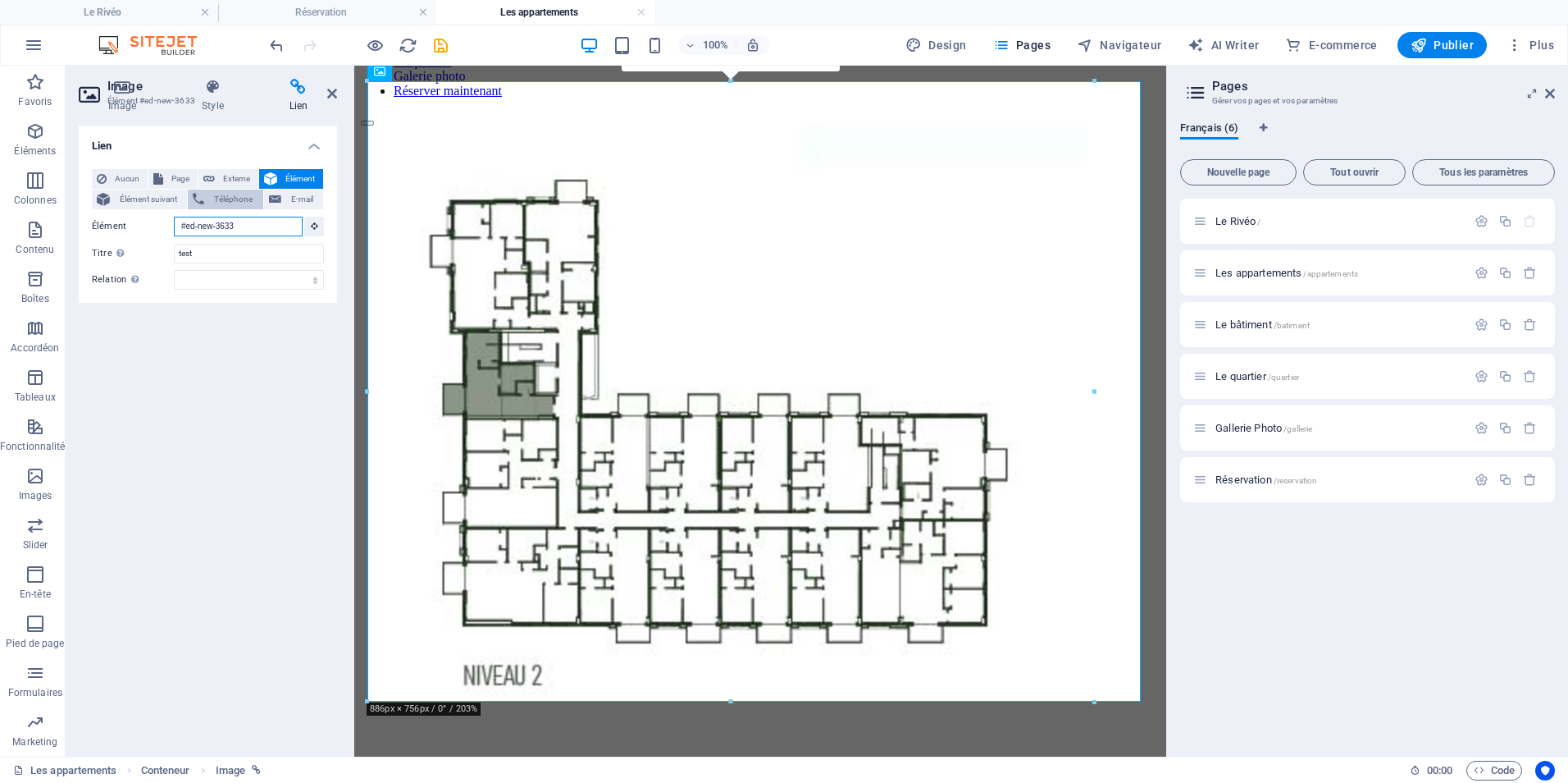
scroll to position [263, 0]
click at [31, 156] on p "Éléments" at bounding box center [35, 151] width 42 height 13
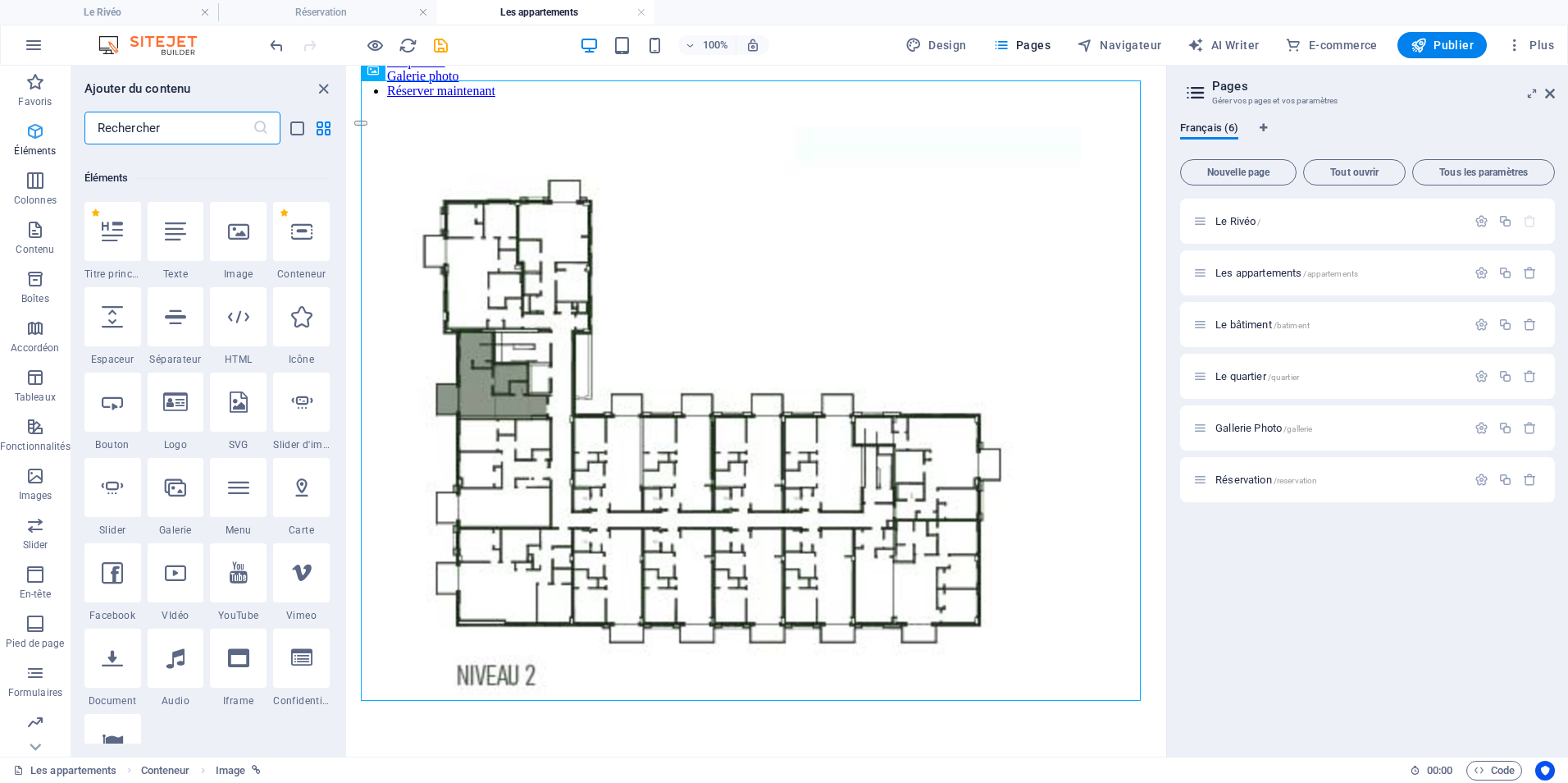
scroll to position [175, 0]
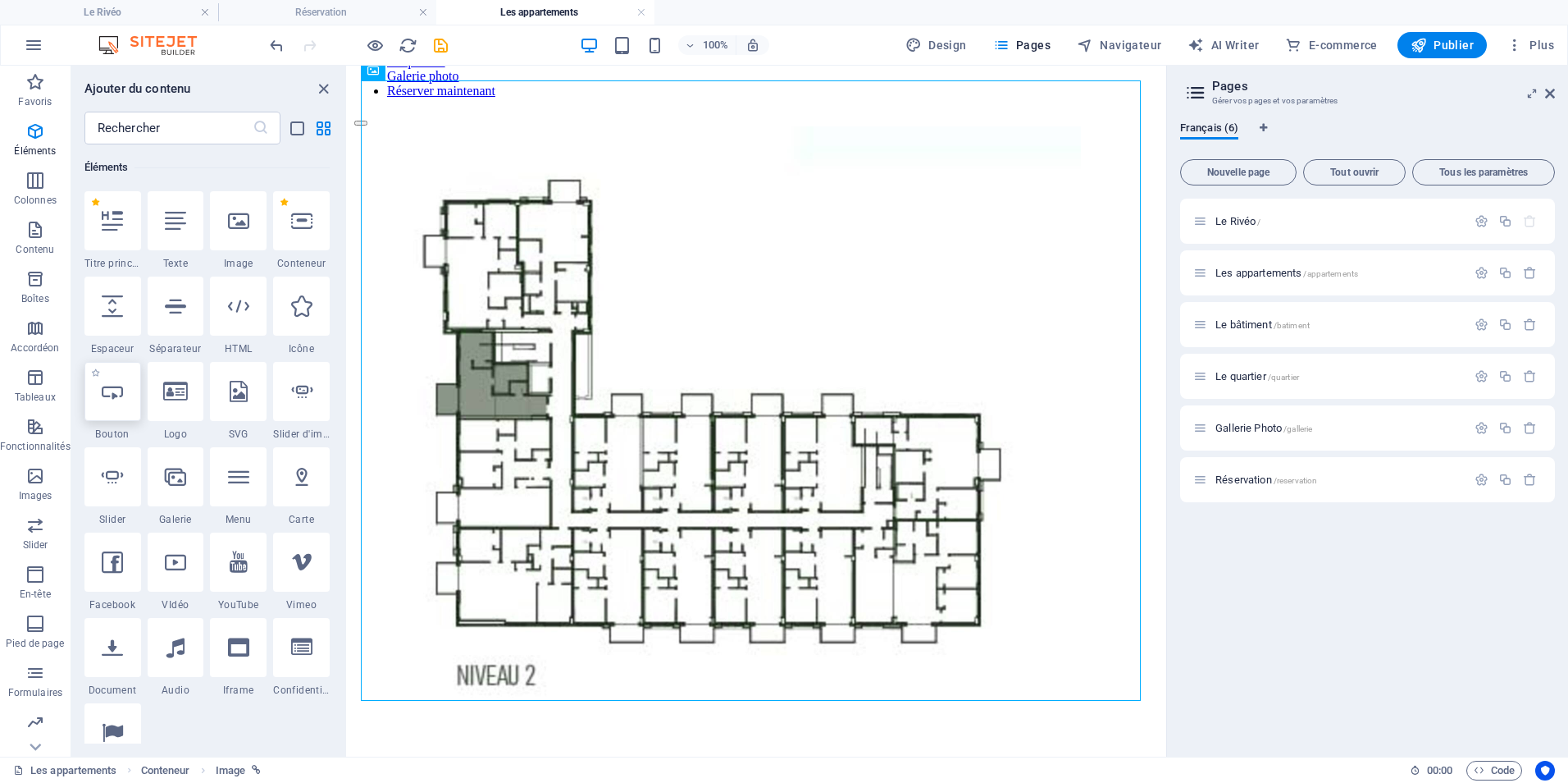
click at [110, 389] on icon at bounding box center [113, 392] width 21 height 21
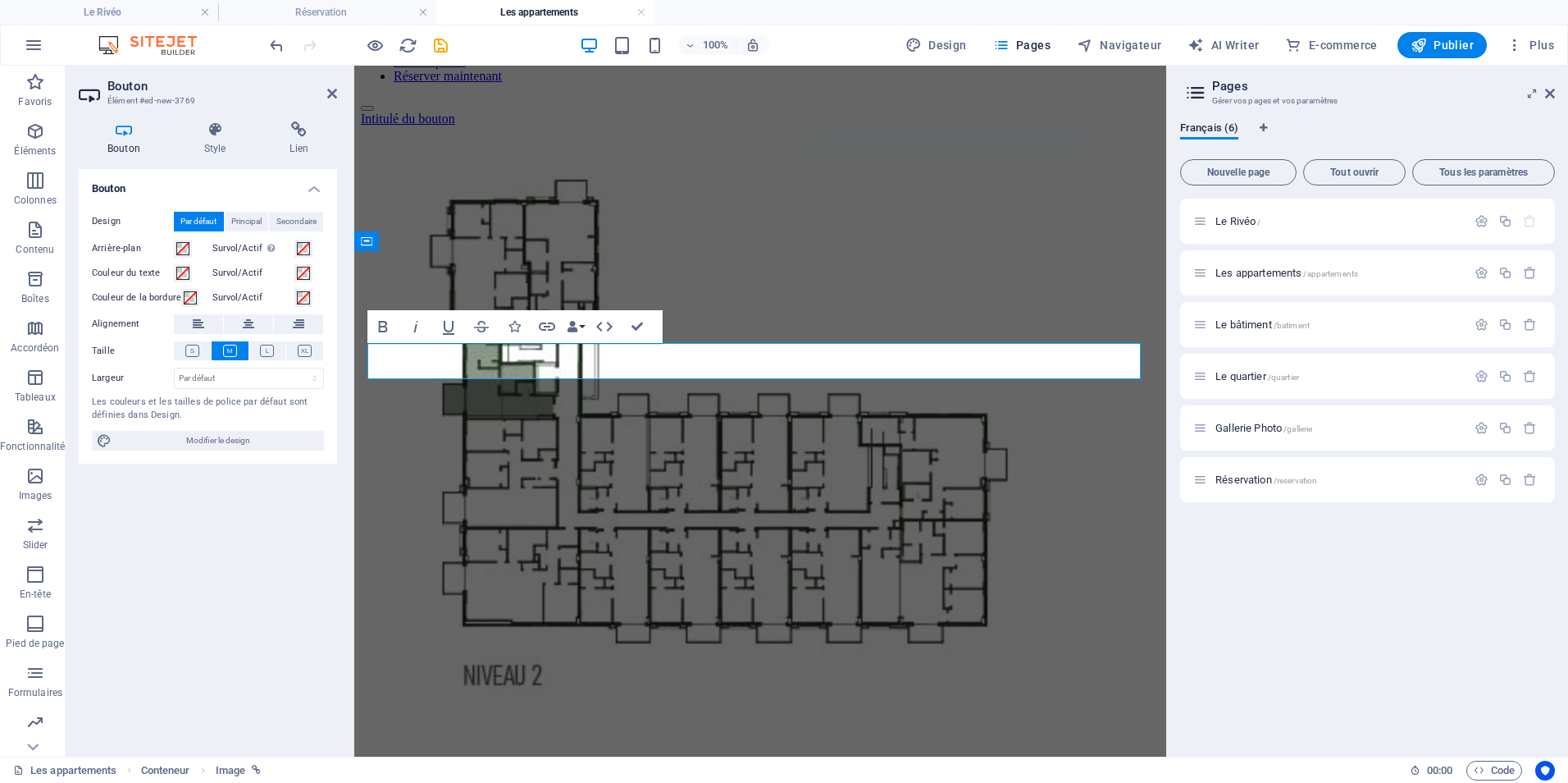
scroll to position [0, 0]
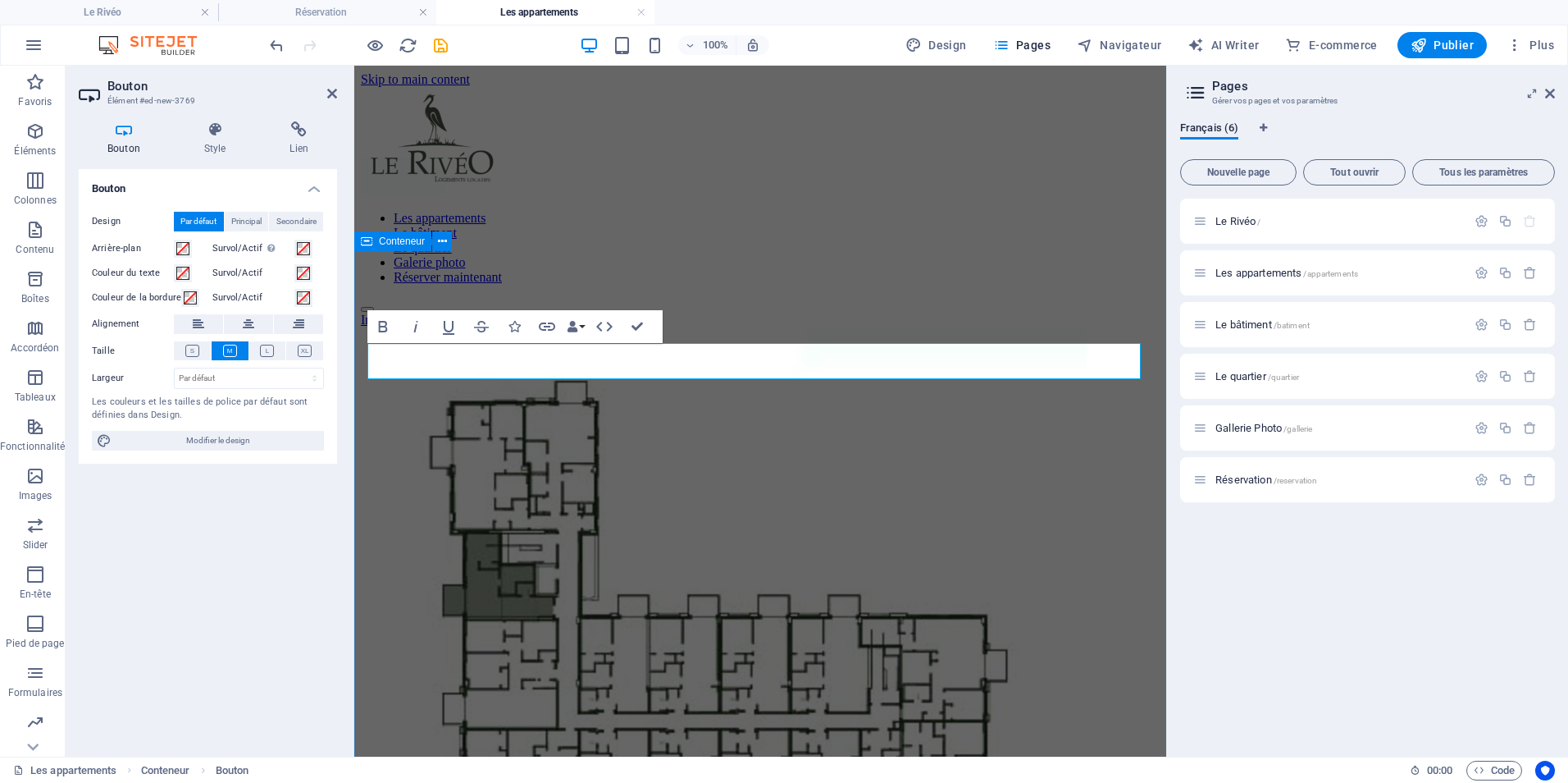
click at [855, 313] on div "Intitulé du bouton" at bounding box center [760, 632] width 799 height 638
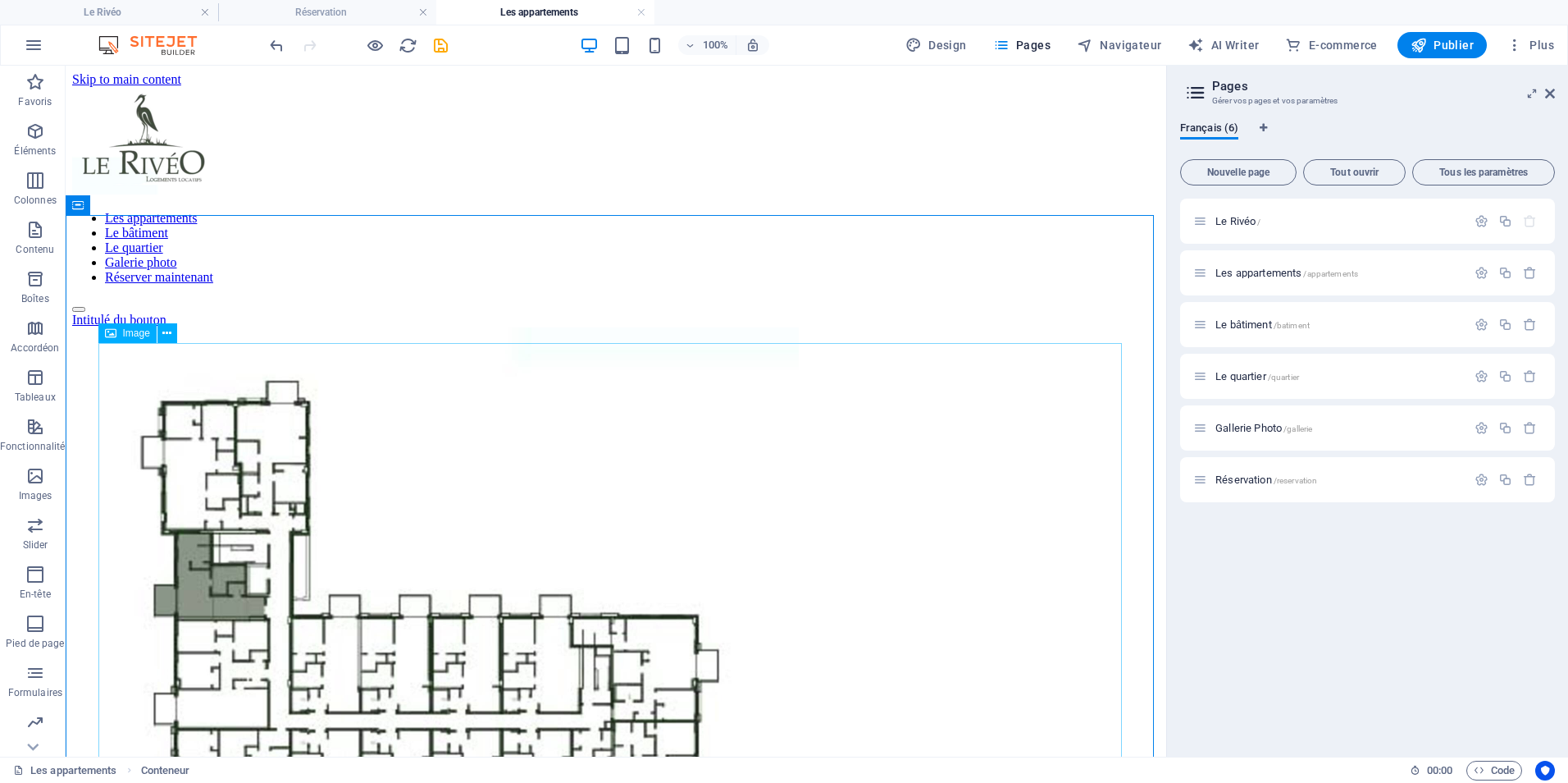
click at [788, 449] on figure at bounding box center [616, 639] width 1087 height 624
click at [189, 318] on div "Intitulé du bouton" at bounding box center [616, 320] width 1087 height 15
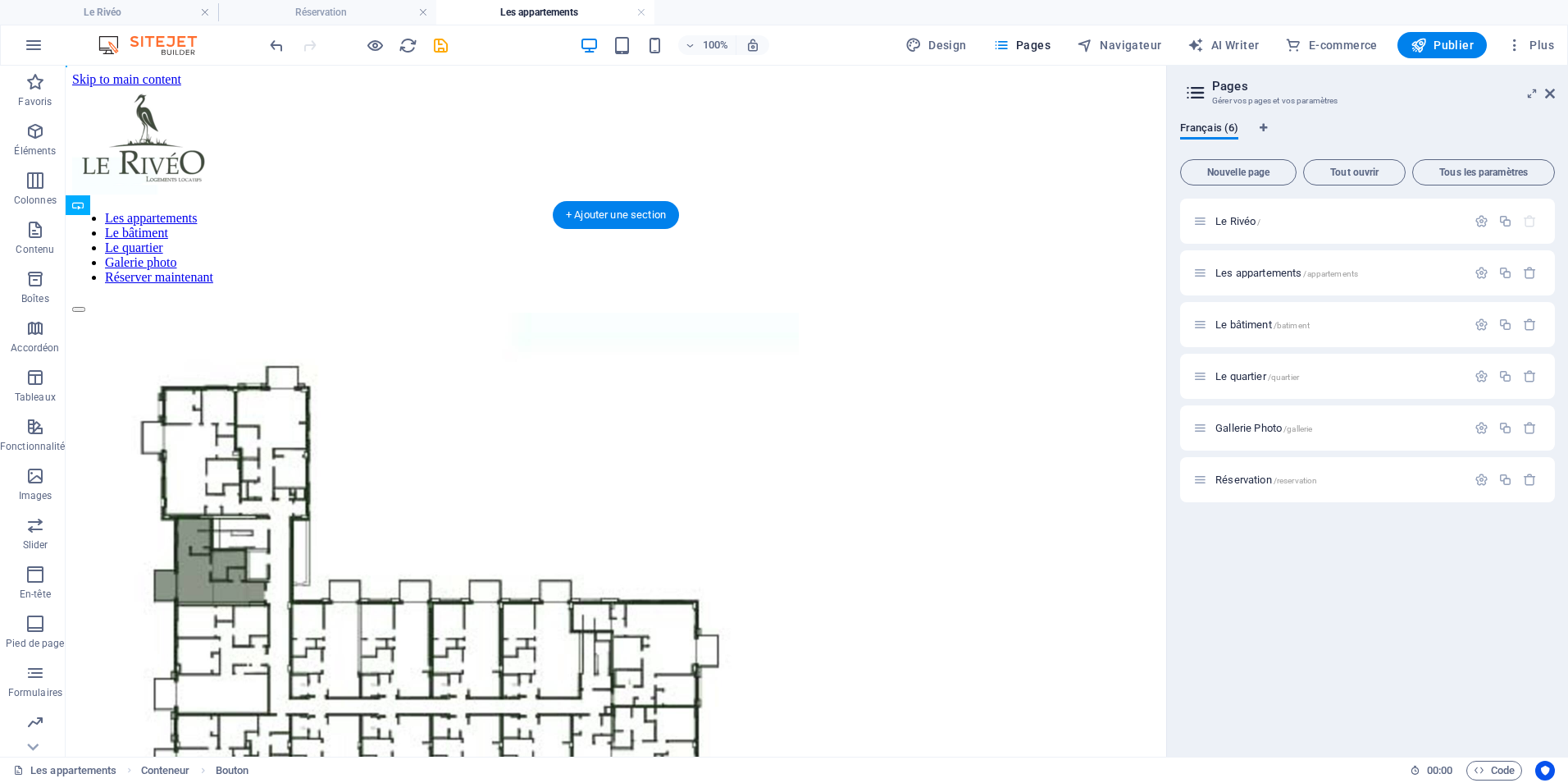
drag, startPoint x: 222, startPoint y: 330, endPoint x: 270, endPoint y: 385, distance: 73.0
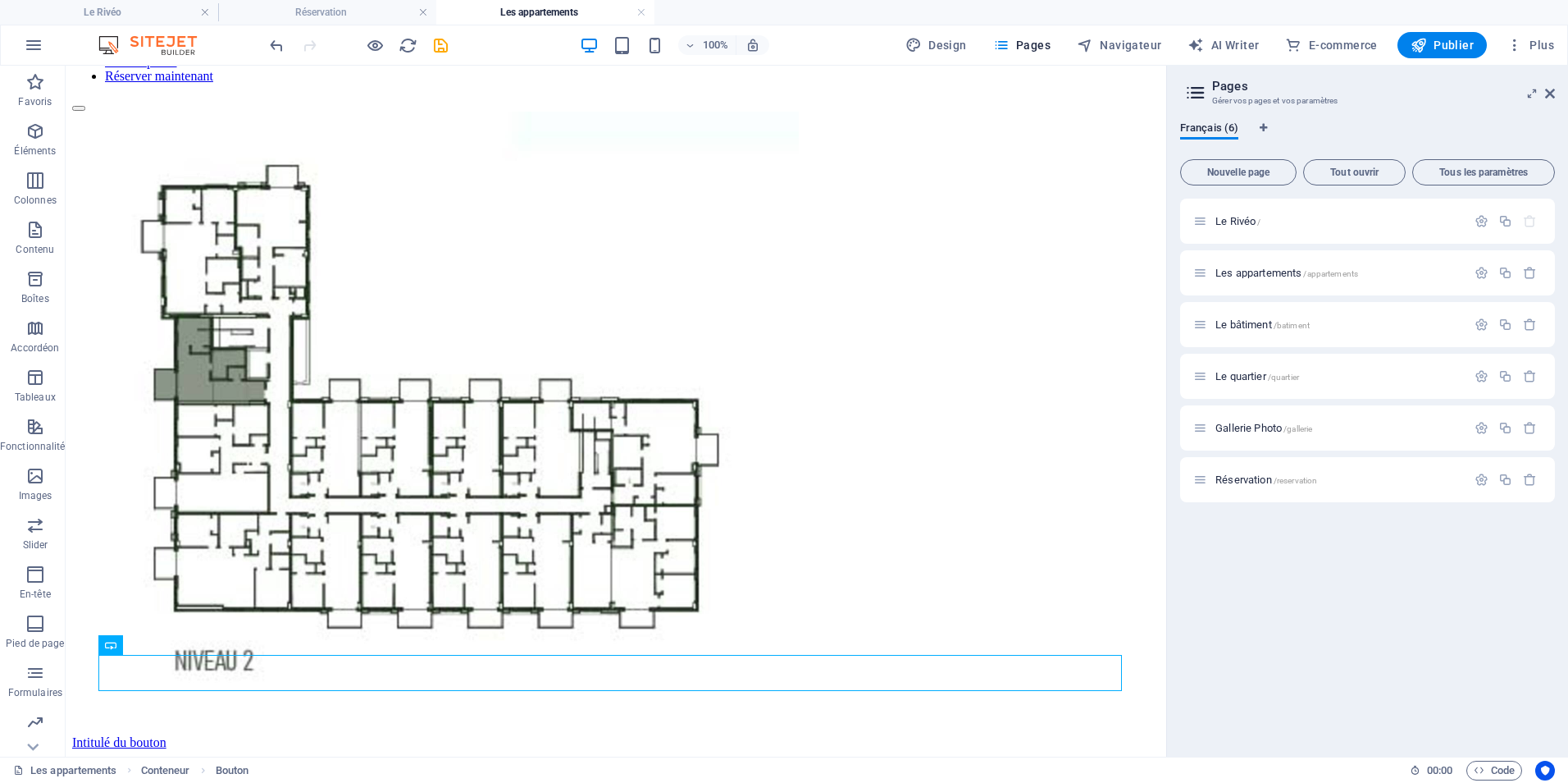
scroll to position [299, 0]
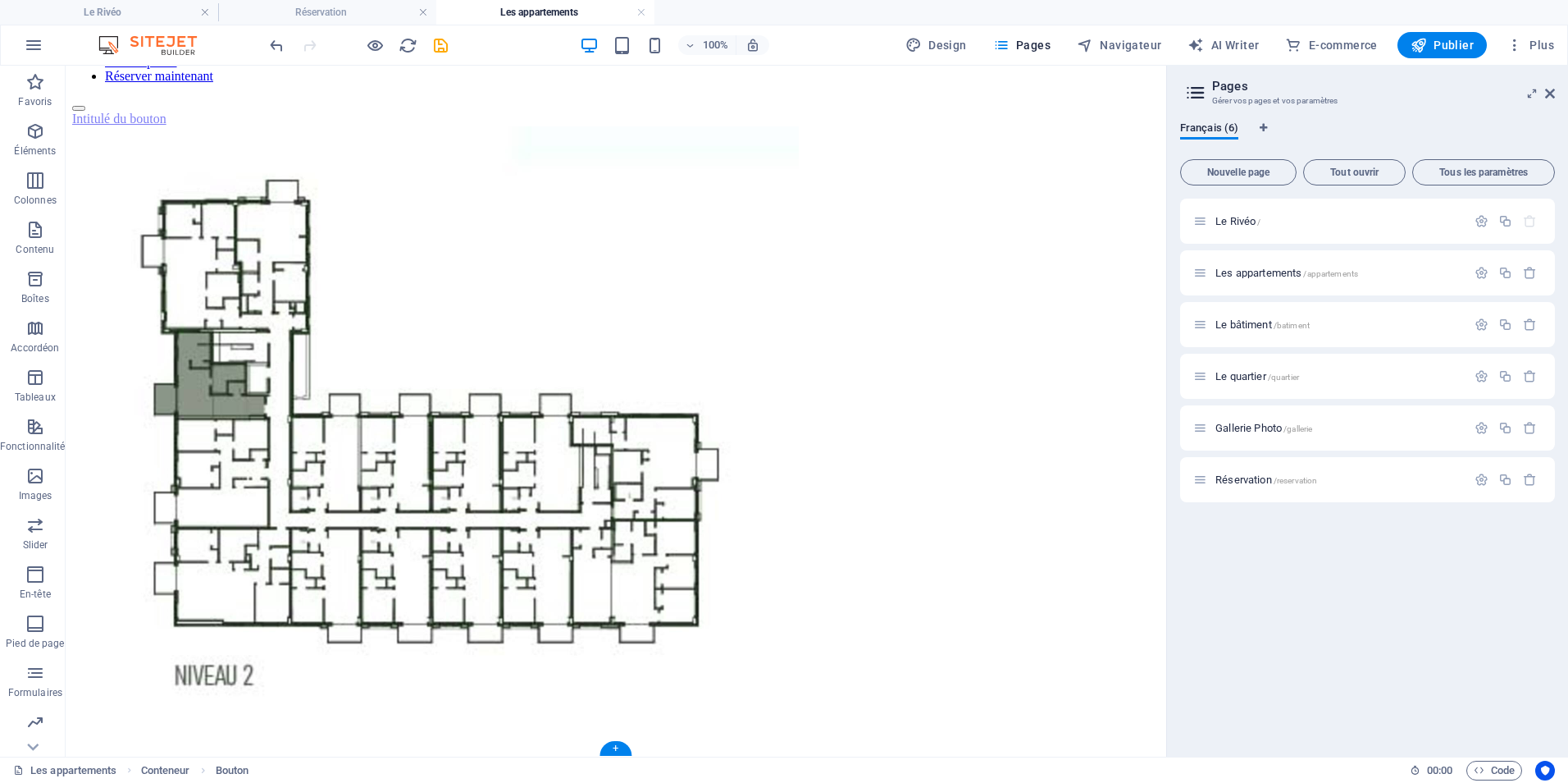
drag, startPoint x: 189, startPoint y: 645, endPoint x: 187, endPoint y: 506, distance: 139.0
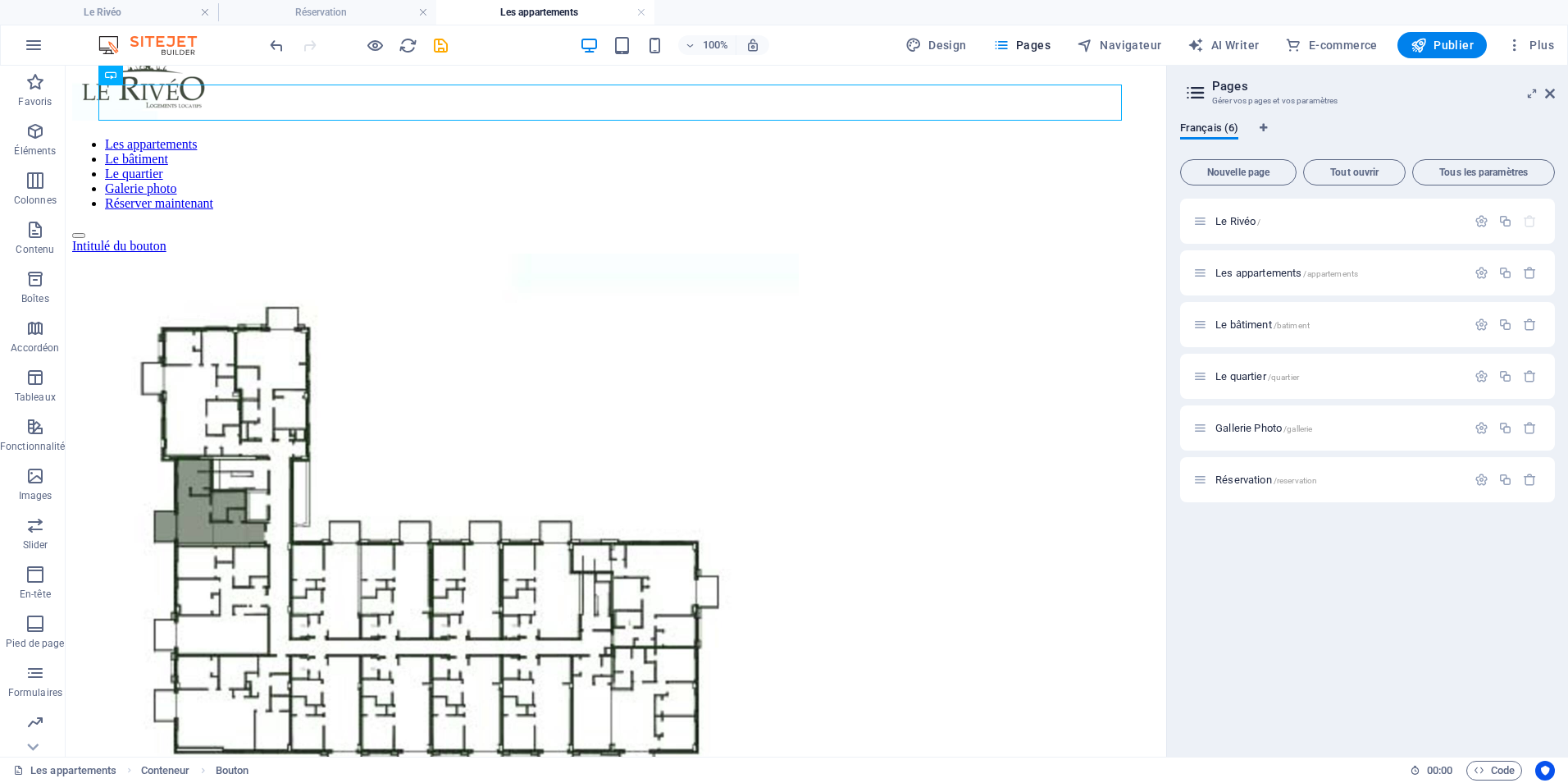
scroll to position [0, 0]
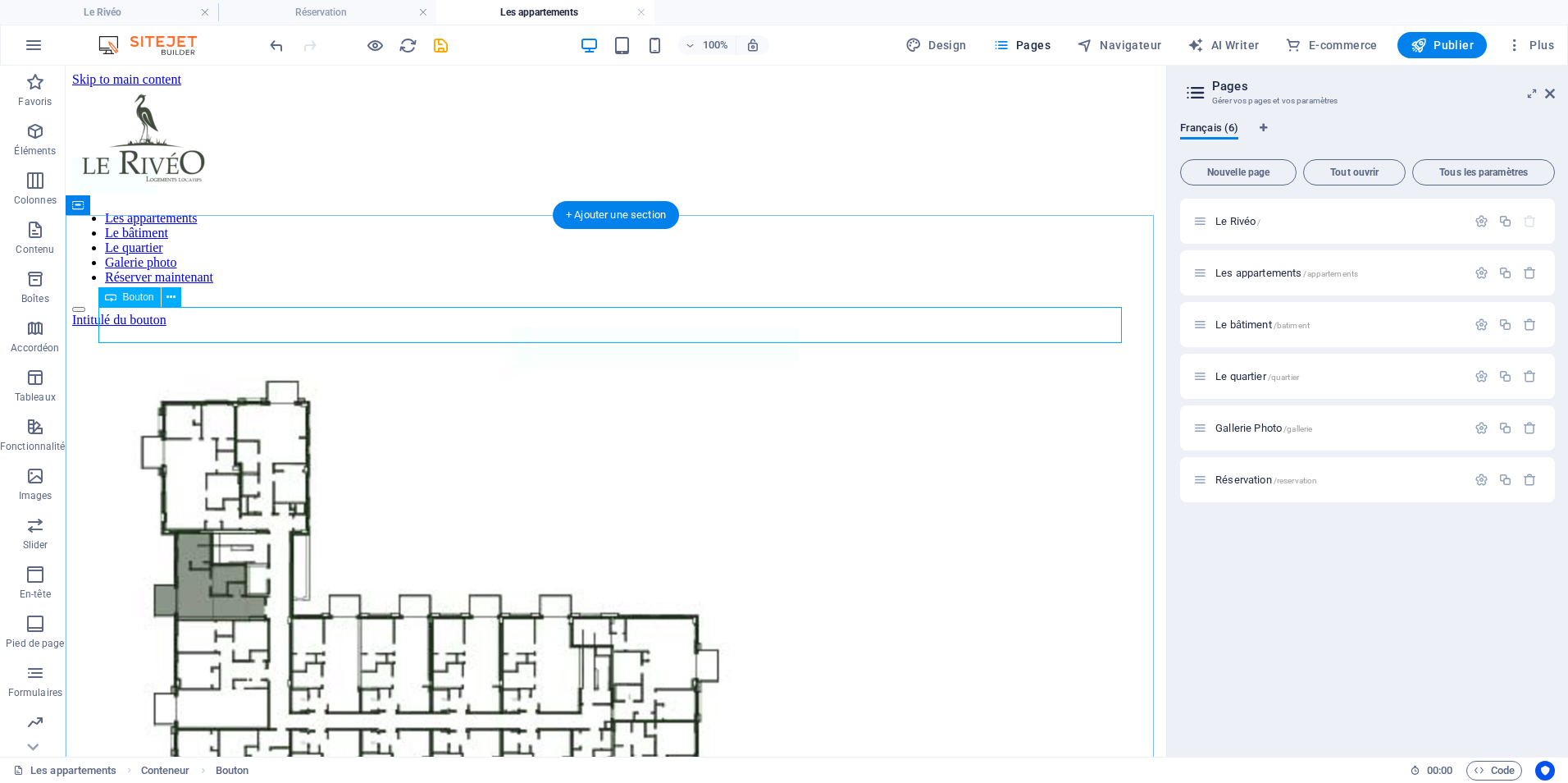
click at [211, 321] on div "Intitulé du bouton" at bounding box center [616, 320] width 1087 height 15
click at [211, 322] on div "Intitulé du bouton" at bounding box center [616, 320] width 1087 height 15
click at [155, 297] on div "Bouton" at bounding box center [130, 297] width 63 height 20
click at [166, 296] on icon at bounding box center [171, 297] width 9 height 17
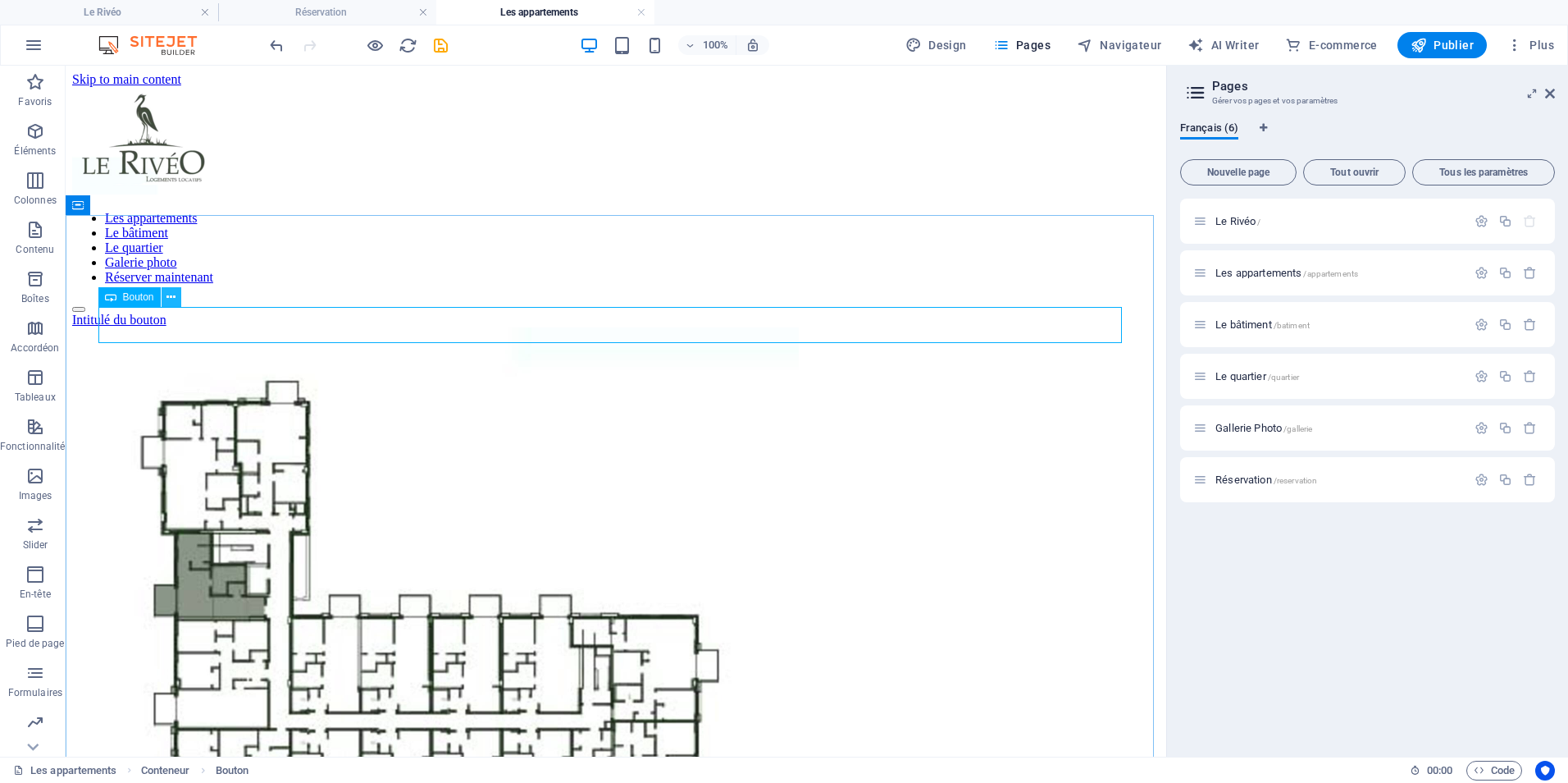
click at [174, 295] on icon at bounding box center [171, 297] width 9 height 17
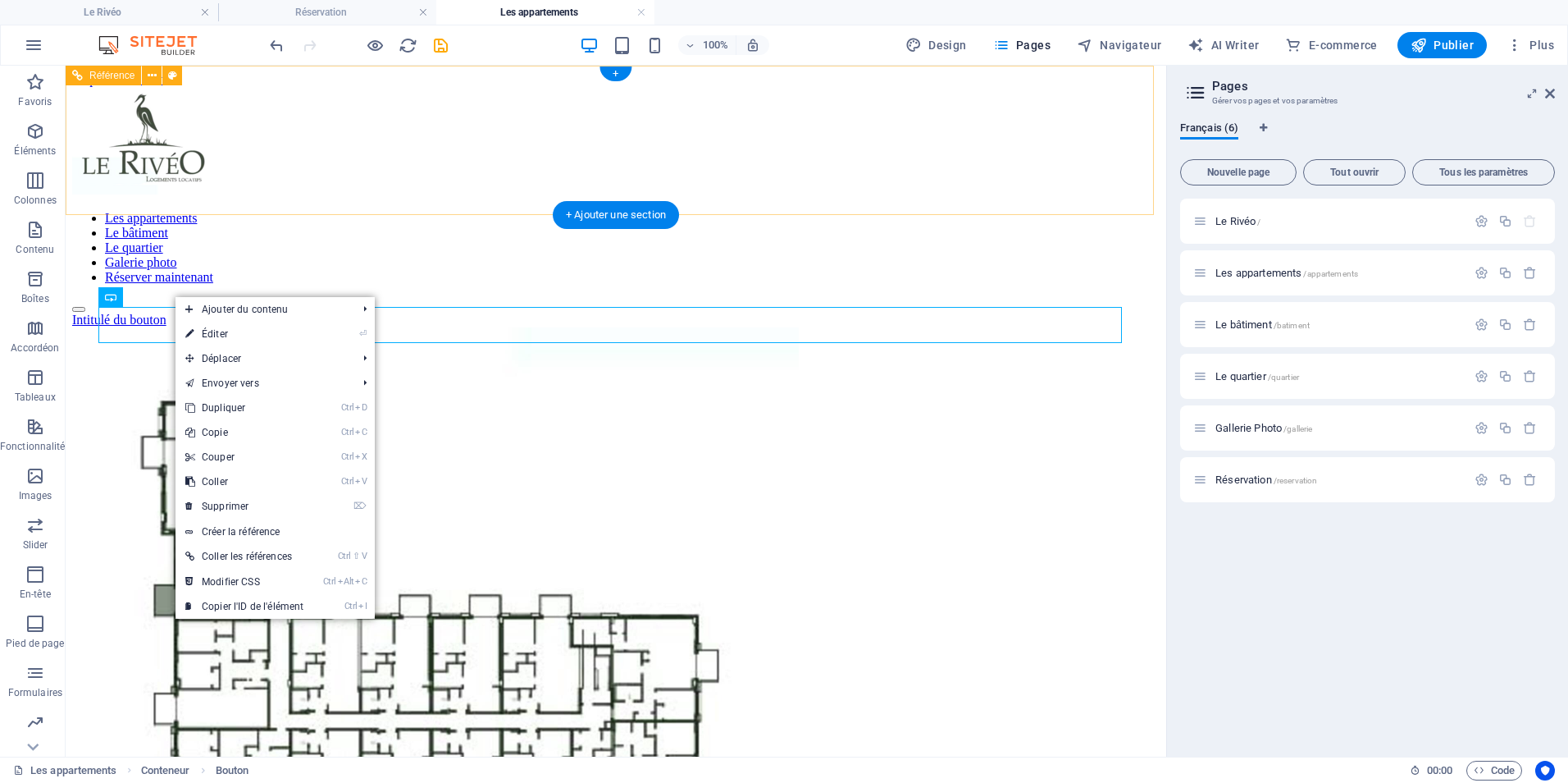
click at [785, 201] on div "Les appartements Le bâtiment Le quartier Galerie photo Réserver maintenant" at bounding box center [616, 199] width 1087 height 225
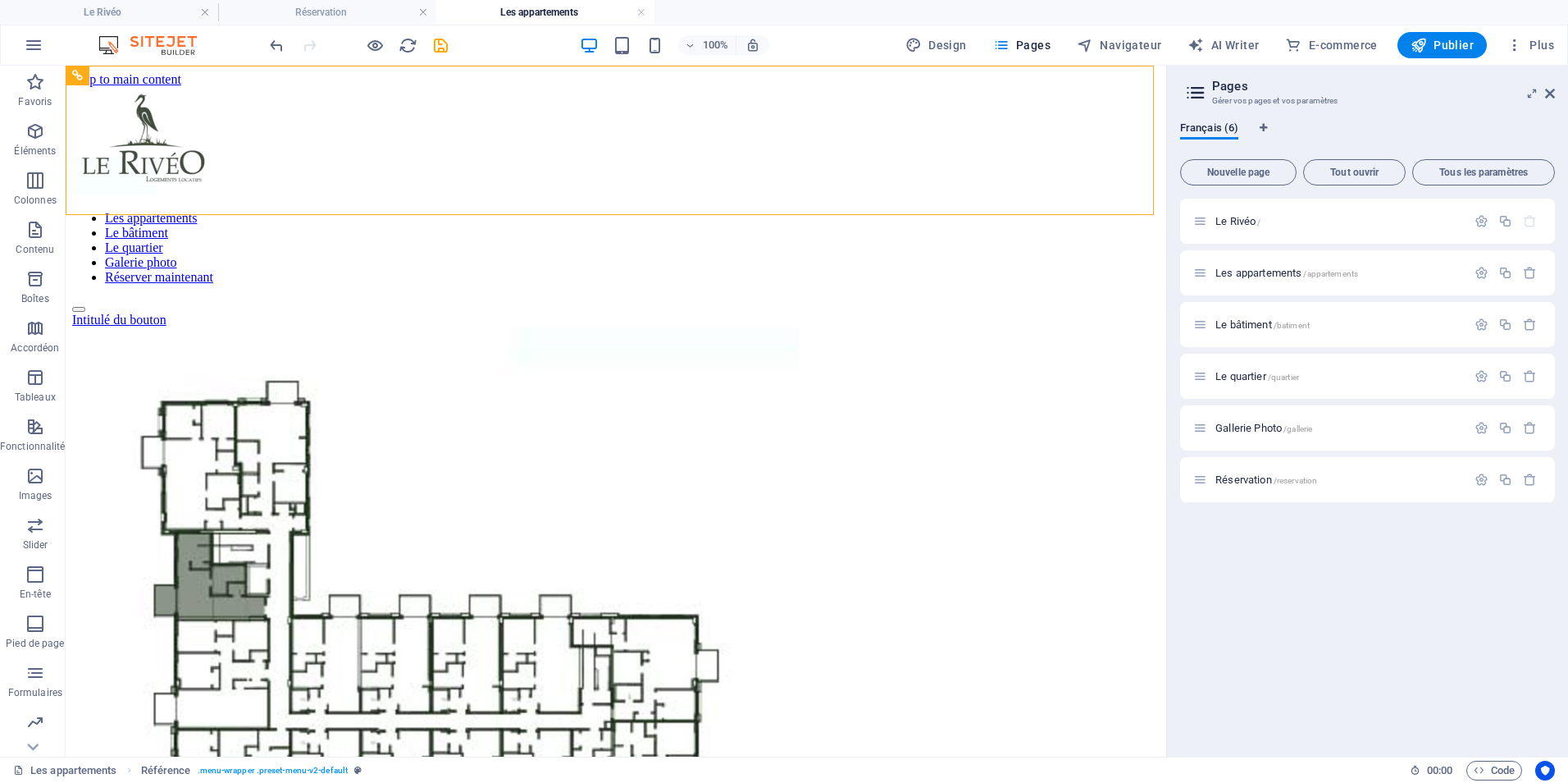
click at [1253, 548] on div "Le Rivéo / Les appartements /appartements Le bâtiment /batiment Le quartier /qu…" at bounding box center [1368, 471] width 375 height 545
click at [500, 458] on figure at bounding box center [616, 639] width 1087 height 624
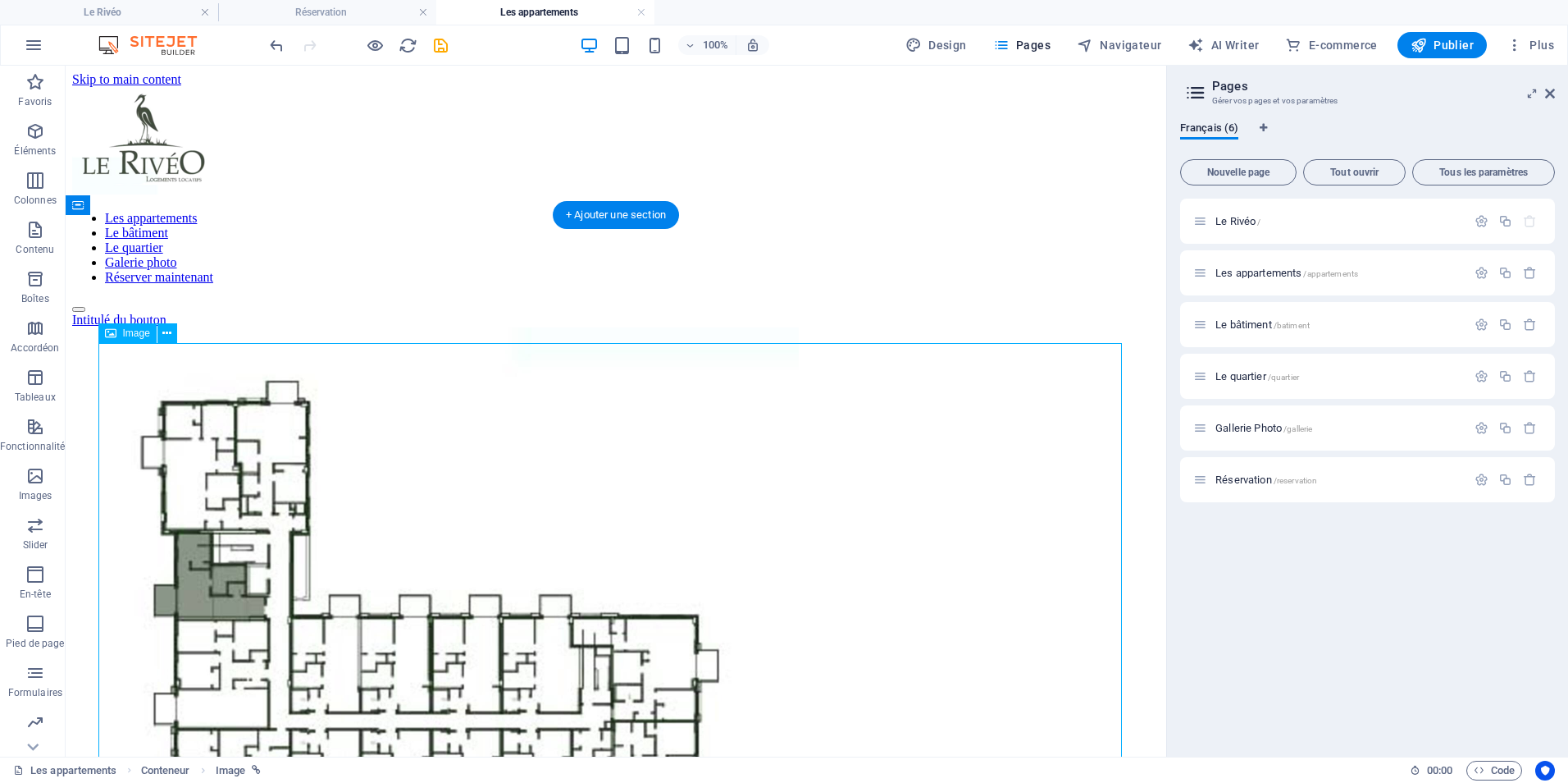
click at [272, 526] on figure at bounding box center [616, 639] width 1087 height 624
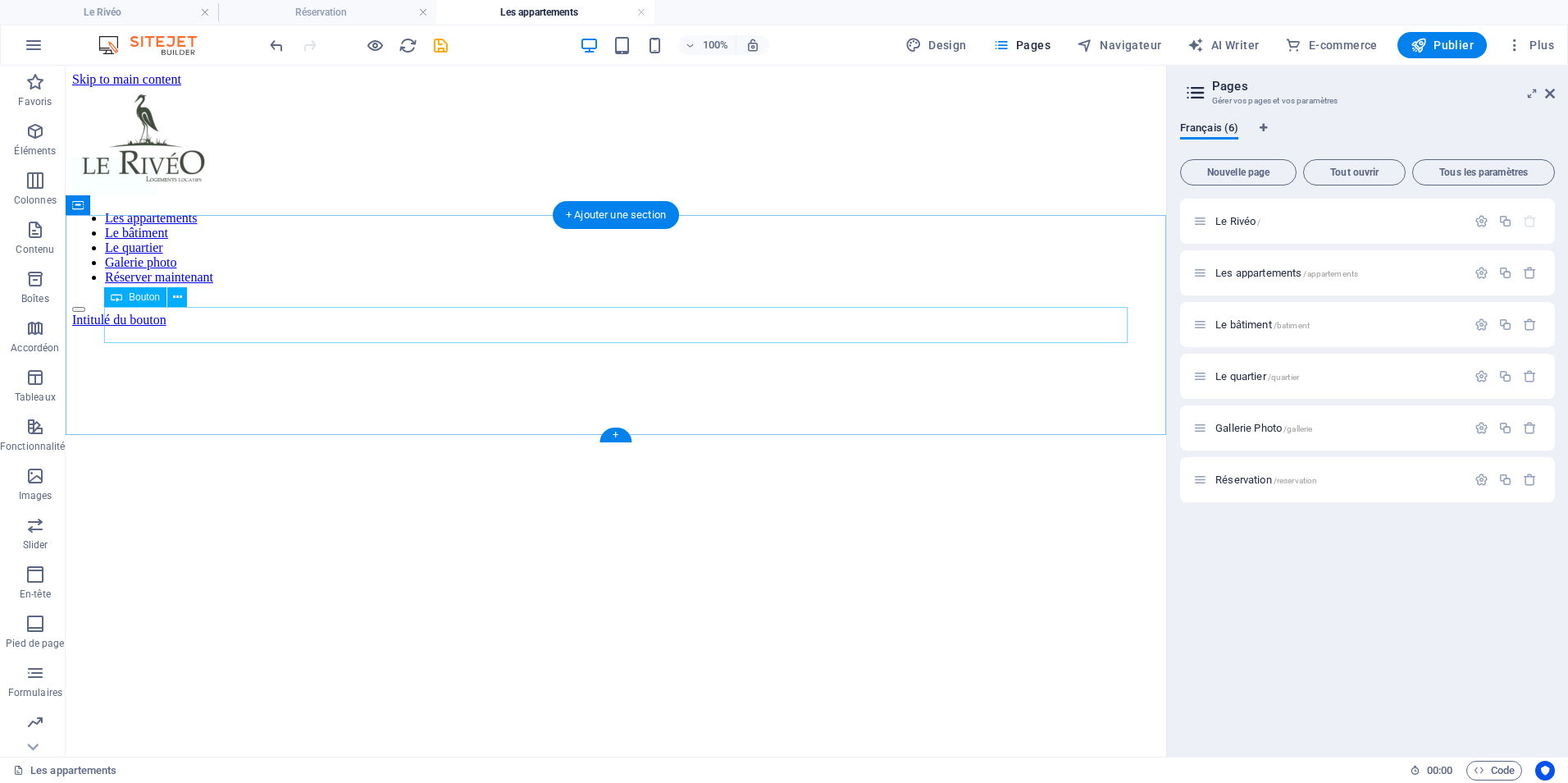
click at [213, 315] on div "Intitulé du bouton" at bounding box center [616, 320] width 1087 height 15
